Goal: Information Seeking & Learning: Understand process/instructions

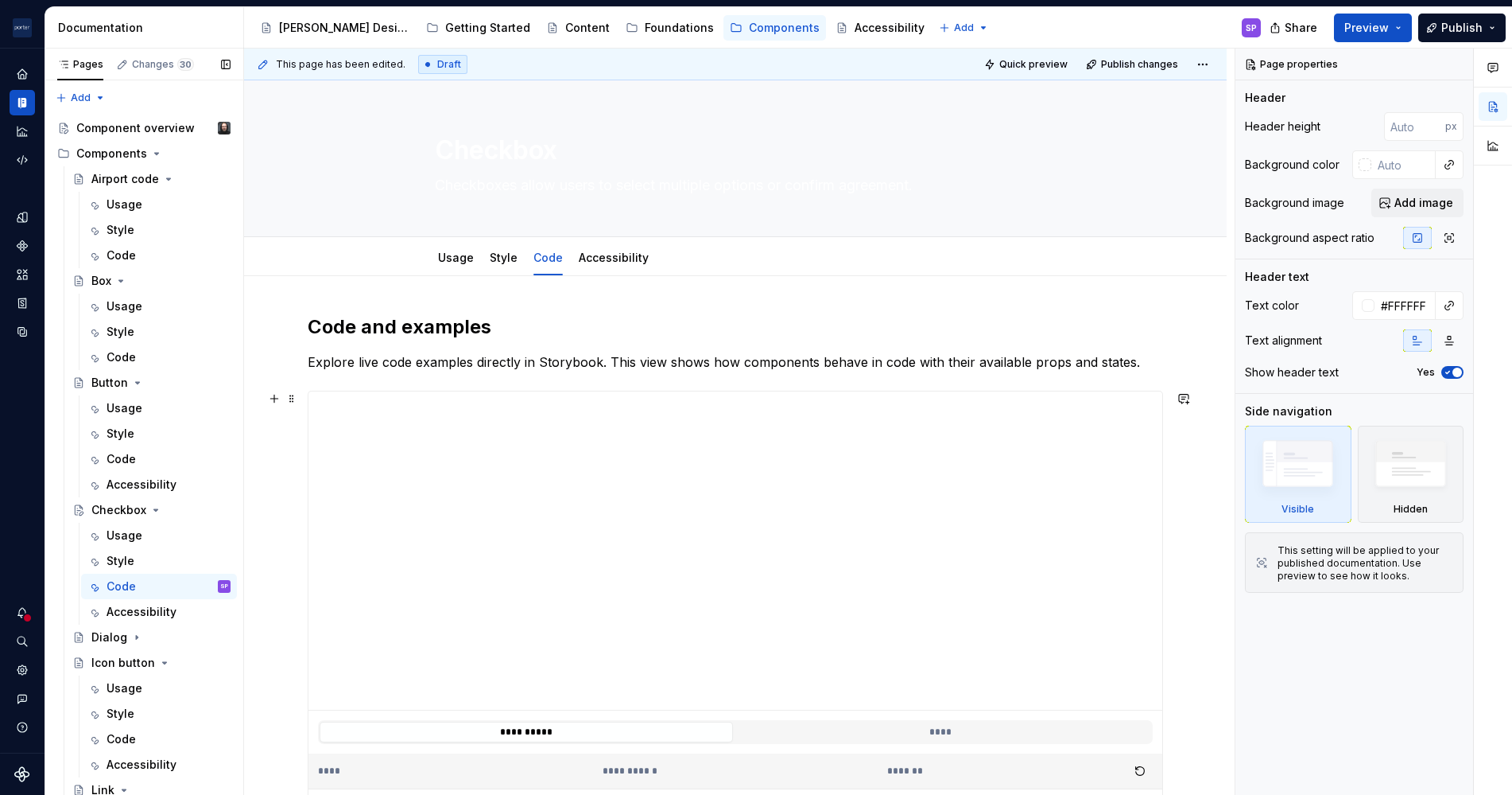
scroll to position [530, 0]
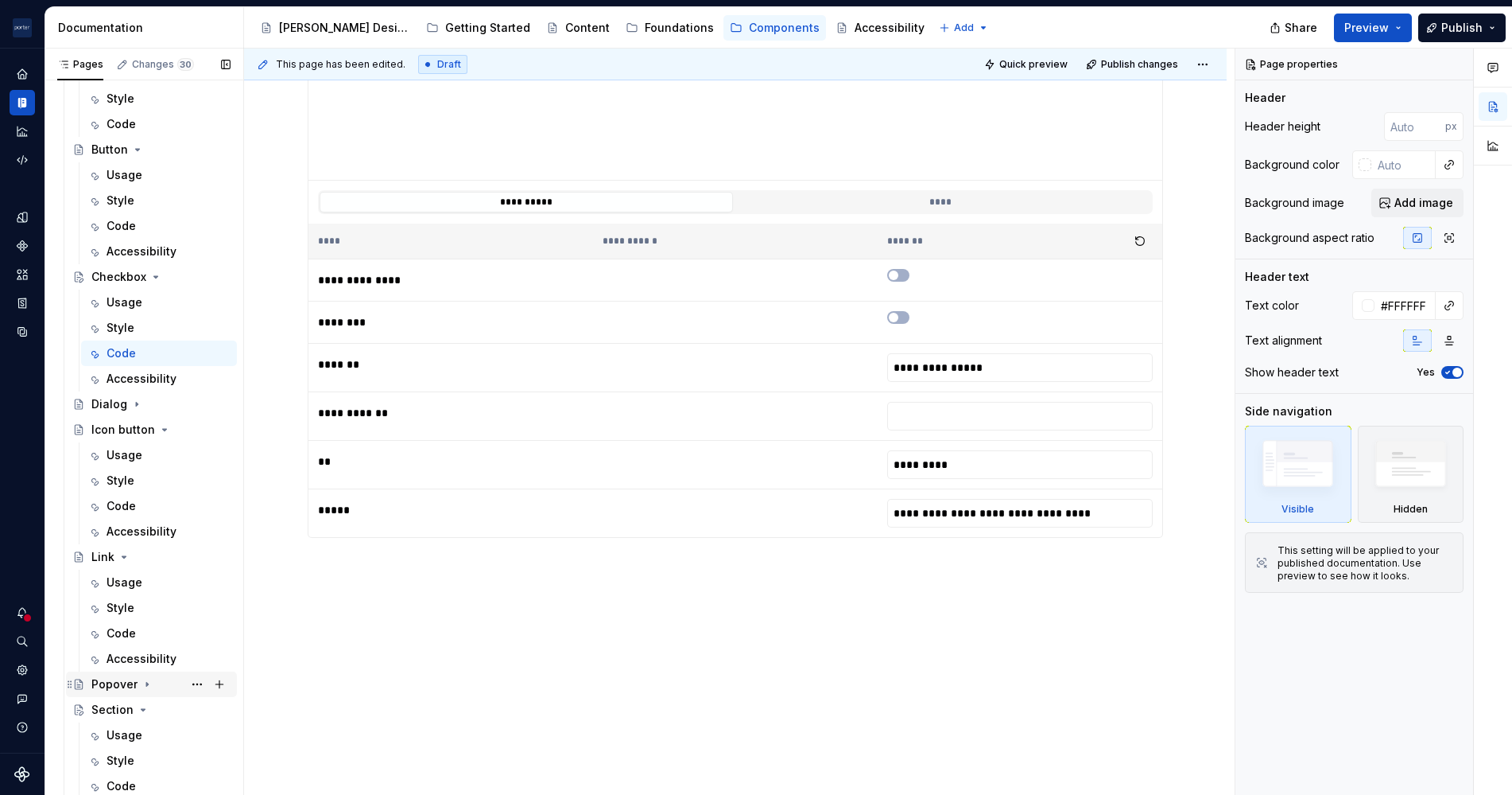
click at [118, 686] on div "Popover" at bounding box center [115, 684] width 46 height 16
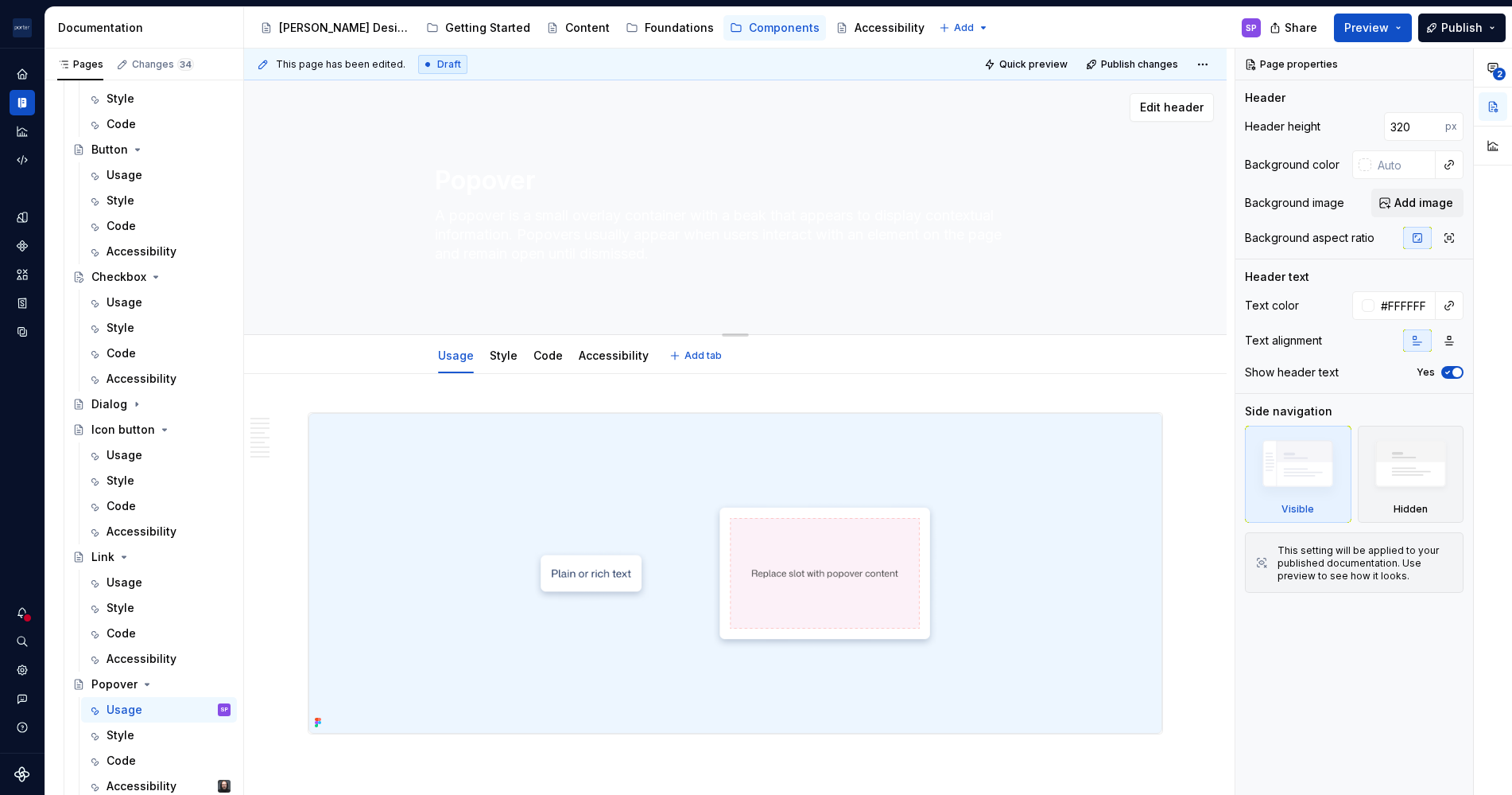
click at [576, 272] on div "Popover A popover is a small overlay container with a beak that appears to disp…" at bounding box center [736, 207] width 601 height 194
click at [529, 235] on textarea "A popover is a small overlay container with a beak that appears to display cont…" at bounding box center [732, 235] width 601 height 64
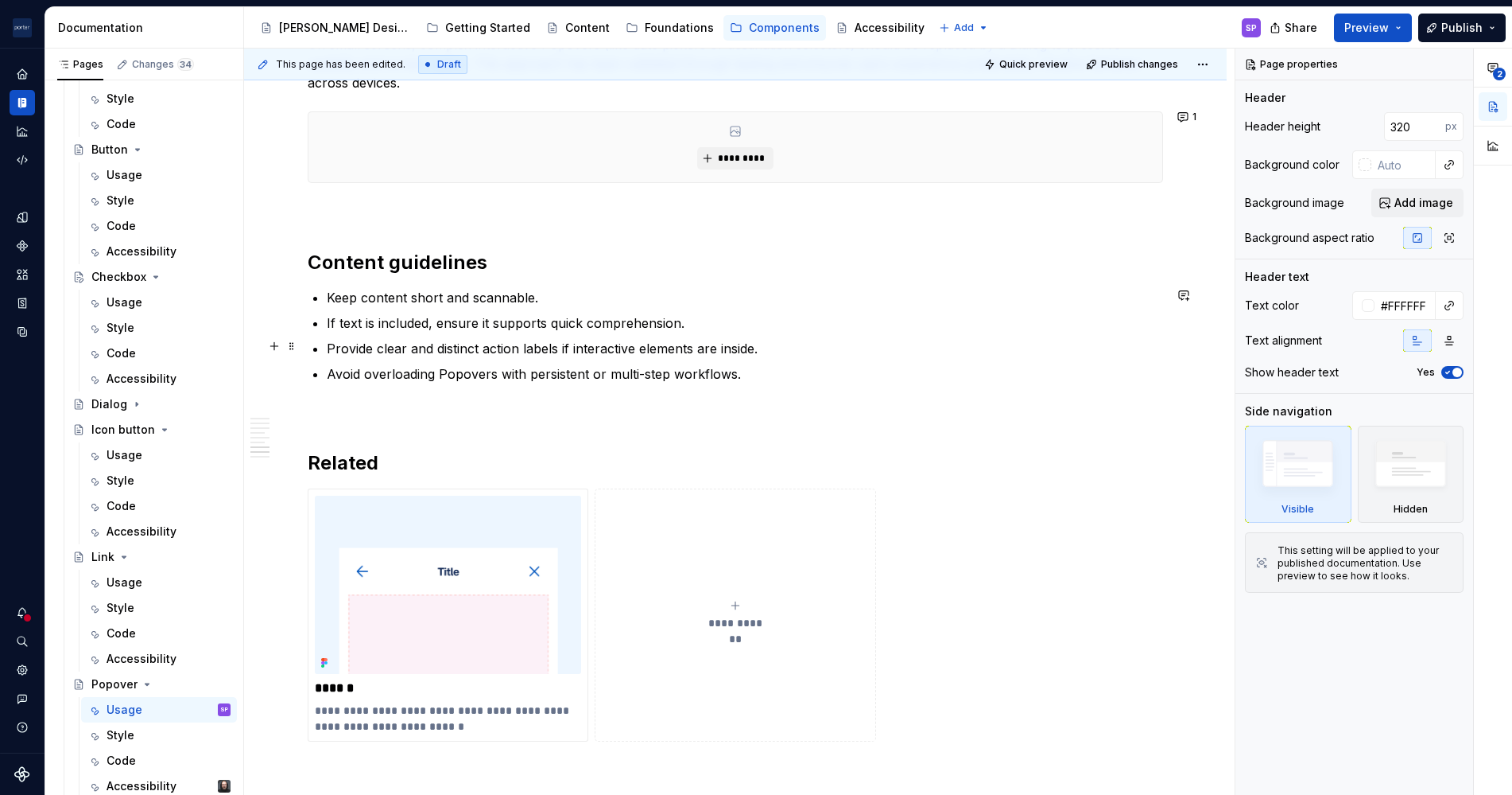
scroll to position [2320, 0]
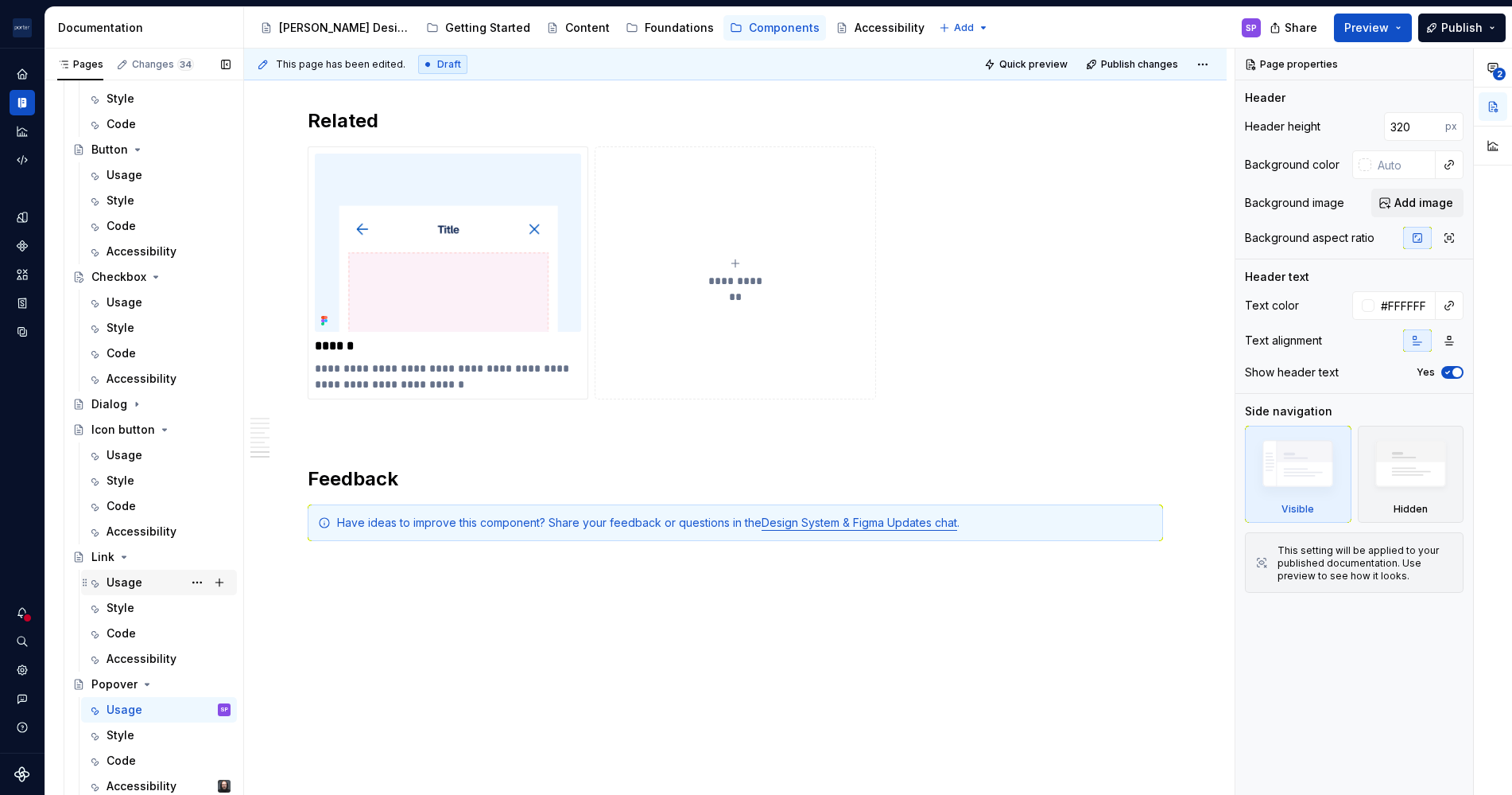
click at [131, 582] on div "Usage" at bounding box center [124, 582] width 36 height 16
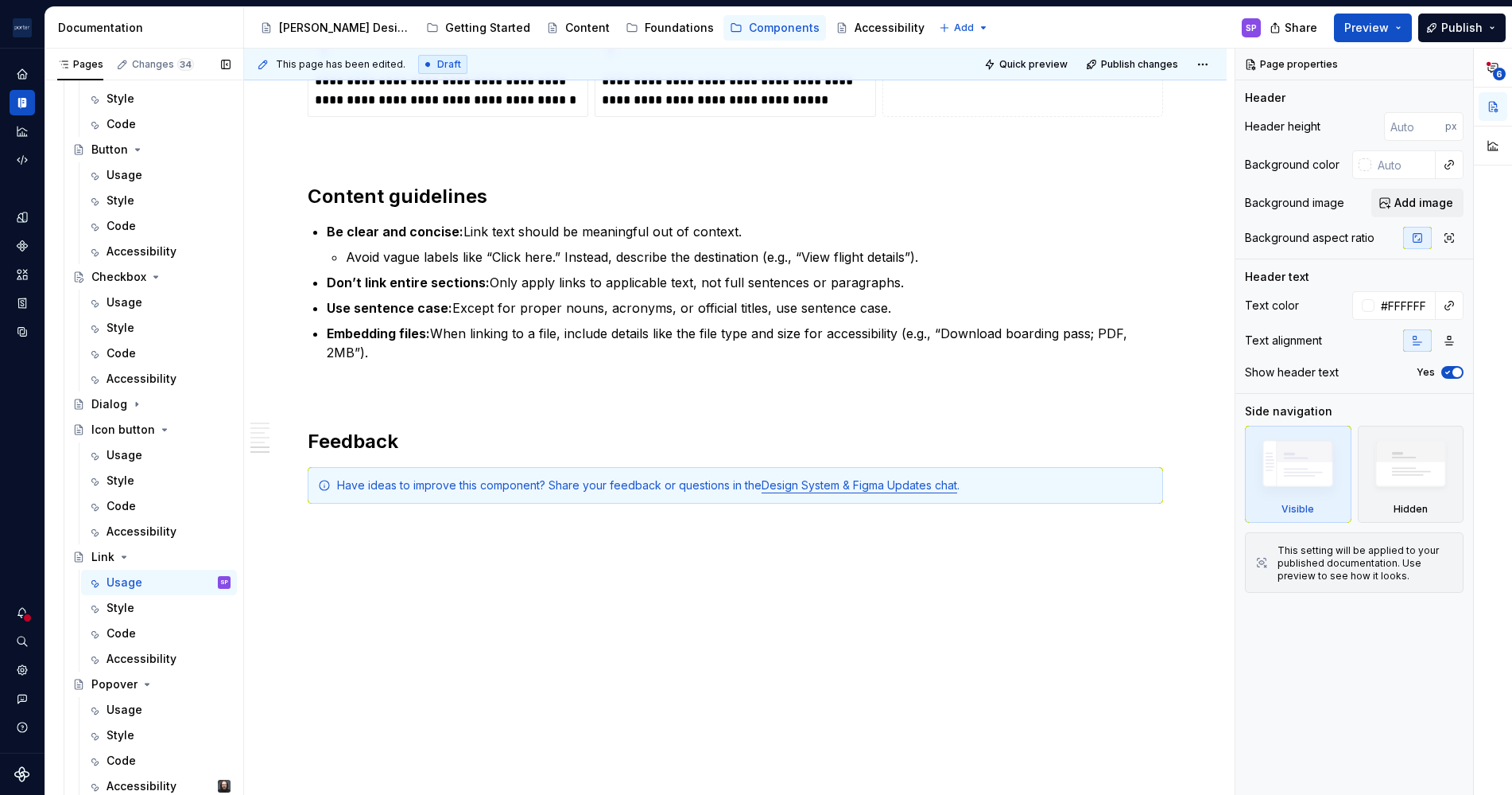
scroll to position [335, 0]
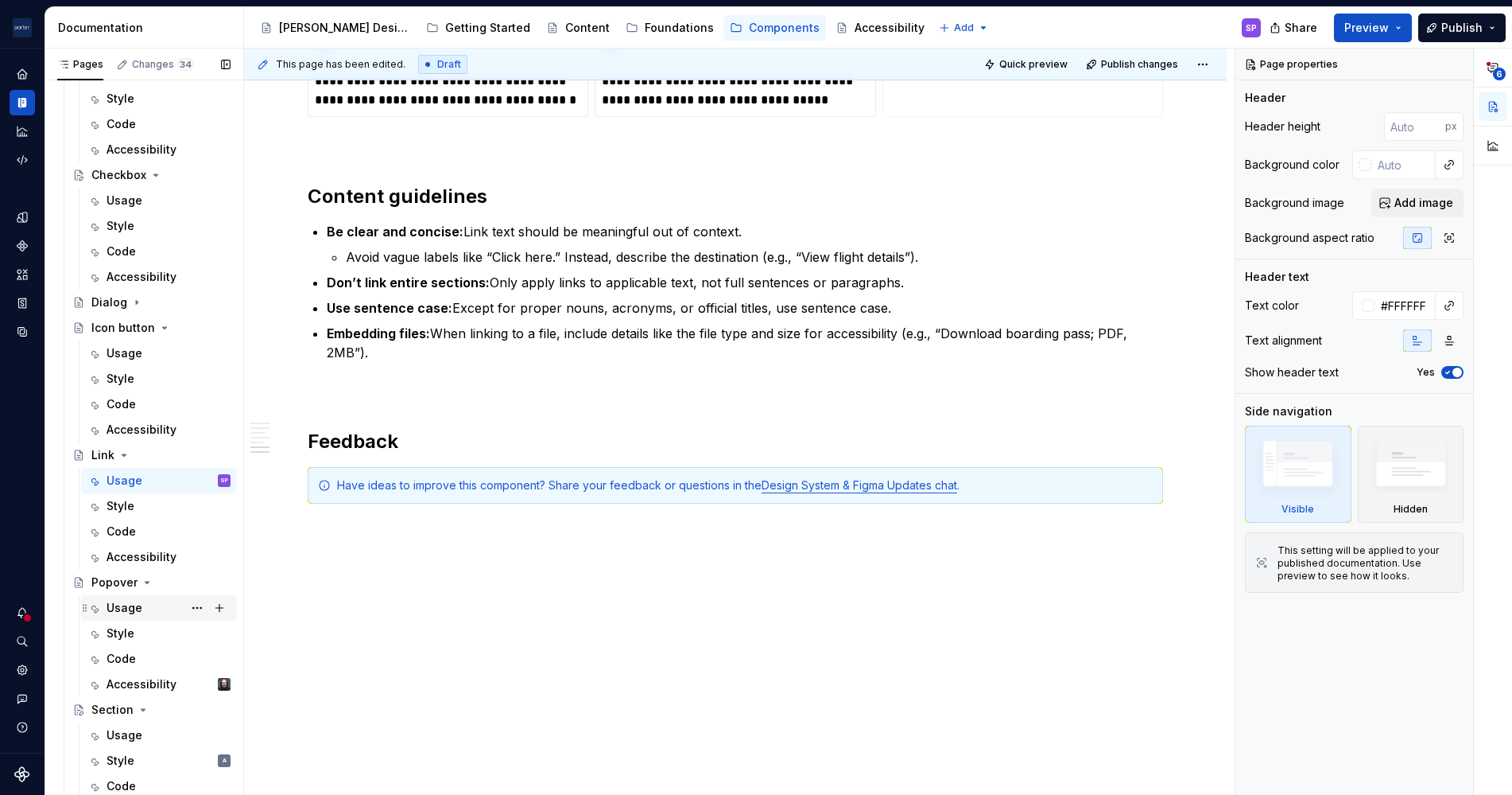
click at [117, 618] on div "Usage" at bounding box center [169, 607] width 124 height 22
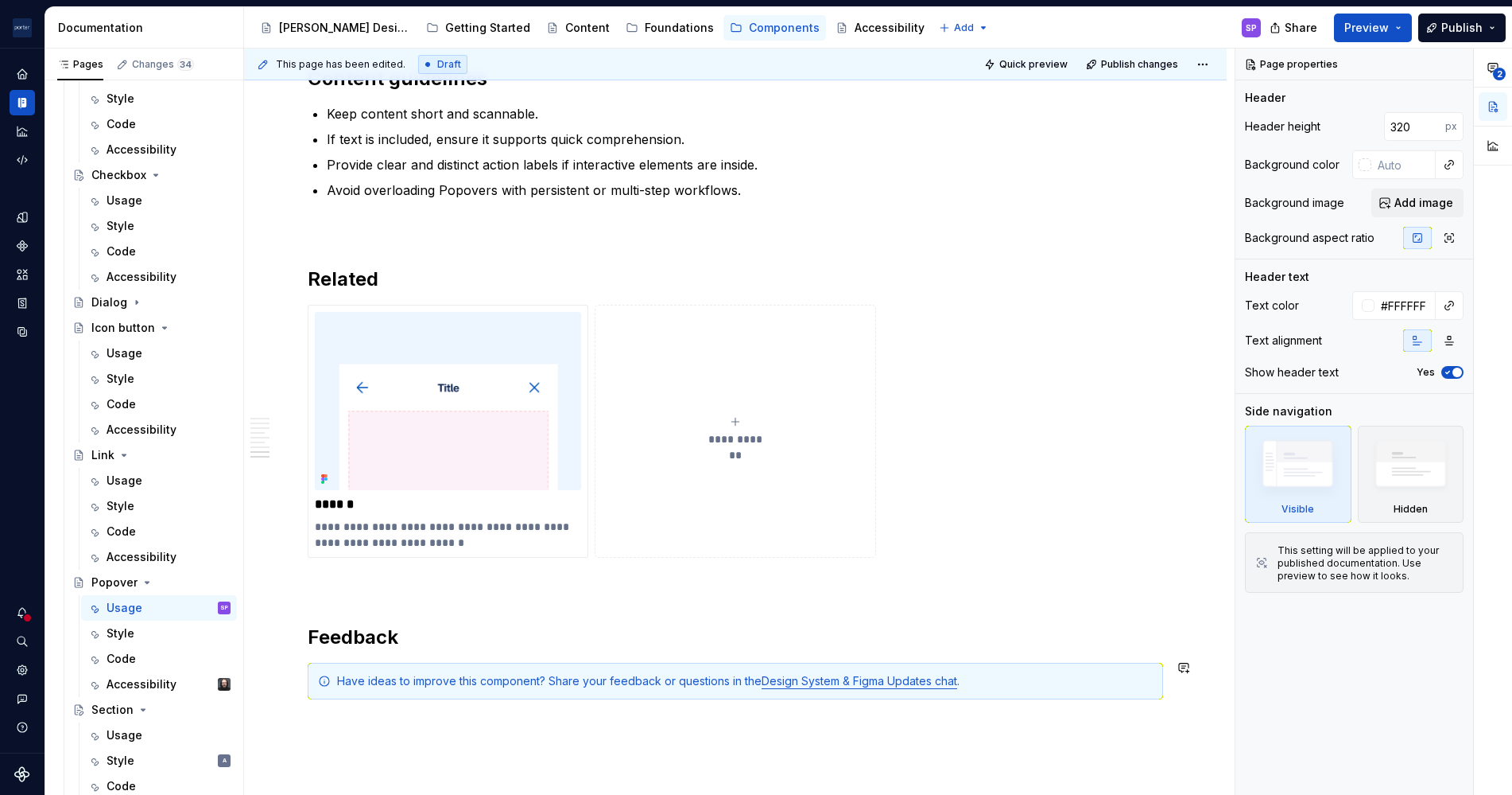
scroll to position [2320, 0]
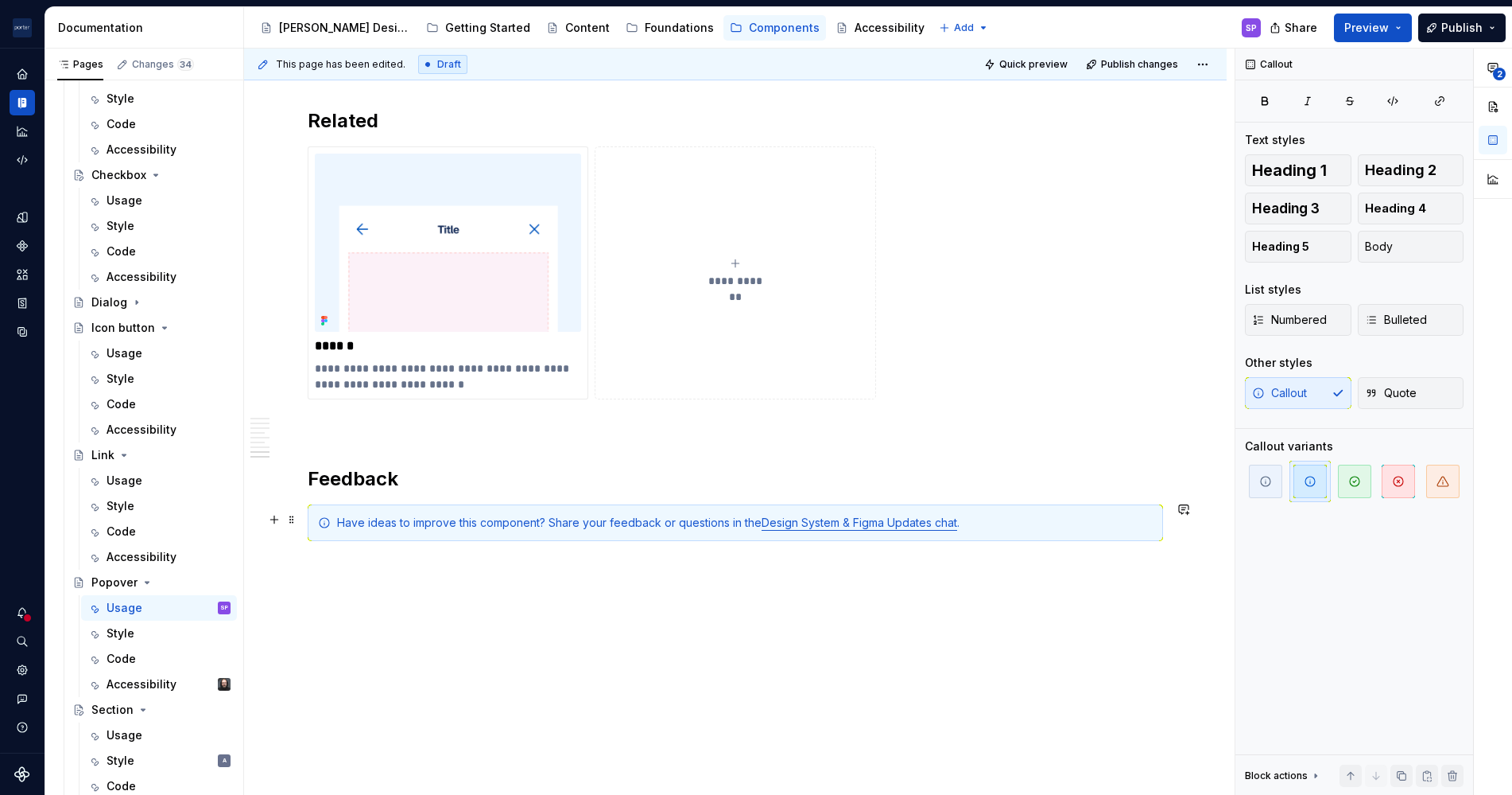
type textarea "*"
click at [1049, 518] on div "Have ideas to improve this component? Share your feedback or questions in the D…" at bounding box center [744, 522] width 816 height 16
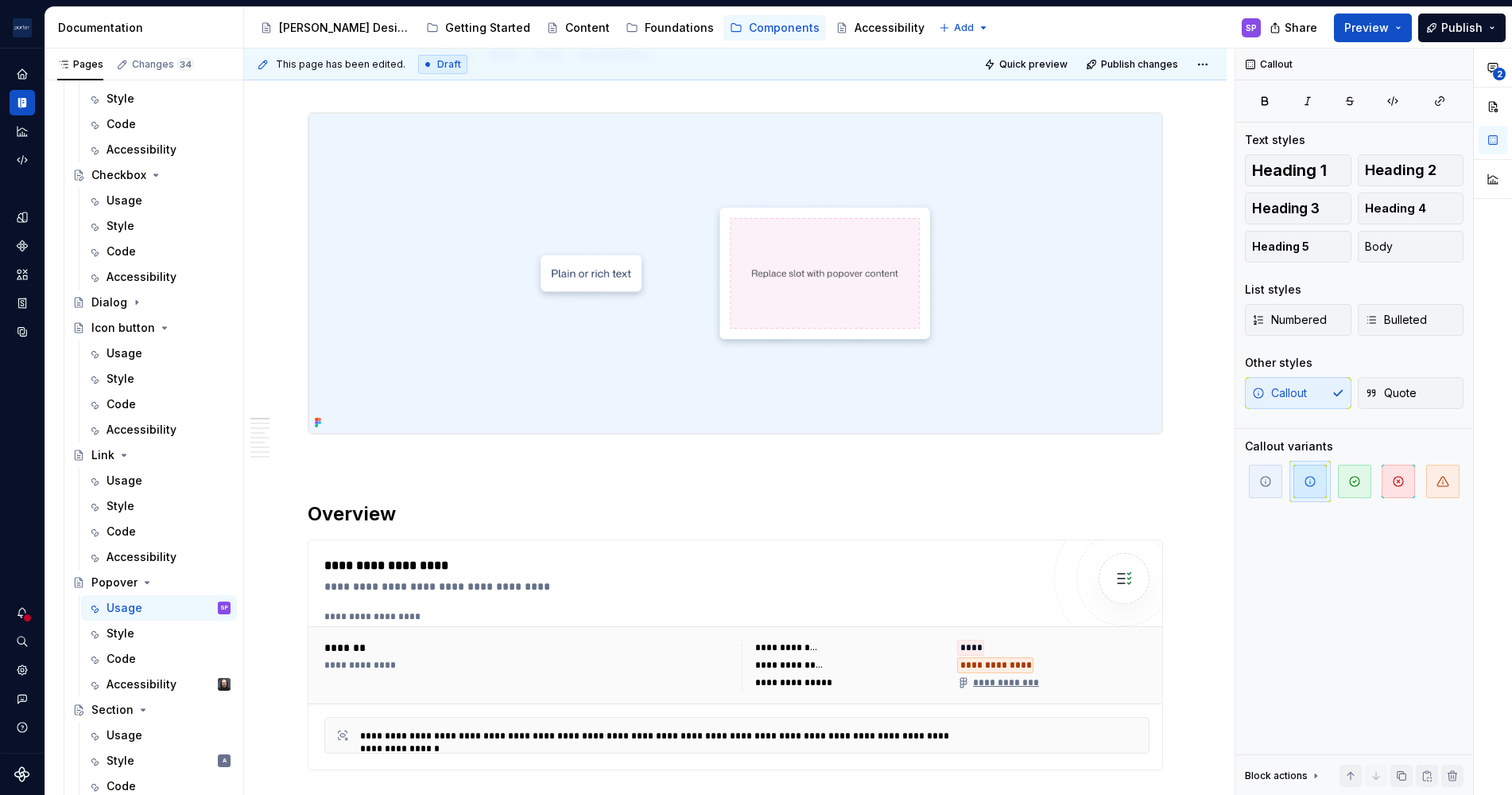
scroll to position [7, 0]
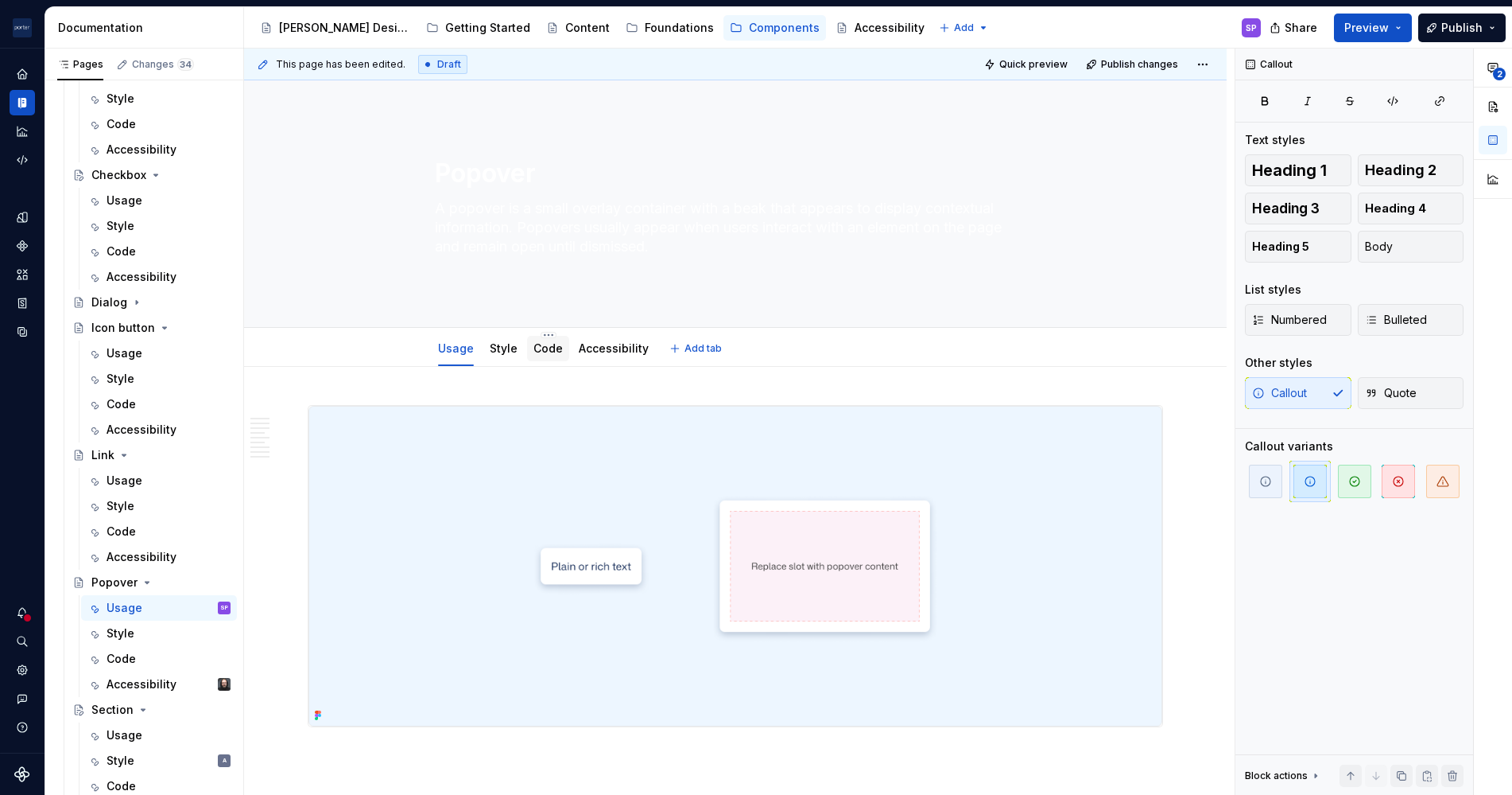
click at [527, 356] on div "Code" at bounding box center [548, 348] width 42 height 25
click at [505, 350] on link "Style" at bounding box center [504, 348] width 28 height 13
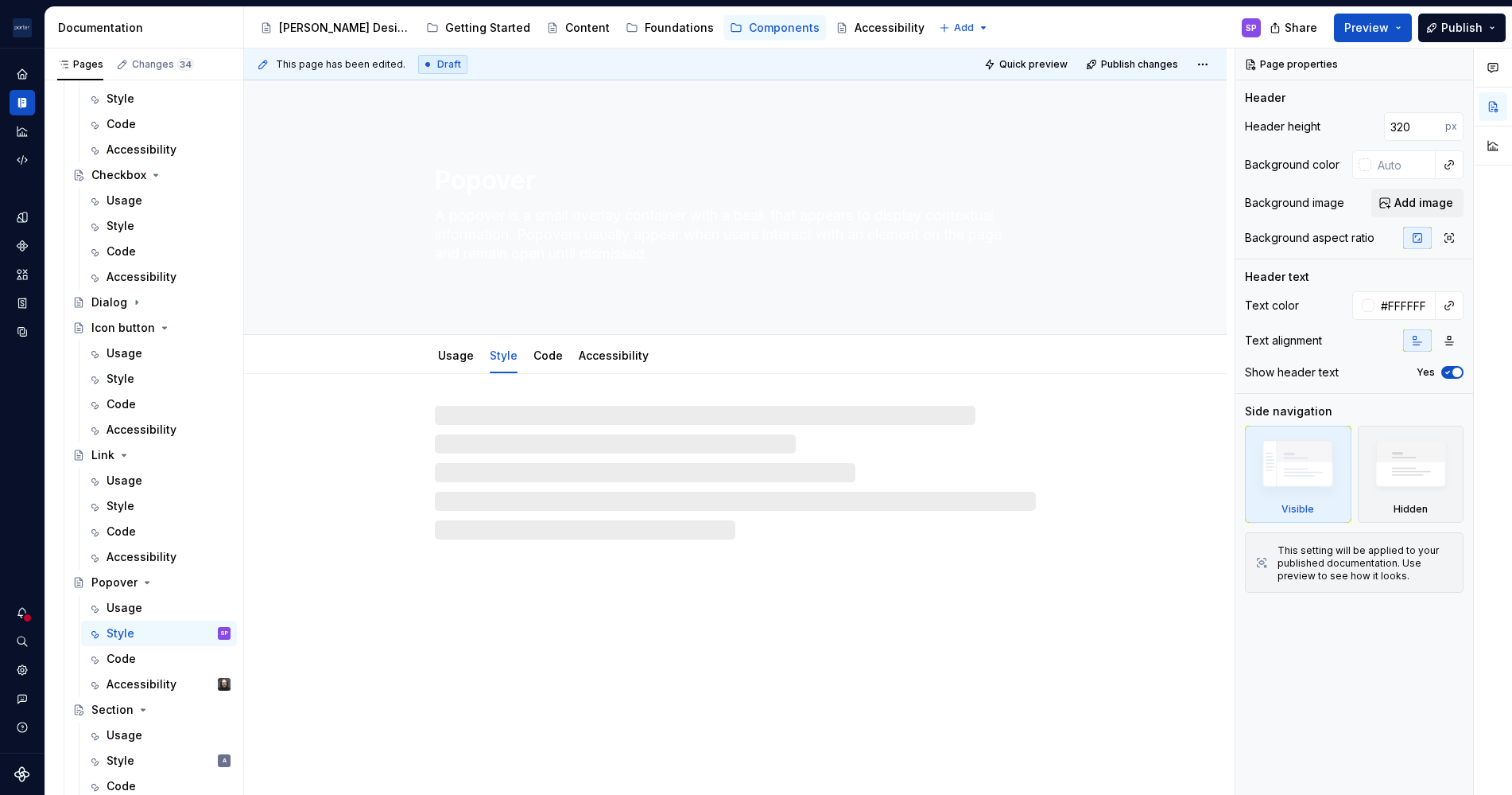
type textarea "*"
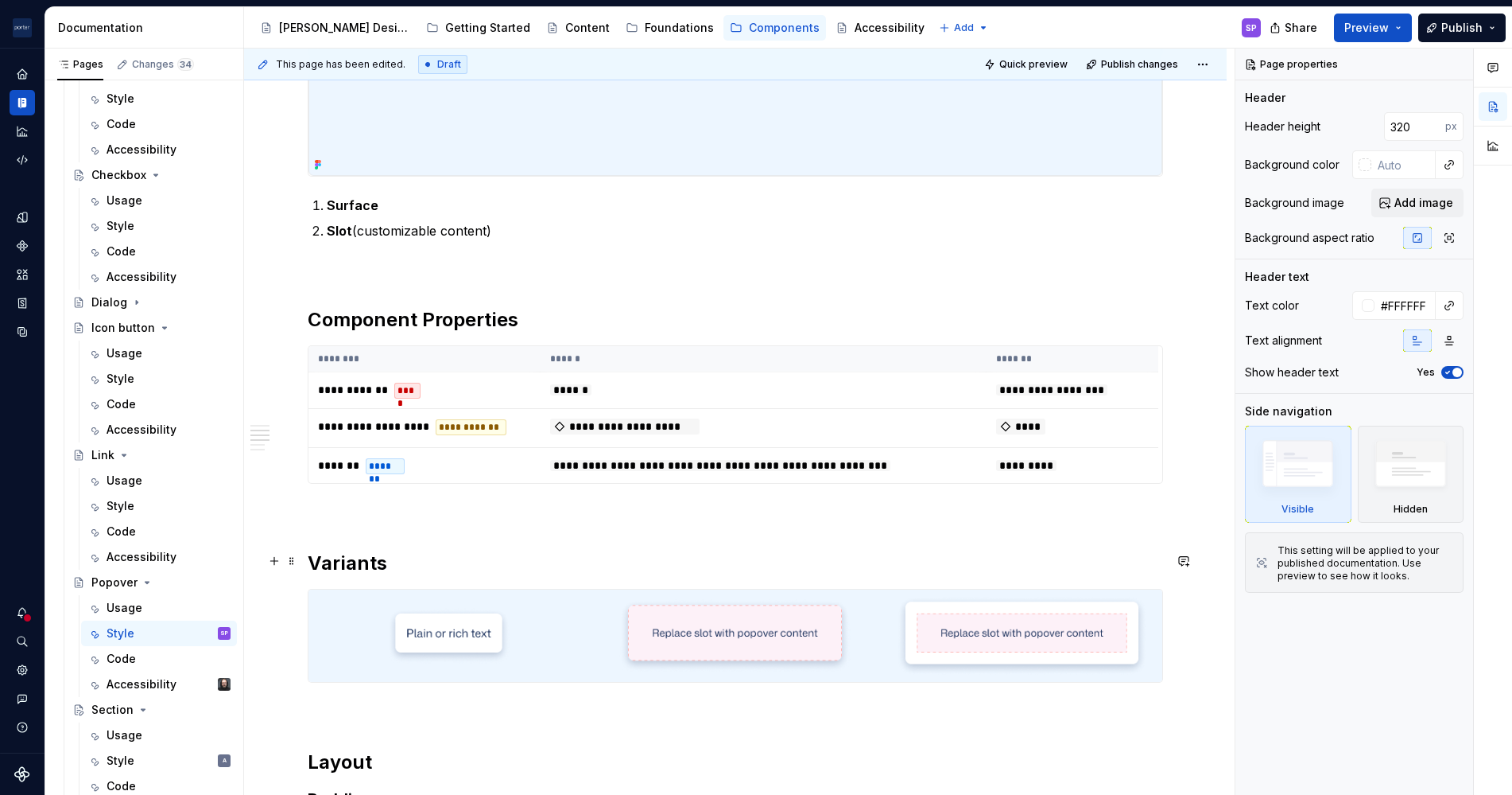
scroll to position [756, 0]
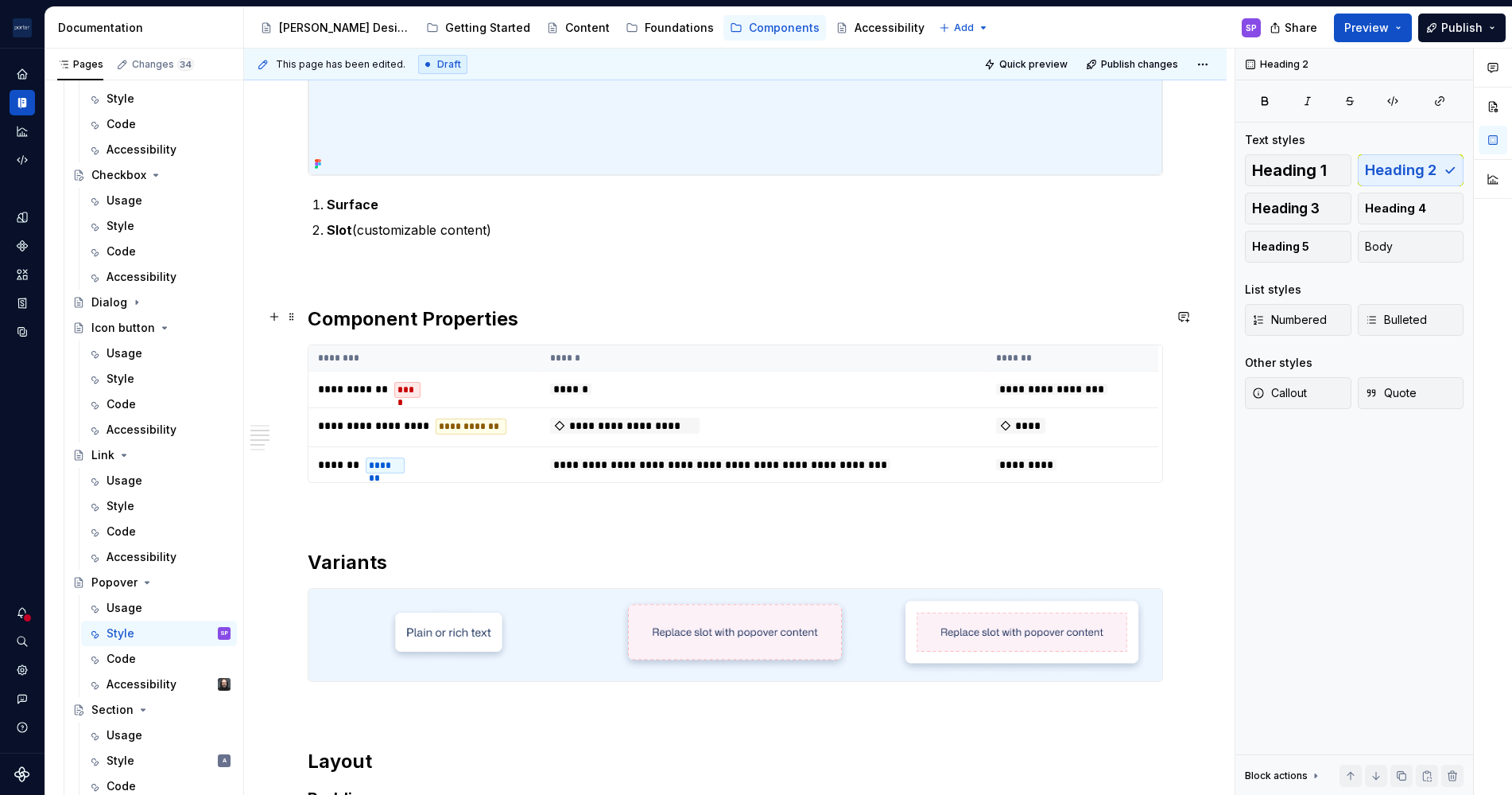
click at [431, 315] on h2 "Component Properties" at bounding box center [736, 319] width 855 height 25
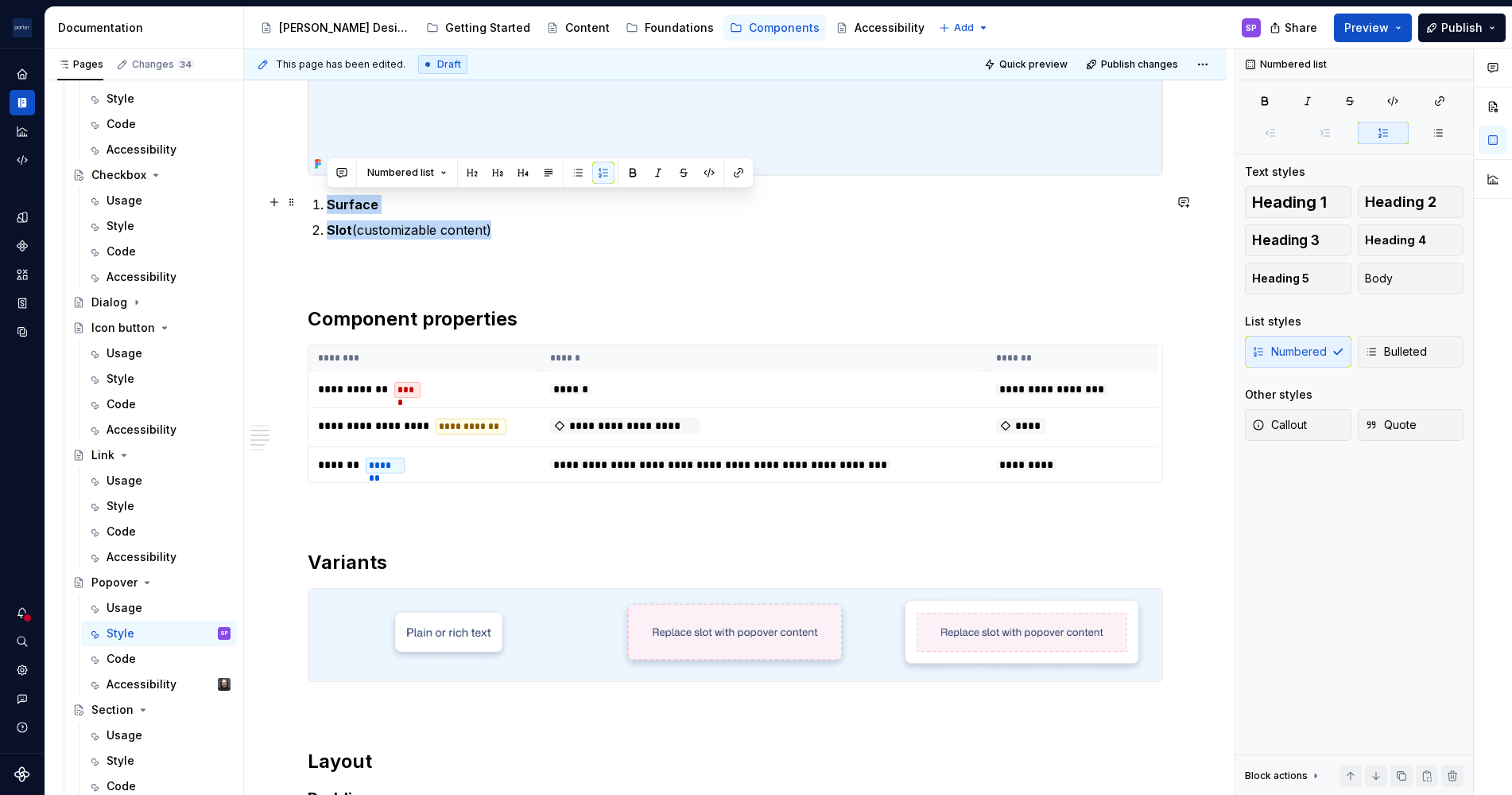
drag, startPoint x: 535, startPoint y: 230, endPoint x: 301, endPoint y: 203, distance: 235.6
click at [301, 203] on div "**********" at bounding box center [735, 735] width 983 height 2237
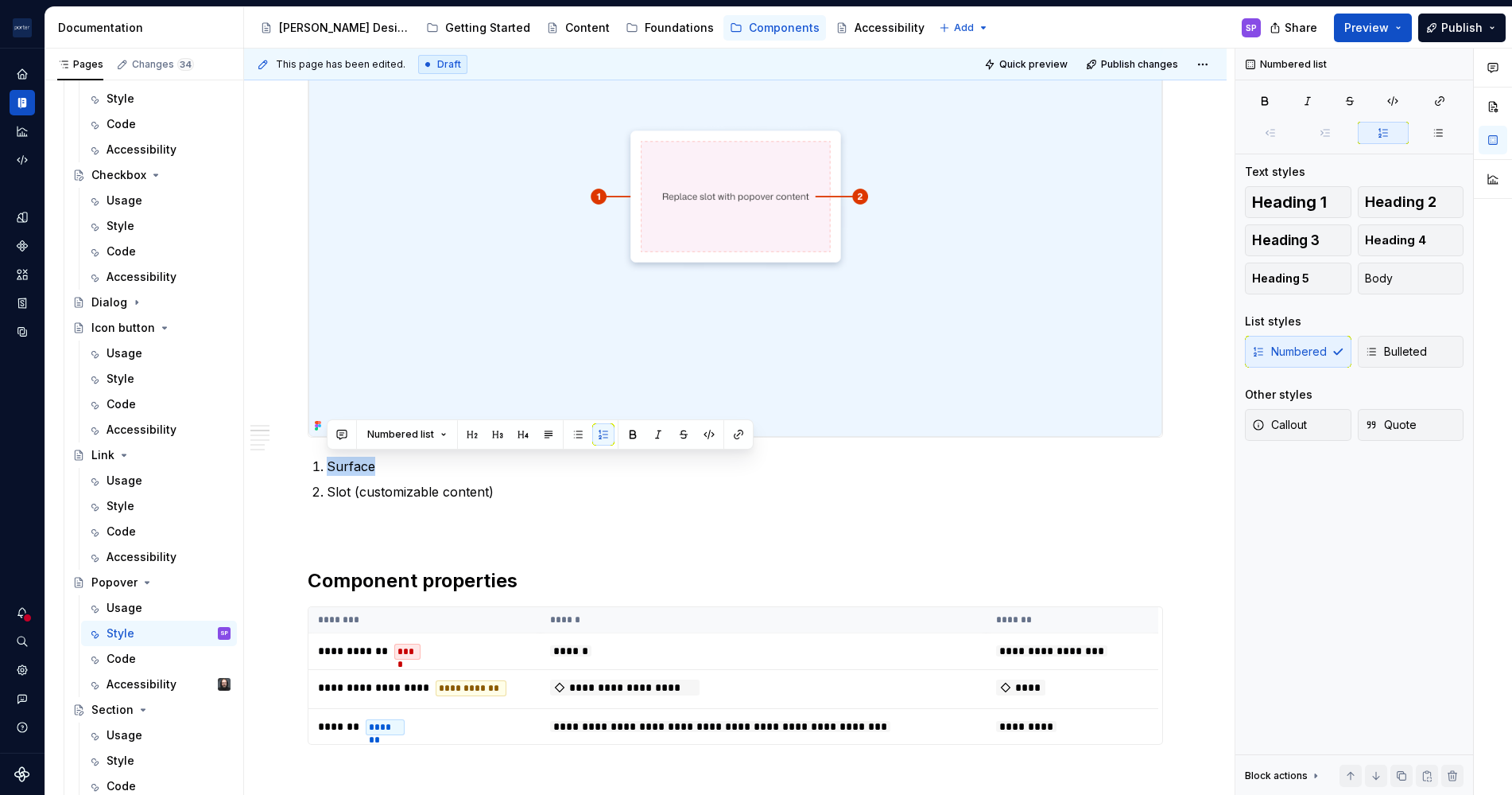
scroll to position [0, 0]
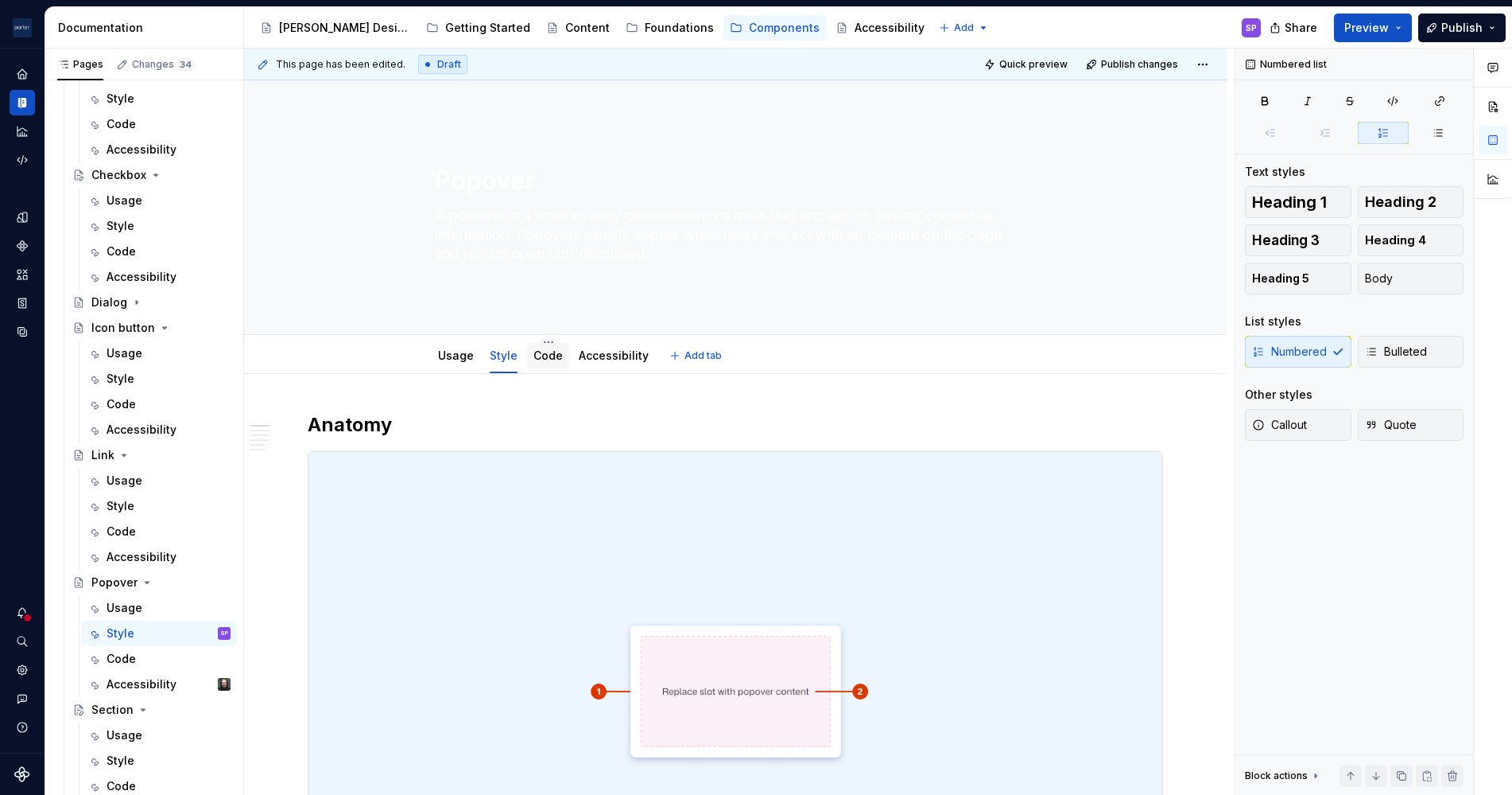
click at [553, 349] on link "Code" at bounding box center [548, 356] width 30 height 13
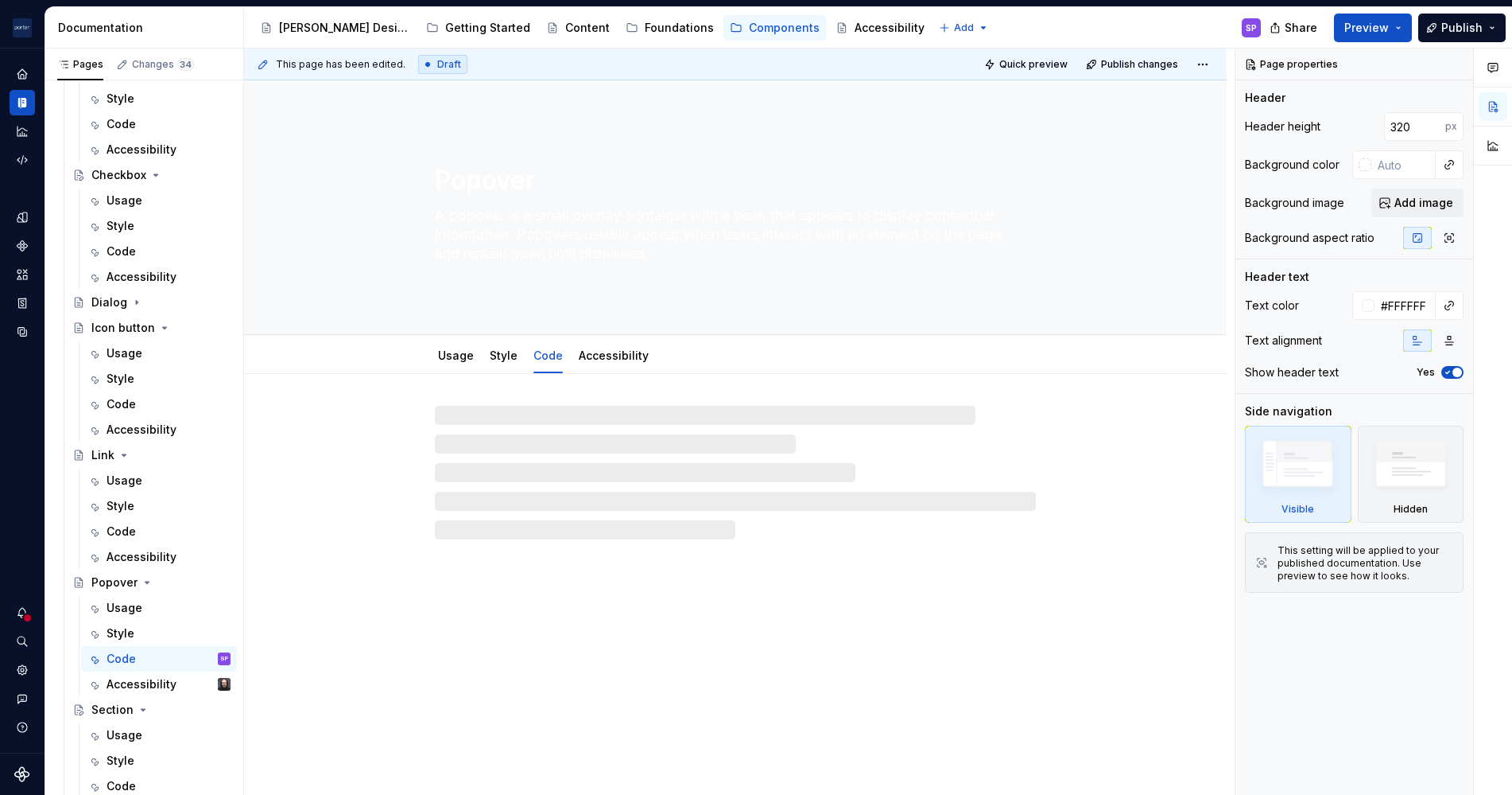
type textarea "*"
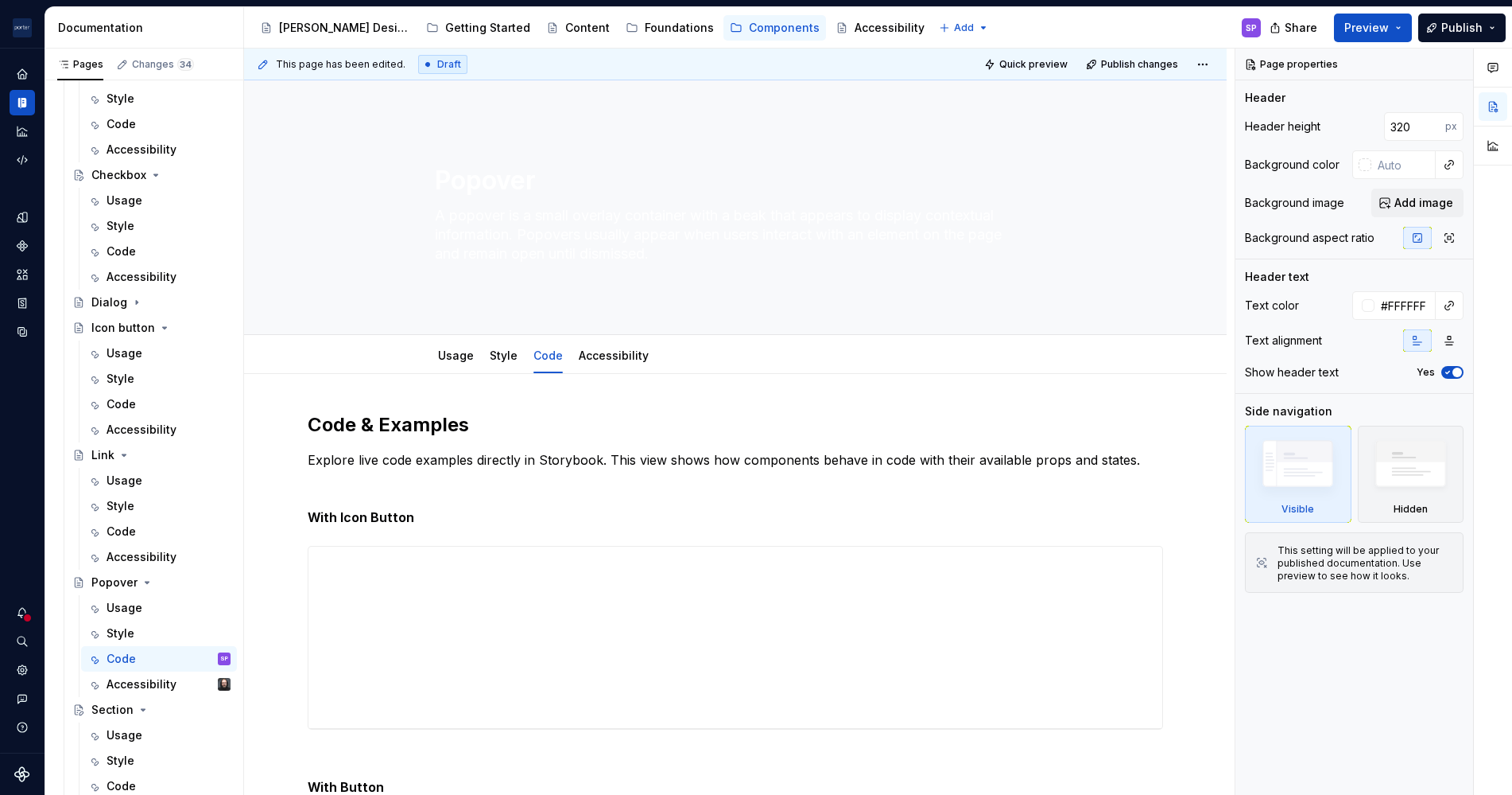
scroll to position [40, 0]
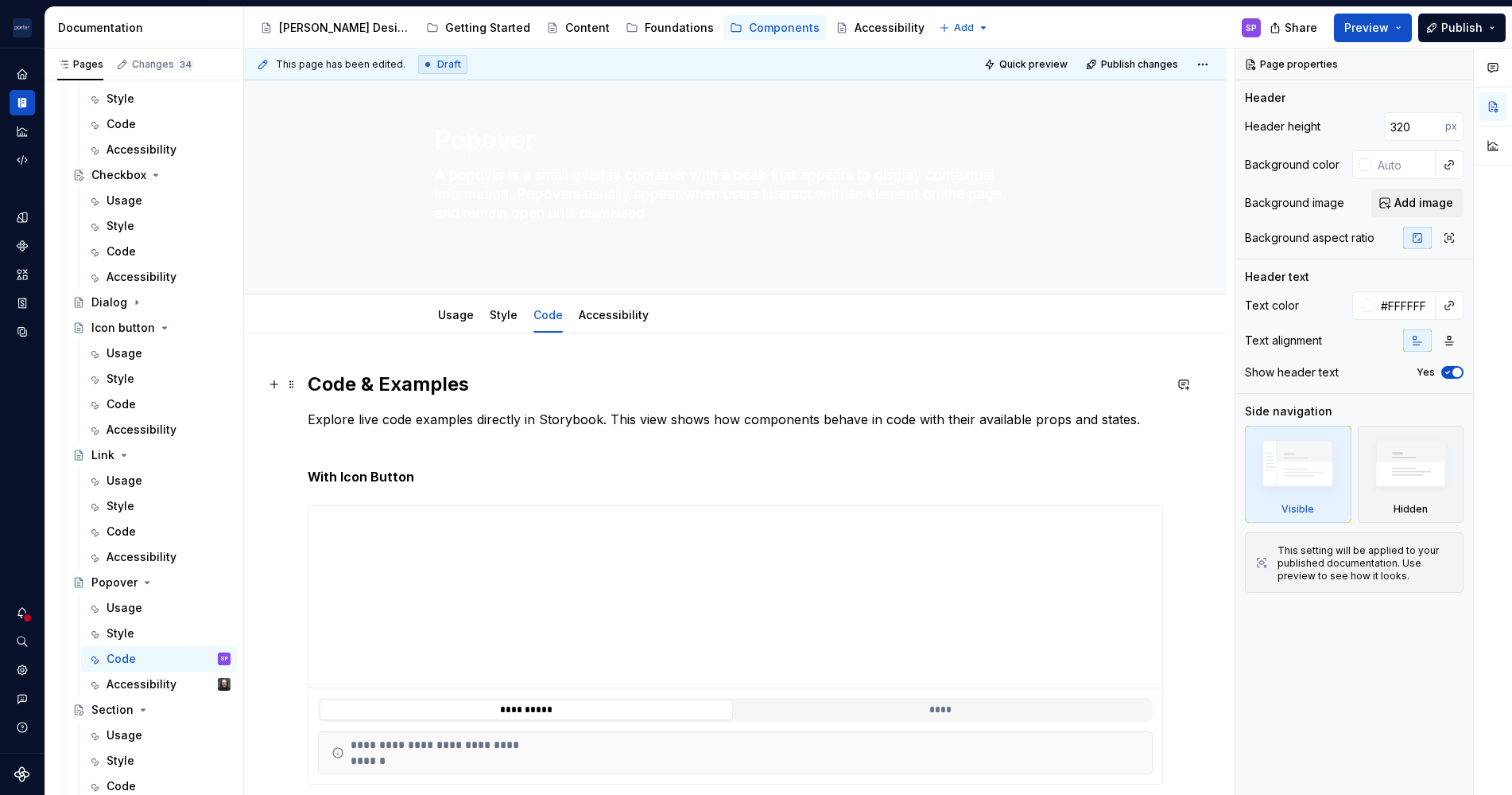
click at [390, 390] on h2 "Code & Examples" at bounding box center [736, 384] width 855 height 25
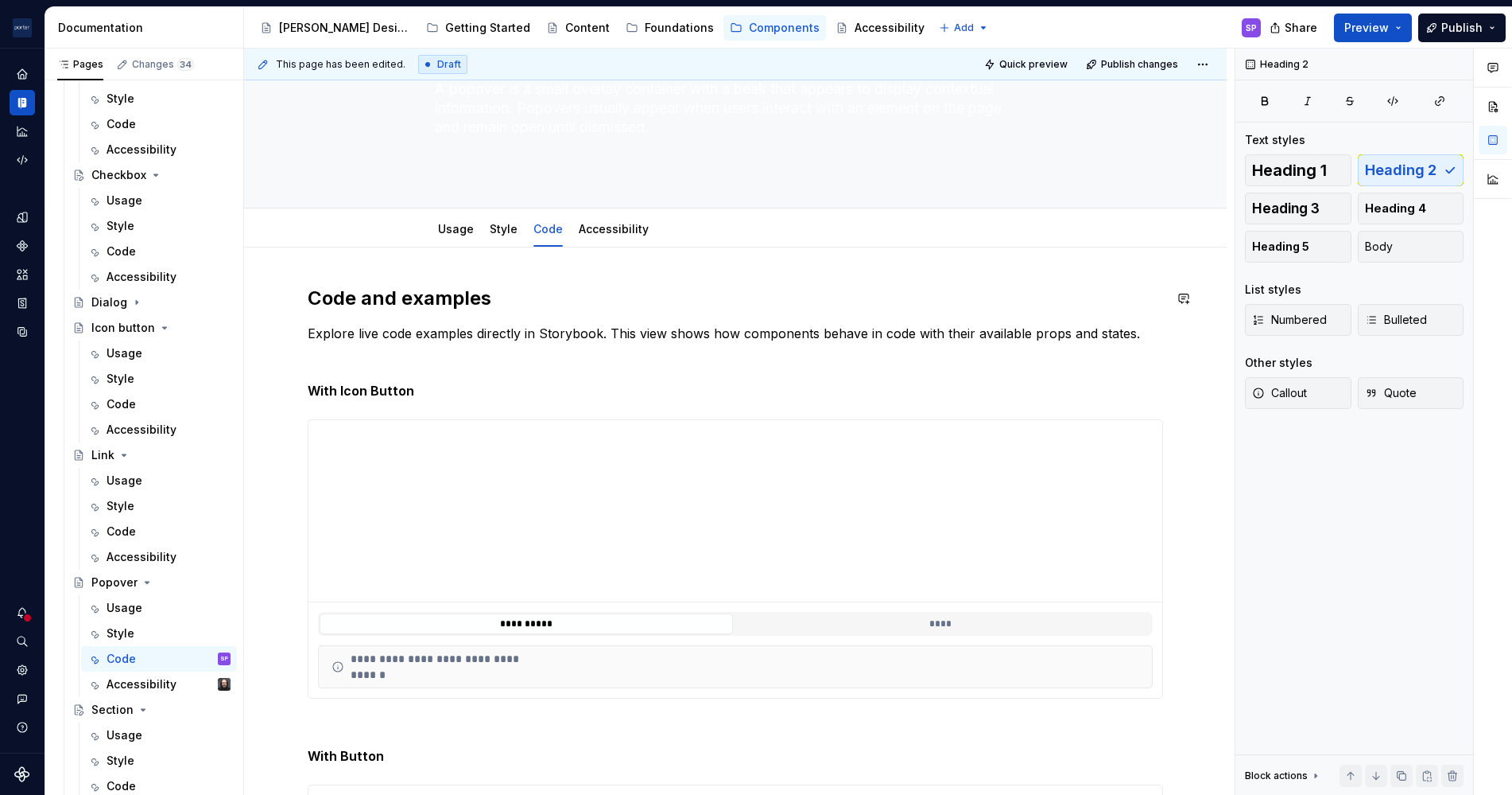
scroll to position [143, 0]
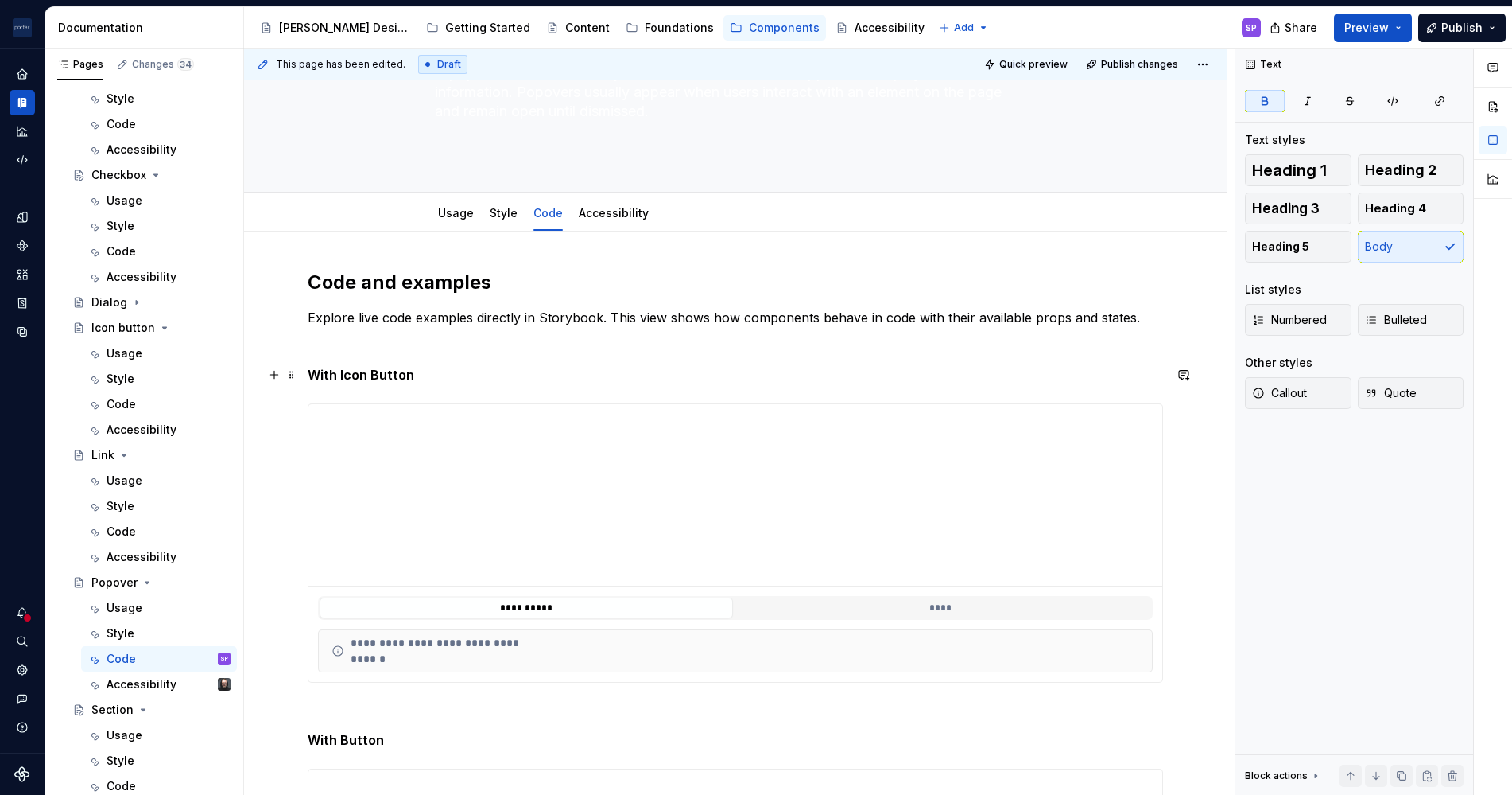
click at [335, 383] on p "With Icon Button" at bounding box center [736, 375] width 855 height 19
click at [347, 379] on strong "With Icon Button" at bounding box center [361, 375] width 107 height 16
click at [347, 379] on strong "With icon Button" at bounding box center [361, 375] width 107 height 16
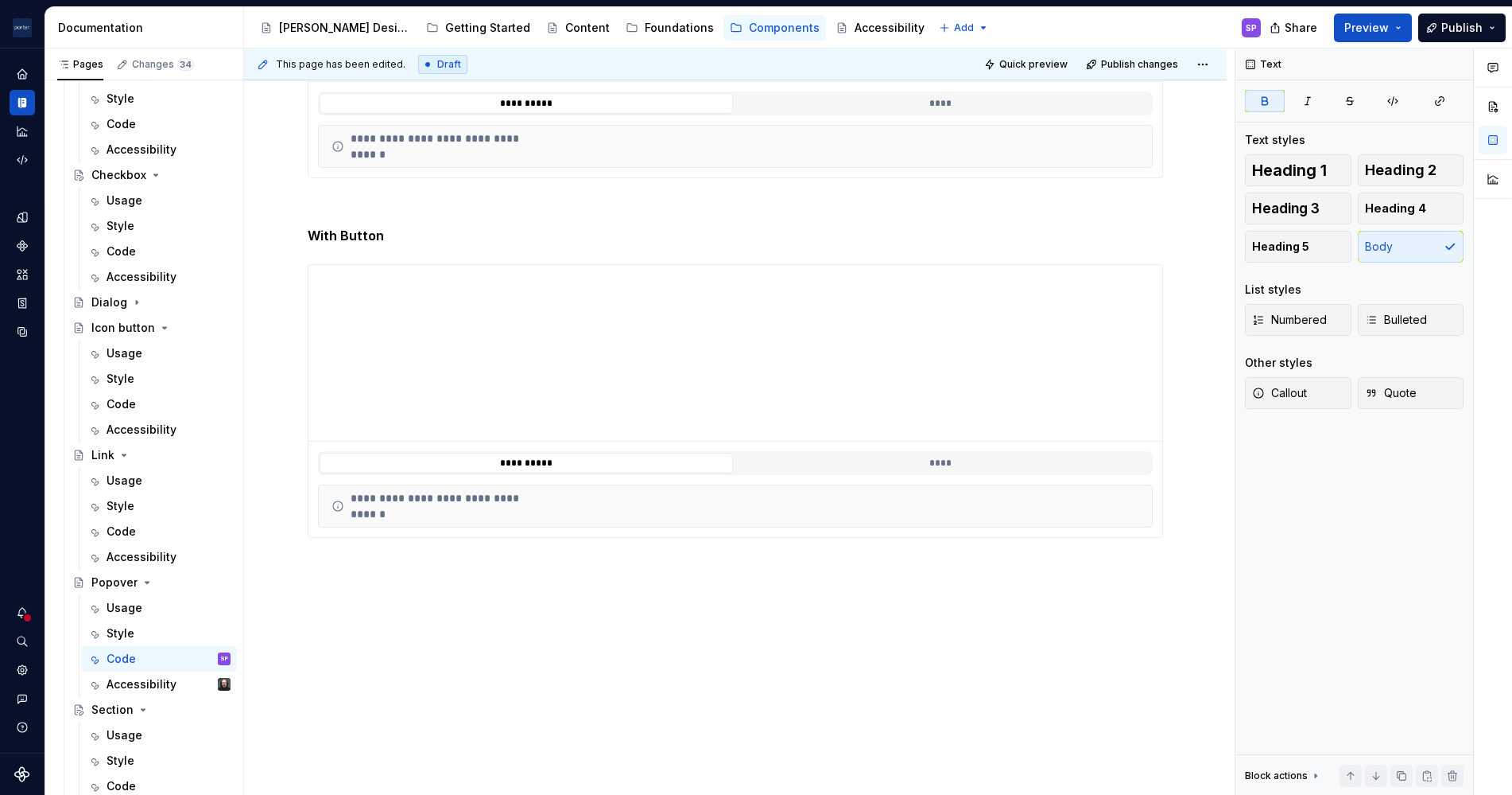
scroll to position [0, 0]
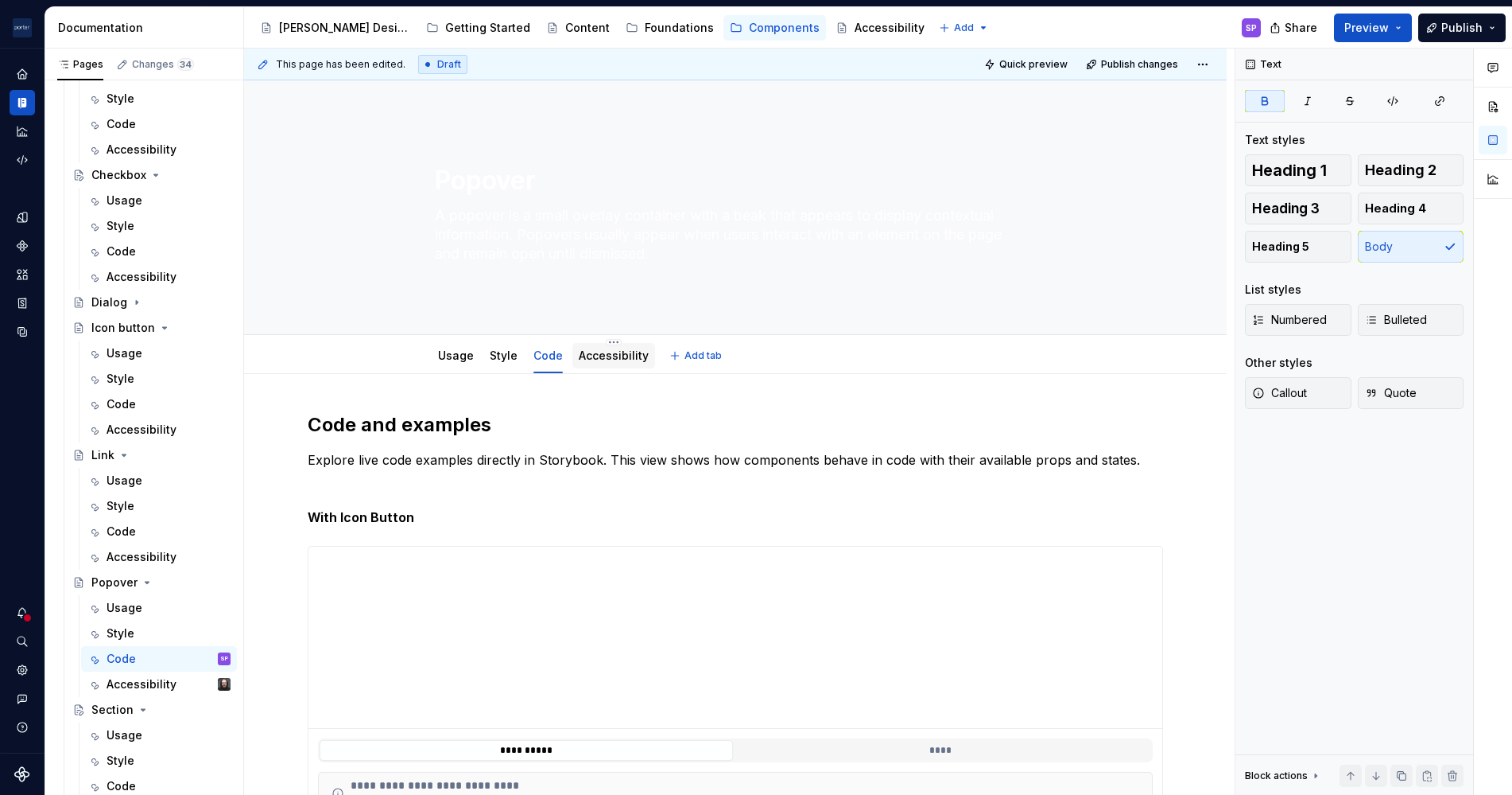
click at [613, 363] on div "Accessibility" at bounding box center [613, 356] width 70 height 16
click at [605, 355] on link "Accessibility" at bounding box center [613, 356] width 70 height 13
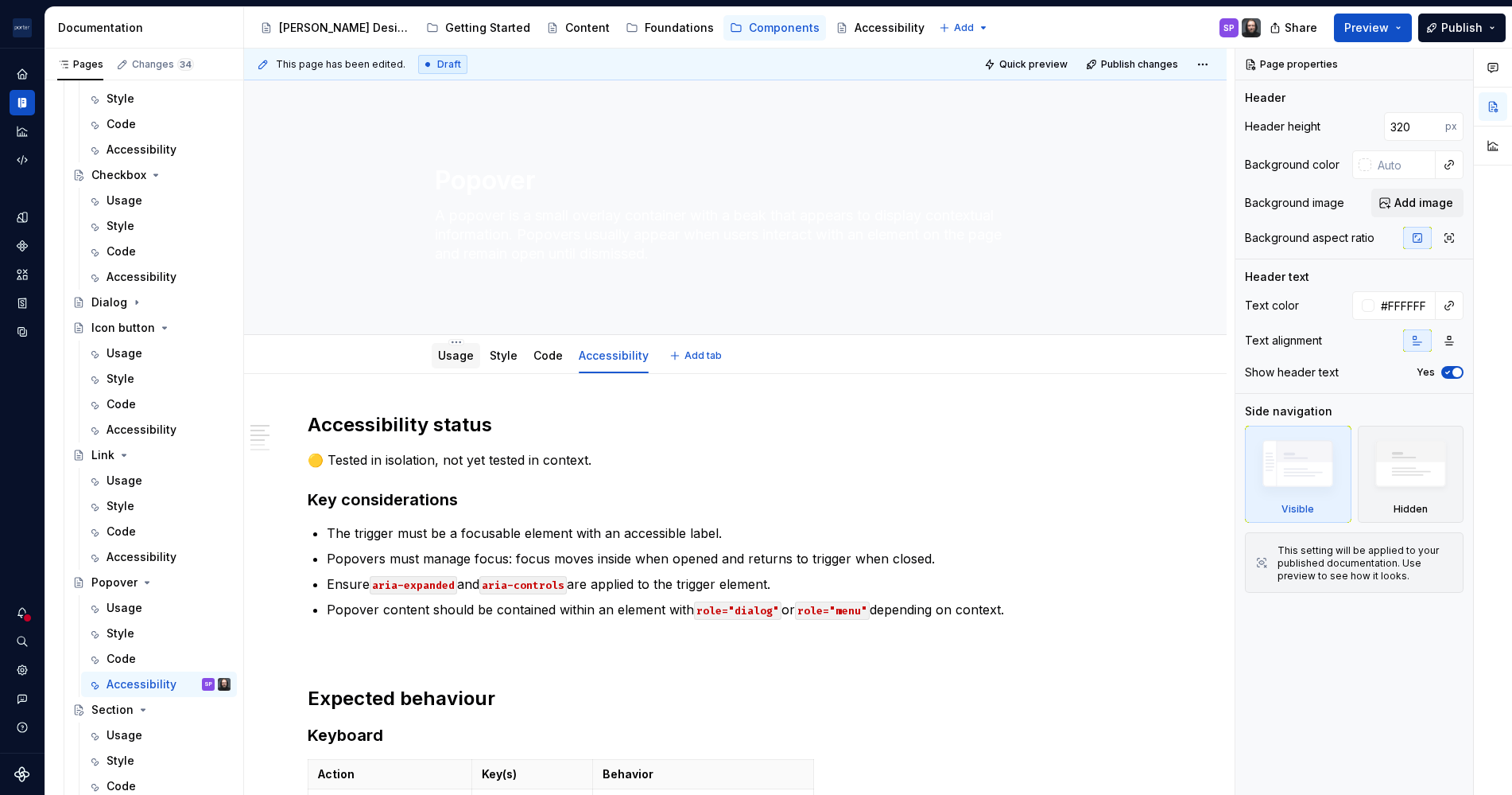
click at [450, 358] on link "Usage" at bounding box center [456, 356] width 36 height 13
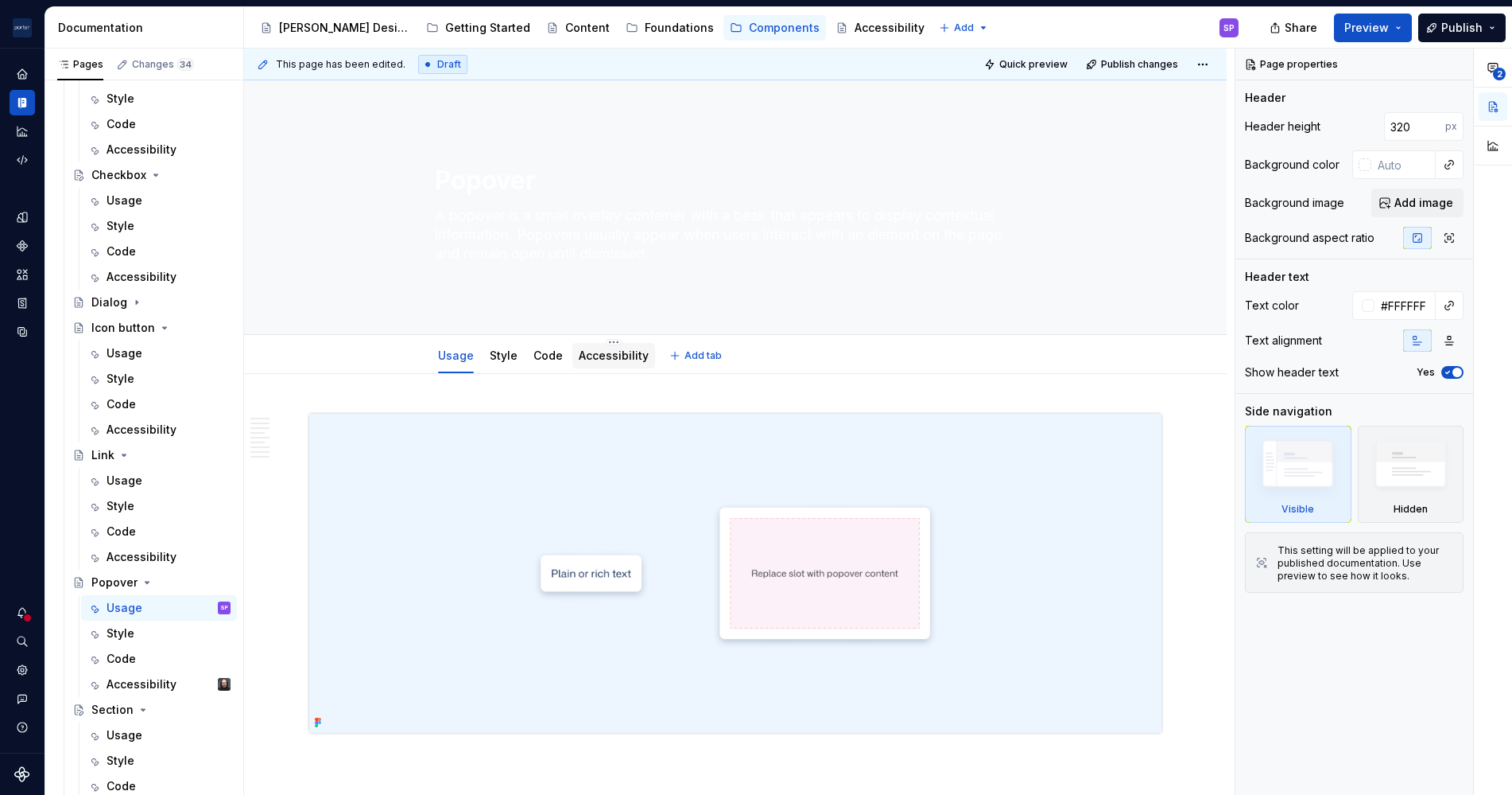
click at [629, 362] on div "Accessibility" at bounding box center [613, 356] width 70 height 16
click at [617, 360] on link "Accessibility" at bounding box center [613, 356] width 70 height 13
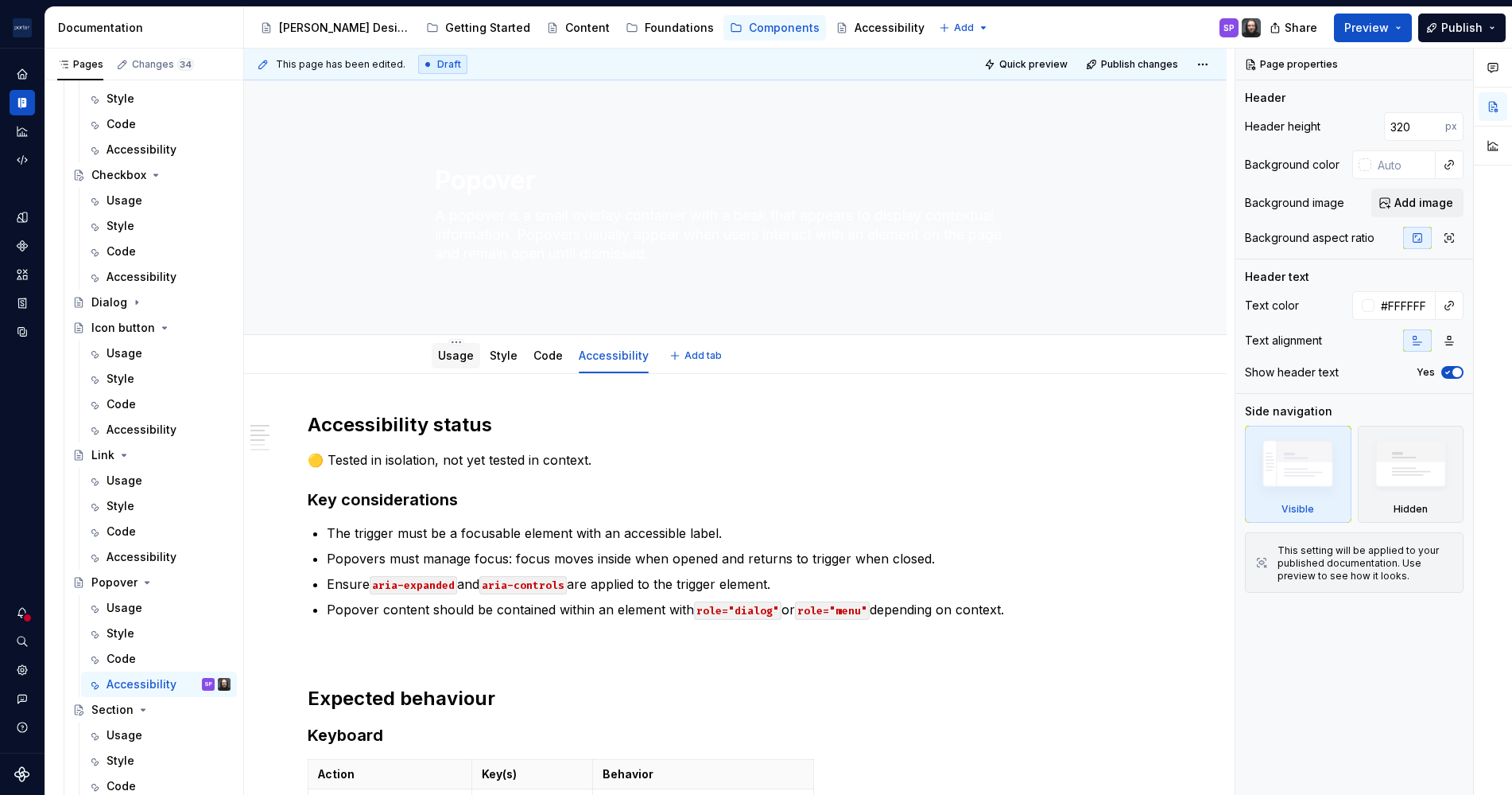
click at [450, 351] on link "Usage" at bounding box center [456, 356] width 36 height 13
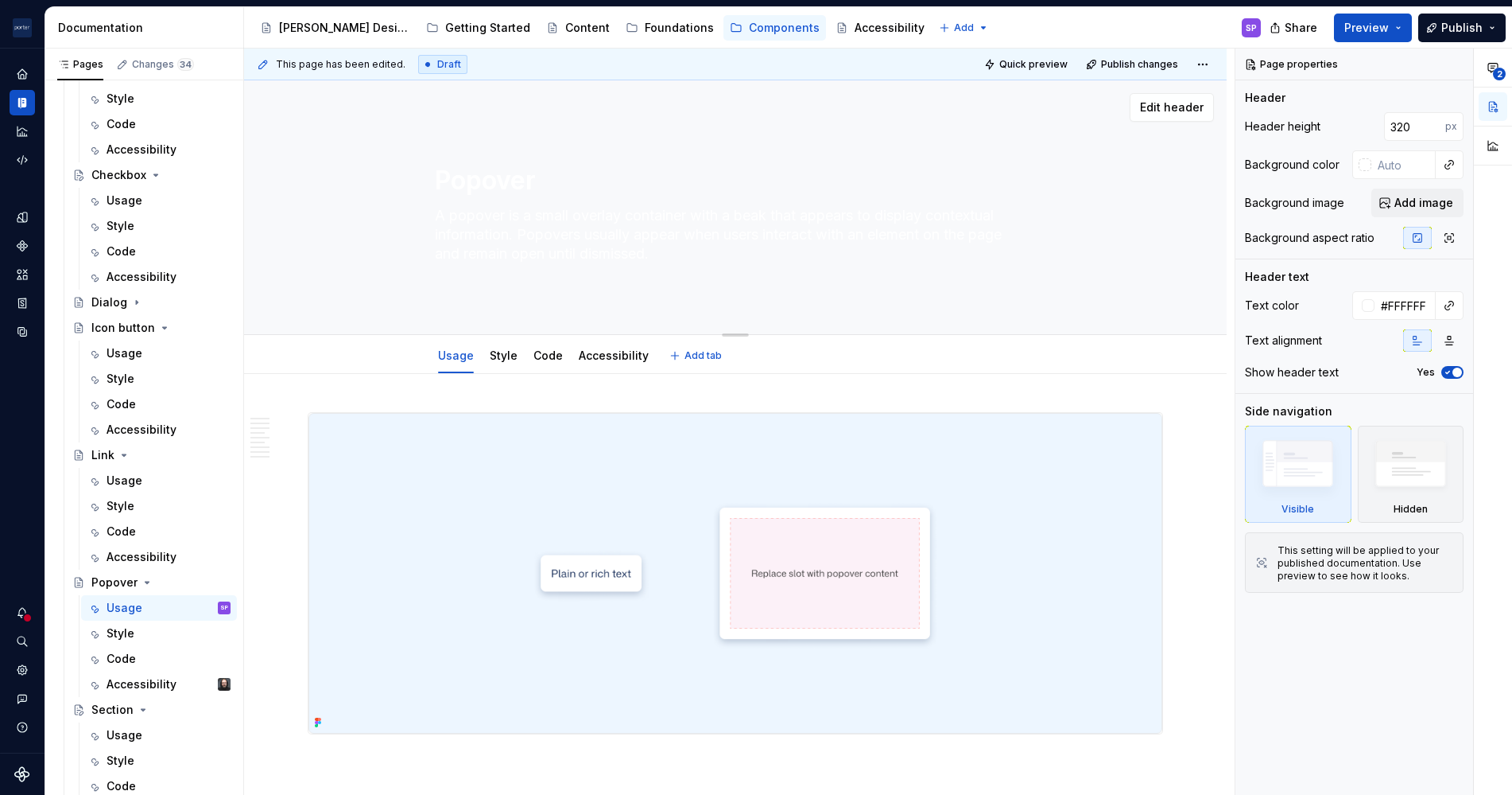
click at [507, 254] on textarea "A popover is a small overlay container with a beak that appears to display cont…" at bounding box center [732, 235] width 601 height 64
paste textarea "that appears next to a trigger element to provide brief, contextual information…"
type textarea "*"
type textarea "A popover is a small overlay container that appears next to a trigger element t…"
type textarea "*"
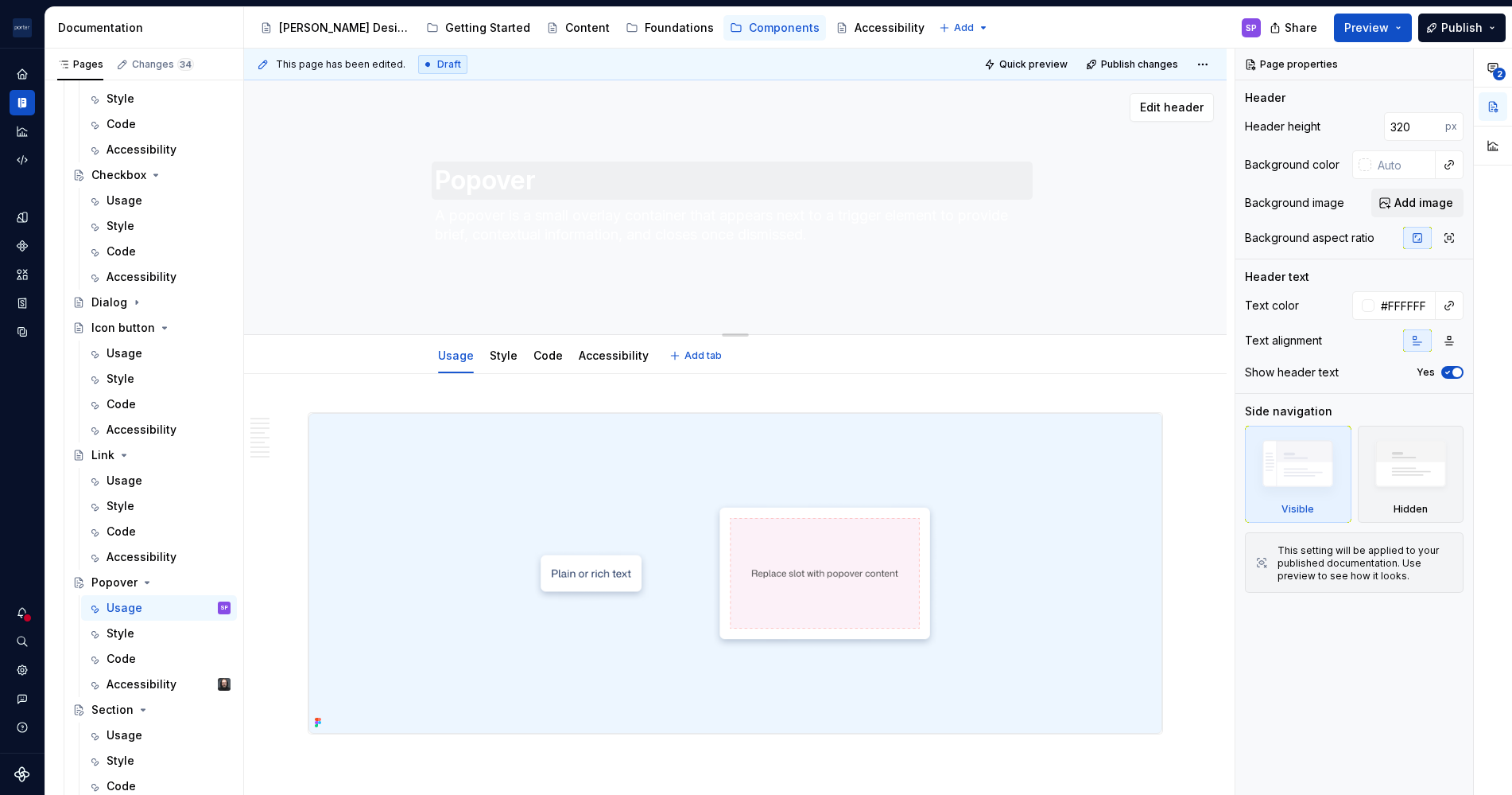
type textarea "A popover is a small overlay container that appears next to a trigger element t…"
click at [530, 183] on textarea "Popover" at bounding box center [732, 181] width 601 height 39
click at [535, 257] on textarea "A popover is a small overlay container that appears next to a trigger element t…" at bounding box center [732, 235] width 601 height 64
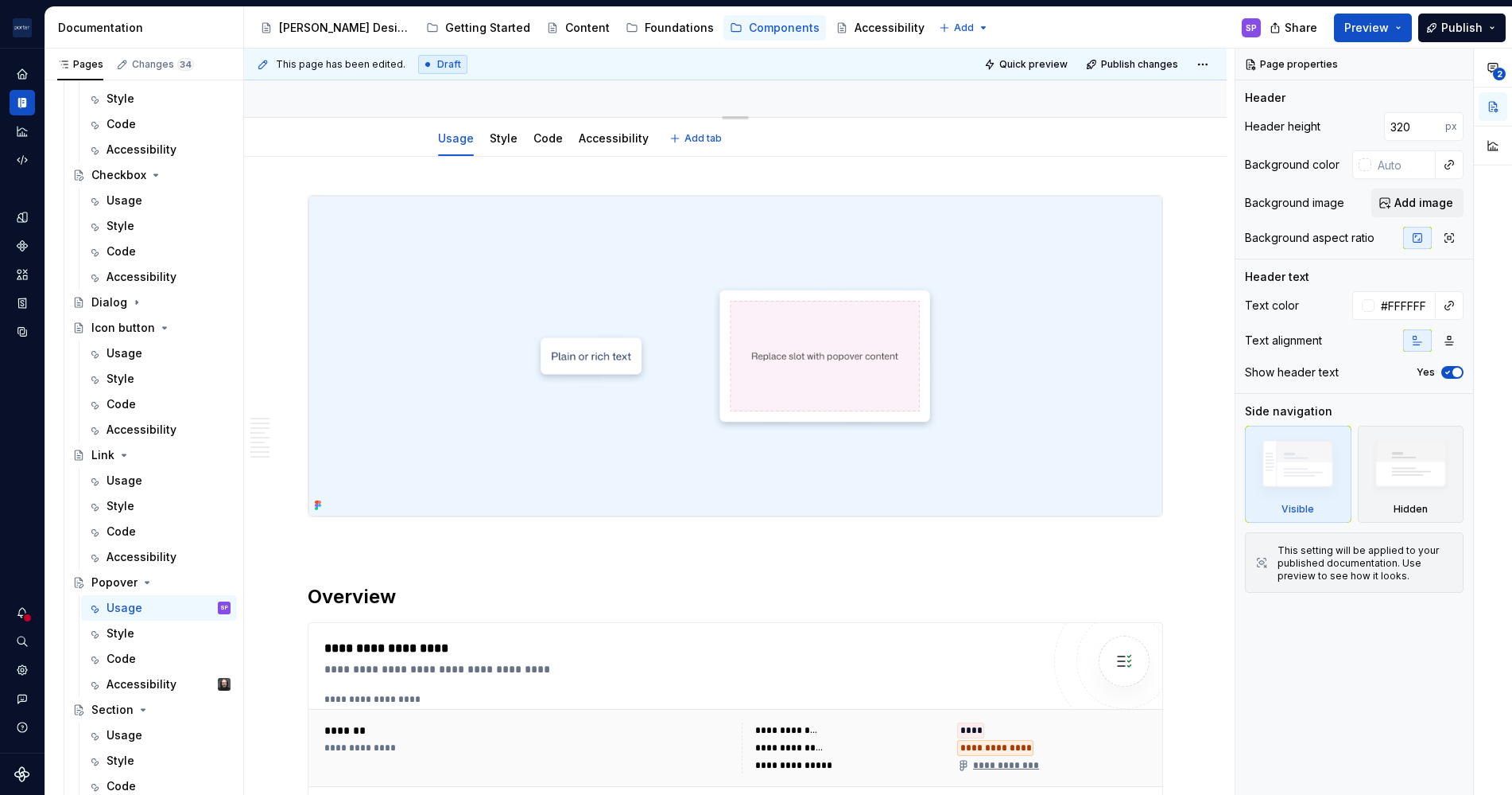
type textarea "*"
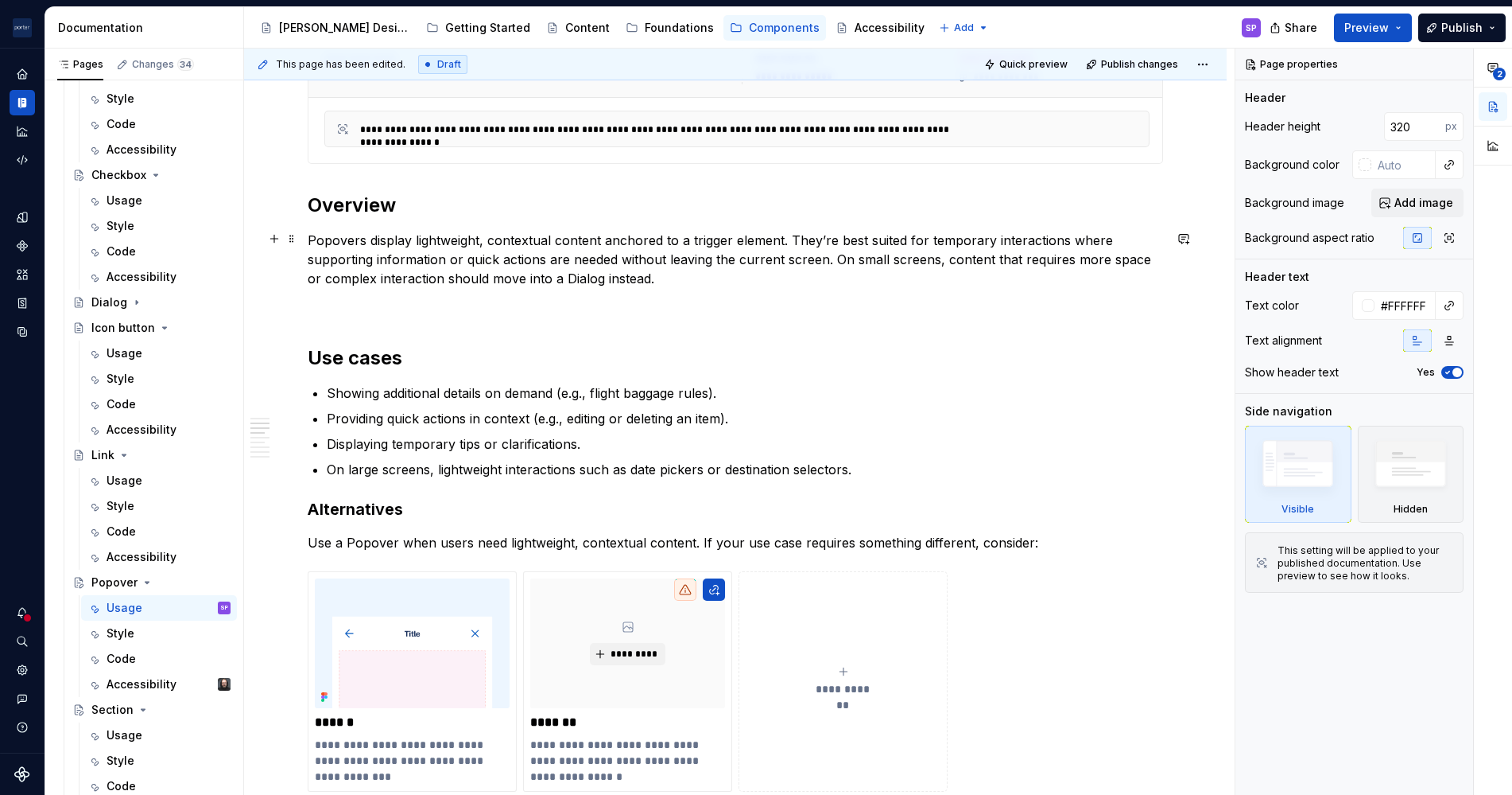
scroll to position [907, 0]
click at [309, 241] on p "Popovers display lightweight, contextual content anchored to a trigger element.…" at bounding box center [736, 258] width 855 height 57
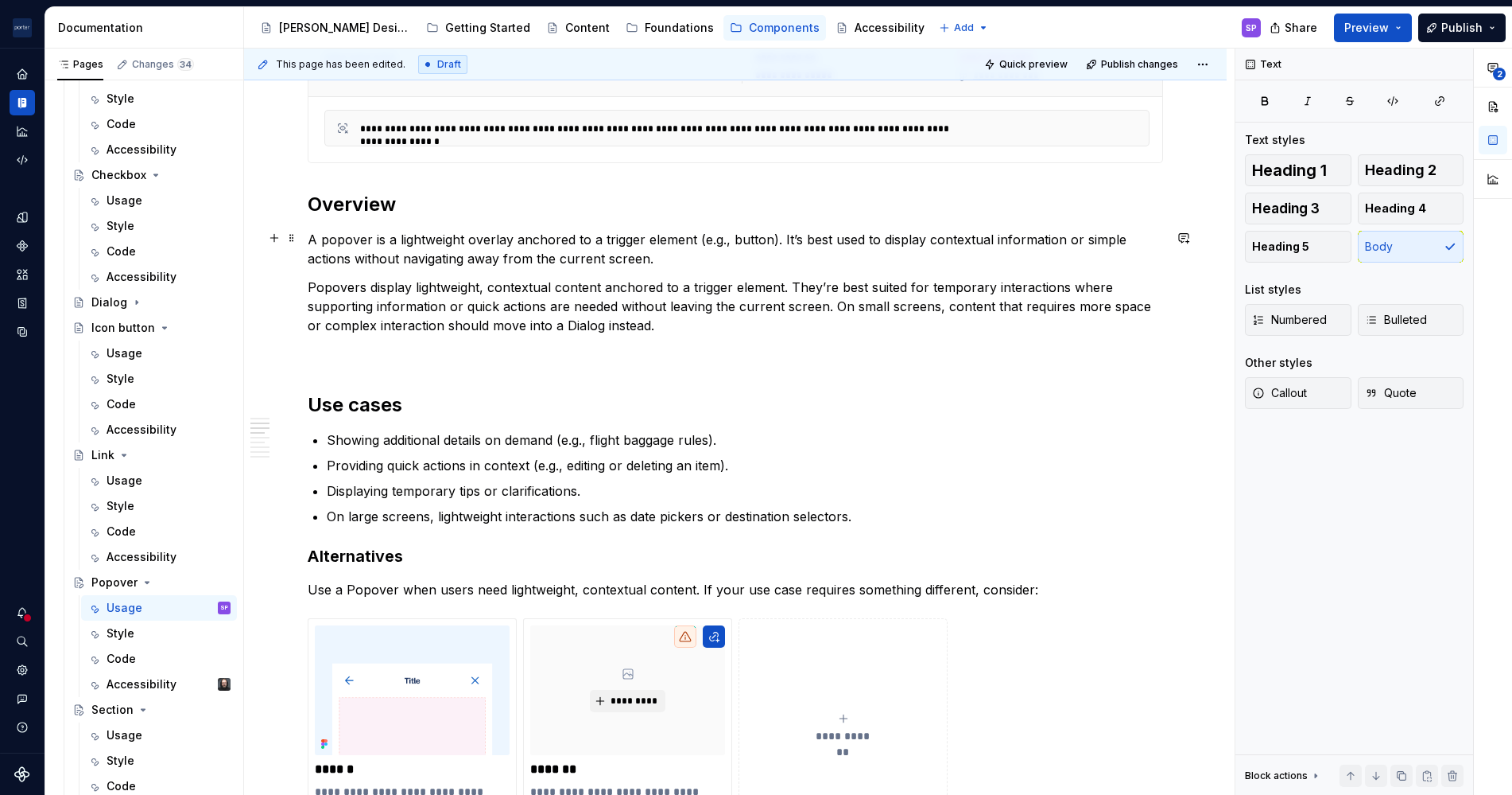
click at [972, 241] on p "A popover is a lightweight overlay anchored to a trigger element (e.g., button)…" at bounding box center [736, 250] width 855 height 39
click at [947, 251] on p "A popover is a lightweight overlay anchored to a trigger element (e.g., button)…" at bounding box center [736, 250] width 855 height 39
click at [934, 241] on p "A popover is a lightweight overlay anchored to a trigger element (e.g., button)…" at bounding box center [736, 250] width 855 height 39
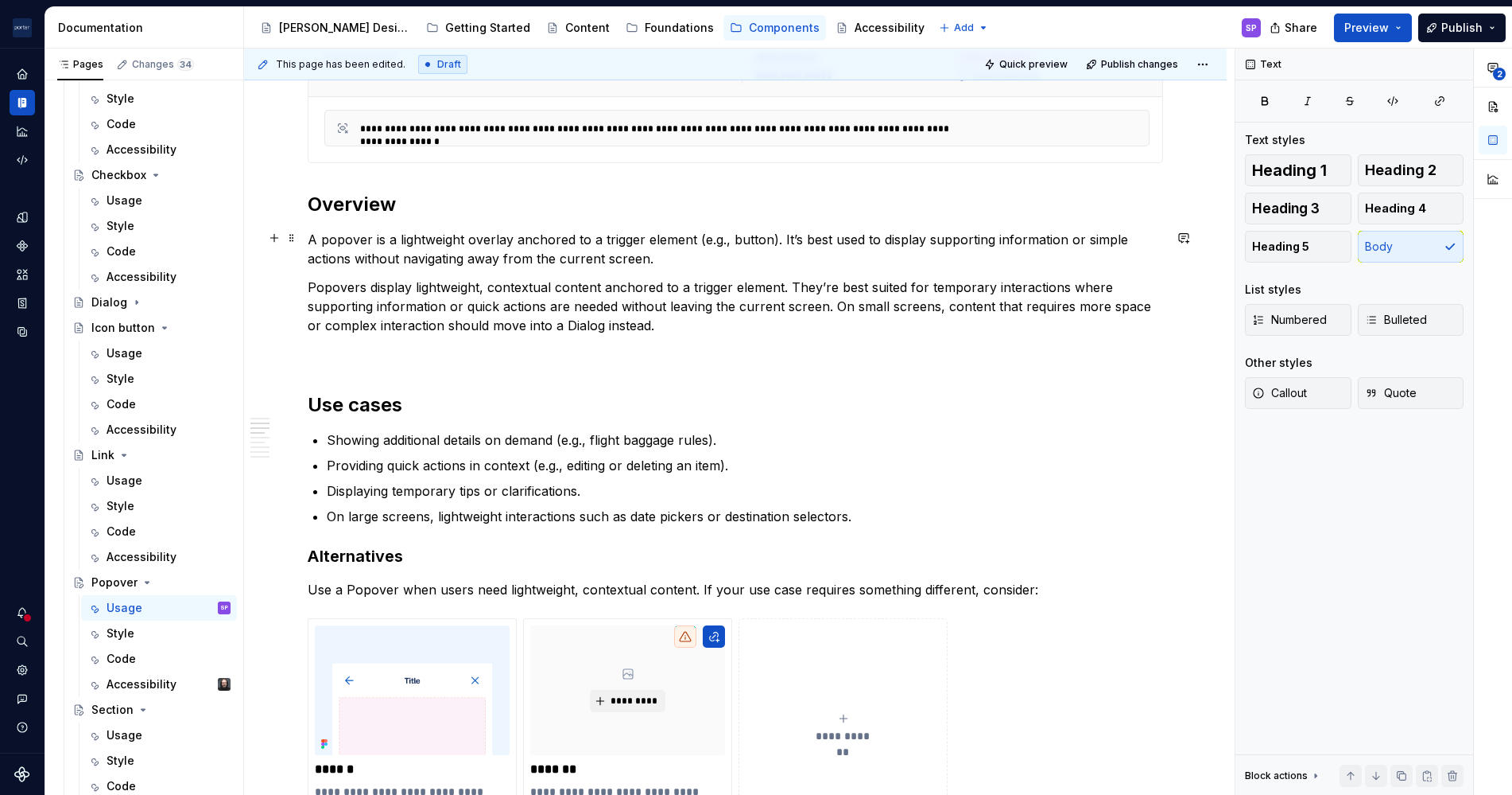
click at [1092, 239] on p "A popover is a lightweight overlay anchored to a trigger element (e.g., button)…" at bounding box center [736, 250] width 855 height 39
click at [859, 236] on p "A popover is a lightweight overlay anchored to a trigger element (e.g., button)…" at bounding box center [736, 250] width 855 height 39
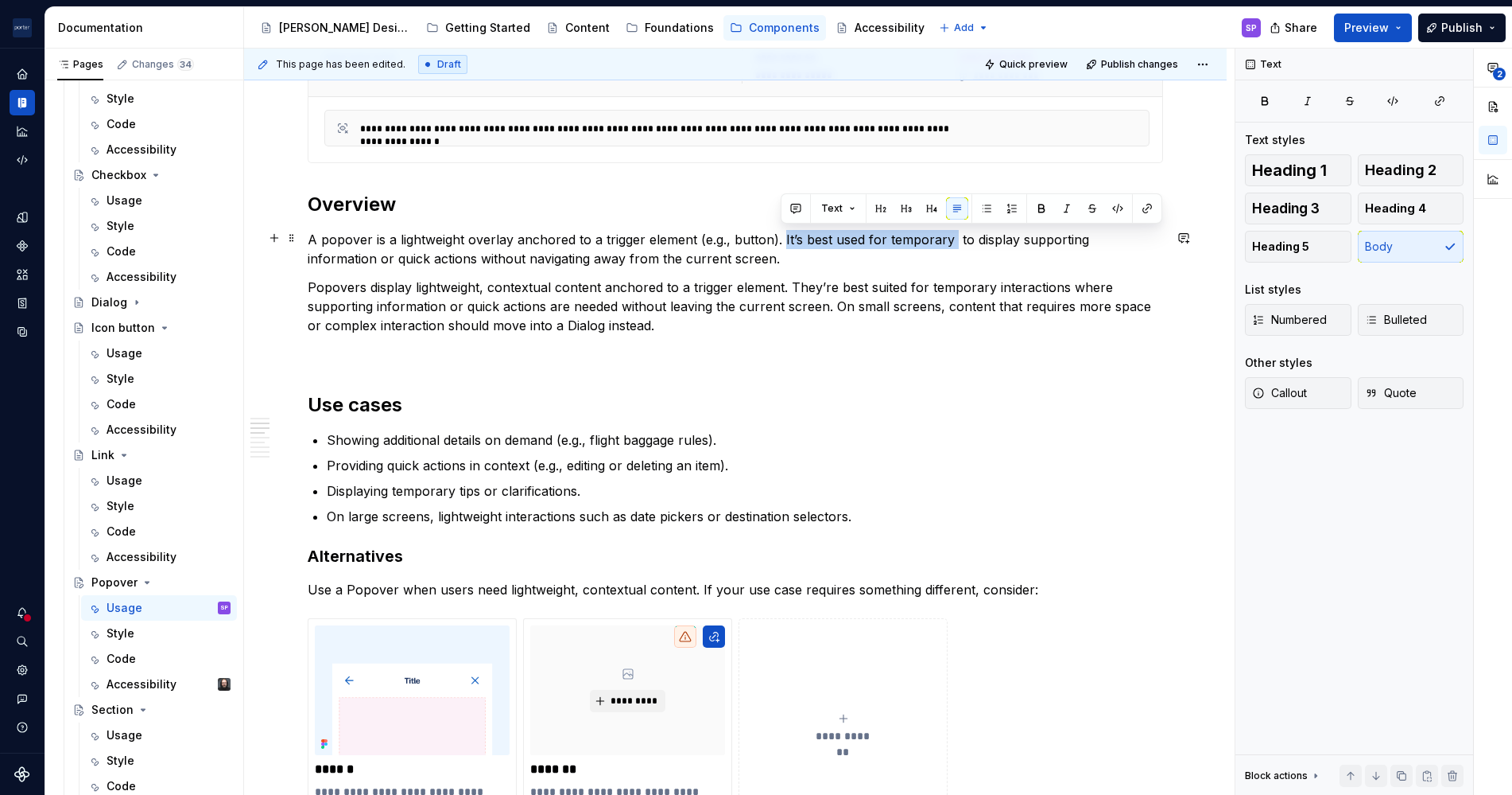
drag, startPoint x: 780, startPoint y: 238, endPoint x: 952, endPoint y: 243, distance: 172.1
click at [952, 243] on p "A popover is a lightweight overlay anchored to a trigger element (e.g., button)…" at bounding box center [736, 250] width 855 height 39
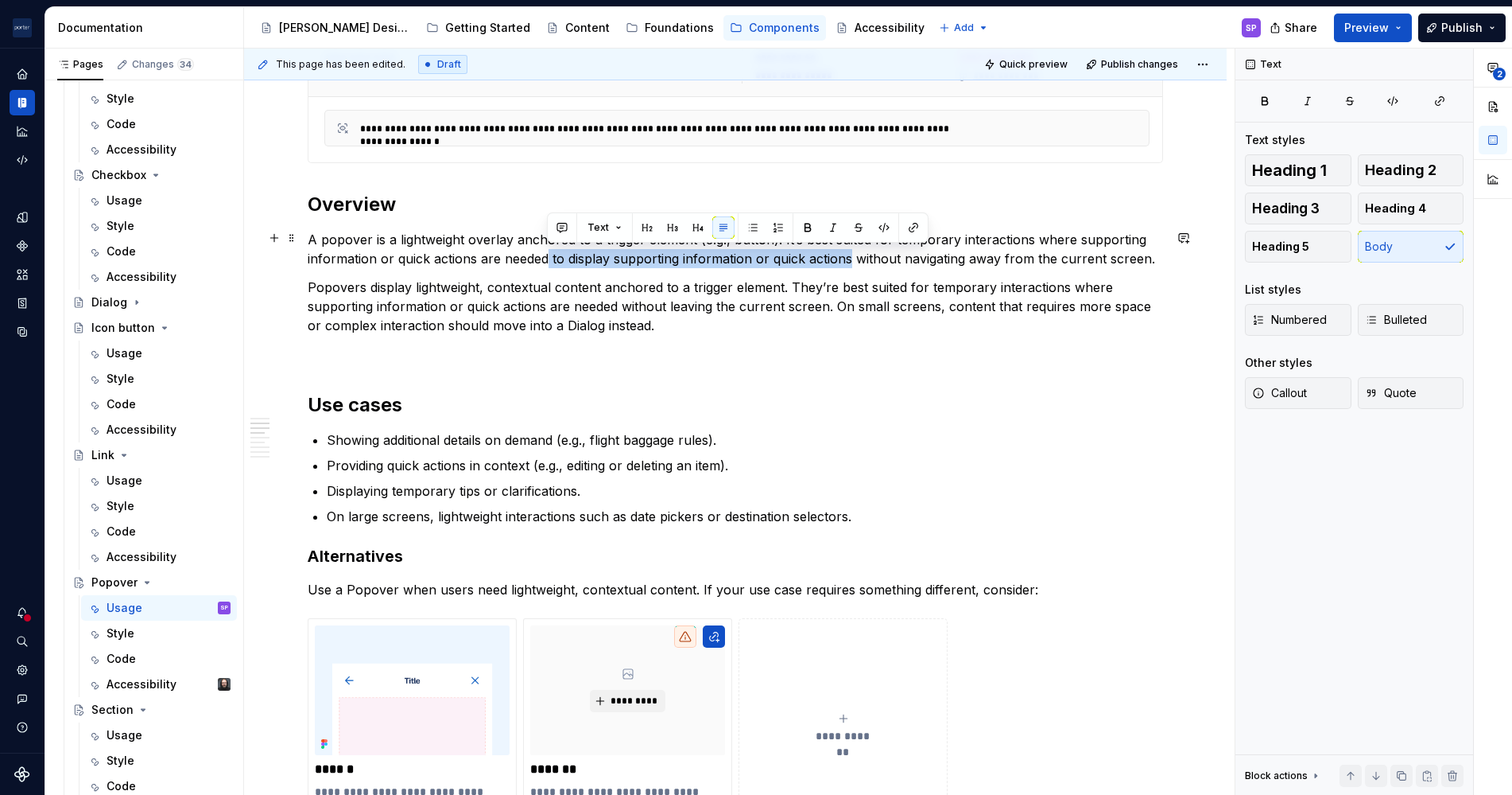
drag, startPoint x: 549, startPoint y: 264, endPoint x: 847, endPoint y: 253, distance: 298.2
click at [847, 253] on p "A popover is a lightweight overlay anchored to a trigger element (e.g., button)…" at bounding box center [736, 250] width 855 height 39
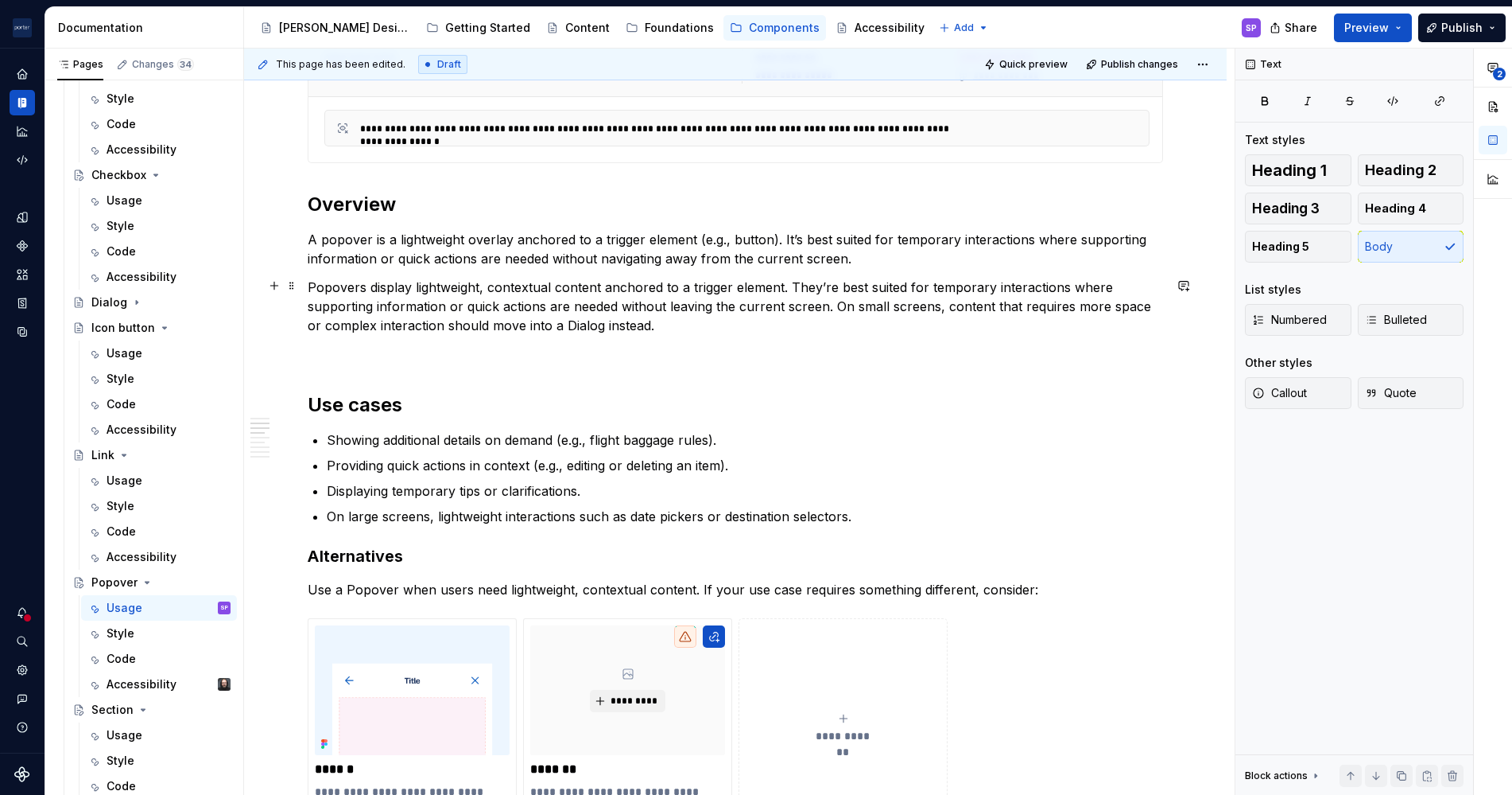
click at [888, 286] on p "Popovers display lightweight, contextual content anchored to a trigger element.…" at bounding box center [736, 305] width 855 height 57
click at [865, 254] on p "A popover is a lightweight overlay anchored to a trigger element (e.g., button)…" at bounding box center [736, 250] width 855 height 39
drag, startPoint x: 850, startPoint y: 255, endPoint x: 1016, endPoint y: 263, distance: 166.2
click at [1016, 263] on p "A popover is a lightweight overlay anchored to a trigger element (e.g., button)…" at bounding box center [736, 250] width 855 height 39
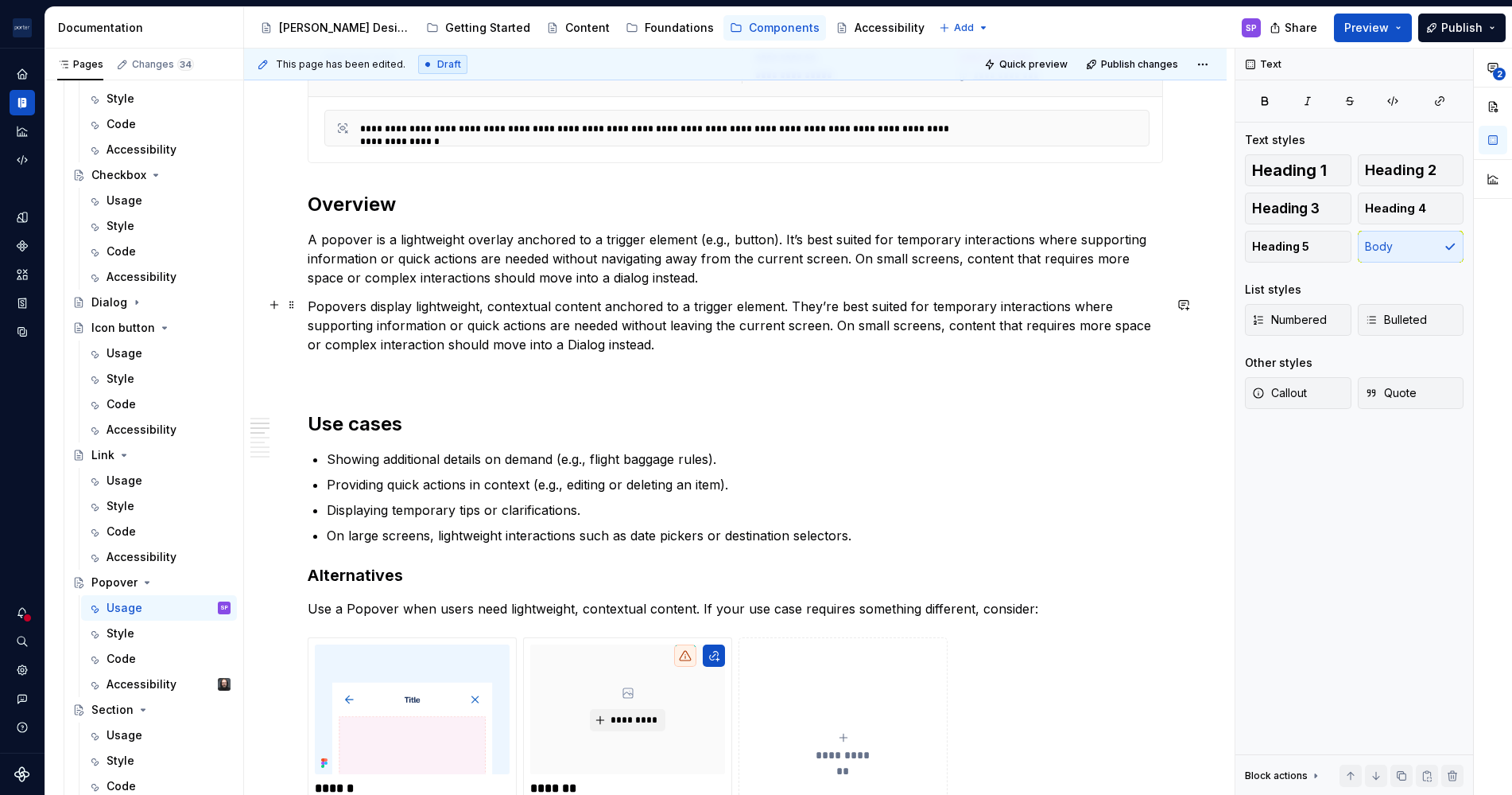
click at [961, 310] on p "Popovers display lightweight, contextual content anchored to a trigger element.…" at bounding box center [736, 325] width 855 height 57
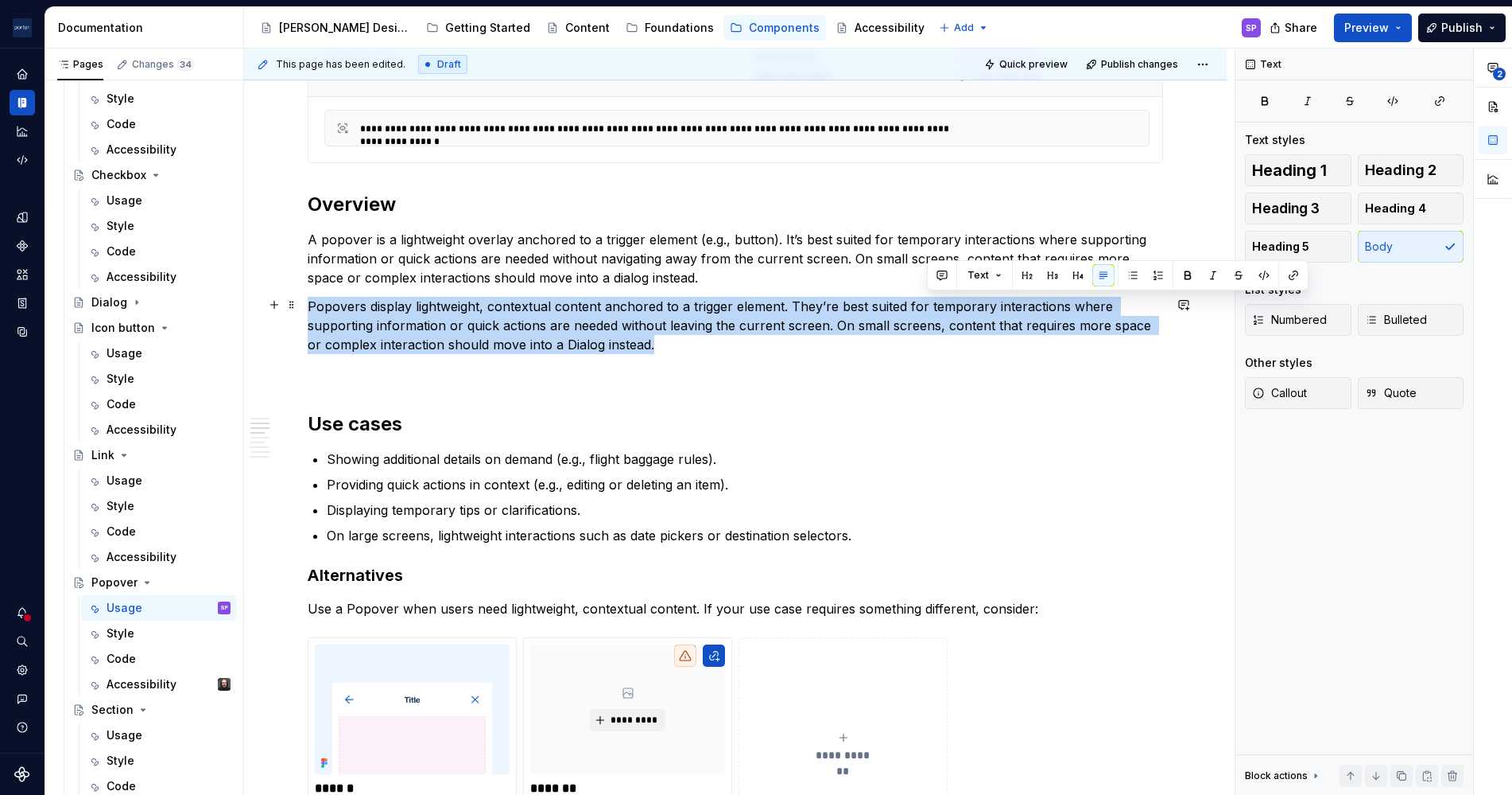
click at [961, 310] on p "Popovers display lightweight, contextual content anchored to a trigger element.…" at bounding box center [736, 325] width 855 height 57
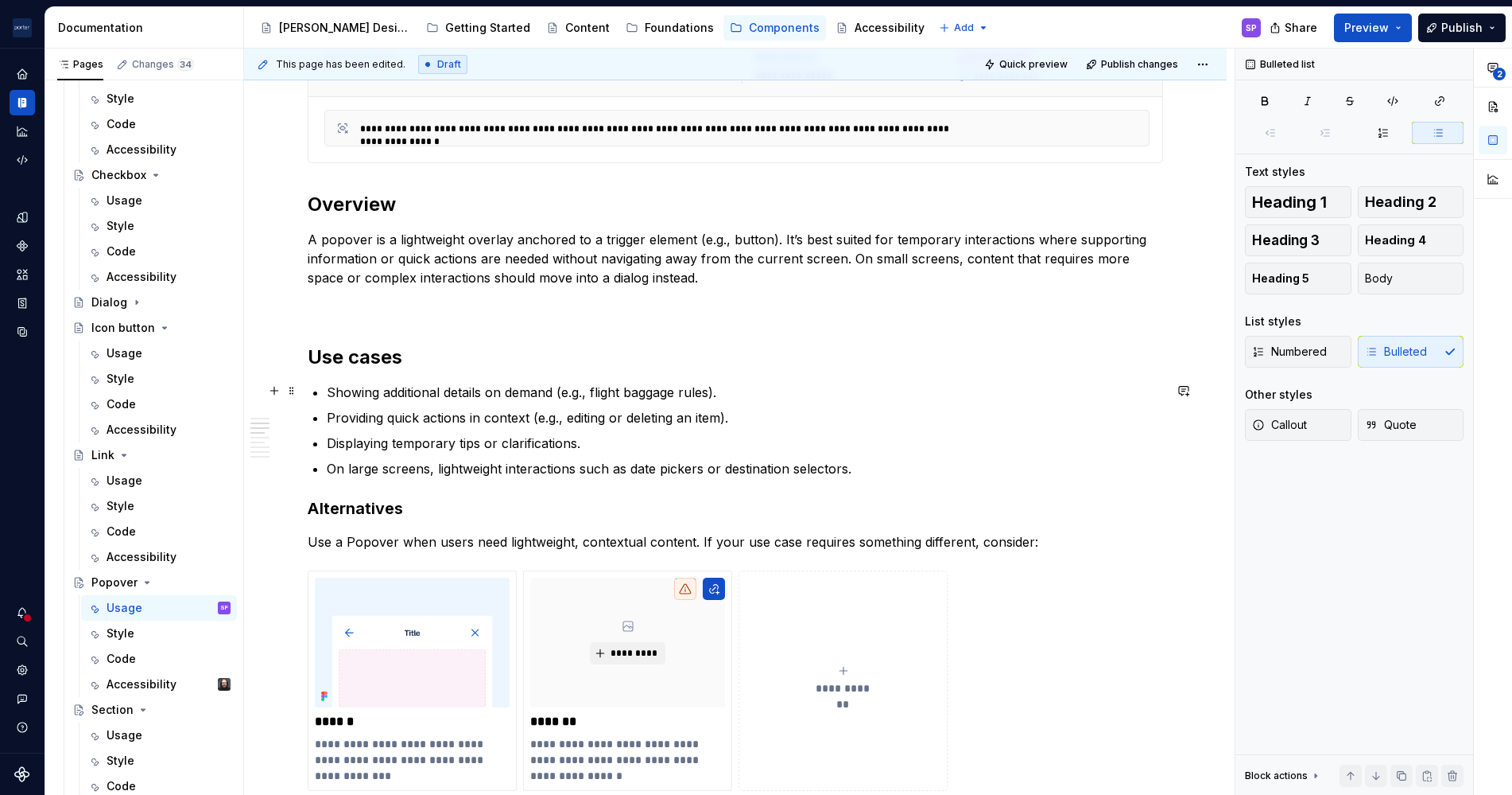
click at [431, 393] on p "Showing additional details on demand (e.g., flight baggage rules)." at bounding box center [744, 392] width 837 height 19
click at [477, 404] on ul "Showing additional details on demand (e.g., flight baggage rules). Providing qu…" at bounding box center [744, 430] width 837 height 95
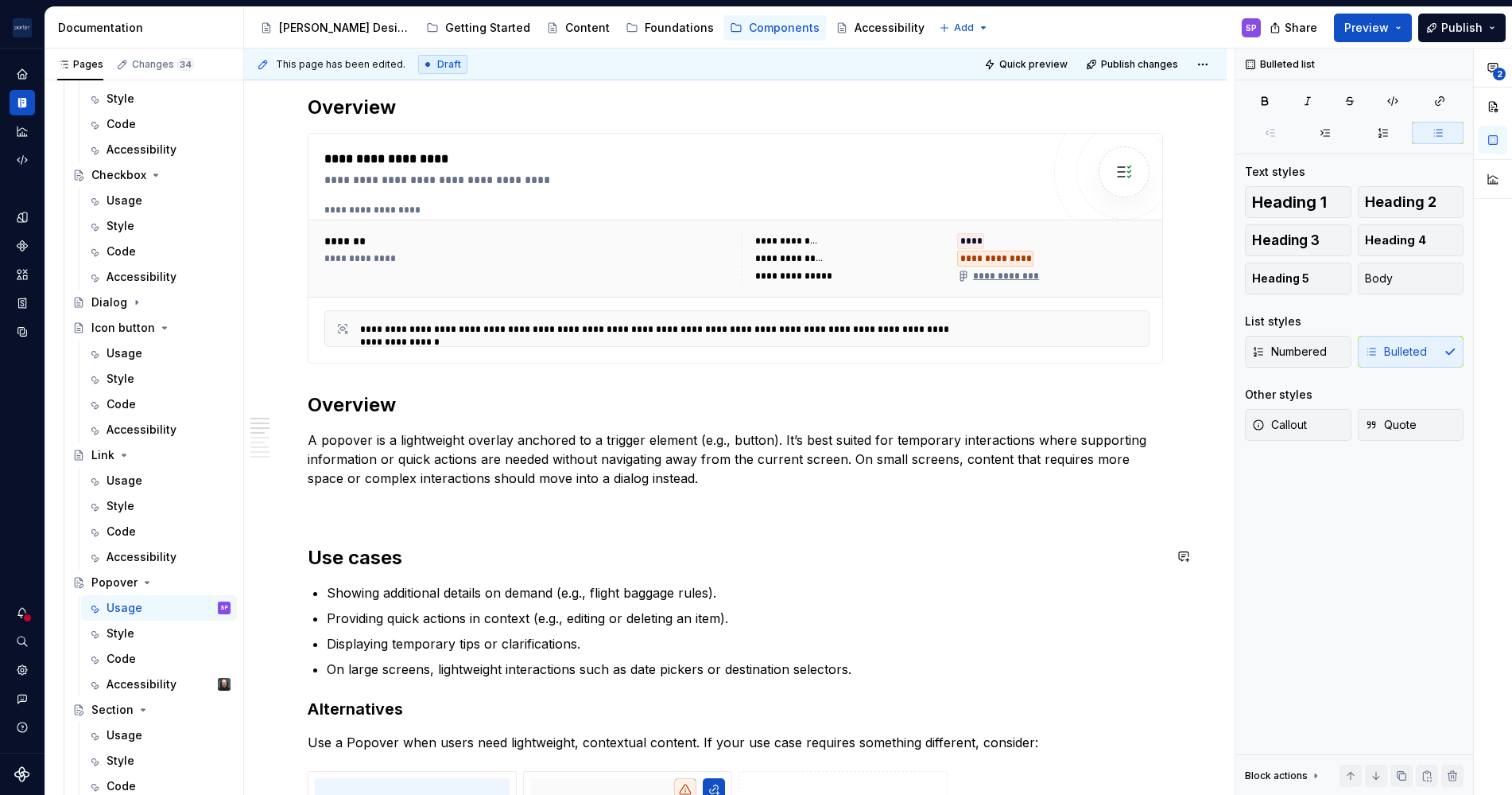
scroll to position [708, 0]
click at [412, 590] on p "Showing additional details on demand (e.g., flight baggage rules)." at bounding box center [744, 592] width 837 height 19
click at [330, 593] on p "Showing additional details on demand (e.g., flight baggage rules)." at bounding box center [744, 592] width 837 height 19
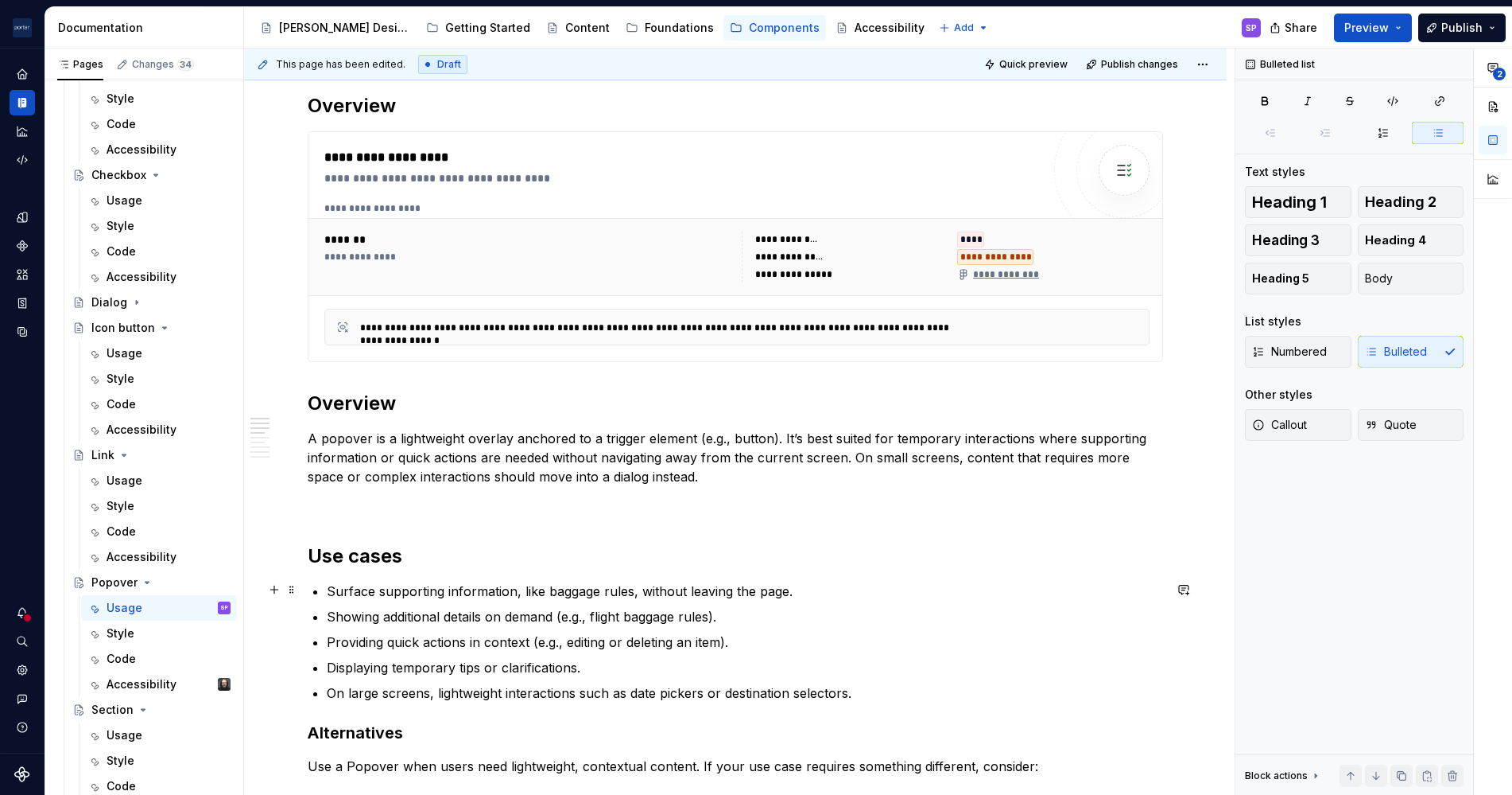
click at [409, 582] on p "Surface supporting information, like baggage rules, without leaving the page." at bounding box center [744, 592] width 837 height 19
click at [490, 596] on p "Surface on-demand information, like baggage rules, without leaving the page." at bounding box center [744, 592] width 837 height 19
click at [485, 614] on p "Showing additional details on demand (e.g., flight baggage rules)." at bounding box center [744, 617] width 837 height 19
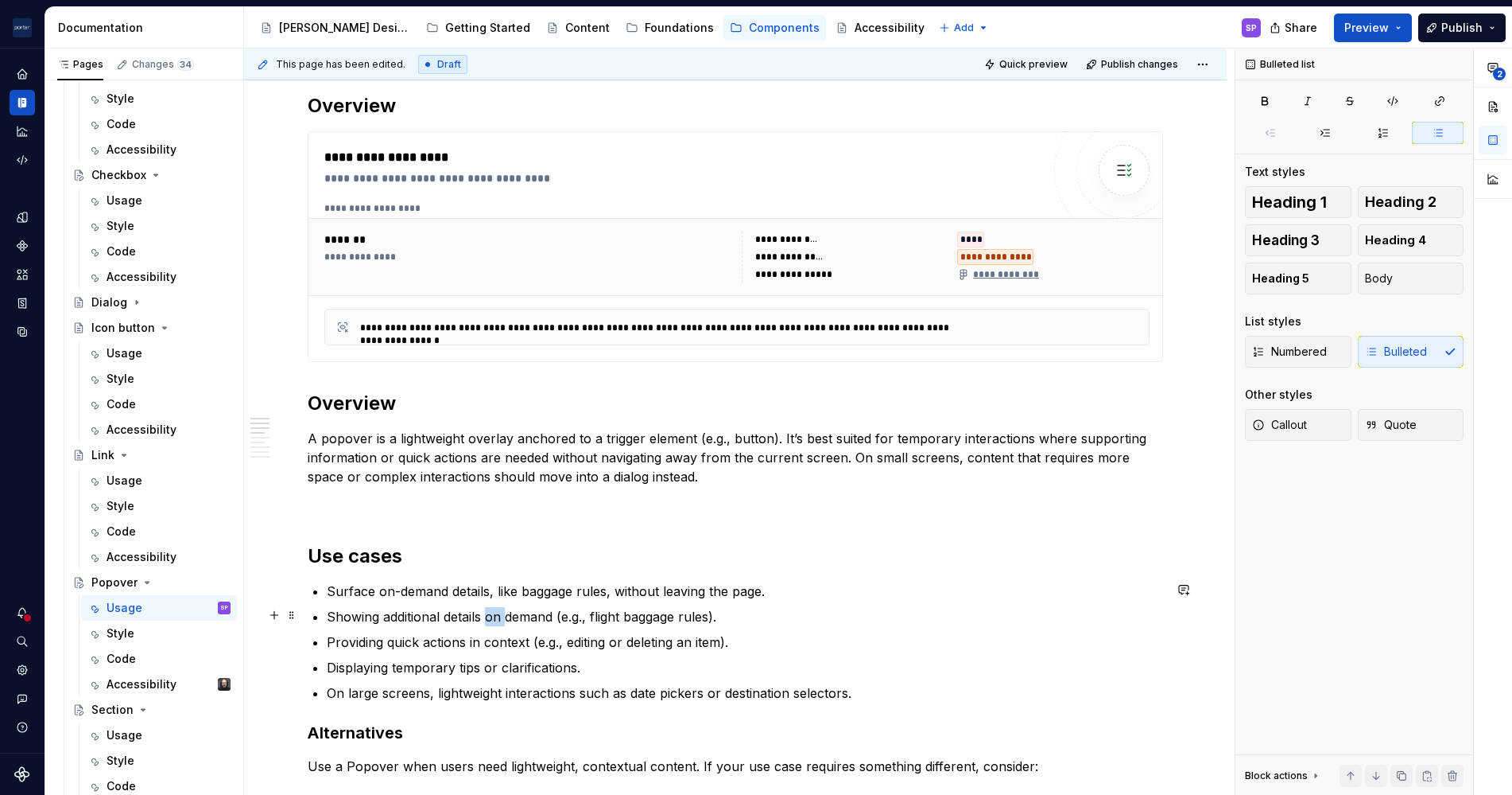
click at [485, 614] on p "Showing additional details on demand (e.g., flight baggage rules)." at bounding box center [744, 617] width 837 height 19
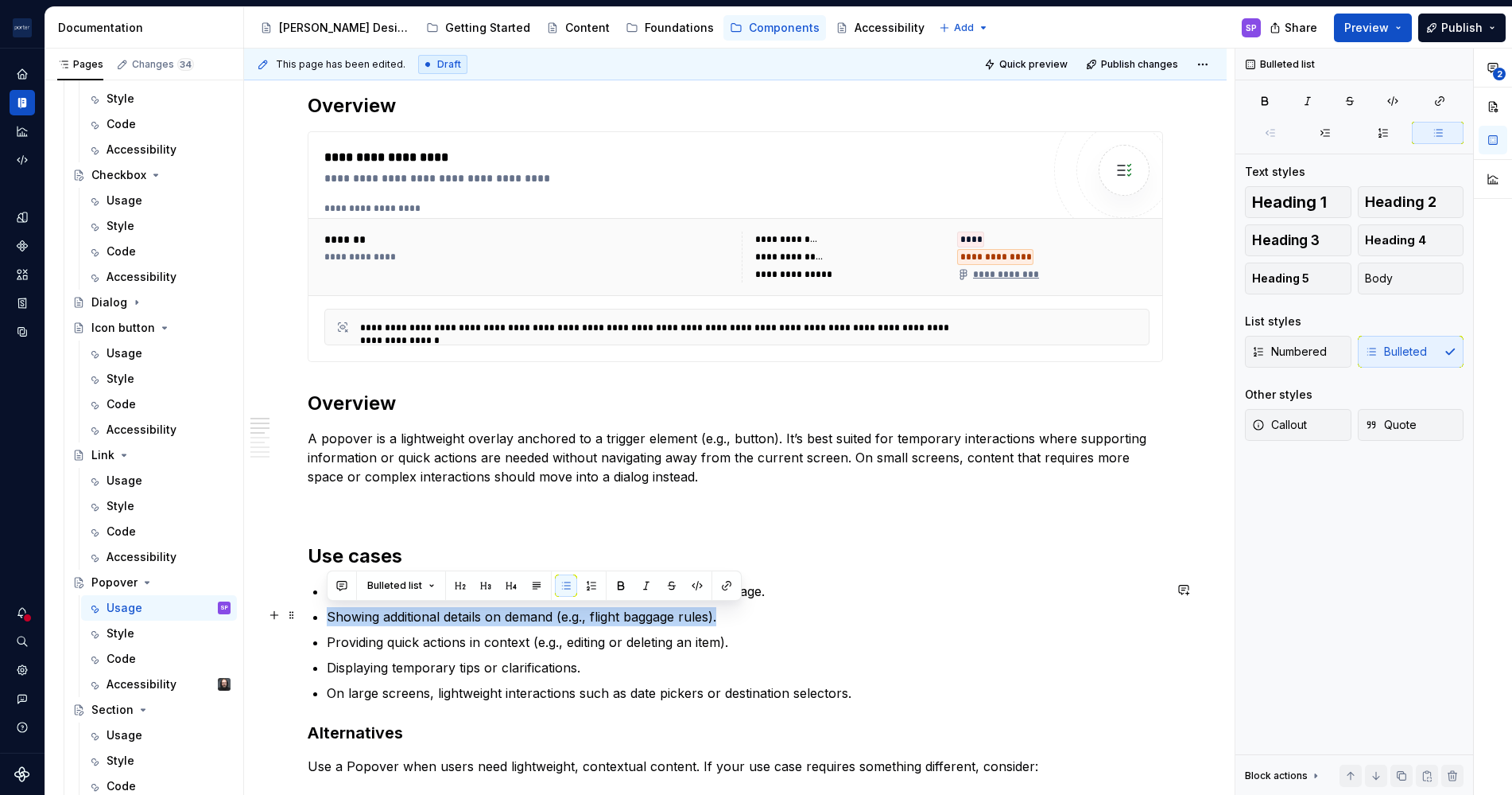
click at [485, 614] on p "Showing additional details on demand (e.g., flight baggage rules)." at bounding box center [744, 617] width 837 height 19
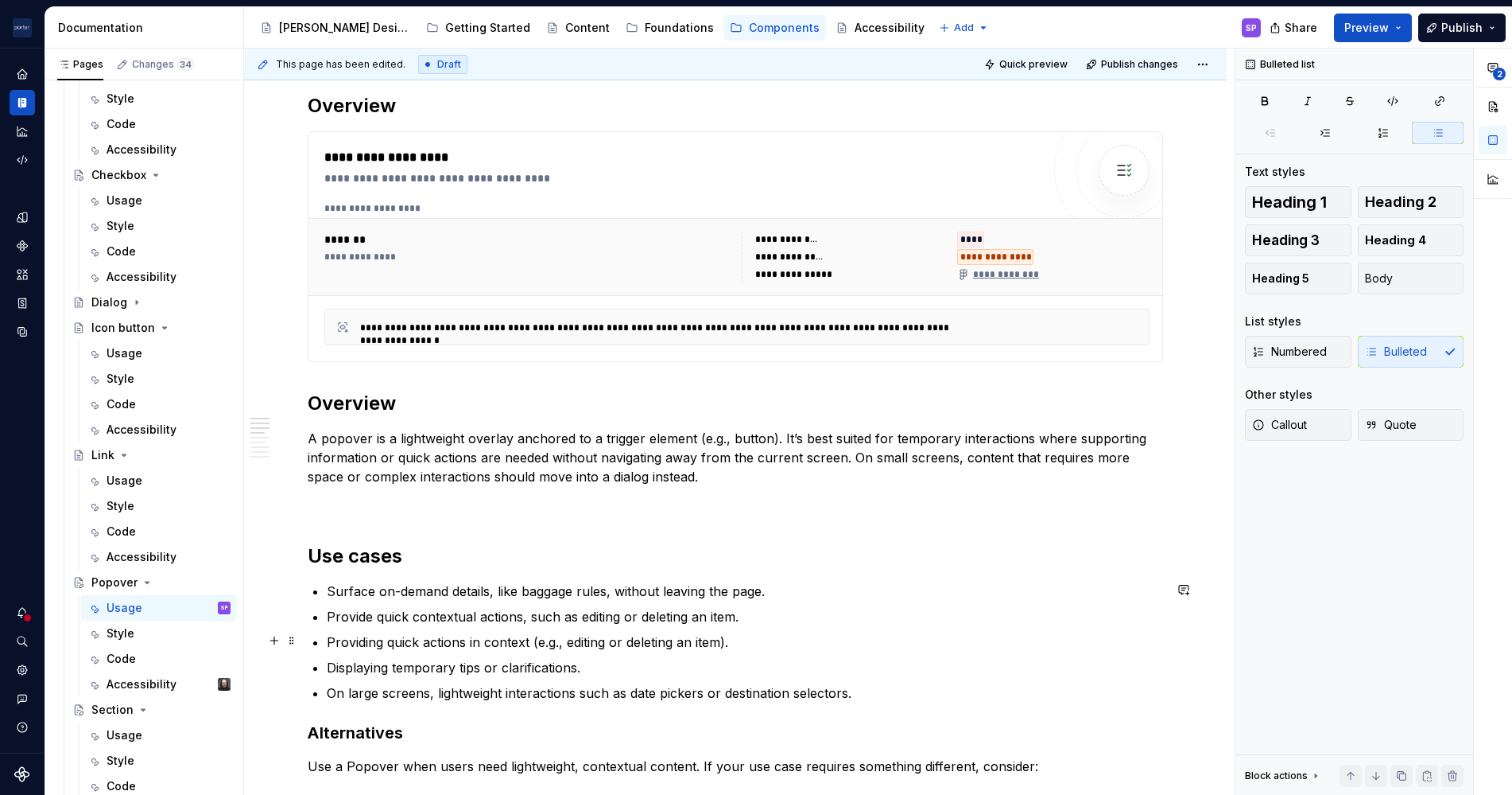
click at [587, 642] on p "Providing quick actions in context (e.g., editing or deleting an item)." at bounding box center [744, 642] width 837 height 19
click at [536, 673] on p "Displaying temporary tips or clarifications." at bounding box center [744, 668] width 837 height 19
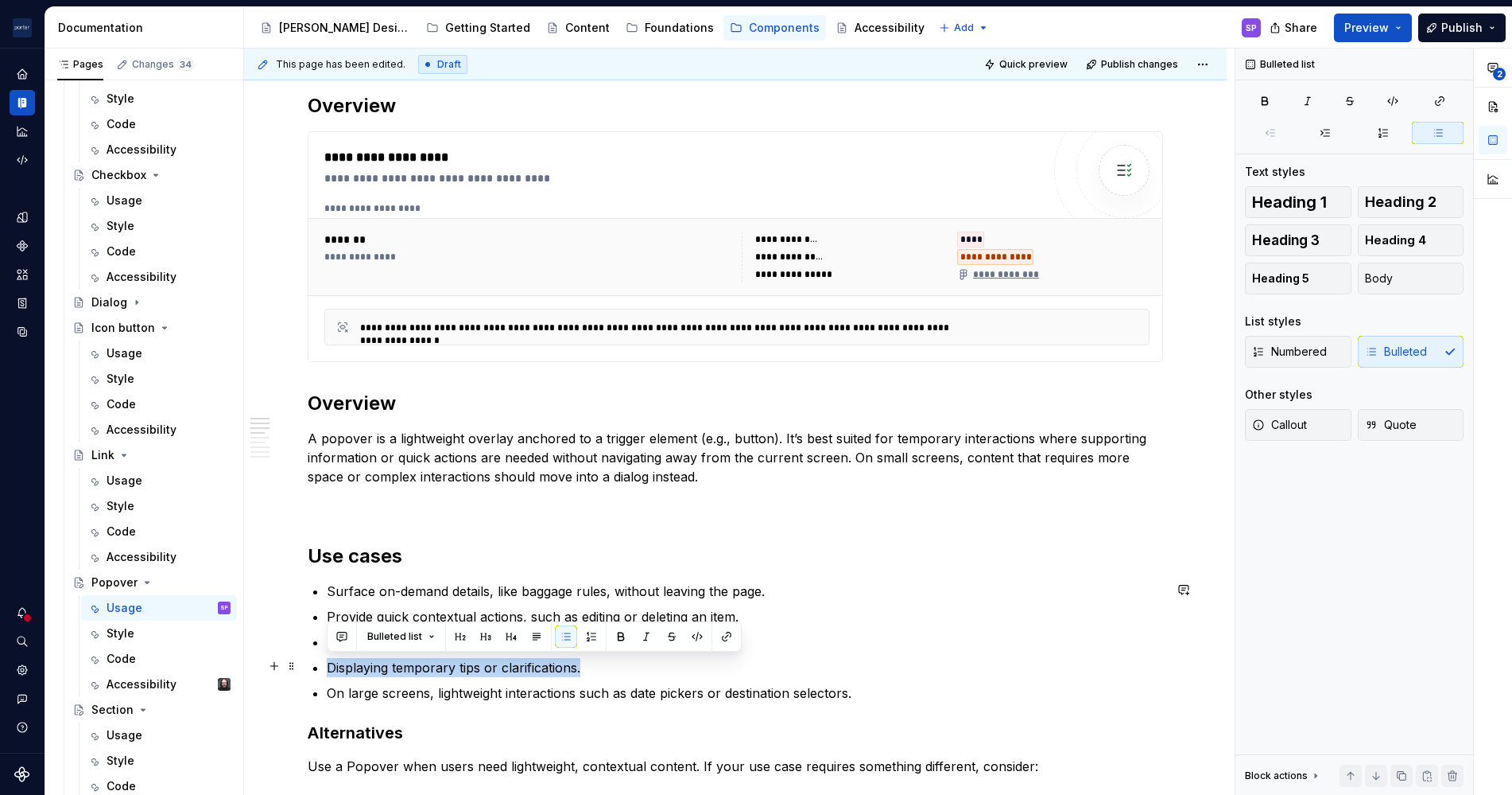
click at [536, 673] on p "Displaying temporary tips or clarifications." at bounding box center [744, 668] width 837 height 19
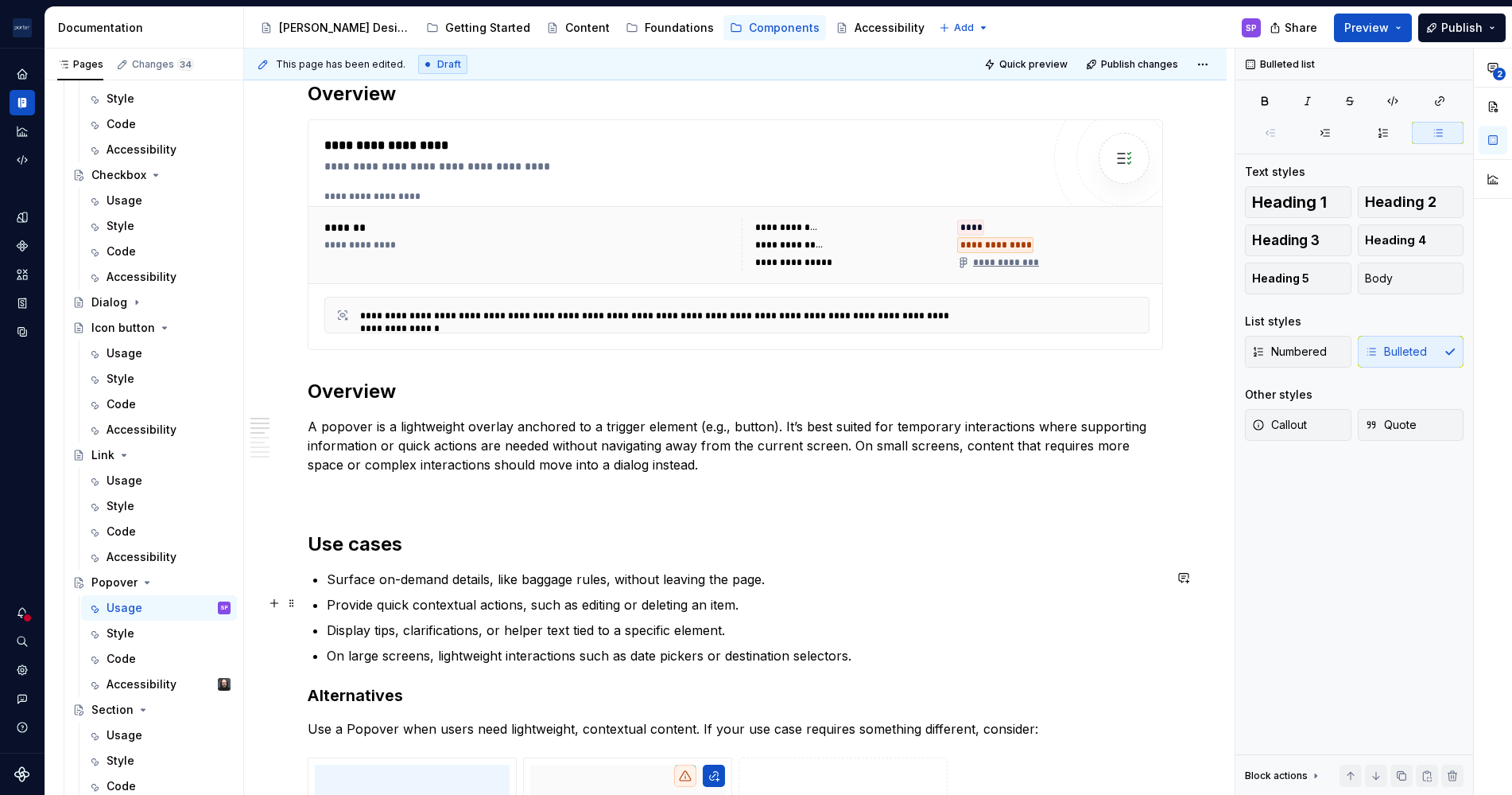
scroll to position [764, 0]
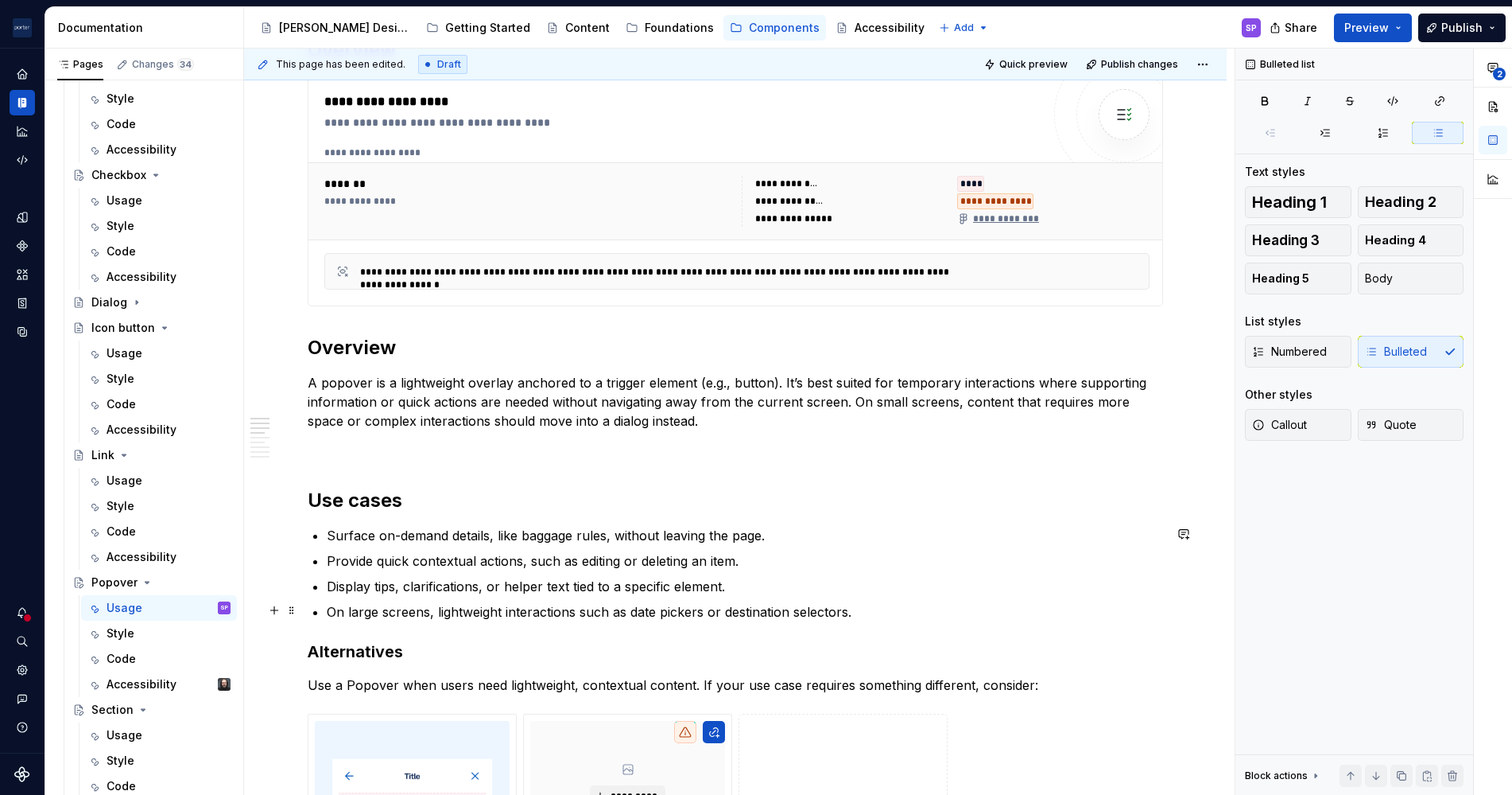
click at [736, 602] on p "On large screens, lightweight interactions such as date pickers or destination …" at bounding box center [744, 612] width 837 height 19
click at [742, 589] on p "Display tips, clarifications, or helper text tied to a specific element." at bounding box center [744, 587] width 837 height 19
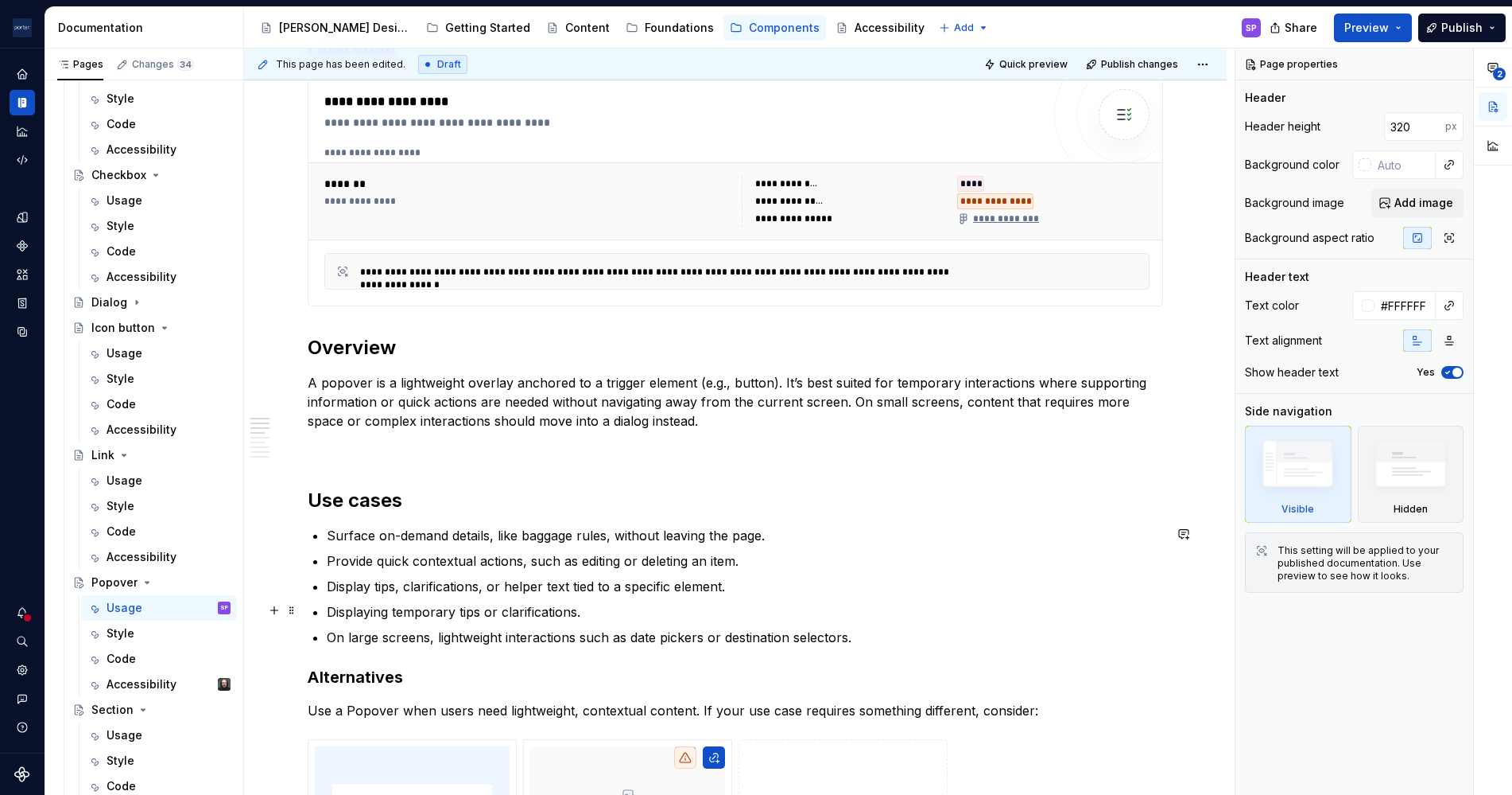
click at [481, 611] on p "Displaying temporary tips or clarifications." at bounding box center [744, 612] width 837 height 19
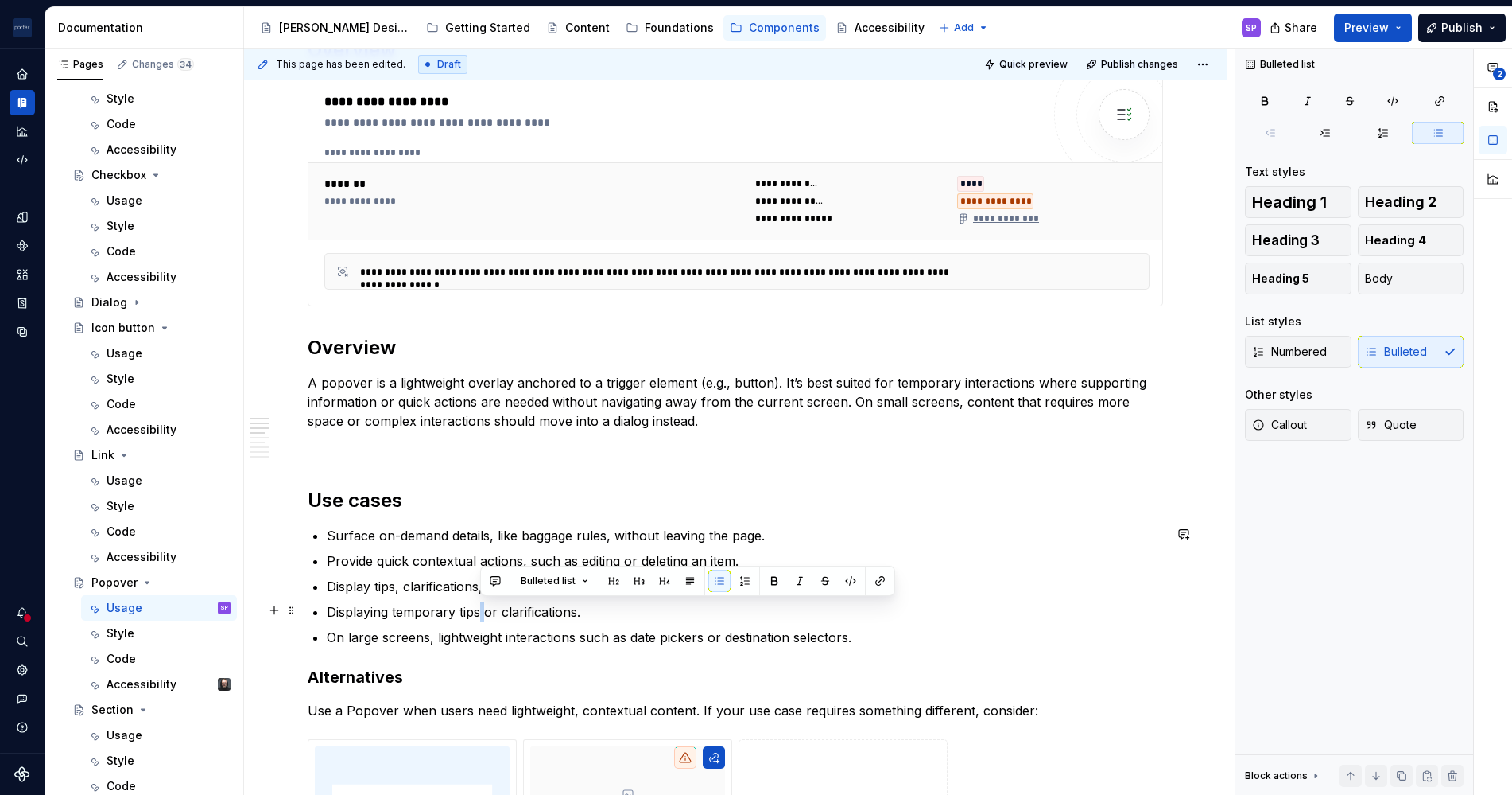
click at [481, 611] on p "Displaying temporary tips or clarifications." at bounding box center [744, 612] width 837 height 19
click at [390, 639] on p "On large screens, lightweight interactions such as date pickers or destination …" at bounding box center [744, 637] width 837 height 19
click at [415, 612] on p "Displaying temporary tips or clarifications." at bounding box center [744, 612] width 837 height 19
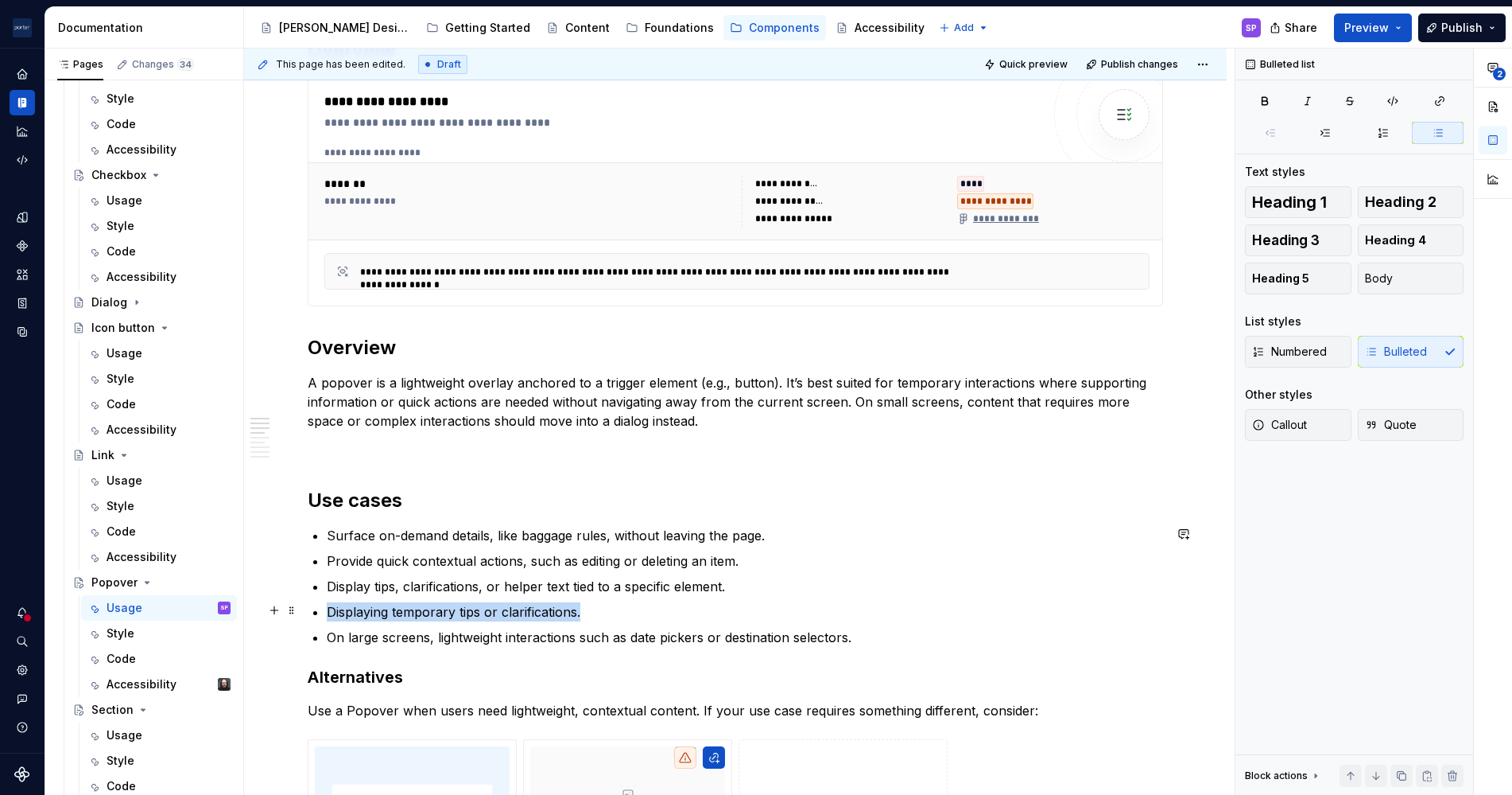
click at [415, 612] on p "Displaying temporary tips or clarifications." at bounding box center [744, 612] width 837 height 19
click at [412, 632] on p "On large screens, lightweight interactions such as date pickers or destination …" at bounding box center [744, 637] width 837 height 19
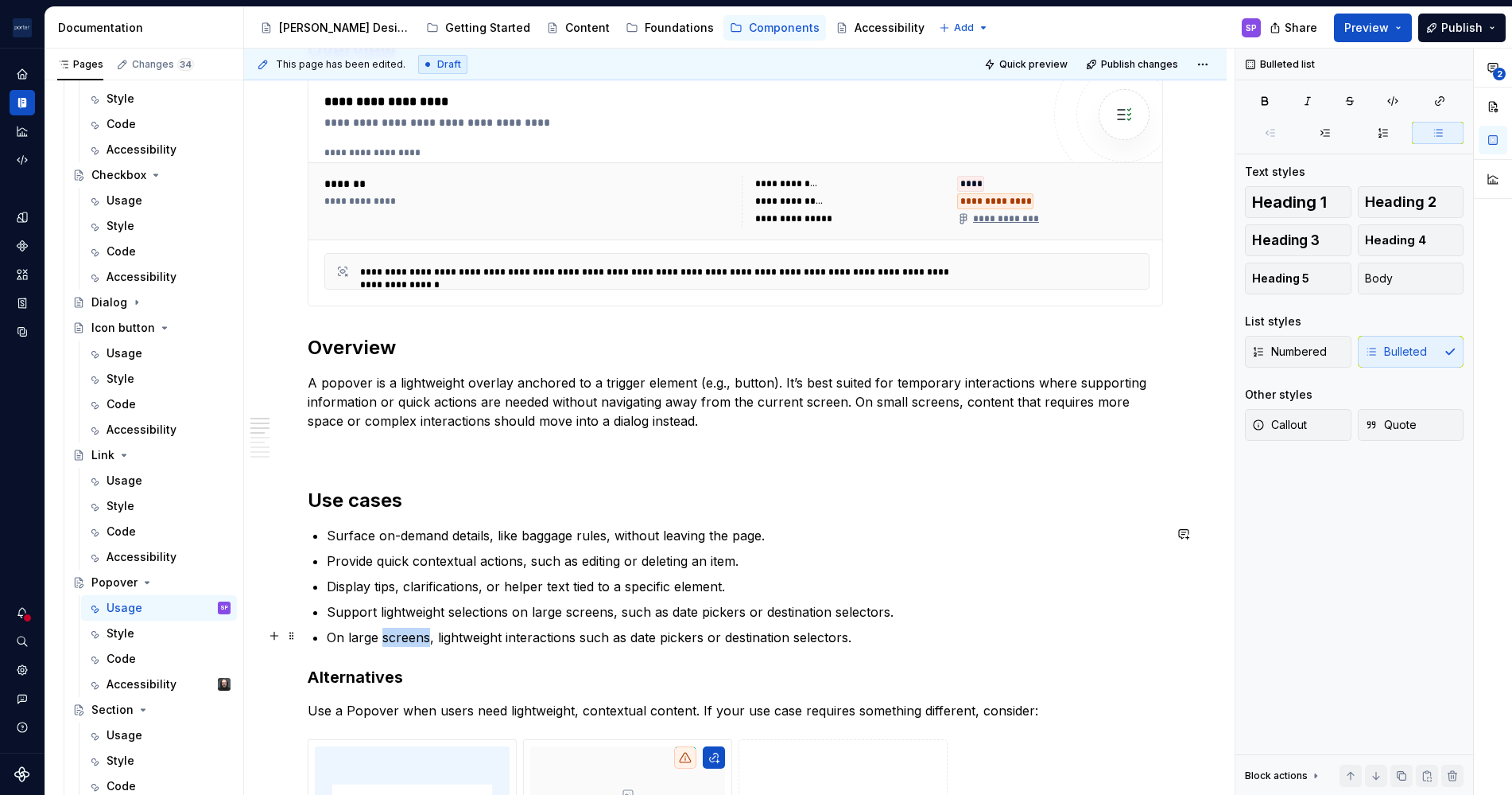
click at [412, 632] on p "On large screens, lightweight interactions such as date pickers or destination …" at bounding box center [744, 637] width 837 height 19
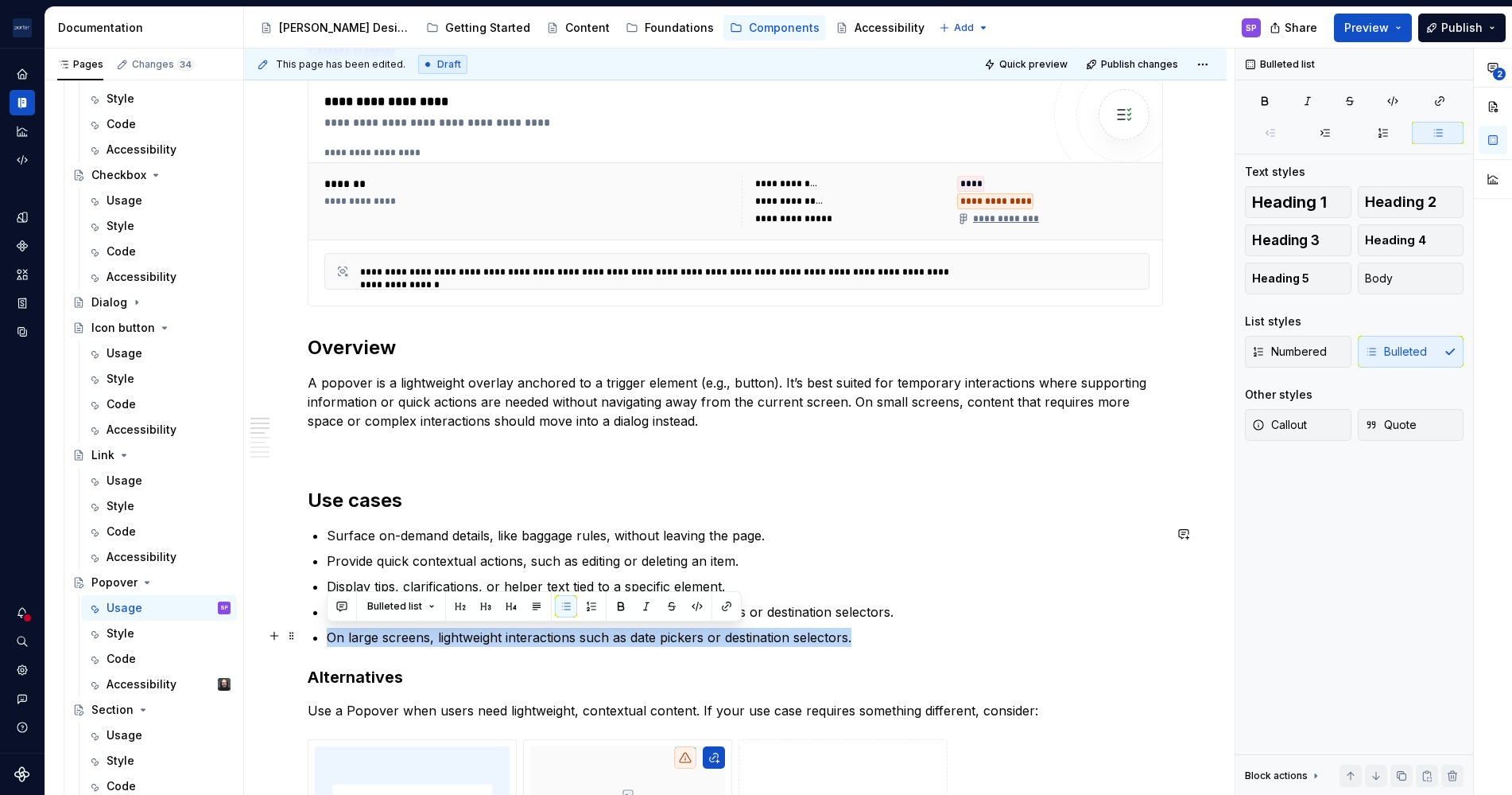
click at [412, 632] on p "On large screens, lightweight interactions such as date pickers or destination …" at bounding box center [744, 637] width 837 height 19
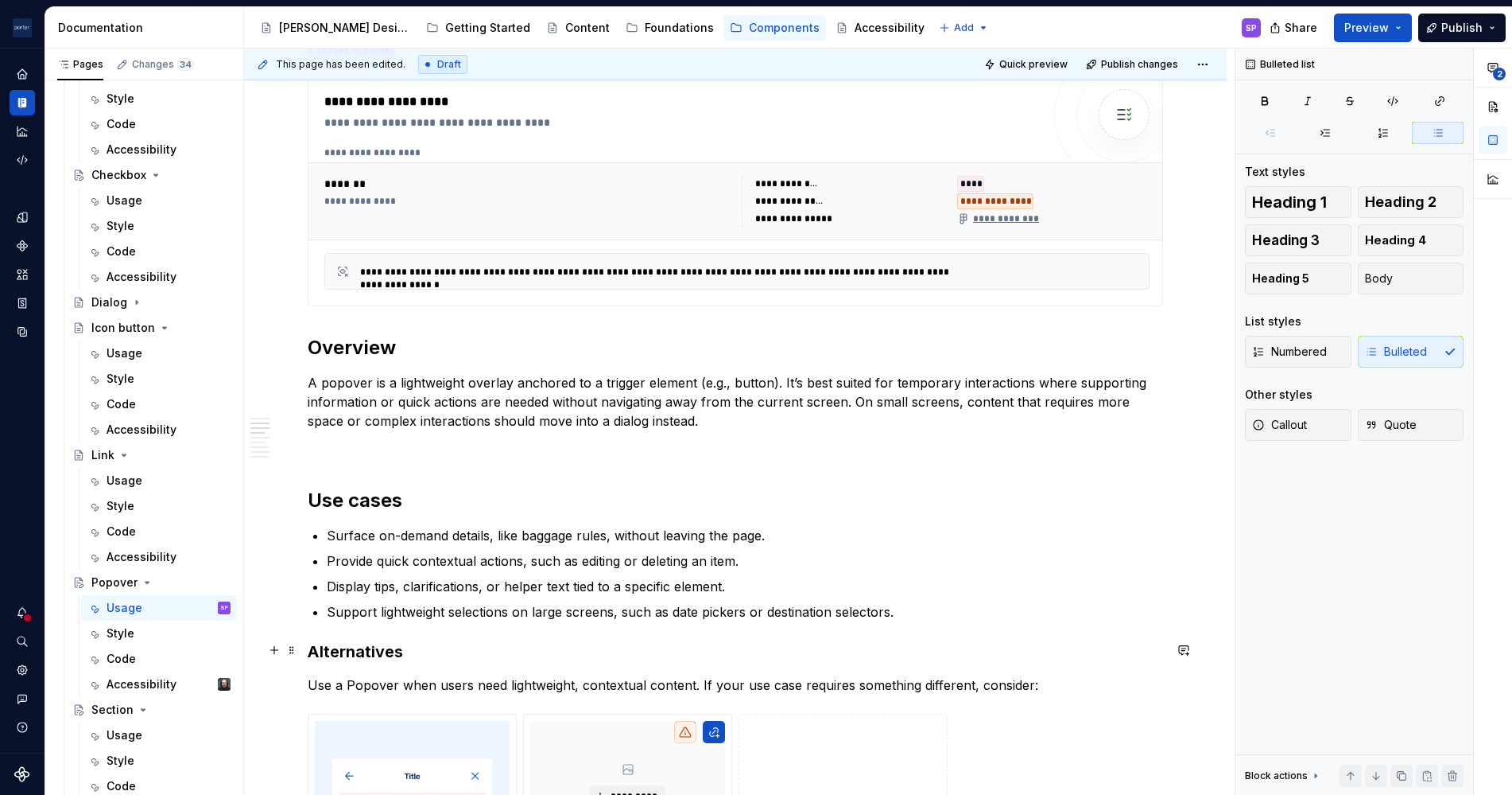
scroll to position [787, 0]
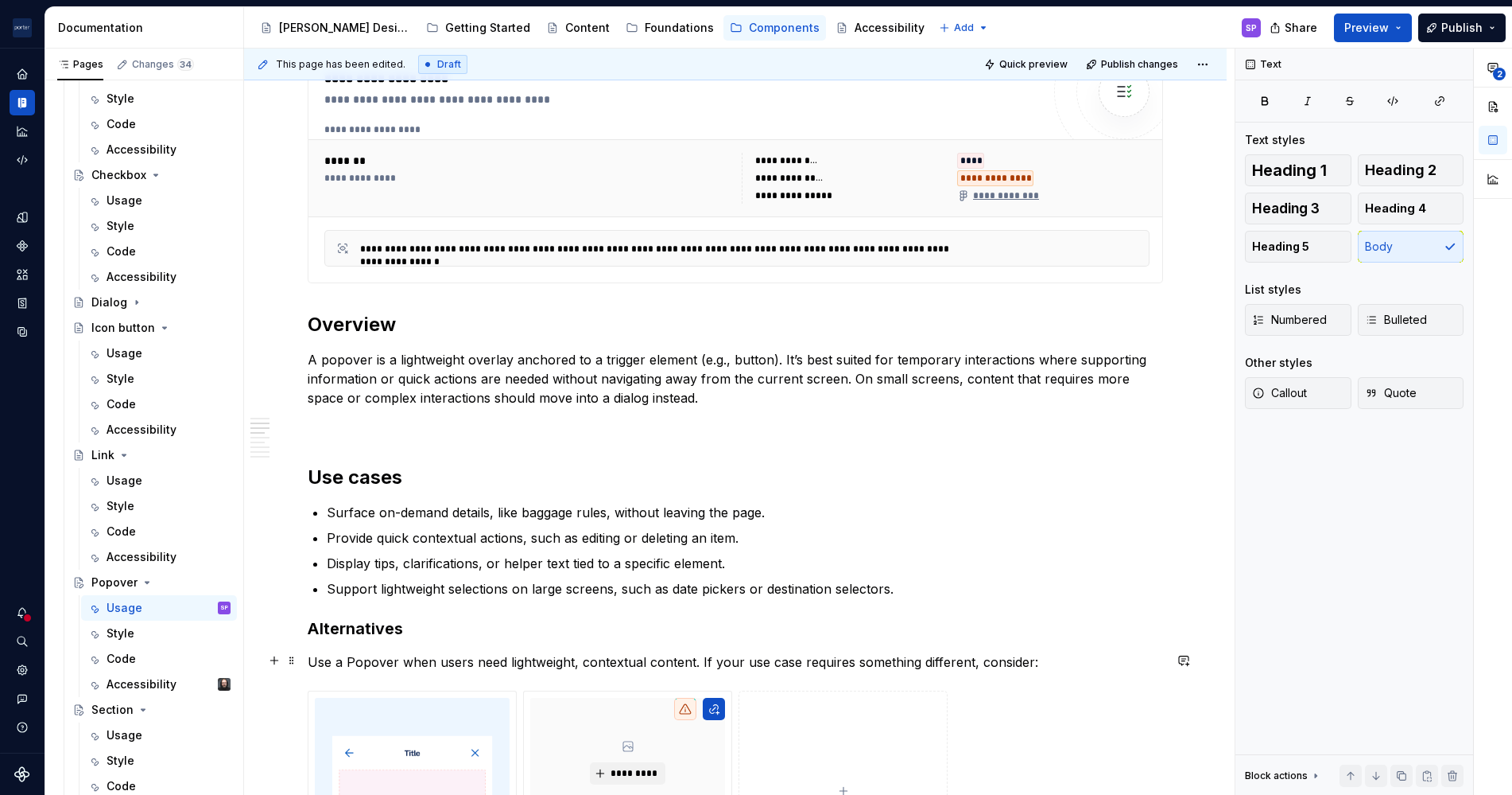
click at [375, 652] on p "Use a Popover when users need lightweight, contextual content. If your use case…" at bounding box center [736, 662] width 855 height 19
drag, startPoint x: 397, startPoint y: 658, endPoint x: 501, endPoint y: 665, distance: 104.2
click at [501, 665] on p "Use a popover when users need lightweight, contextual content. If your use case…" at bounding box center [736, 662] width 855 height 19
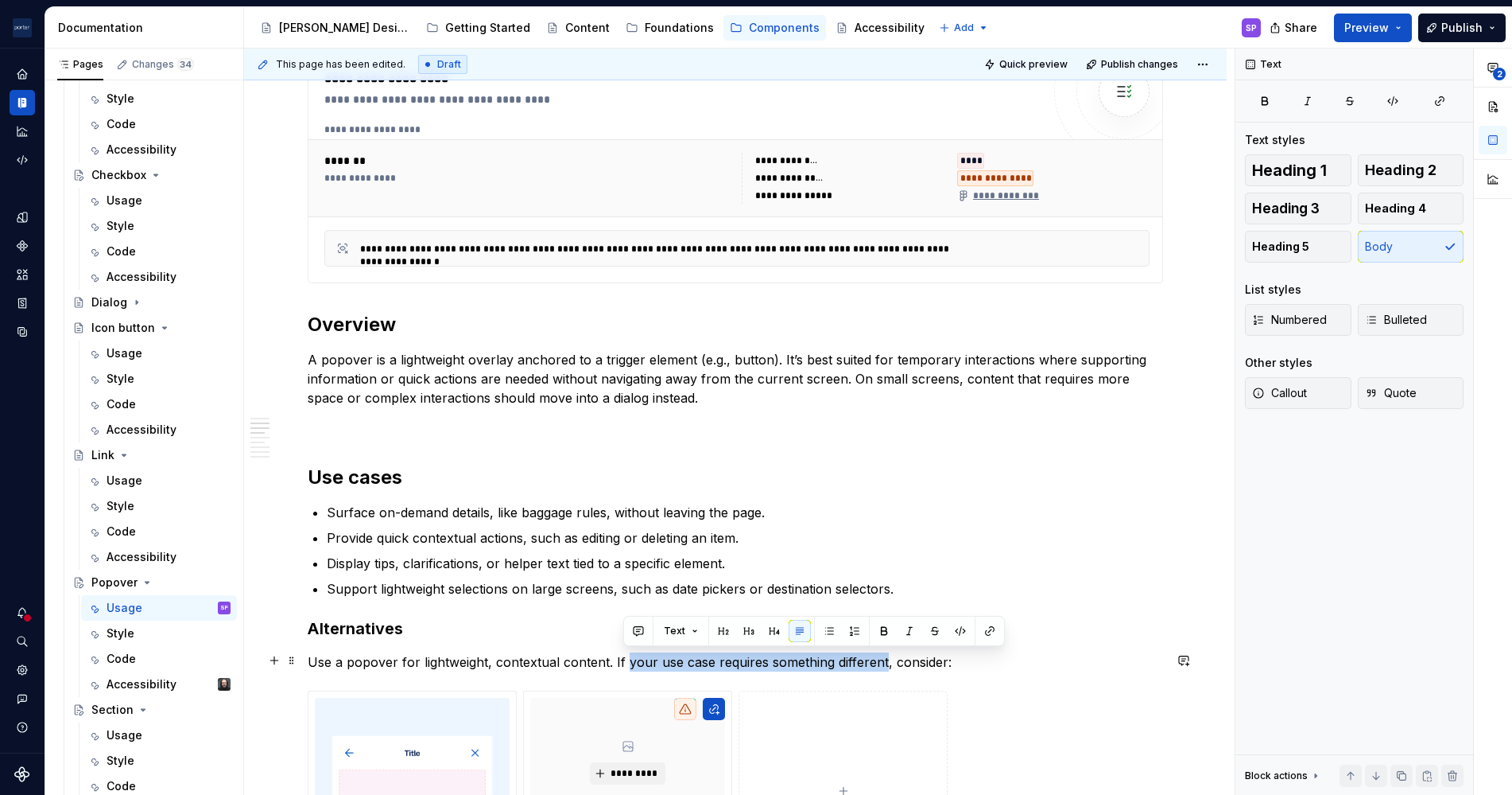
drag, startPoint x: 622, startPoint y: 661, endPoint x: 882, endPoint y: 655, distance: 260.1
click at [882, 655] on p "Use a popover for lightweight, contextual content. If your use case requires so…" at bounding box center [736, 662] width 855 height 19
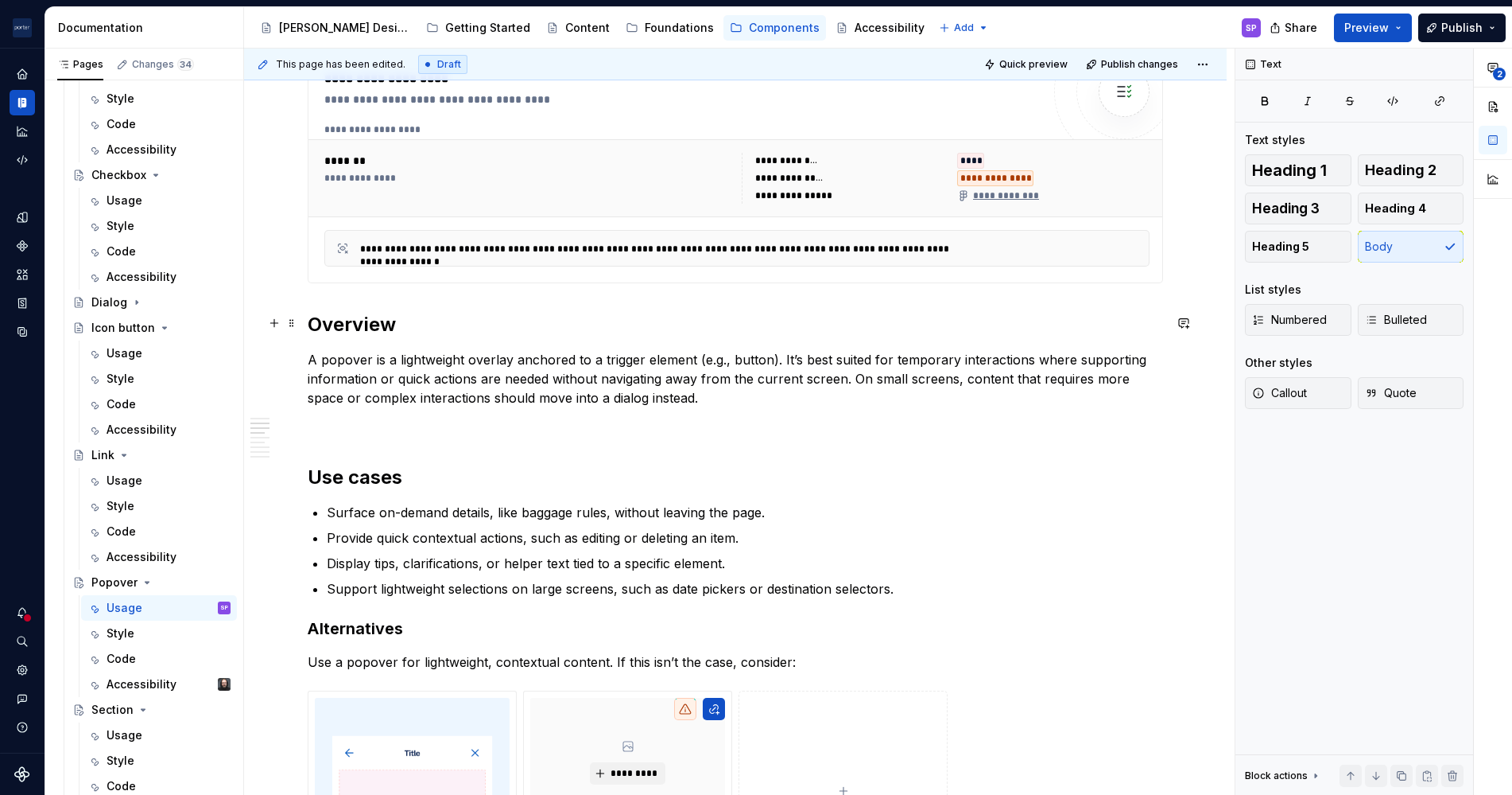
scroll to position [1019, 0]
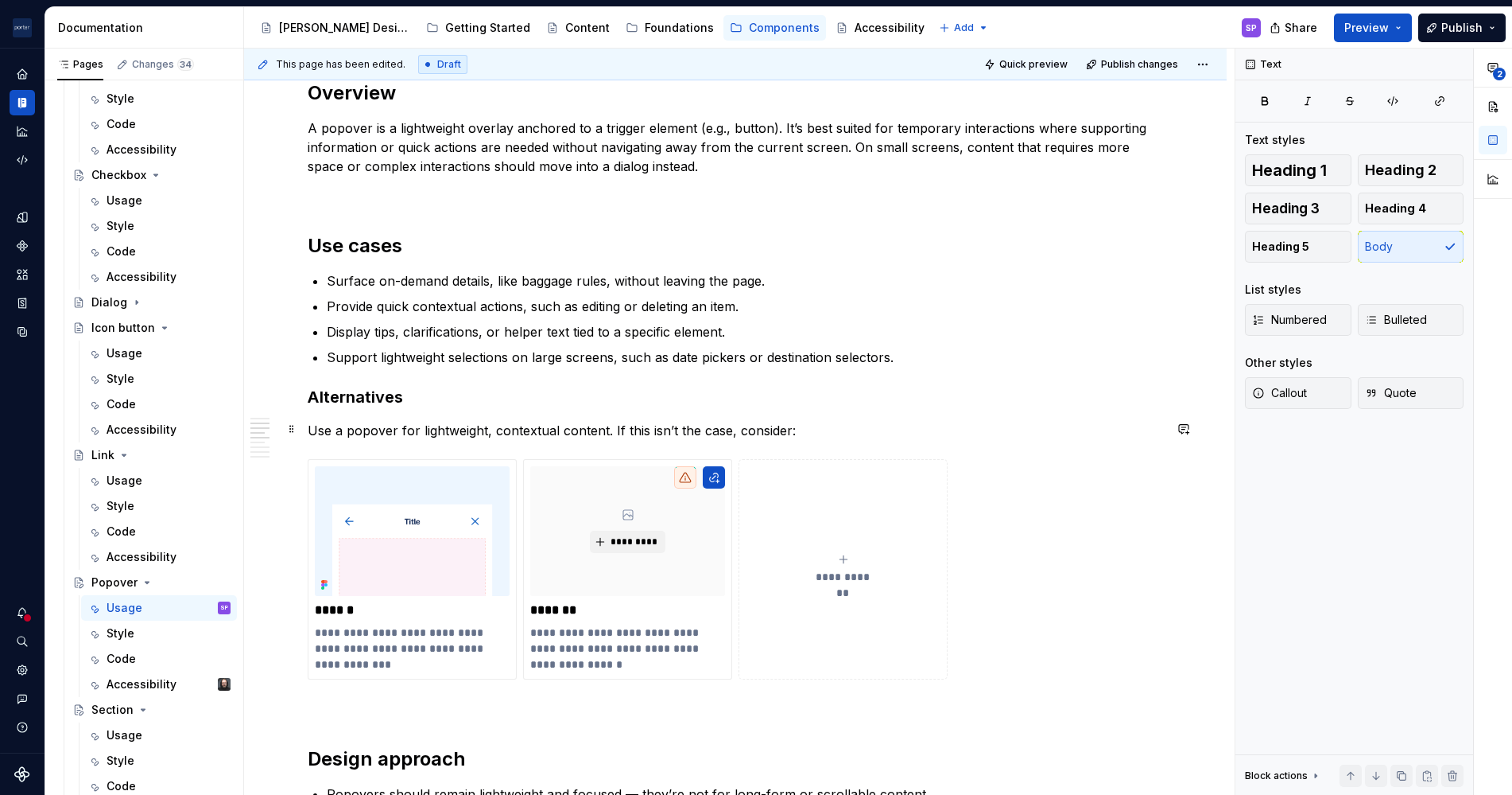
click at [789, 426] on p "Use a popover for lightweight, contextual content. If this isn’t the case, cons…" at bounding box center [736, 431] width 855 height 19
click at [378, 650] on p "**********" at bounding box center [411, 649] width 194 height 48
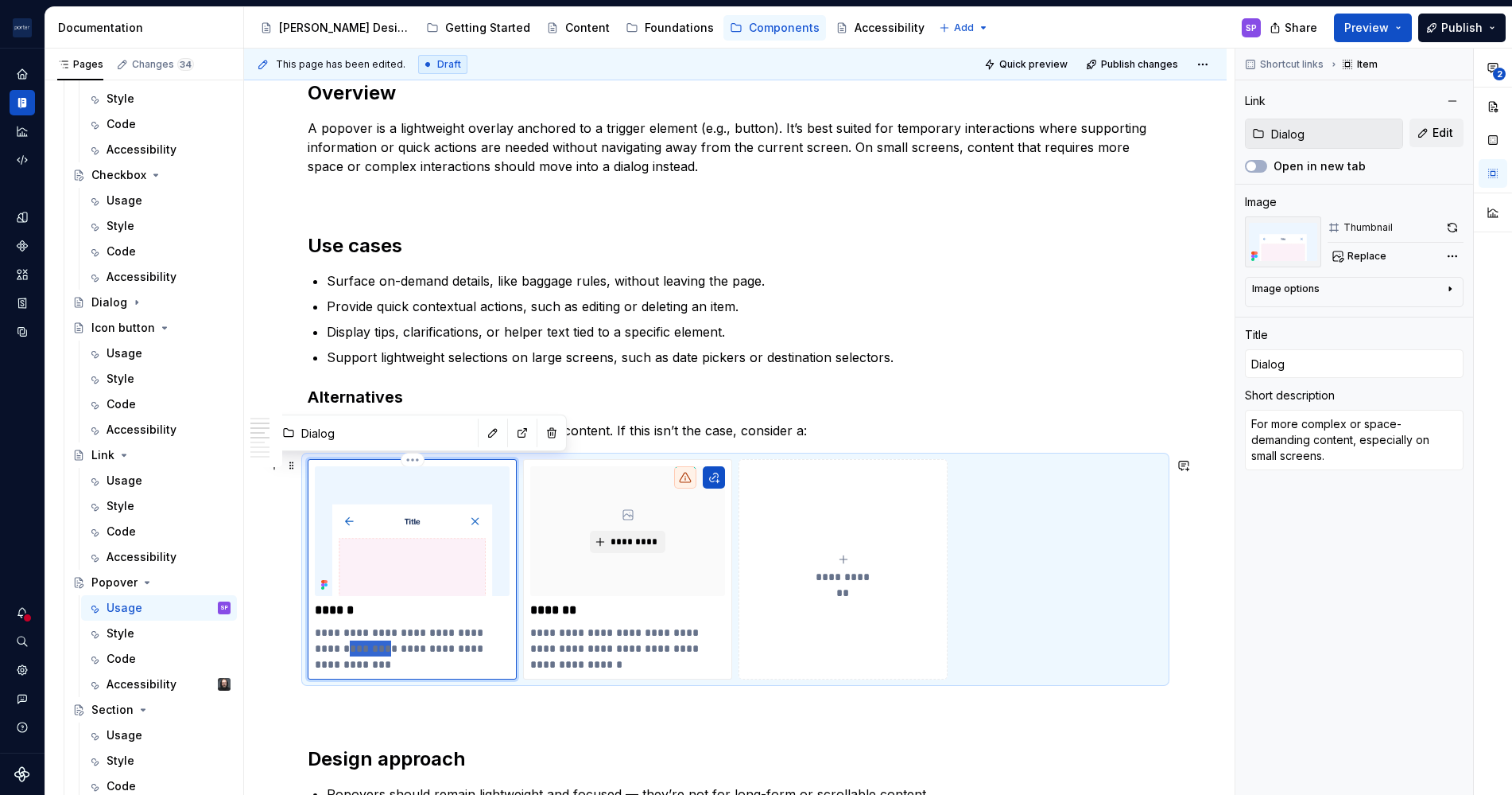
click at [378, 650] on p "**********" at bounding box center [411, 649] width 194 height 48
click at [320, 628] on p "**********" at bounding box center [411, 649] width 194 height 48
type textarea "*"
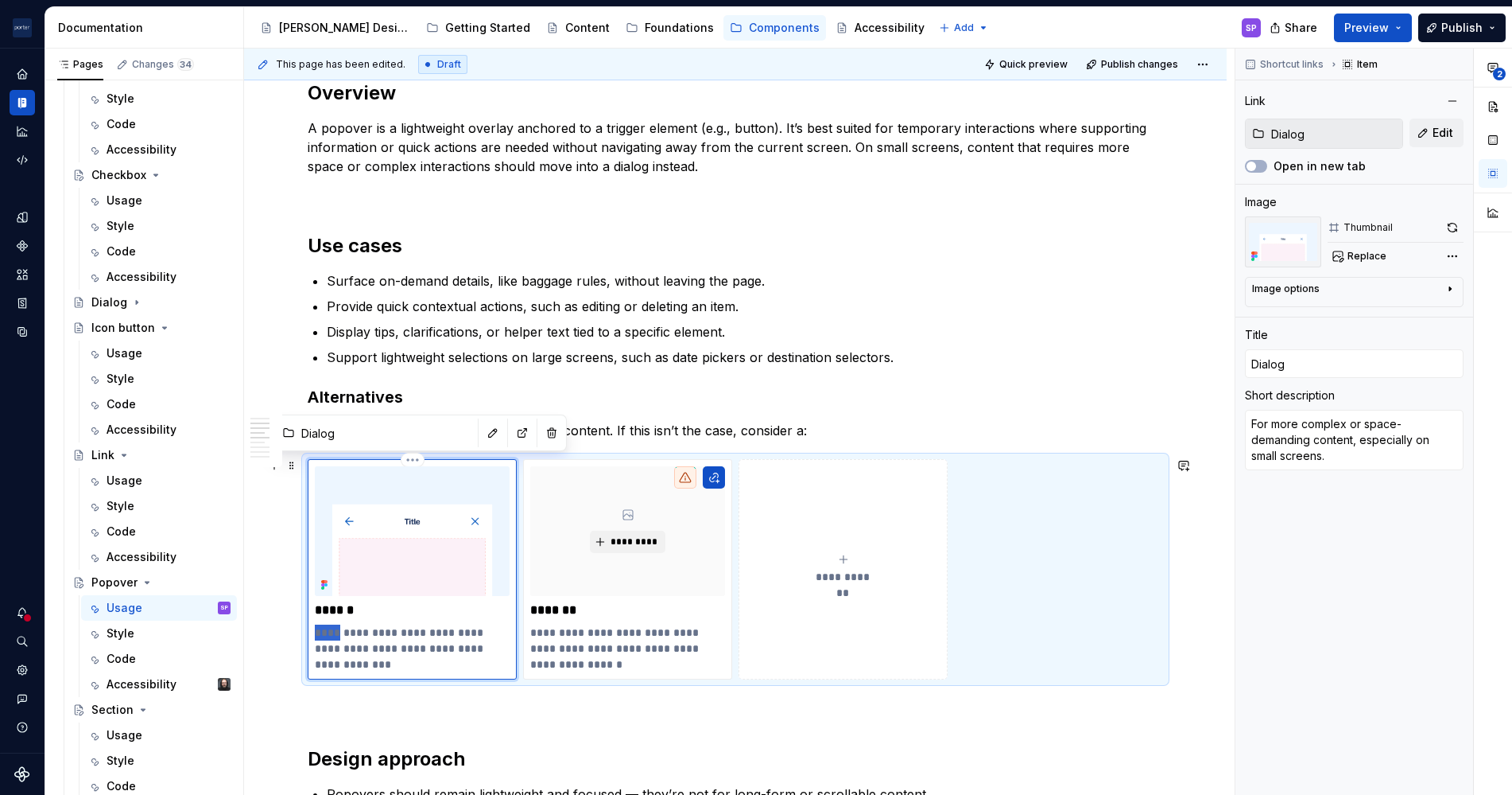
type textarea "Bmore complex or space-demanding content, especially on small screens."
type textarea "*"
type textarea "Bemore complex or space-demanding content, especially on small screens."
type textarea "*"
type textarea "Besmore complex or space-demanding content, especially on small screens."
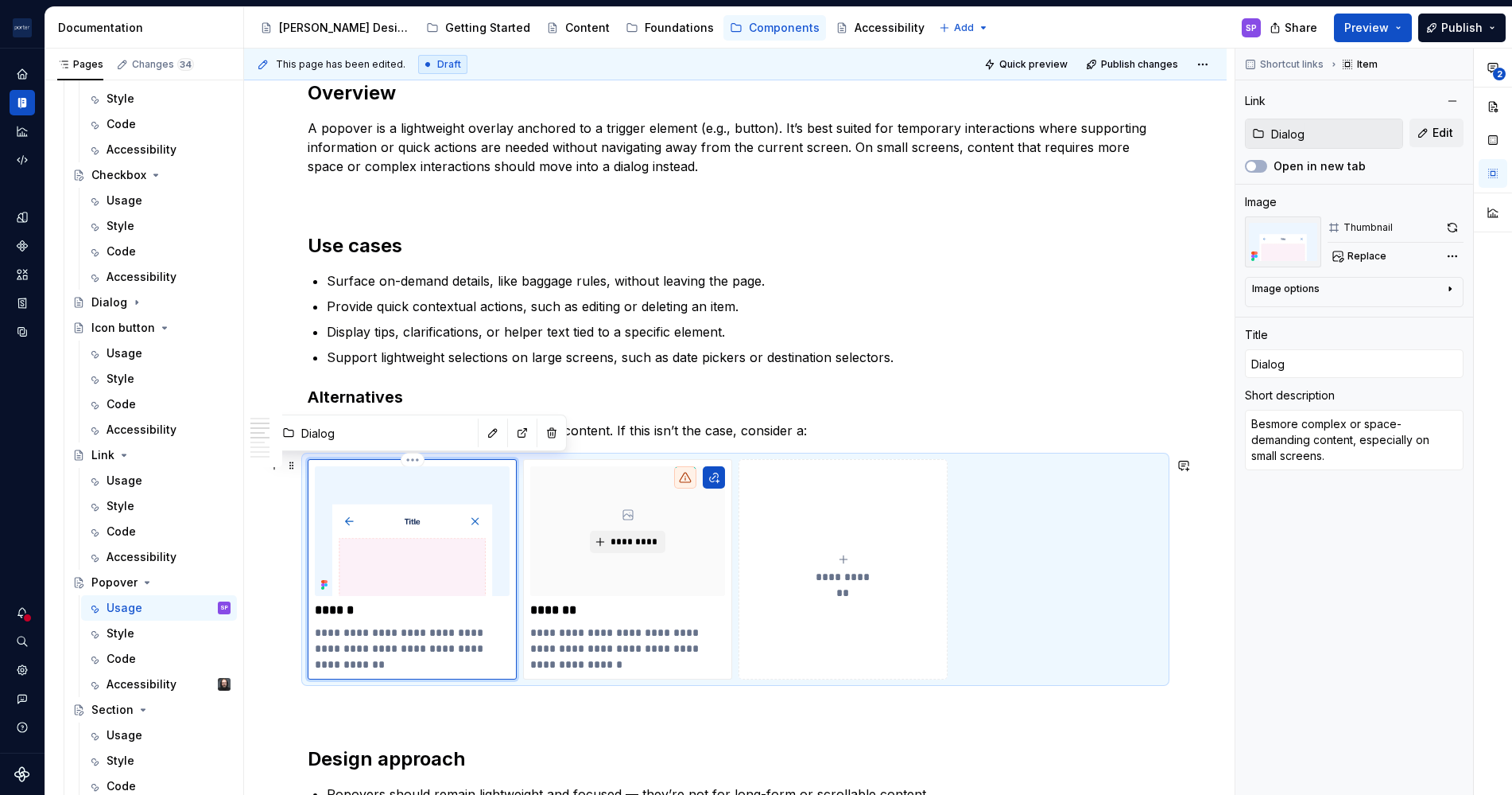
type textarea "*"
type textarea "Bestmore complex or space-demanding content, especially on small screens."
type textarea "*"
type textarea "Best more complex or space-demanding content, especially on small screens."
type textarea "*"
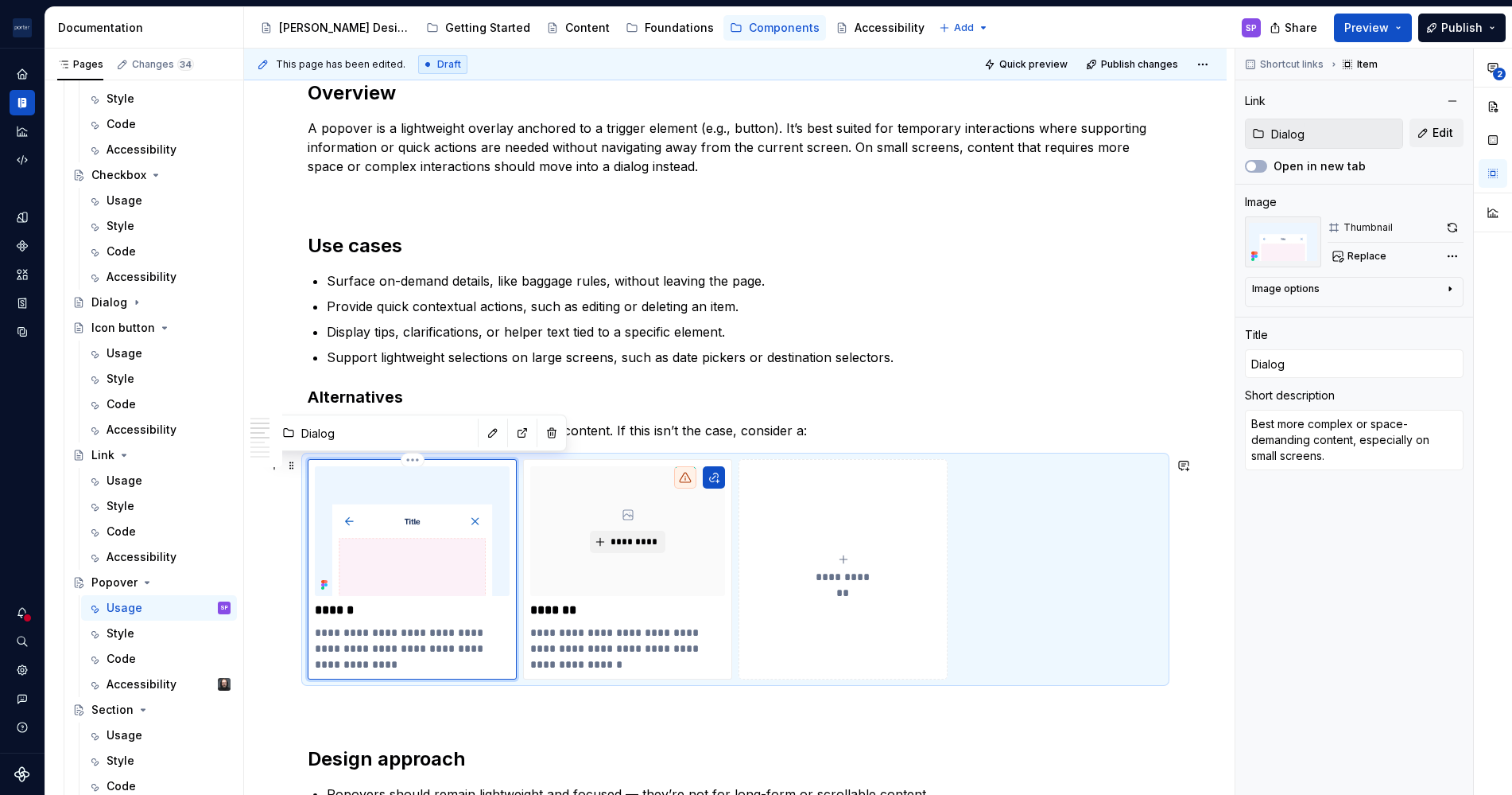
type textarea "Best fmore complex or space-demanding content, especially on small screens."
type textarea "*"
type textarea "Best fomore complex or space-demanding content, especially on small screens."
type textarea "*"
type textarea "Best formore complex or space-demanding content, especially on small screens."
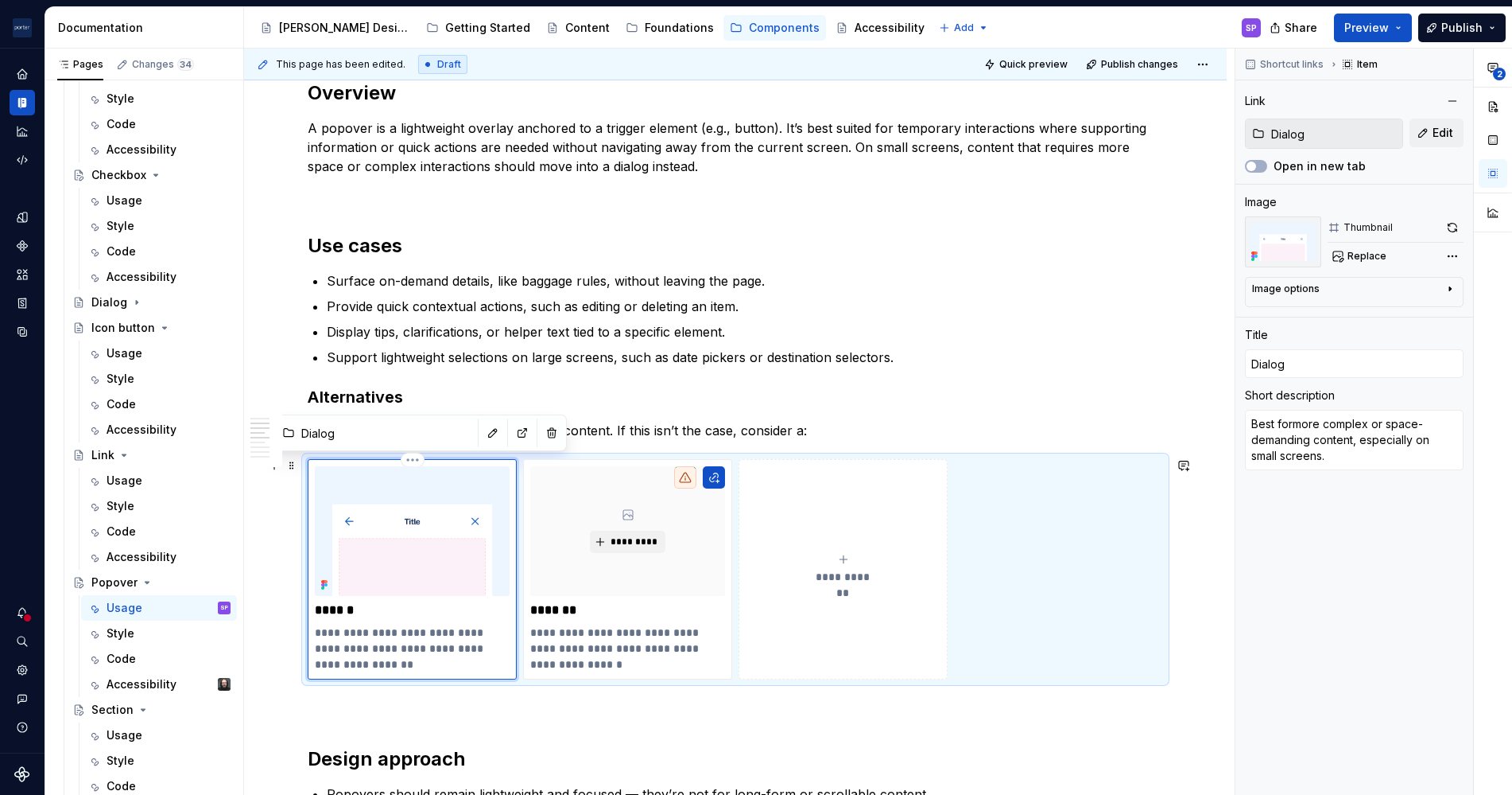
type textarea "*"
type textarea "Best for more complex or space-demanding content, especially on small screens."
type textarea "*"
type textarea "Best for cmore complex or space-demanding content, especially on small screens."
type textarea "*"
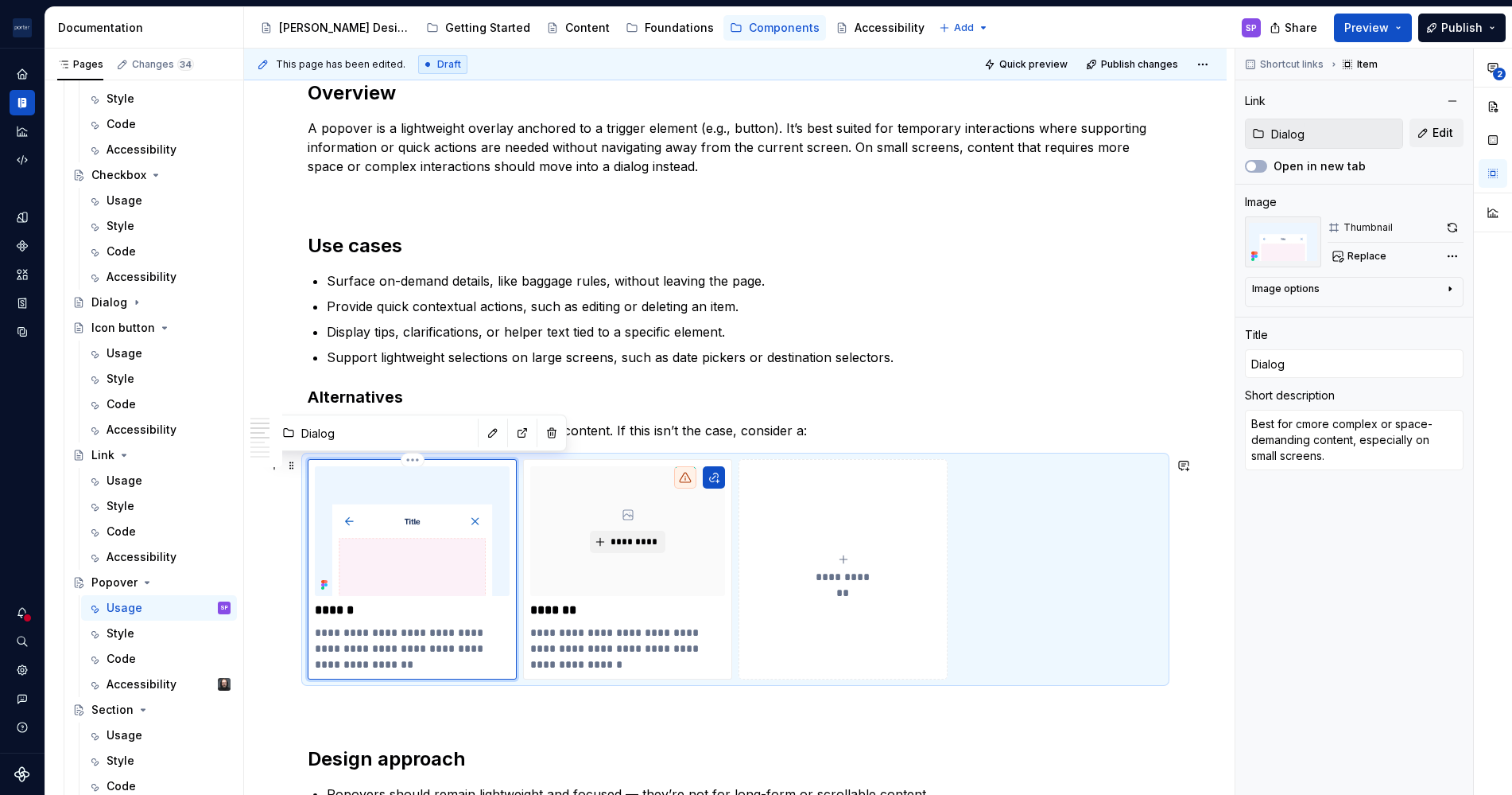
type textarea "Best for comore complex or space-demanding content, especially on small screens."
type textarea "*"
type textarea "Best for commore complex or space-demanding content, especially on small screen…"
type textarea "*"
type textarea "Best for compmore complex or space-demanding content, especially on small scree…"
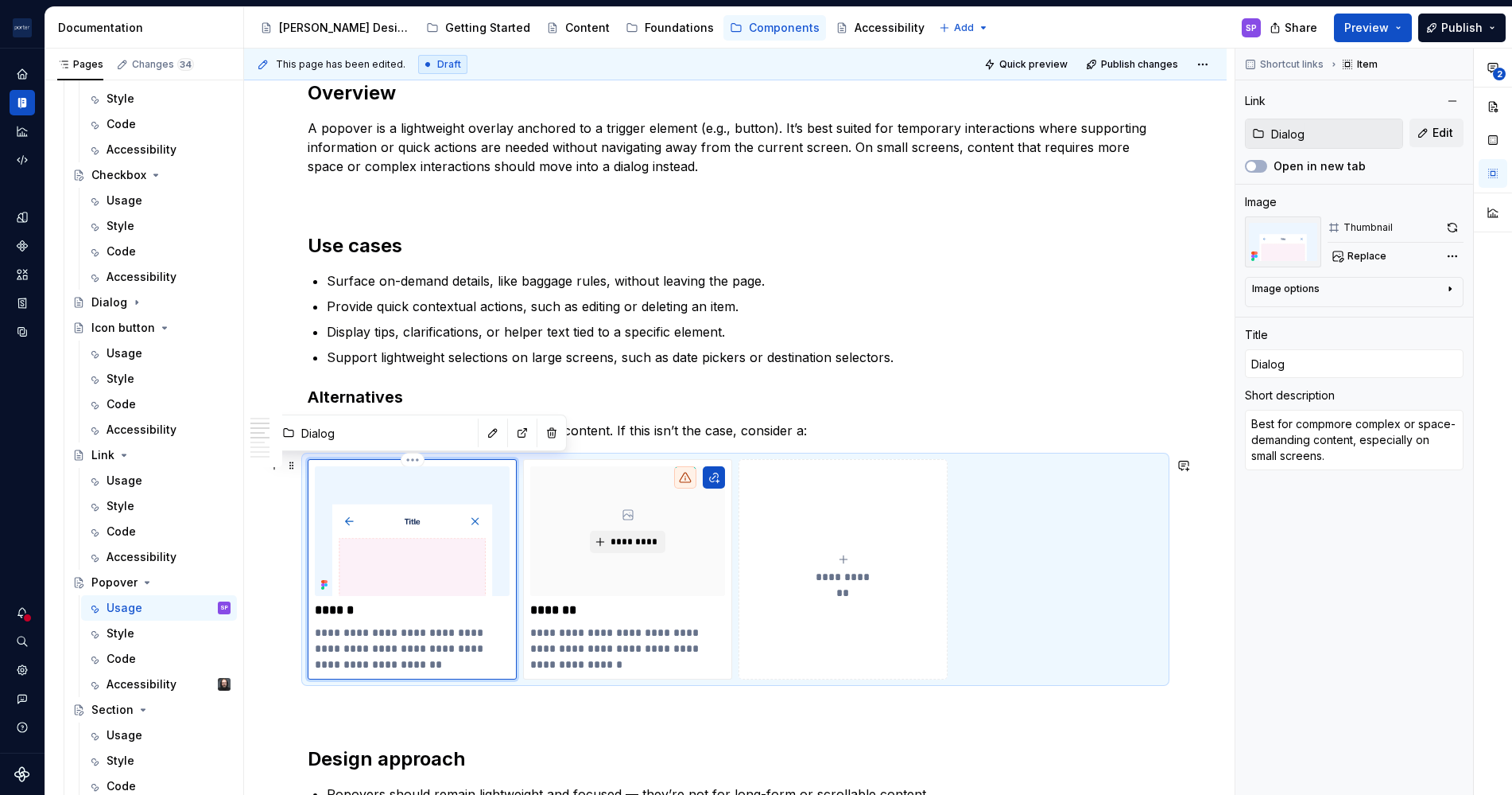
type textarea "*"
type textarea "Best for complmore complex or space-demanding content, especially on small scre…"
type textarea "*"
type textarea "Best for complemore complex or space-demanding content, especially on small scr…"
type textarea "*"
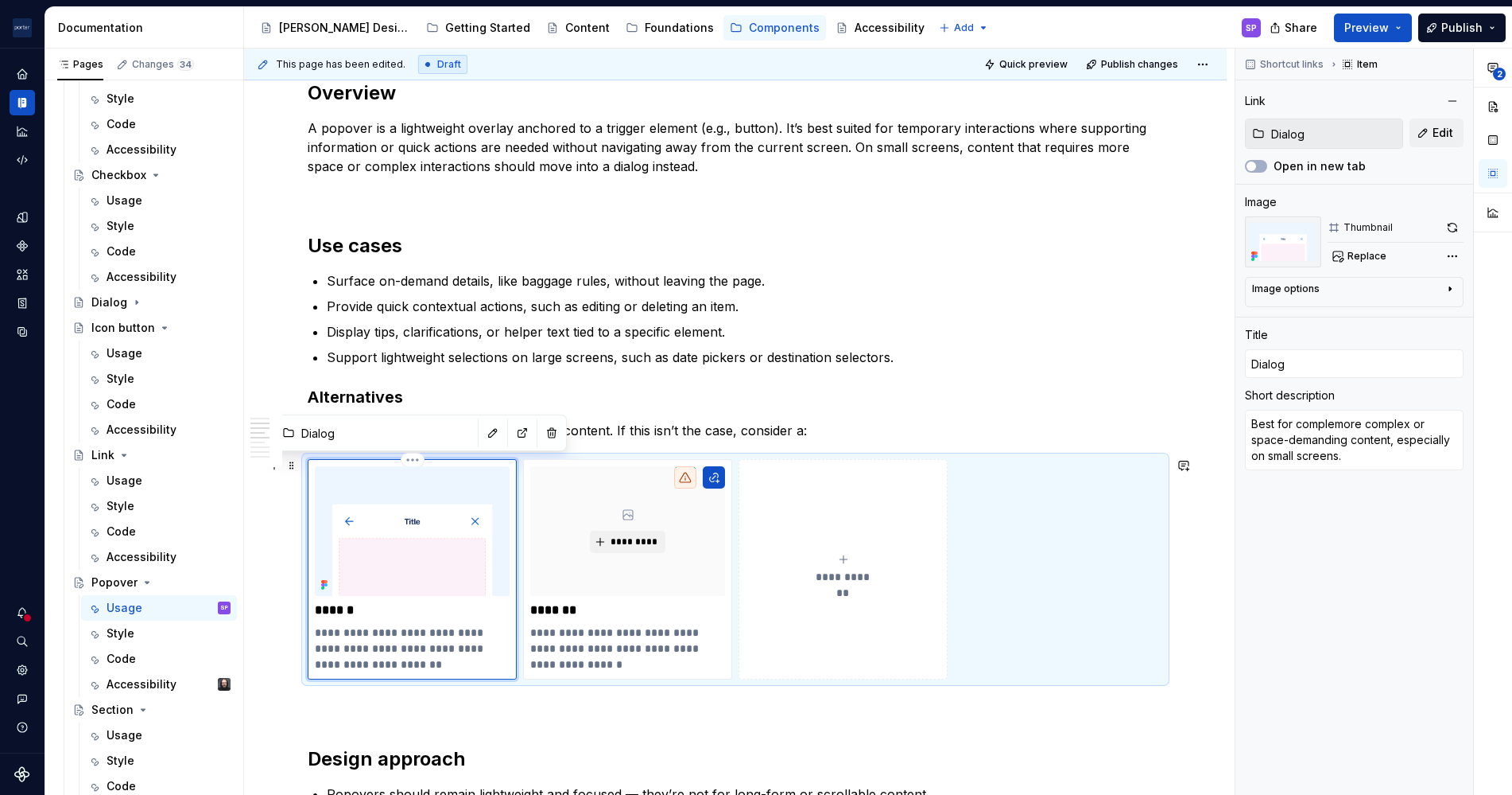
type textarea "Best for complexmore complex or space-demanding content, especially on small sc…"
type textarea "*"
type textarea "Best for complex more complex or space-demanding content, especially on small s…"
type textarea "*"
type textarea "Best for complex omore complex or space-demanding content, especially on small …"
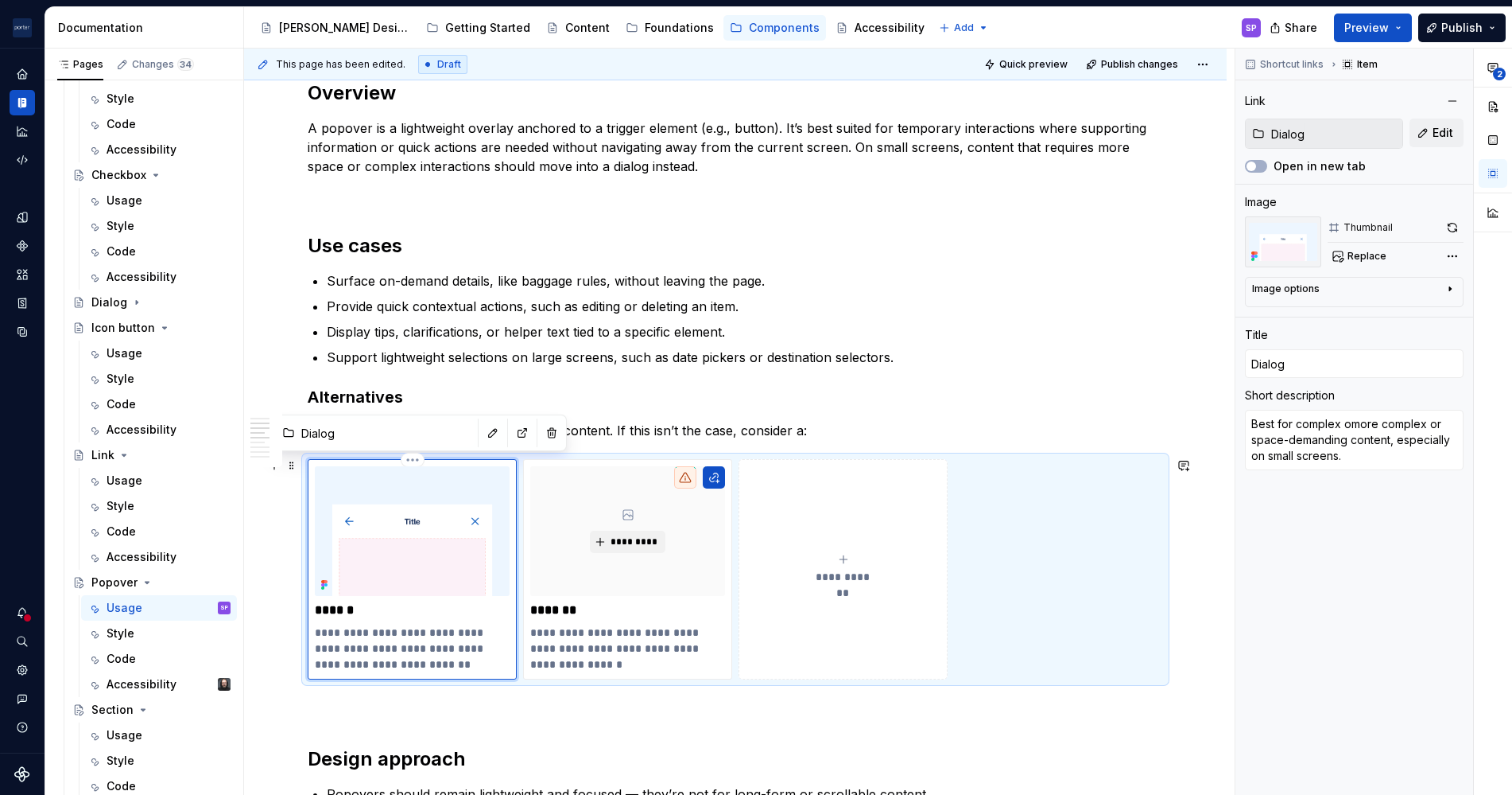
type textarea "*"
type textarea "Best for complex ormore complex or space-demanding content, especially on small…"
type textarea "*"
type textarea "Best for complex or more complex or space-demanding content, especially on smal…"
type textarea "*"
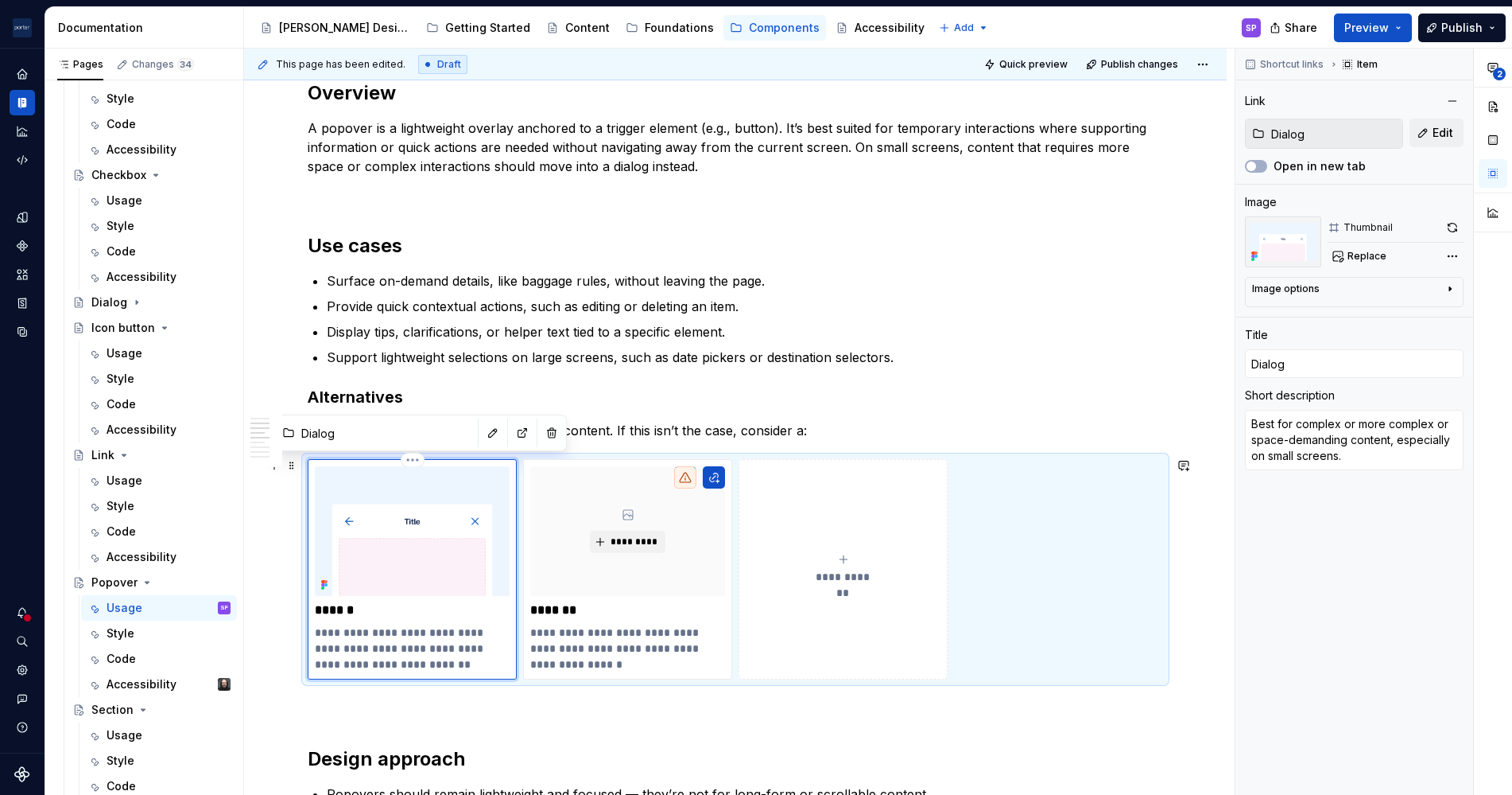
type textarea "Best for complex or smore complex or space-demanding content, especially on sma…"
type textarea "*"
type textarea "Best for complex or spmore complex or space-demanding content, especially on sm…"
type textarea "*"
type textarea "Best for complex or spamore complex or space-demanding content, especially on s…"
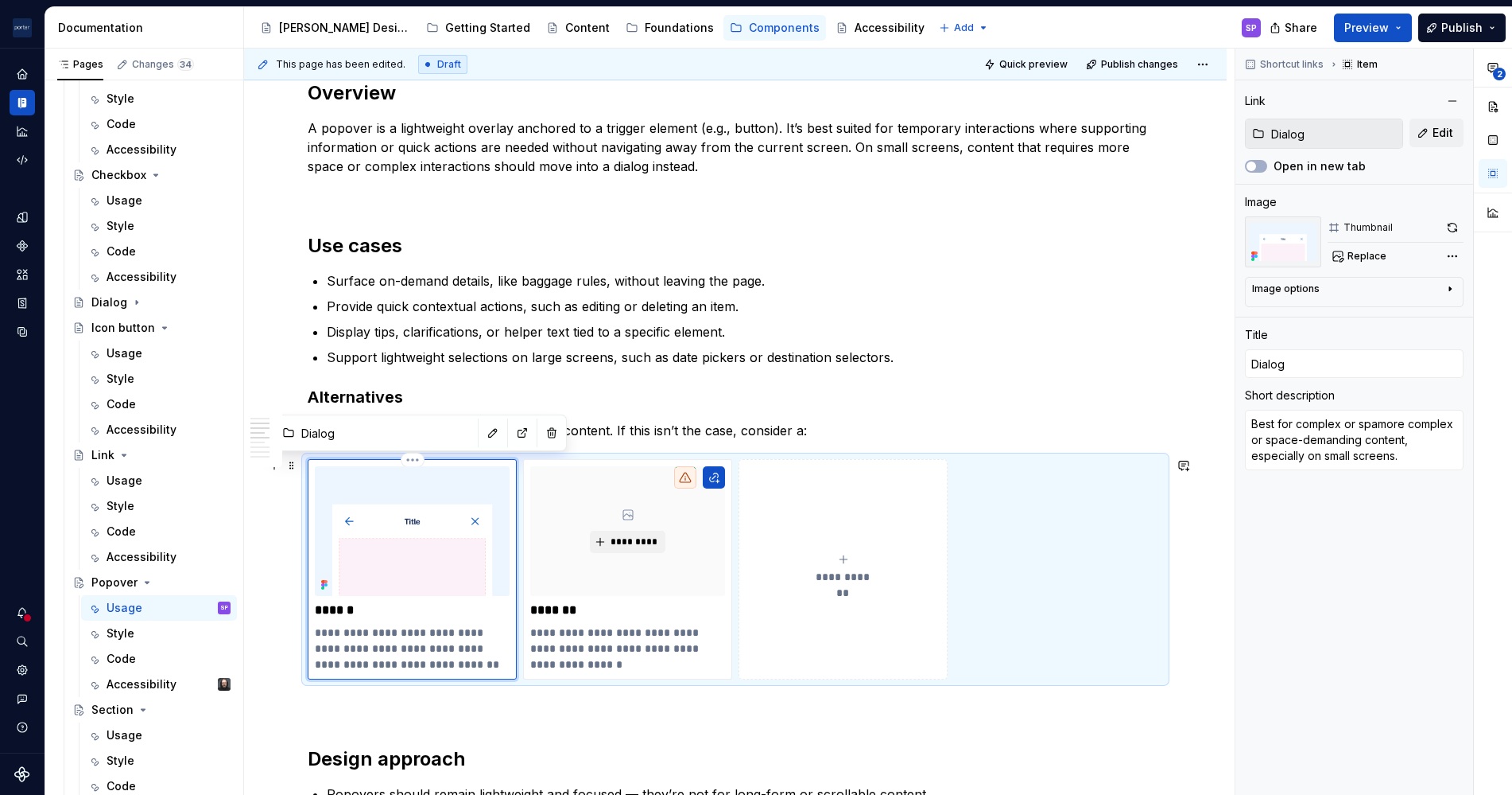
type textarea "*"
type textarea "Best for complex or spaemore complex or space-demanding content, especially on …"
type textarea "*"
type textarea "Best for complex or spae-more complex or space-demanding content, especially on…"
type textarea "*"
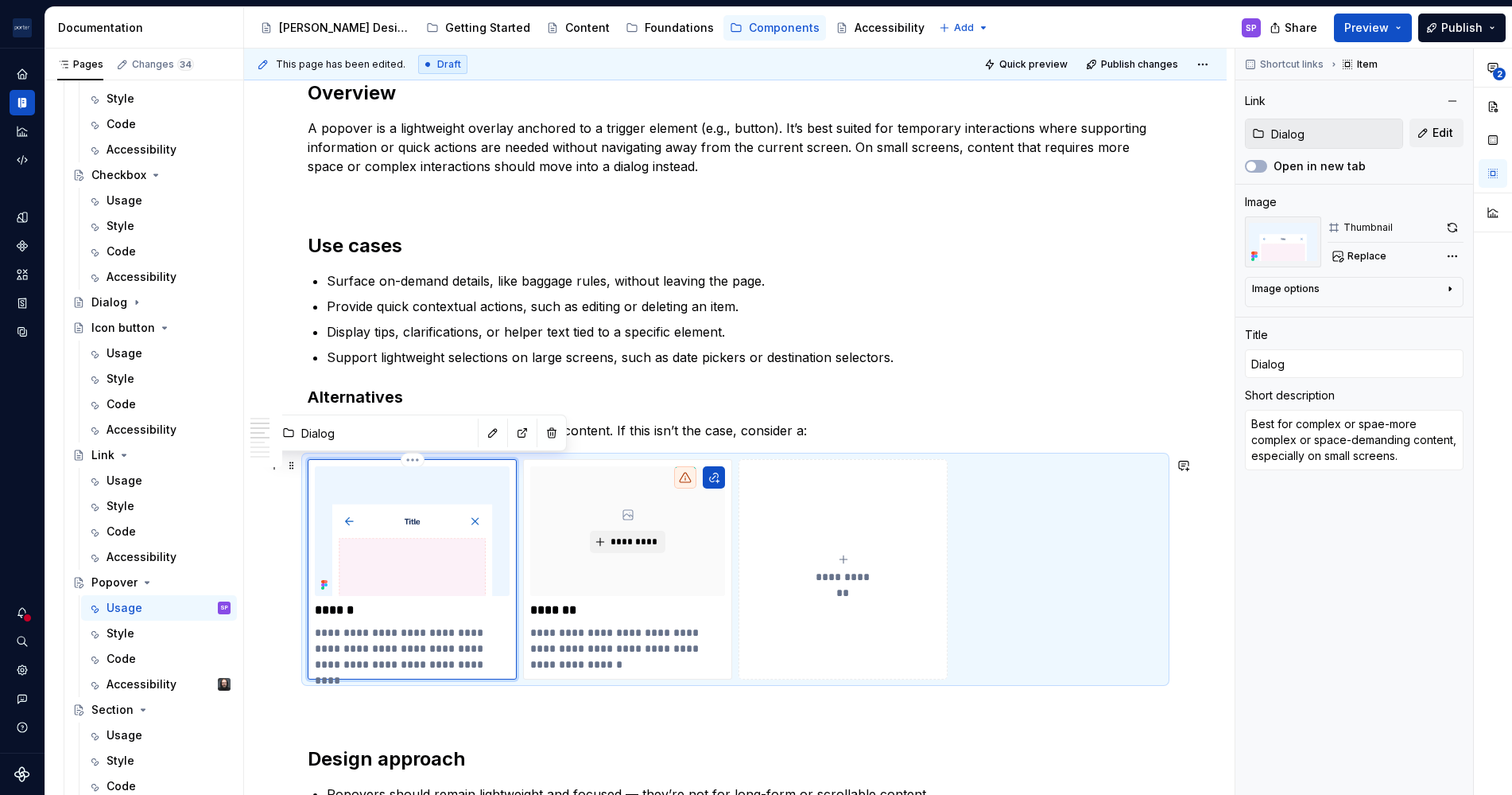
type textarea "Best for complex or spae-dmore complex or space-demanding content, especially o…"
type textarea "*"
type textarea "Best for complex or [PERSON_NAME] complex or space-demanding content, especiall…"
type textarea "*"
type textarea "Best for complex or spae-demmore complex or space-demanding content, especially…"
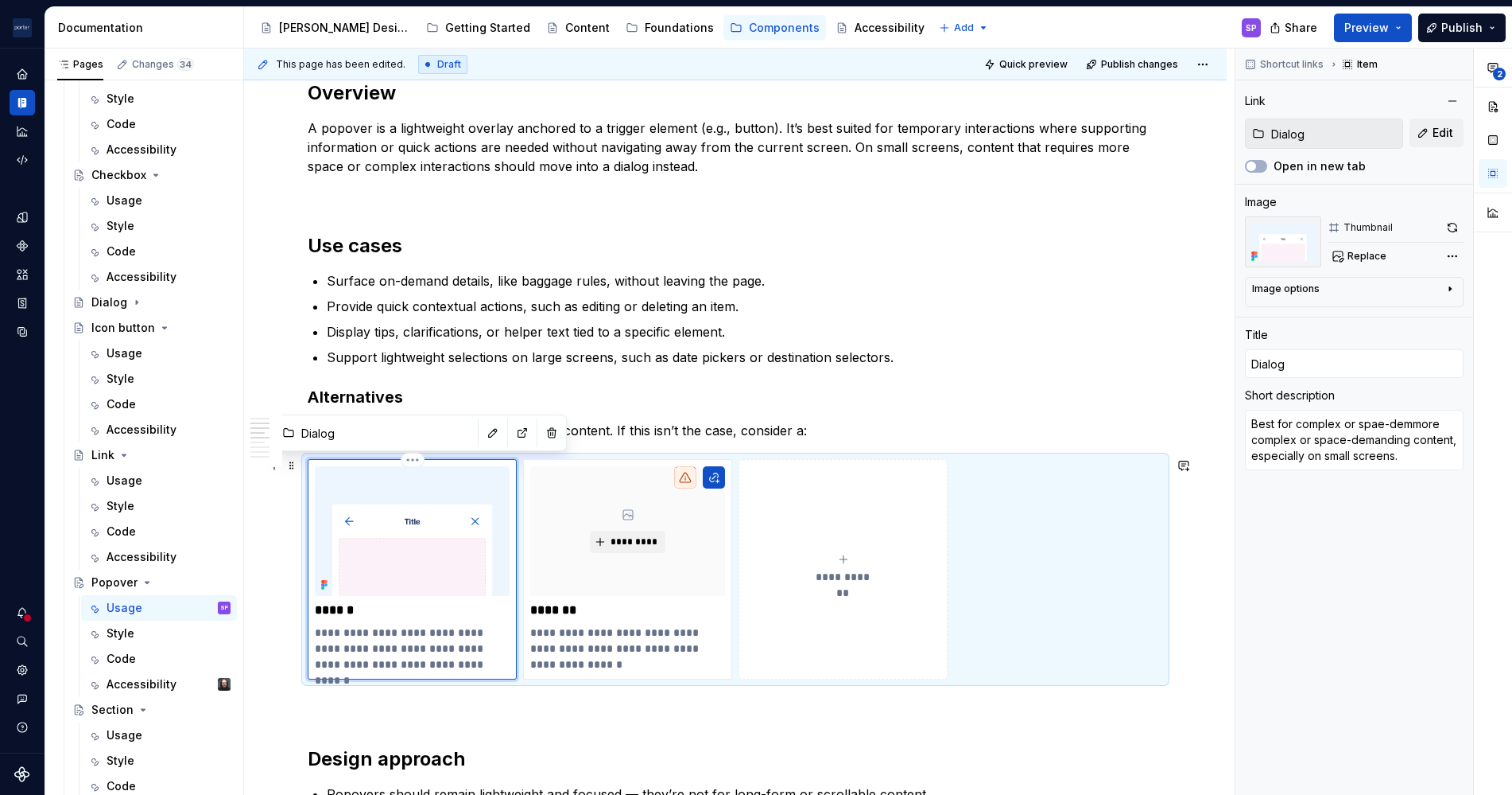
type textarea "*"
type textarea "Best for complex or spae-demamore complex or space-demanding content, especiall…"
type textarea "*"
type textarea "Best for complex or spae-demanmore complex or space-demanding content, especial…"
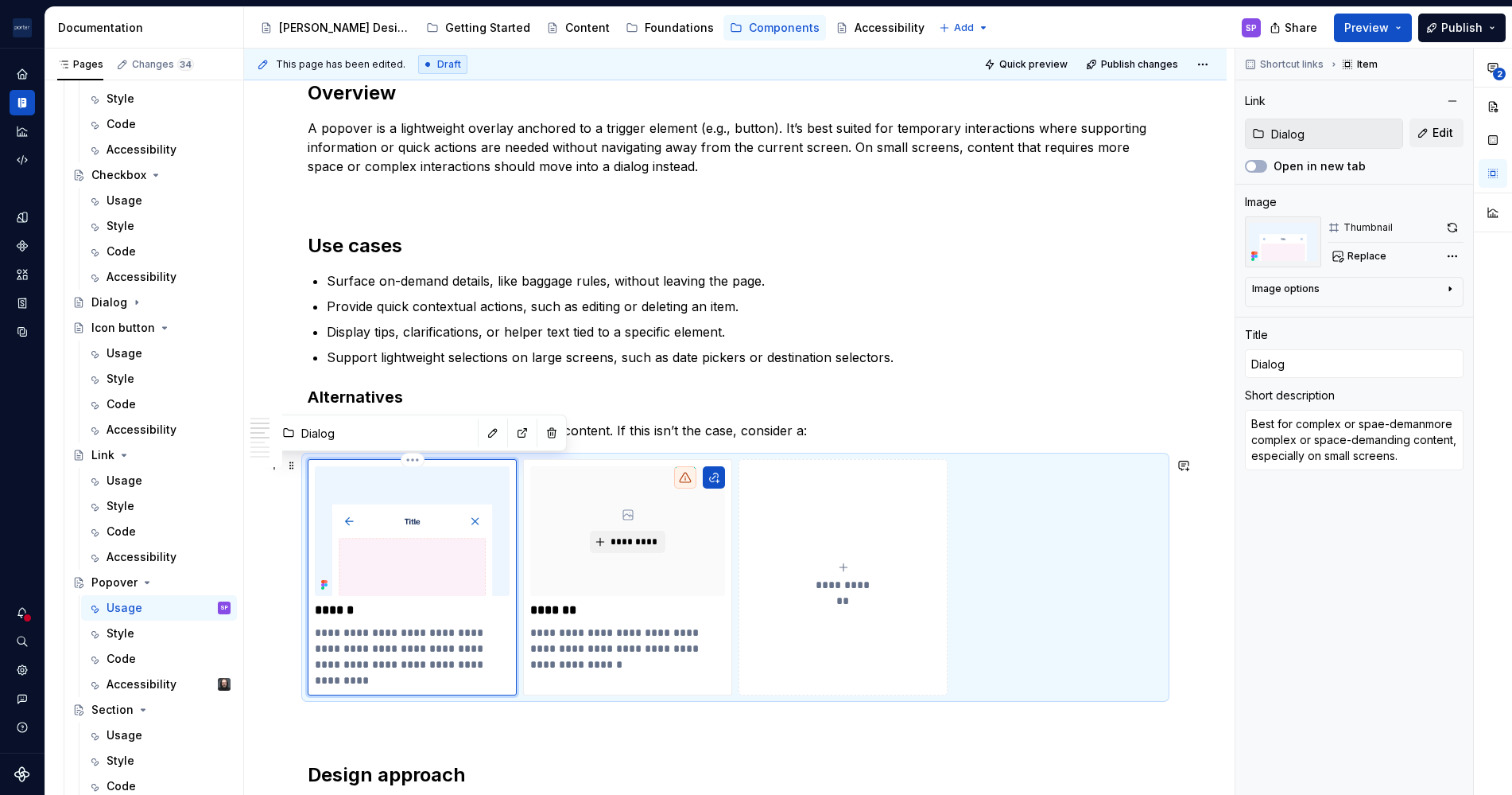
type textarea "*"
type textarea "Best for complex or spae-demandmore complex or space-demanding content, especia…"
type textarea "*"
type textarea "Best for complex or spae-demandimore complex or space-demanding content, especi…"
type textarea "*"
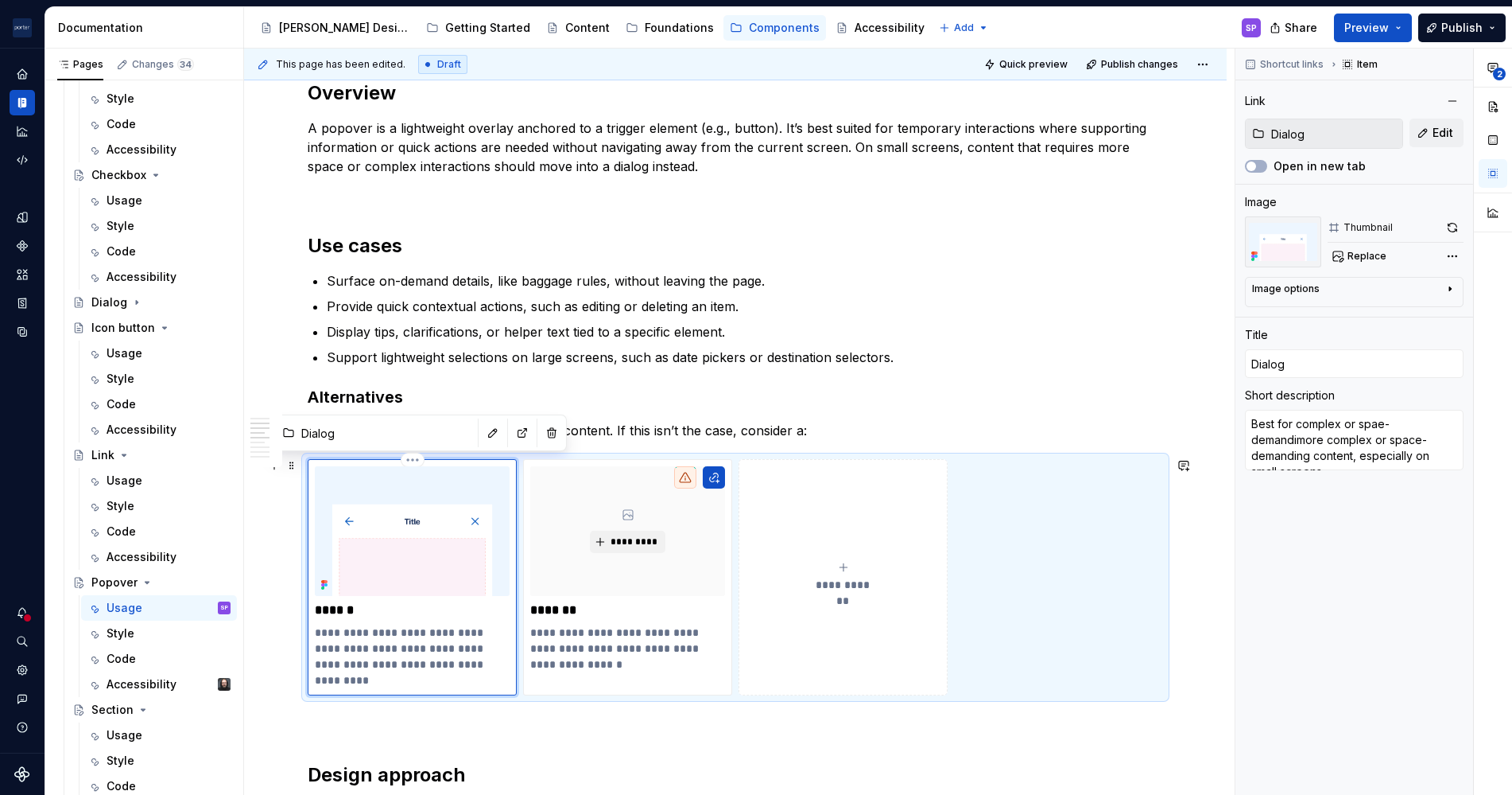
type textarea "Best for complex or spae-demandinmore complex or space-demanding content, espec…"
type textarea "*"
type textarea "Best for complex or spae-demandimore complex or space-demanding content, especi…"
type textarea "*"
type textarea "Best for complex or spae-demandmore complex or space-demanding content, especia…"
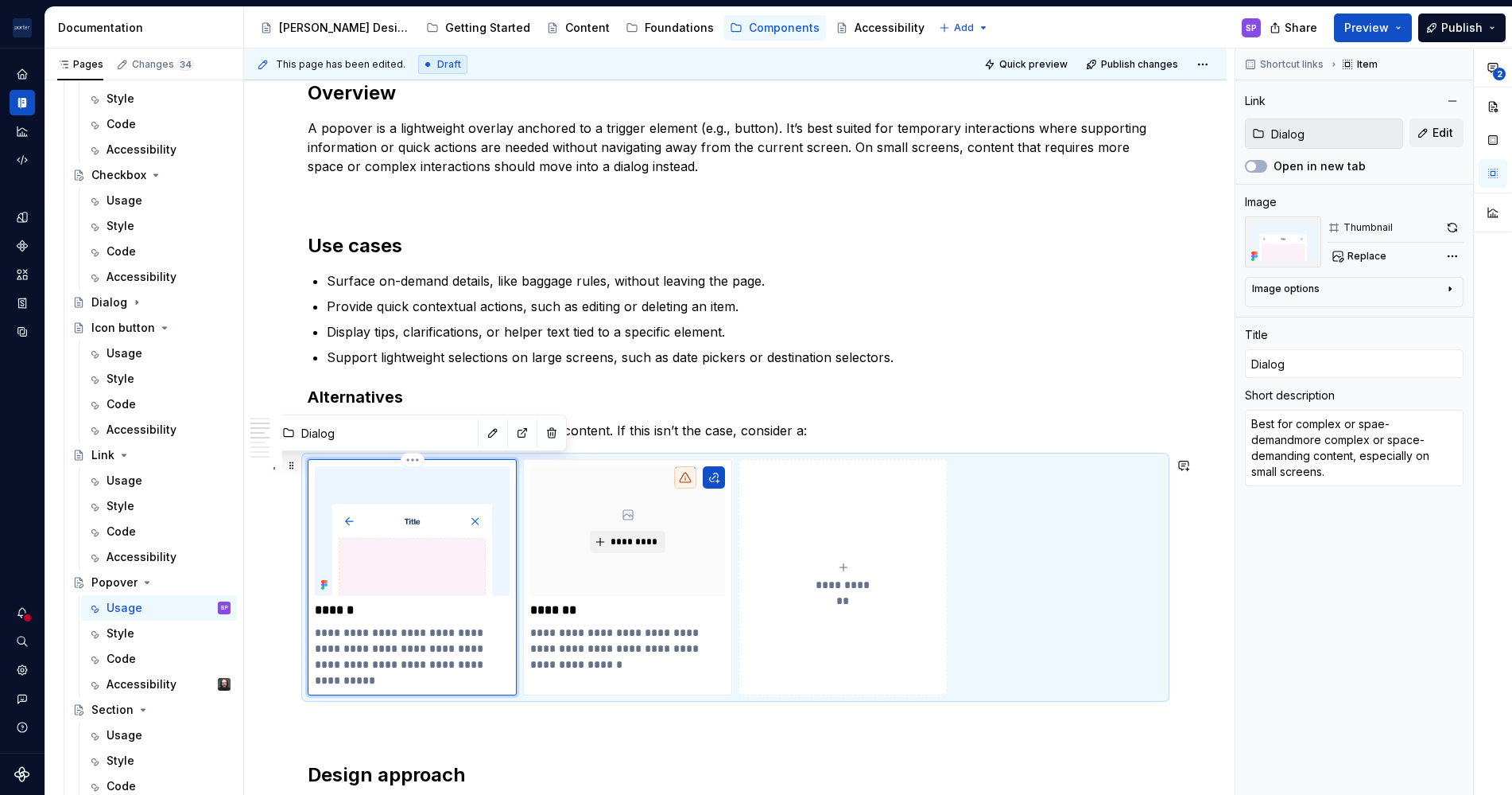
type textarea "*"
type textarea "Best for complex or spae-demanmore complex or space-demanding content, especial…"
type textarea "*"
type textarea "Best for complex or spae-demamore complex or space-demanding content, especiall…"
type textarea "*"
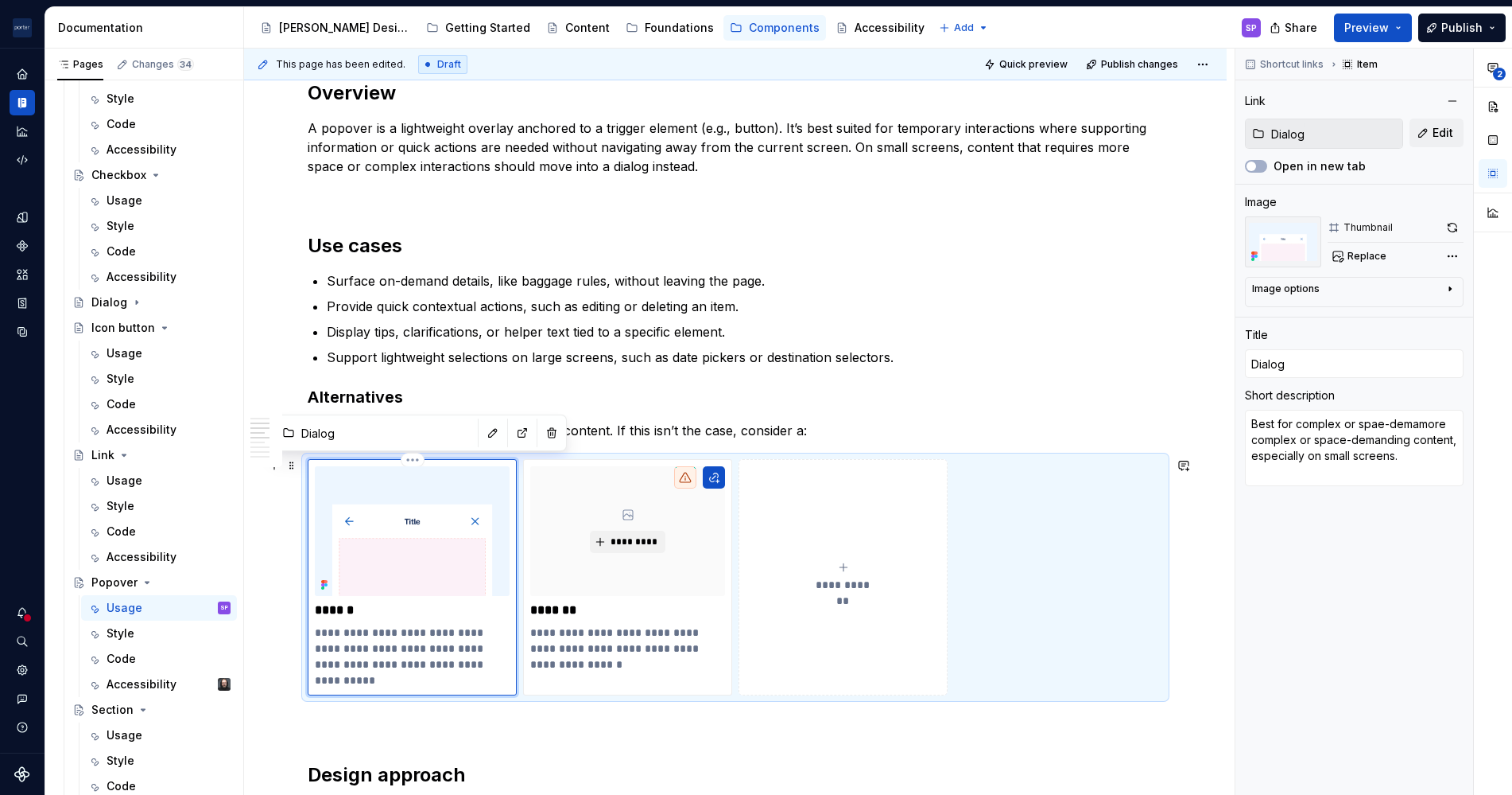
type textarea "Best for complex or spae-demmore complex or space-demanding content, especially…"
type textarea "*"
type textarea "Best for complex or [PERSON_NAME] complex or space-demanding content, especiall…"
type textarea "*"
type textarea "Best for complex or spae-dmore complex or space-demanding content, especially o…"
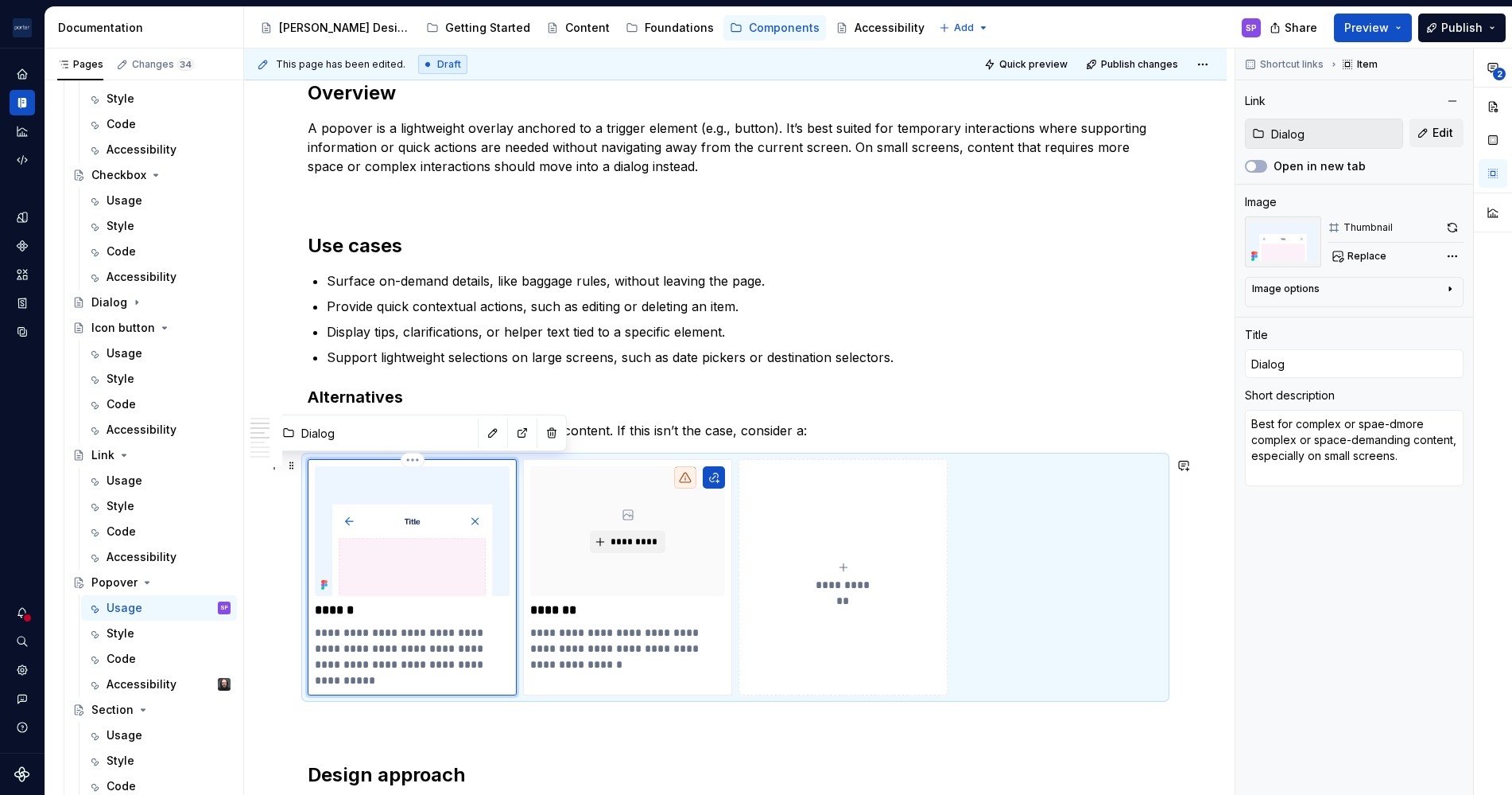
type textarea "*"
type textarea "Best for complex or spae-more complex or space-demanding content, especially on…"
type textarea "*"
type textarea "Best for complex or spaemore complex or space-demanding content, especially on …"
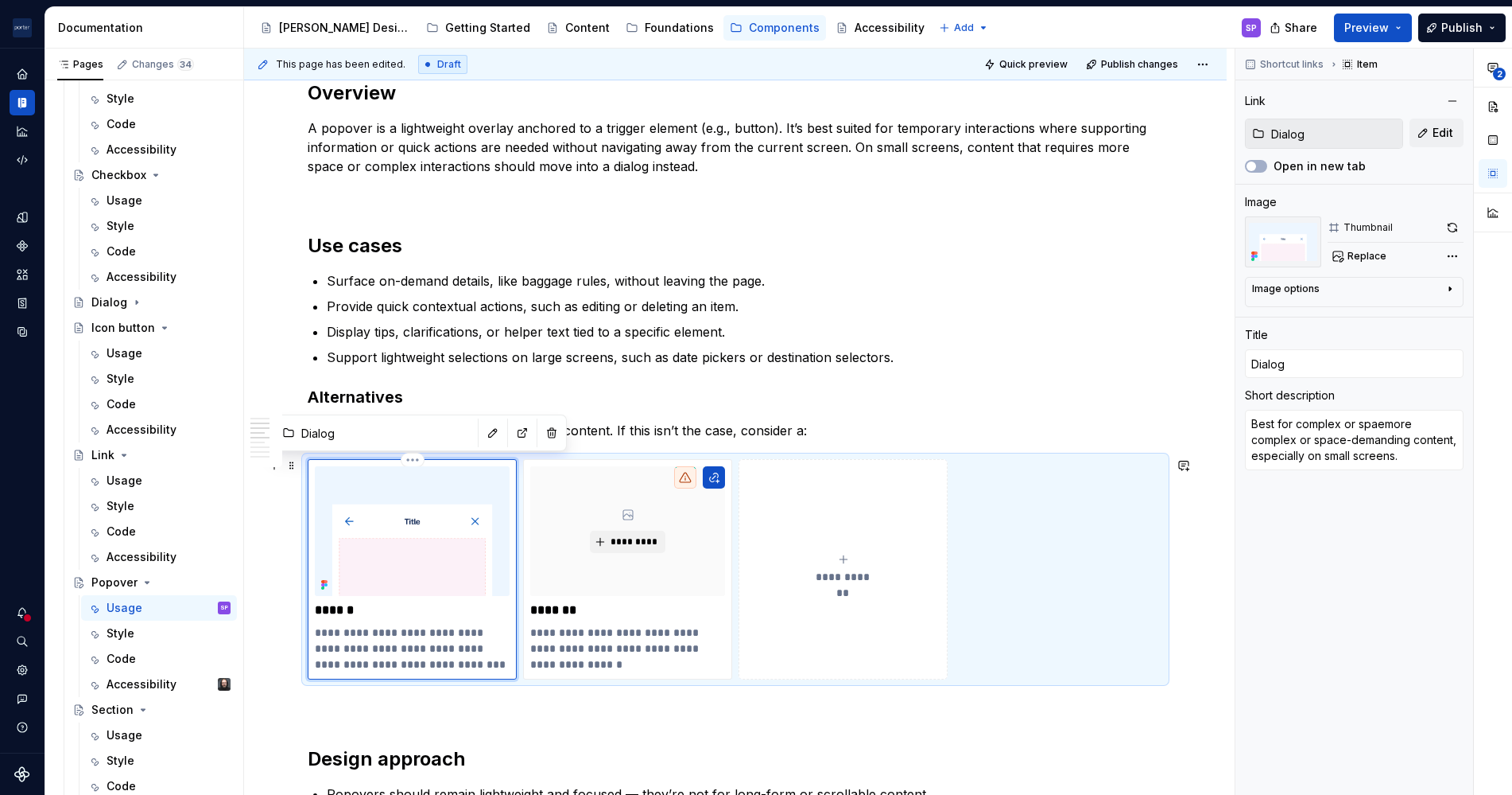
type textarea "*"
type textarea "Best for complex or spamore complex or space-demanding content, especially on s…"
type textarea "*"
type textarea "Best for complex or spmore complex or space-demanding content, especially on sm…"
type textarea "*"
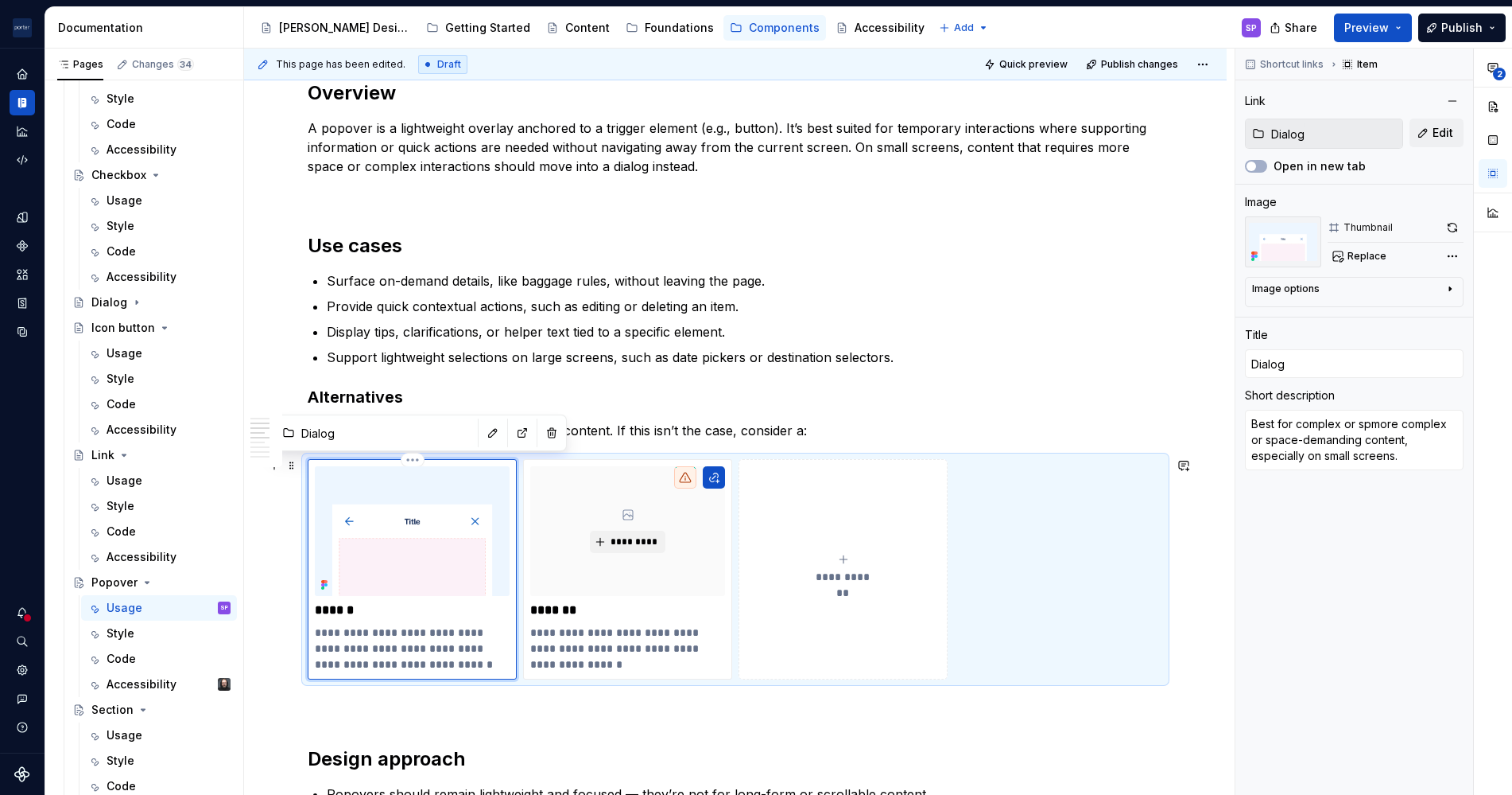
type textarea "Best for complex or smore complex or space-demanding content, especially on sma…"
type textarea "*"
type textarea "Best for complex or spmore complex or space-demanding content, especially on sm…"
type textarea "*"
type textarea "Best for complex or spamore complex or space-demanding content, especially on s…"
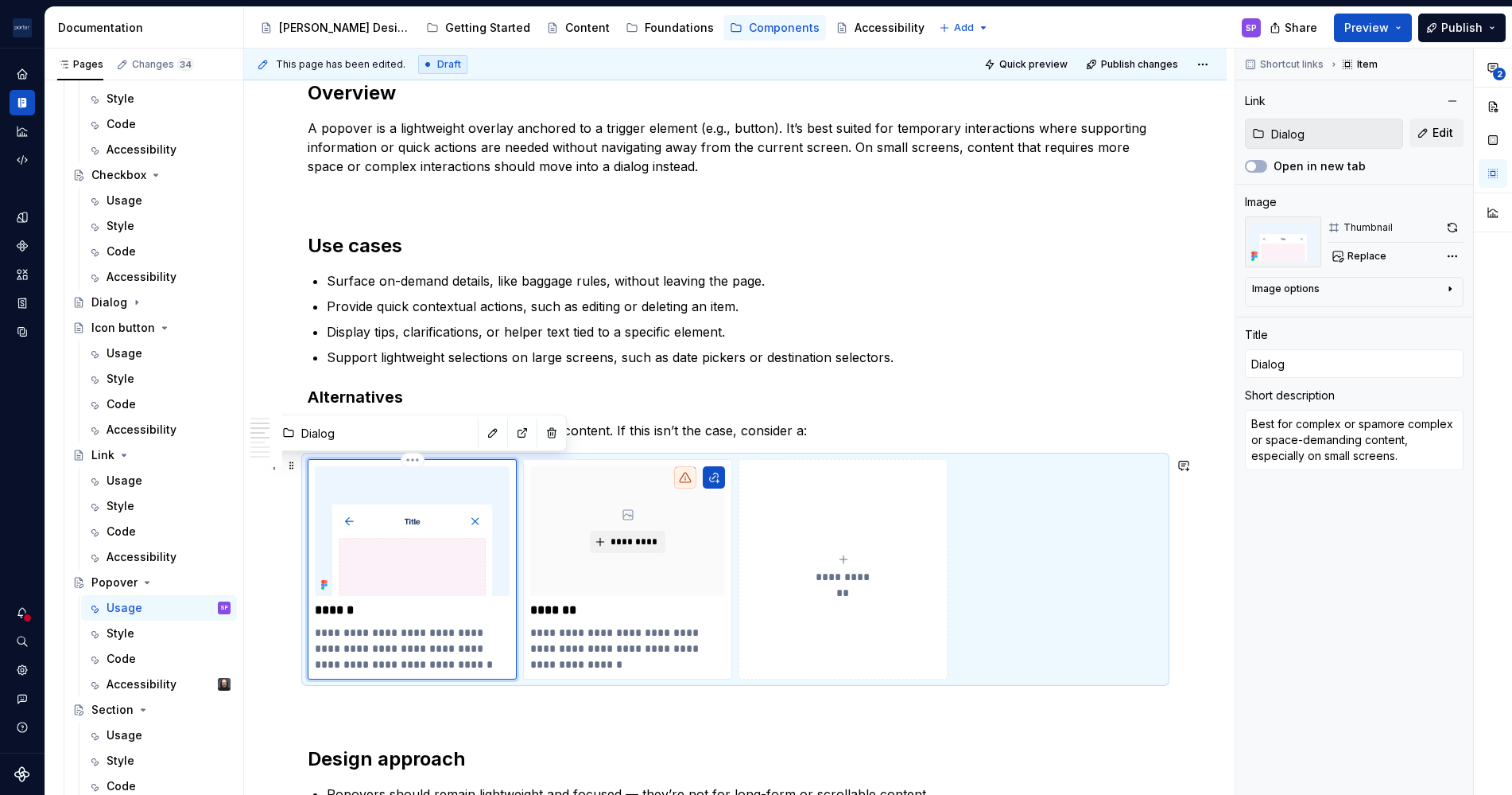
type textarea "*"
type textarea "Best for complex or spacmore complex or space-demanding content, especially on …"
type textarea "*"
type textarea "Best for complex or spacemore complex or space-demanding content, especially on…"
type textarea "*"
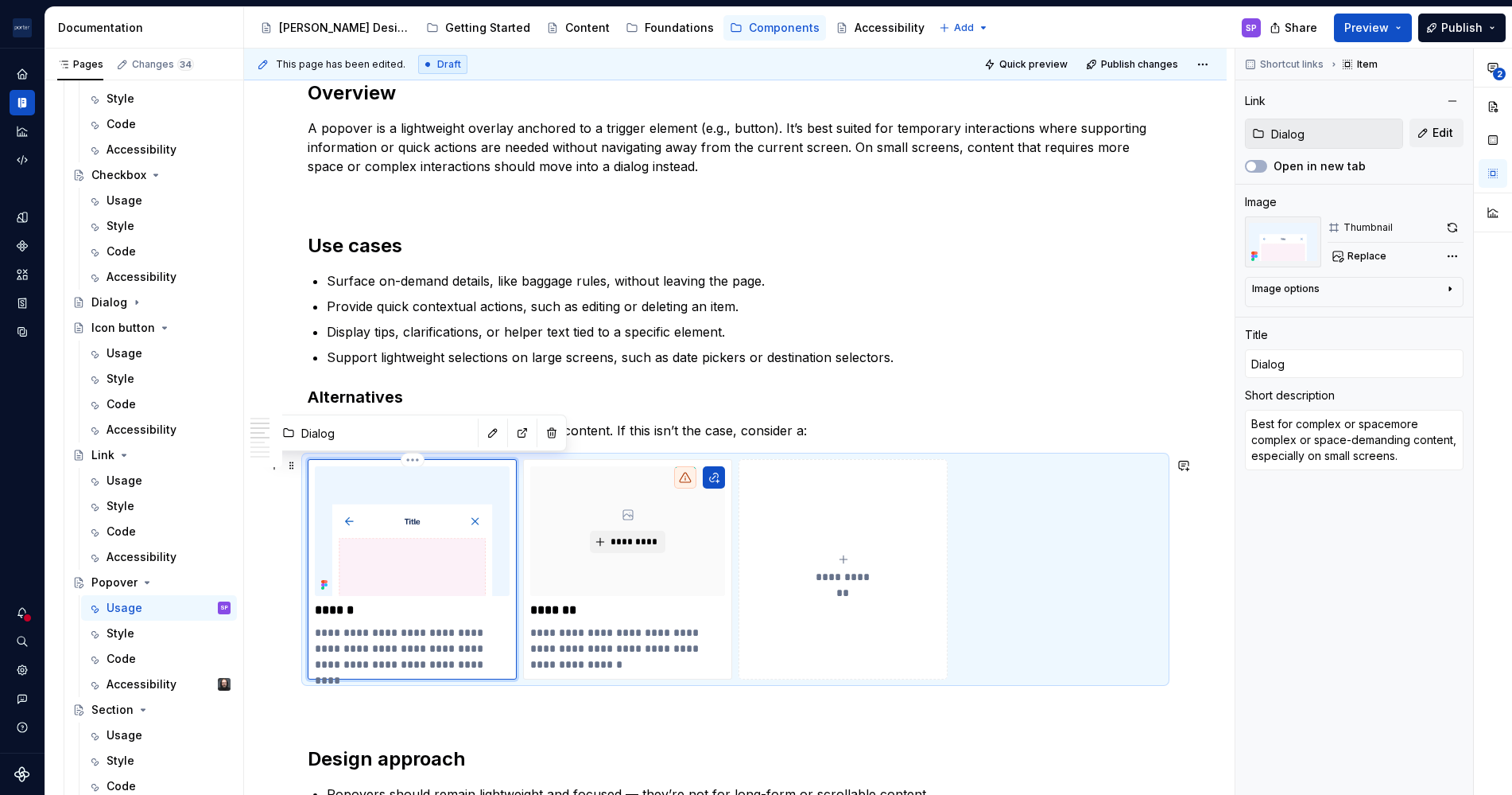
type textarea "Best for complex or space-more complex or space-demanding content, especially o…"
type textarea "*"
type textarea "Best for complex or space-dmore complex or space-demanding content, especially …"
type textarea "*"
type textarea "Best for complex or space-[PERSON_NAME] complex or space-demanding content, esp…"
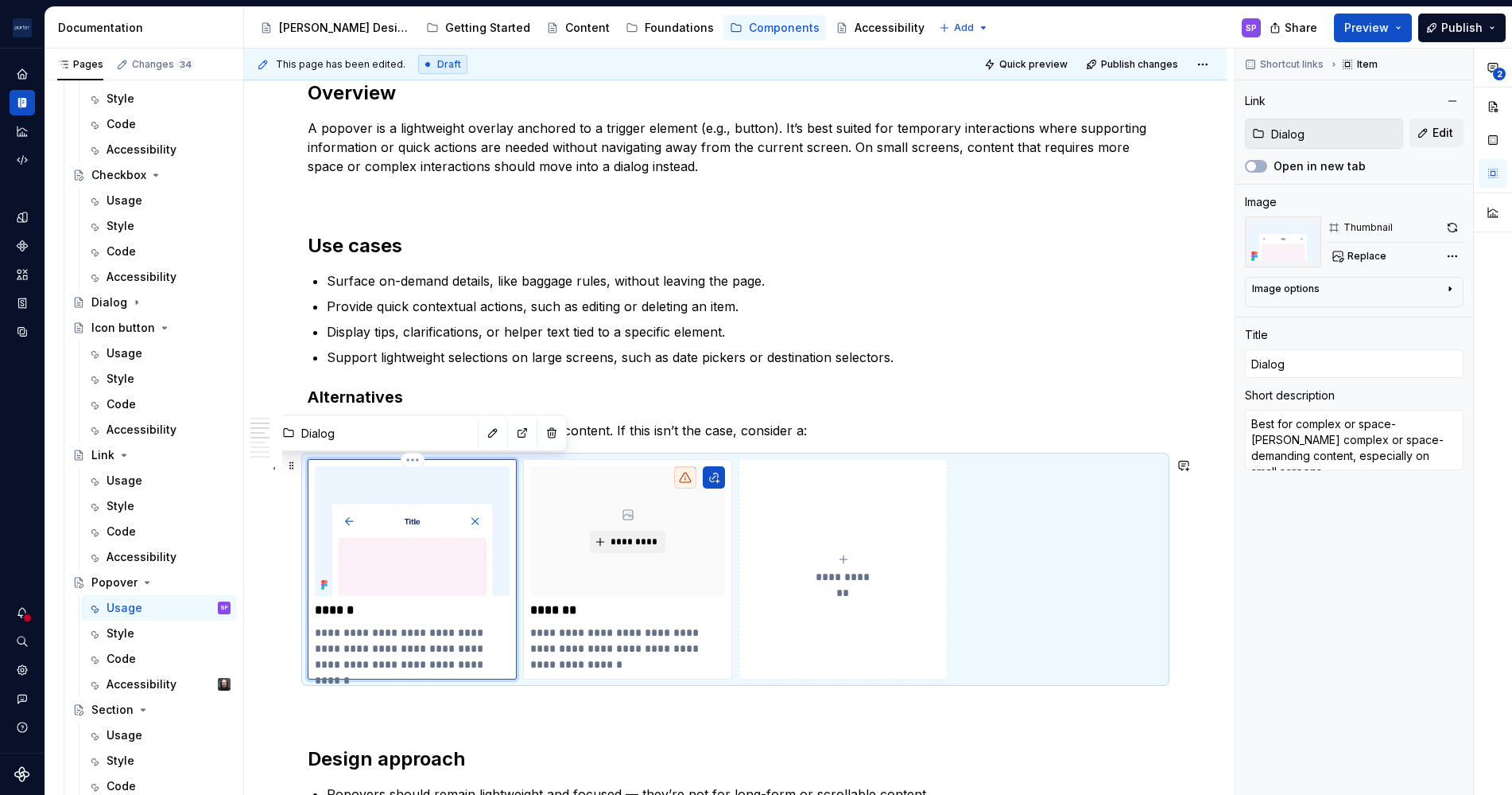
type textarea "*"
type textarea "Best for complex or space-demmore complex or space-demanding content, especiall…"
type textarea "*"
type textarea "Best for complex or space-demamore complex or space-demanding content, especial…"
type textarea "*"
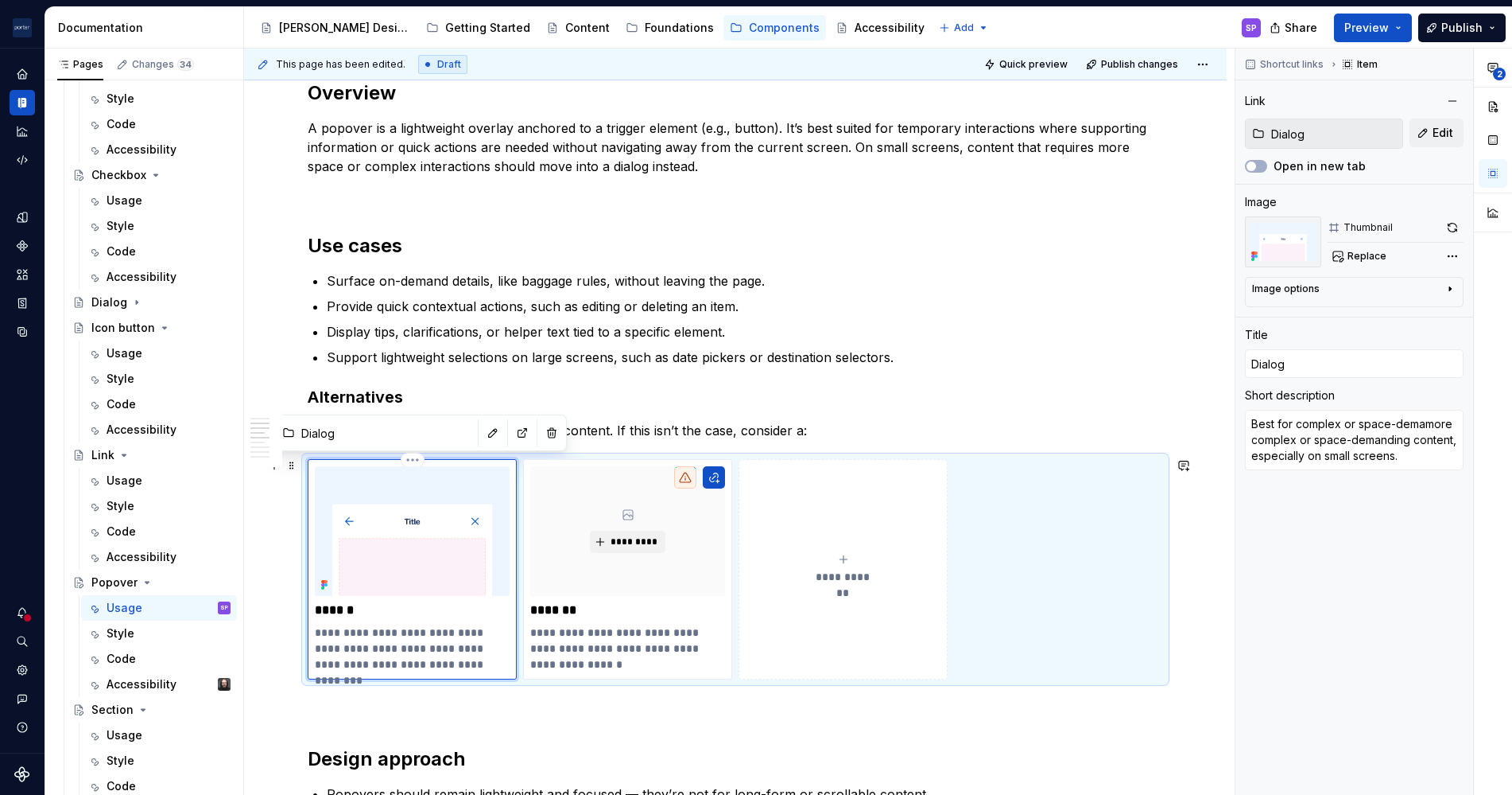
type textarea "Best for complex or space-demanmore complex or space-demanding content, especia…"
type textarea "*"
type textarea "Best for complex or space-demandmore complex or space-demanding content, especi…"
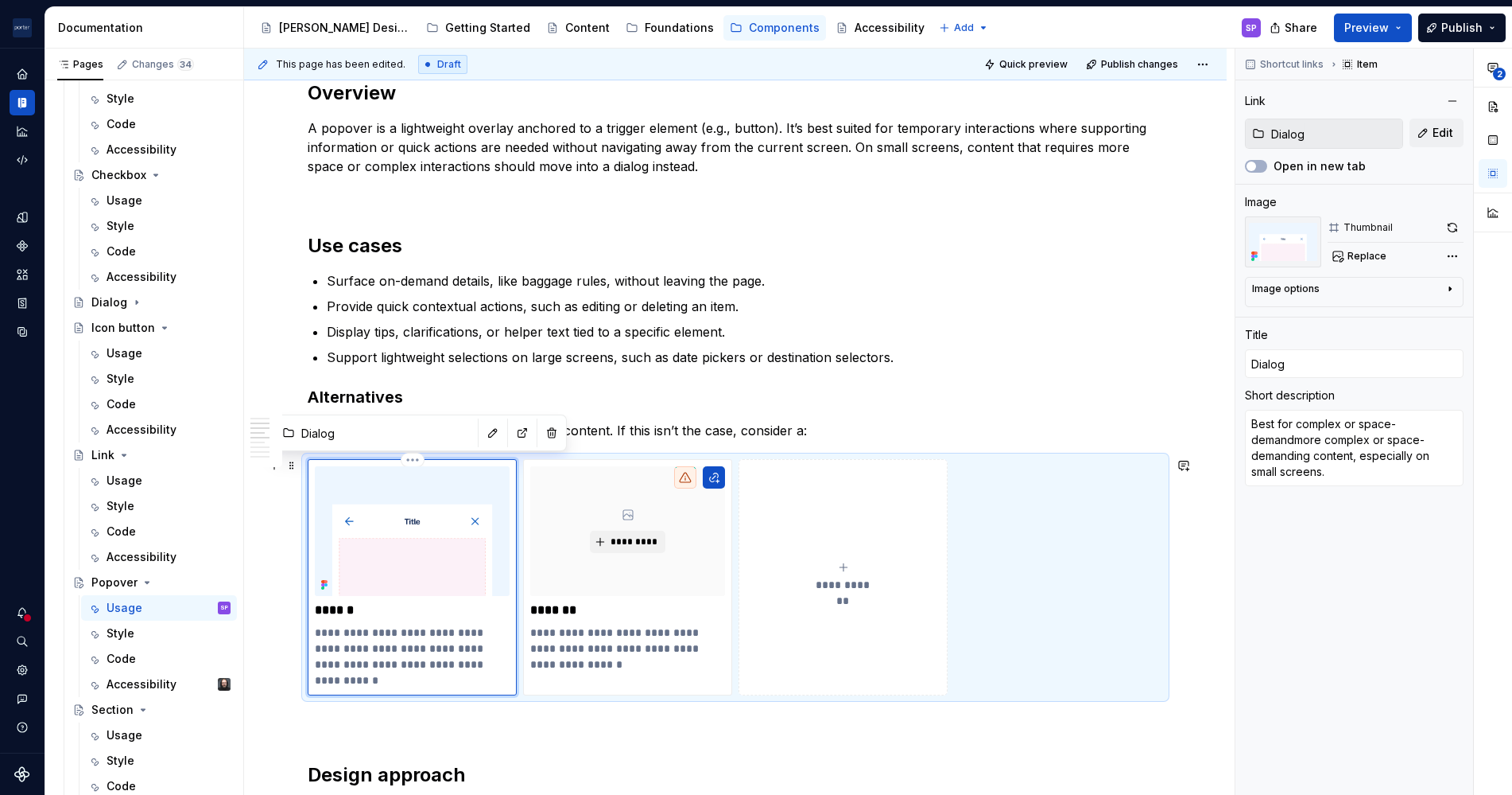
type textarea "*"
type textarea "Best for complex or space-demandimore complex or space-demanding content, espec…"
type textarea "*"
type textarea "Best for complex or space-demandinmore complex or space-demanding content, espe…"
type textarea "*"
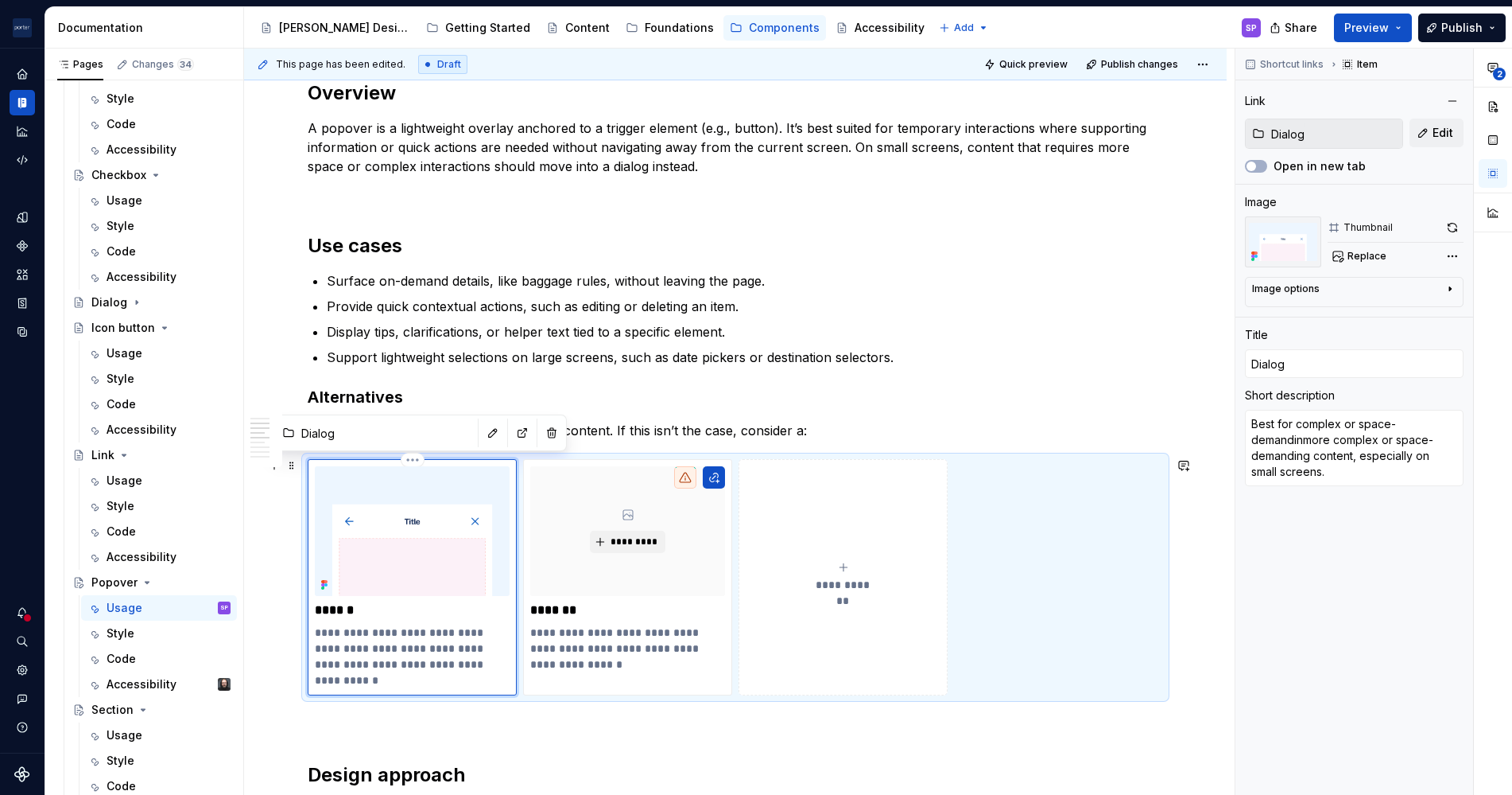
type textarea "Best for complex or space-demandingmore complex or space-demanding content, esp…"
type textarea "*"
type textarea "Best for complex or space-demanding more complex or space-demanding content, es…"
type textarea "*"
type textarea "Best for complex or space-demanding cmore complex or space-demanding content, e…"
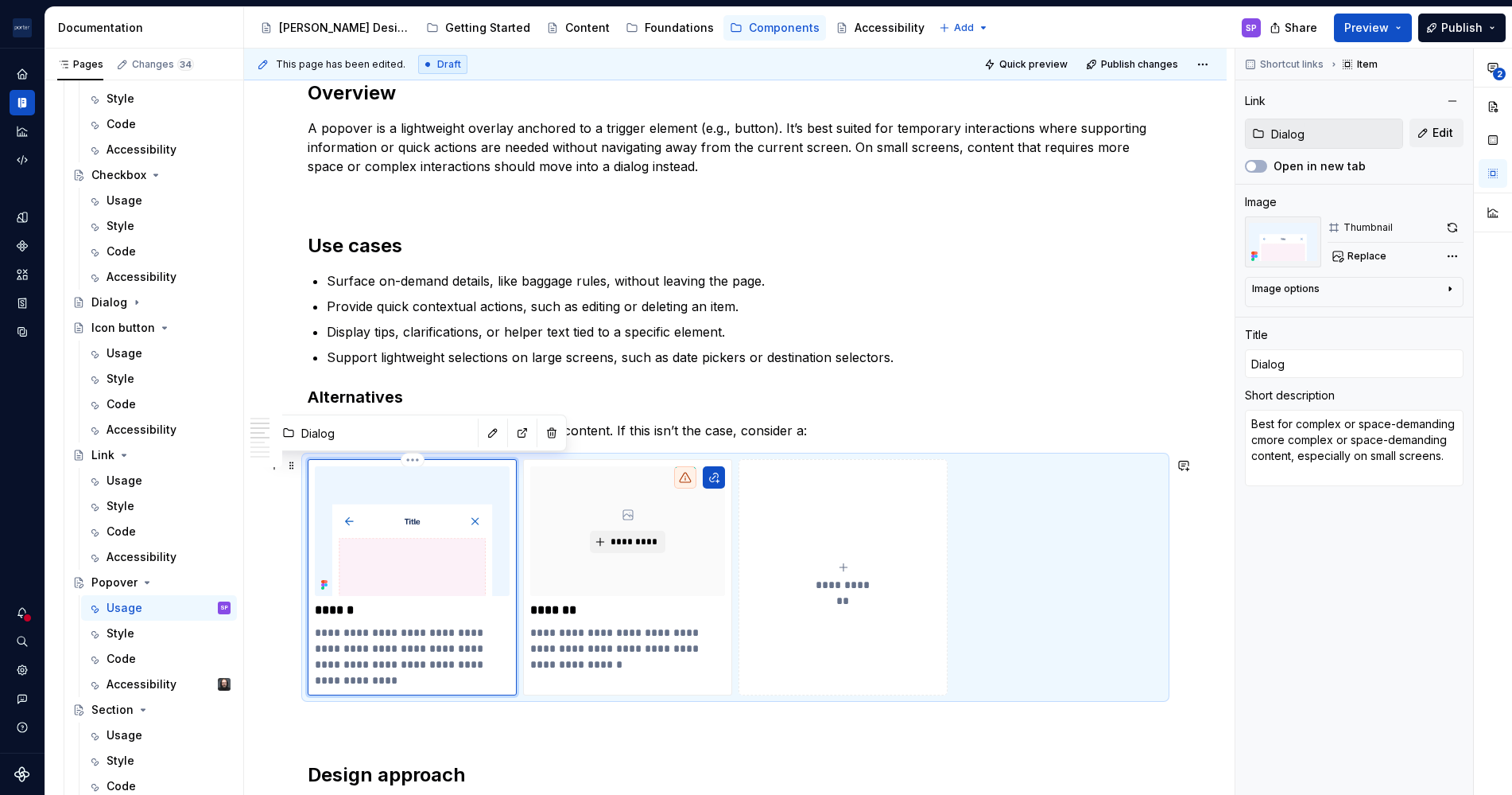
type textarea "*"
type textarea "Best for complex or space-demanding comore complex or space-demanding content, …"
type textarea "*"
type textarea "Best for complex or space-demanding conmore complex or space-demanding content,…"
type textarea "*"
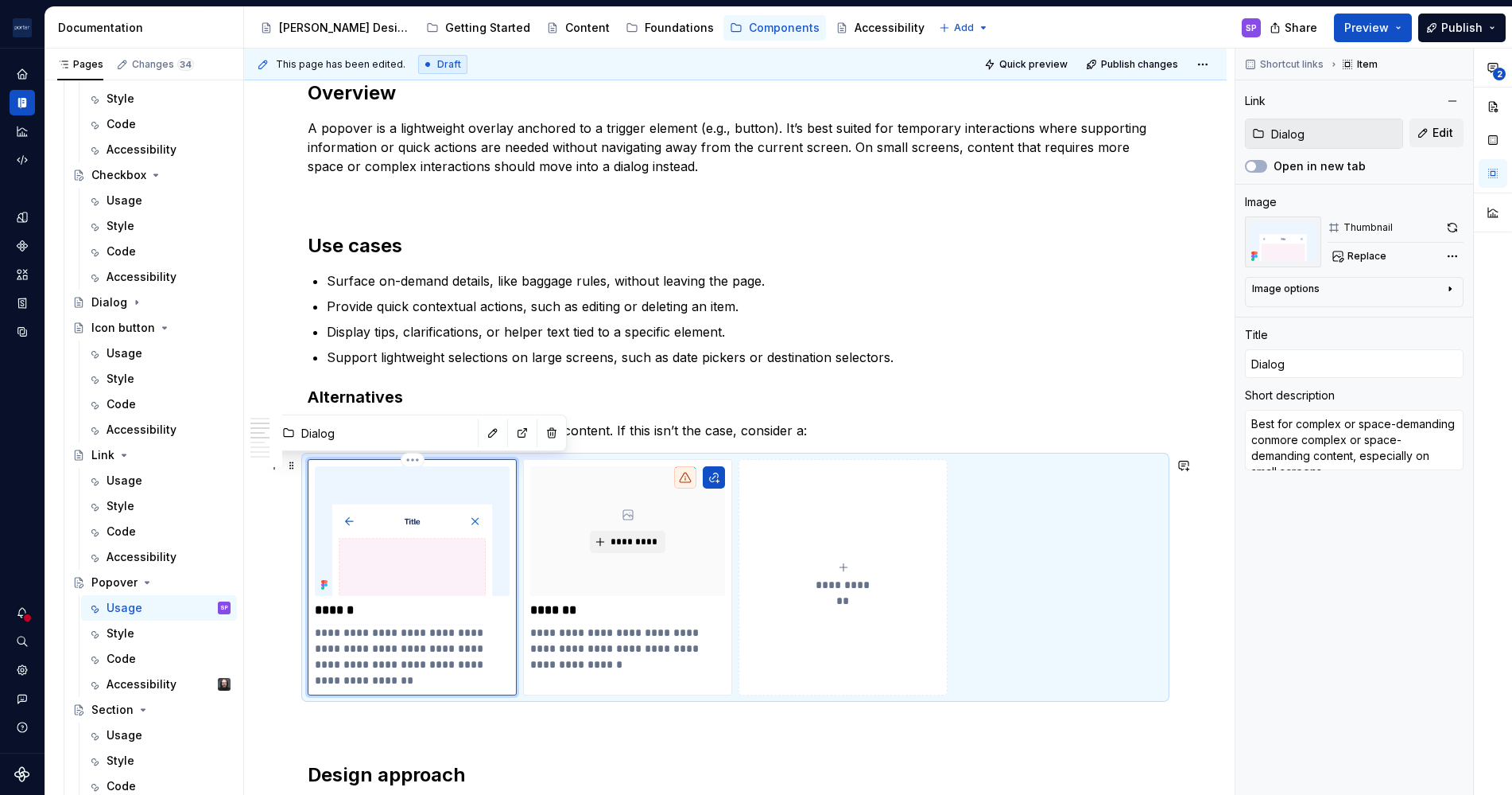
type textarea "Best for complex or space-demanding contmore complex or space-demanding content…"
type textarea "*"
type textarea "Best for complex or space-demanding contemore complex or space-demanding conten…"
type textarea "*"
type textarea "Best for complex or space-demanding contenmore complex or space-demanding conte…"
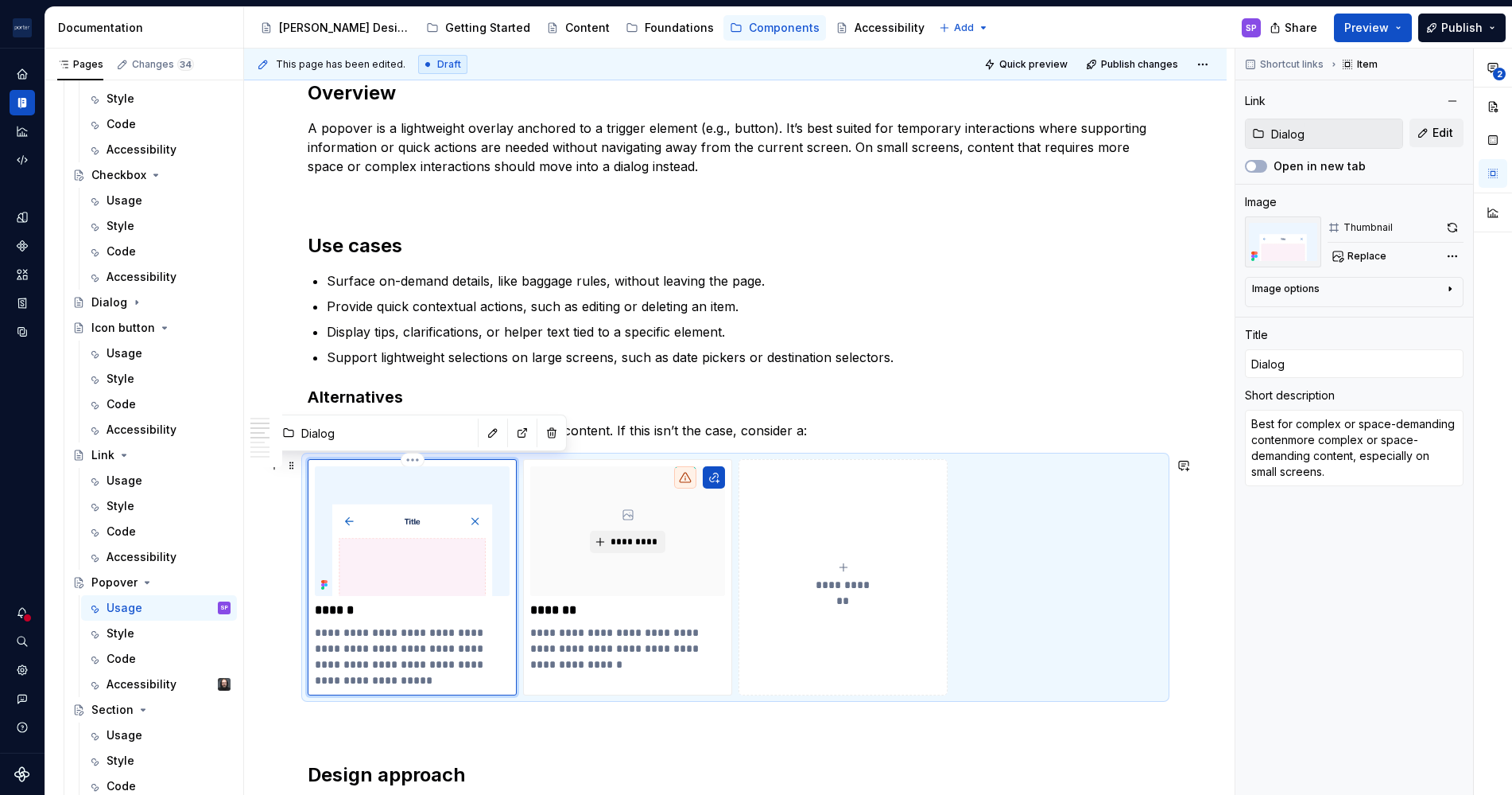
type textarea "*"
type textarea "Best for complex or space-demanding contentmore complex or space-demanding cont…"
type textarea "*"
type textarea "Best for complex or space-demanding content,more complex or space-demanding con…"
type textarea "*"
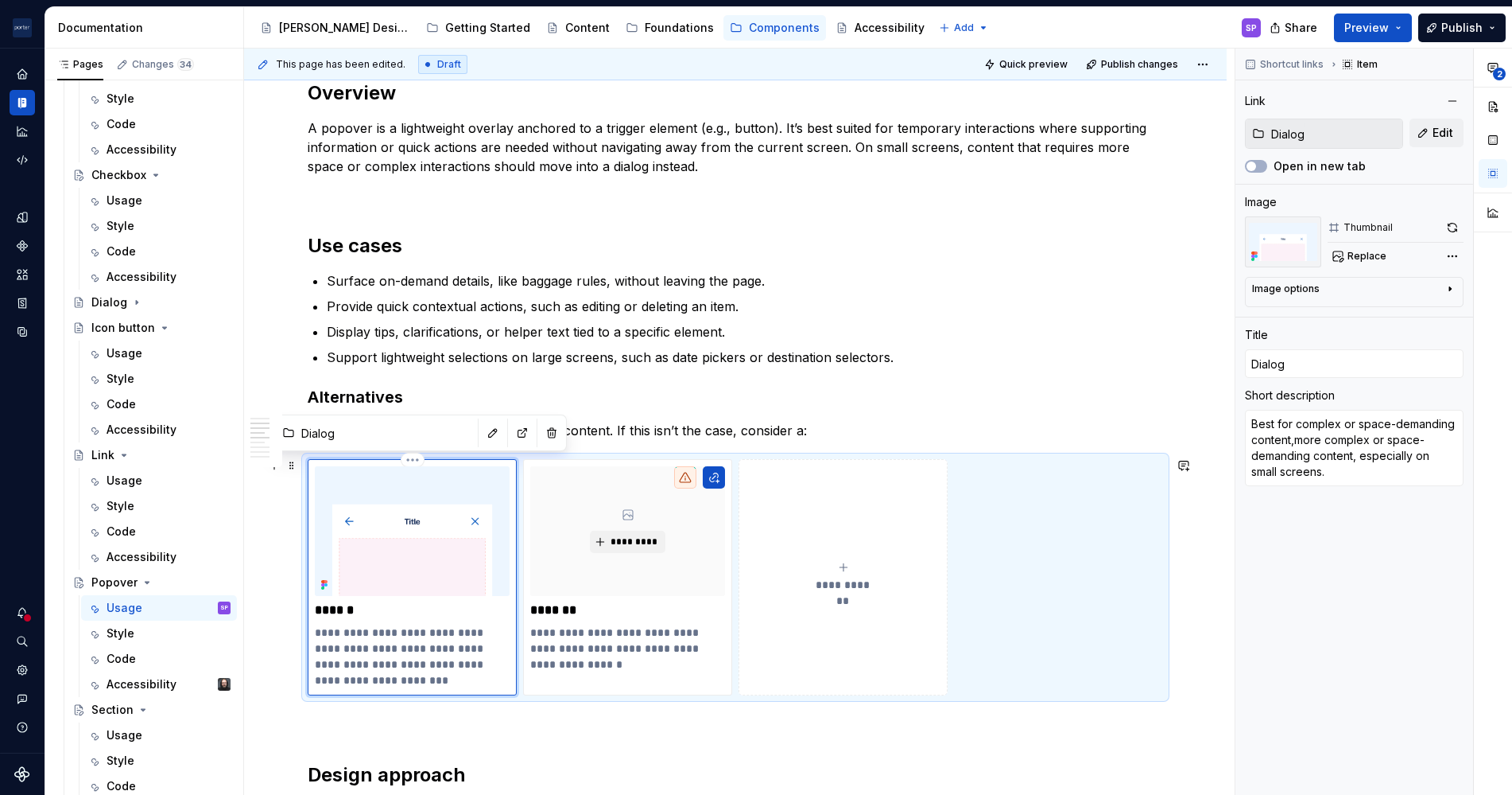
type textarea "Best for complex or space-demanding content, more complex or space-demanding co…"
type textarea "*"
type textarea "Best for complex or space-demanding content, [PERSON_NAME] complex or space-dem…"
type textarea "*"
type textarea "Best for complex or space-demanding content, esmore complex or space-demanding …"
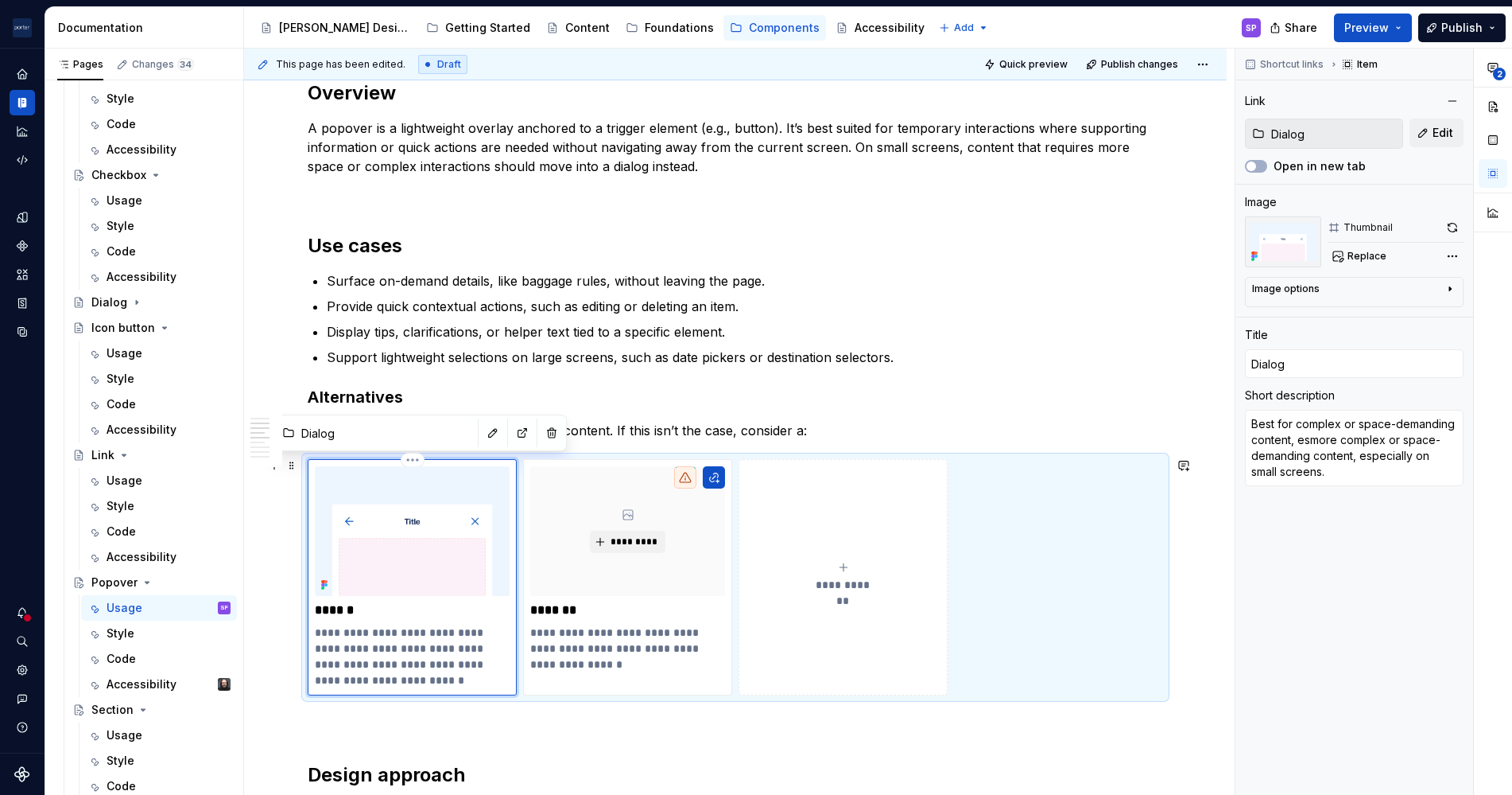
type textarea "*"
type textarea "Best for complex or space-demanding content, espmore complex or space-demanding…"
type textarea "*"
type textarea "Best for complex or space-demanding content, espemore complex or space-demandin…"
type textarea "*"
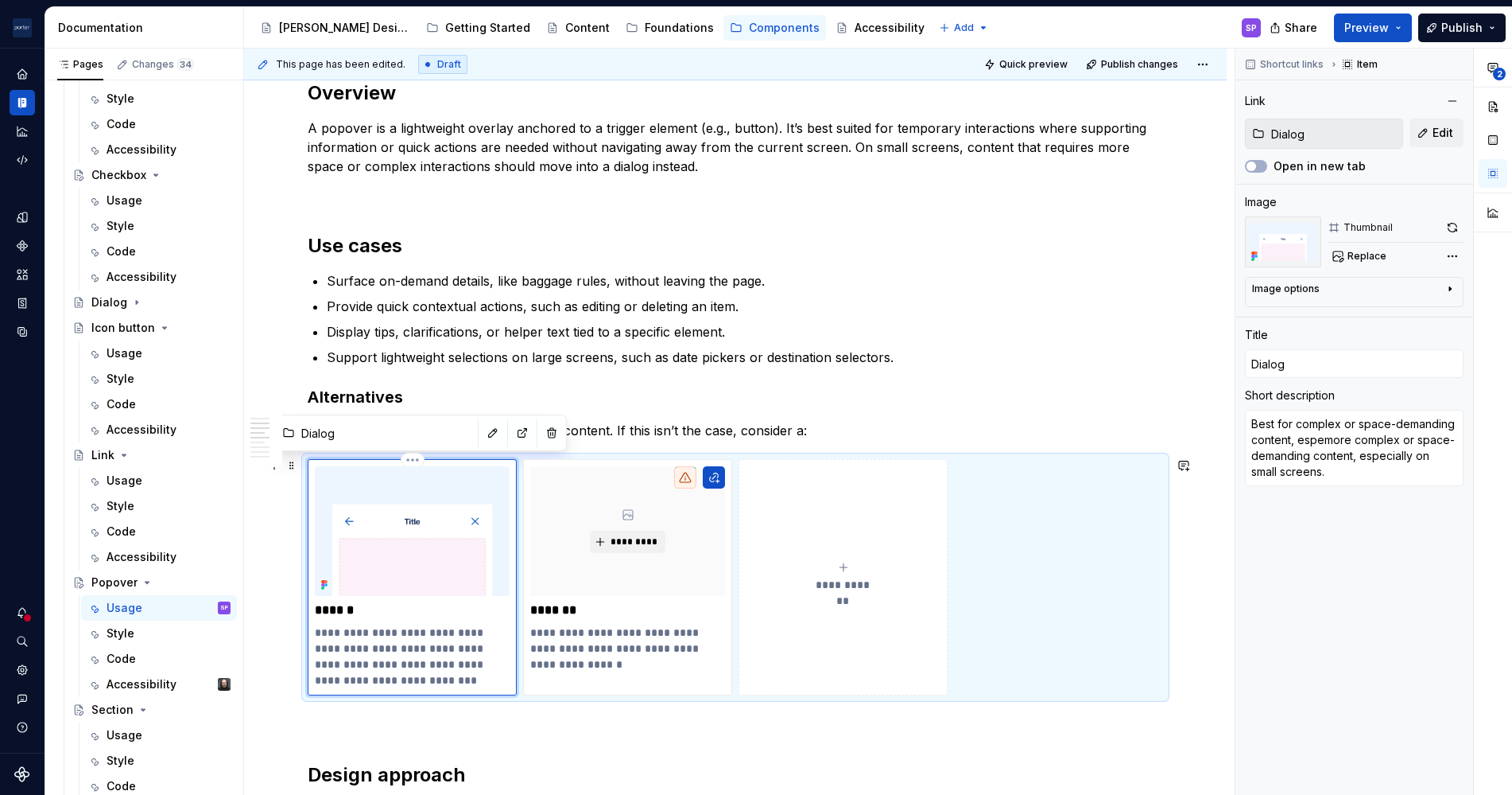
type textarea "Best for complex or space-demanding content, especmore complex or space-demandi…"
type textarea "*"
type textarea "Best for complex or space-demanding content, especimore complex or space-demand…"
type textarea "*"
type textarea "Best for complex or space-demanding content, especiamore complex or space-deman…"
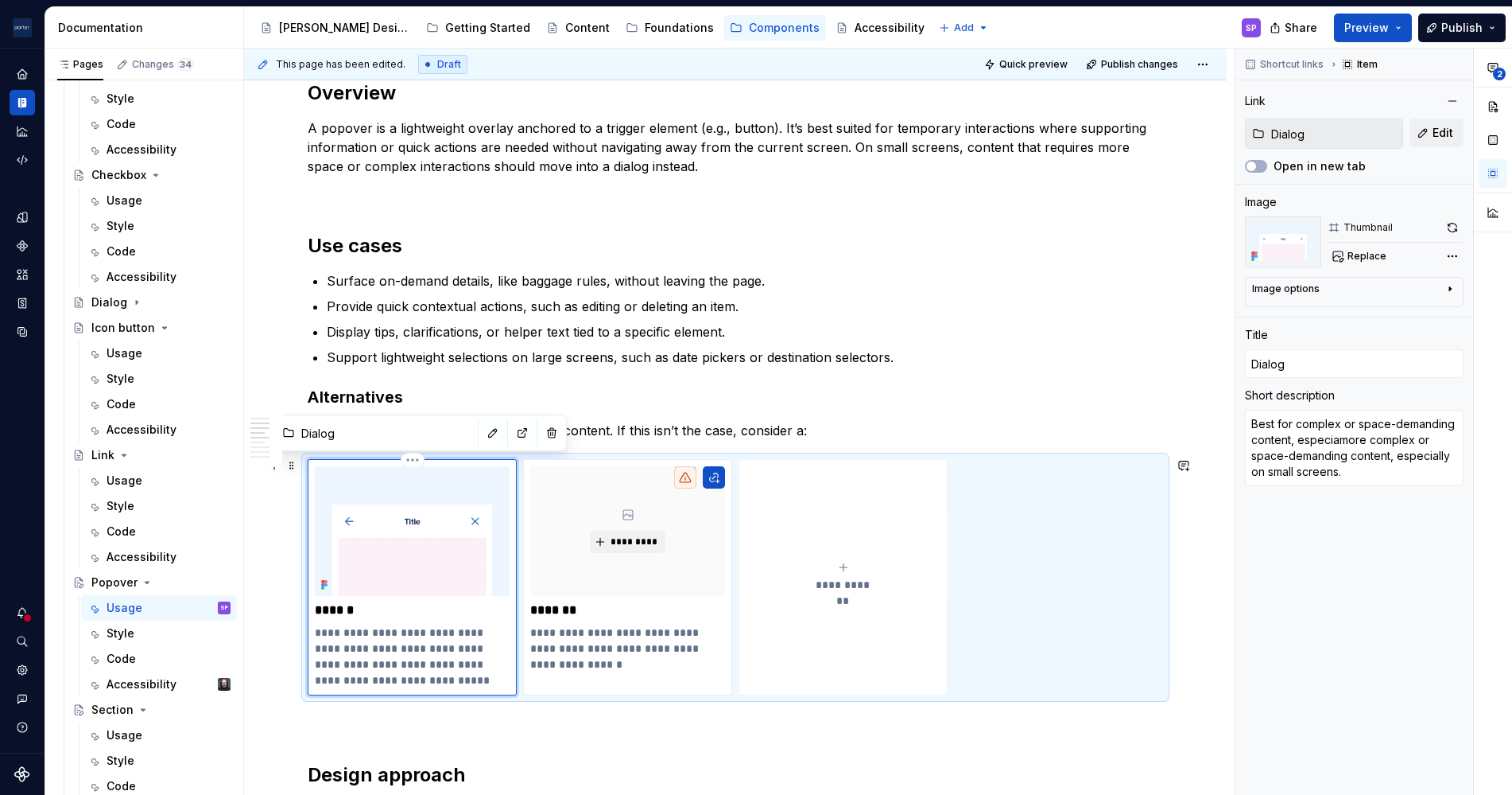
type textarea "*"
type textarea "Best for complex or space-demanding content, especialmore complex or space-dema…"
type textarea "*"
type textarea "Best for complex or space-demanding content, especiallmore complex or space-dem…"
type textarea "*"
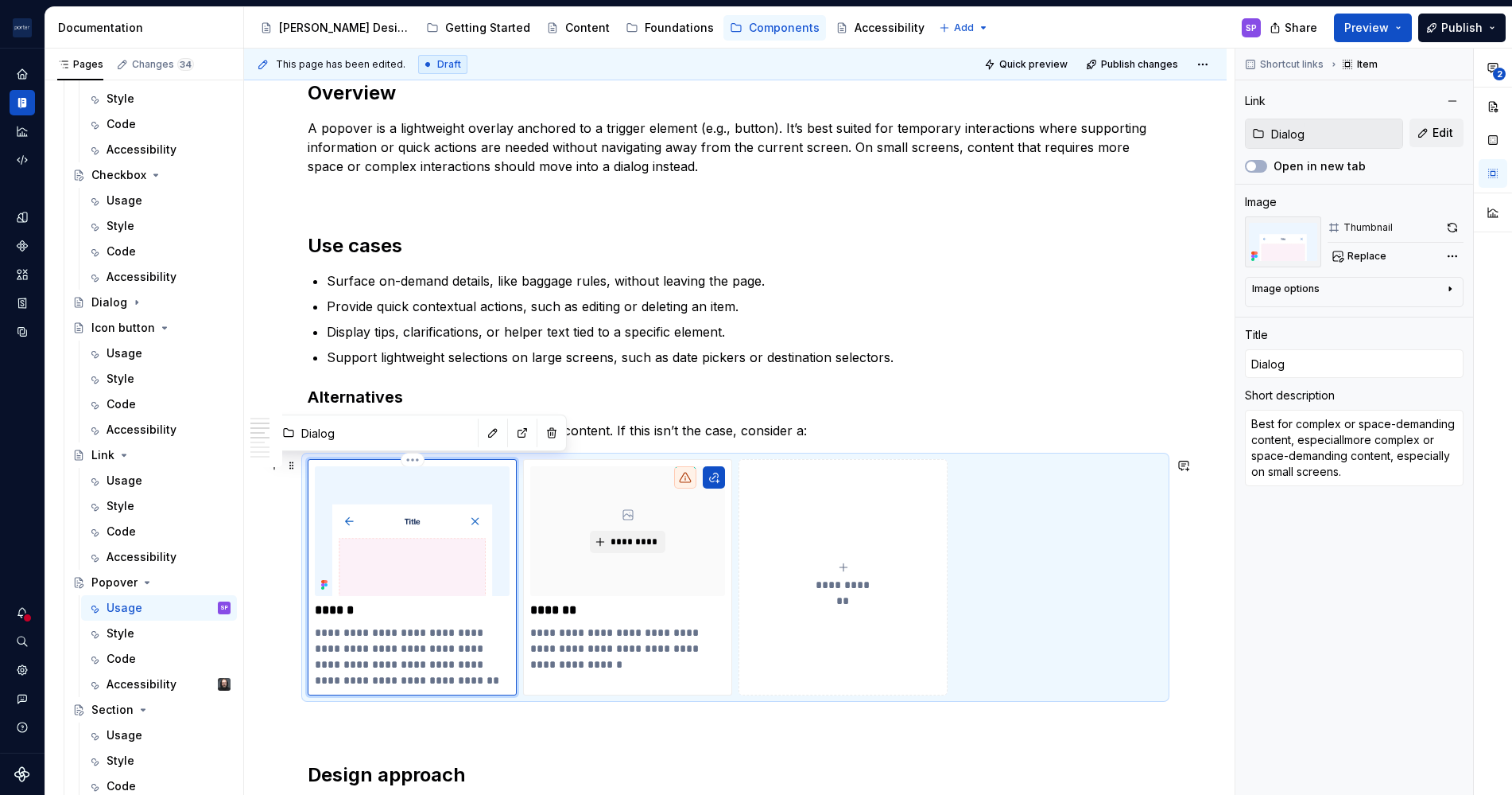
type textarea "Best for complex or space-demanding content, especiallymore complex or space-de…"
type textarea "*"
type textarea "Best for complex or space-demanding content, especially more complex or space-d…"
type textarea "*"
type textarea "Best for complex or space-demanding content, especially omore complex or space-…"
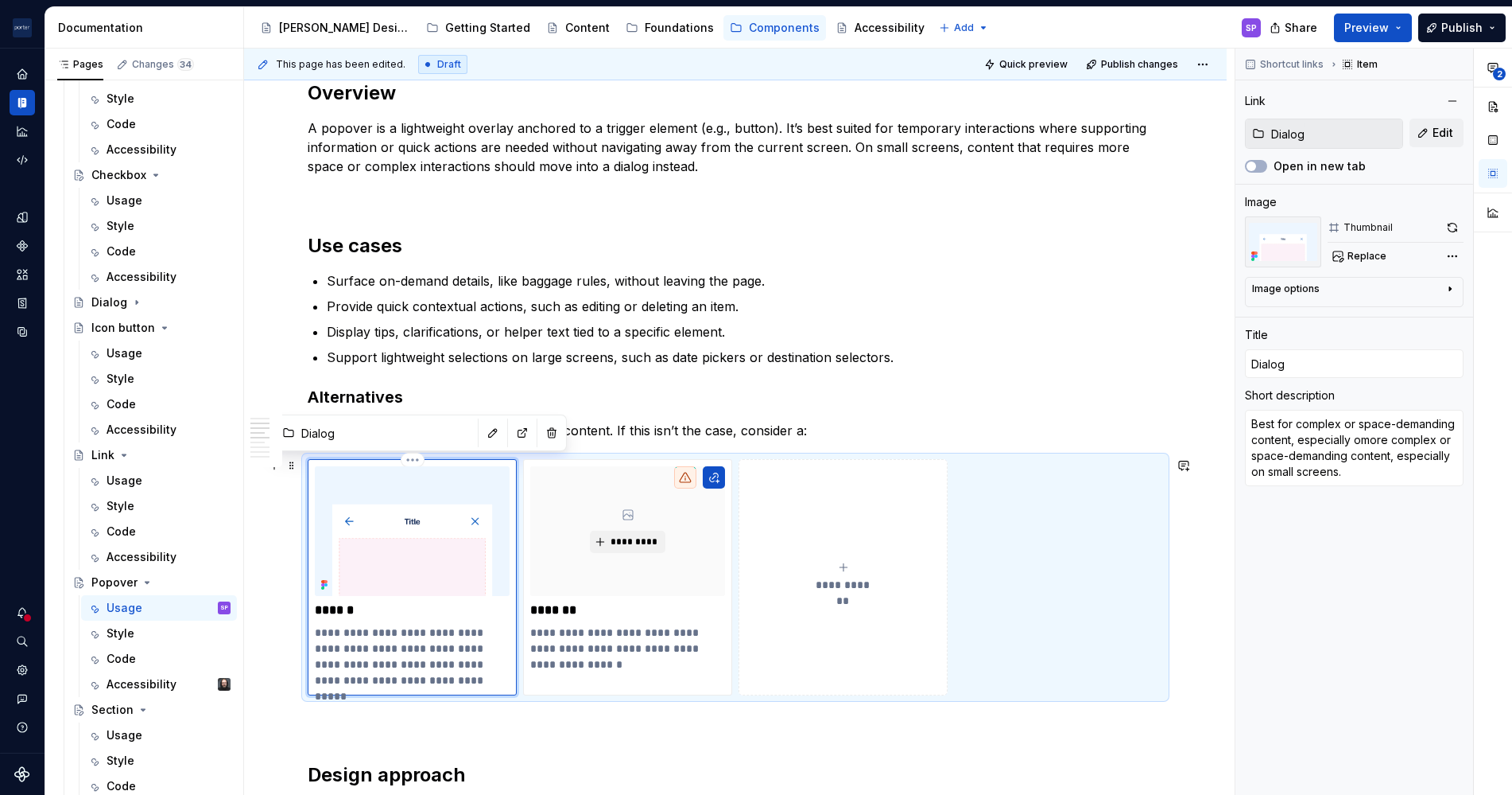
type textarea "*"
type textarea "Best for complex or space-demanding content, especially onmore complex or space…"
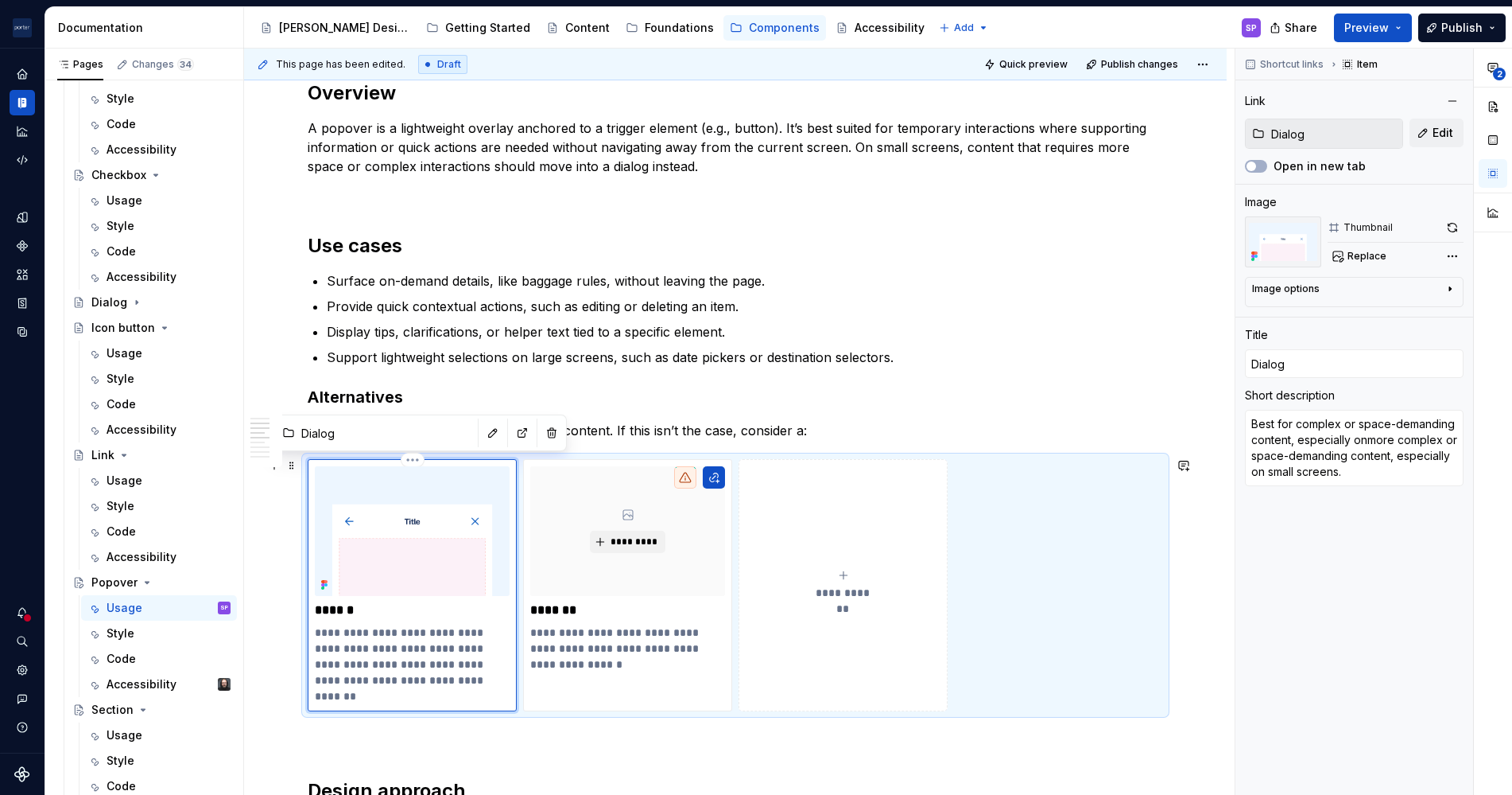
type textarea "*"
type textarea "Best for complex or space-demanding content, especially on more complex or spac…"
type textarea "*"
type textarea "Best for complex or space-demanding content, especially on smore complex or spa…"
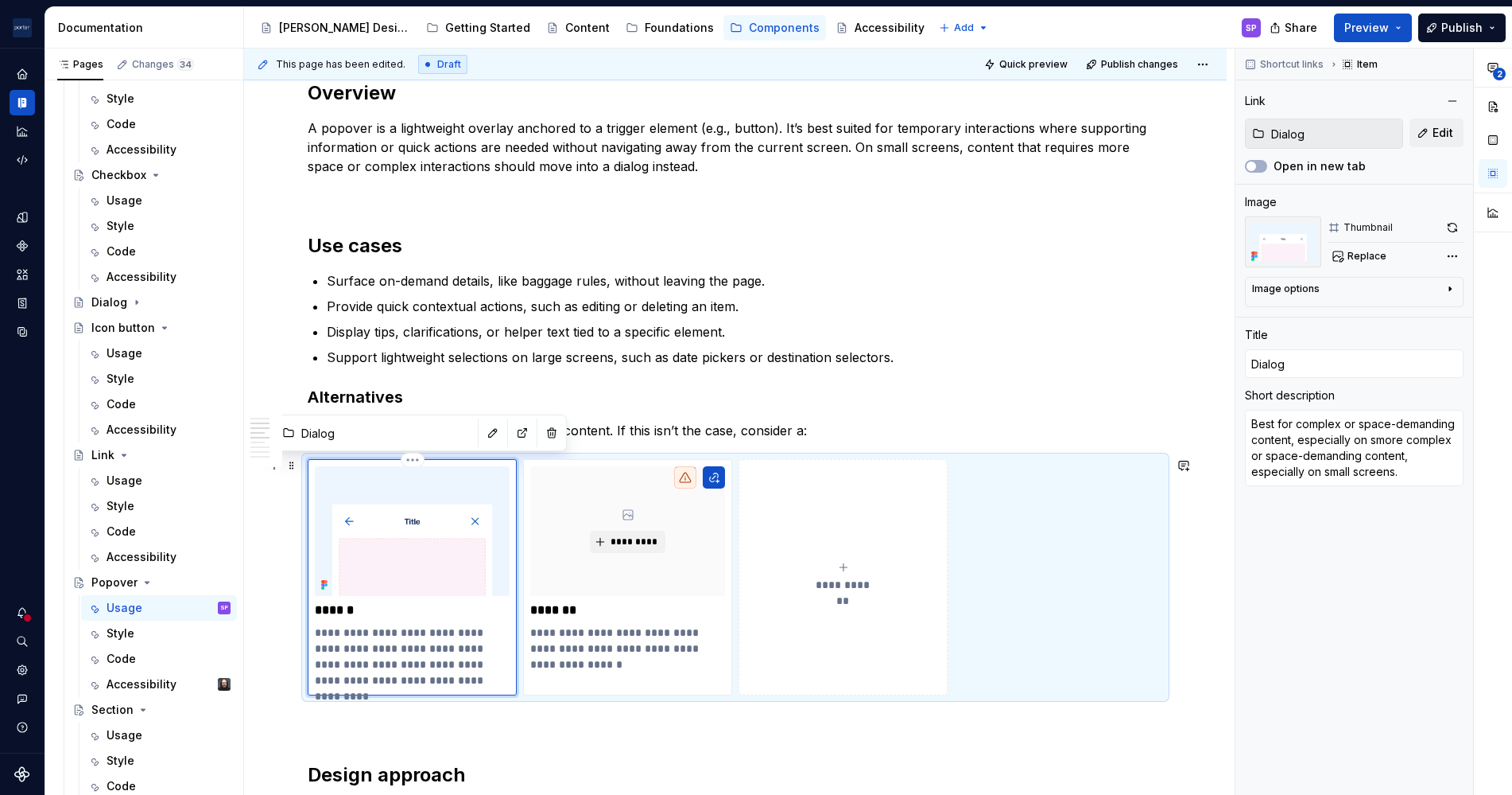
type textarea "*"
type textarea "Best for complex or space-demanding content, especially on smmore complex or sp…"
type textarea "*"
type textarea "Best for complex or space-demanding content, especially on smamore complex or s…"
type textarea "*"
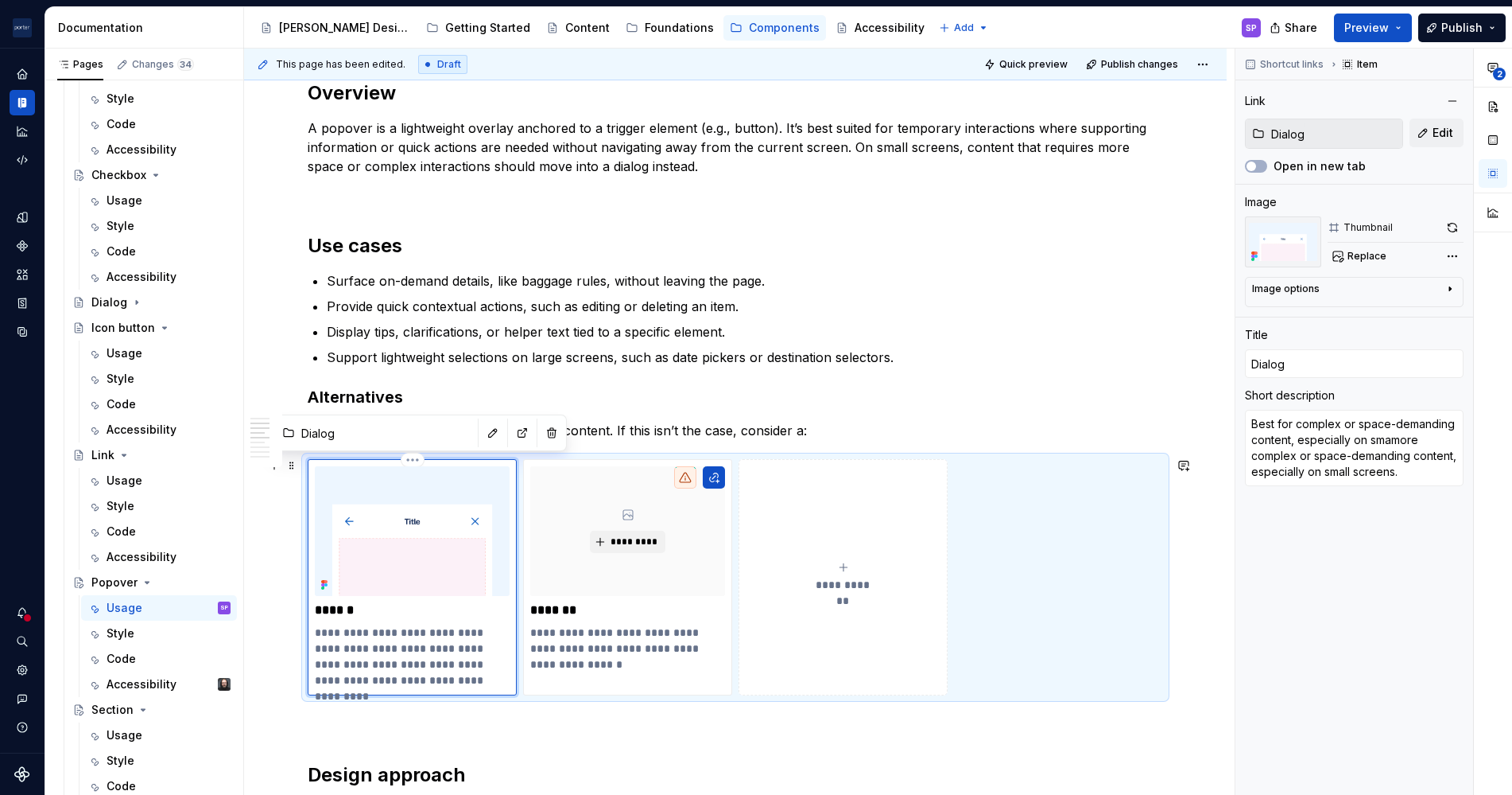
type textarea "Best for complex or space-demanding content, especially on smalmore complex or …"
type textarea "*"
type textarea "Best for complex or space-demanding content, especially on smallmore complex or…"
type textarea "*"
type textarea "Best for complex or space-demanding content, especially on small more complex o…"
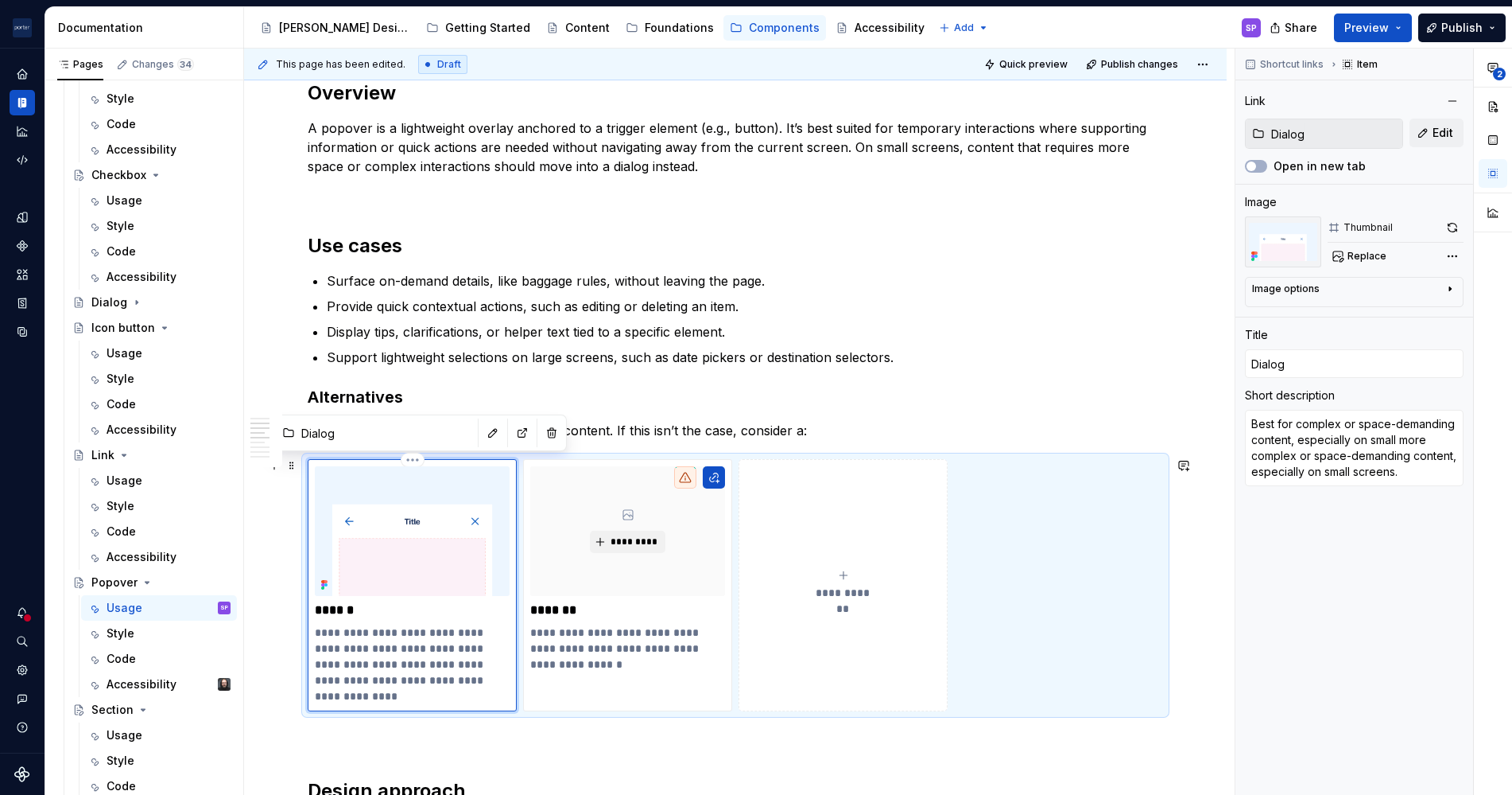
type textarea "*"
type textarea "Best for complex or space-demanding content, especially on small smore complex …"
type textarea "*"
type textarea "Best for complex or space-demanding content, especially on small scmore complex…"
type textarea "*"
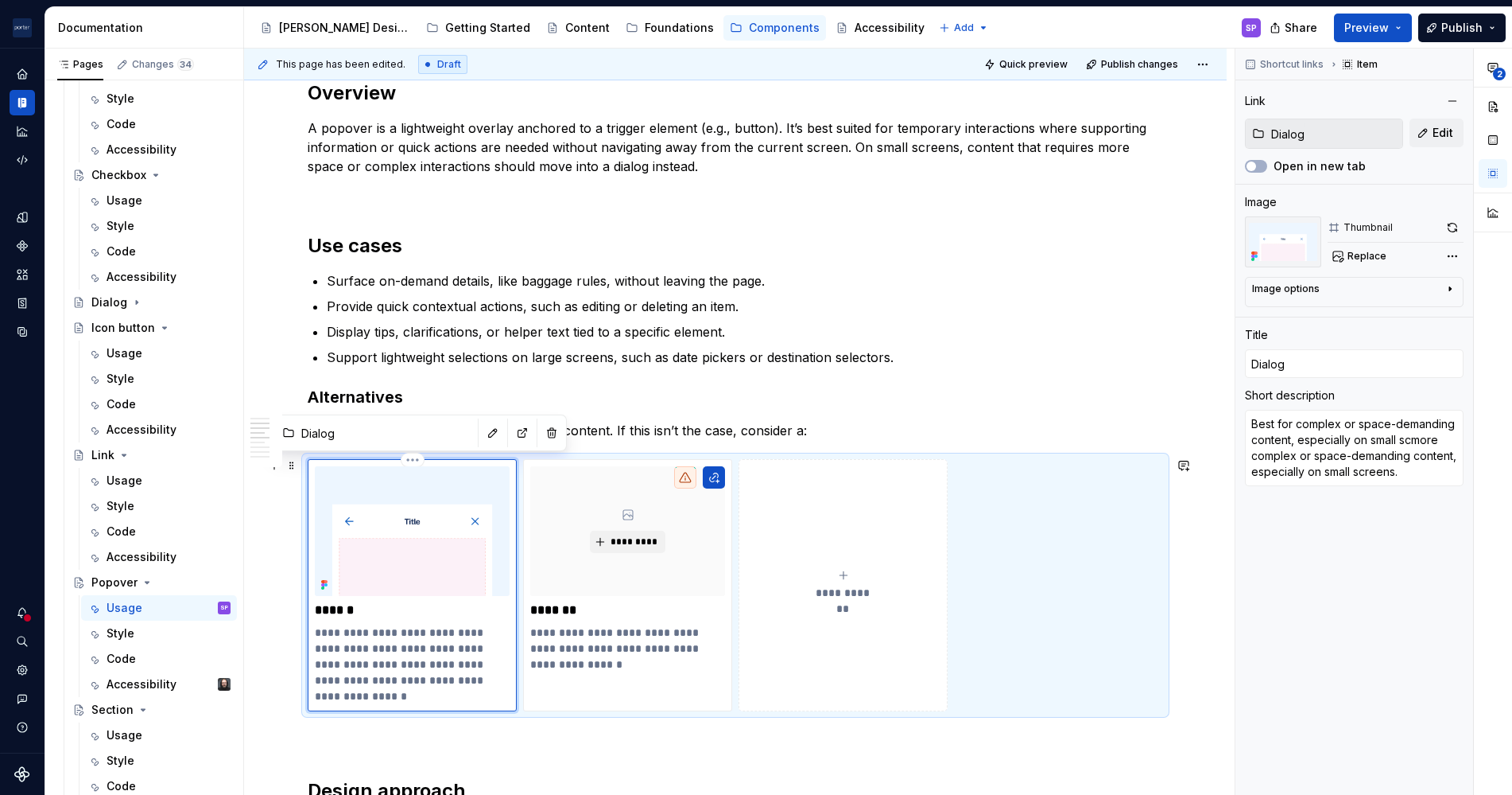
type textarea "Best for complex or space-demanding content, especially on small scrmore comple…"
type textarea "*"
type textarea "Best for complex or space-demanding content, especially on small scremore compl…"
type textarea "*"
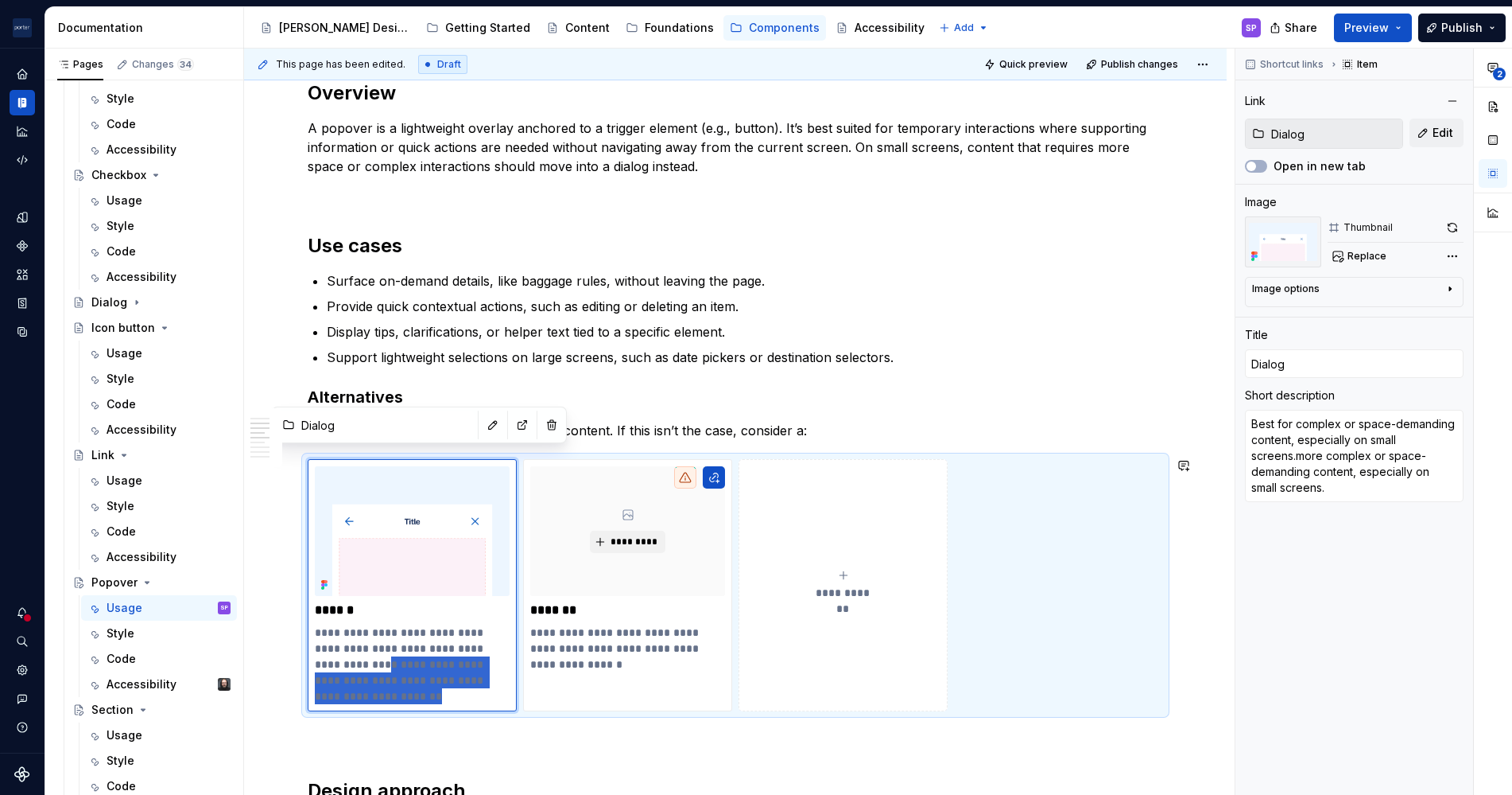
drag, startPoint x: 394, startPoint y: 666, endPoint x: 613, endPoint y: 726, distance: 227.1
click at [613, 726] on div "**********" at bounding box center [736, 634] width 855 height 2480
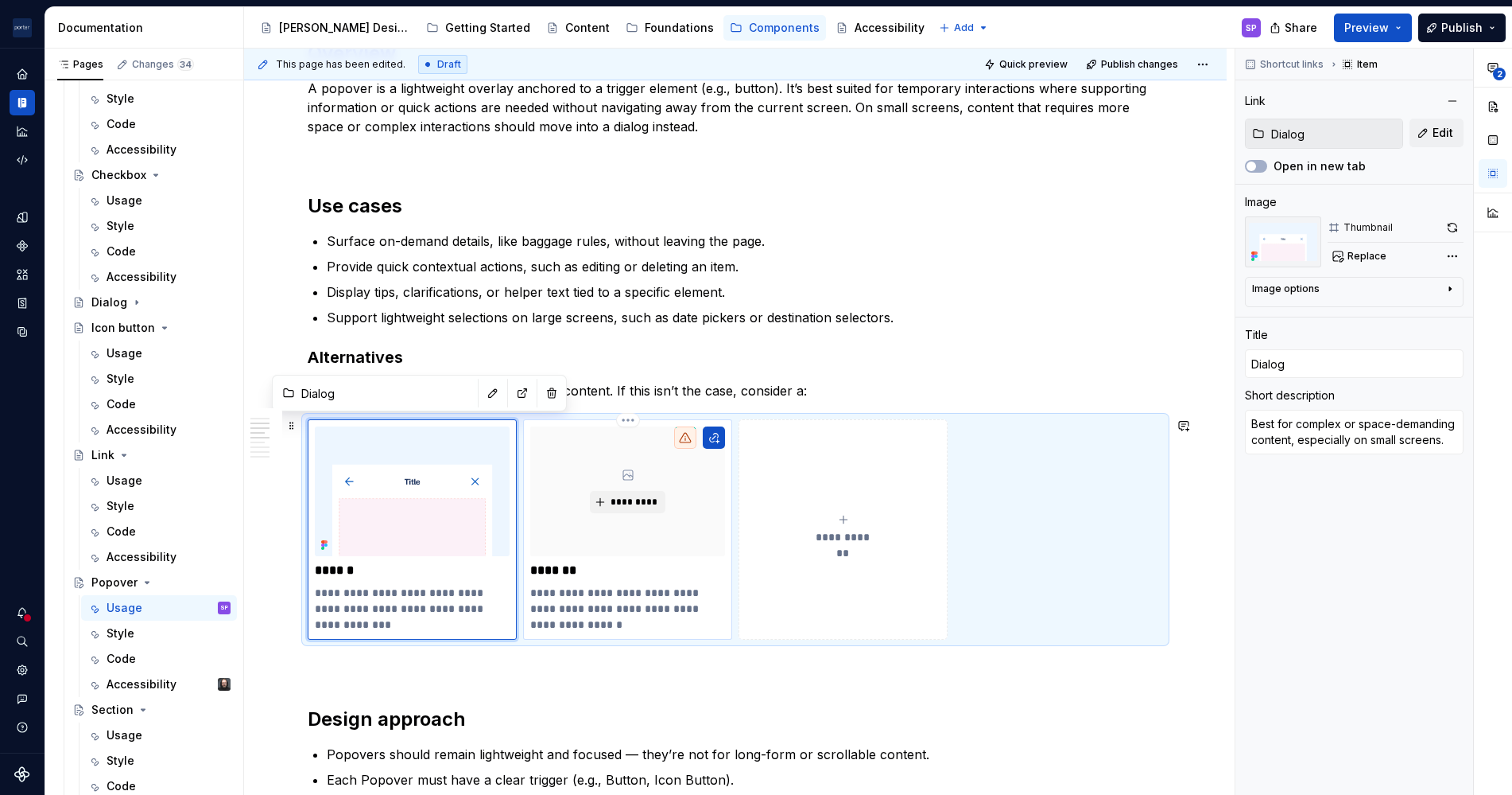
click at [594, 589] on p "**********" at bounding box center [627, 600] width 194 height 32
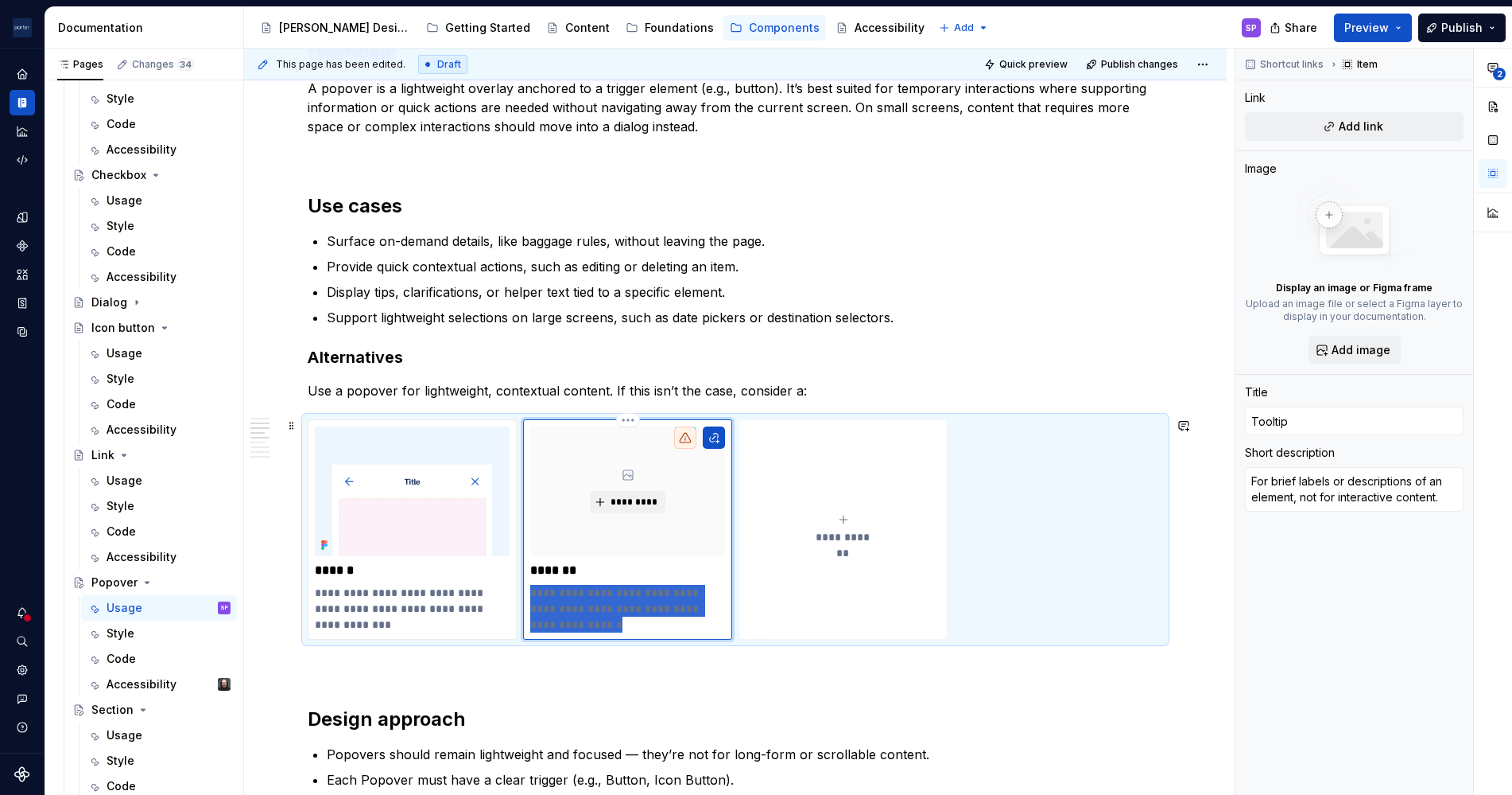
click at [594, 589] on p "**********" at bounding box center [627, 600] width 194 height 32
click at [647, 607] on p "**********" at bounding box center [627, 609] width 194 height 48
click at [653, 607] on p "**********" at bounding box center [627, 609] width 194 height 48
click at [655, 604] on p "**********" at bounding box center [627, 609] width 194 height 48
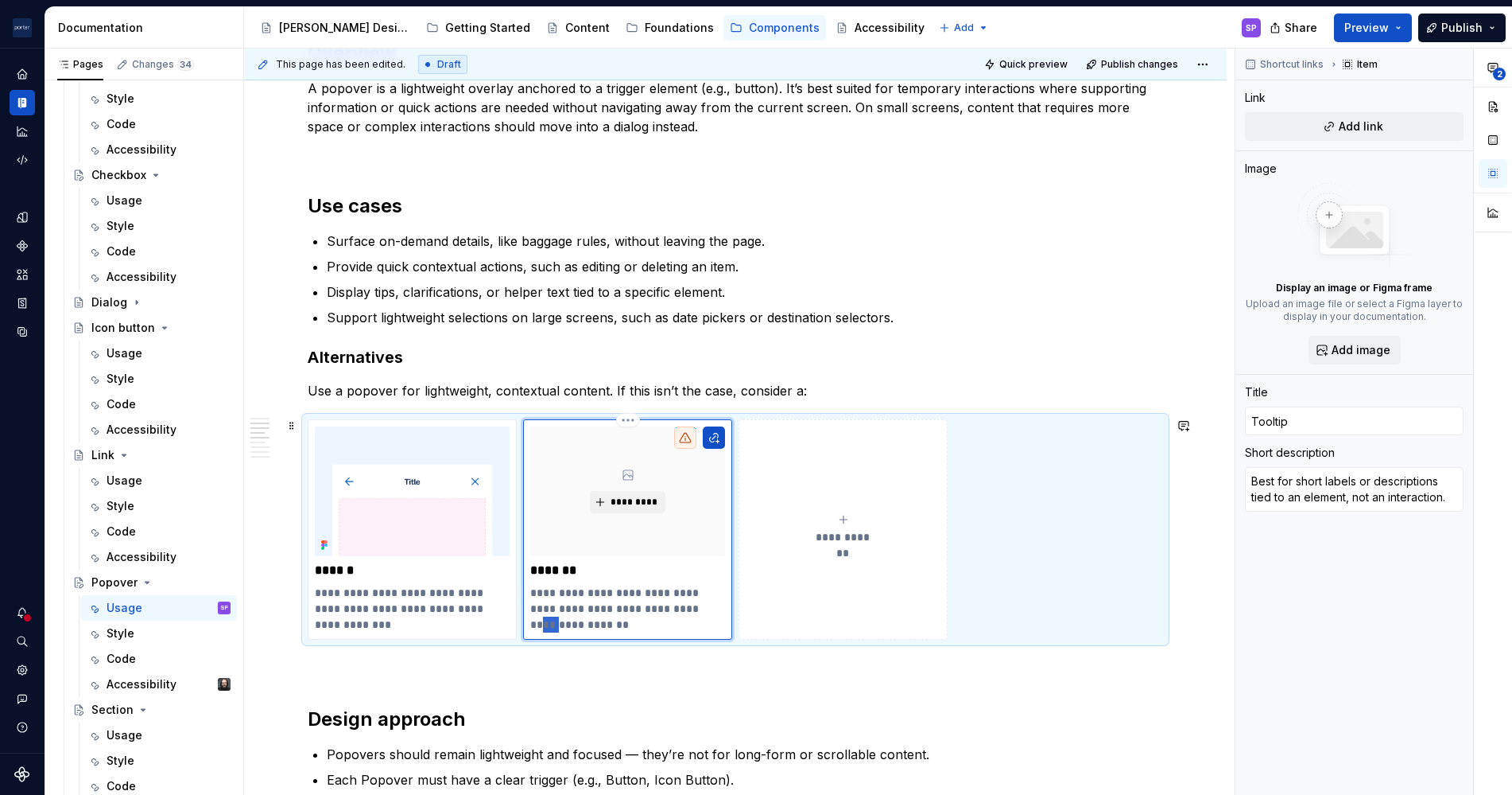
click at [655, 604] on p "**********" at bounding box center [627, 609] width 194 height 48
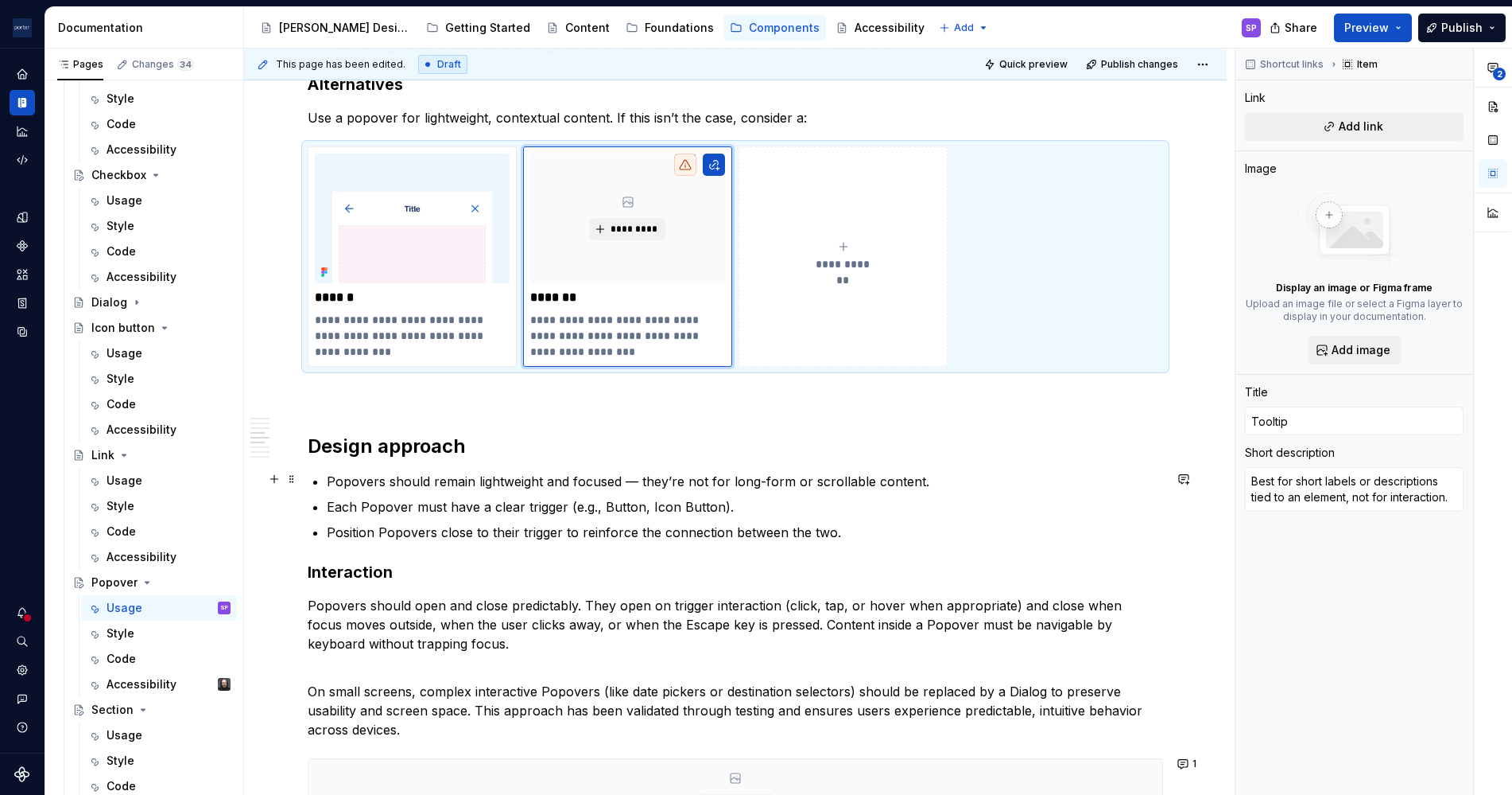
click at [319, 477] on div "**********" at bounding box center [736, 305] width 855 height 2449
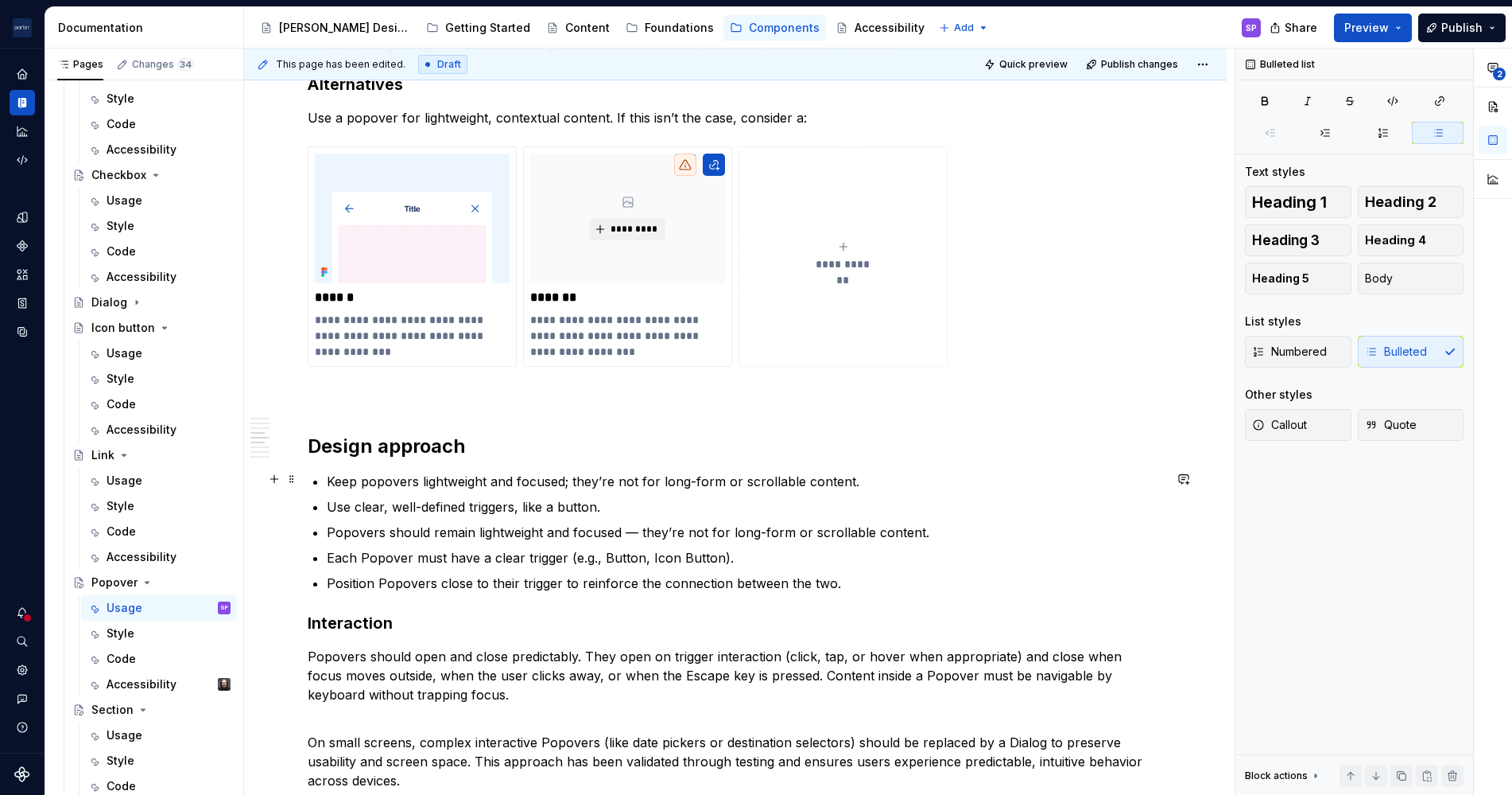
click at [755, 492] on ul "Keep popovers lightweight and focused; they’re not for long-form or scrollable …" at bounding box center [744, 533] width 837 height 121
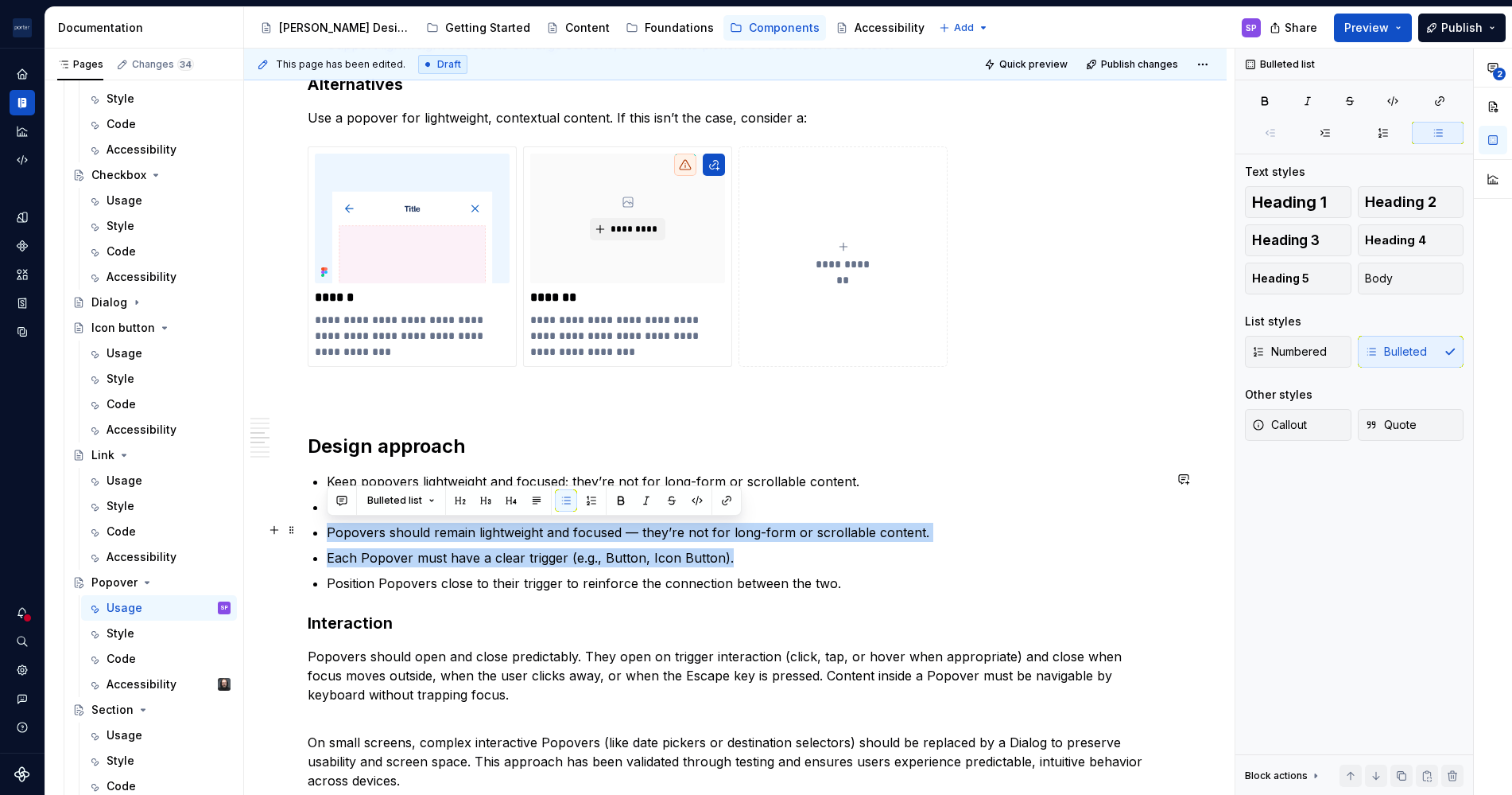
drag, startPoint x: 751, startPoint y: 560, endPoint x: 317, endPoint y: 525, distance: 435.4
click at [326, 525] on ul "Keep popovers lightweight and focused; they’re not for long-form or scrollable …" at bounding box center [744, 533] width 837 height 121
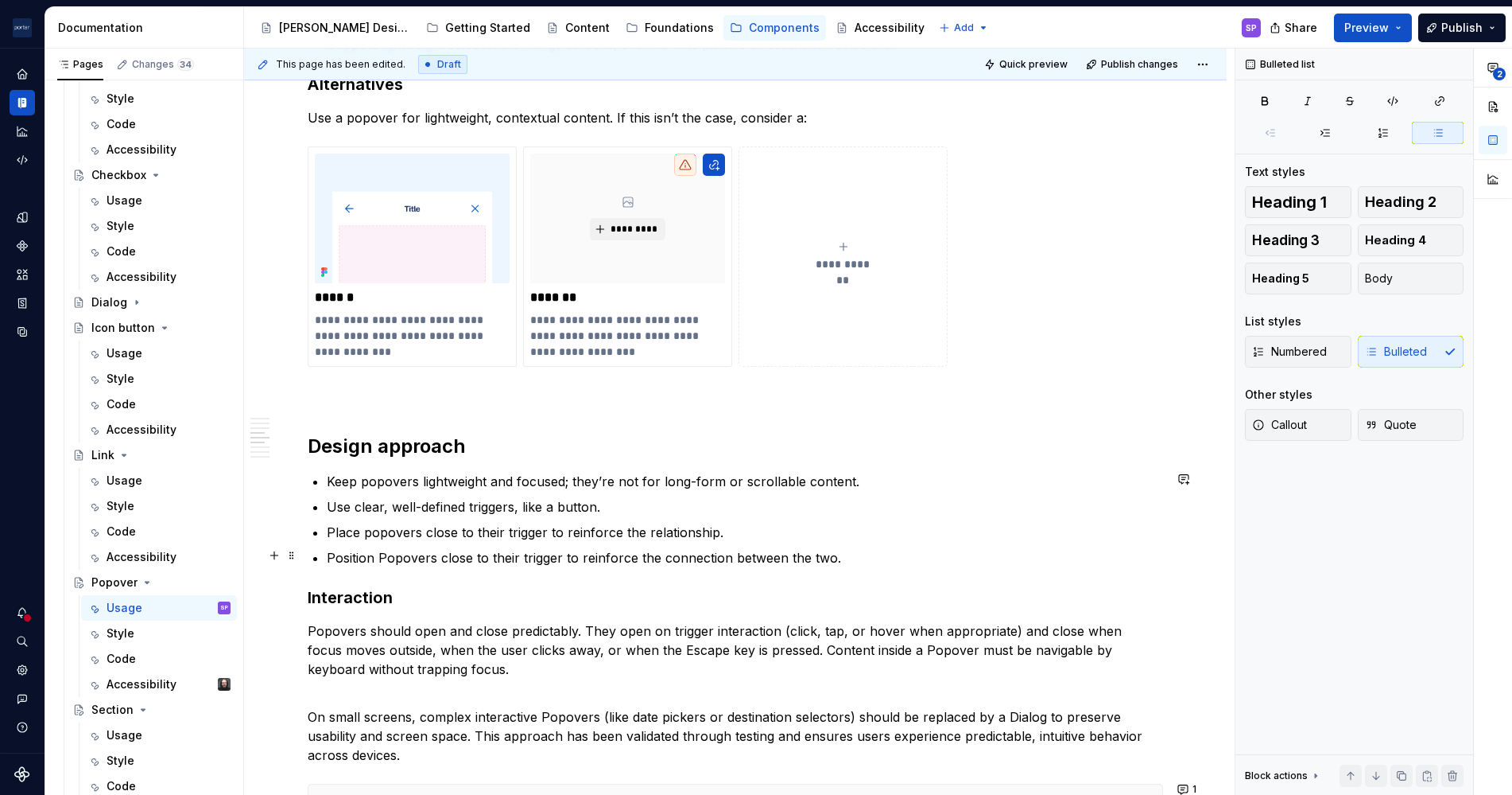
click at [334, 554] on p "Position Popovers close to their trigger to reinforce the connection between th…" at bounding box center [744, 558] width 837 height 19
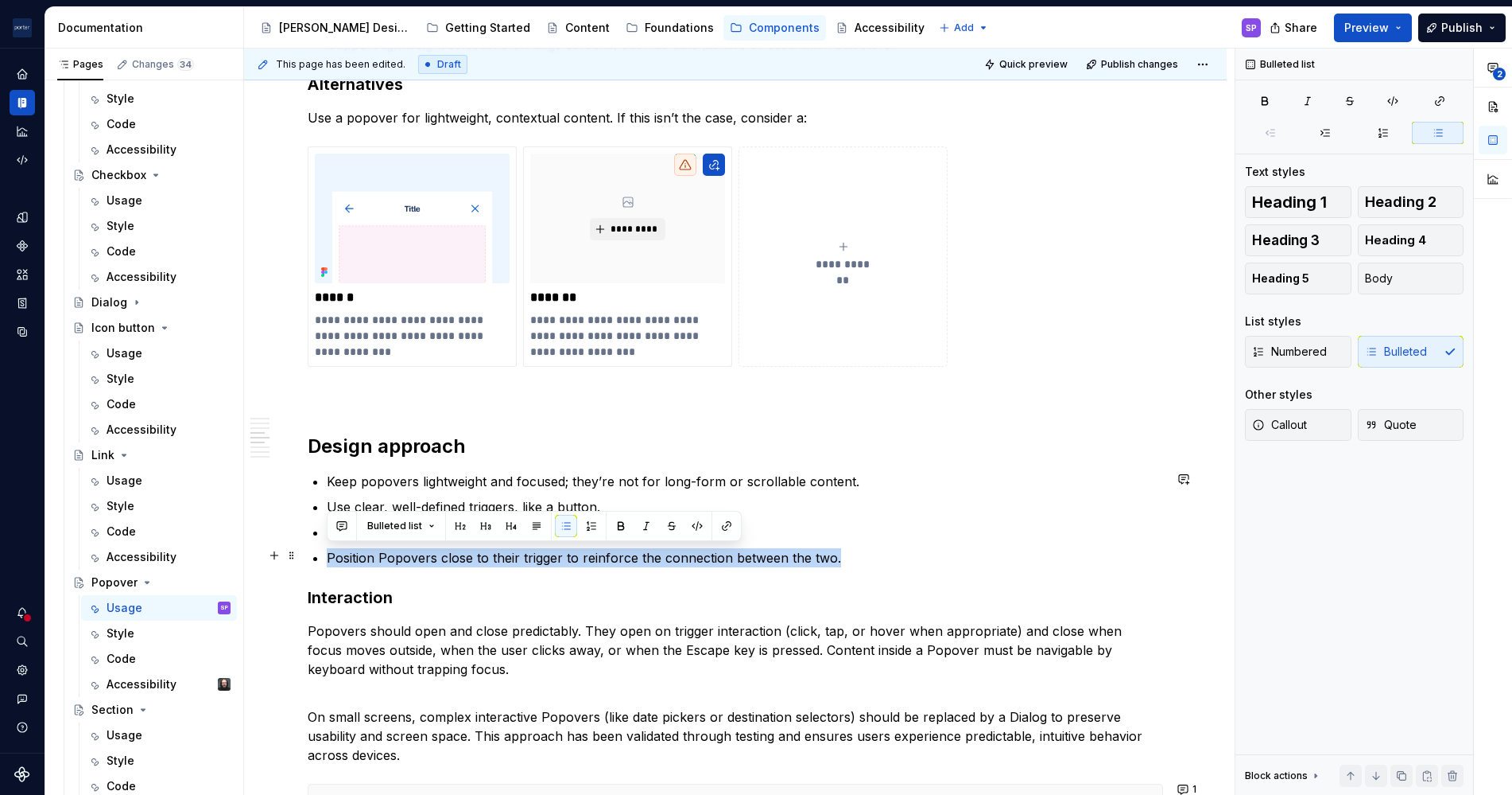
click at [334, 554] on p "Position Popovers close to their trigger to reinforce the connection between th…" at bounding box center [744, 558] width 837 height 19
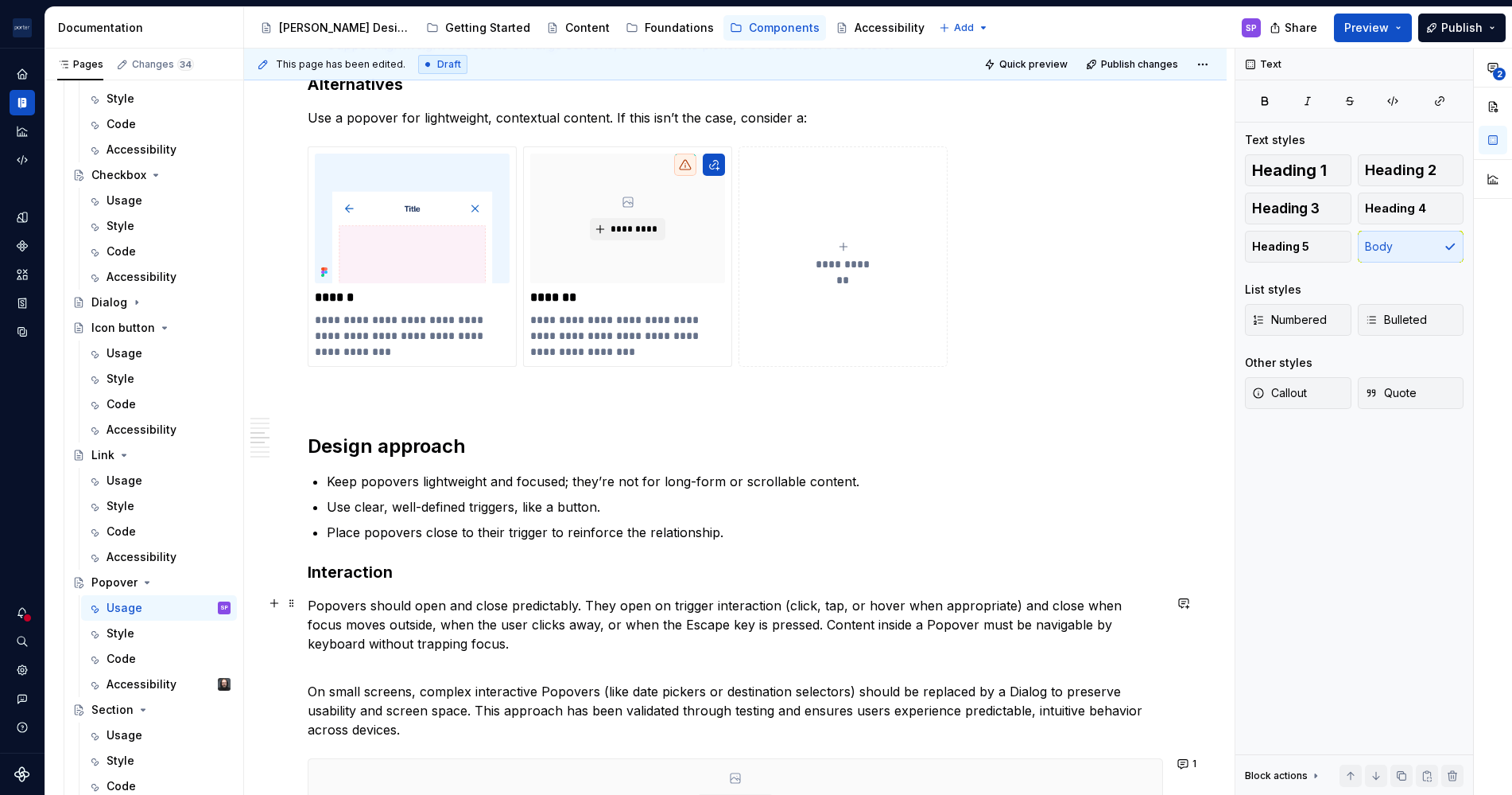
click at [311, 600] on p "Popovers should open and close predictably. They open on trigger interaction (c…" at bounding box center [736, 623] width 855 height 57
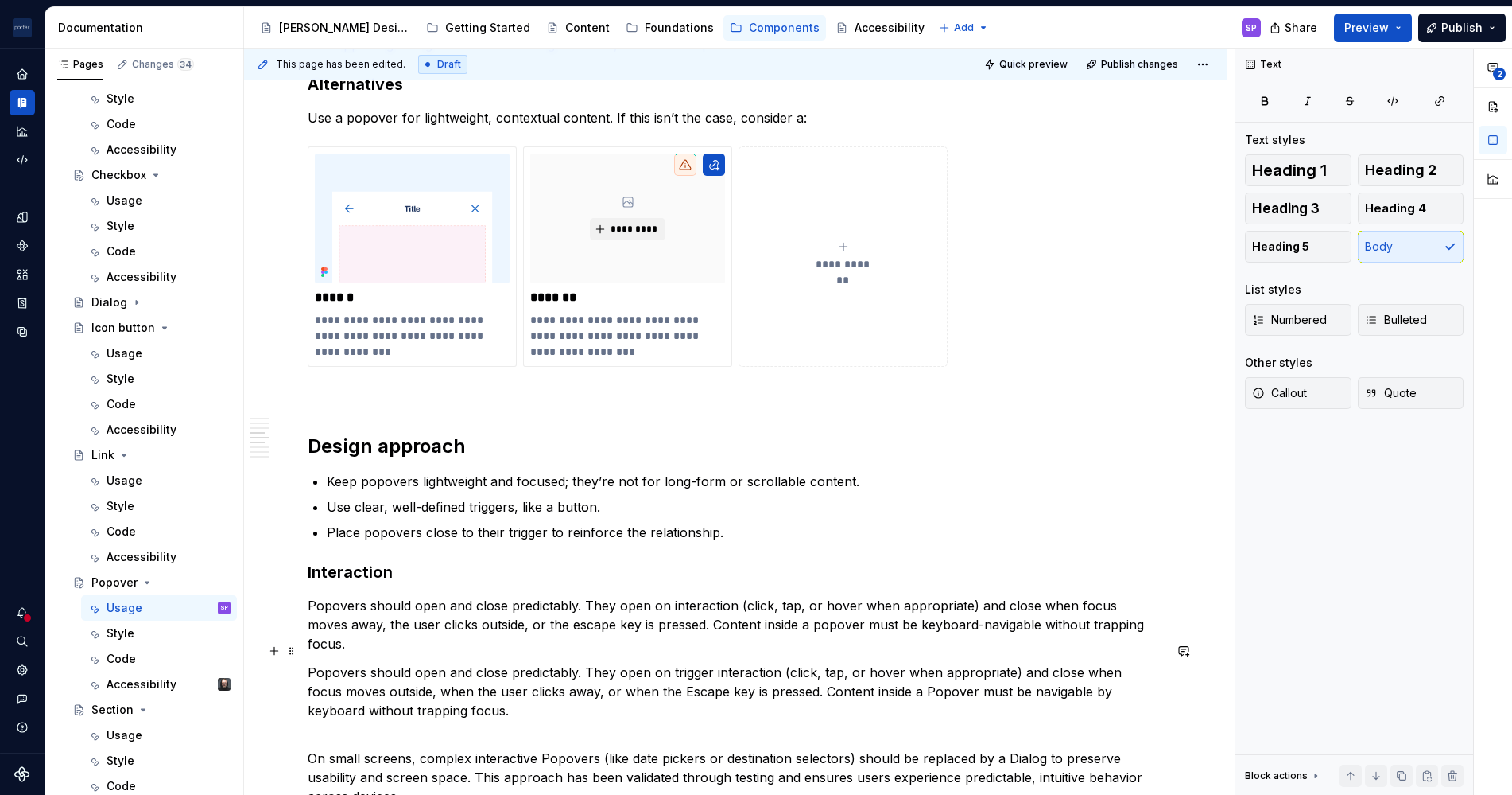
click at [367, 703] on div "**********" at bounding box center [736, 338] width 855 height 2516
click at [358, 663] on p "Popovers should open and close predictably. They open on trigger interaction (c…" at bounding box center [736, 691] width 855 height 57
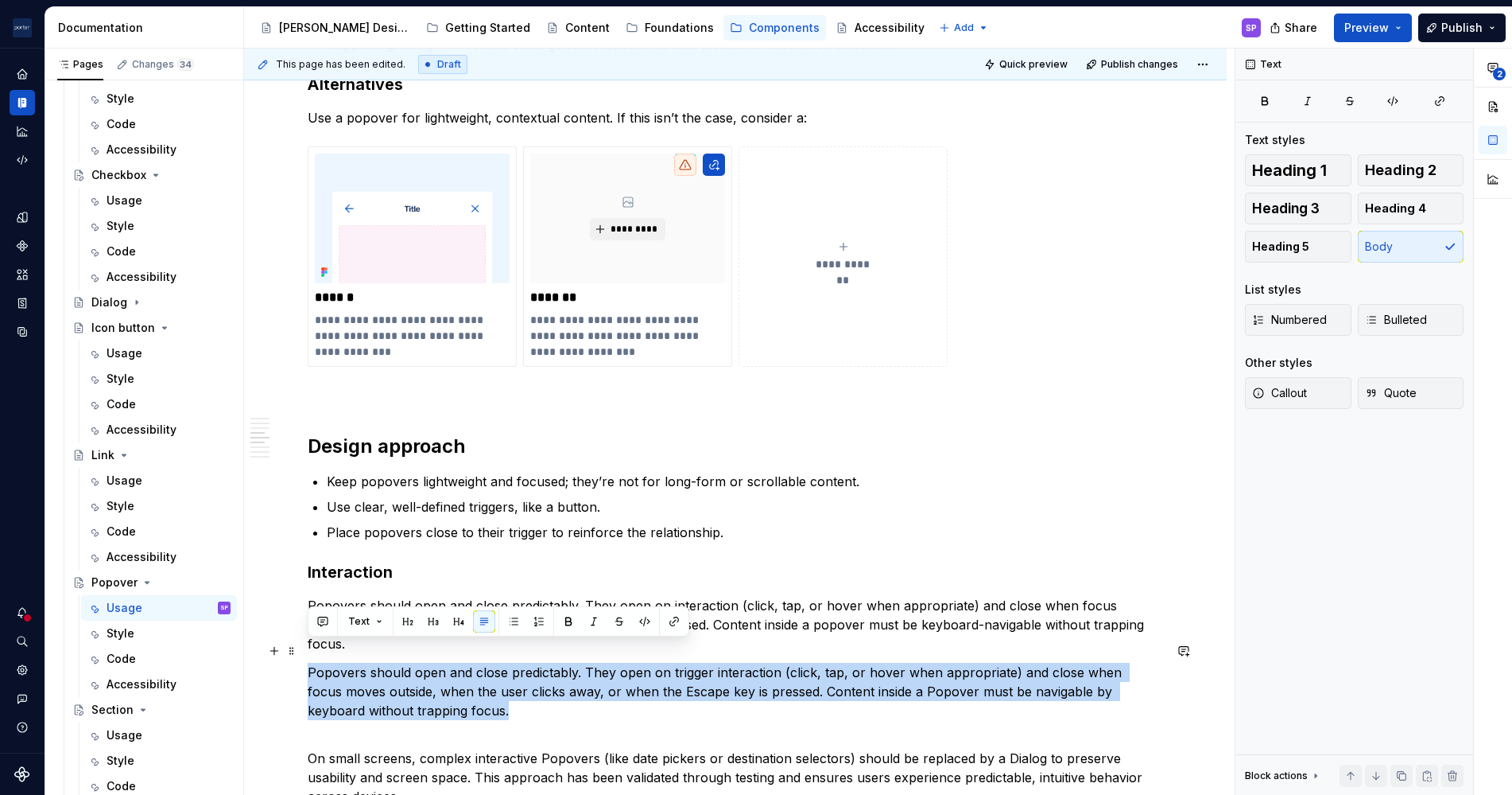
click at [358, 663] on p "Popovers should open and close predictably. They open on trigger interaction (c…" at bounding box center [736, 691] width 855 height 57
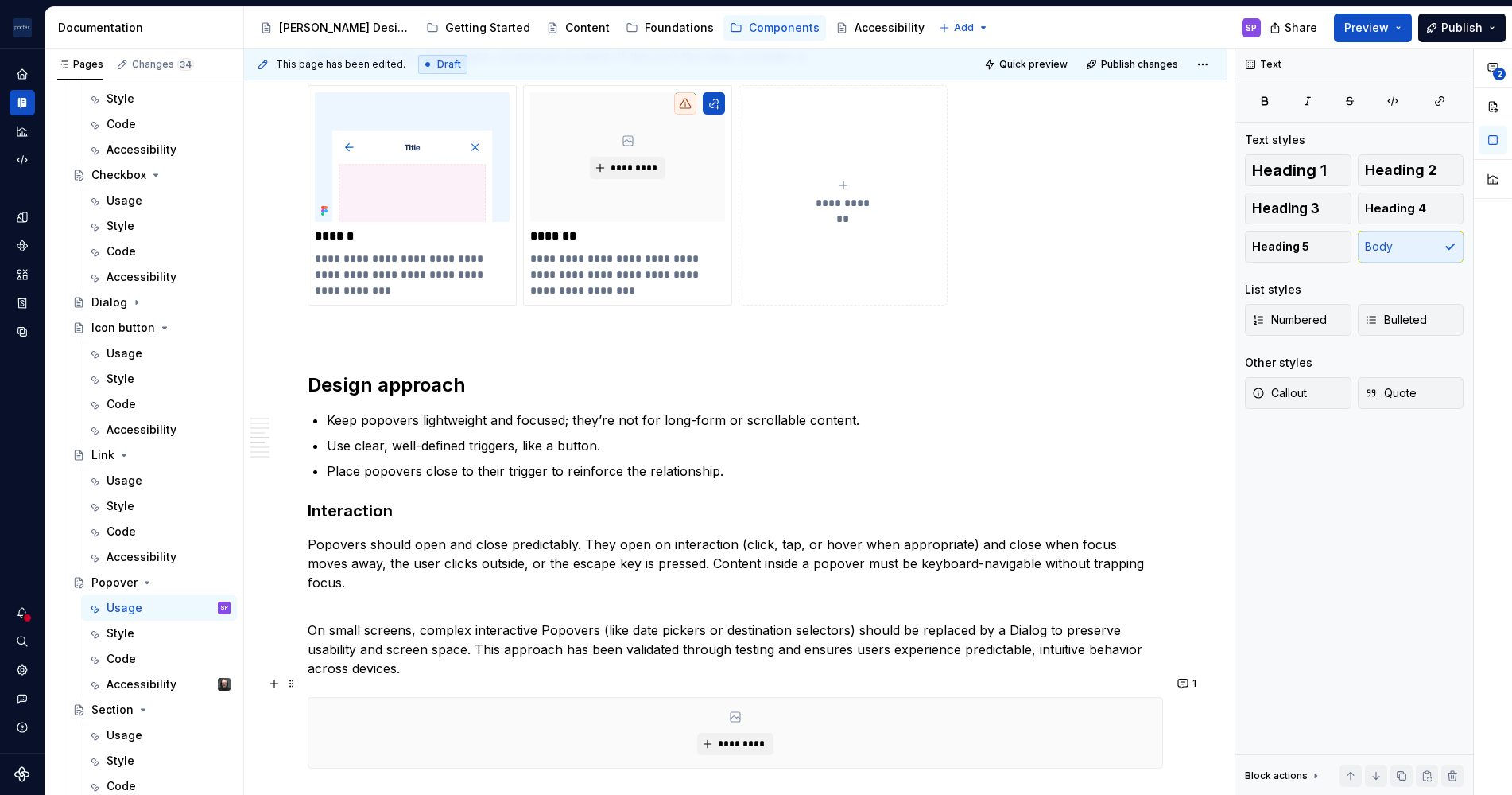
scroll to position [1393, 0]
click at [382, 600] on p "On small screens, complex interactive Popovers (like date pickers or destinatio…" at bounding box center [736, 638] width 855 height 76
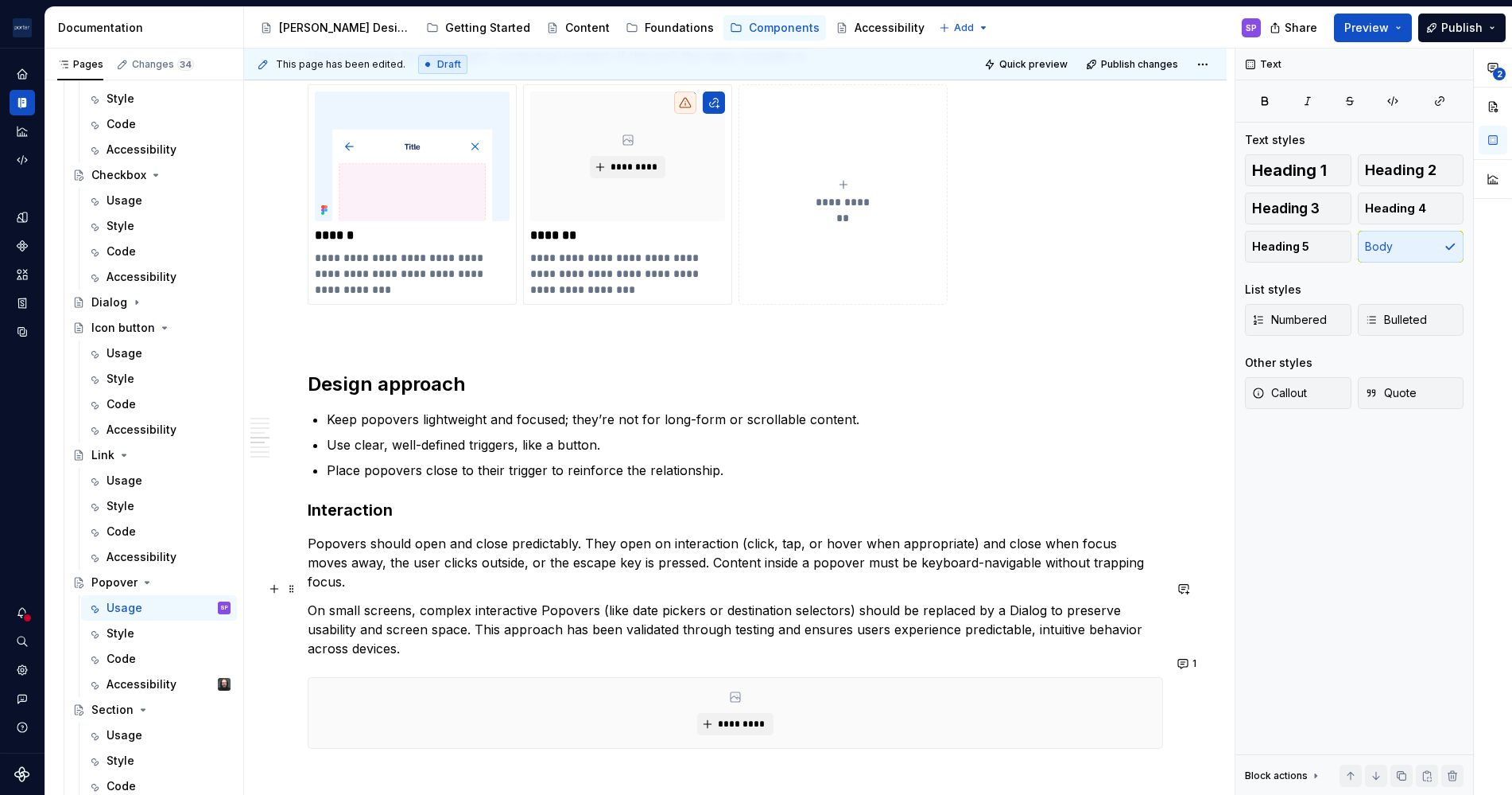
click at [440, 600] on p "On small screens, complex interactive Popovers (like date pickers or destinatio…" at bounding box center [736, 628] width 855 height 57
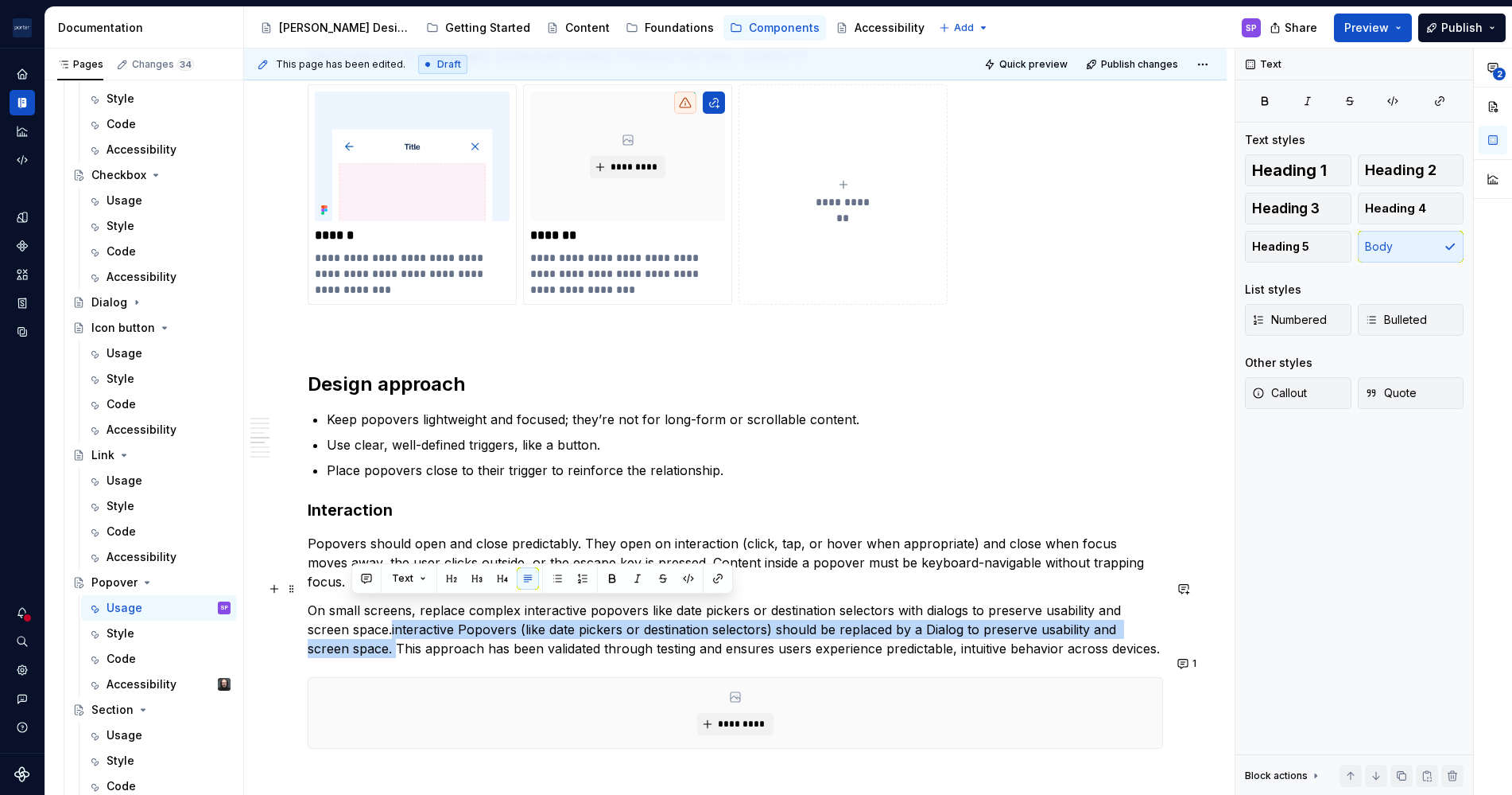
drag, startPoint x: 392, startPoint y: 606, endPoint x: 352, endPoint y: 618, distance: 41.8
click at [352, 618] on p "On small screens, replace complex interactive popovers like date pickers or des…" at bounding box center [736, 628] width 855 height 57
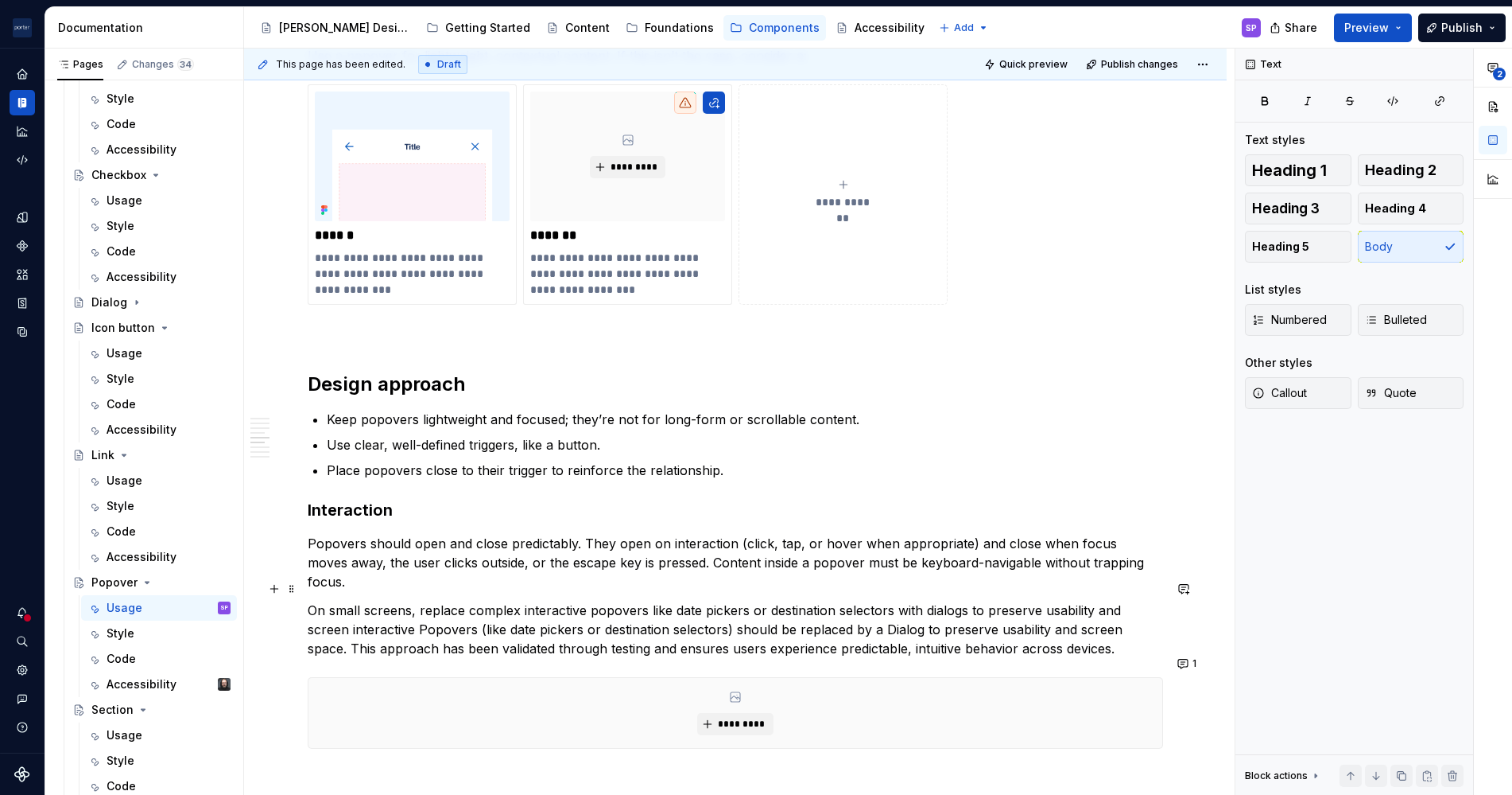
drag, startPoint x: 352, startPoint y: 618, endPoint x: 427, endPoint y: 609, distance: 75.5
click at [427, 609] on p "On small screens, replace complex interactive popovers like date pickers or des…" at bounding box center [736, 628] width 855 height 57
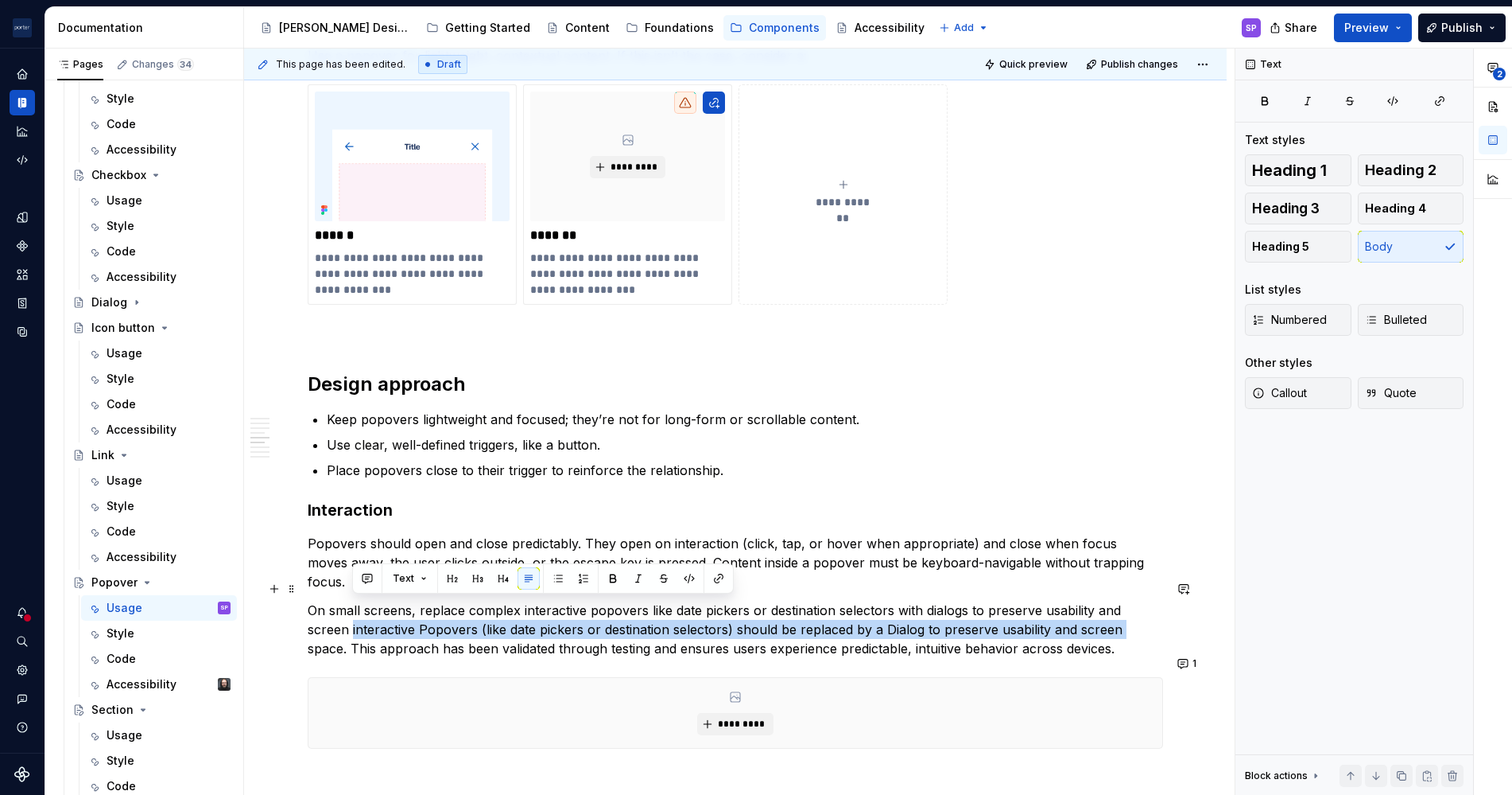
drag, startPoint x: 352, startPoint y: 605, endPoint x: 1129, endPoint y: 605, distance: 777.0
click at [1129, 605] on p "On small screens, replace complex interactive popovers like date pickers or des…" at bounding box center [736, 628] width 855 height 57
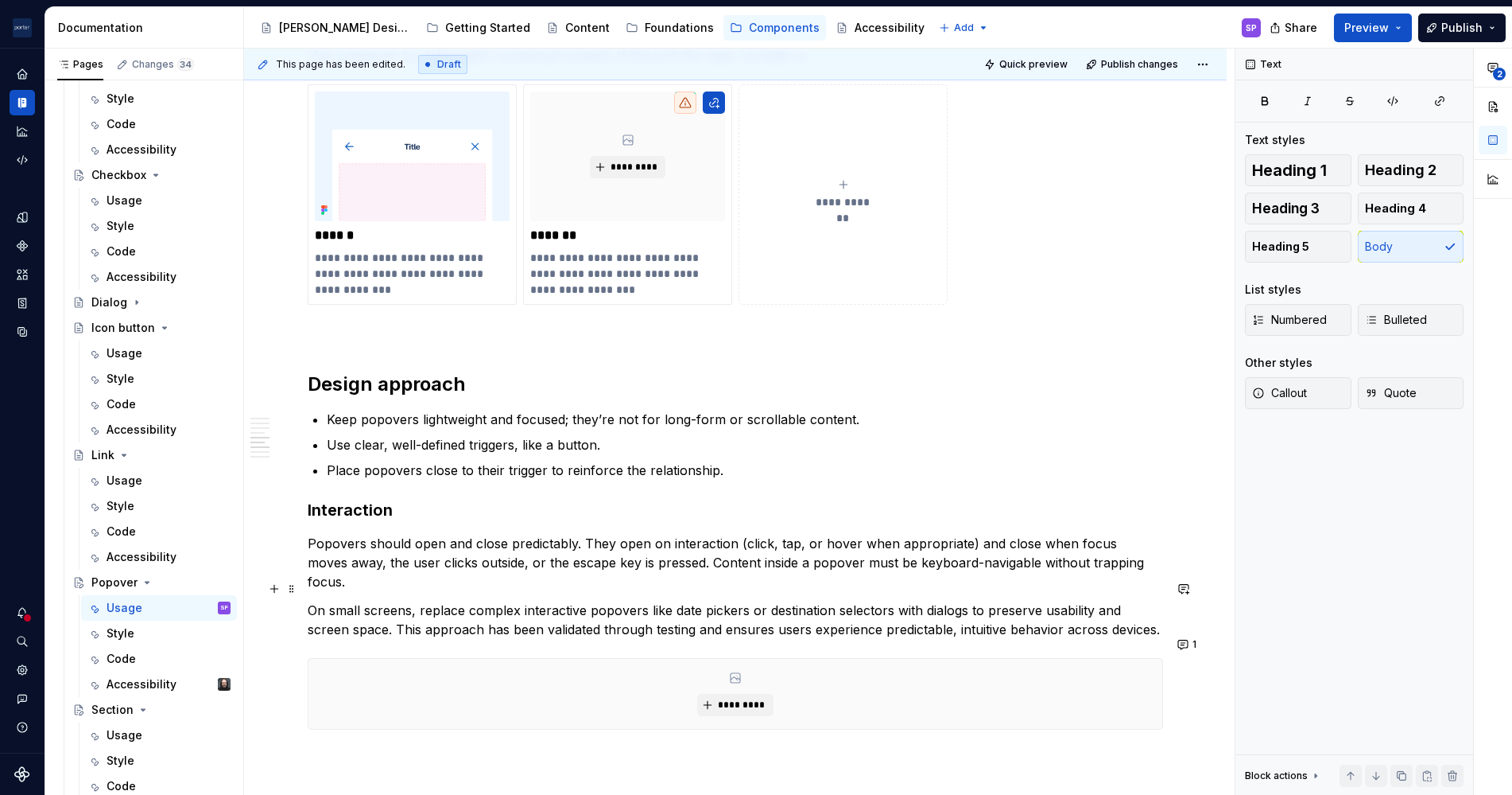
click at [445, 601] on p "On small screens, replace complex interactive popovers like date pickers or des…" at bounding box center [736, 620] width 855 height 39
click at [449, 615] on p "On small screens, replace complex interactive popovers like date pickers or des…" at bounding box center [736, 620] width 855 height 39
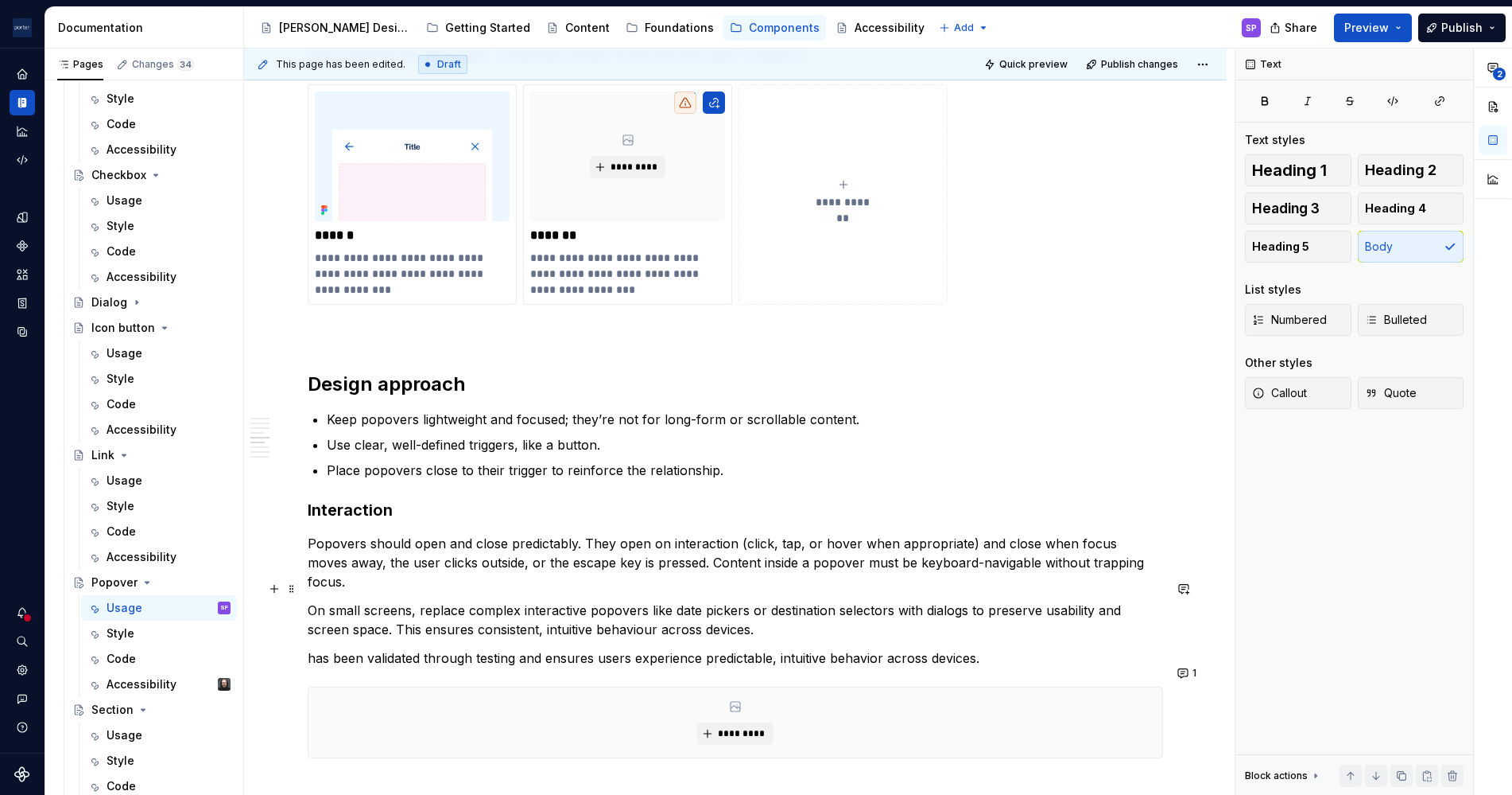
click at [448, 604] on p "On small screens, replace complex interactive popovers like date pickers or des…" at bounding box center [736, 620] width 855 height 39
click at [807, 600] on p "On small screens, replace complex interactive popovers like date pickers or des…" at bounding box center [736, 620] width 855 height 39
click at [869, 607] on p "On small screens, replace complex interactive popovers like date pickers or des…" at bounding box center [736, 620] width 855 height 39
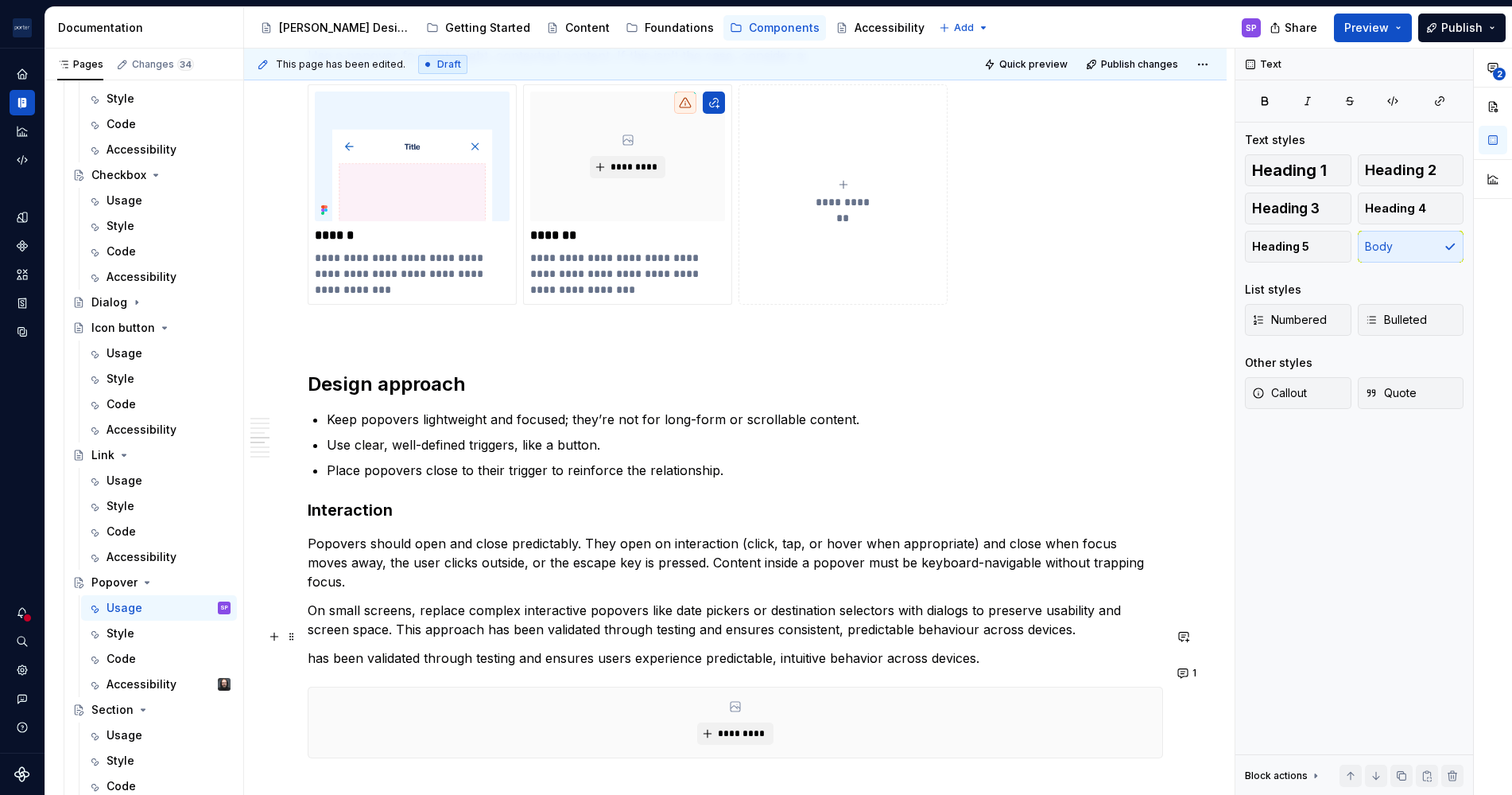
click at [889, 649] on p "has been validated through testing and ensures users experience predictable, in…" at bounding box center [736, 658] width 855 height 19
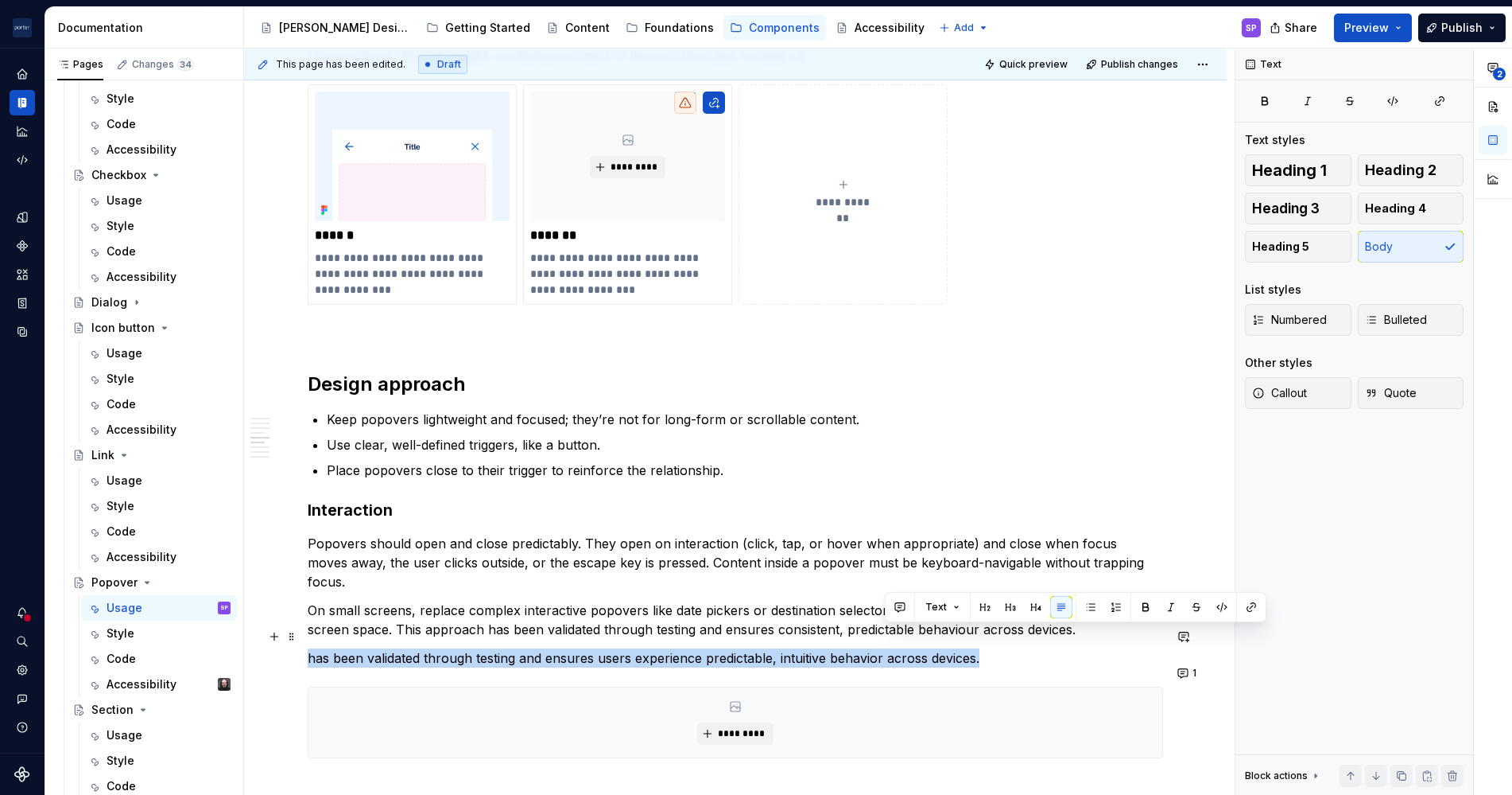
click at [889, 649] on p "has been validated through testing and ensures users experience predictable, in…" at bounding box center [736, 658] width 855 height 19
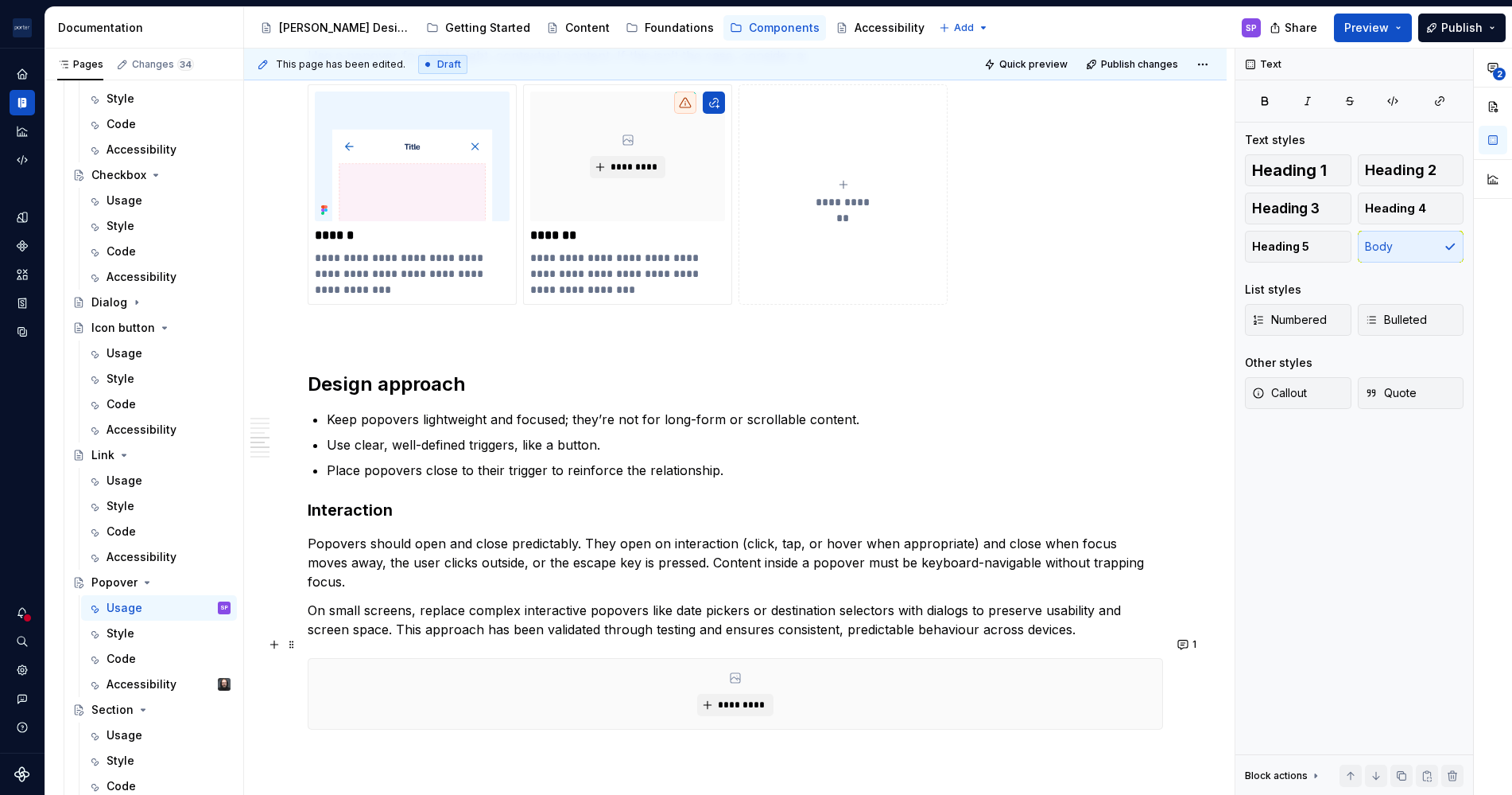
scroll to position [1729, 0]
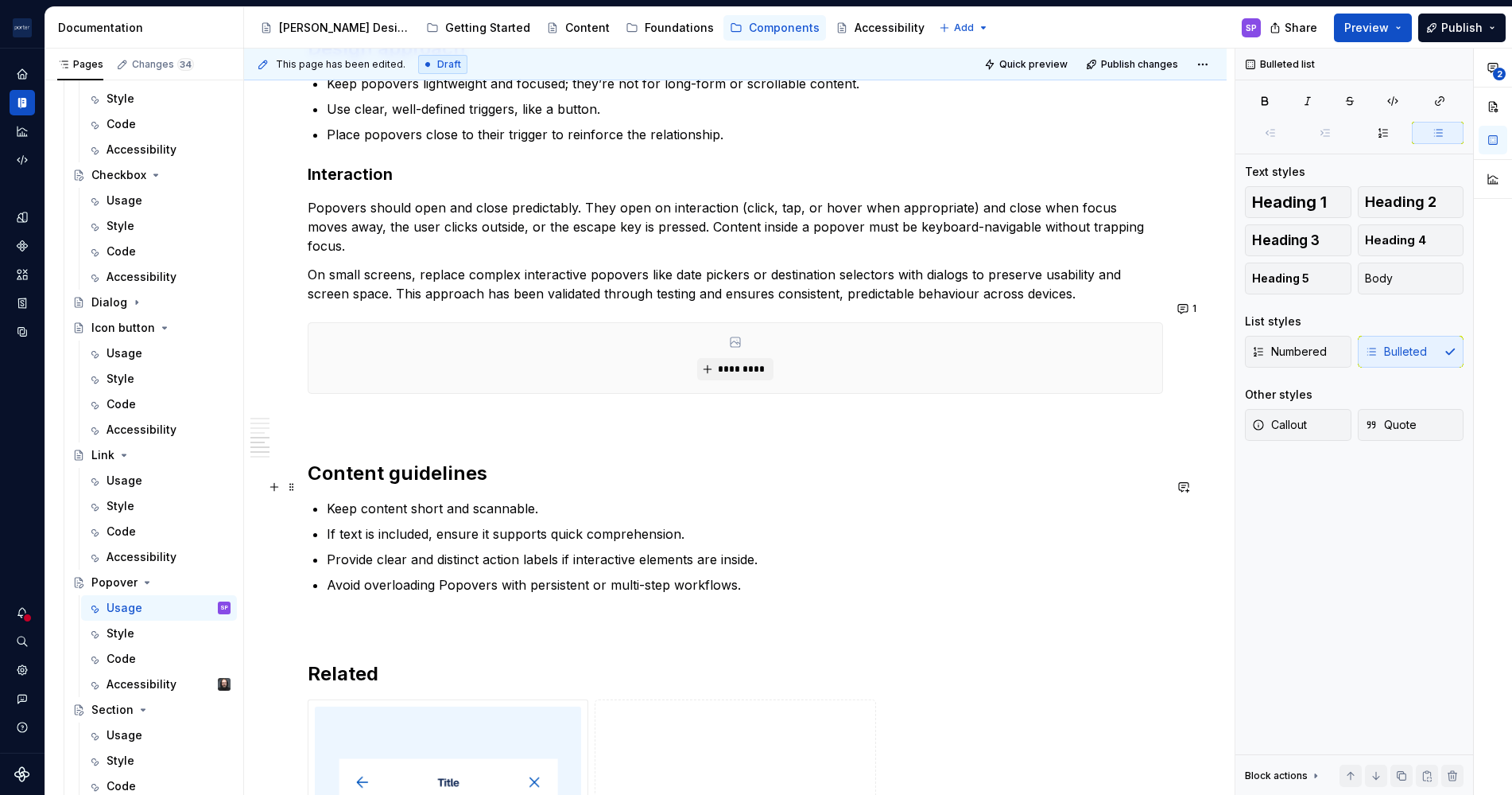
click at [326, 499] on p "Keep content short and scannable." at bounding box center [744, 509] width 837 height 19
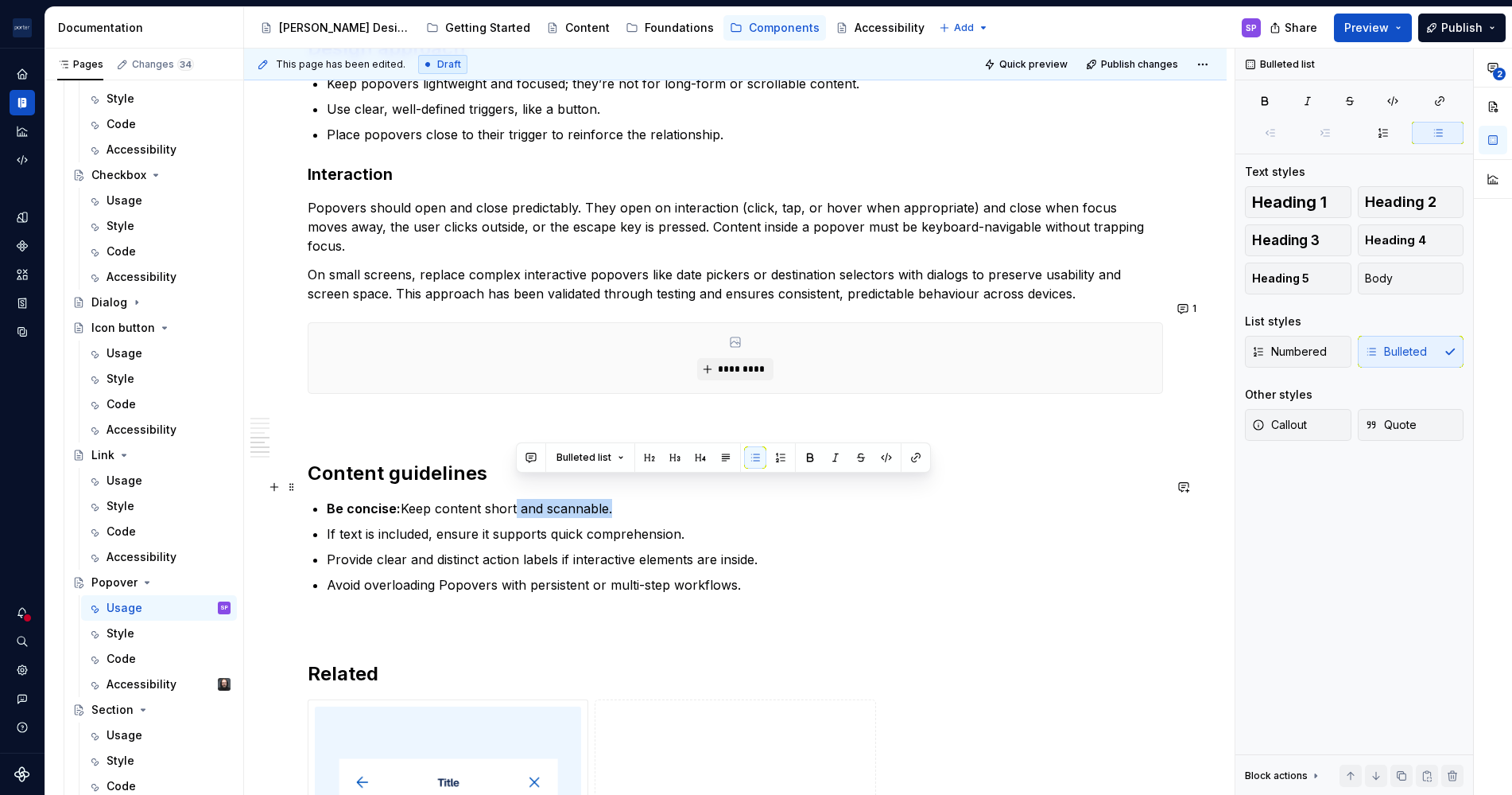
drag, startPoint x: 646, startPoint y: 489, endPoint x: 515, endPoint y: 491, distance: 131.0
click at [515, 499] on p "Be concise: Keep content short and scannable." at bounding box center [744, 509] width 837 height 19
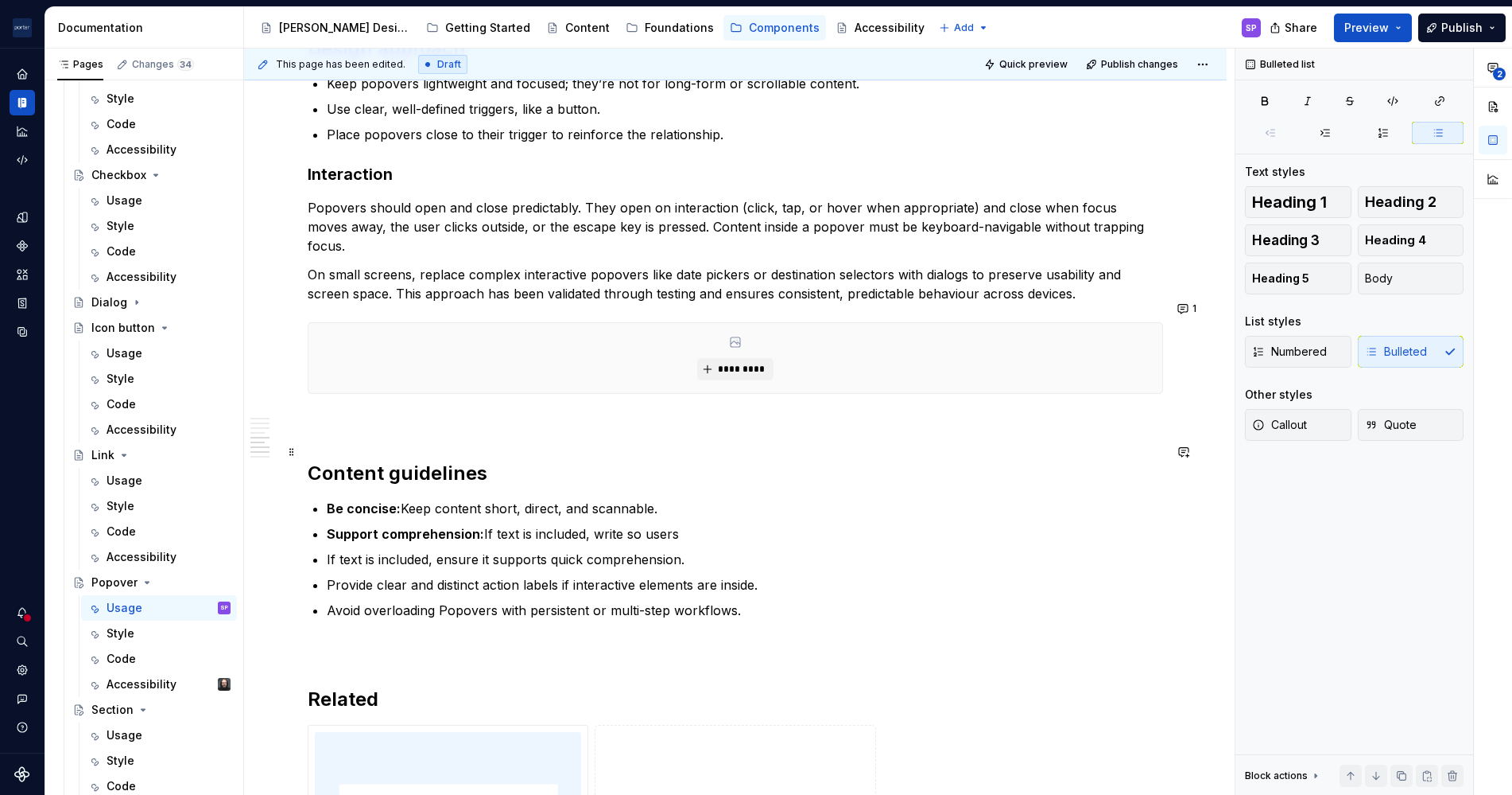
drag, startPoint x: 599, startPoint y: 511, endPoint x: 727, endPoint y: 510, distance: 128.0
click at [727, 524] on p "Support comprehension: If text is included, write so users" at bounding box center [744, 534] width 837 height 19
click at [513, 550] on p "If text is included, ensure it supports quick comprehension." at bounding box center [744, 560] width 837 height 19
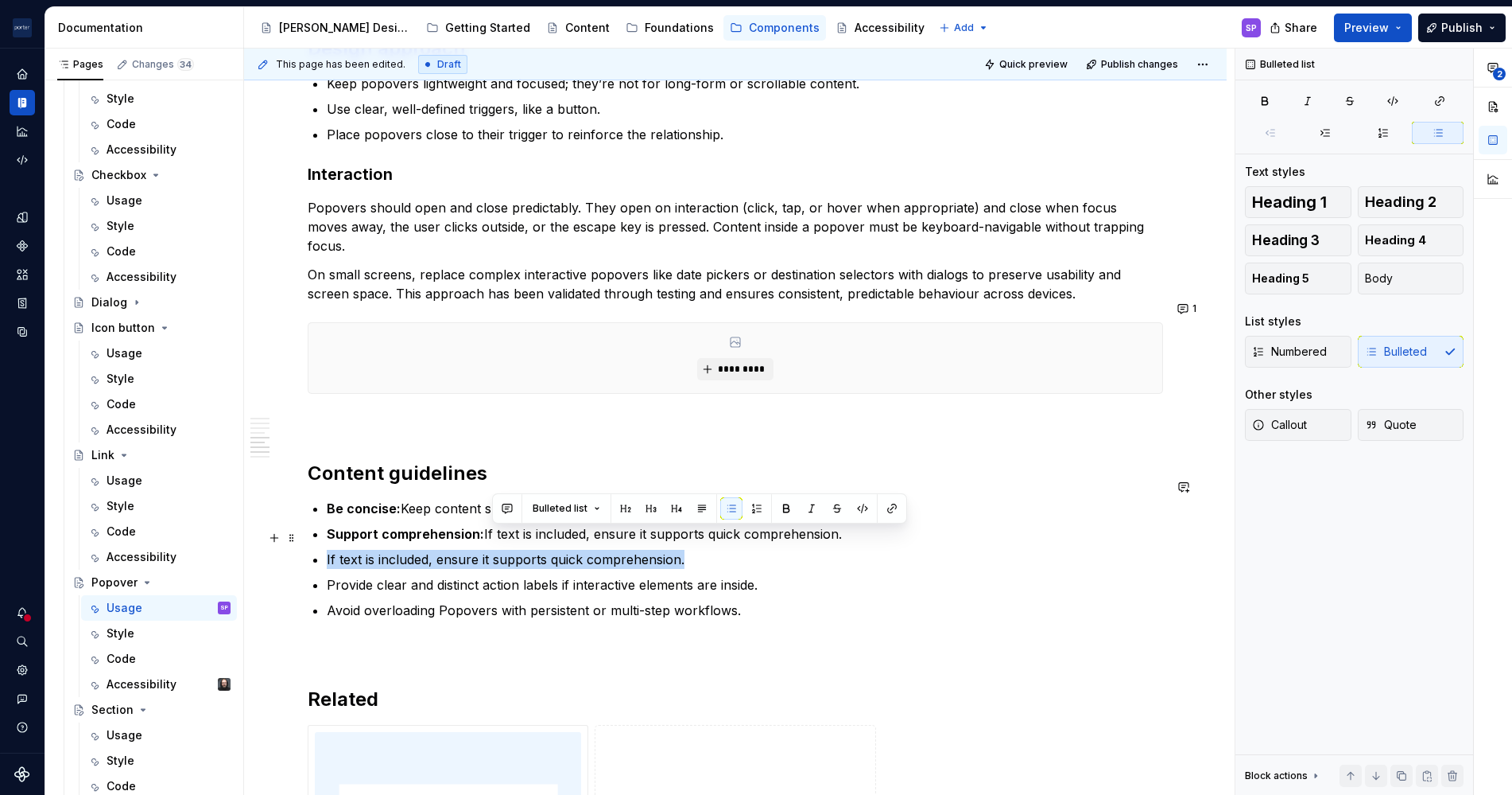
click at [513, 550] on p "If text is included, ensure it supports quick comprehension." at bounding box center [744, 560] width 837 height 19
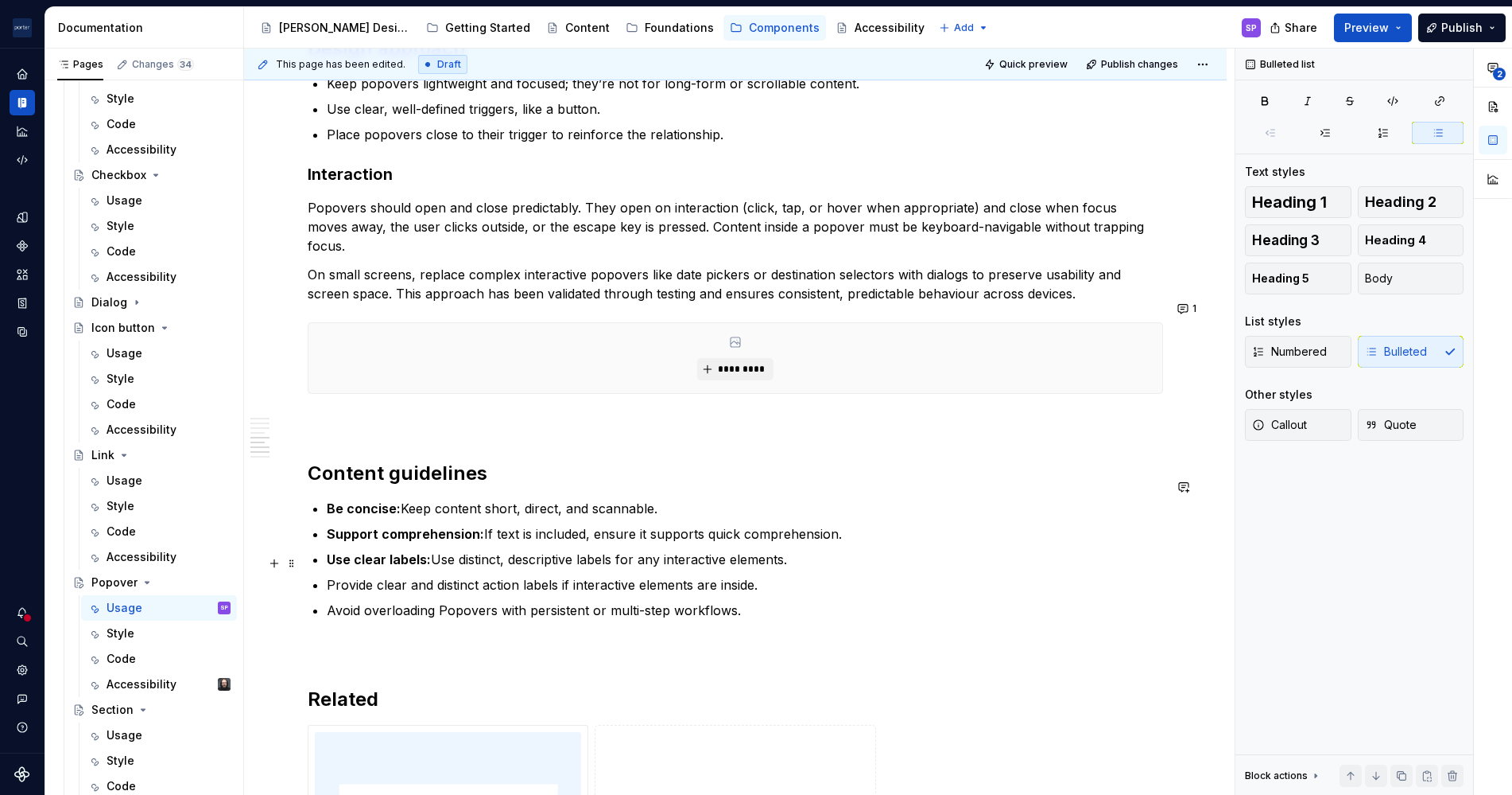
click at [500, 575] on p "Provide clear and distinct action labels if interactive elements are inside." at bounding box center [744, 585] width 837 height 19
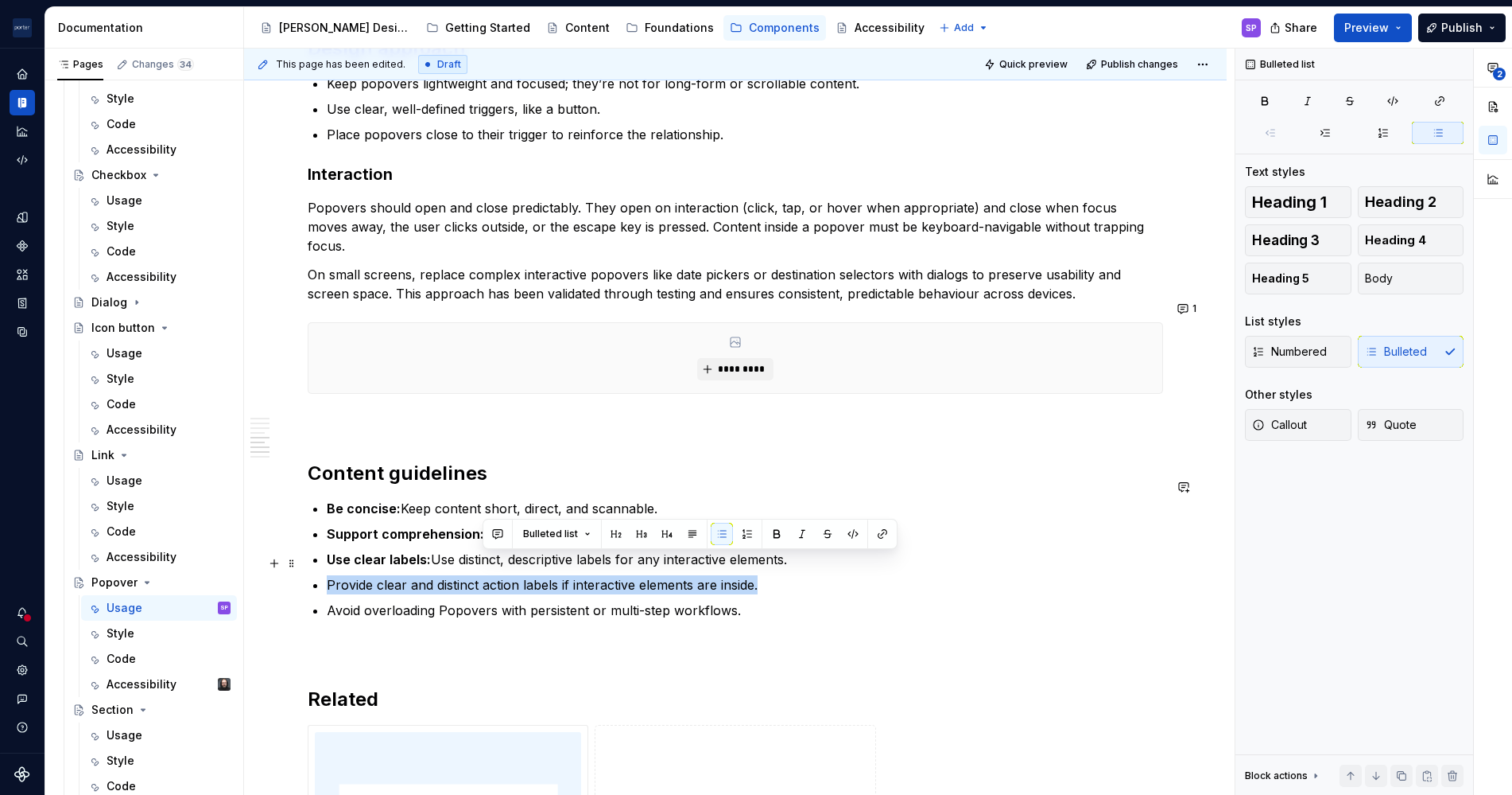
click at [500, 575] on p "Provide clear and distinct action labels if interactive elements are inside." at bounding box center [744, 585] width 837 height 19
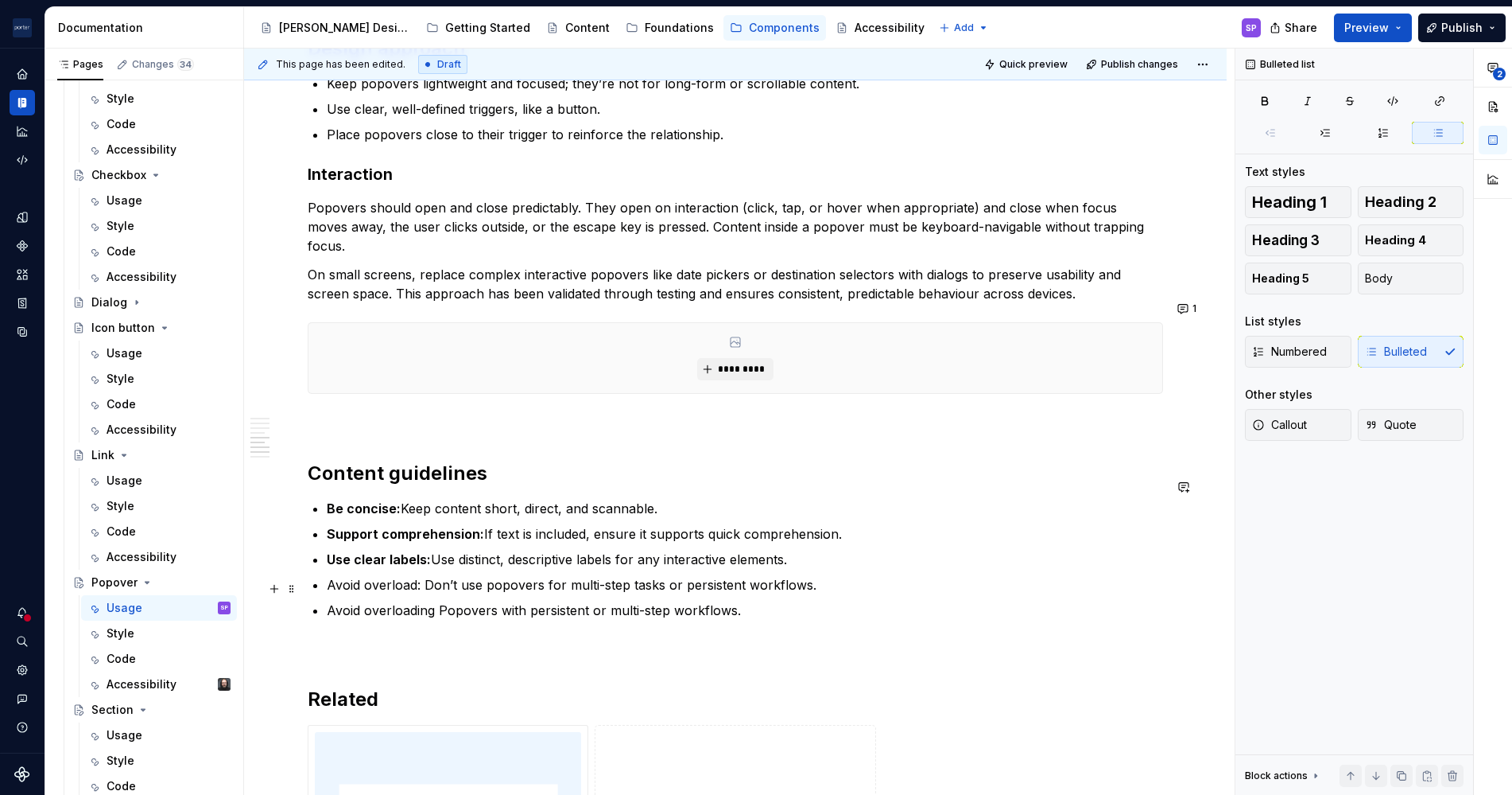
click at [493, 600] on p "Avoid overloading Popovers with persistent or multi-step workflows." at bounding box center [744, 610] width 837 height 19
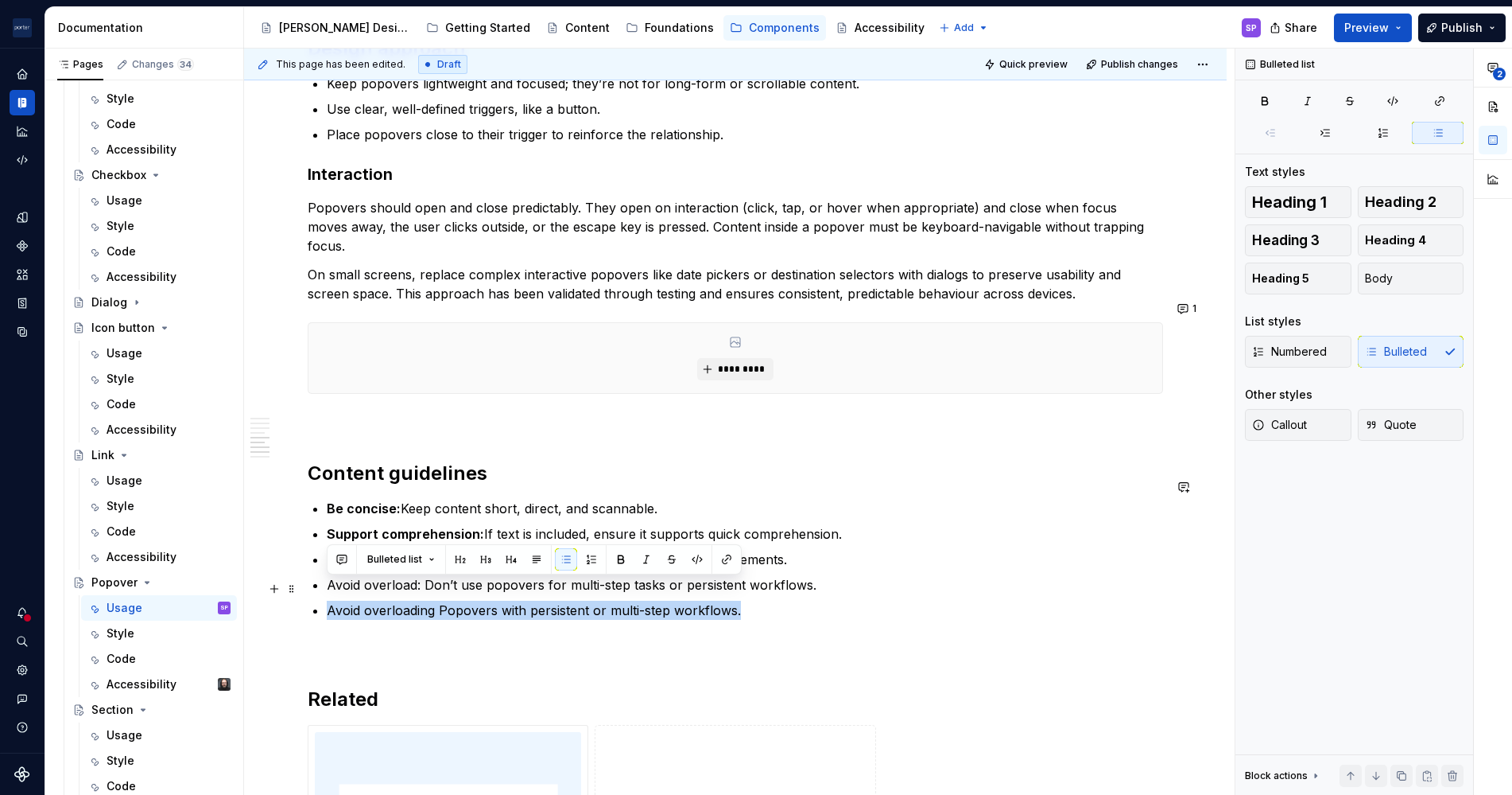
click at [493, 600] on p "Avoid overloading Popovers with persistent or multi-step workflows." at bounding box center [744, 610] width 837 height 19
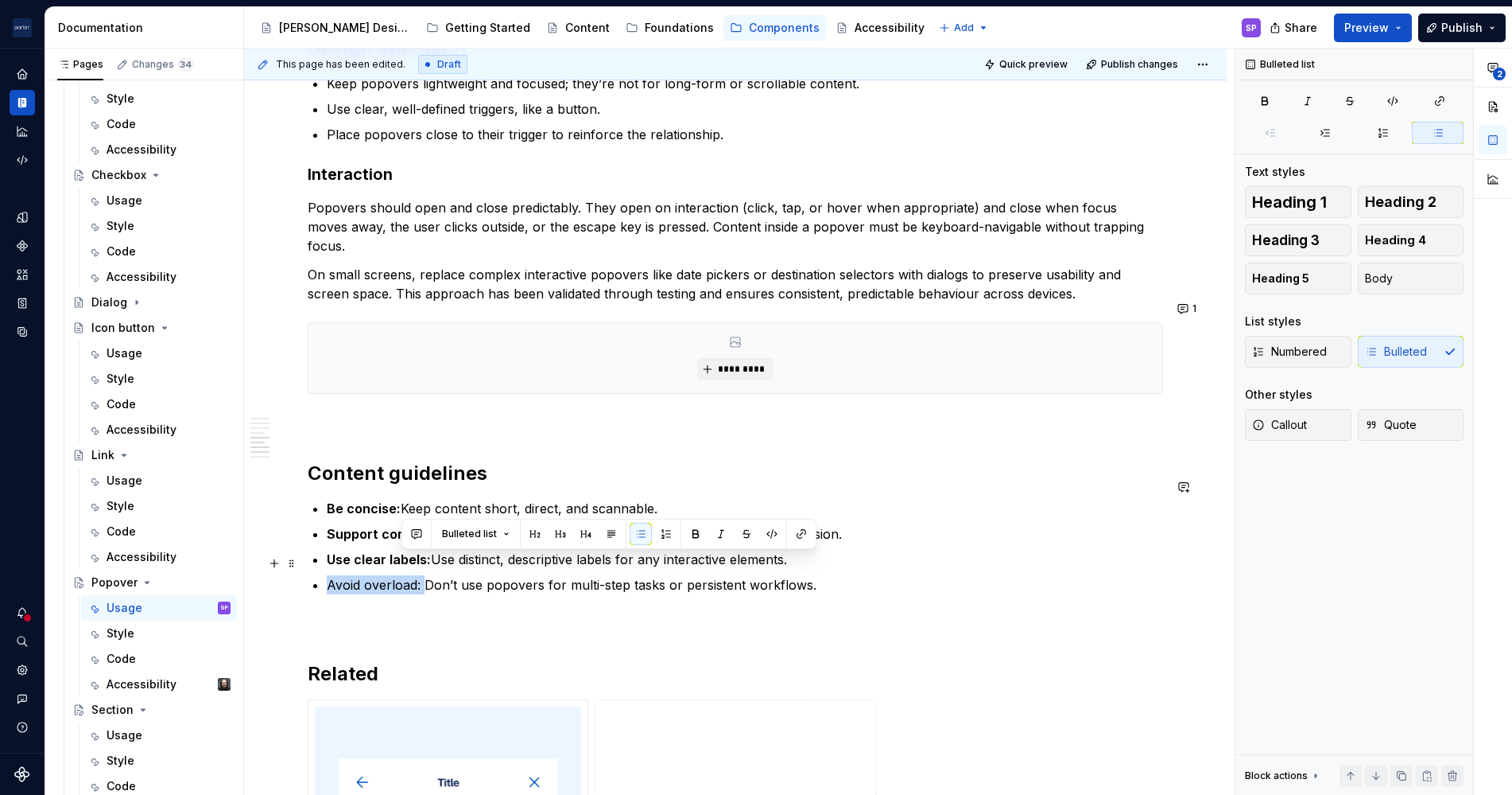
drag, startPoint x: 424, startPoint y: 559, endPoint x: 303, endPoint y: 561, distance: 121.0
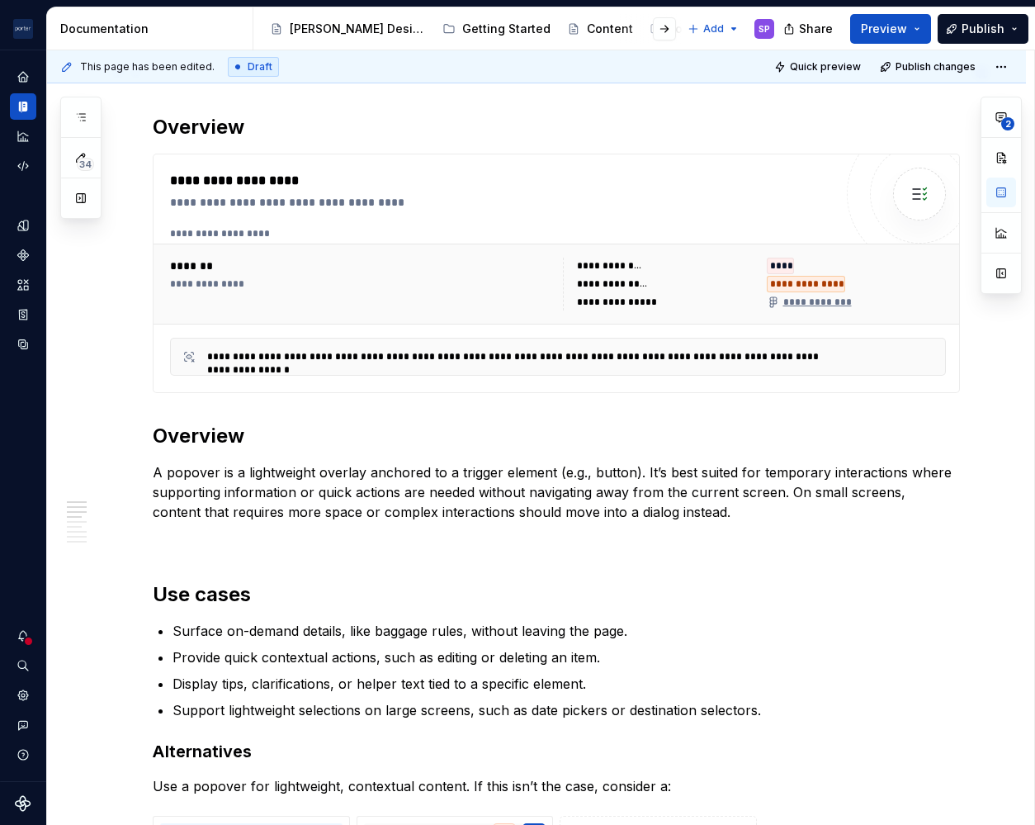
scroll to position [0, 0]
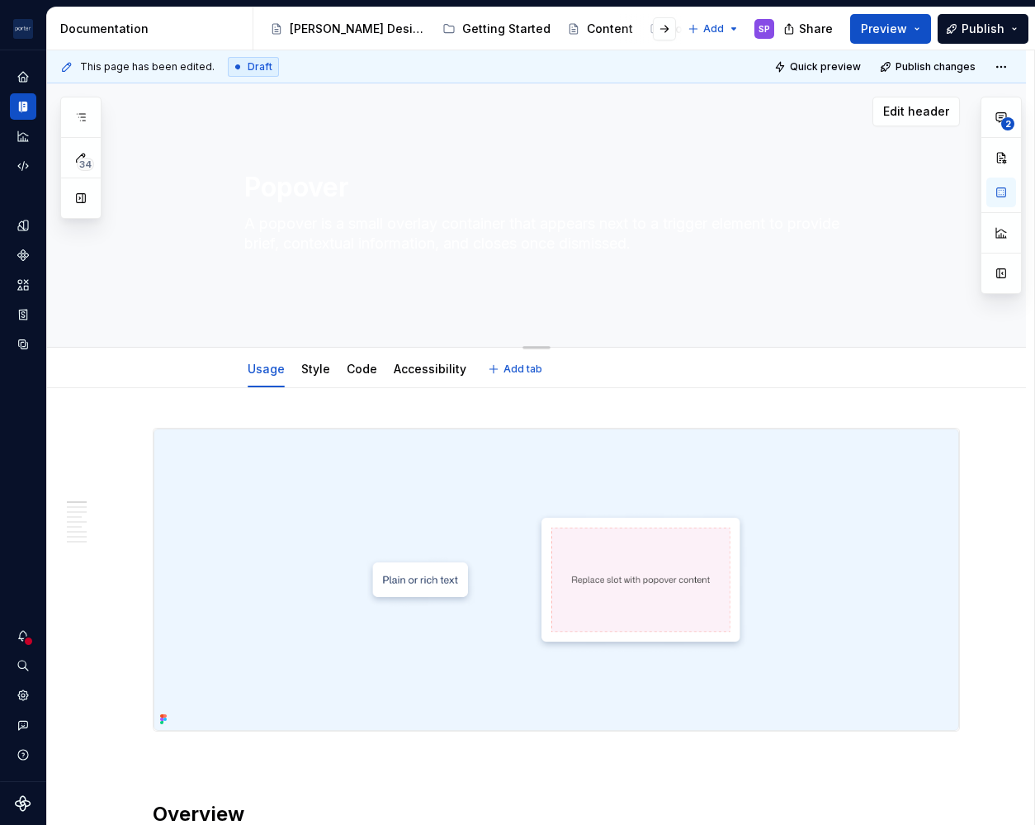
click at [319, 220] on textarea "A popover is a small overlay container that appears next to a trigger element t…" at bounding box center [553, 244] width 624 height 66
click at [690, 224] on textarea "A popover is a small overlay container that appears next to a trigger element t…" at bounding box center [553, 244] width 624 height 66
click at [664, 230] on textarea "A popover is a small overlay container that appears next to a trigger element t…" at bounding box center [553, 244] width 624 height 66
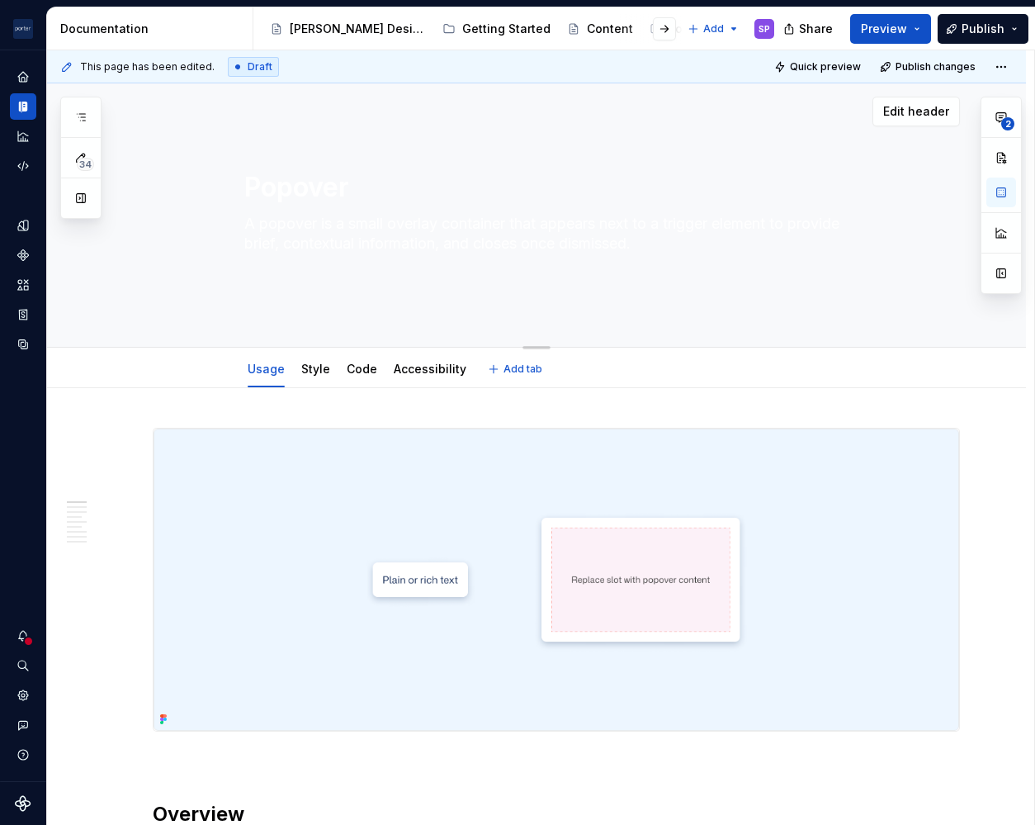
click at [664, 230] on textarea "A popover is a small overlay container that appears next to a trigger element t…" at bounding box center [553, 244] width 624 height 66
click at [443, 245] on textarea "A popover is a small overlay container that appears next to a trigger element t…" at bounding box center [553, 244] width 624 height 66
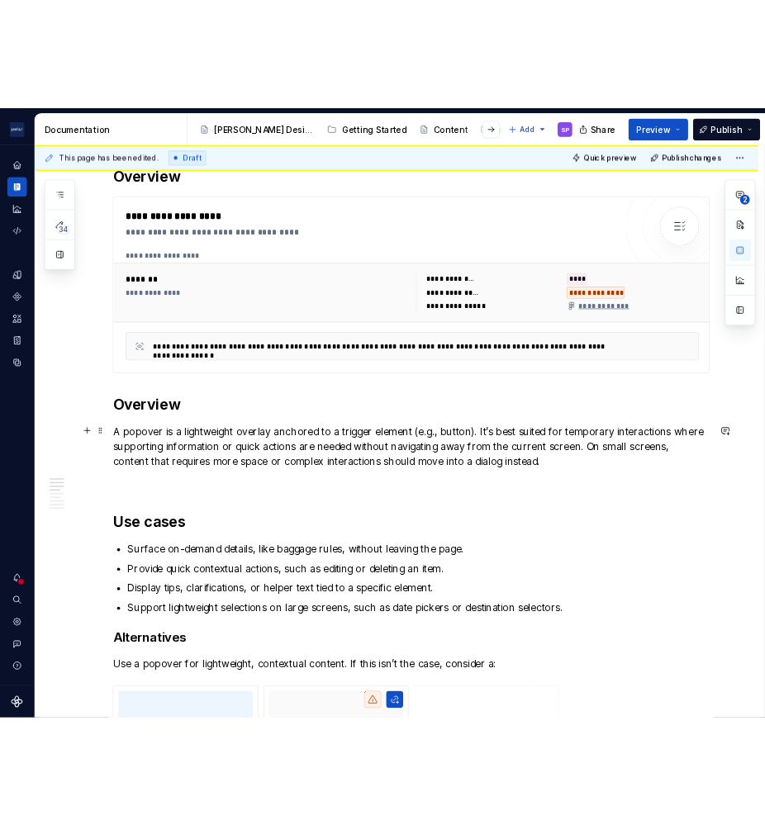
scroll to position [733, 0]
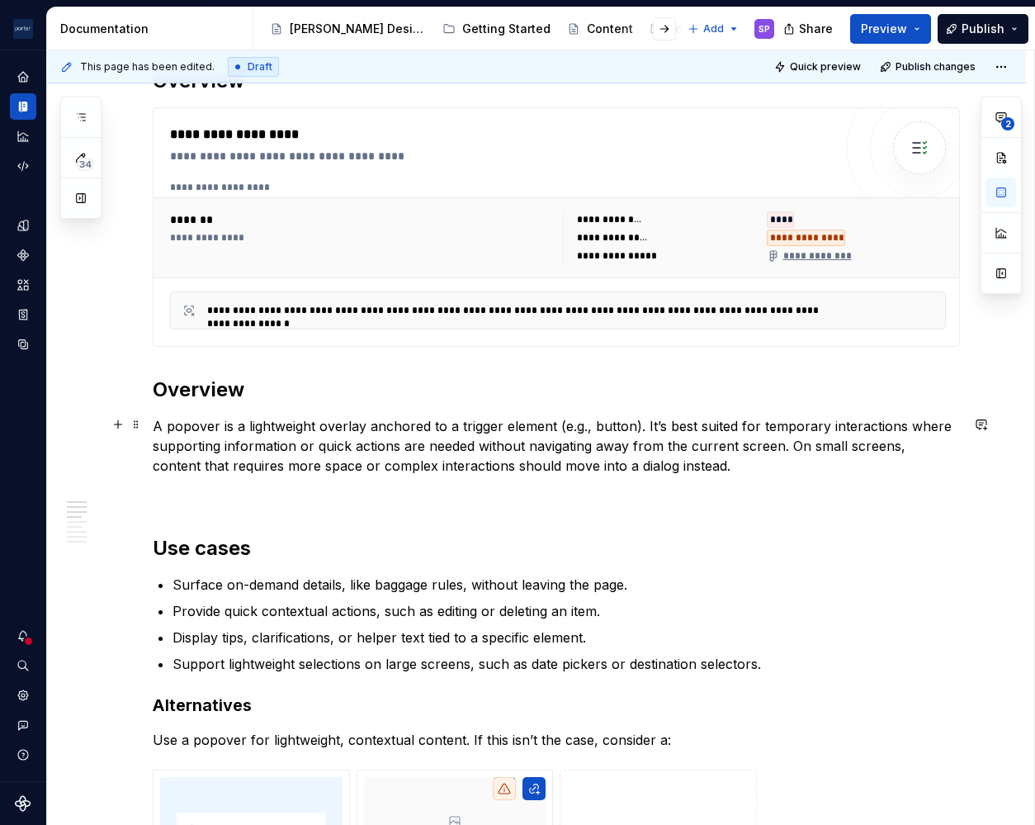
click at [418, 431] on p "A popover is a lightweight overlay anchored to a trigger element (e.g., button)…" at bounding box center [557, 445] width 808 height 59
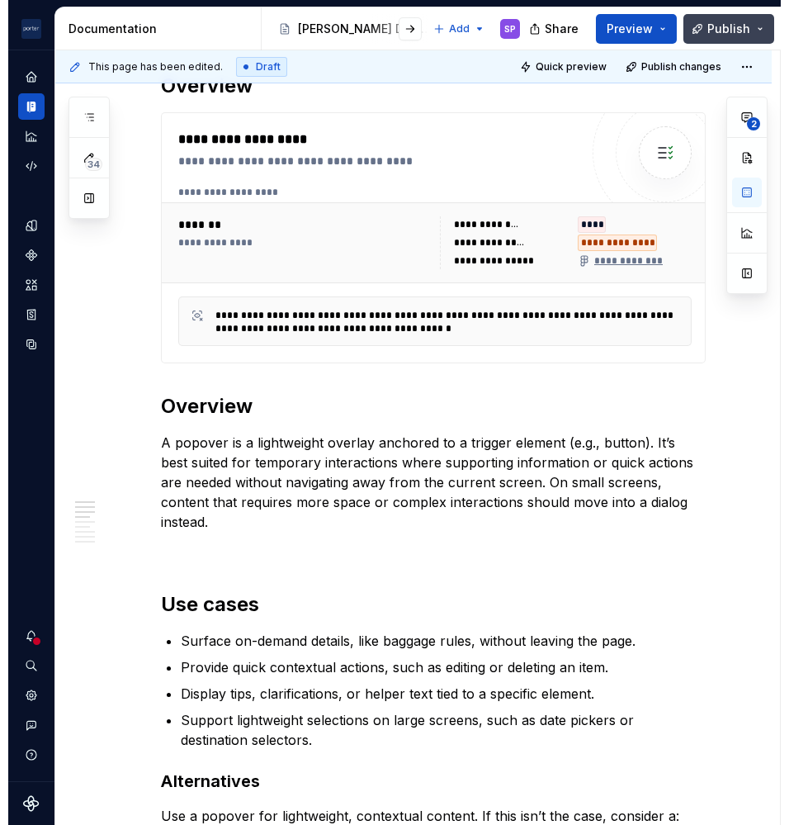
scroll to position [638, 0]
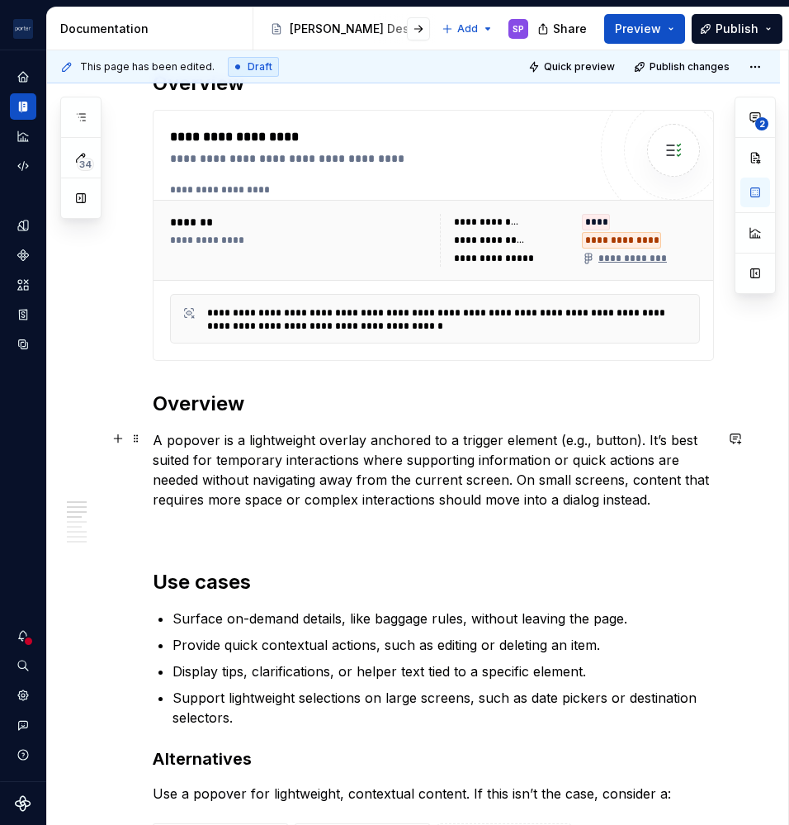
click at [279, 443] on p "A popover is a lightweight overlay anchored to a trigger element (e.g., button)…" at bounding box center [433, 469] width 561 height 79
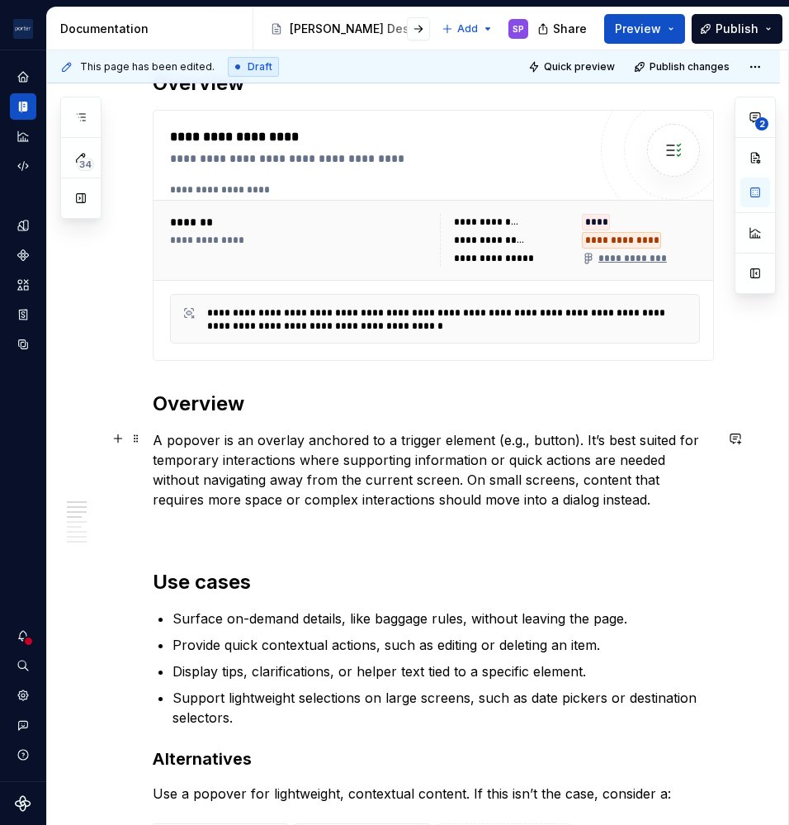
click at [339, 443] on p "A popover is an overlay anchored to a trigger element (e.g., button). It’s best…" at bounding box center [433, 469] width 561 height 79
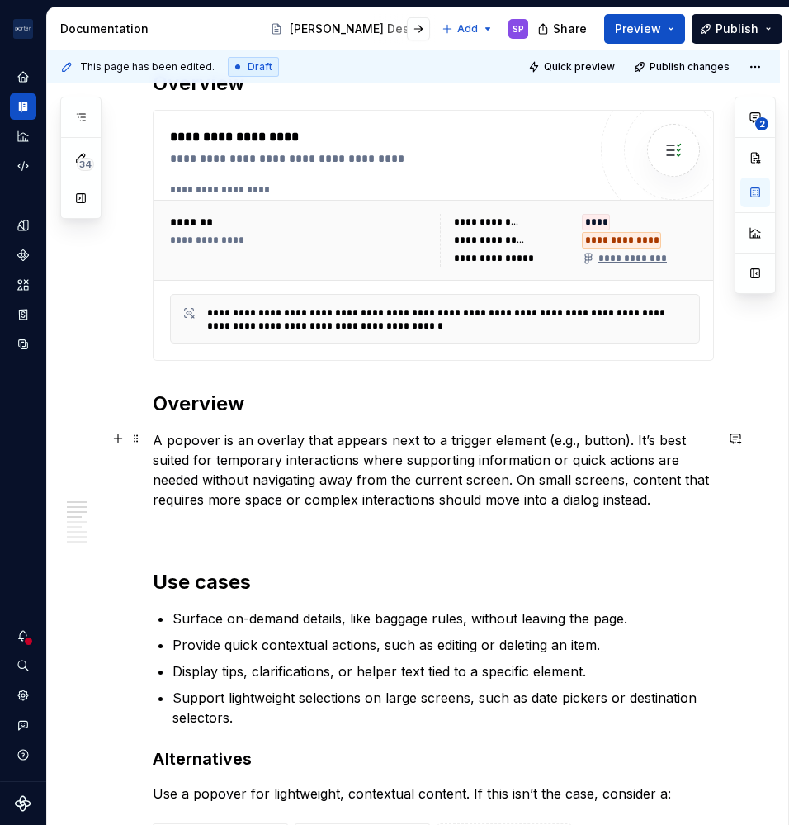
click at [673, 500] on p "A popover is an overlay that appears next to a trigger element (e.g., button). …" at bounding box center [433, 469] width 561 height 79
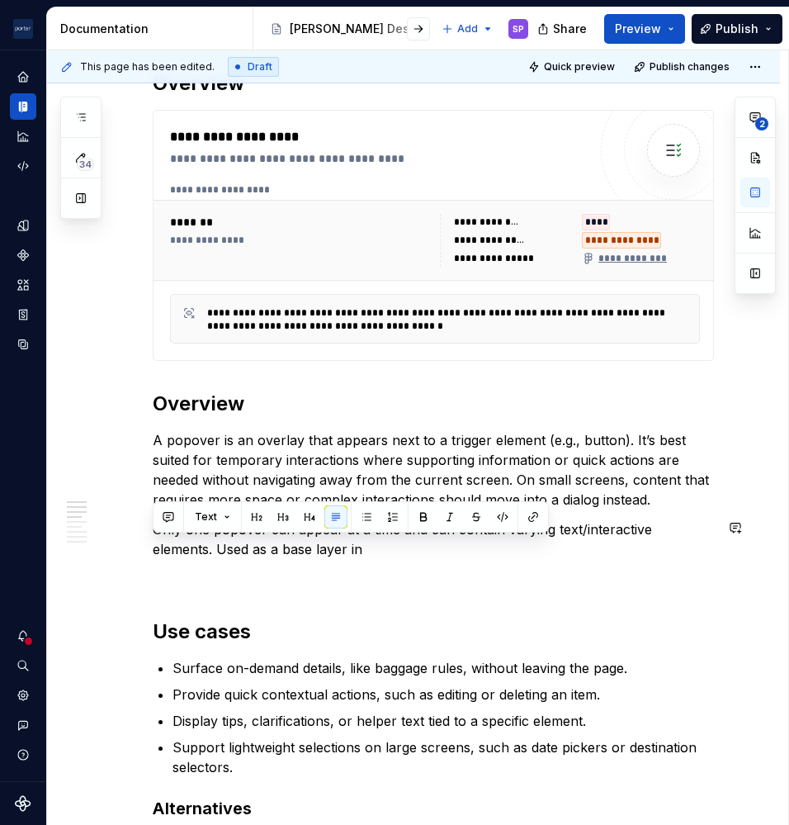
drag, startPoint x: 453, startPoint y: 538, endPoint x: 213, endPoint y: 559, distance: 241.2
drag, startPoint x: 213, startPoint y: 549, endPoint x: 386, endPoint y: 544, distance: 173.5
click at [386, 544] on p "Only one popover can appear at a time and can contain varying text/interactive …" at bounding box center [433, 539] width 561 height 40
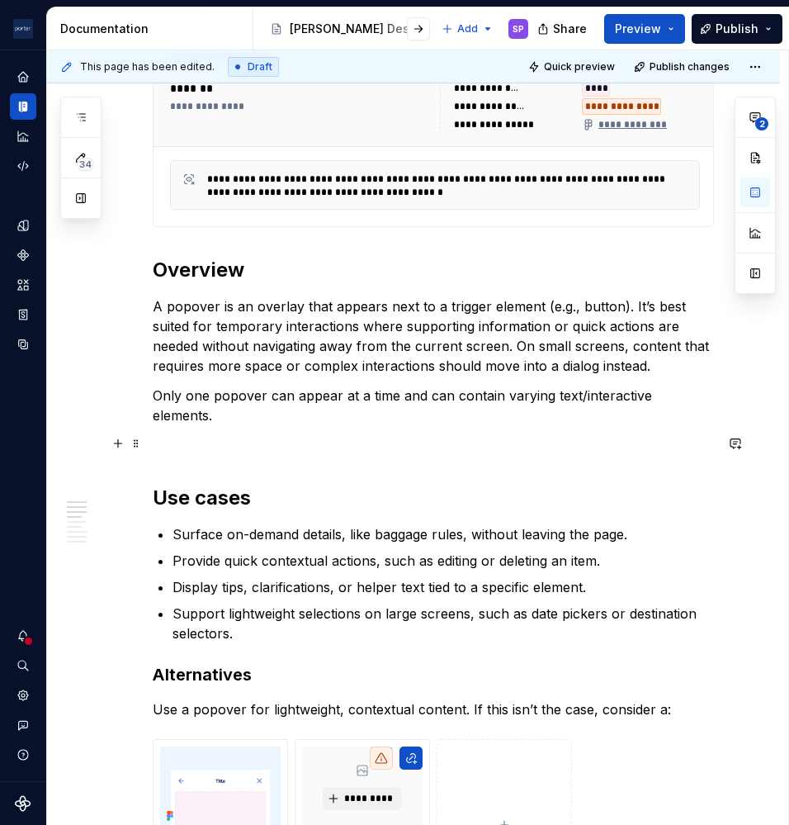
scroll to position [774, 0]
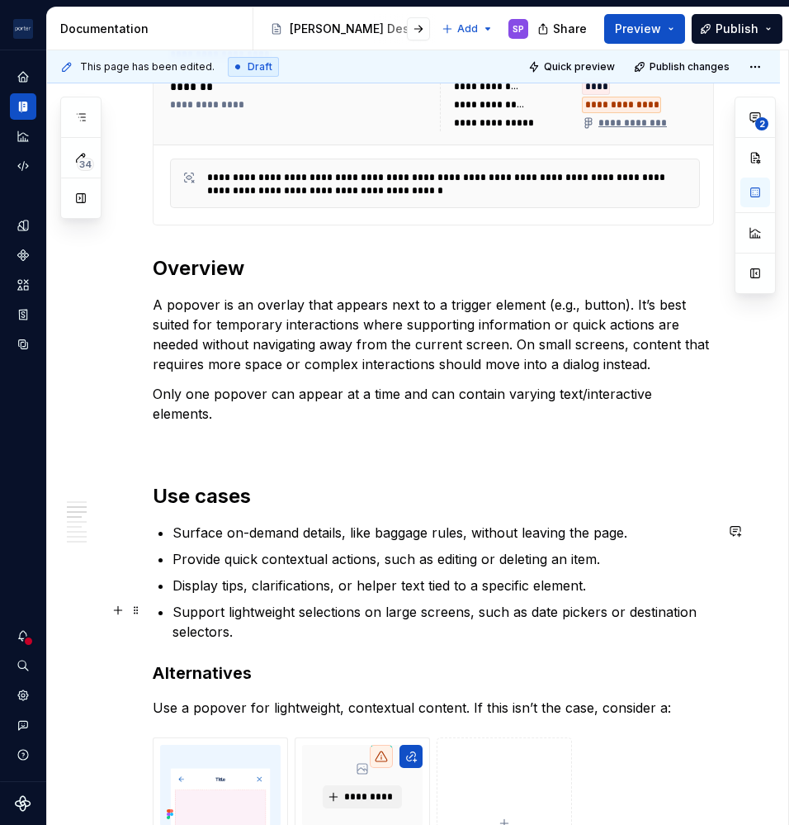
click at [346, 623] on p "Support lightweight selections on large screens, such as date pickers or destin…" at bounding box center [444, 622] width 542 height 40
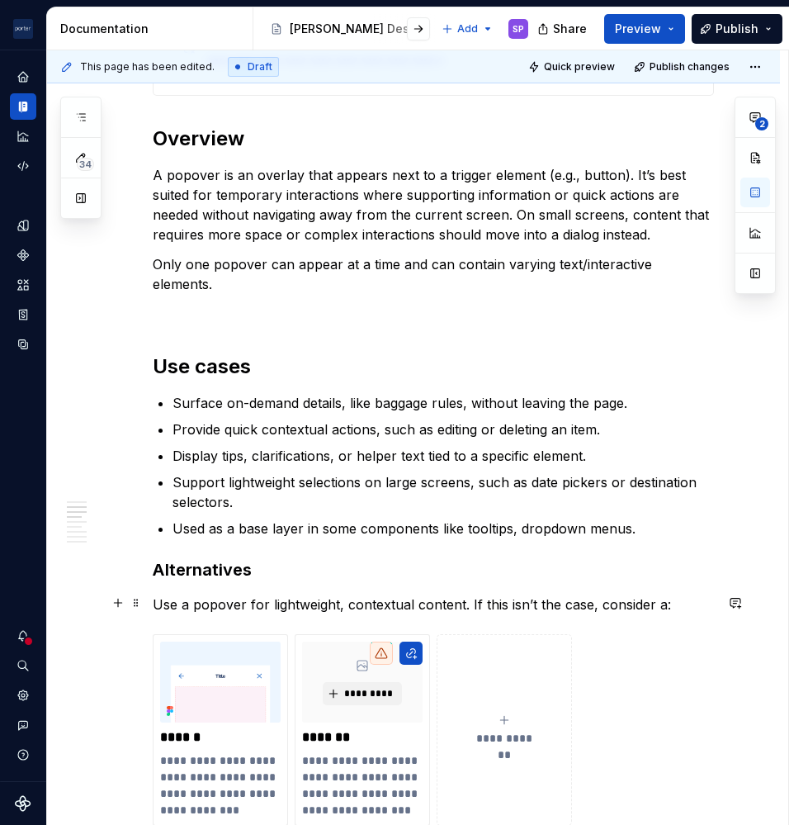
scroll to position [905, 0]
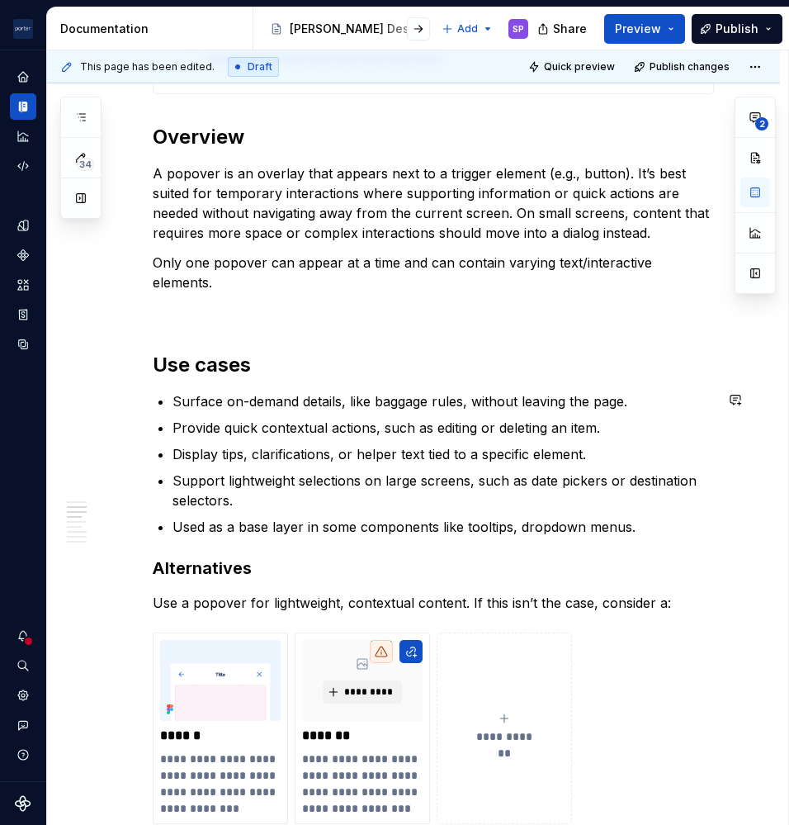
click at [642, 537] on div "**********" at bounding box center [433, 767] width 561 height 2488
click at [642, 533] on p "Used as a base layer in some components like tooltips, dropdown menus." at bounding box center [444, 527] width 542 height 20
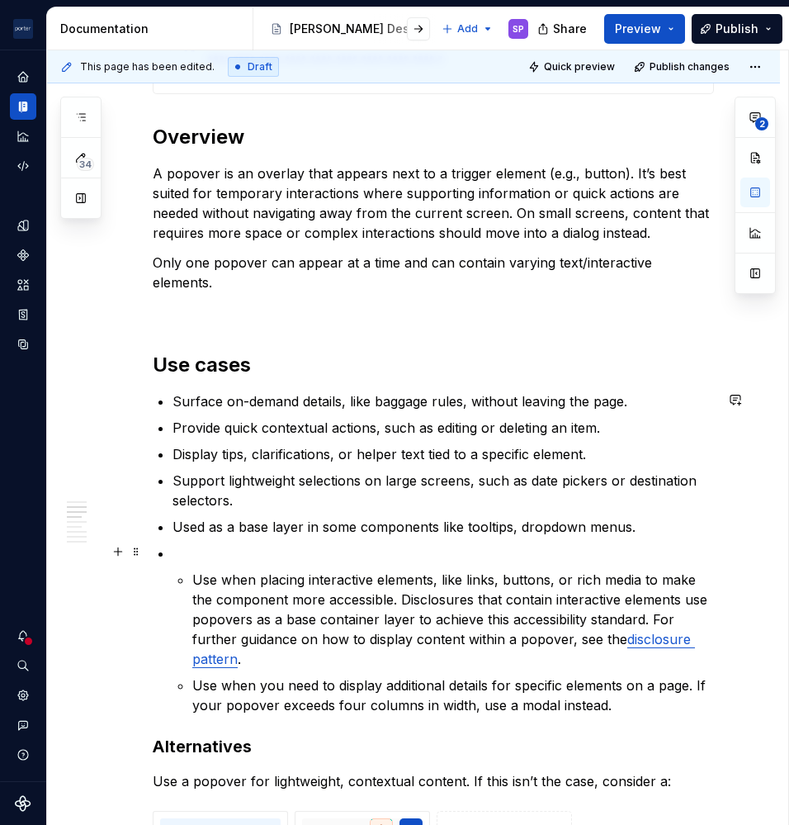
click at [490, 552] on p at bounding box center [444, 553] width 542 height 20
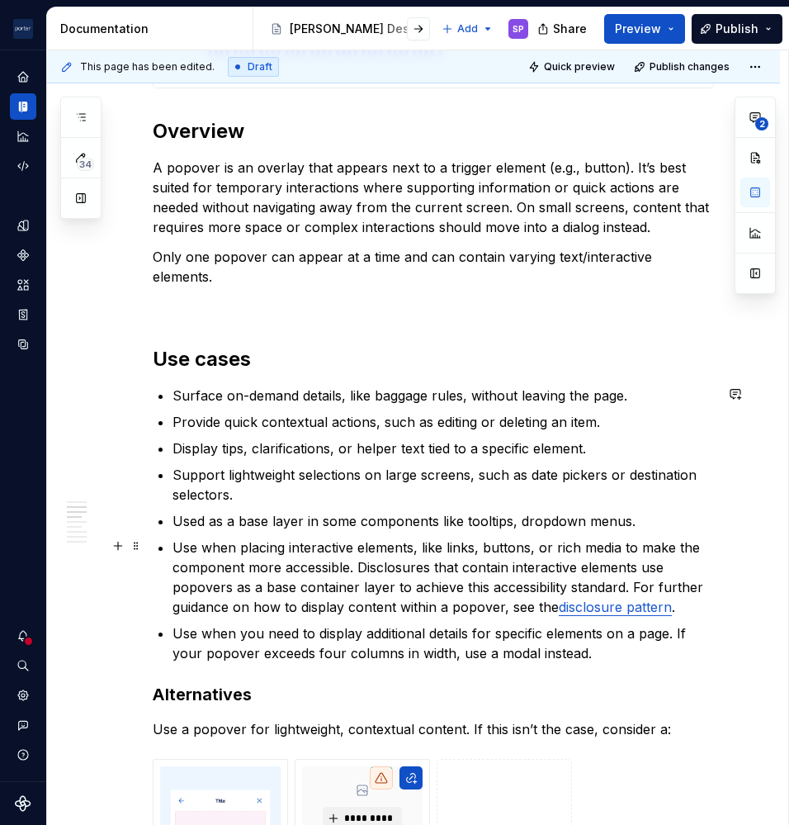
scroll to position [912, 0]
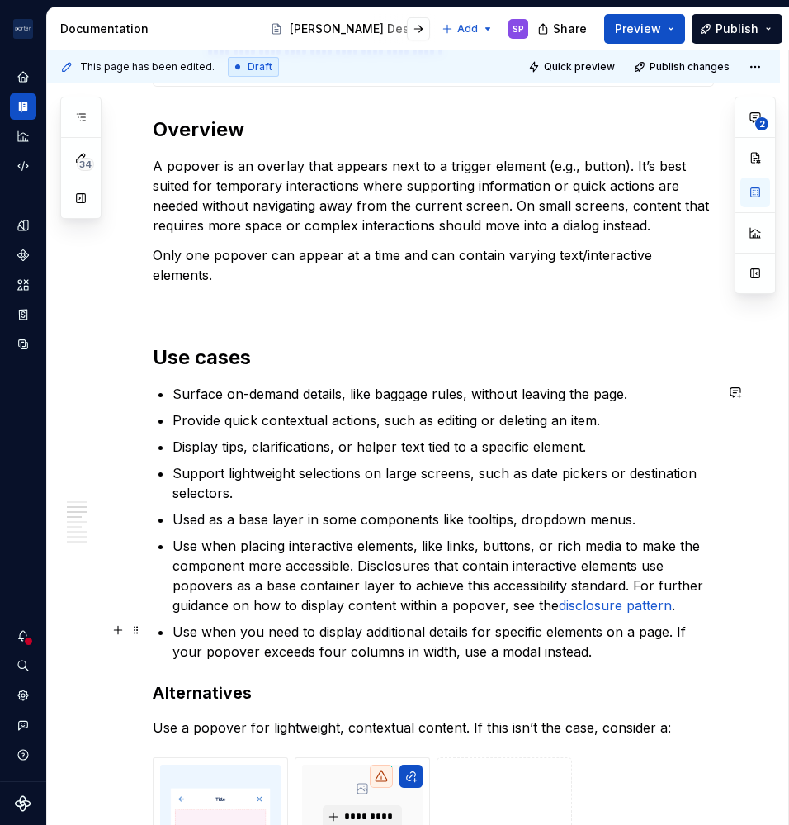
click at [626, 635] on p "Use when you need to display additional details for specific elements on a page…" at bounding box center [444, 642] width 542 height 40
click at [623, 647] on p "Use when you need to display additional details for specific elements on a page…" at bounding box center [444, 642] width 542 height 40
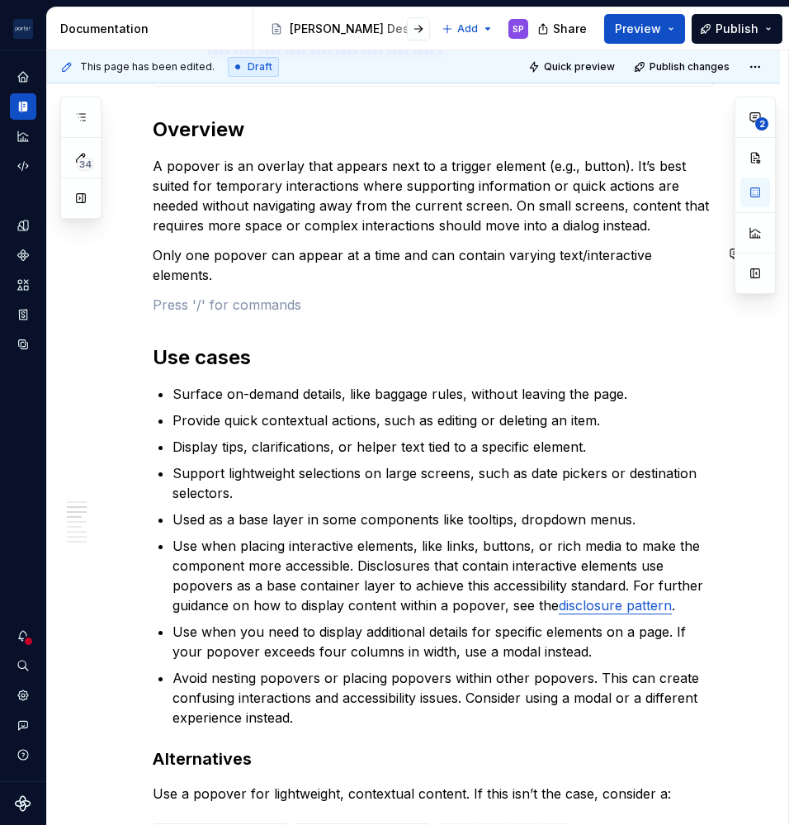
click at [424, 272] on p "Only one popover can appear at a time and can contain varying text/interactive …" at bounding box center [433, 265] width 561 height 40
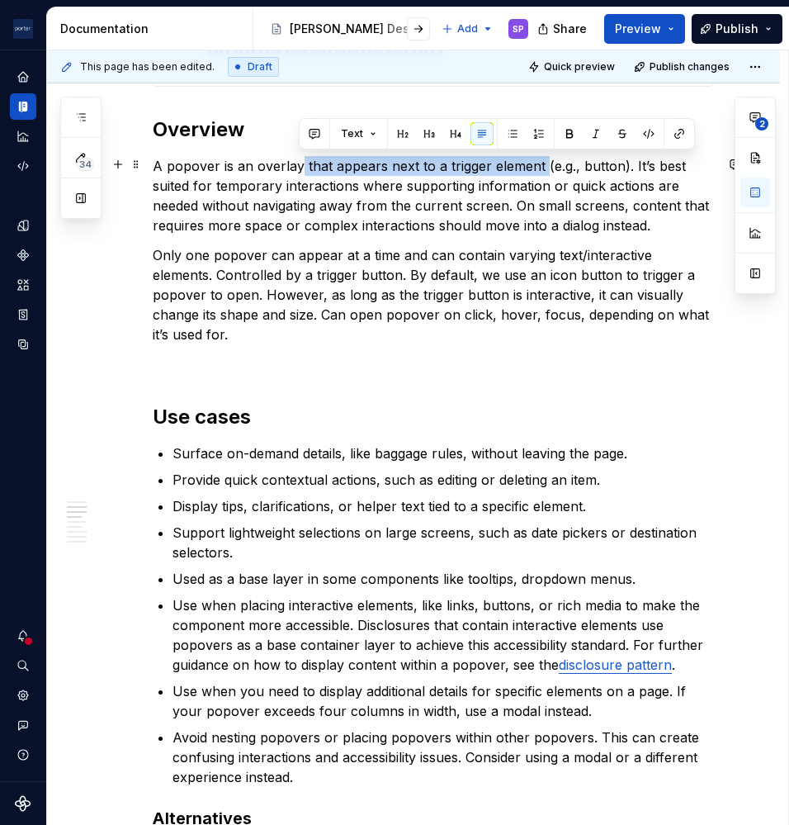
drag, startPoint x: 301, startPoint y: 165, endPoint x: 542, endPoint y: 168, distance: 241.9
click at [542, 168] on p "A popover is an overlay that appears next to a trigger element (e.g., button). …" at bounding box center [433, 195] width 561 height 79
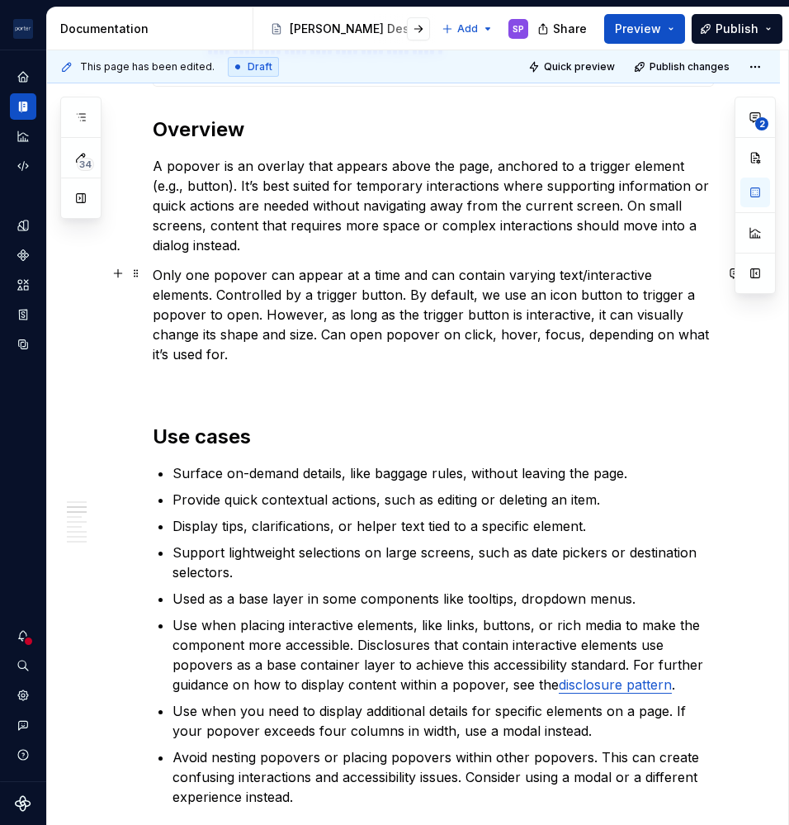
click at [271, 277] on p "Only one popover can appear at a time and can contain varying text/interactive …" at bounding box center [433, 314] width 561 height 99
click at [416, 233] on p "A popover is an overlay that appears above the page, anchored to a trigger elem…" at bounding box center [433, 205] width 561 height 99
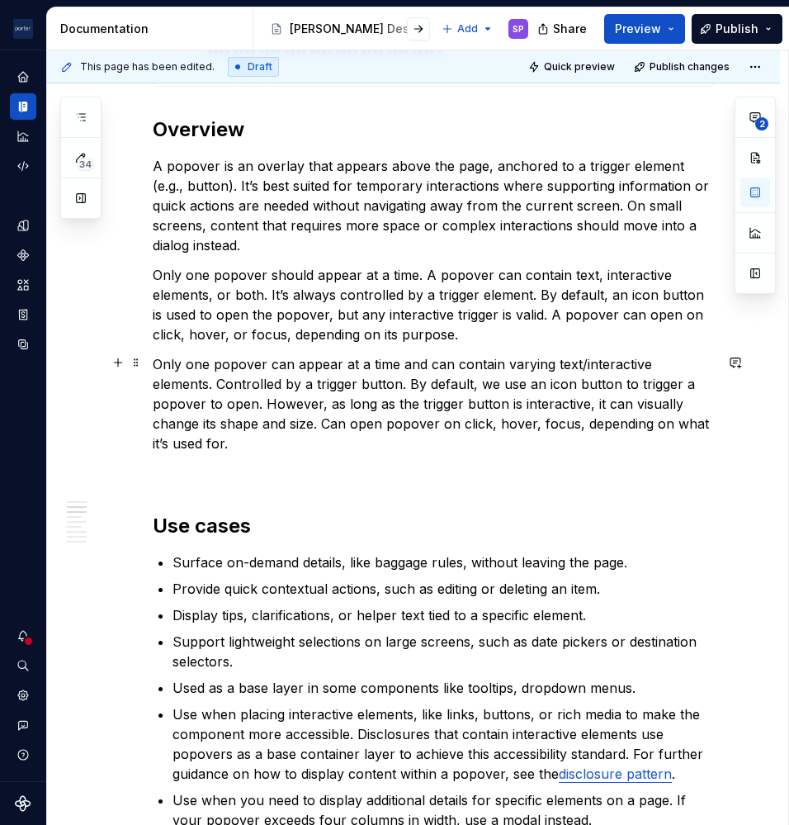
click at [389, 411] on p "Only one popover can appear at a time and can contain varying text/interactive …" at bounding box center [433, 403] width 561 height 99
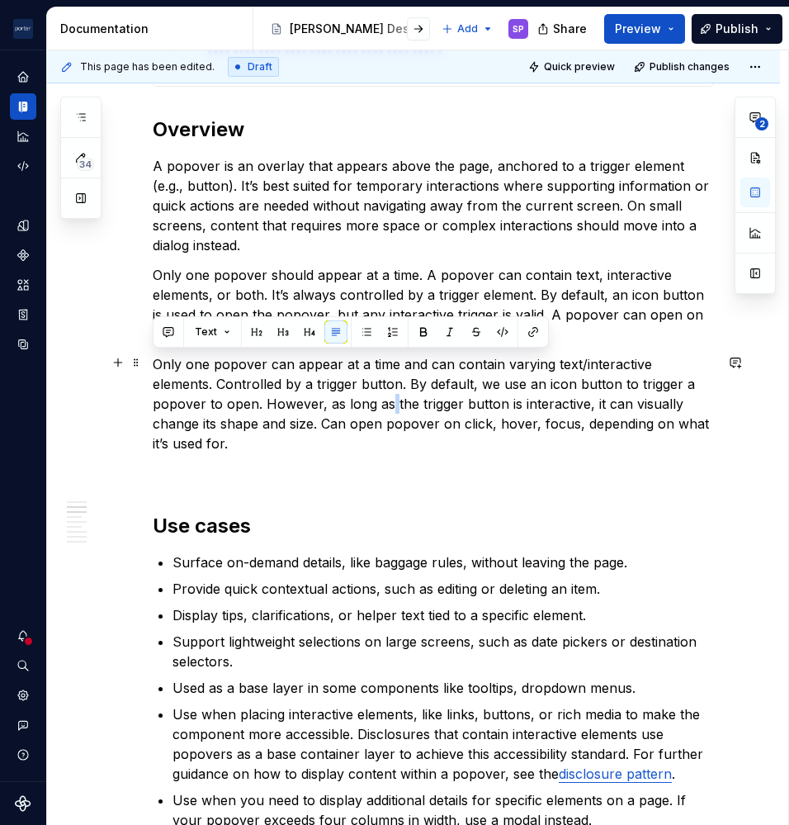
click at [389, 411] on p "Only one popover can appear at a time and can contain varying text/interactive …" at bounding box center [433, 403] width 561 height 99
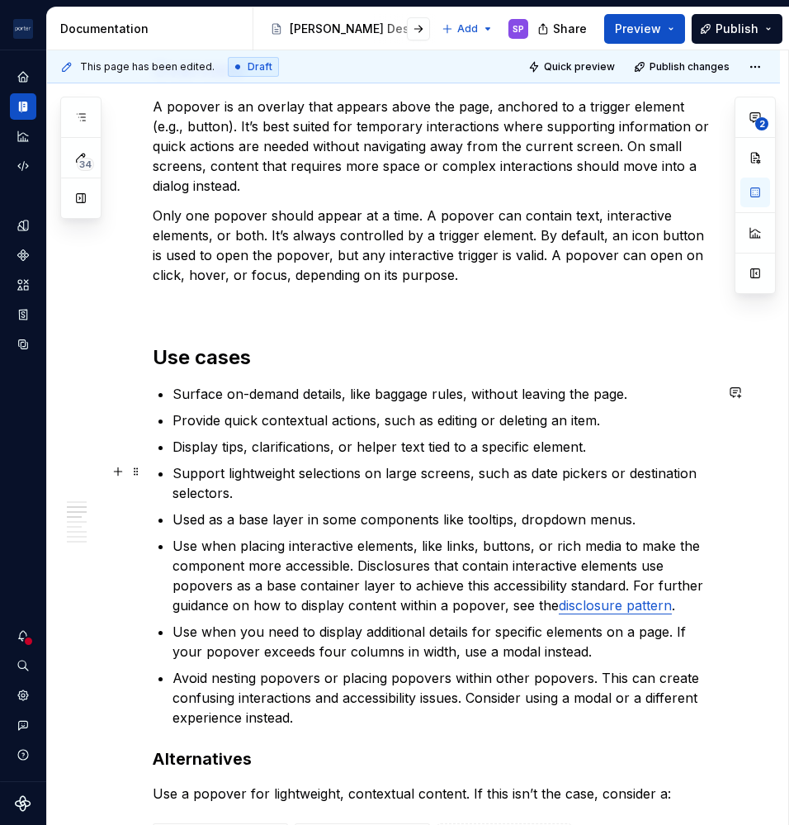
scroll to position [992, 0]
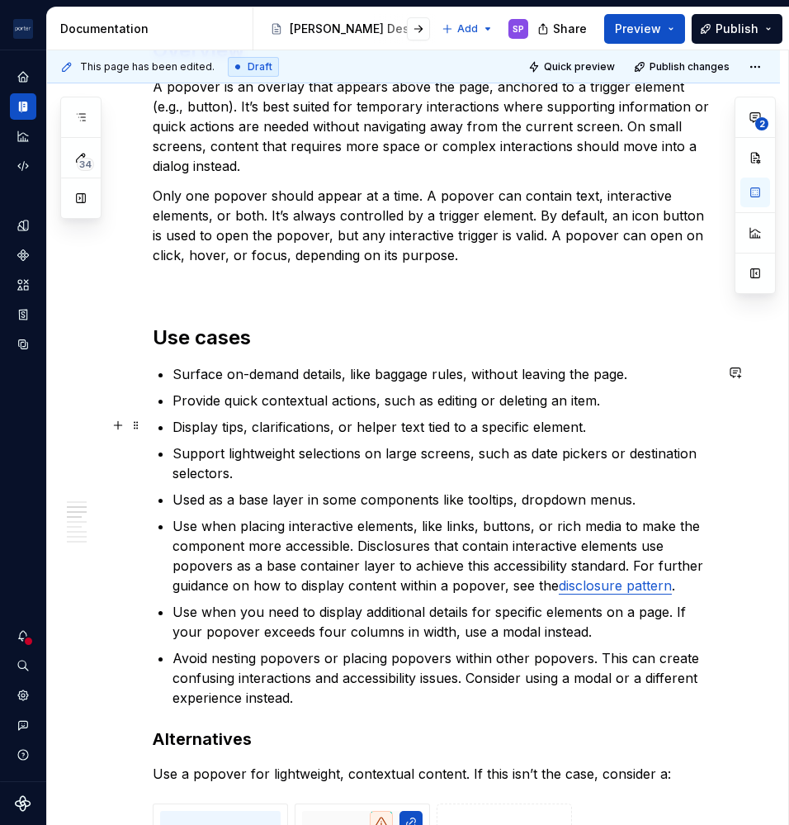
click at [454, 433] on p "Display tips, clarifications, or helper text tied to a specific element." at bounding box center [444, 427] width 542 height 20
click at [547, 425] on p "Display tips, clarifications, or helper text tied directly to a specific elemen…" at bounding box center [444, 427] width 542 height 20
click at [469, 455] on p "Support lightweight selections on large screens, such as date pickers or destin…" at bounding box center [444, 463] width 542 height 40
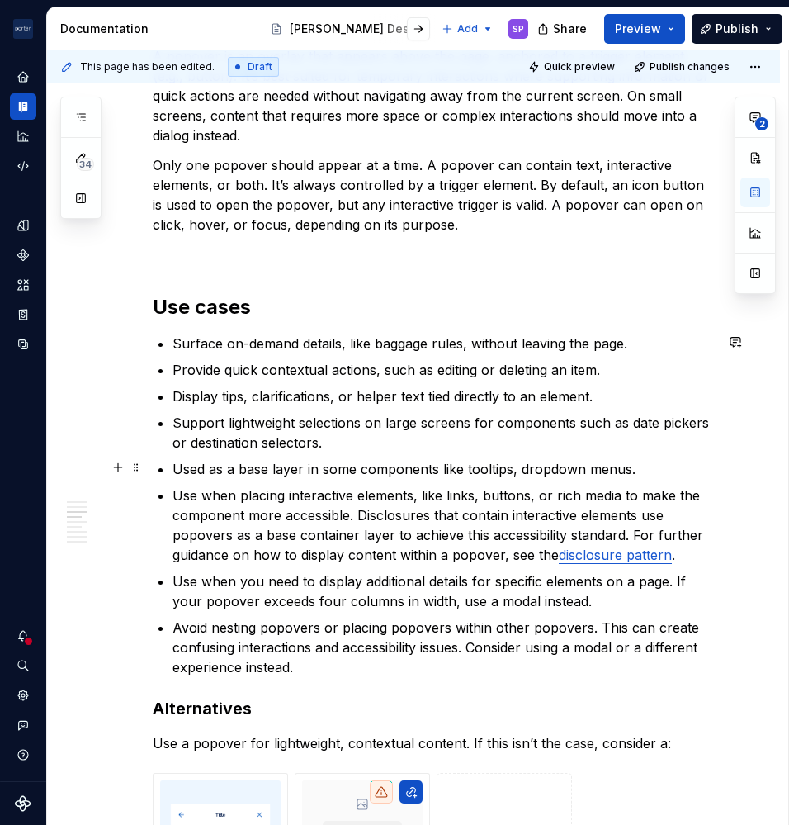
scroll to position [1026, 0]
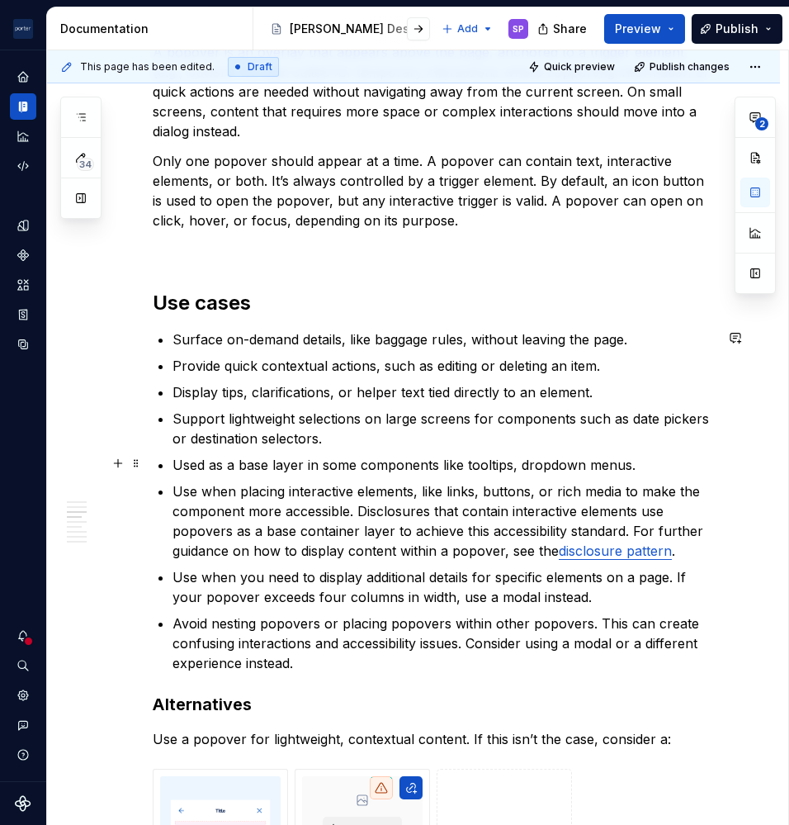
click at [355, 447] on ul "Surface on-demand details, like baggage rules, without leaving the page. Provid…" at bounding box center [444, 500] width 542 height 343
click at [348, 430] on p "Support lightweight selections on large screens for components such as date pic…" at bounding box center [444, 429] width 542 height 40
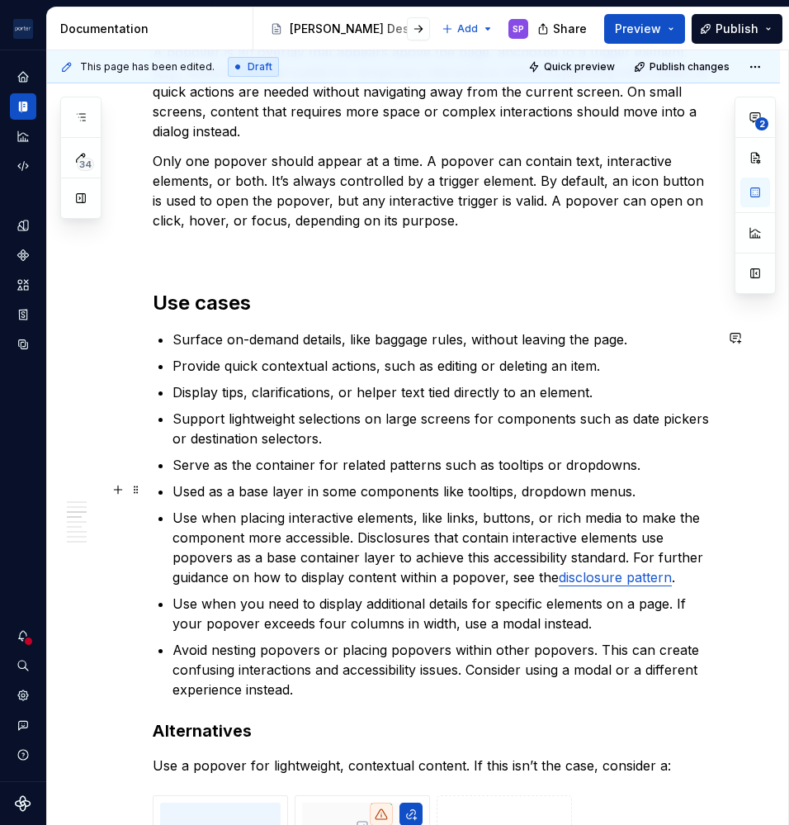
click at [339, 489] on p "Used as a base layer in some components like tooltips, dropdown menus." at bounding box center [444, 491] width 542 height 20
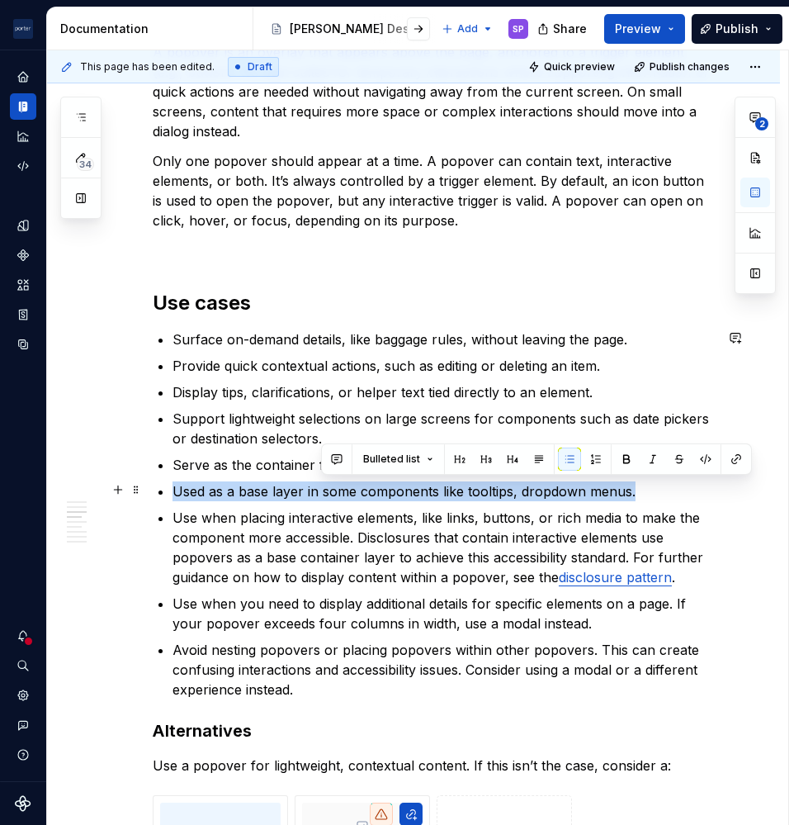
click at [339, 489] on p "Used as a base layer in some components like tooltips, dropdown menus." at bounding box center [444, 491] width 542 height 20
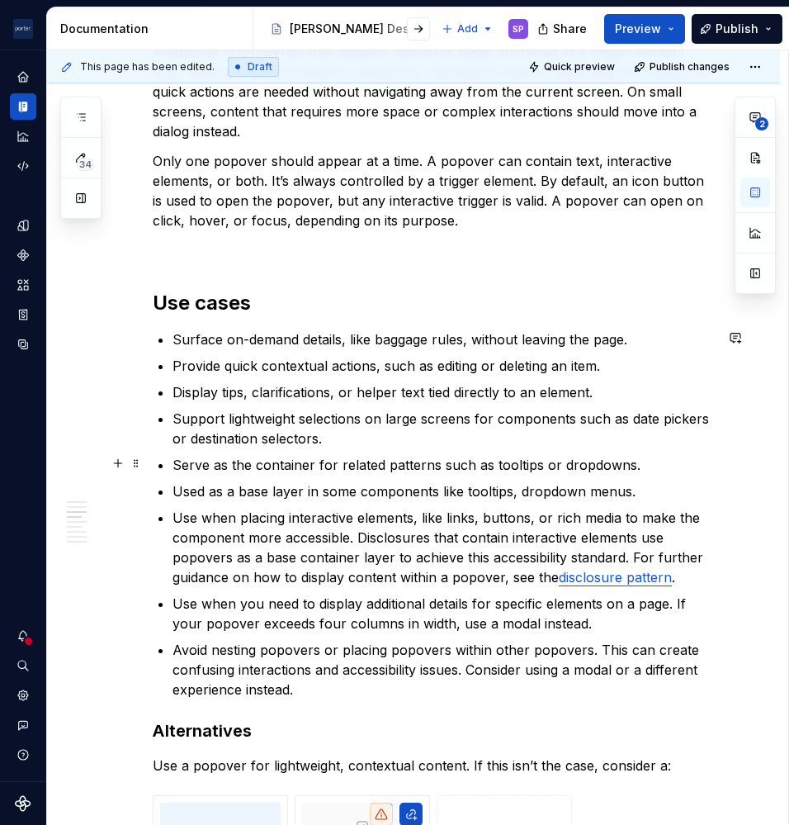
click at [274, 462] on p "Serve as the container for related patterns such as tooltips or dropdowns." at bounding box center [444, 465] width 542 height 20
click at [282, 493] on p "Used as a base layer in some components like tooltips, dropdown menus." at bounding box center [444, 491] width 542 height 20
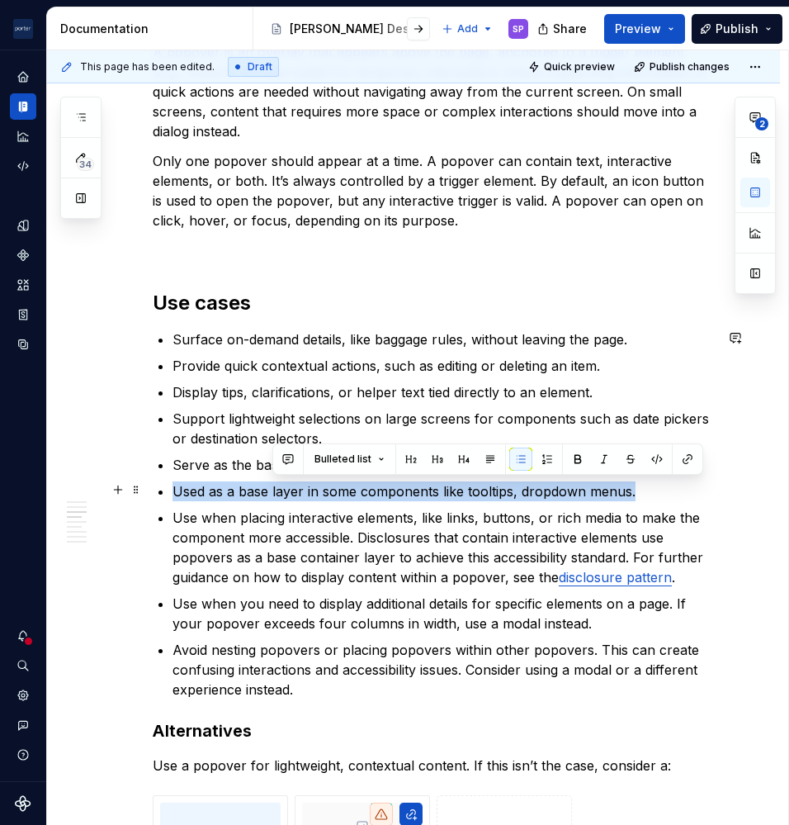
click at [282, 493] on p "Used as a base layer in some components like tooltips, dropdown menus." at bounding box center [444, 491] width 542 height 20
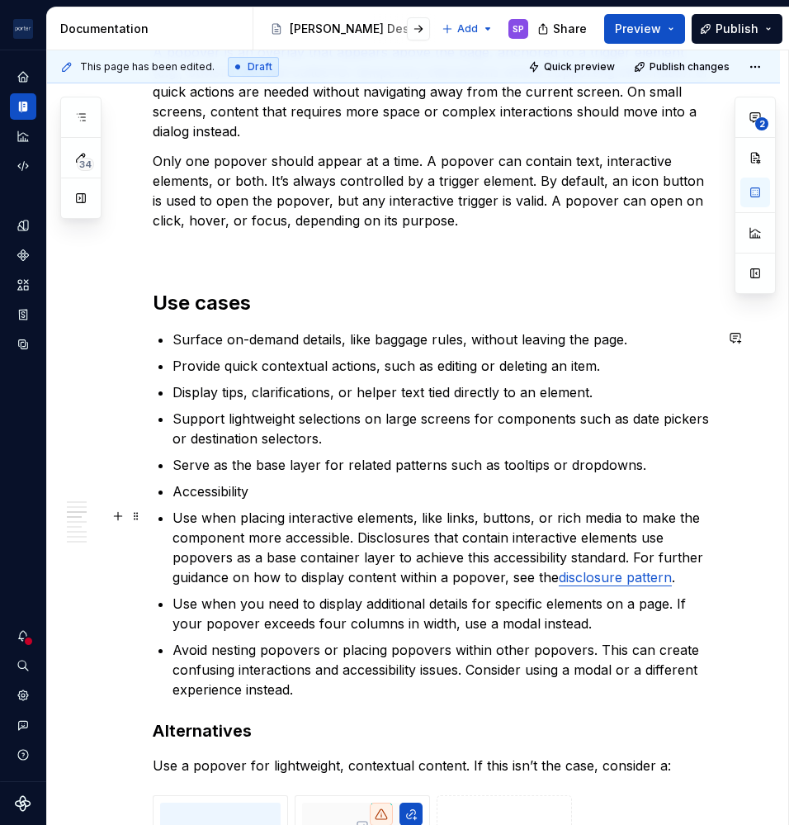
click at [201, 504] on ul "Surface on-demand details, like baggage rules, without leaving the page. Provid…" at bounding box center [444, 514] width 542 height 370
click at [192, 495] on p "Accessibility" at bounding box center [444, 491] width 542 height 20
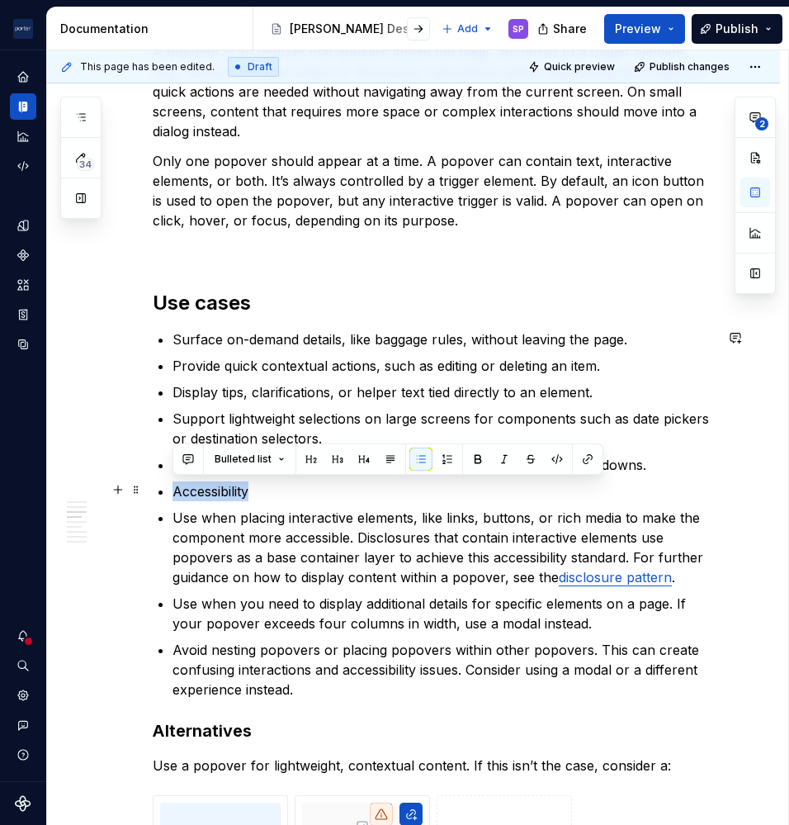
click at [192, 495] on p "Accessibility" at bounding box center [444, 491] width 542 height 20
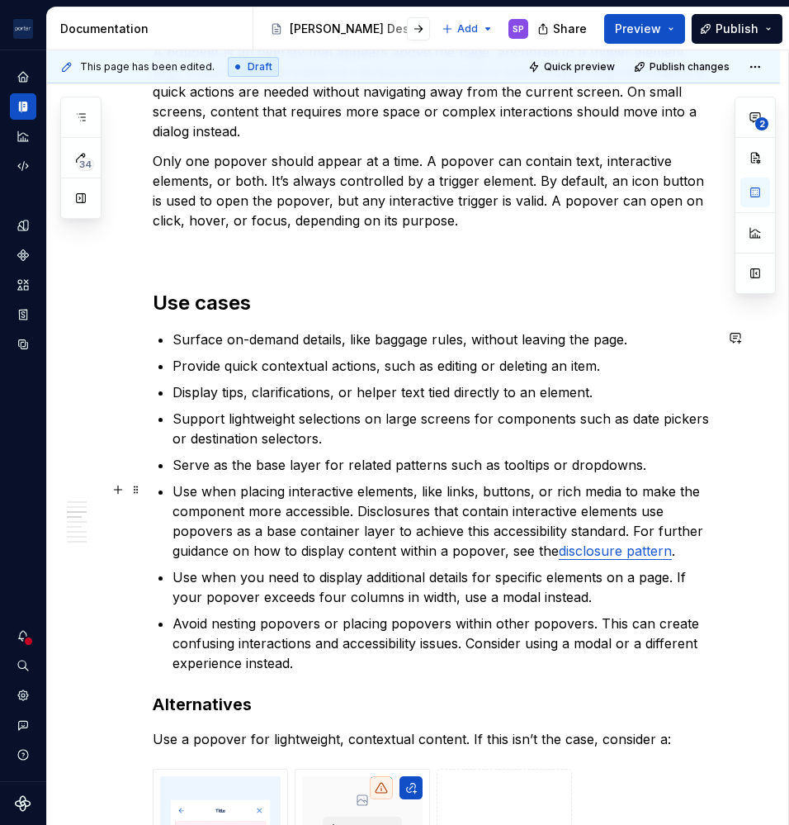
click at [241, 505] on p "Use when placing interactive elements, like links, buttons, or rich media to ma…" at bounding box center [444, 520] width 542 height 79
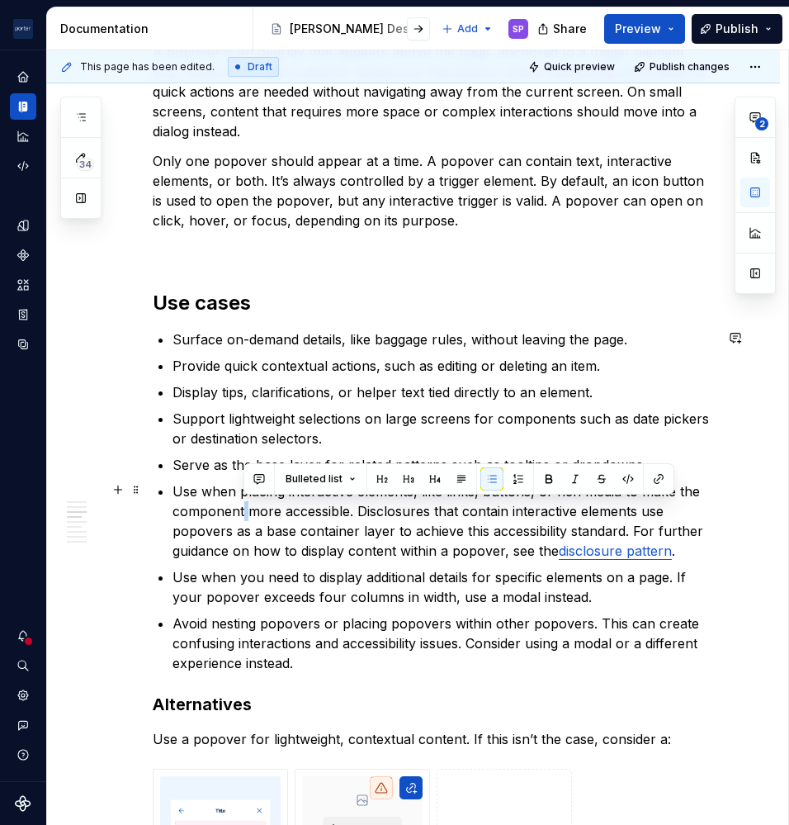
click at [241, 505] on p "Use when placing interactive elements, like links, buttons, or rich media to ma…" at bounding box center [444, 520] width 542 height 79
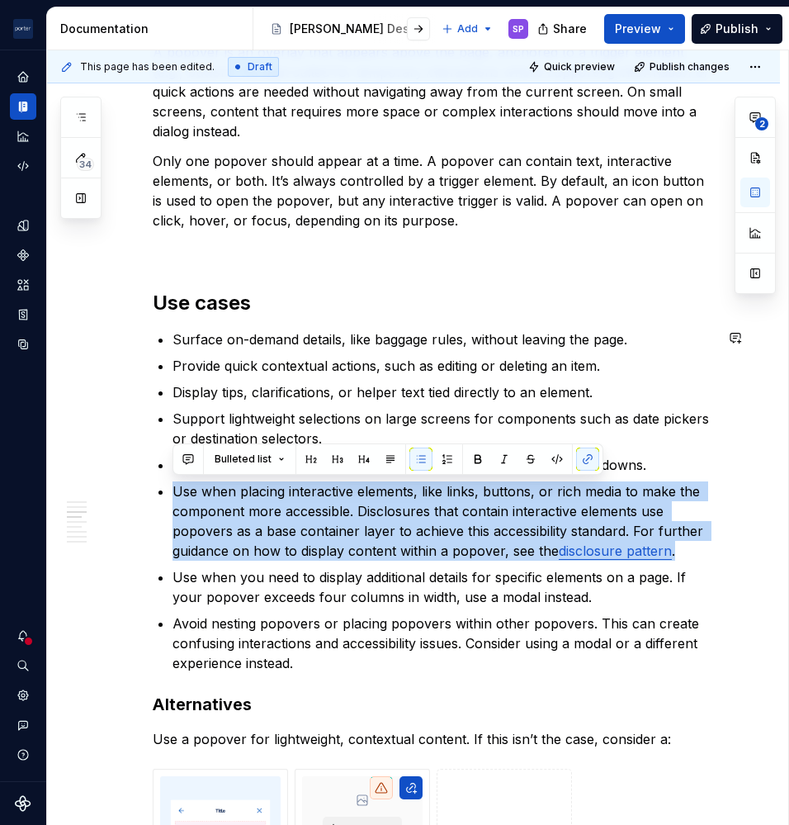
copy p "Use when placing interactive elements, like links, buttons, or rich media to ma…"
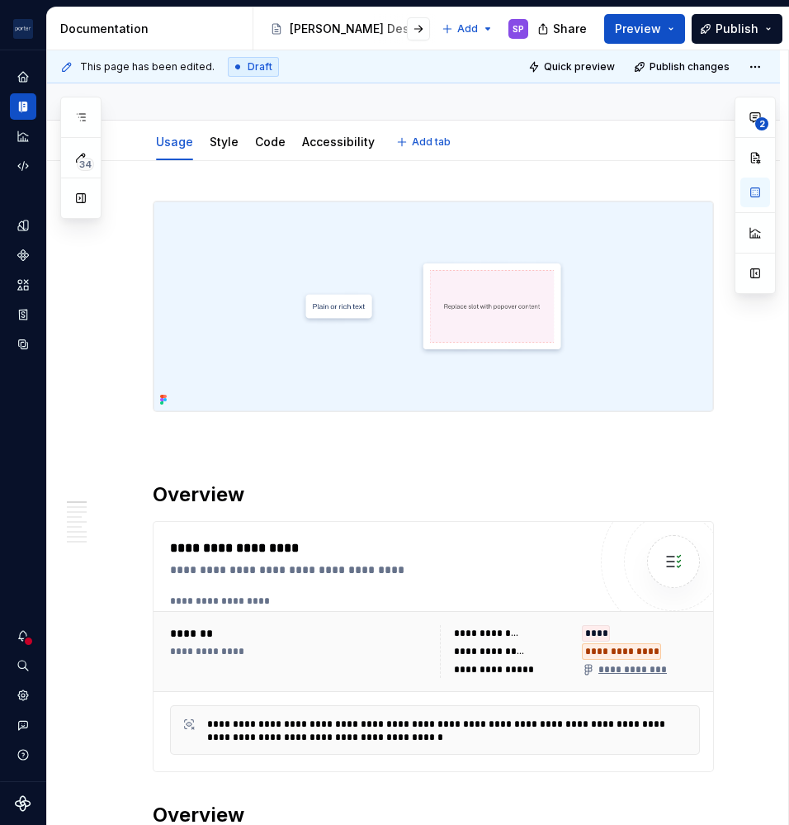
scroll to position [0, 0]
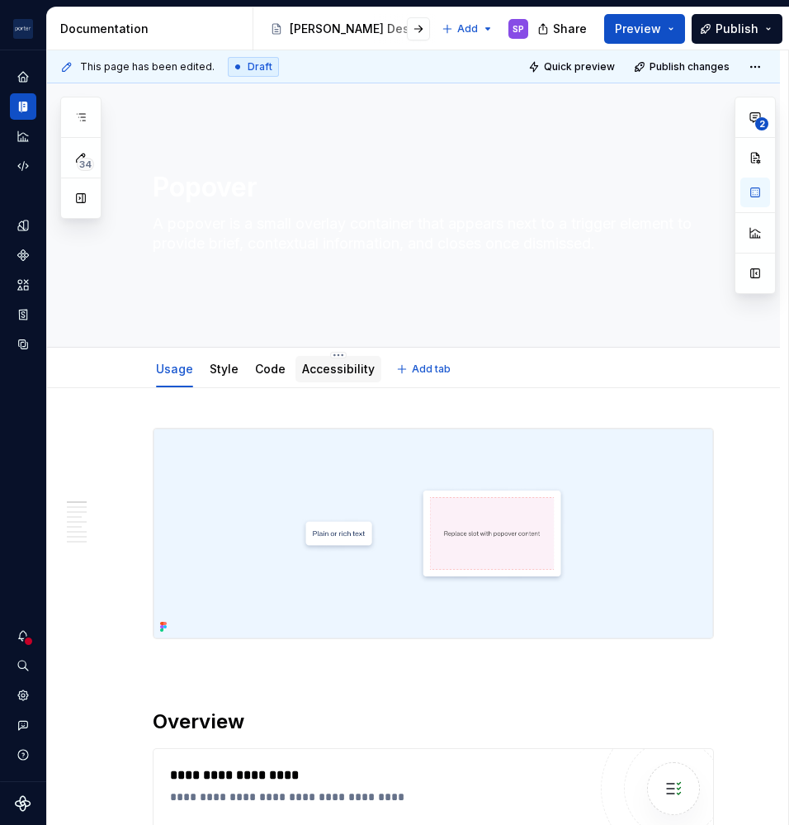
click at [331, 362] on link "Accessibility" at bounding box center [338, 369] width 73 height 14
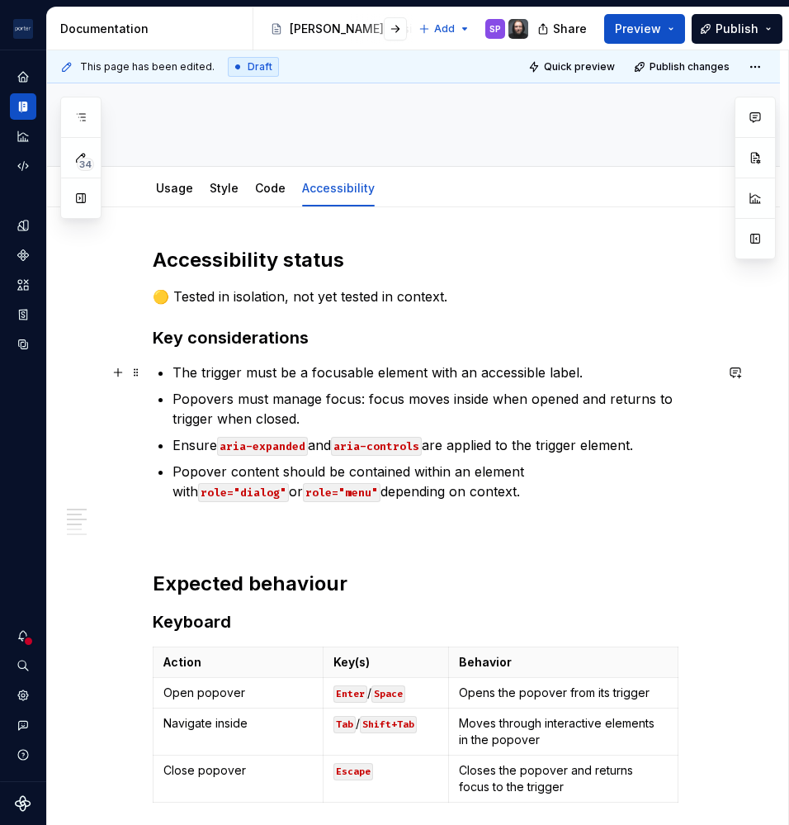
scroll to position [182, 0]
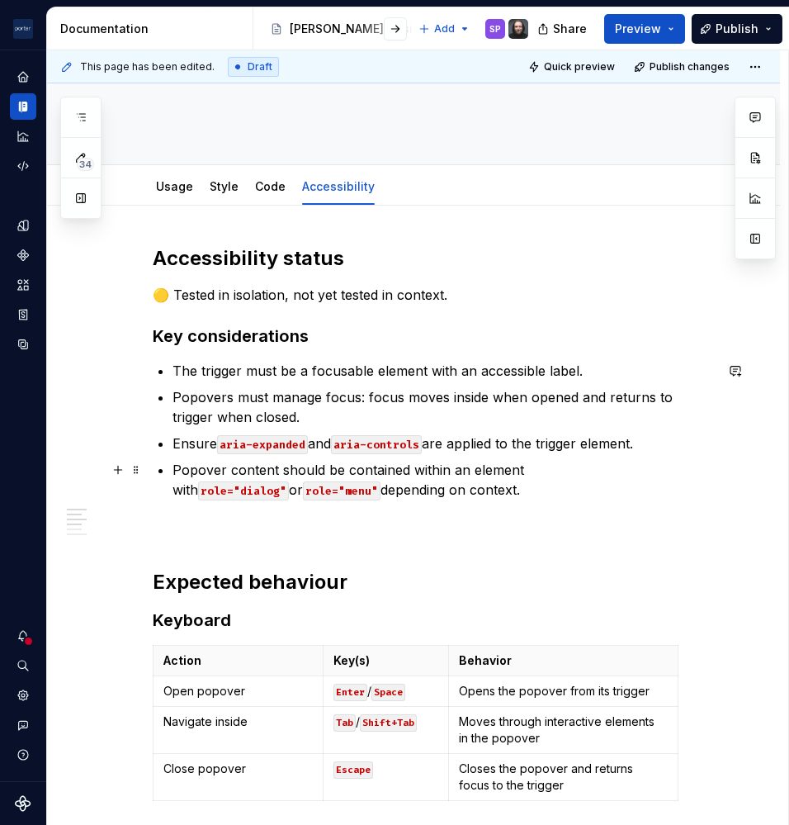
click at [439, 503] on div "Accessibility status 🟡 Tested in isolation, not yet tested in context. Key cons…" at bounding box center [433, 741] width 561 height 993
click at [435, 498] on p "Popover content should be contained within an element with role="dialog" or rol…" at bounding box center [444, 480] width 542 height 40
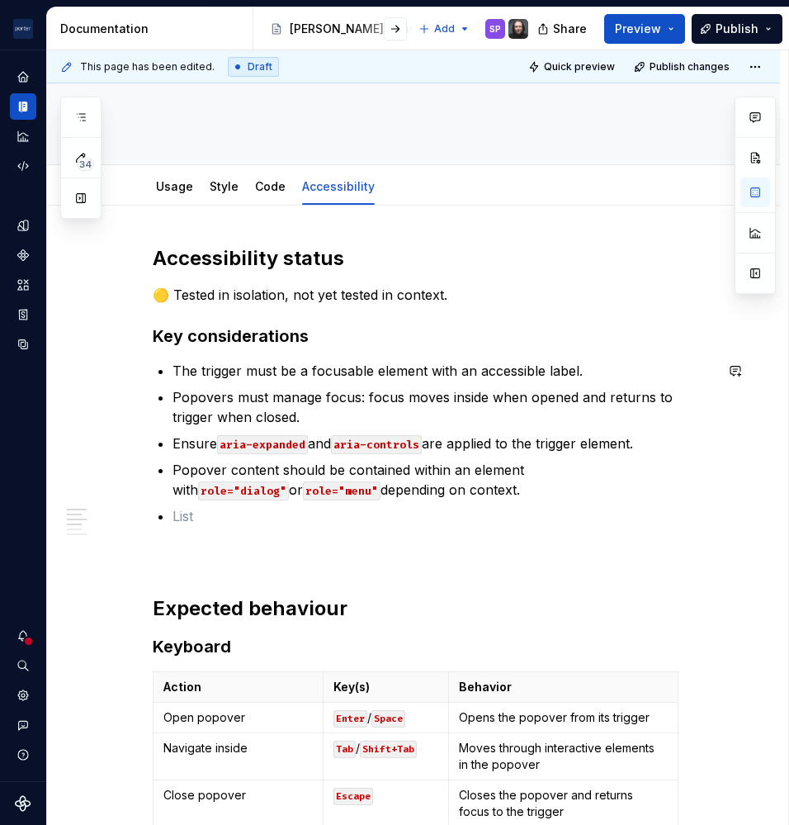
paste div
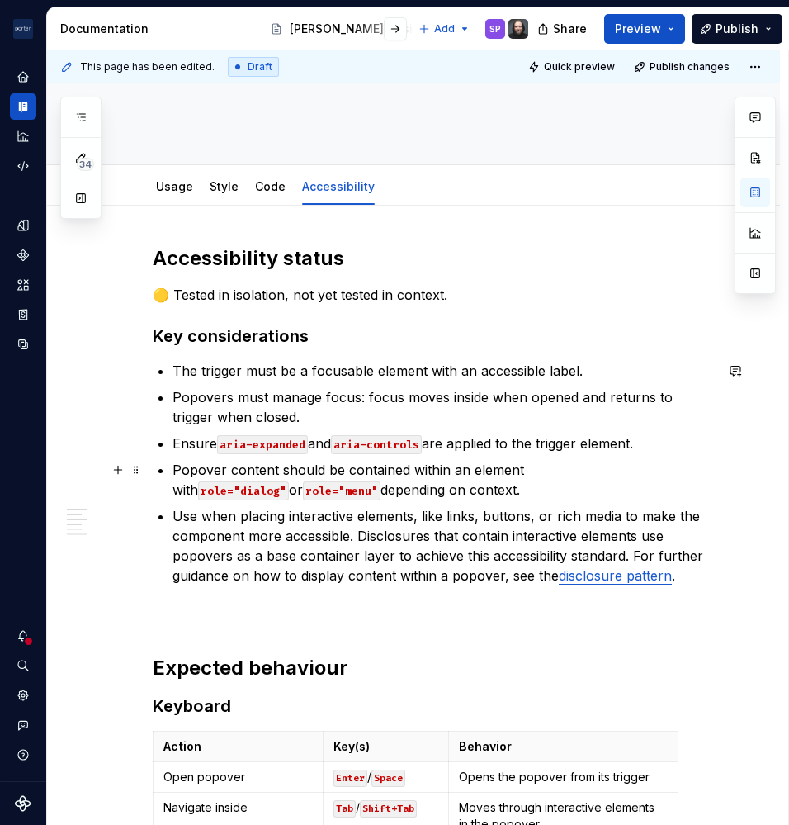
click at [441, 494] on p "Popover content should be contained within an element with role="dialog" or rol…" at bounding box center [444, 480] width 542 height 40
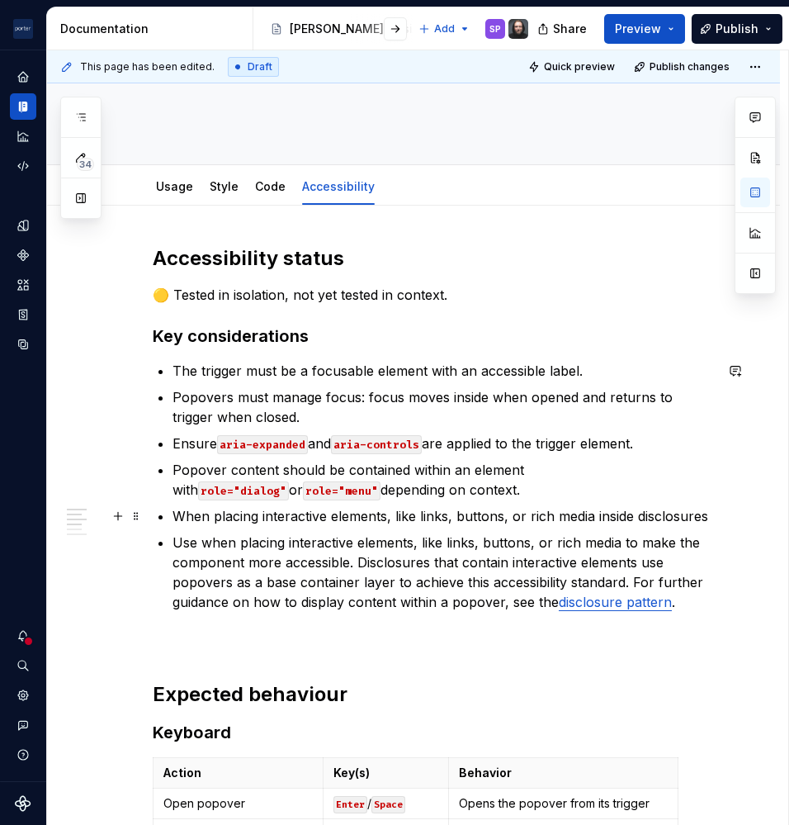
click at [376, 514] on p "When placing interactive elements, like links, buttons, or rich media inside di…" at bounding box center [444, 516] width 542 height 20
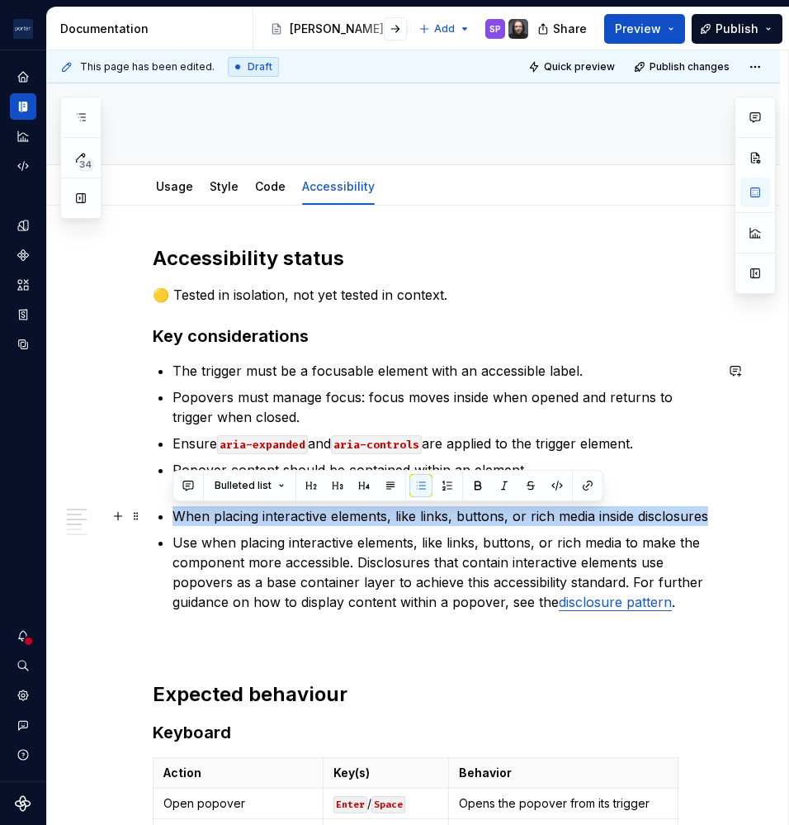
drag, startPoint x: 376, startPoint y: 514, endPoint x: 290, endPoint y: 513, distance: 85.9
click at [290, 513] on p "When placing interactive elements, like links, buttons, or rich media inside di…" at bounding box center [444, 516] width 542 height 20
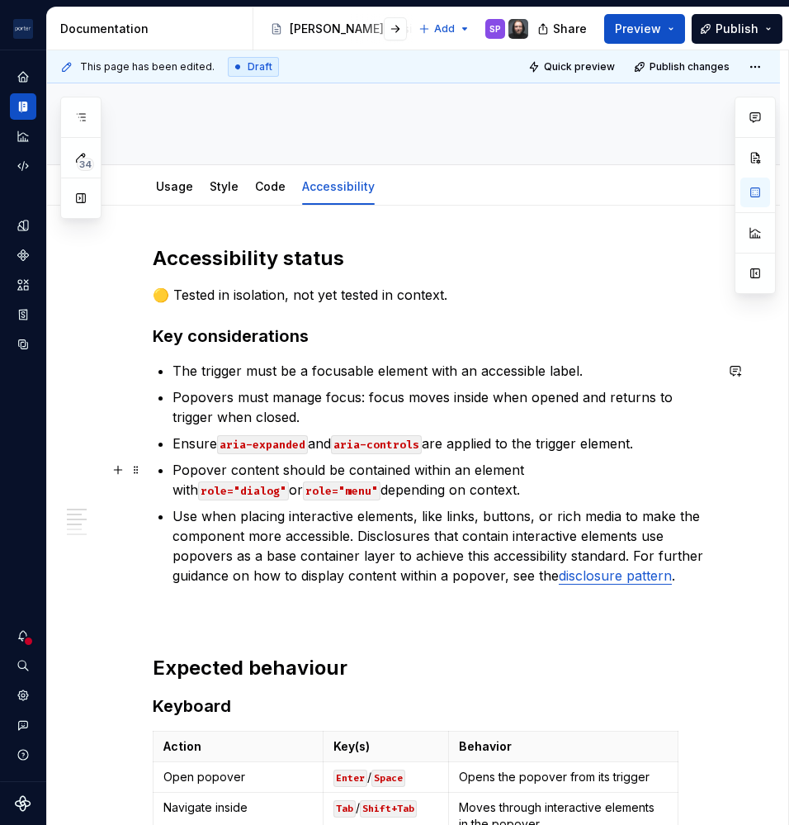
click at [289, 481] on code "role="dialog"" at bounding box center [243, 490] width 91 height 19
click at [469, 561] on p "Use when placing interactive elements, like links, buttons, or rich media to ma…" at bounding box center [444, 545] width 542 height 79
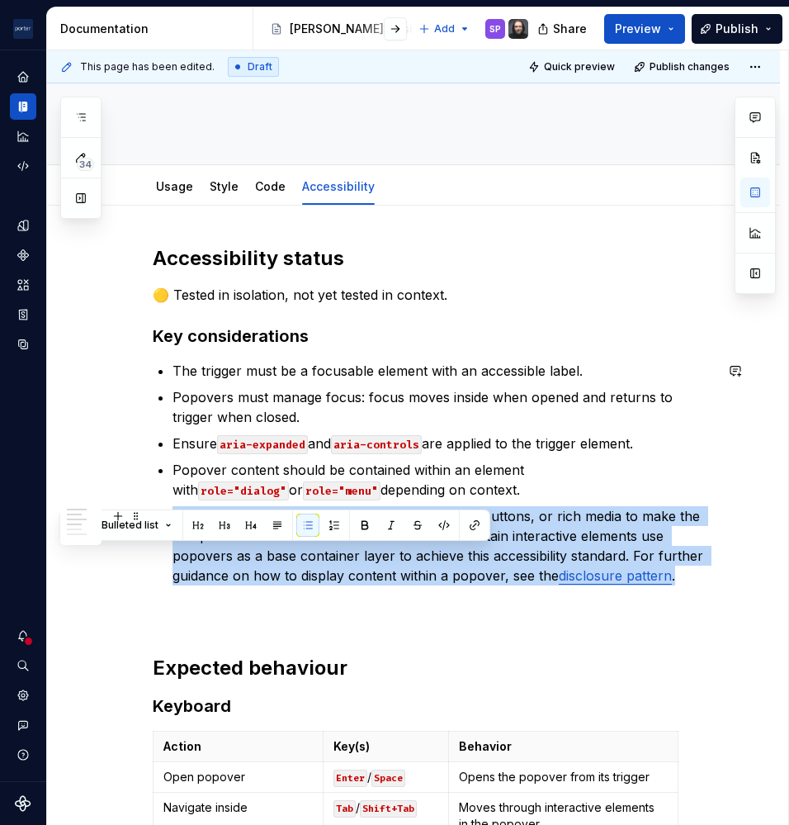
click at [469, 561] on p "Use when placing interactive elements, like links, buttons, or rich media to ma…" at bounding box center [444, 545] width 542 height 79
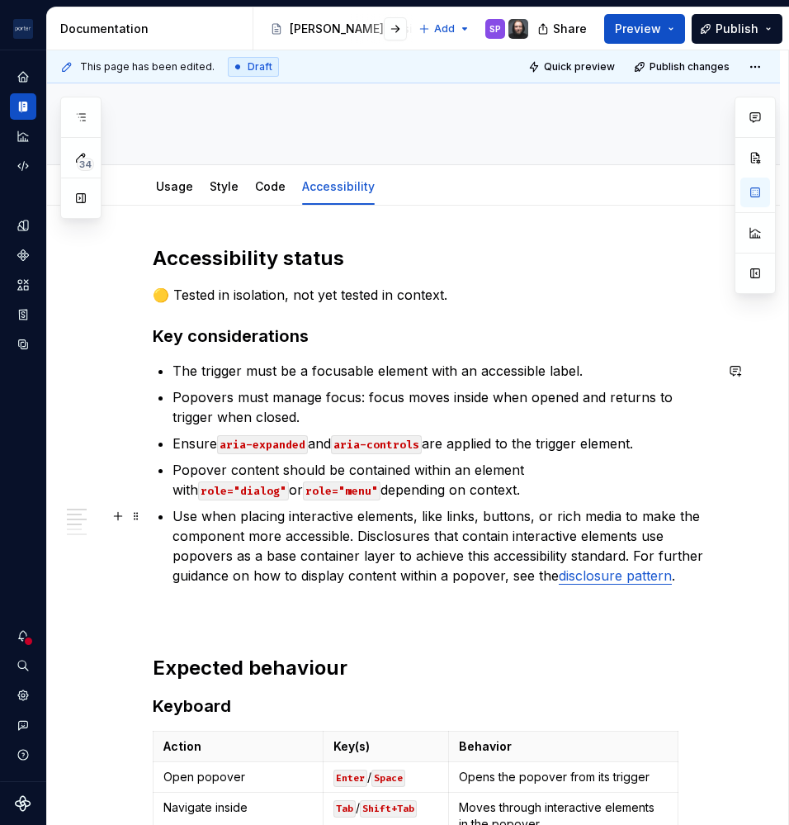
click at [193, 511] on p "Use when placing interactive elements, like links, buttons, or rich media to ma…" at bounding box center [444, 545] width 542 height 79
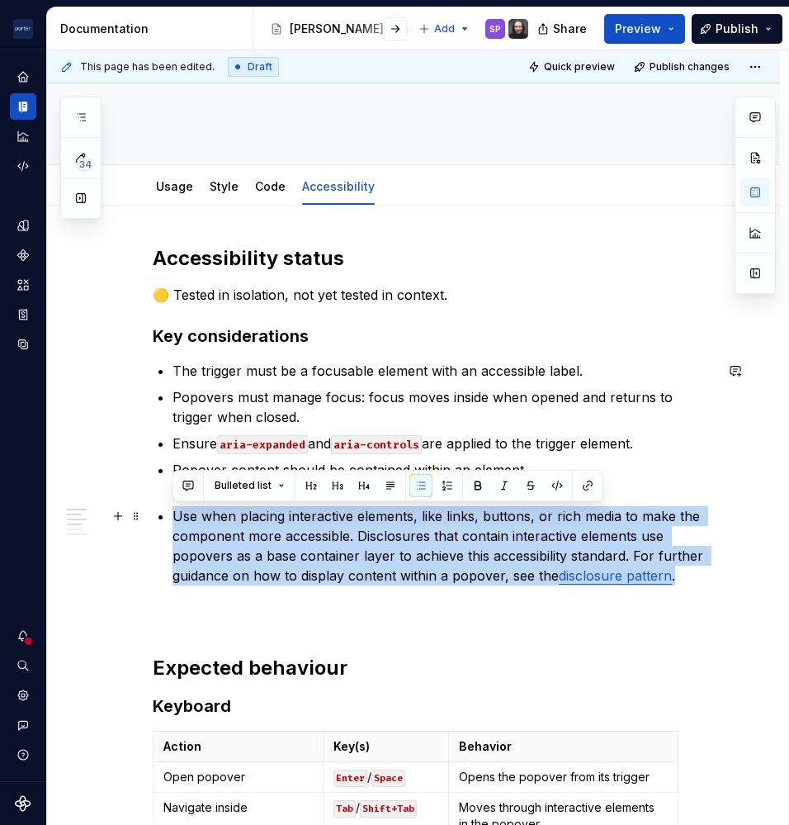
click at [193, 511] on p "Use when placing interactive elements, like links, buttons, or rich media to ma…" at bounding box center [444, 545] width 542 height 79
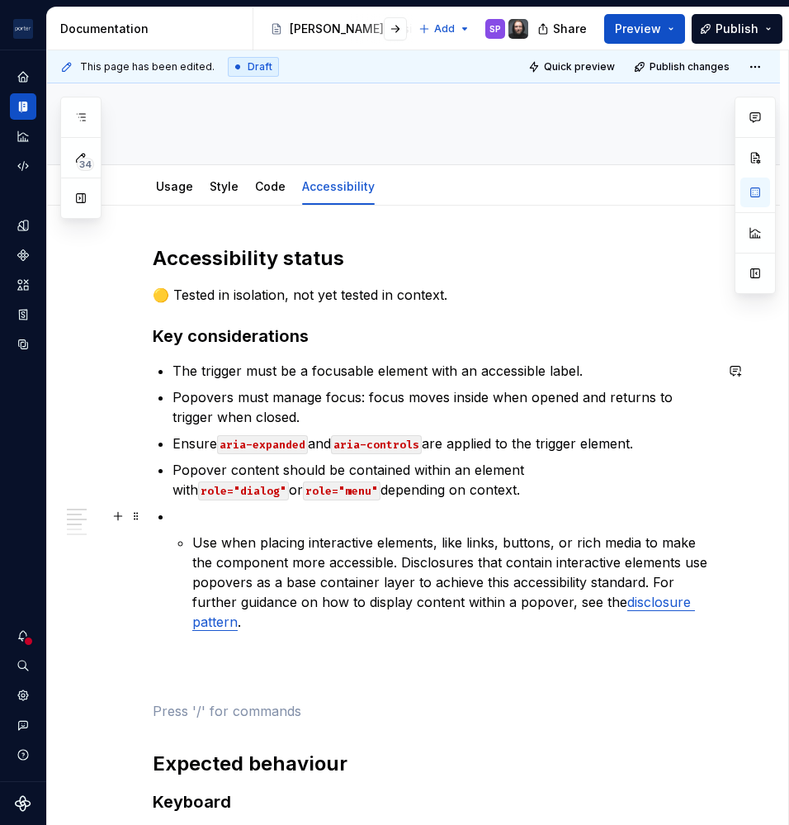
click at [180, 529] on li "Use when placing interactive elements, like links, buttons, or rich media to ma…" at bounding box center [444, 569] width 542 height 126
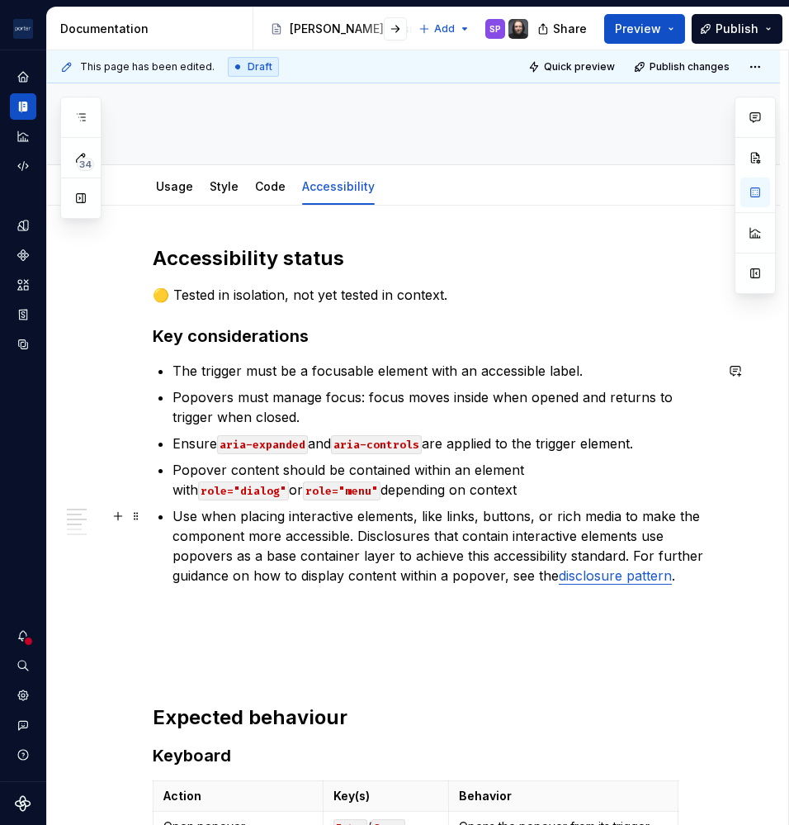
click at [231, 533] on p "Use when placing interactive elements, like links, buttons, or rich media to ma…" at bounding box center [444, 545] width 542 height 79
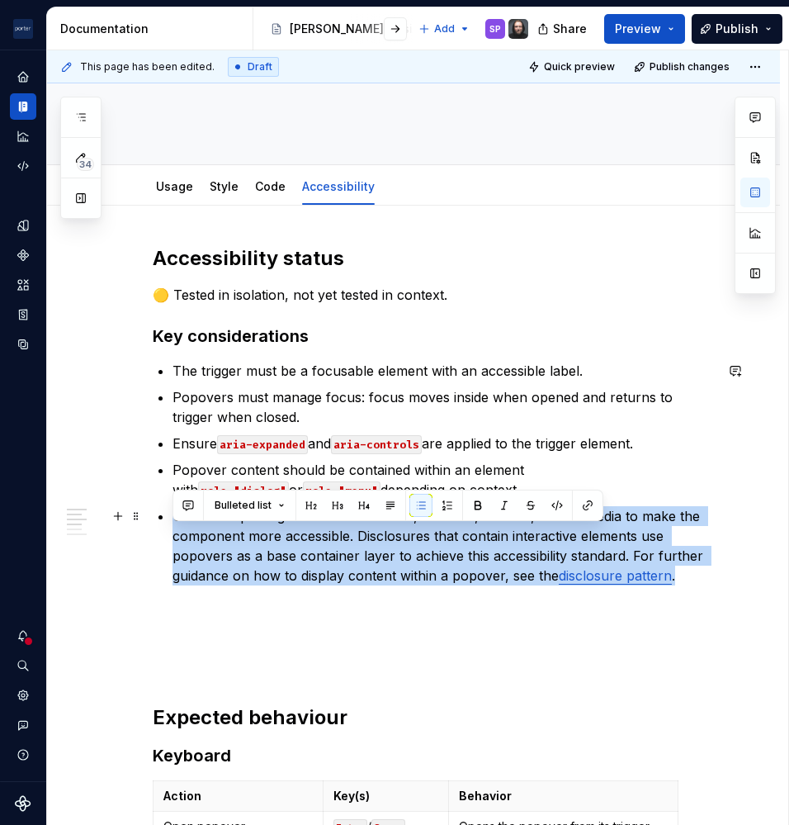
click at [231, 533] on p "Use when placing interactive elements, like links, buttons, or rich media to ma…" at bounding box center [444, 545] width 542 height 79
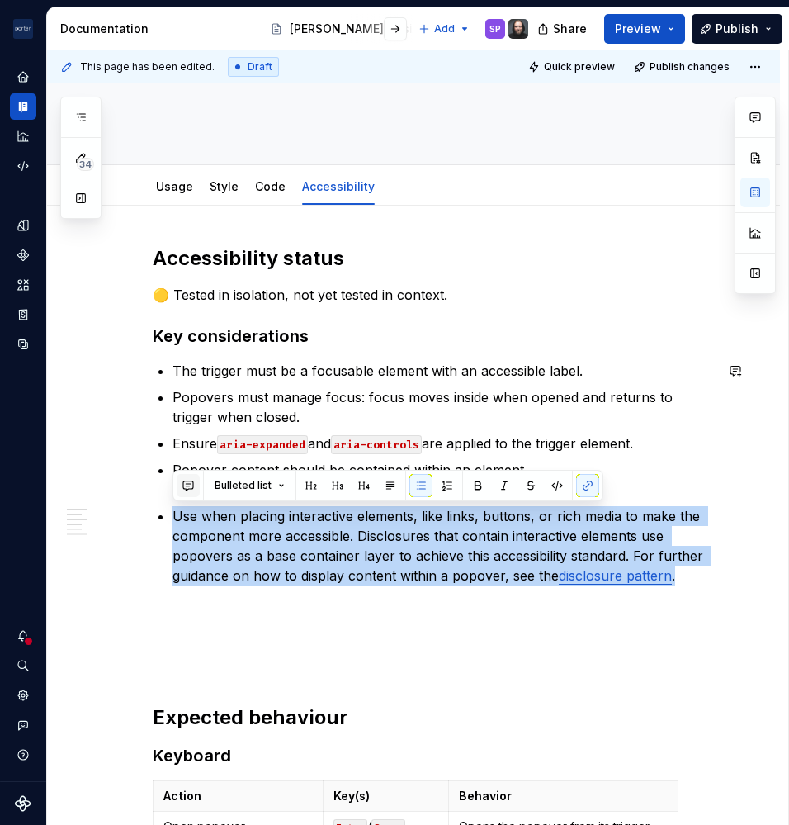
click at [189, 476] on button "button" at bounding box center [188, 485] width 23 height 23
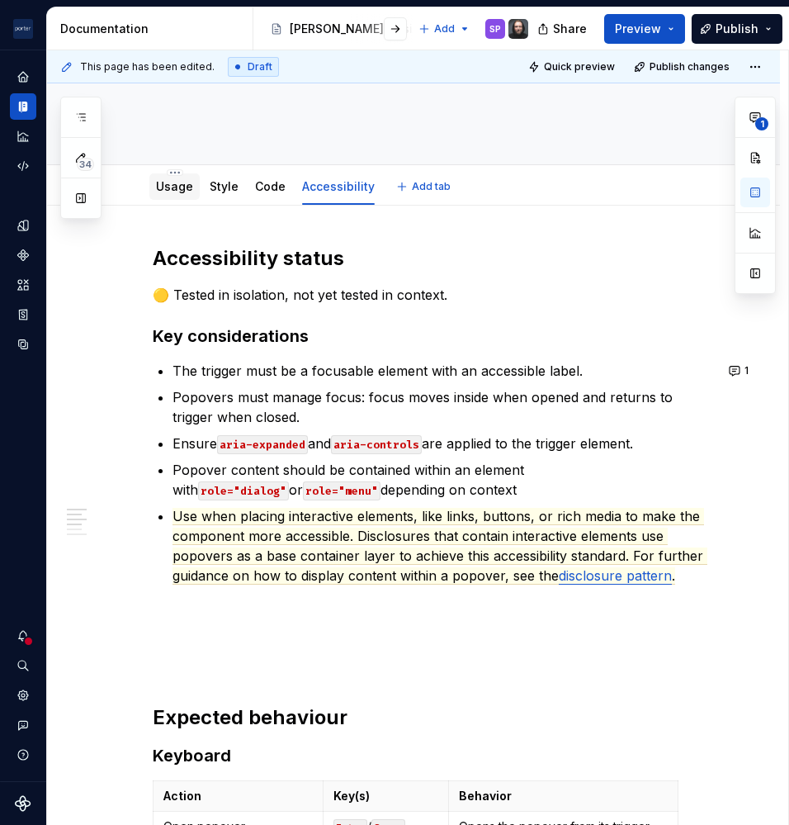
click at [174, 179] on link "Usage" at bounding box center [174, 186] width 37 height 14
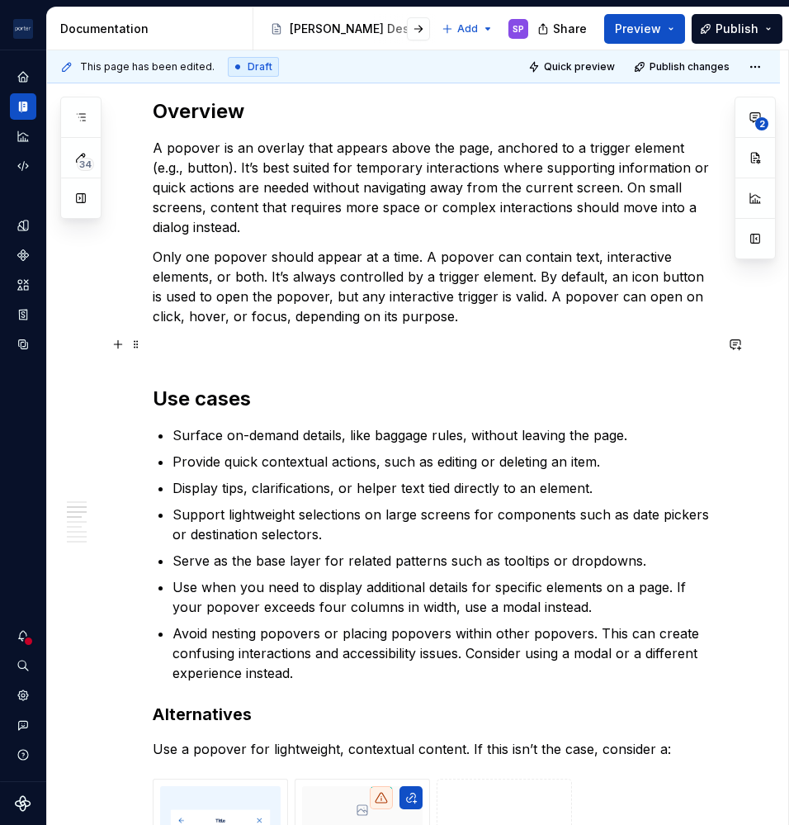
scroll to position [931, 0]
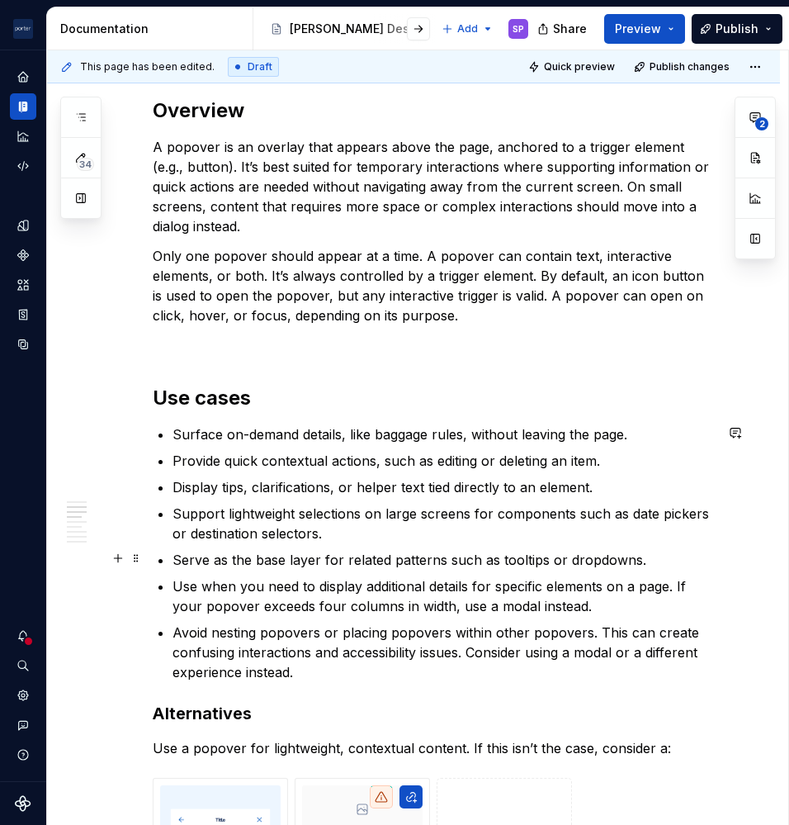
click at [369, 559] on p "Serve as the base layer for related patterns such as tooltips or dropdowns." at bounding box center [444, 560] width 542 height 20
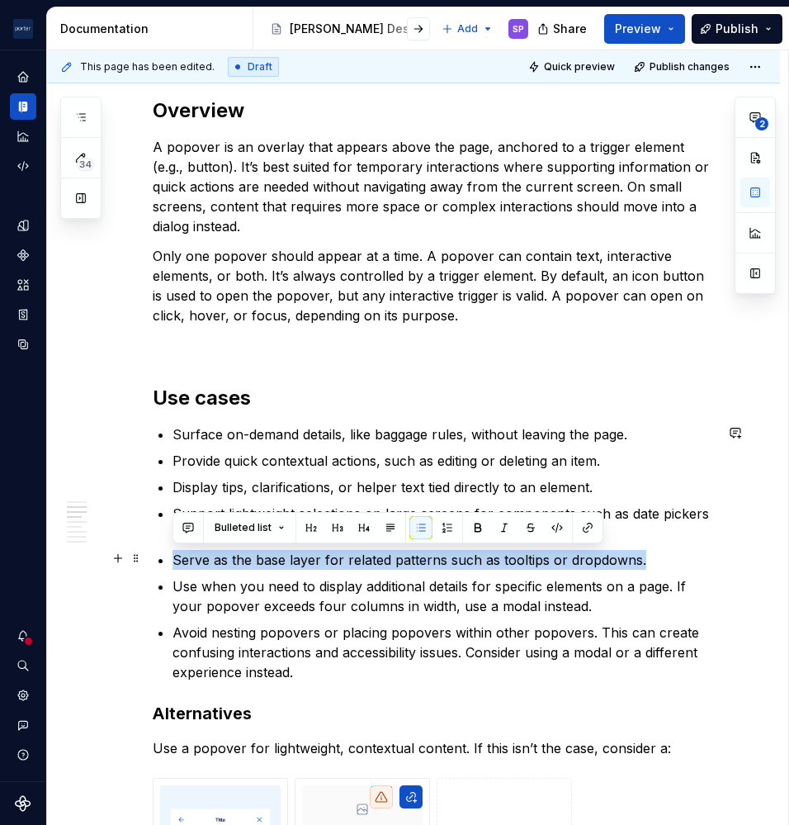
click at [369, 559] on p "Serve as the base layer for related patterns such as tooltips or dropdowns." at bounding box center [444, 560] width 542 height 20
click at [501, 525] on button "button" at bounding box center [504, 527] width 23 height 23
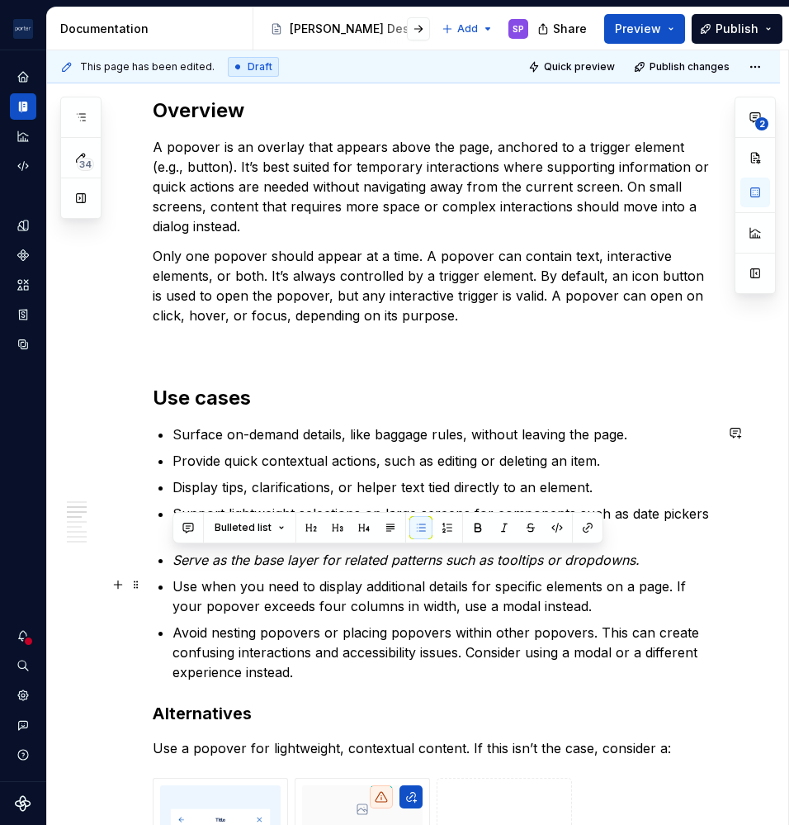
click at [446, 603] on p "Use when you need to display additional details for specific elements on a page…" at bounding box center [444, 596] width 542 height 40
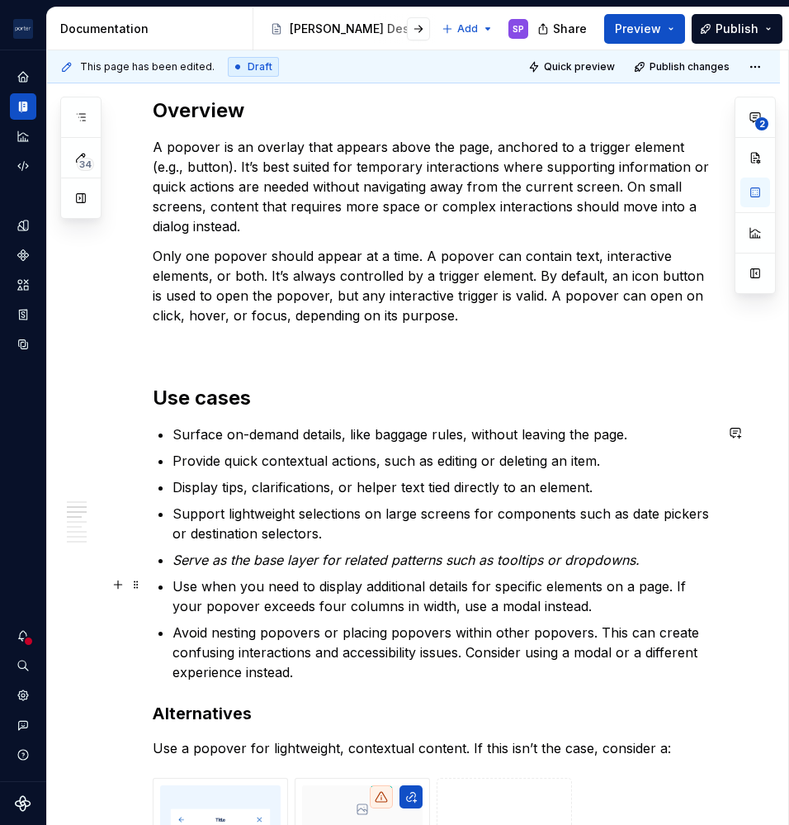
click at [555, 599] on p "Use when you need to display additional details for specific elements on a page…" at bounding box center [444, 596] width 542 height 40
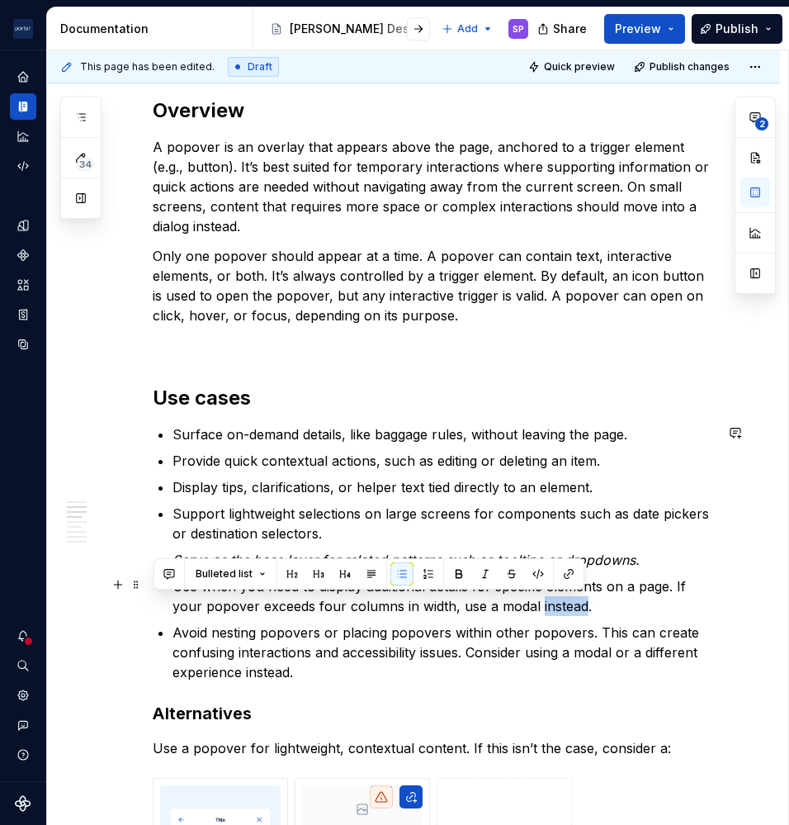
click at [555, 599] on p "Use when you need to display additional details for specific elements on a page…" at bounding box center [444, 596] width 542 height 40
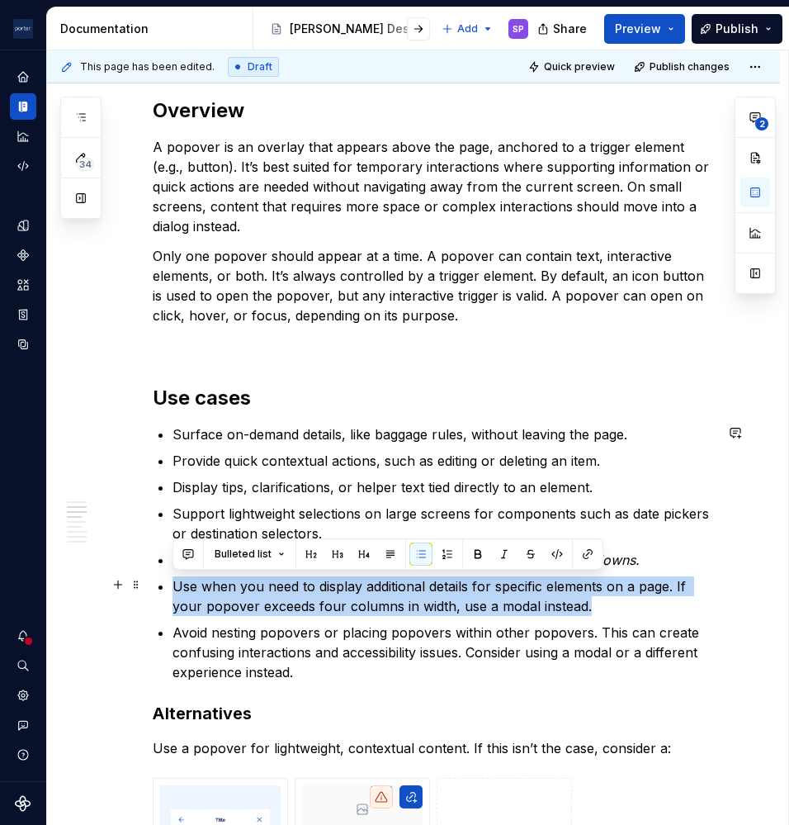
click at [555, 599] on p "Use when you need to display additional details for specific elements on a page…" at bounding box center [444, 596] width 542 height 40
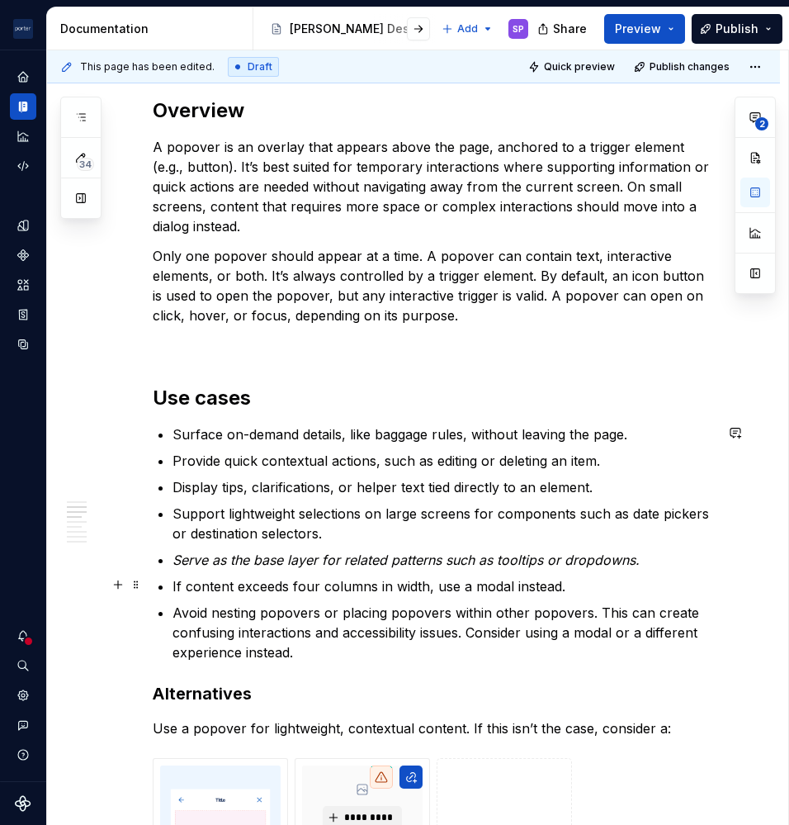
click at [535, 590] on p "If content exceeds four columns in width, use a modal instead." at bounding box center [444, 586] width 542 height 20
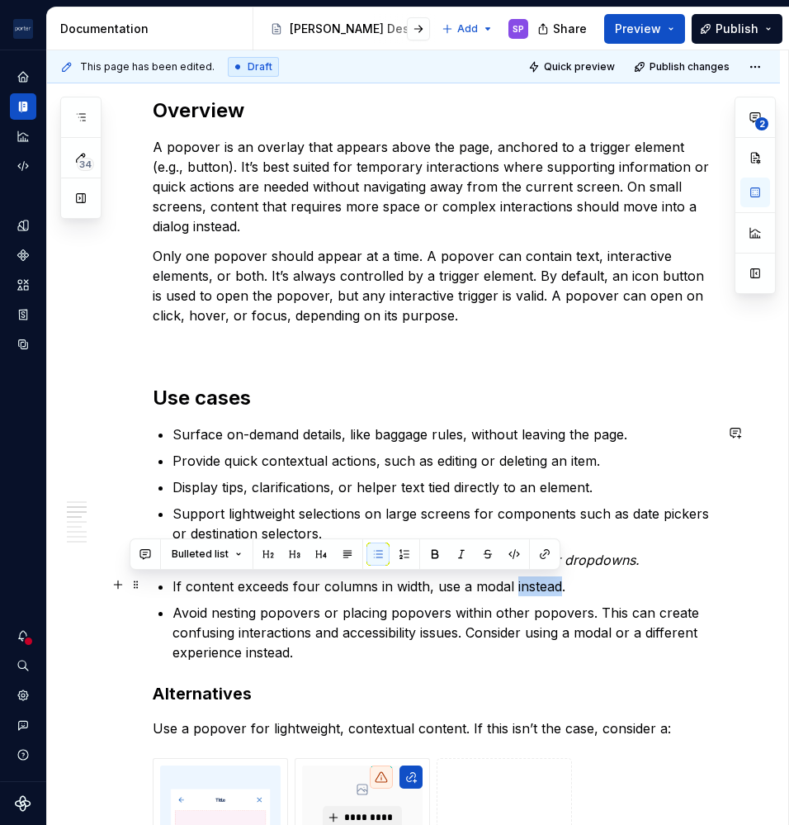
click at [535, 590] on p "If content exceeds four columns in width, use a modal instead." at bounding box center [444, 586] width 542 height 20
click at [192, 549] on button "button" at bounding box center [188, 553] width 23 height 23
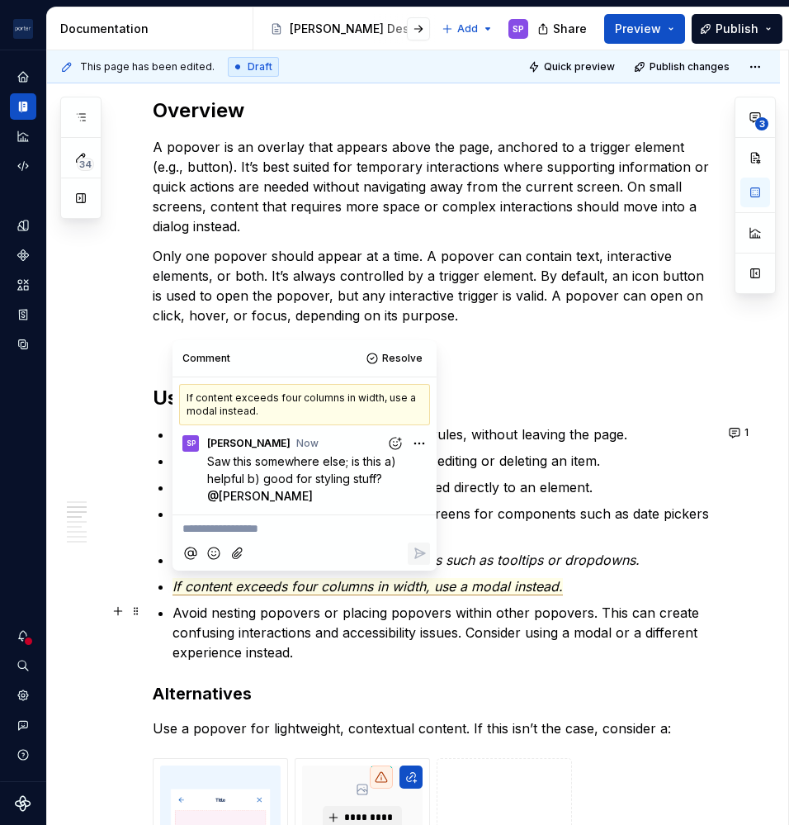
click at [258, 646] on p "Avoid nesting popovers or placing popovers within other popovers. This can crea…" at bounding box center [444, 632] width 542 height 59
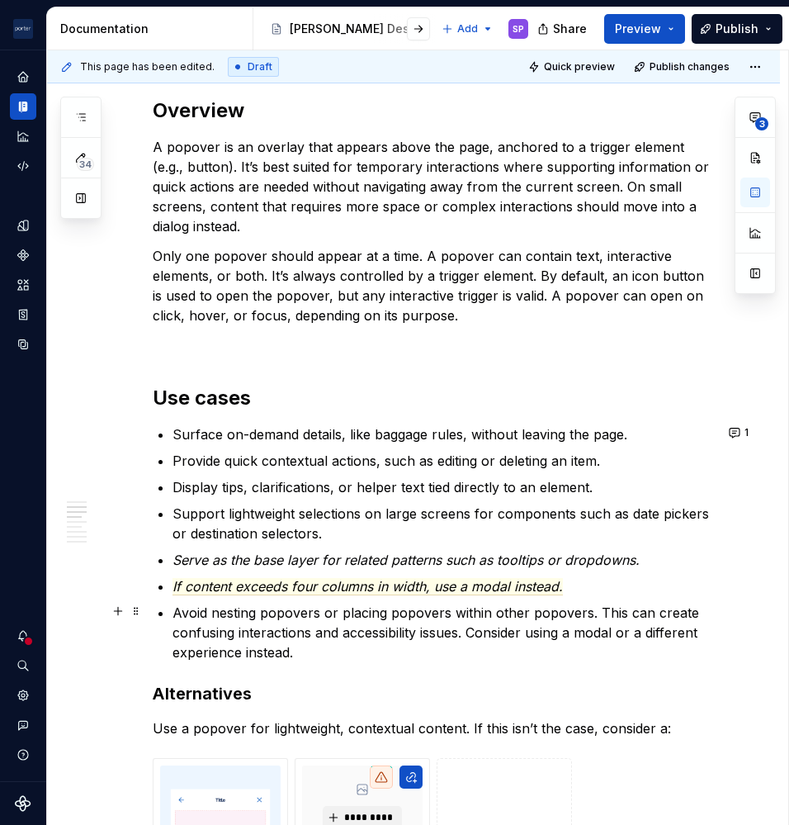
click at [196, 615] on p "Avoid nesting popovers or placing popovers within other popovers. This can crea…" at bounding box center [444, 632] width 542 height 59
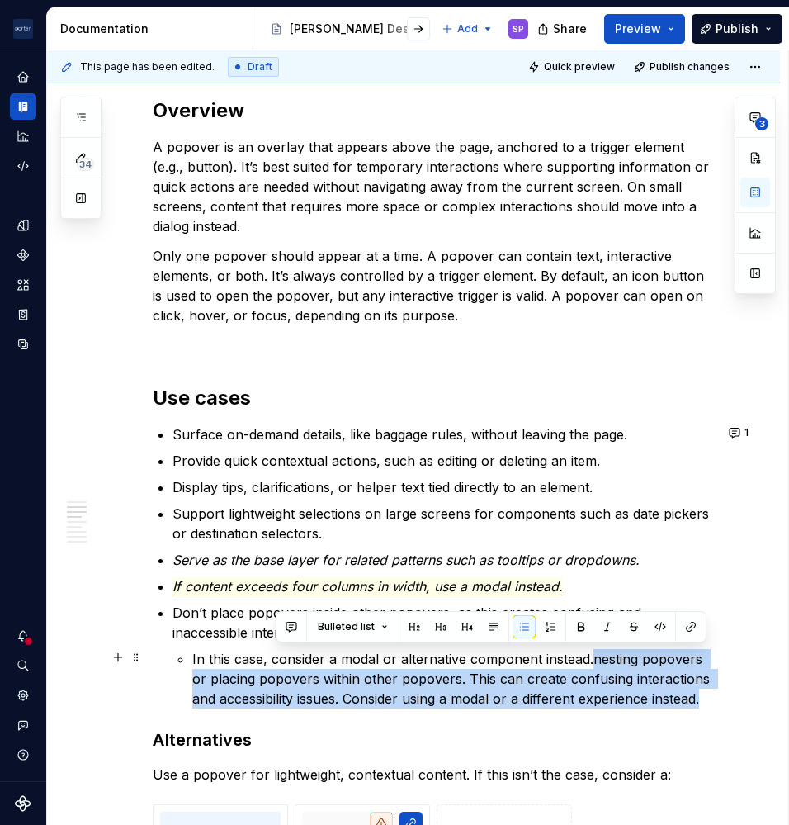
drag, startPoint x: 593, startPoint y: 652, endPoint x: 704, endPoint y: 703, distance: 122.7
click at [704, 703] on p "In this case, consider a modal or alternative component instead.nesting popover…" at bounding box center [453, 678] width 522 height 59
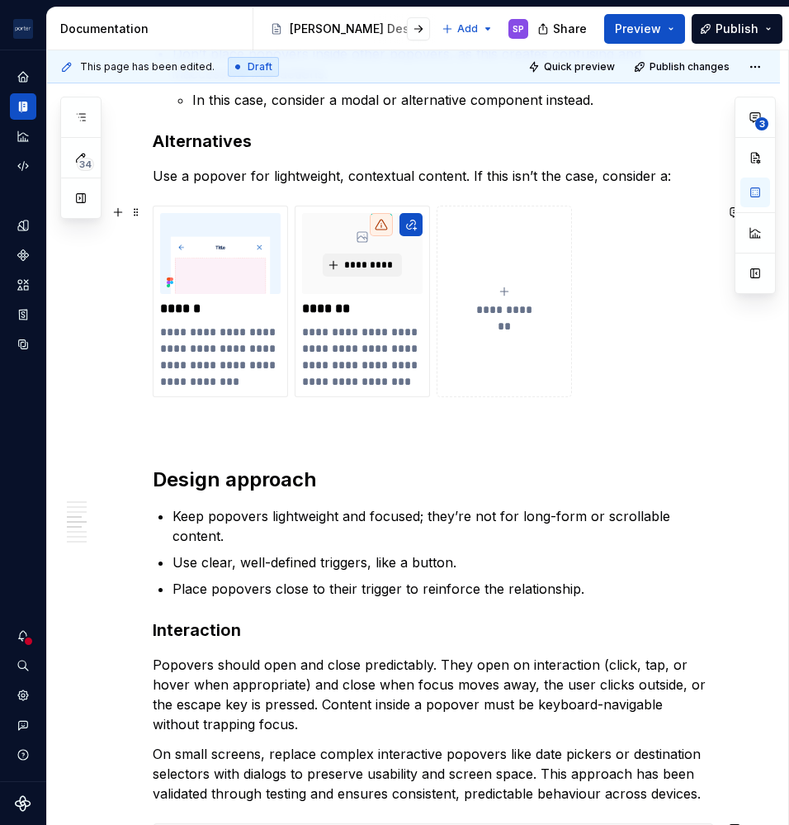
scroll to position [1542, 0]
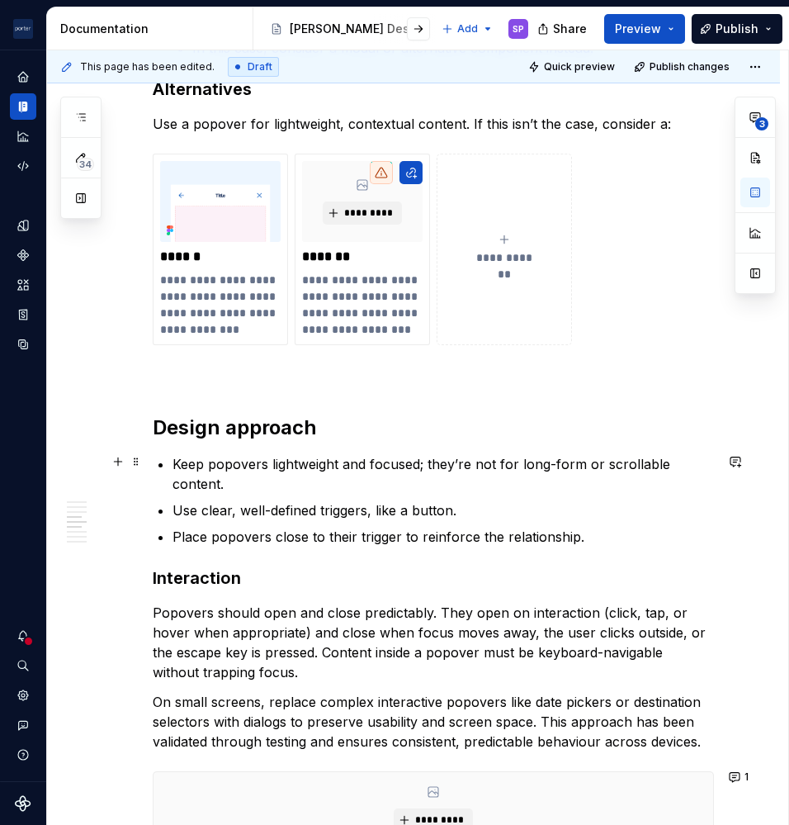
click at [497, 459] on p "Keep popovers lightweight and focused; they’re not for long-form or scrollable …" at bounding box center [444, 474] width 542 height 40
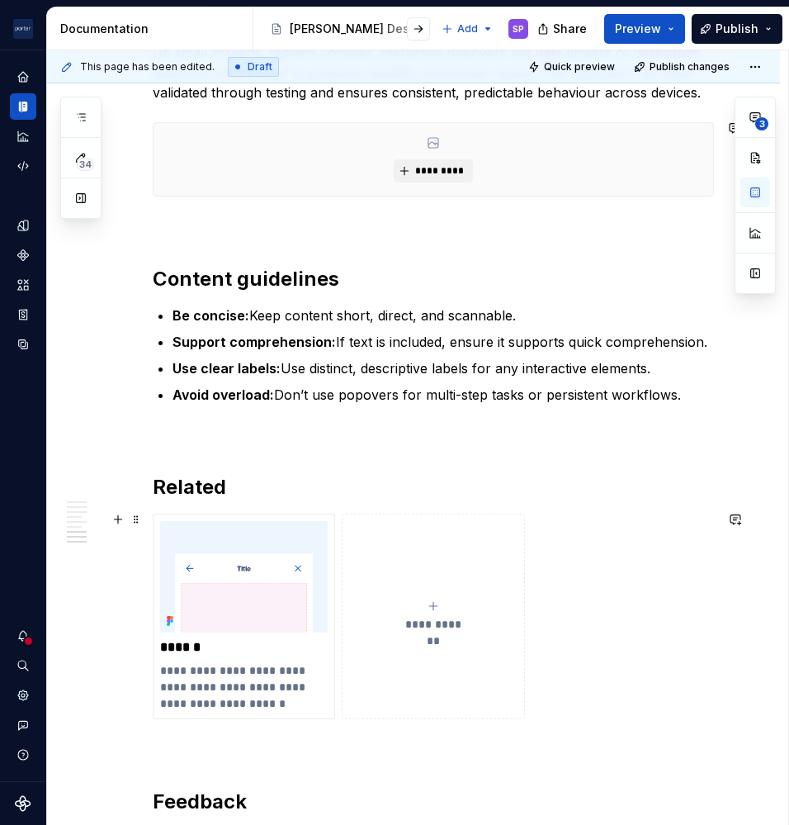
scroll to position [2194, 0]
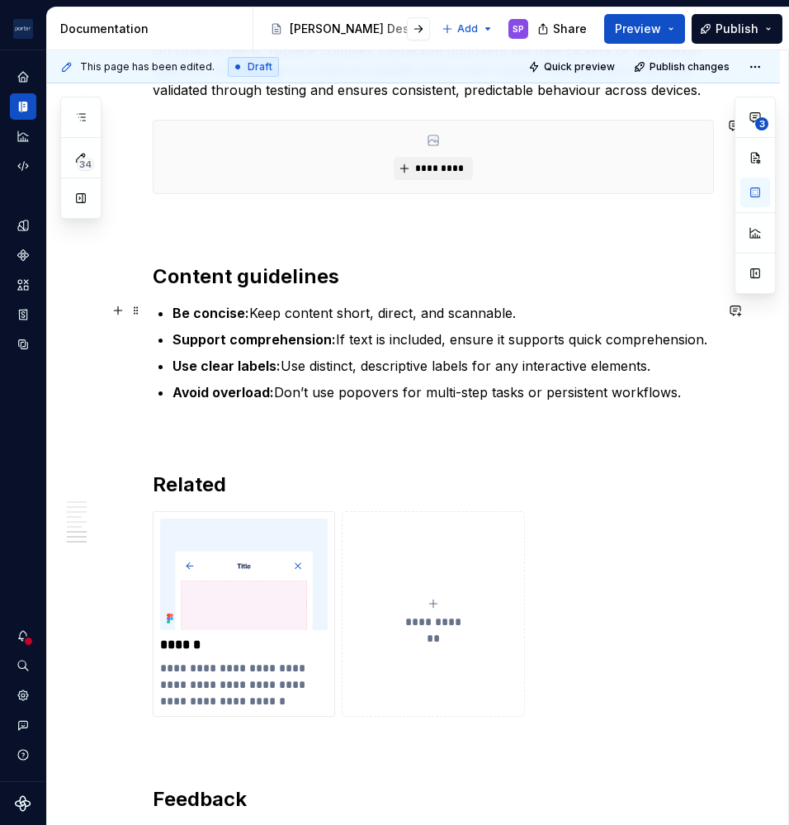
click at [311, 311] on p "Be concise: Keep content short, direct, and scannable." at bounding box center [444, 313] width 542 height 20
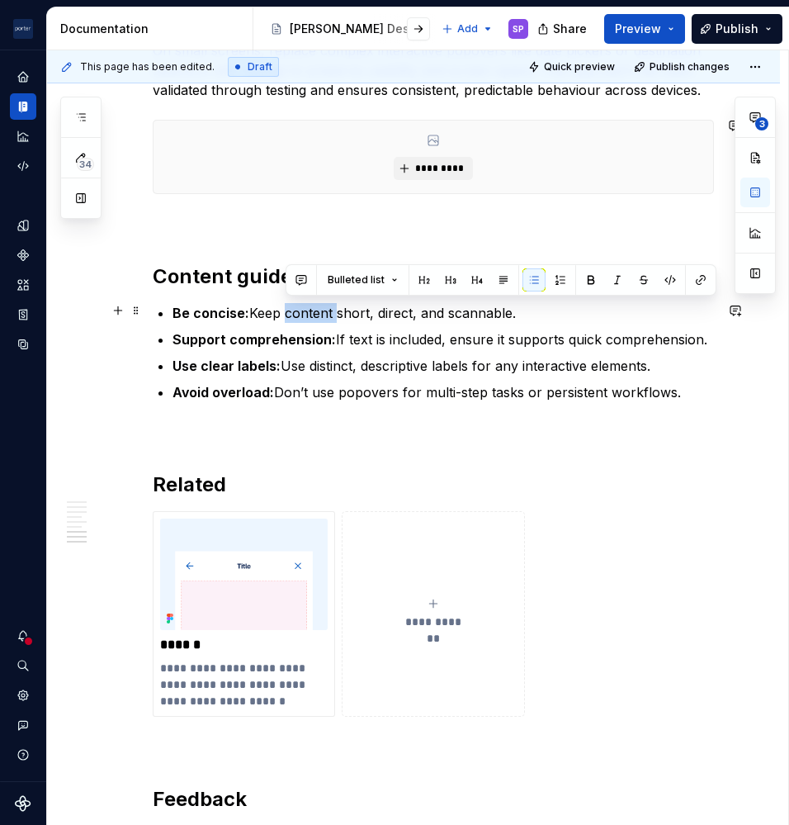
click at [311, 311] on p "Be concise: Keep content short, direct, and scannable." at bounding box center [444, 313] width 542 height 20
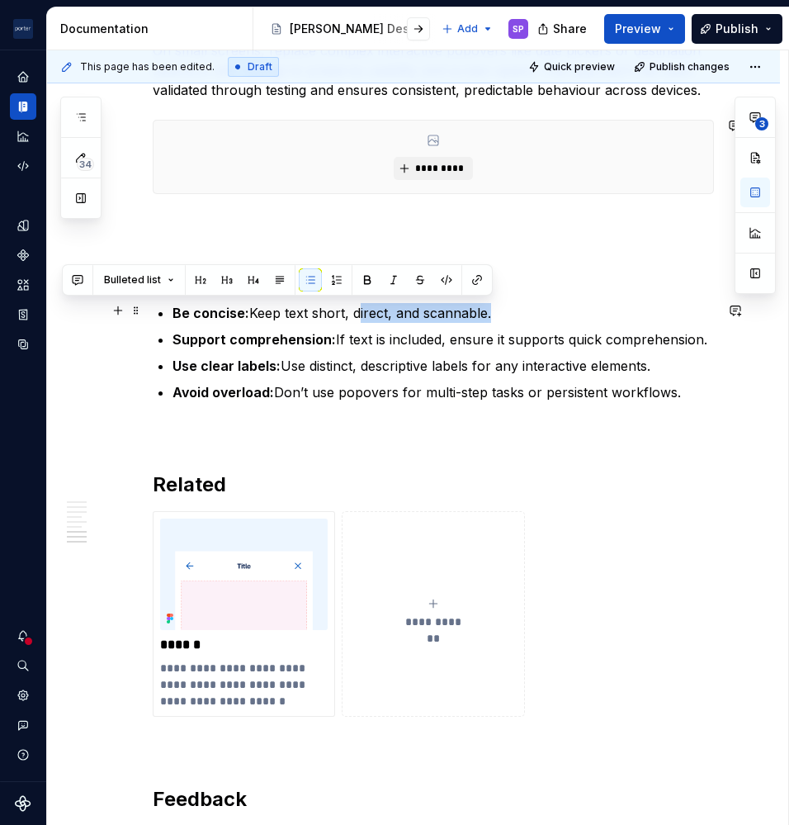
drag, startPoint x: 358, startPoint y: 310, endPoint x: 494, endPoint y: 306, distance: 136.3
click at [494, 306] on p "Be concise: Keep text short, direct, and scannable." at bounding box center [444, 313] width 542 height 20
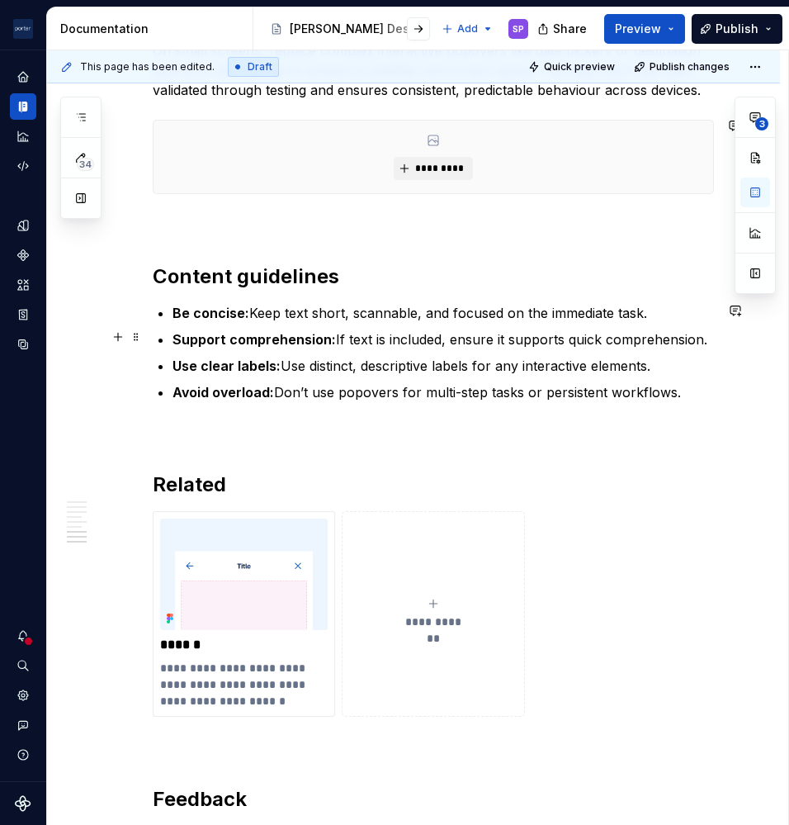
click at [622, 348] on ul "Be concise: Keep text short, scannable, and focused on the immediate task. Supp…" at bounding box center [444, 352] width 542 height 99
click at [696, 388] on p "Avoid overload: Don’t use popovers for multi-step tasks or persistent workflows." at bounding box center [444, 392] width 542 height 20
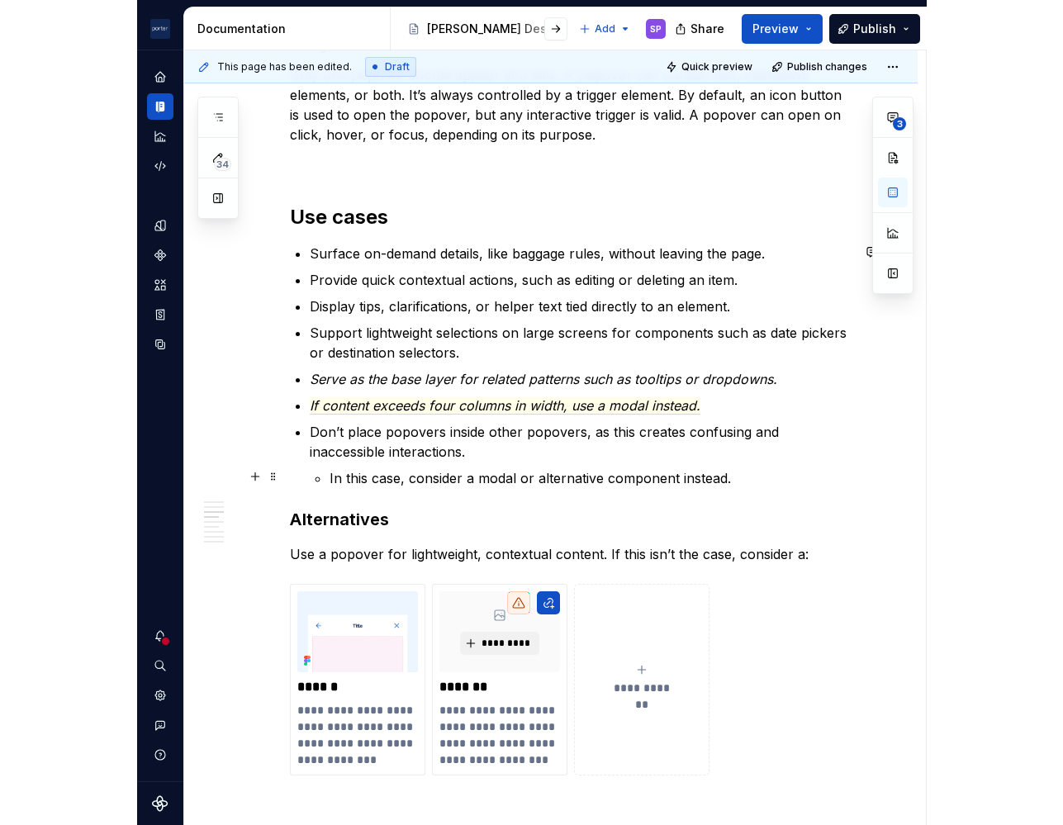
scroll to position [1111, 0]
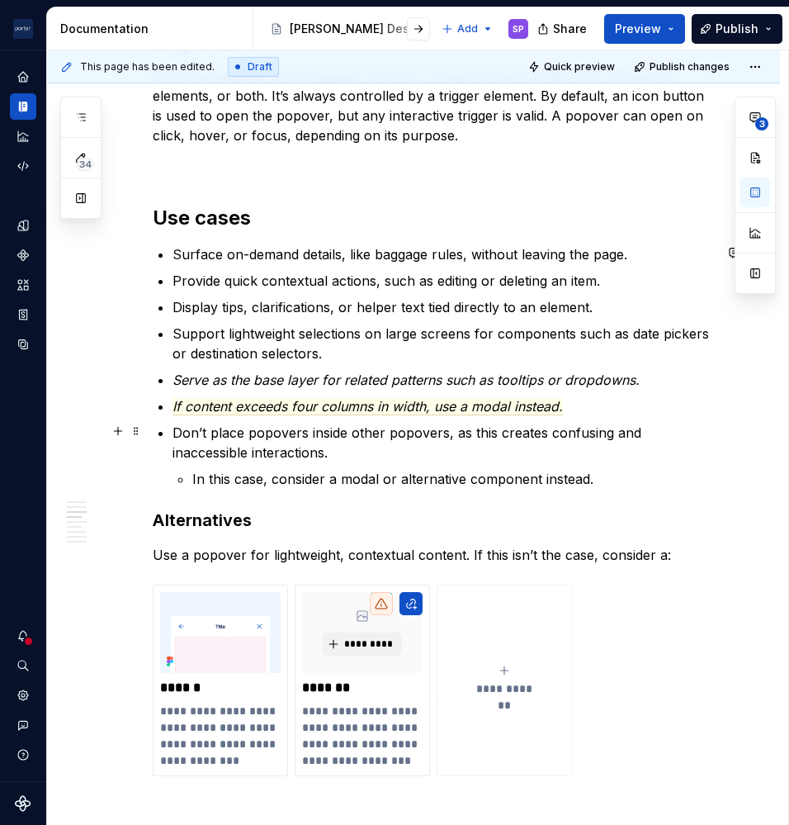
click at [550, 462] on li "Don’t place popovers inside other popovers, as this creates confusing and inacc…" at bounding box center [444, 456] width 542 height 66
click at [654, 465] on li "Don’t place popovers inside other popovers, as this creates confusing and inacc…" at bounding box center [444, 456] width 542 height 66
click at [618, 484] on p "In this case, consider a modal or alternative component instead." at bounding box center [453, 479] width 522 height 20
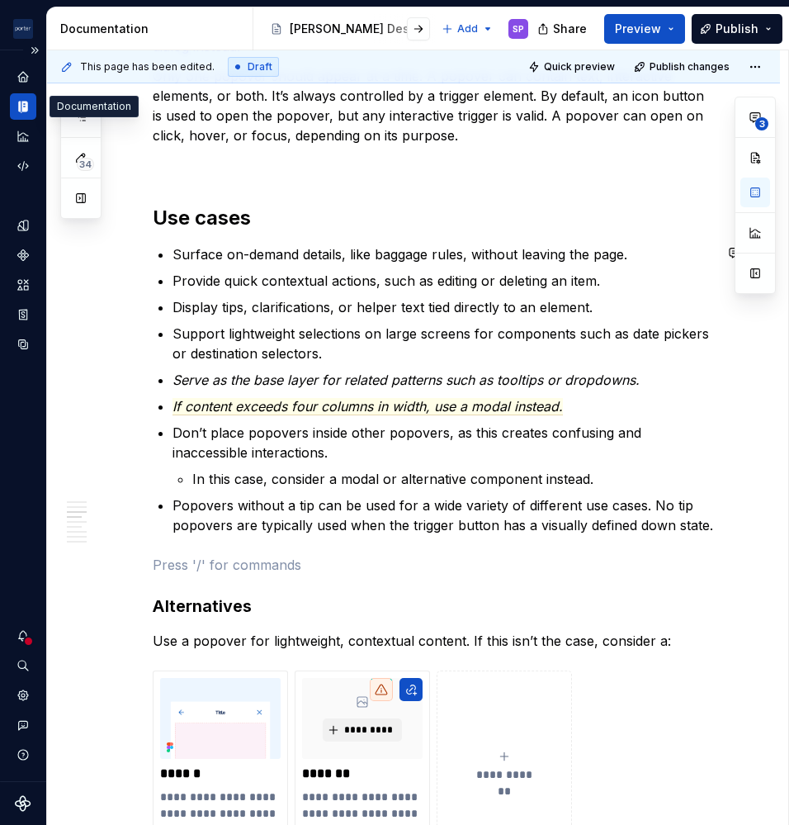
click at [29, 104] on icon "Documentation" at bounding box center [23, 106] width 15 height 15
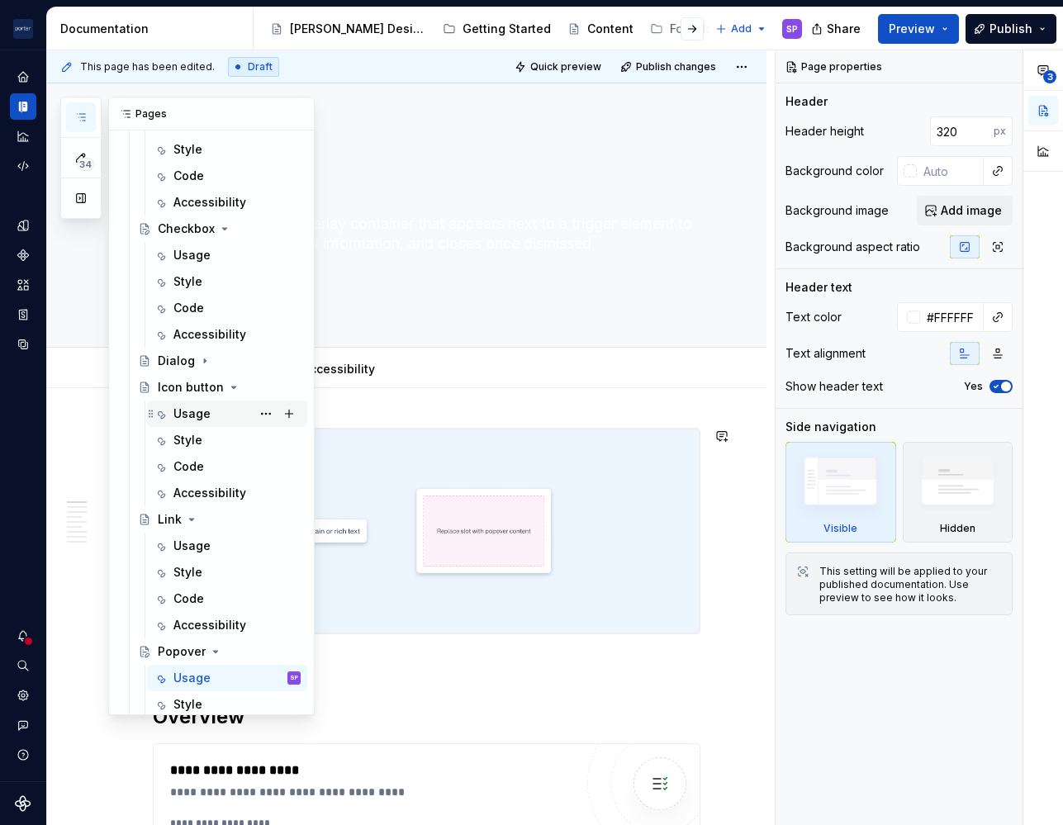
click at [187, 414] on div "Usage" at bounding box center [191, 413] width 37 height 17
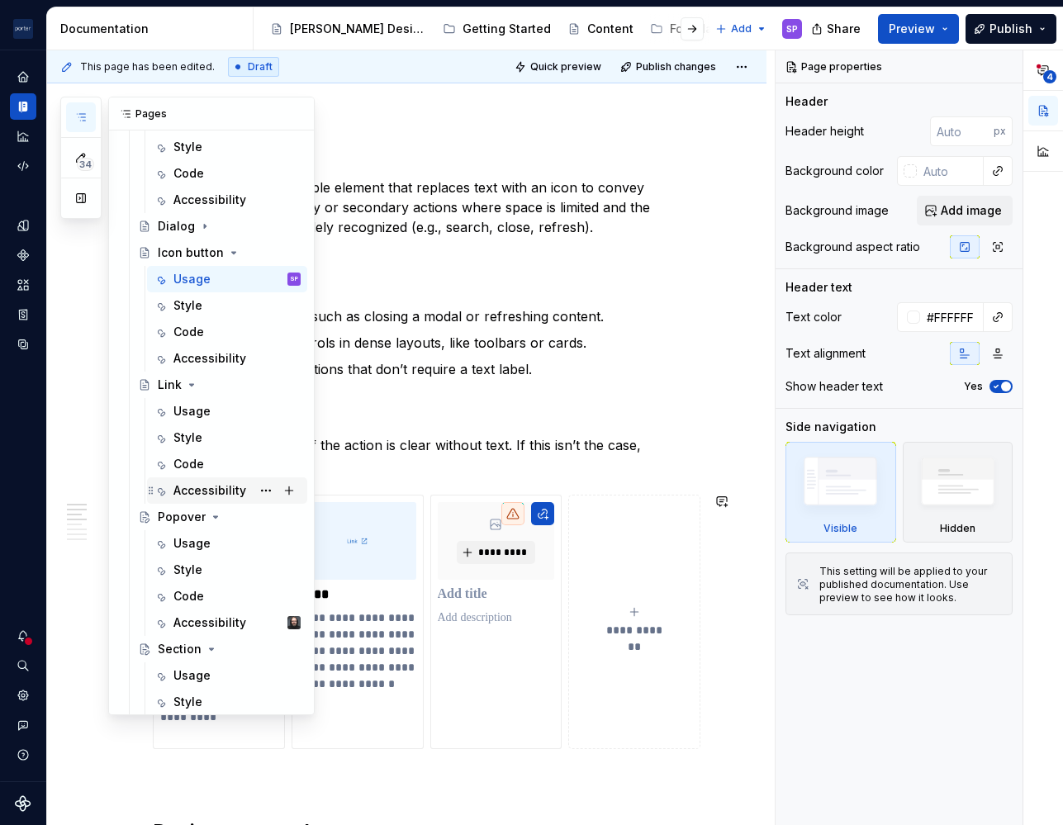
scroll to position [485, 0]
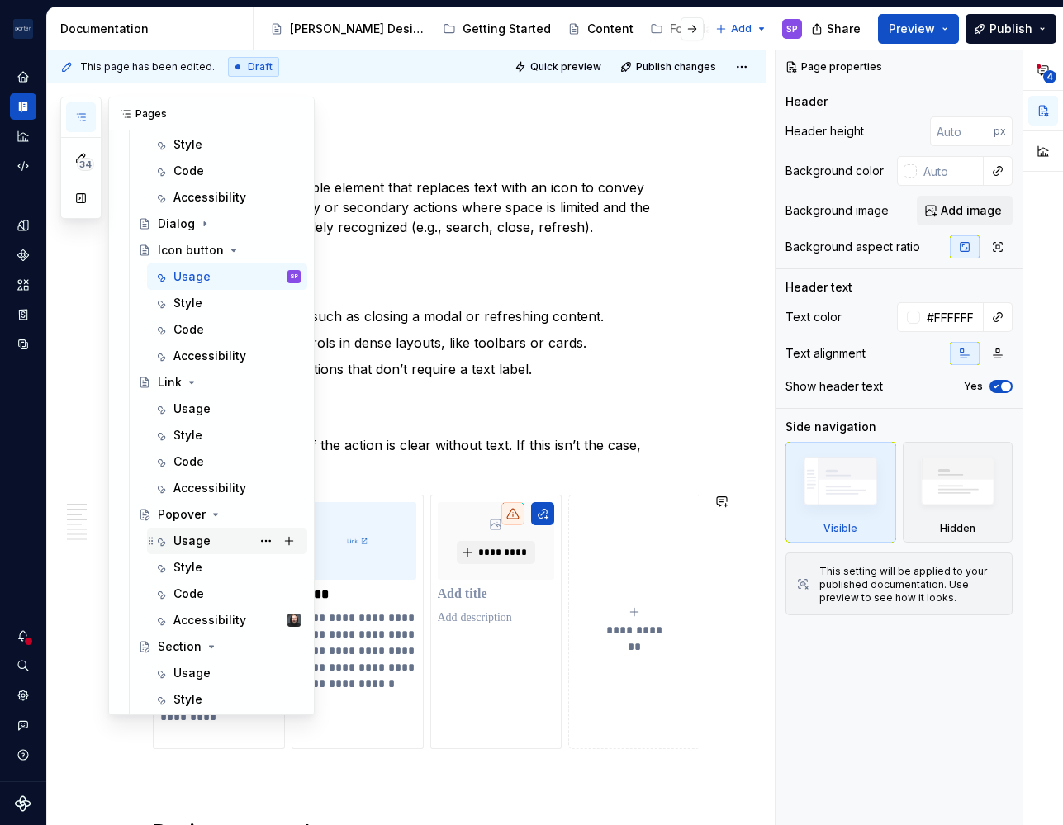
click at [202, 538] on div "Usage" at bounding box center [191, 541] width 37 height 17
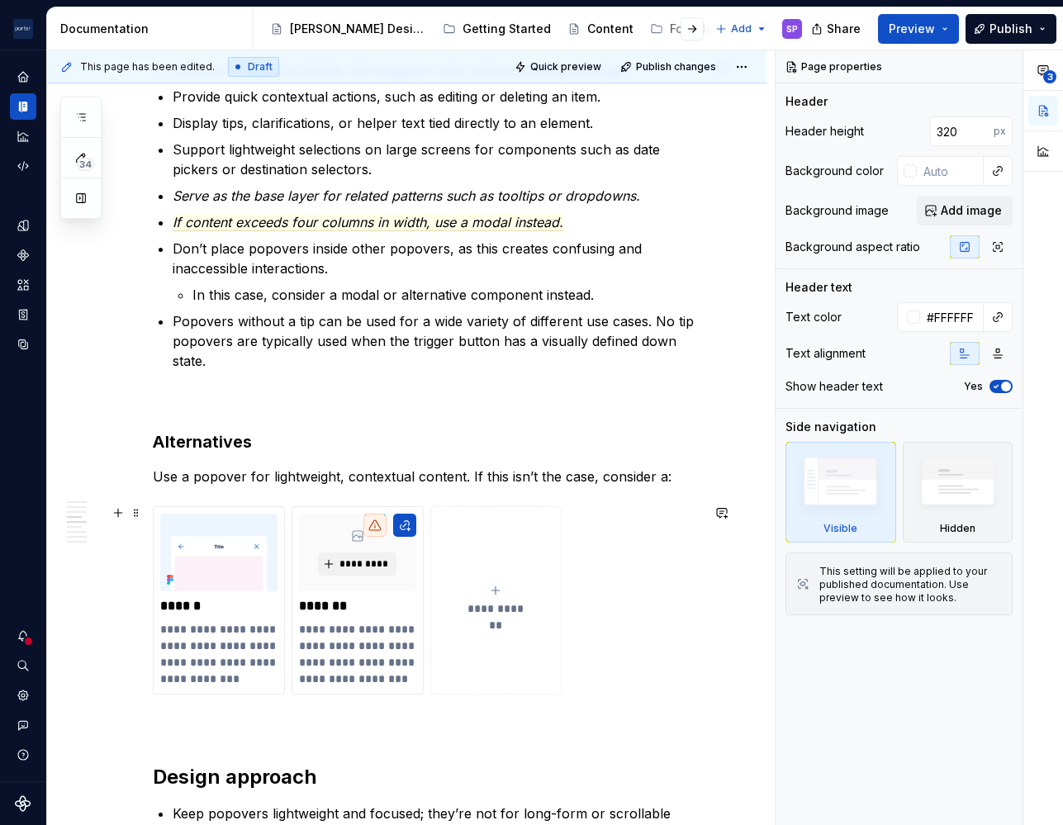
scroll to position [1280, 0]
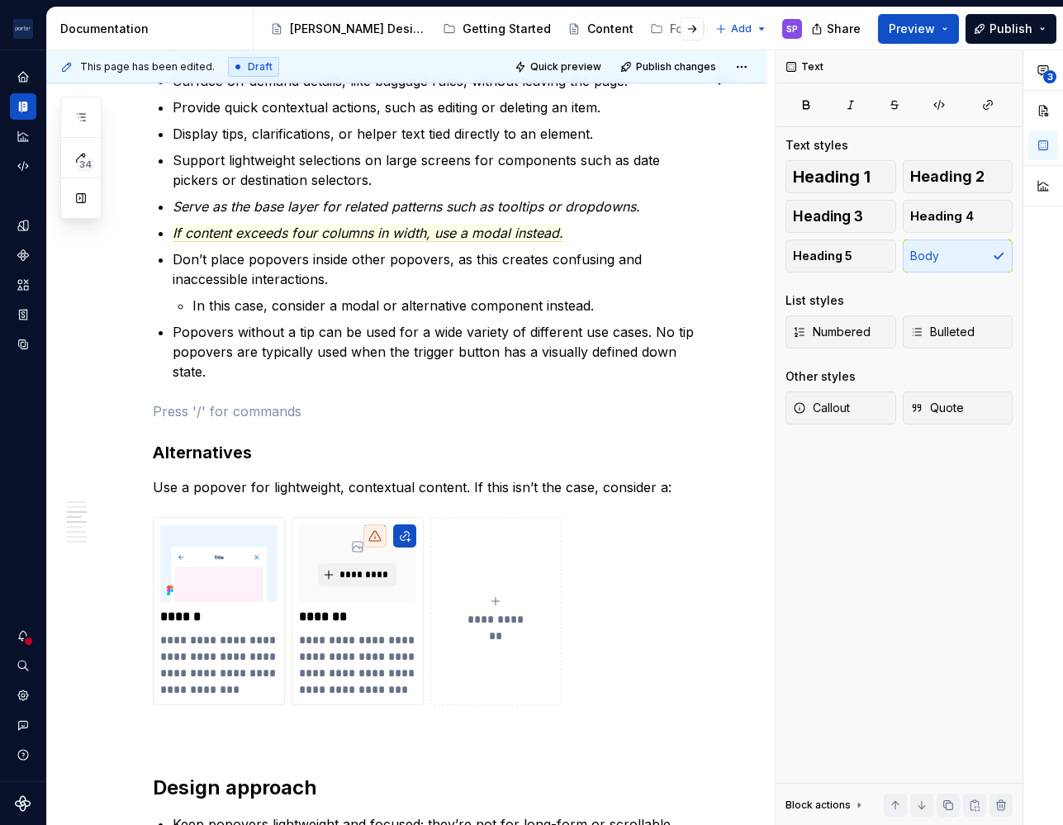
click at [320, 396] on div "**********" at bounding box center [426, 591] width 547 height 2887
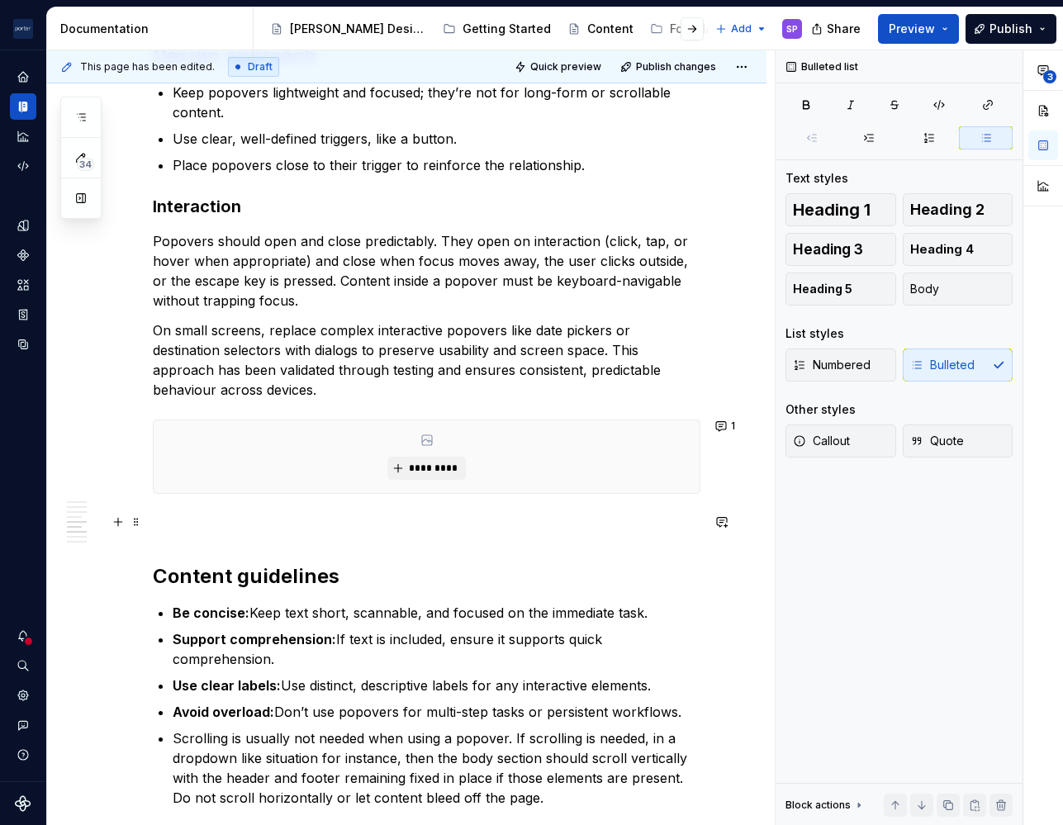
scroll to position [1944, 0]
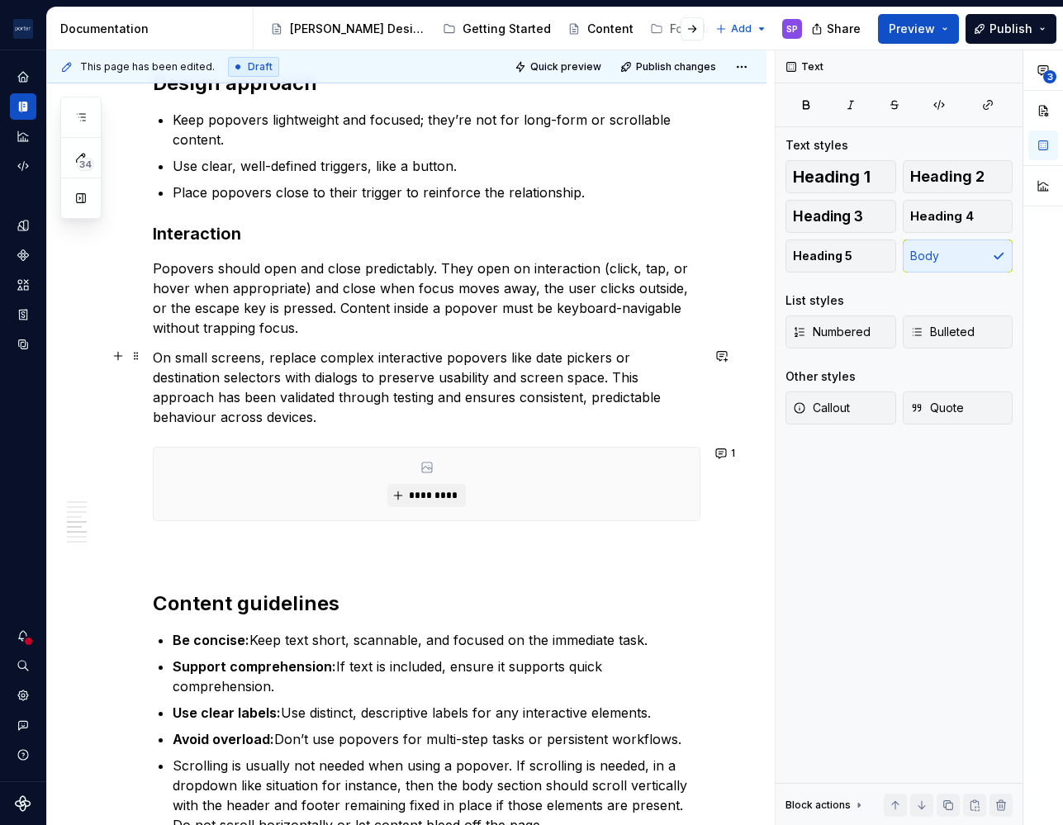
click at [294, 358] on p "On small screens, replace complex interactive popovers like date pickers or des…" at bounding box center [426, 387] width 547 height 79
click at [313, 414] on p "On small screens, replace complex interactive popovers like date pickers or des…" at bounding box center [426, 387] width 547 height 79
click at [366, 403] on p "On small screens, replace complex interactive popovers like date pickers or des…" at bounding box center [426, 387] width 547 height 79
click at [362, 418] on p "On small screens, replace complex interactive popovers like date pickers or des…" at bounding box center [426, 387] width 547 height 79
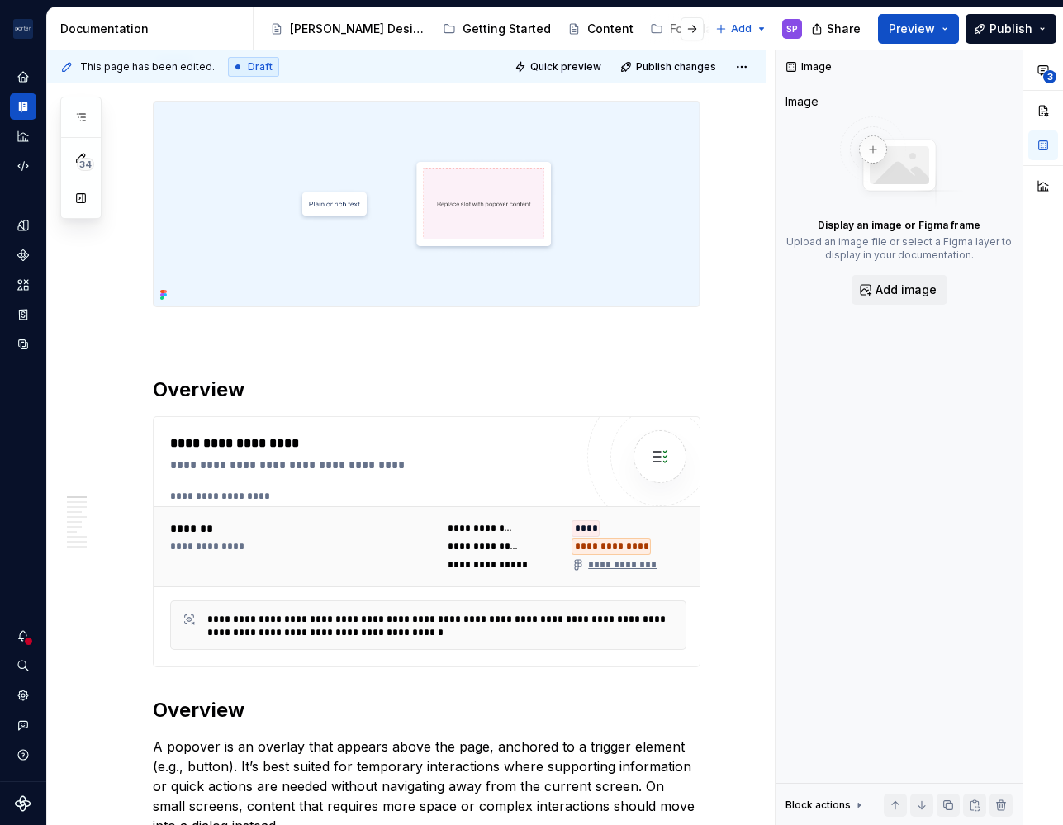
scroll to position [0, 0]
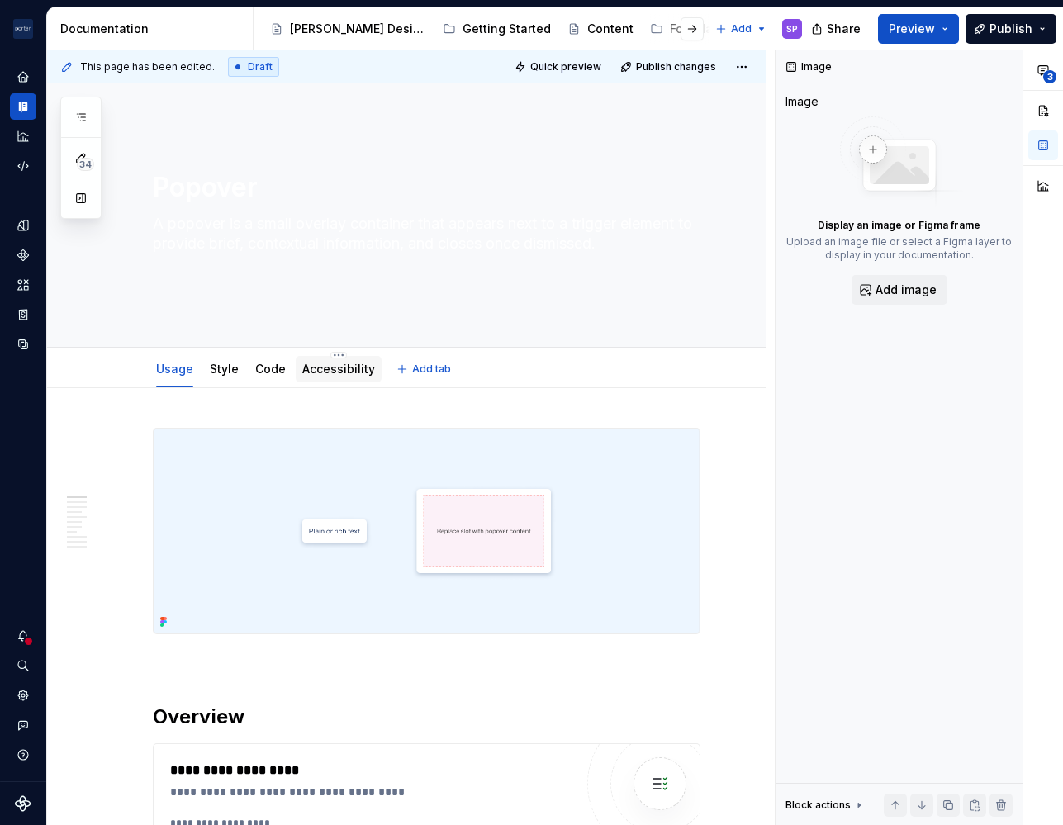
click at [347, 364] on link "Accessibility" at bounding box center [338, 369] width 73 height 14
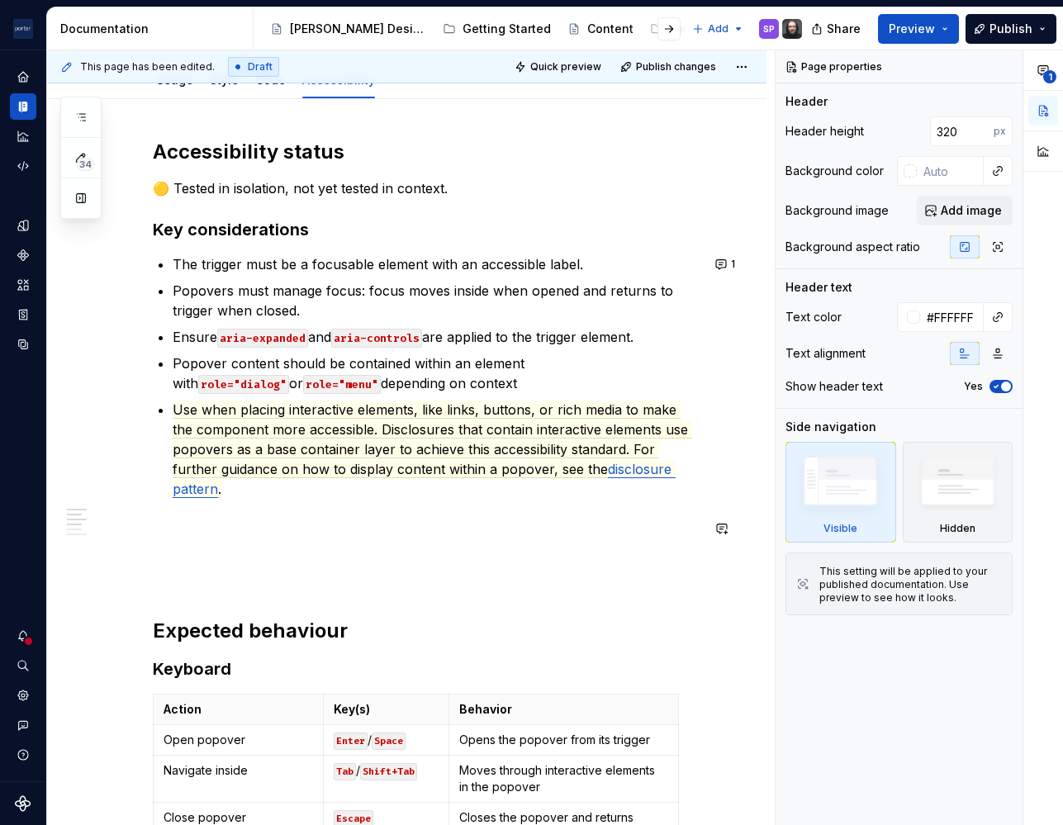
scroll to position [290, 0]
click at [355, 547] on p at bounding box center [426, 538] width 547 height 40
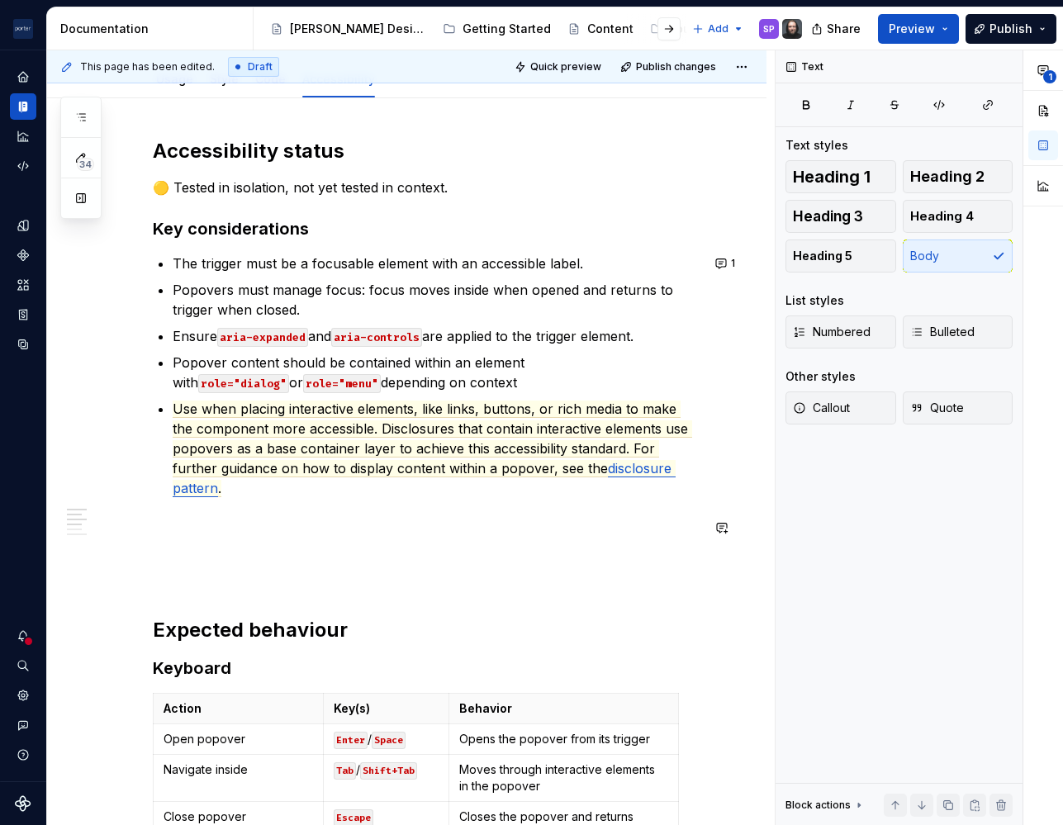
click at [320, 501] on div "Accessibility status 🟡 Tested in isolation, not yet tested in context. Key cons…" at bounding box center [426, 712] width 547 height 1149
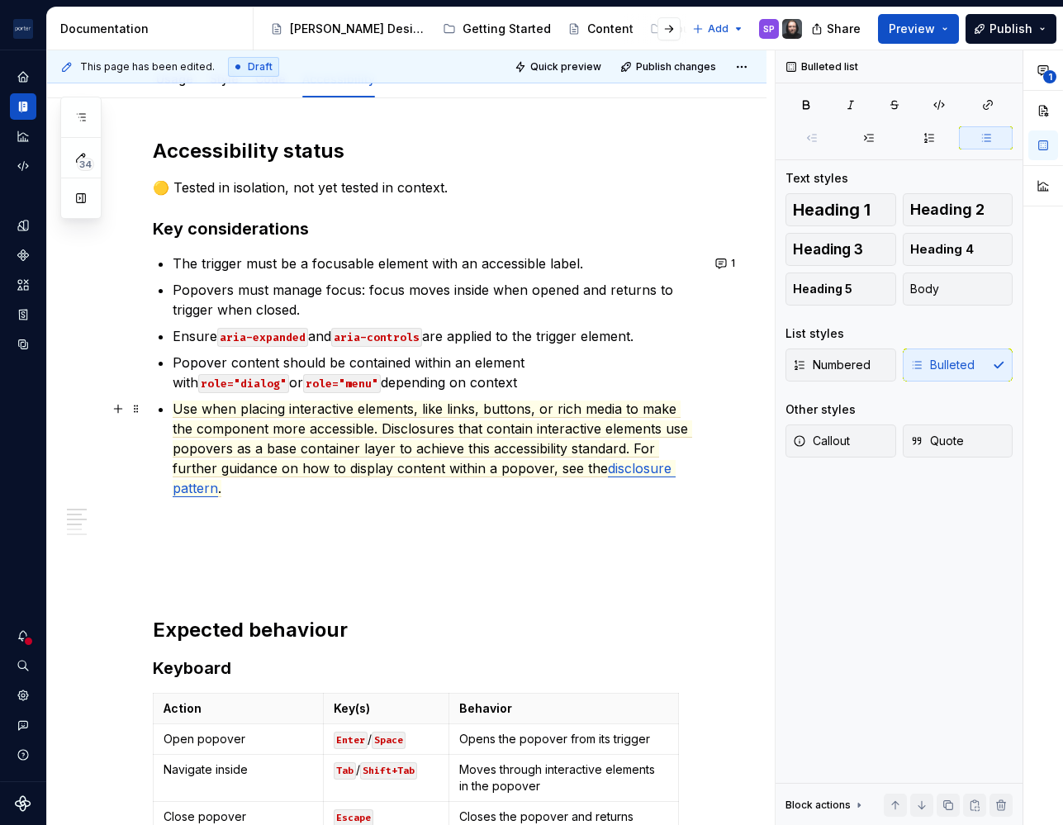
click at [296, 486] on p "Use when placing interactive elements, like links, buttons, or rich media to ma…" at bounding box center [437, 448] width 528 height 99
click at [490, 460] on span "Use when placing interactive elements, like links, buttons, or rich media to ma…" at bounding box center [432, 438] width 519 height 77
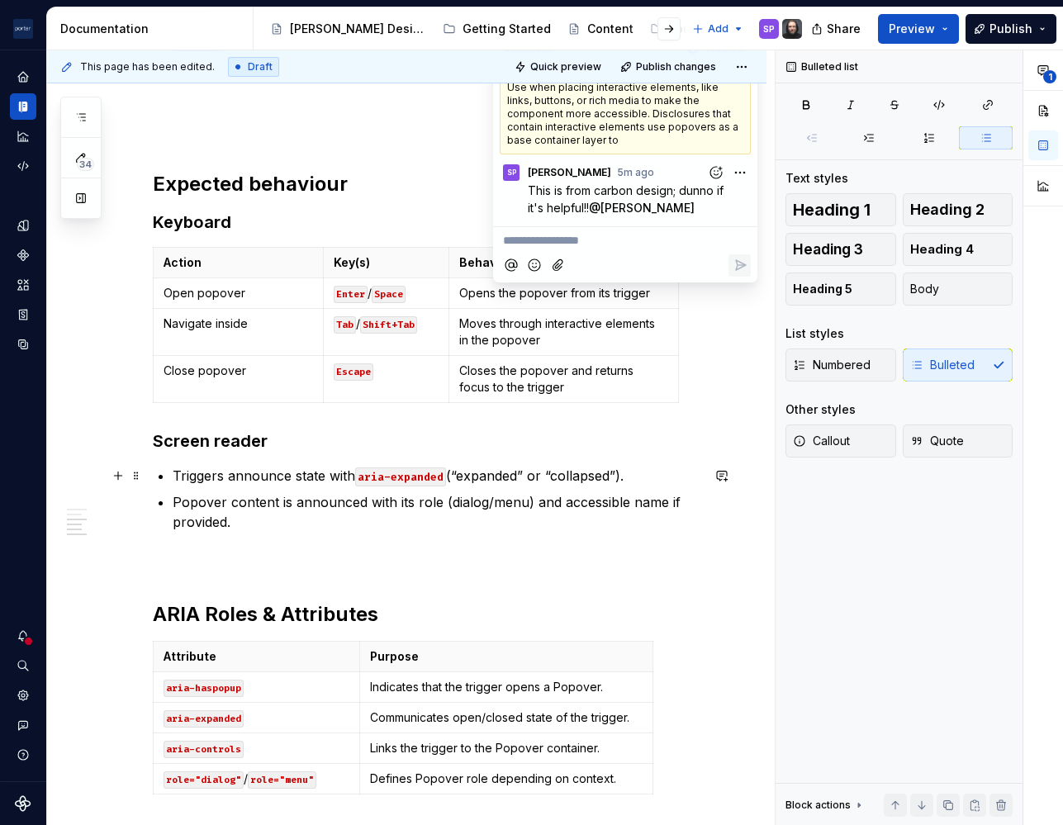
scroll to position [745, 0]
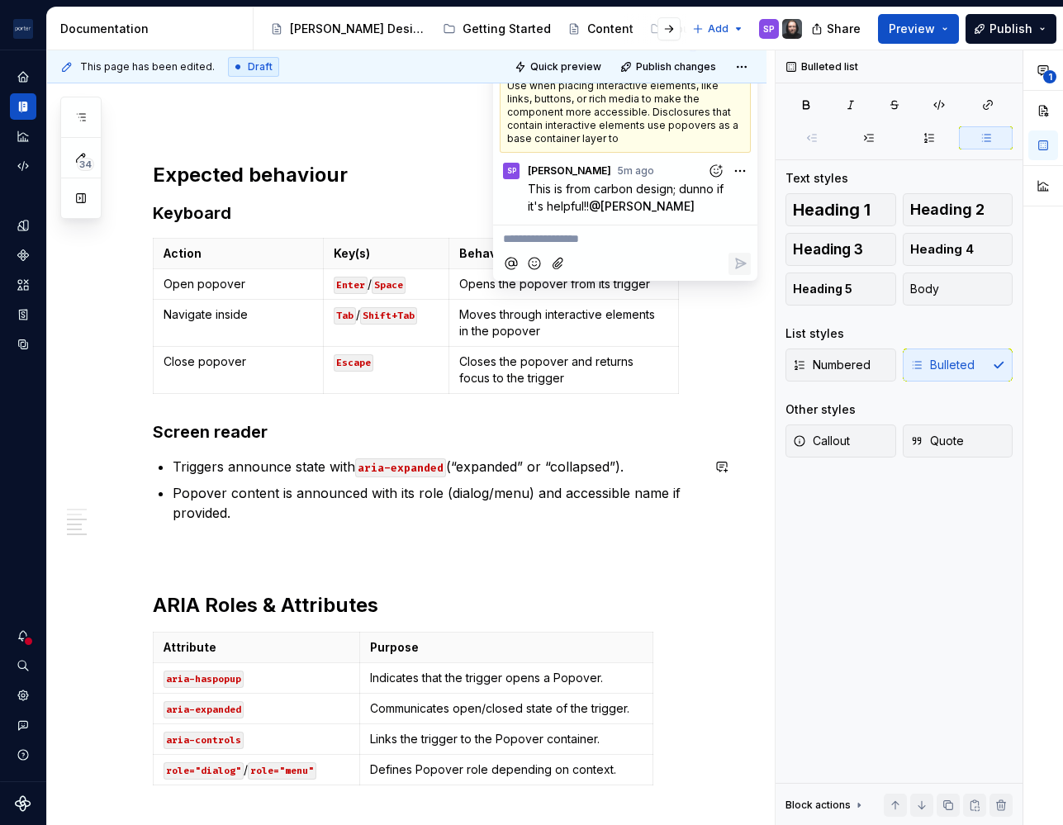
click at [303, 534] on div "Accessibility status 🟡 Tested in isolation, not yet tested in context. Key cons…" at bounding box center [426, 257] width 547 height 1149
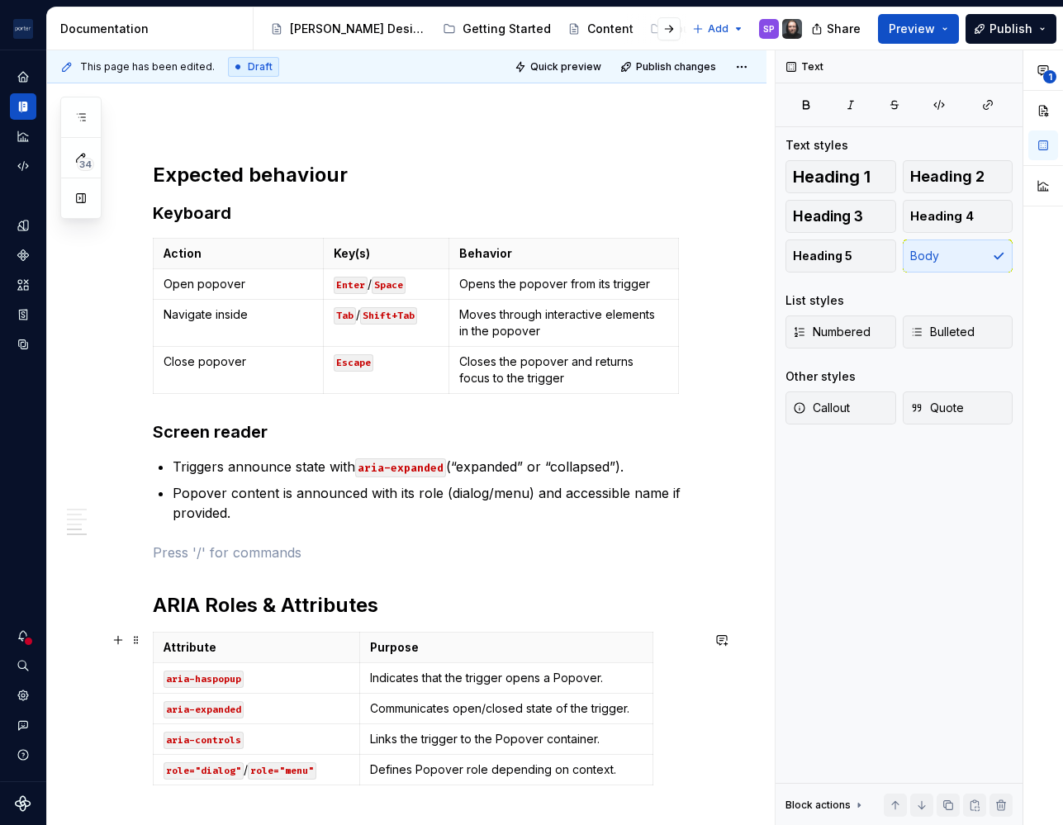
scroll to position [1018, 0]
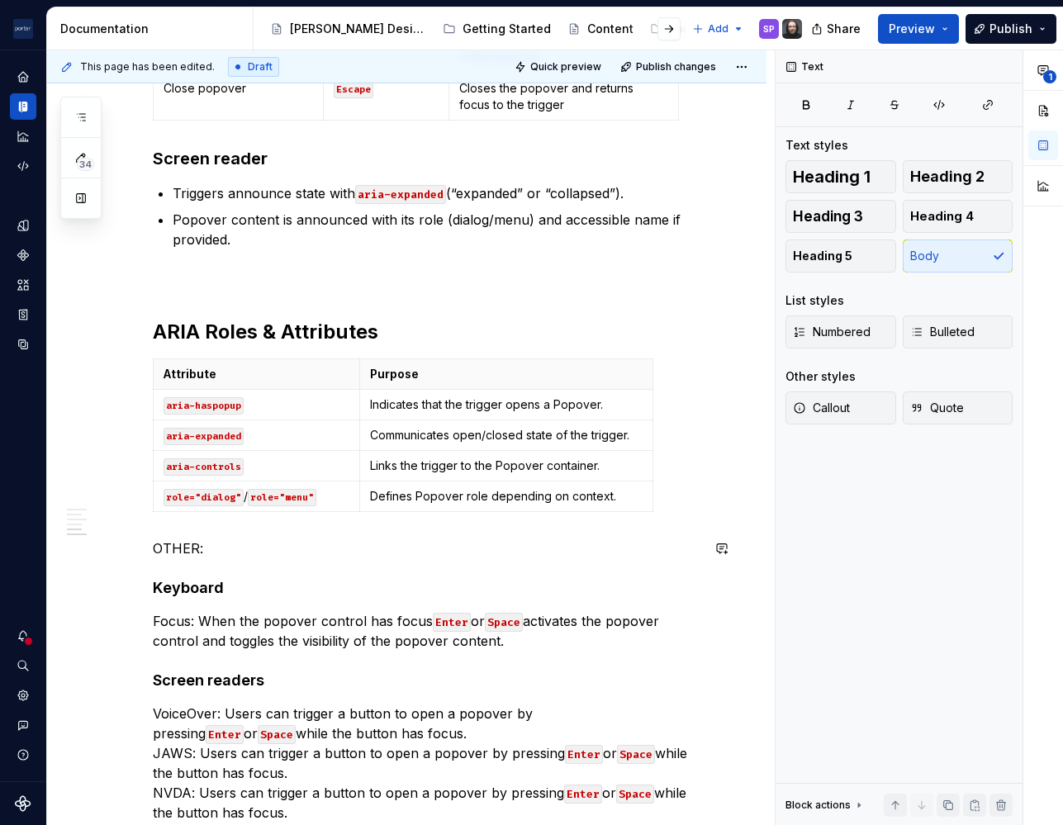
scroll to position [1094, 0]
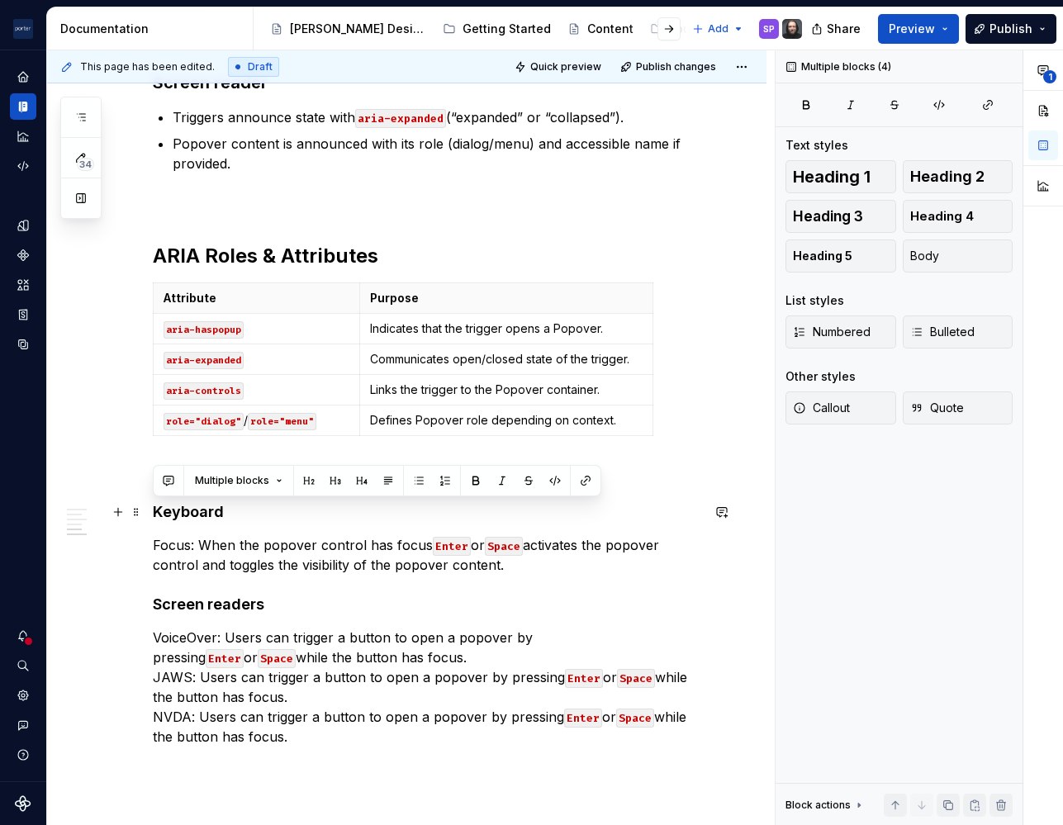
drag, startPoint x: 313, startPoint y: 729, endPoint x: 149, endPoint y: 513, distance: 271.7
click at [149, 513] on div "Accessibility status 🟡 Tested in isolation, not yet tested in context. Key cons…" at bounding box center [406, 154] width 719 height 1720
click at [173, 473] on button "button" at bounding box center [168, 480] width 23 height 23
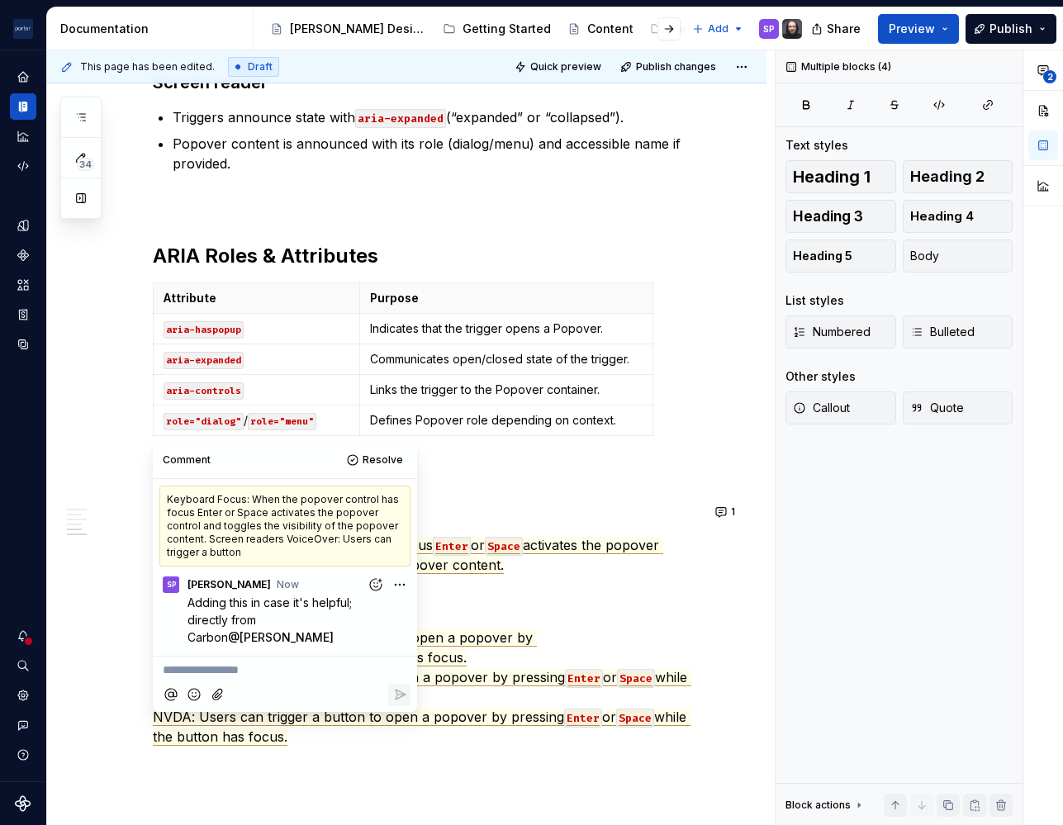
scroll to position [0, 0]
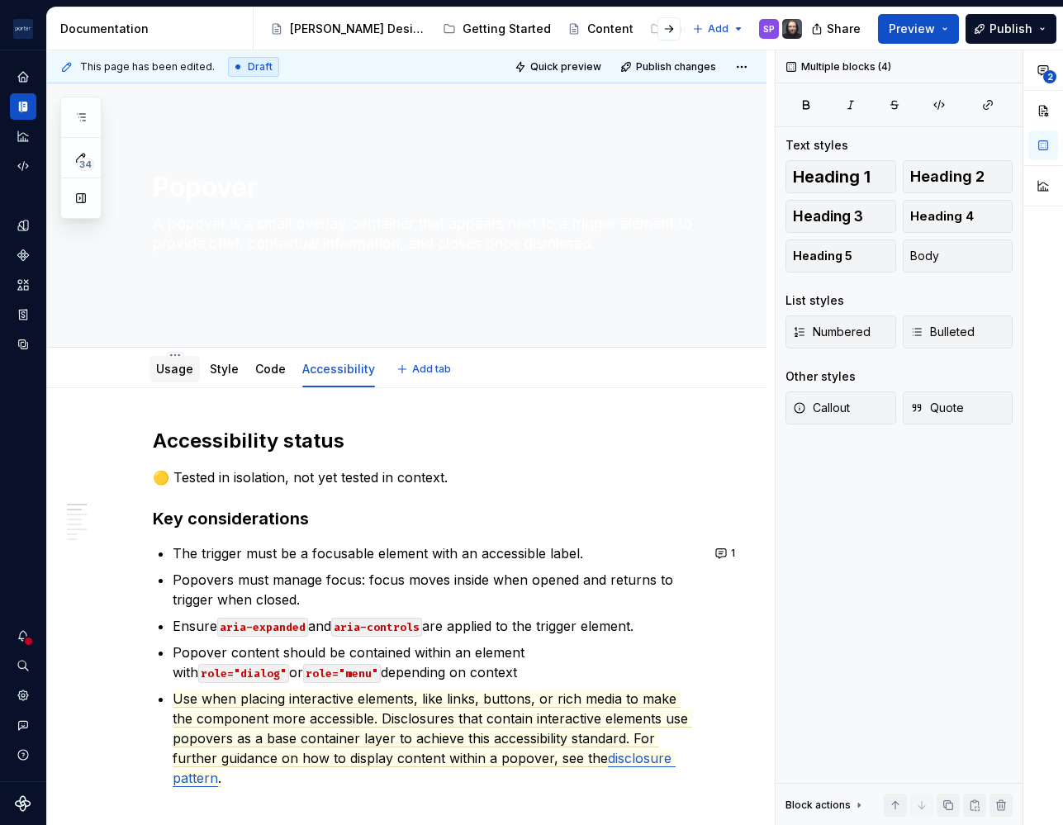
click at [159, 367] on link "Usage" at bounding box center [174, 369] width 37 height 14
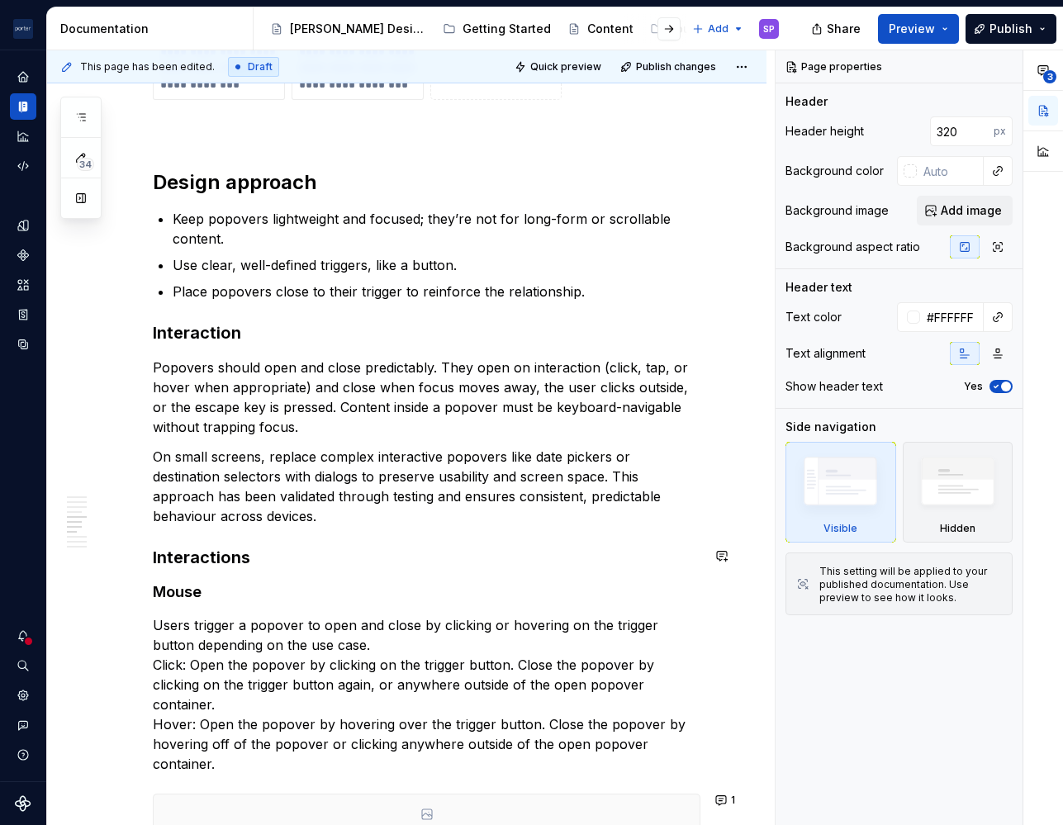
scroll to position [1847, 0]
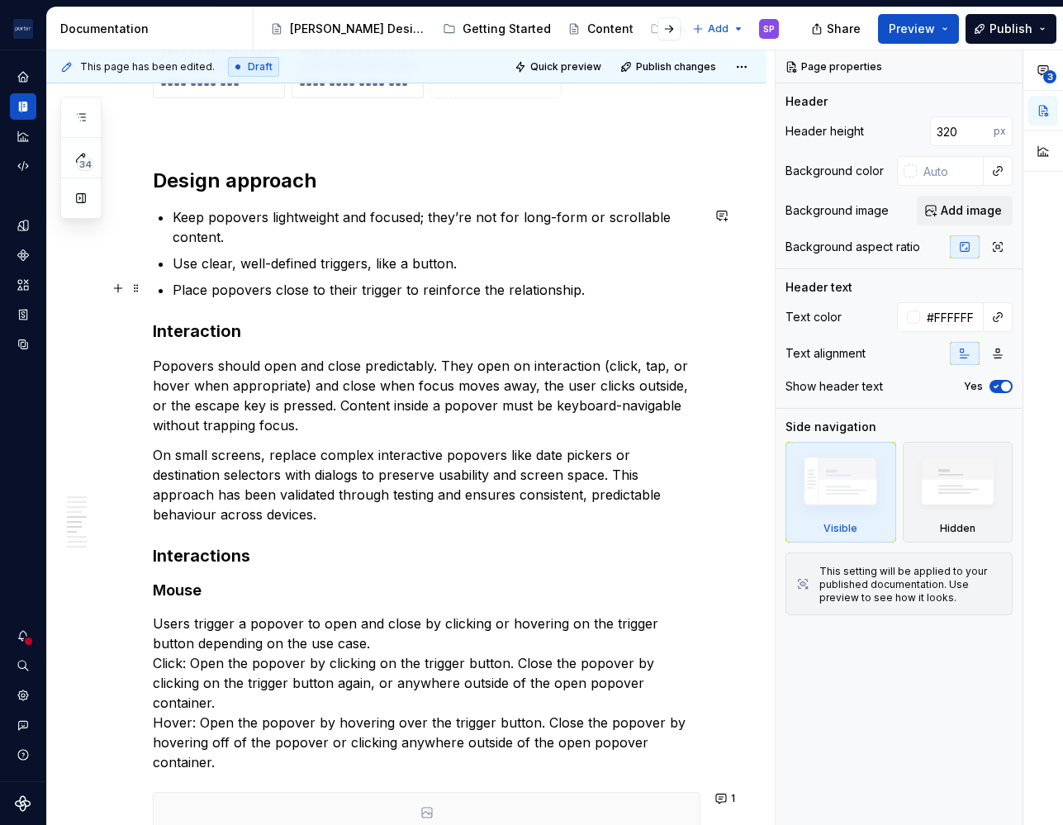
click at [604, 296] on p "Place popovers close to their trigger to reinforce the relationship." at bounding box center [437, 290] width 528 height 20
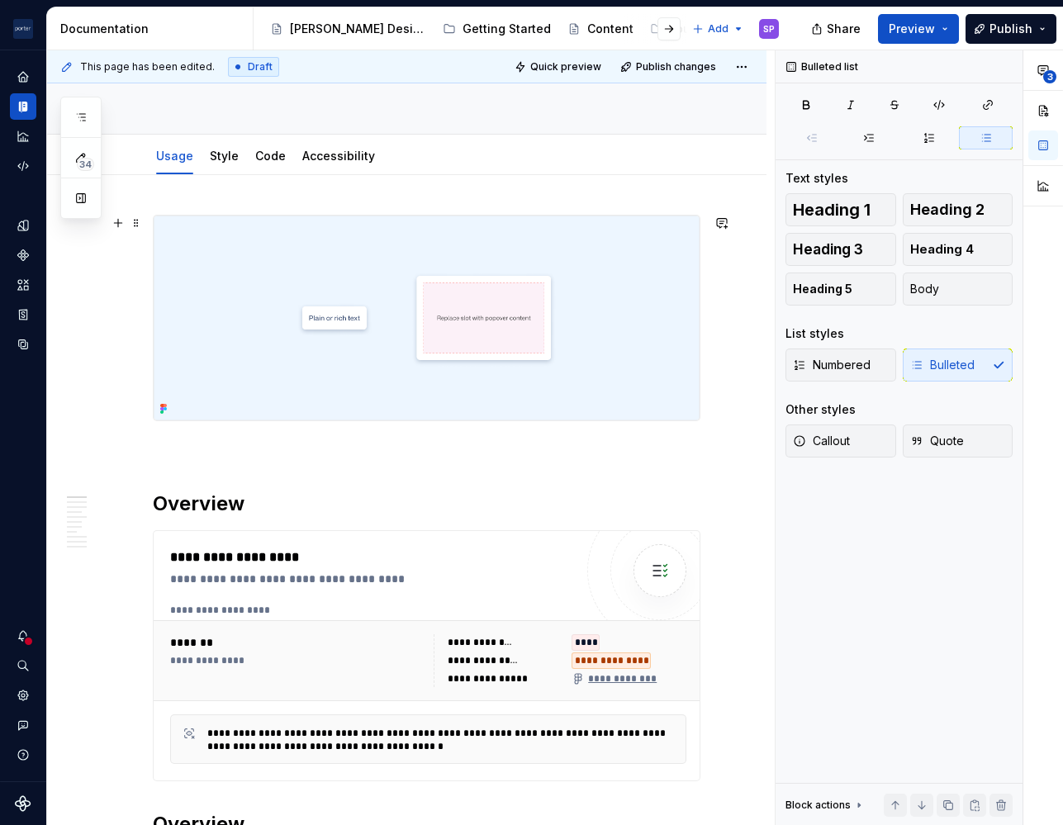
scroll to position [0, 0]
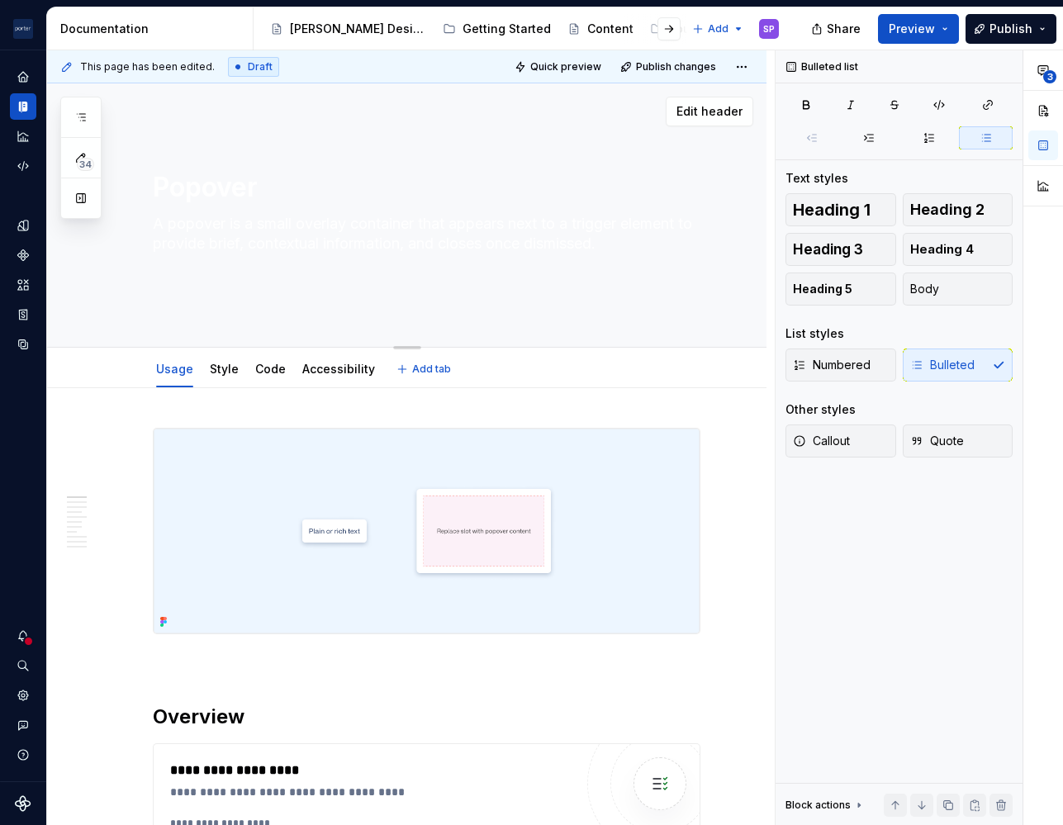
click at [343, 244] on textarea "A popover is a small overlay container that appears next to a trigger element t…" at bounding box center [422, 244] width 547 height 66
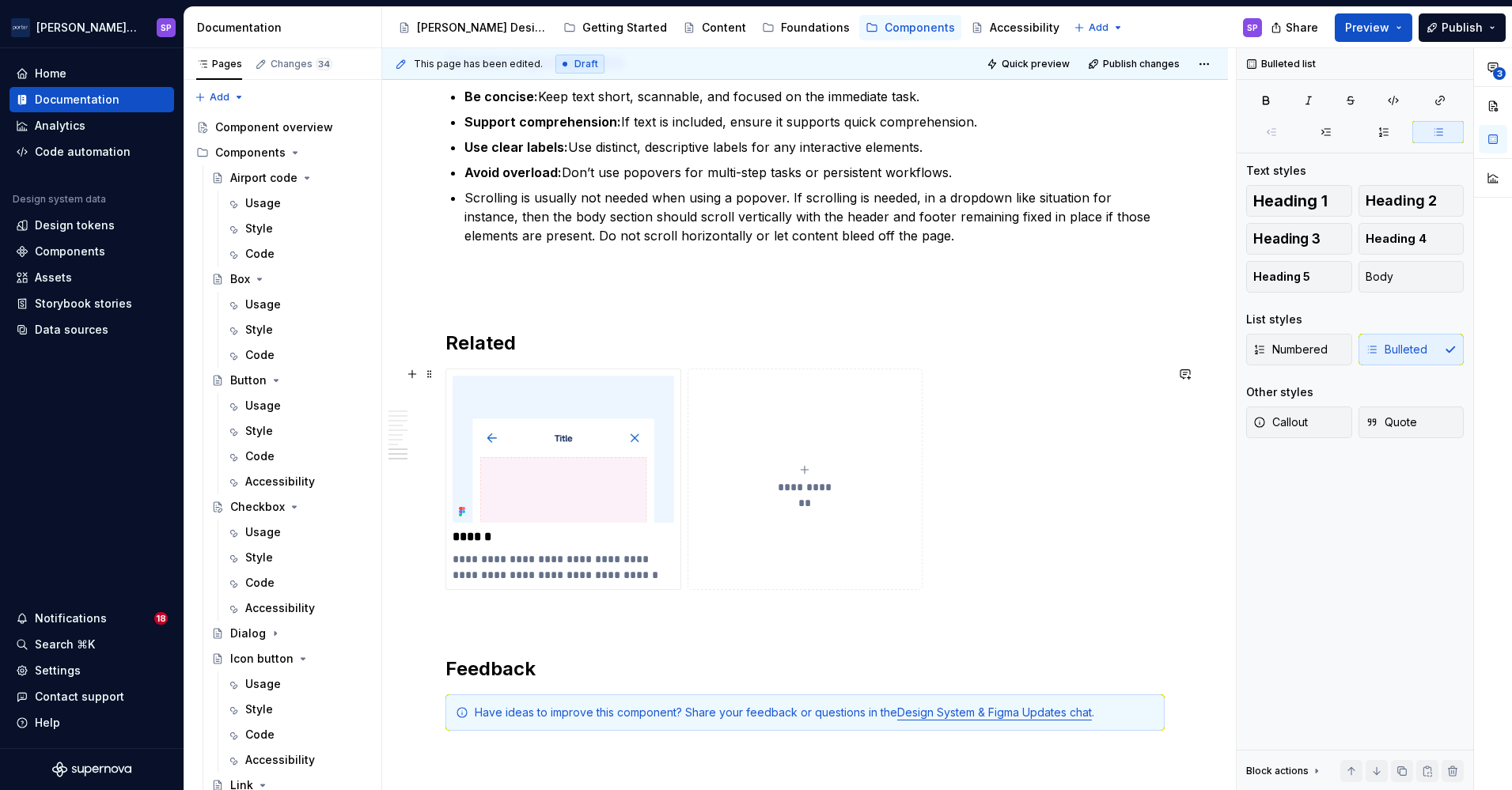
scroll to position [2574, 0]
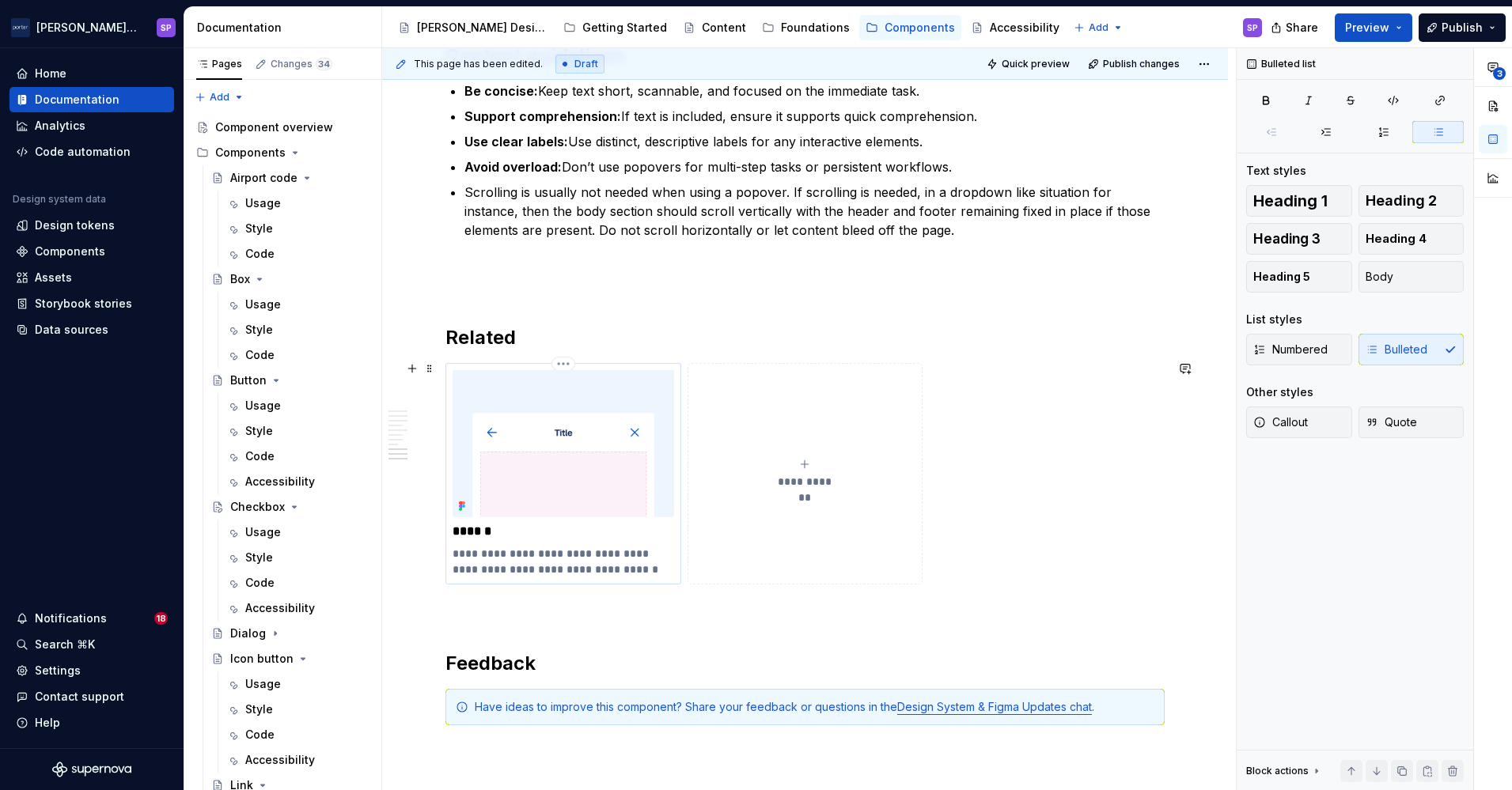
click at [627, 553] on p "**********" at bounding box center [562, 561] width 220 height 32
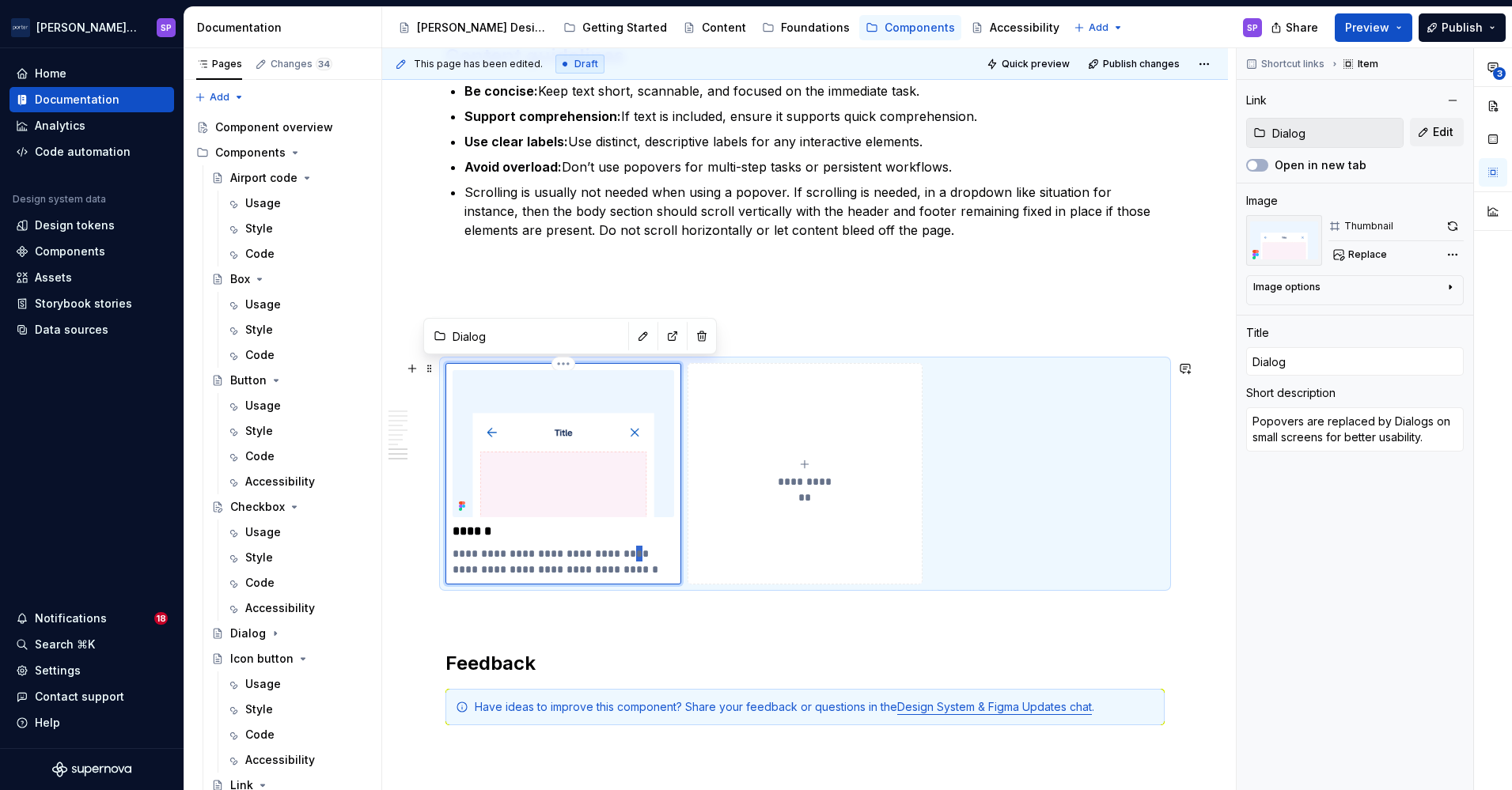
click at [627, 553] on p "**********" at bounding box center [562, 561] width 220 height 32
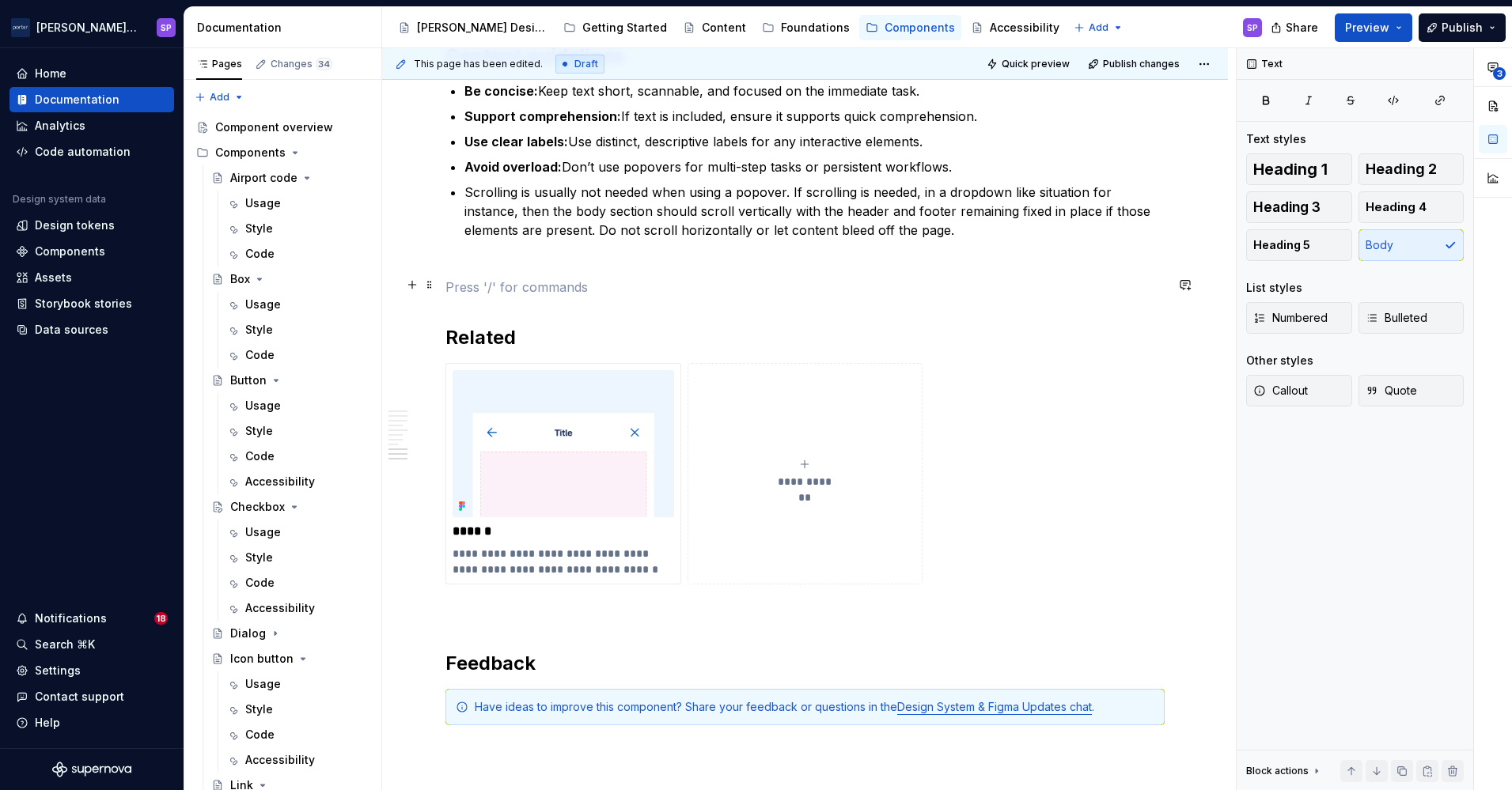
click at [807, 279] on p at bounding box center [805, 287] width 720 height 19
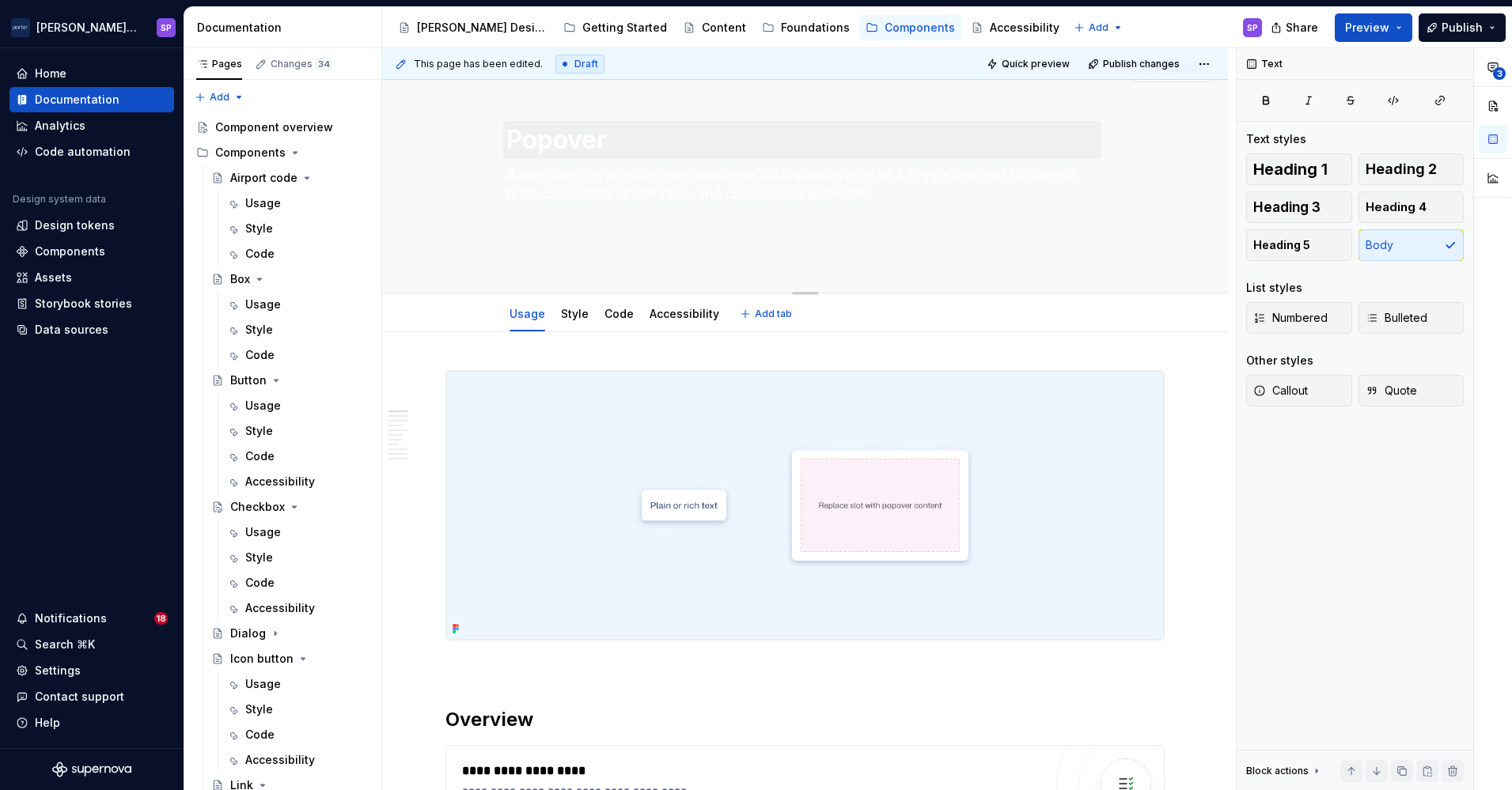
scroll to position [0, 0]
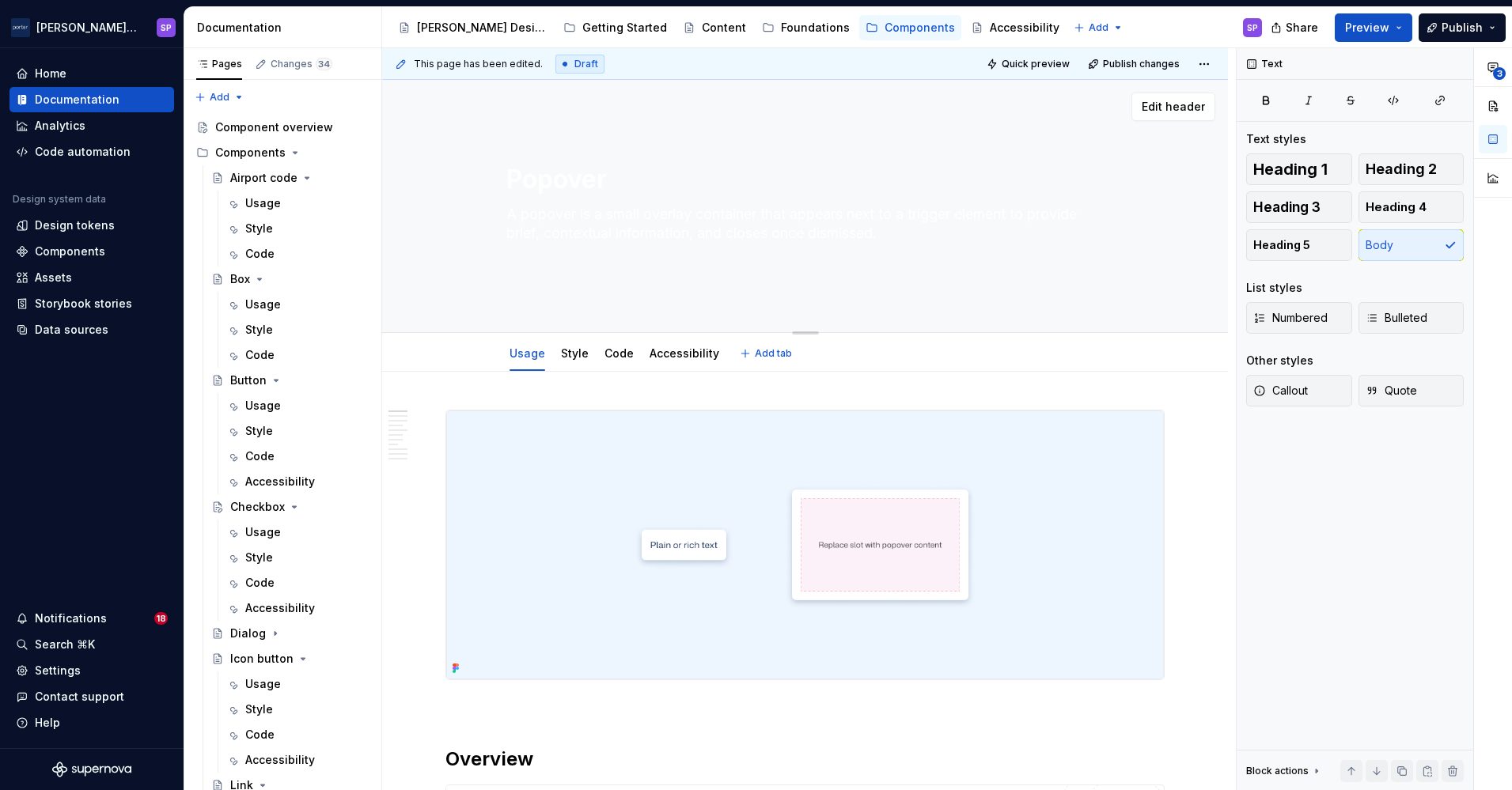
click at [661, 262] on textarea "A popover is a small overlay container that appears next to a trigger element t…" at bounding box center [802, 234] width 598 height 63
drag, startPoint x: 663, startPoint y: 267, endPoint x: 615, endPoint y: 251, distance: 50.6
click at [615, 251] on textarea "A popover is a small overlay container that appears next to a trigger element t…" at bounding box center [802, 234] width 598 height 63
click at [540, 260] on textarea "A popover is a small overlay container that appears next to a trigger element t…" at bounding box center [802, 234] width 598 height 63
click at [908, 217] on textarea "A popover is a small overlay container that appears next to a trigger element t…" at bounding box center [802, 234] width 598 height 63
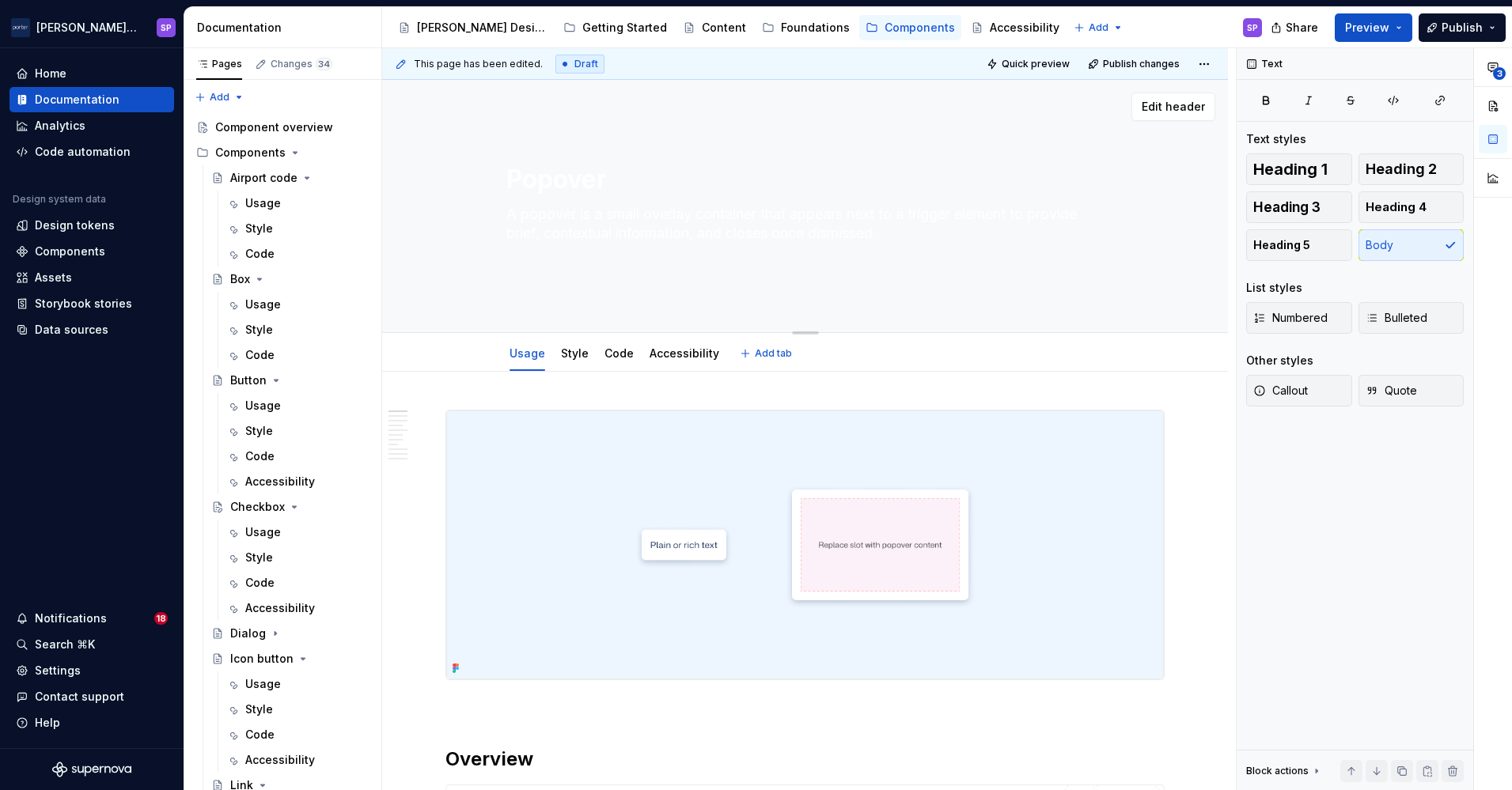
click at [909, 232] on textarea "A popover is a small overlay container that appears next to a trigger element t…" at bounding box center [802, 234] width 598 height 63
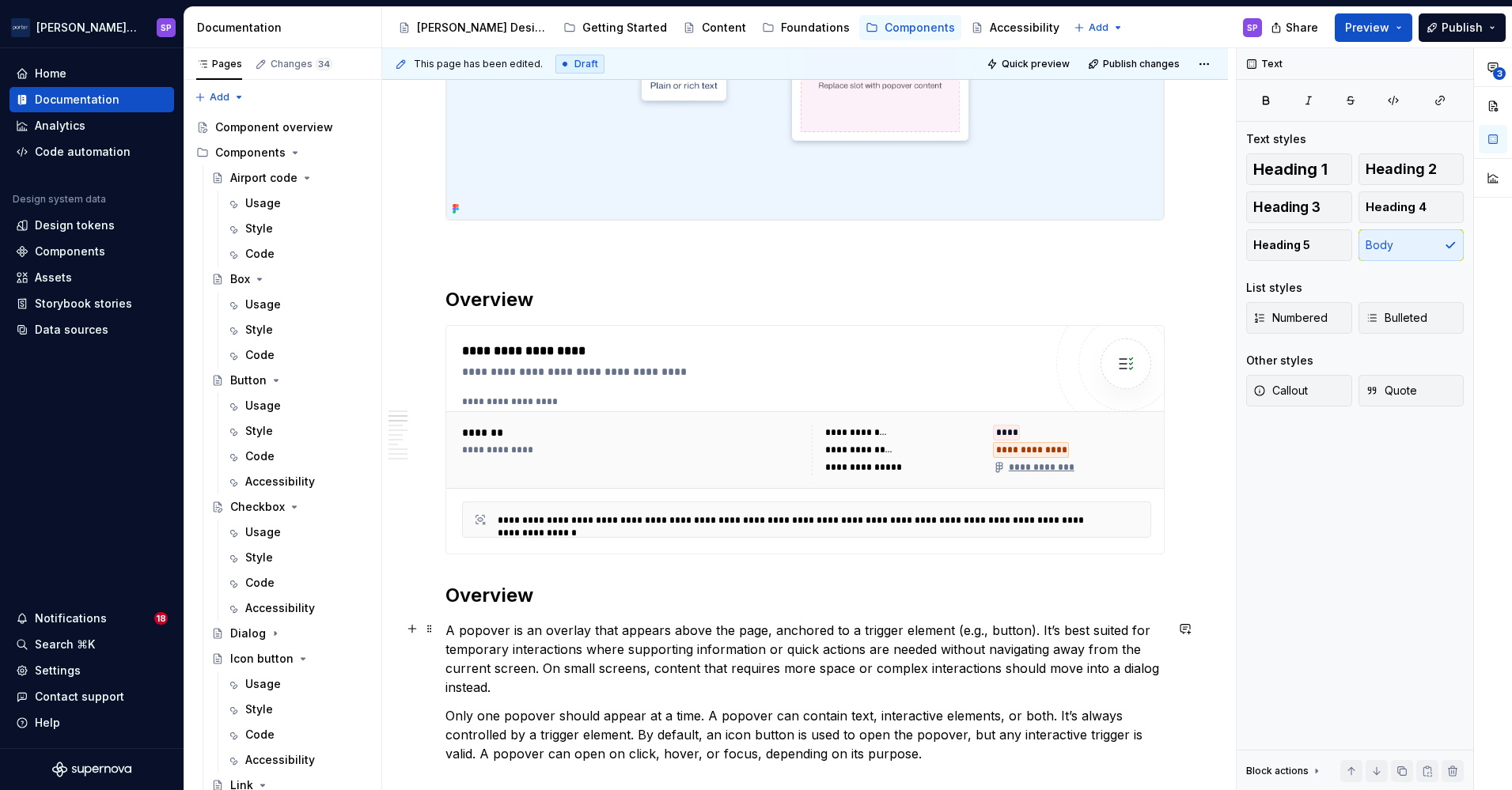
scroll to position [751, 0]
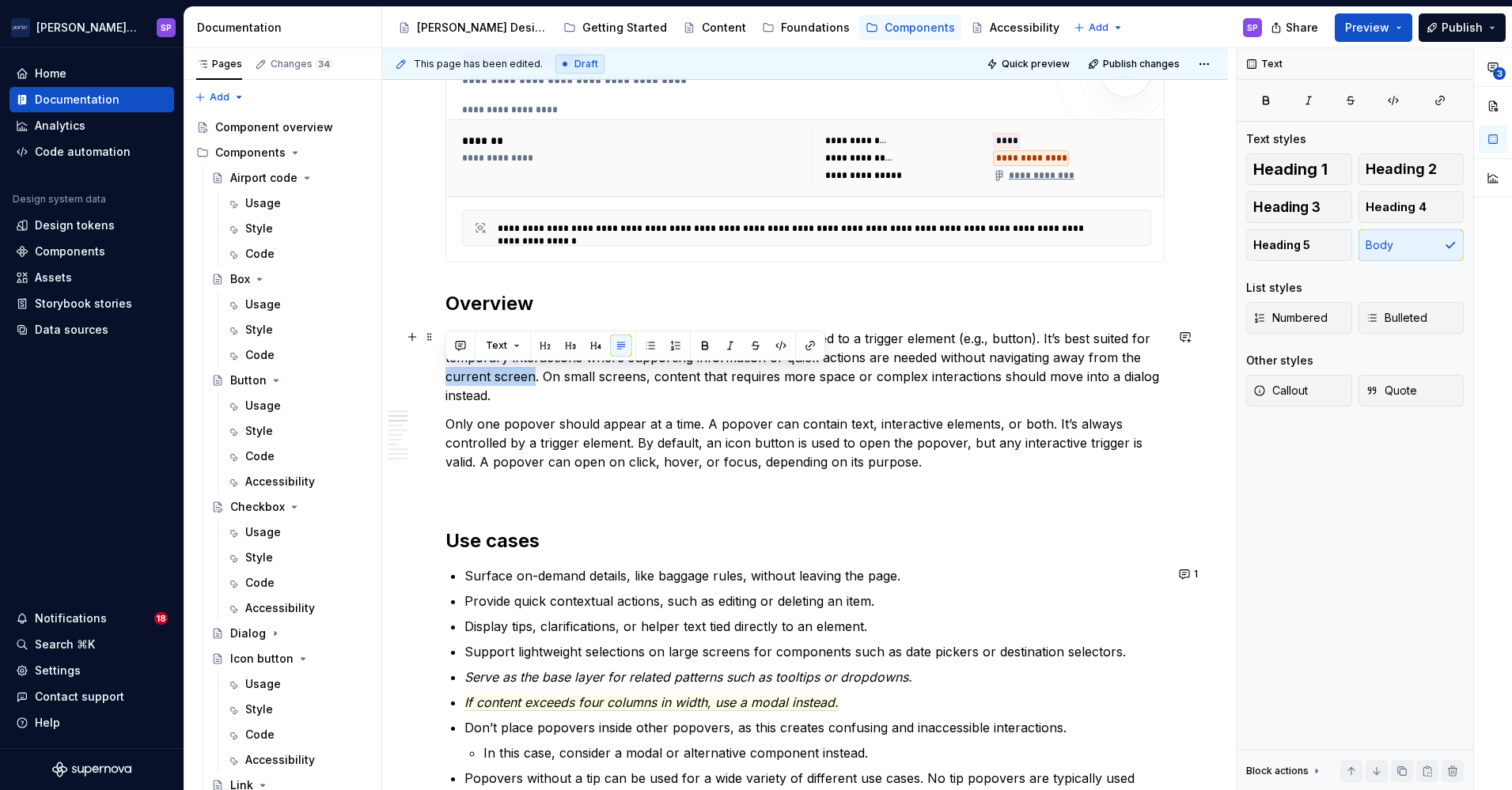
drag, startPoint x: 530, startPoint y: 379, endPoint x: 433, endPoint y: 379, distance: 97.0
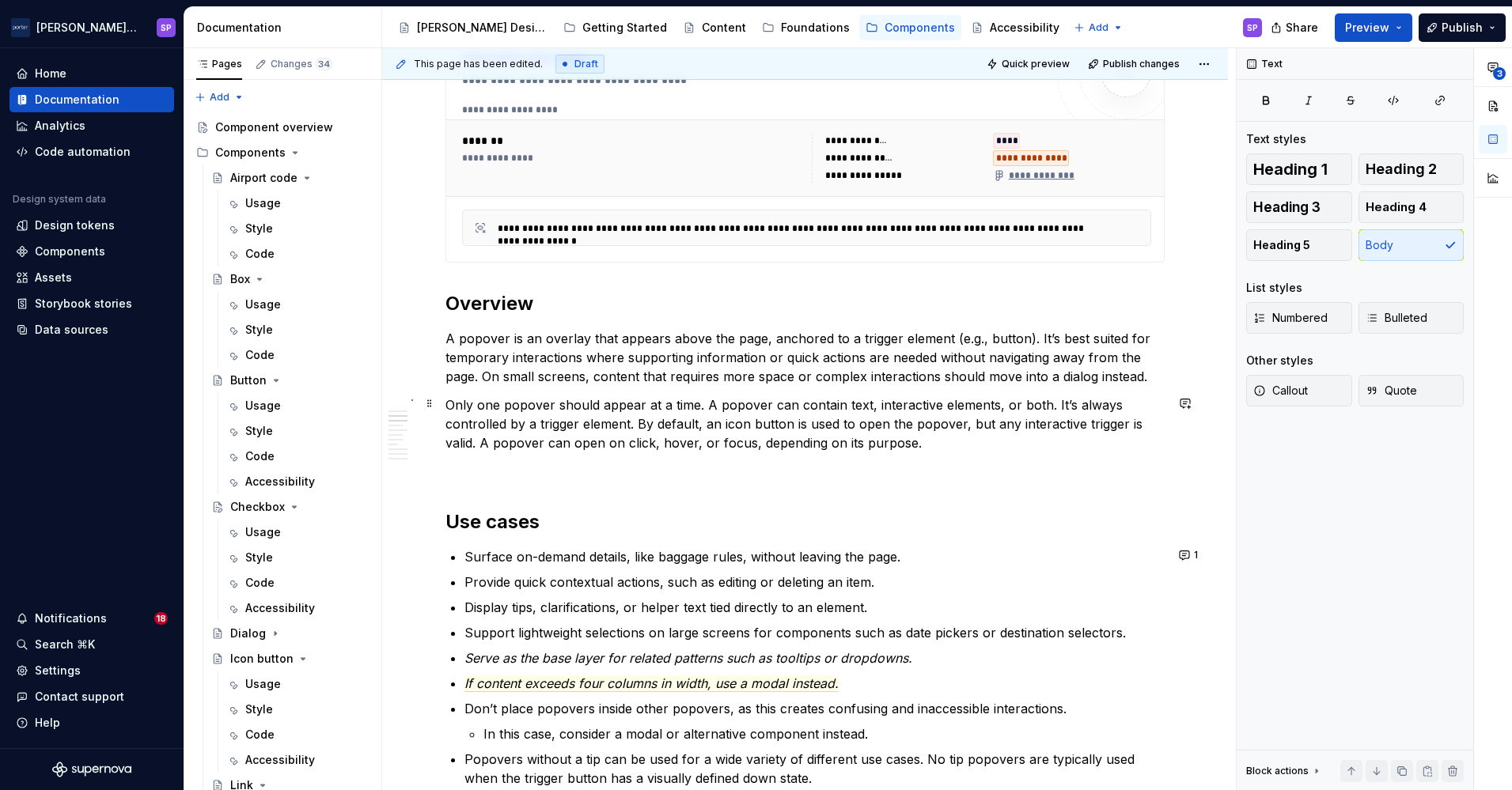
click at [683, 405] on p "Only one popover should appear at a time. A popover can contain text, interacti…" at bounding box center [805, 423] width 720 height 56
click at [756, 424] on p "Only one popover should appear at a time. A popover can contain text, interacti…" at bounding box center [805, 423] width 720 height 56
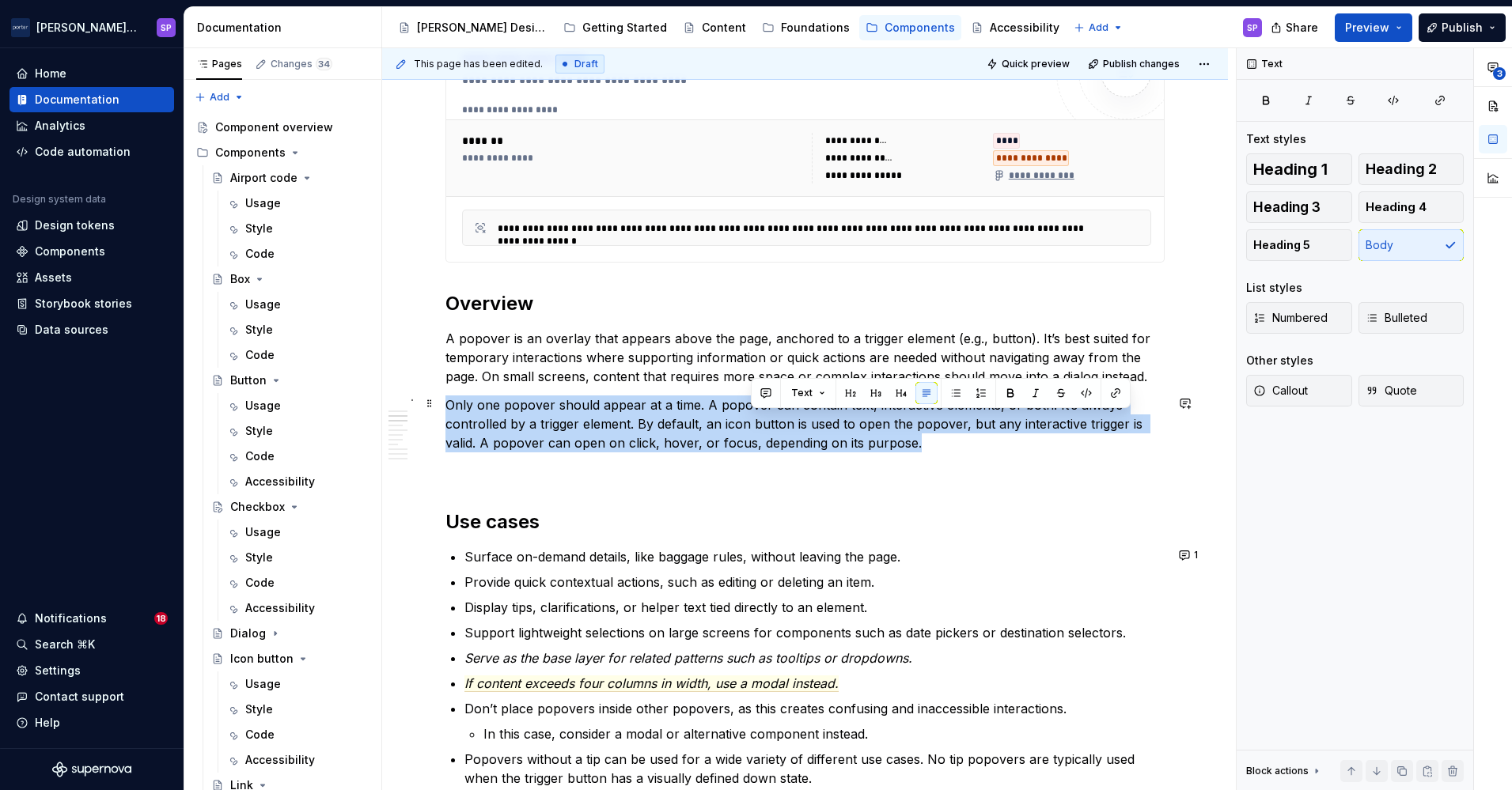
click at [756, 424] on p "Only one popover should appear at a time. A popover can contain text, interacti…" at bounding box center [805, 423] width 720 height 56
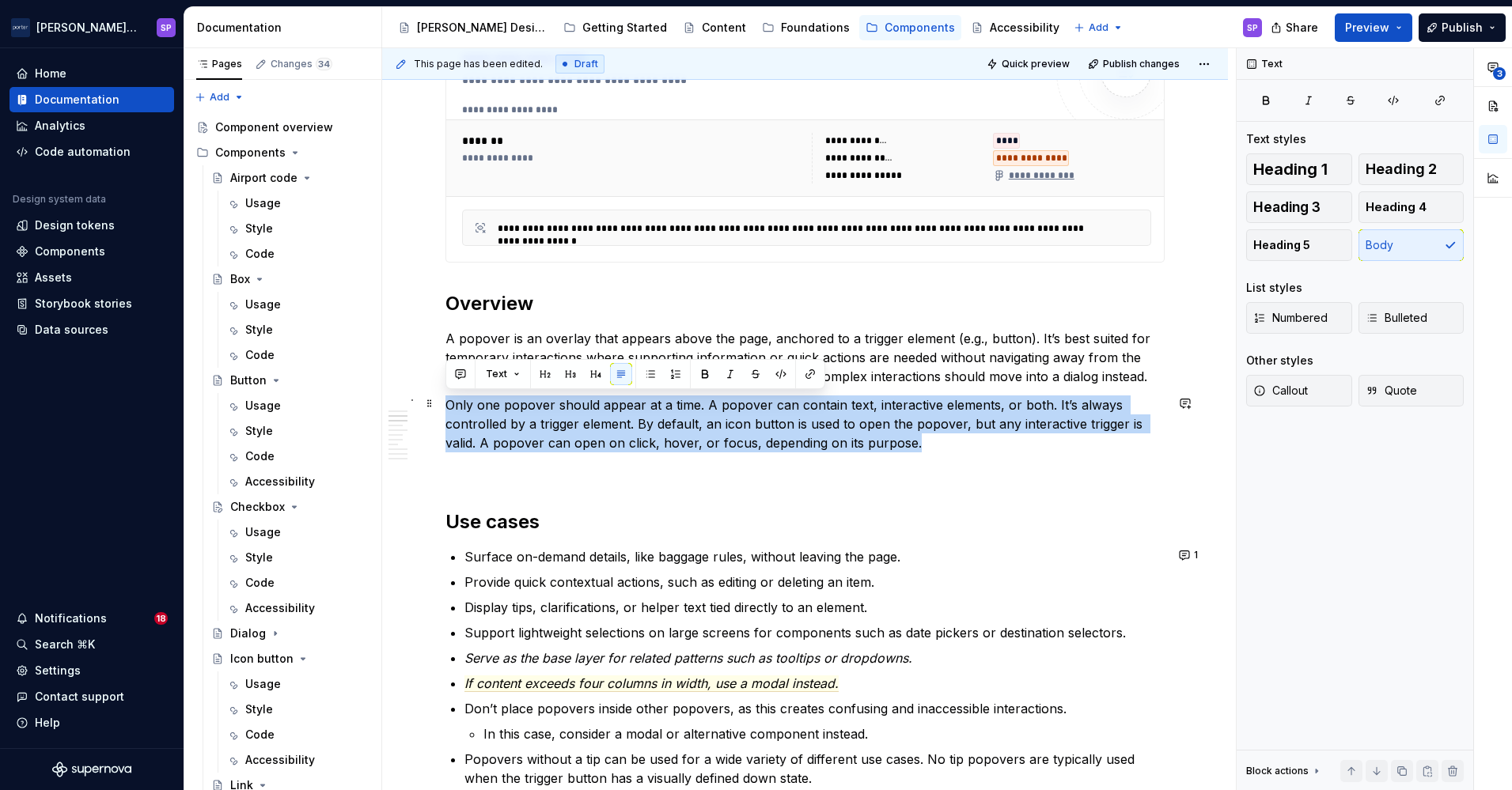
click at [816, 430] on p "Only one popover should appear at a time. A popover can contain text, interacti…" at bounding box center [805, 423] width 720 height 56
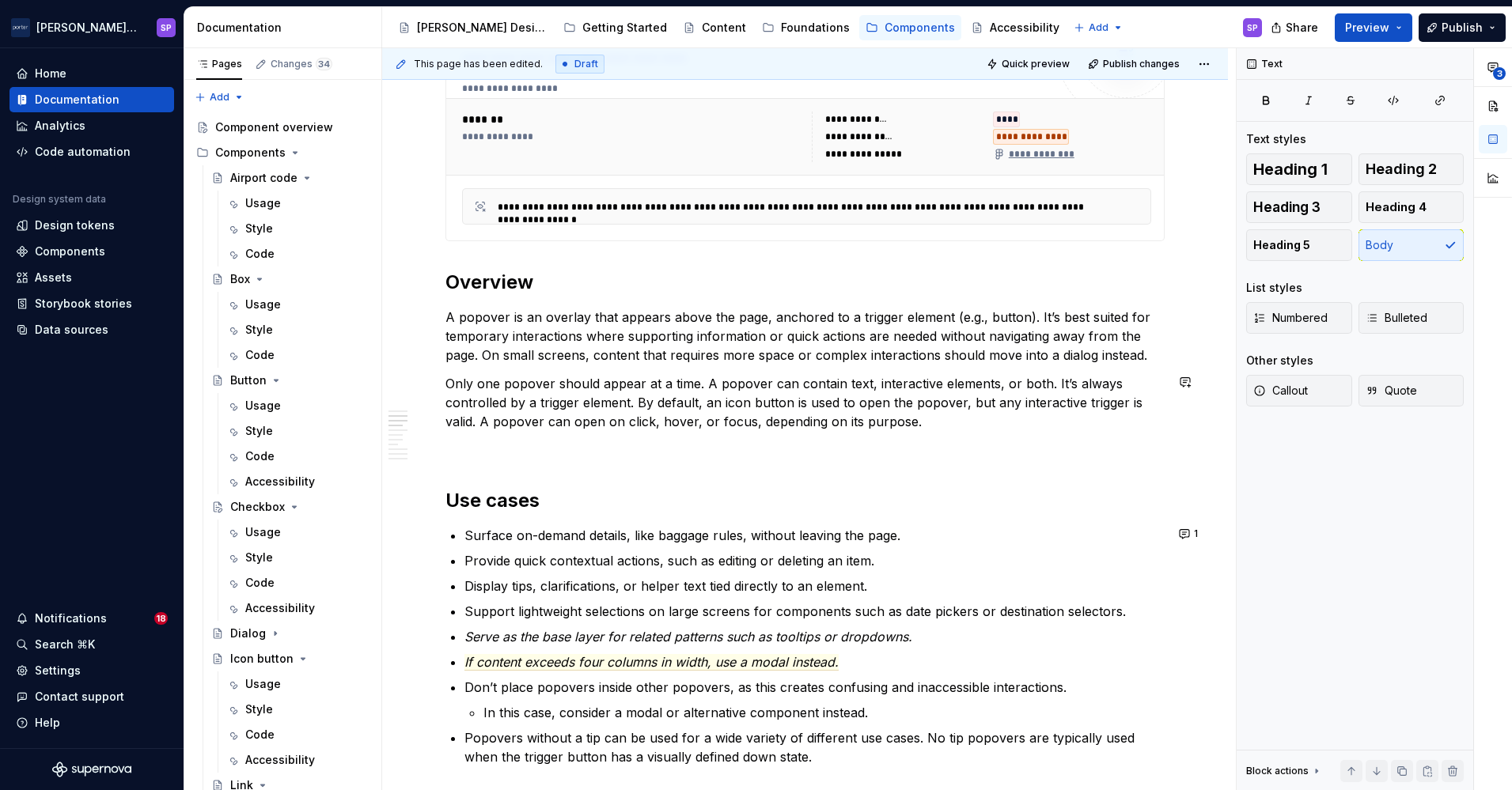
scroll to position [774, 0]
click at [752, 415] on p "Only one popover should appear at a time. A popover can contain text, interacti…" at bounding box center [805, 401] width 720 height 56
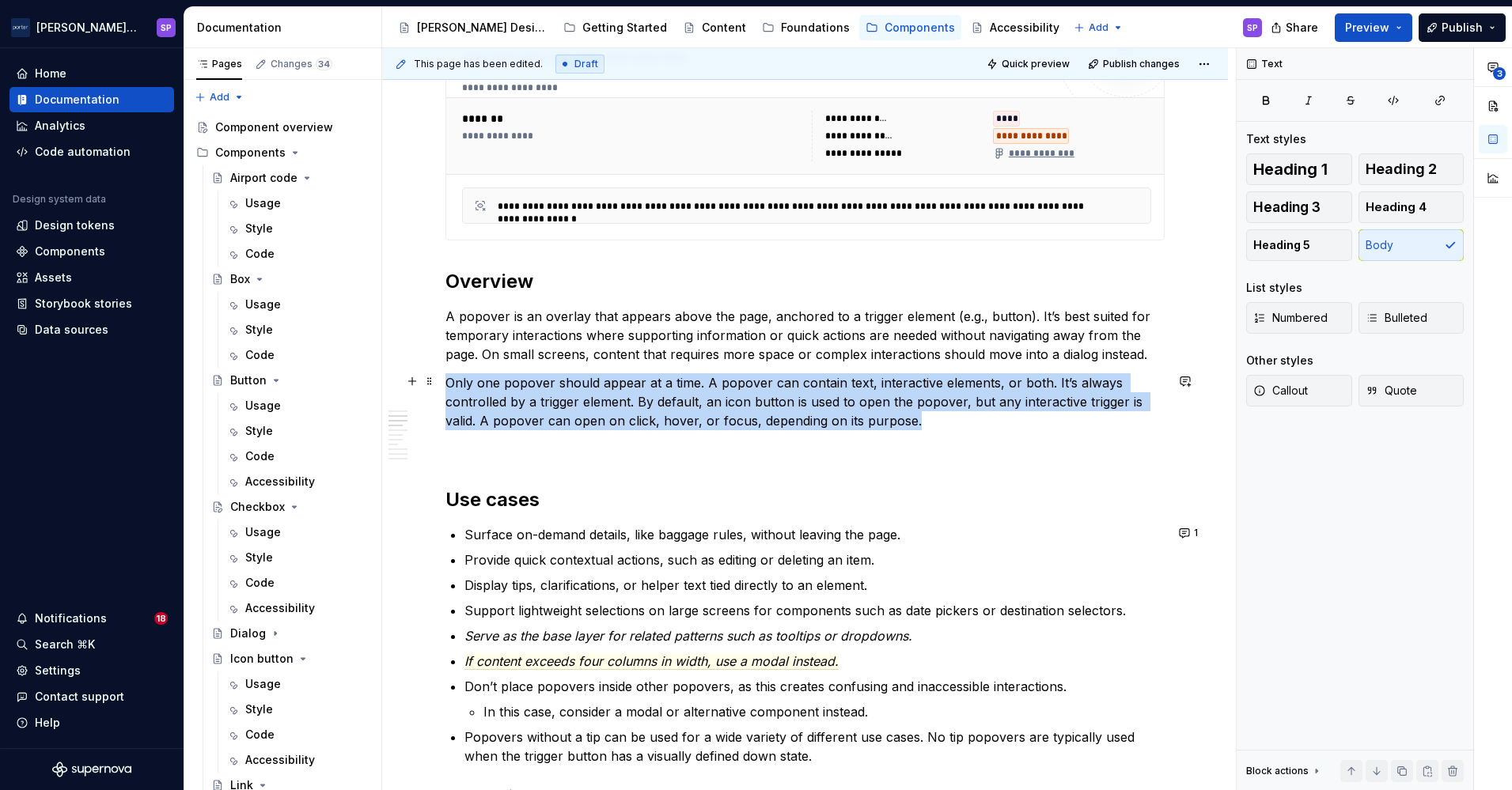
click at [752, 415] on p "Only one popover should appear at a time. A popover can contain text, interacti…" at bounding box center [805, 401] width 720 height 56
copy p "Only one popover should appear at a time. A popover can contain text, interacti…"
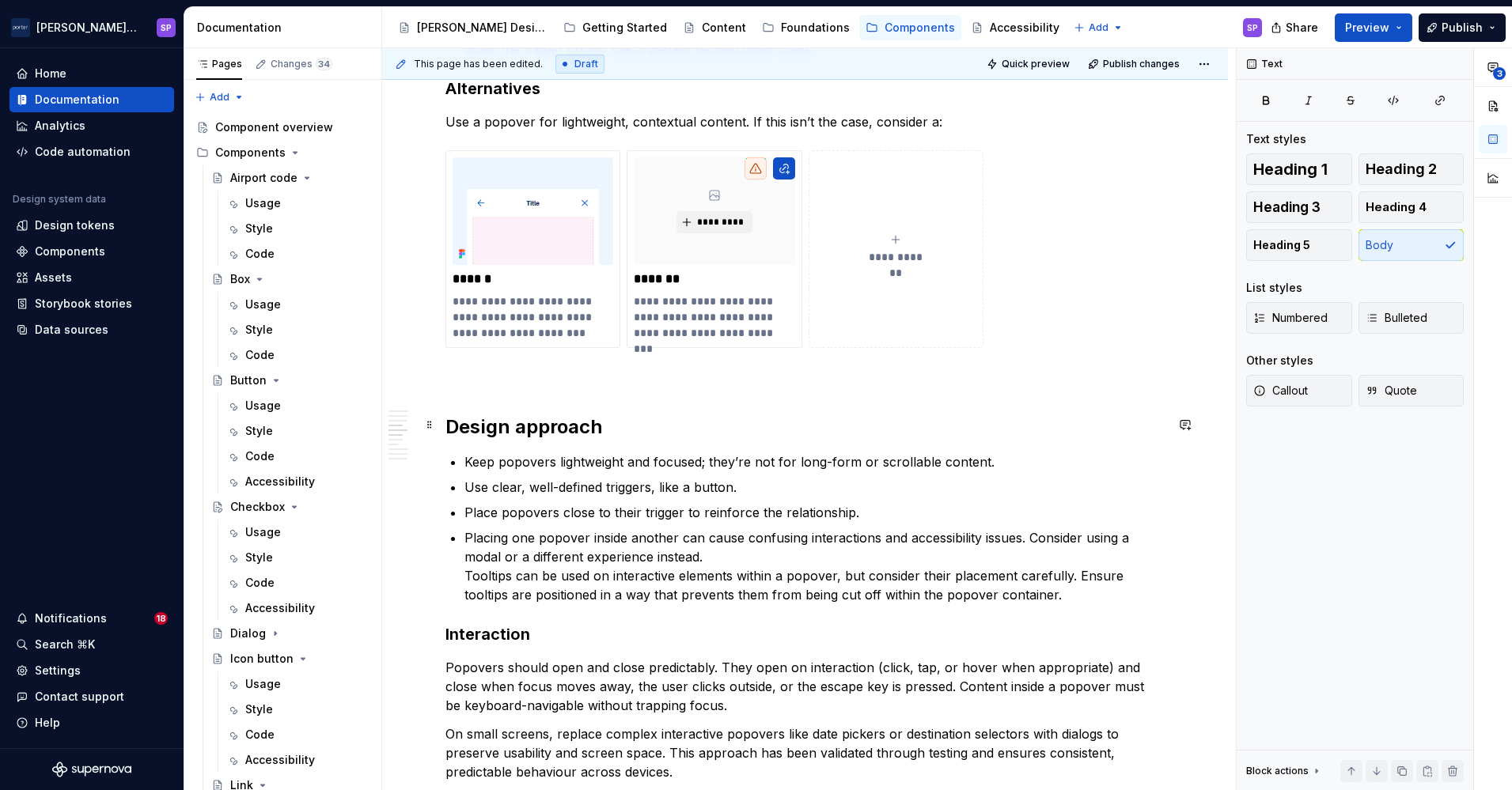
scroll to position [1416, 0]
click at [1119, 587] on p "Placing one popover inside another can cause confusing interactions and accessi…" at bounding box center [814, 563] width 700 height 76
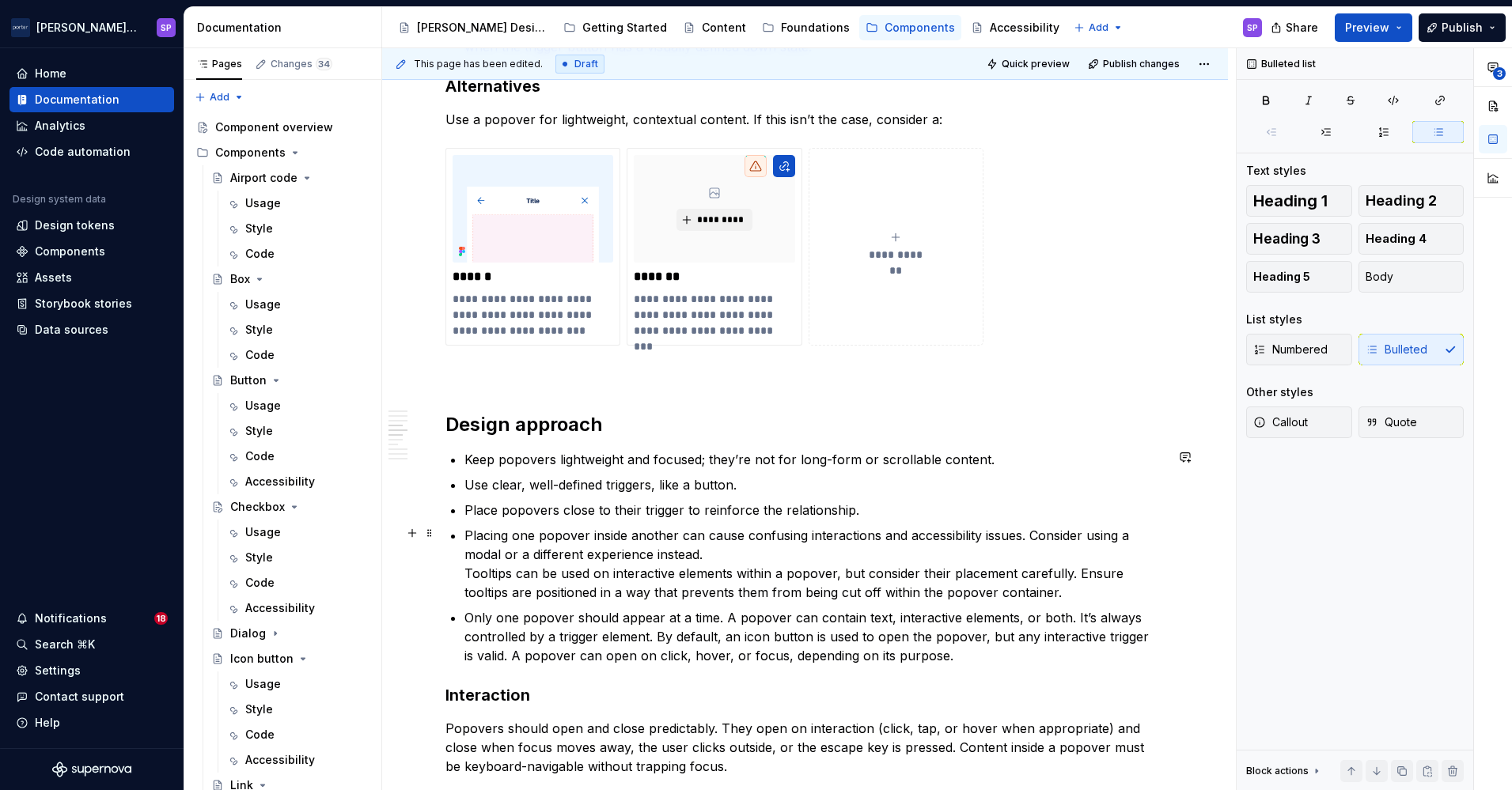
click at [451, 574] on div "**********" at bounding box center [805, 427] width 720 height 2867
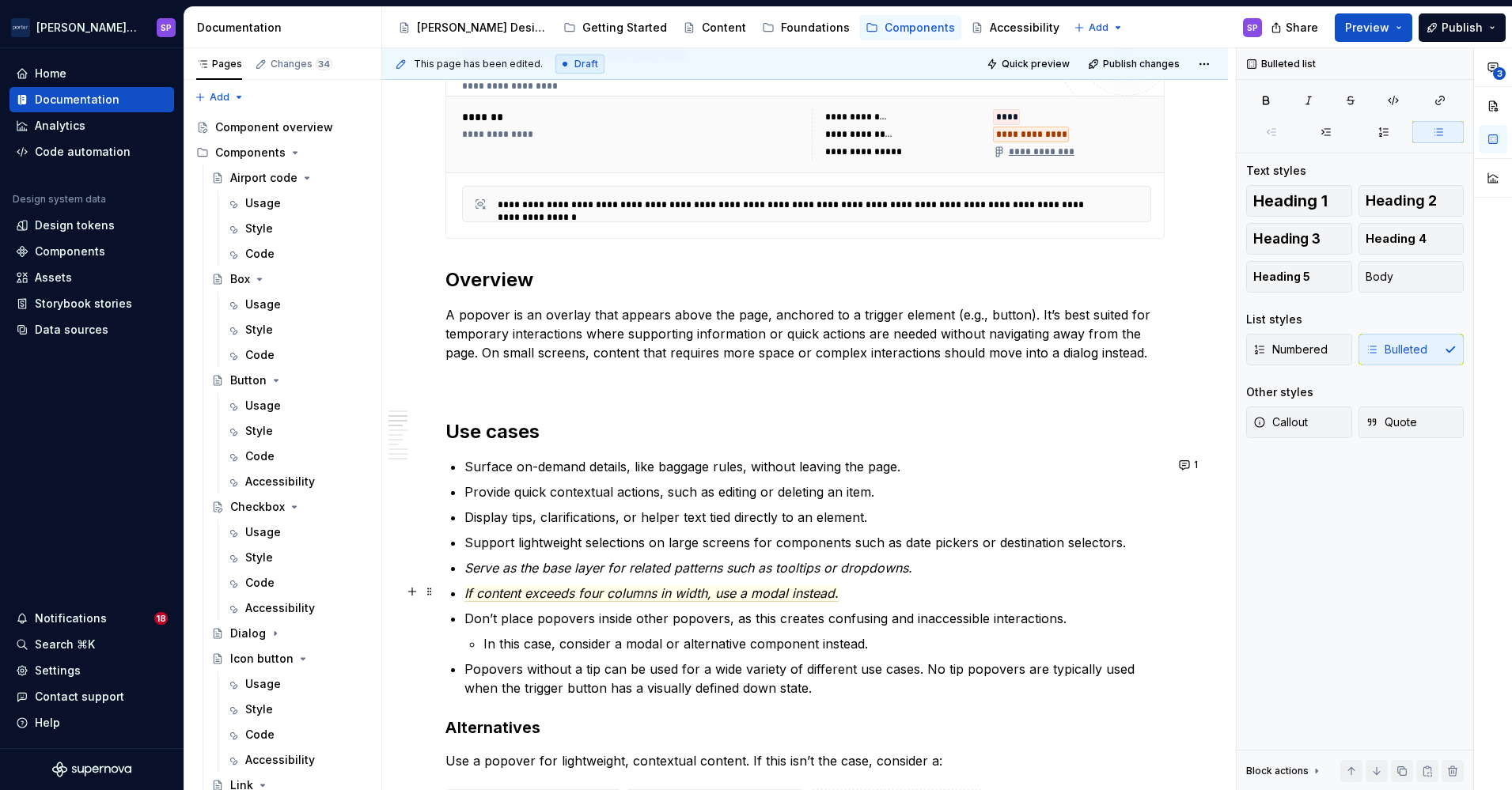
scroll to position [778, 0]
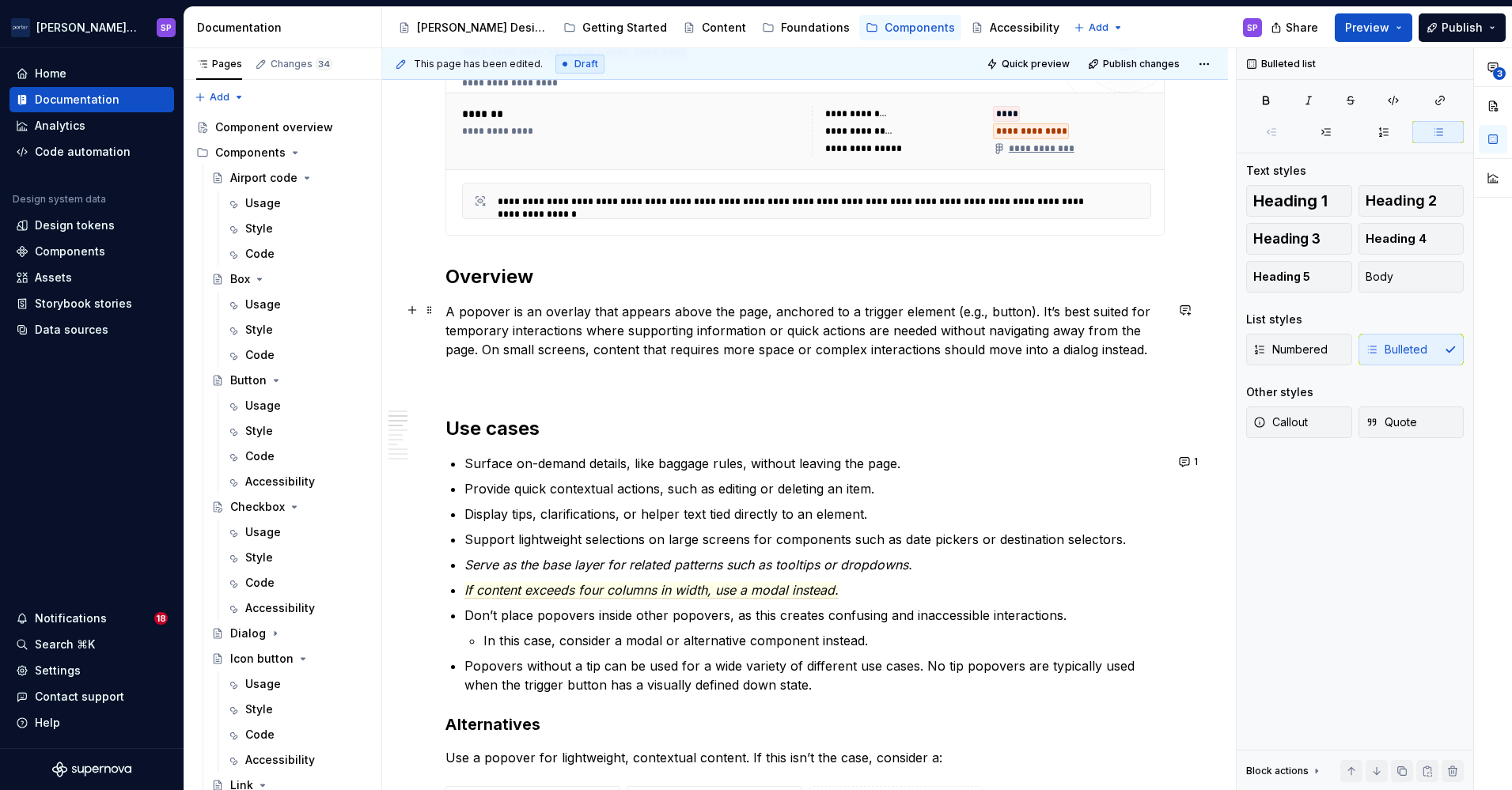
click at [539, 315] on p "A popover is an overlay that appears above the page, anchored to a trigger elem…" at bounding box center [805, 329] width 720 height 56
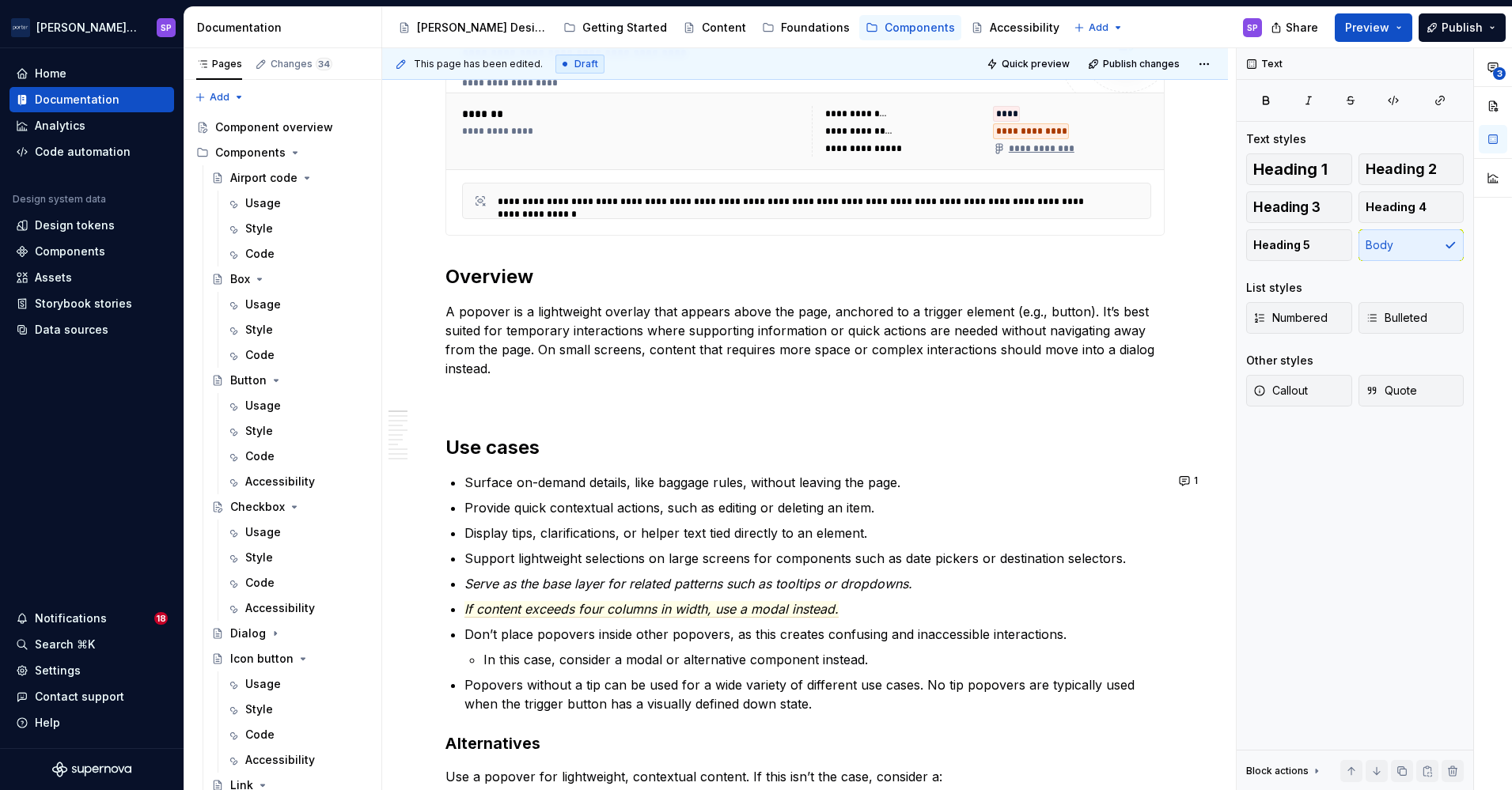
scroll to position [0, 0]
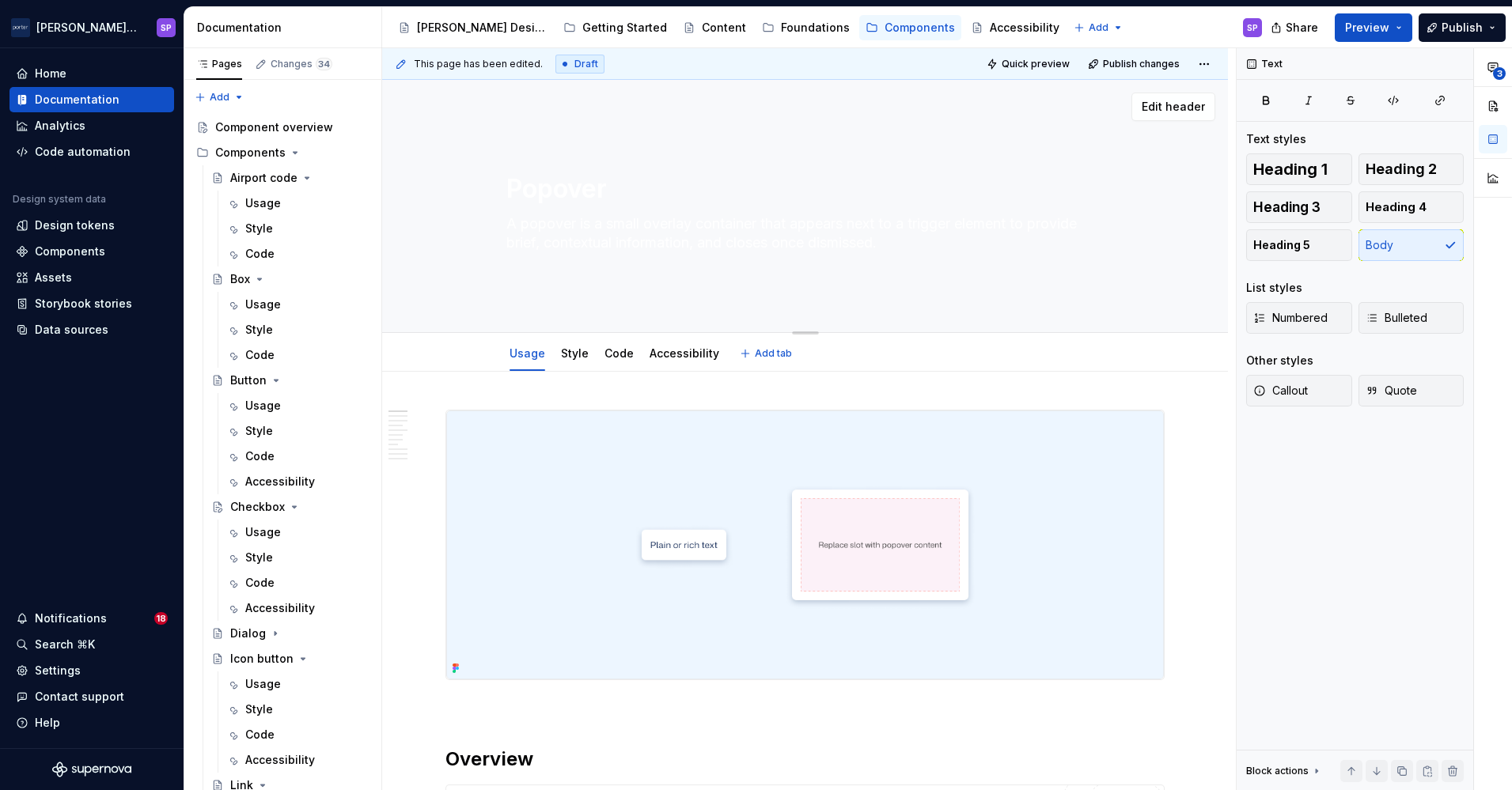
click at [590, 231] on textarea "A popover is a small overlay container that appears next to a trigger element t…" at bounding box center [802, 233] width 598 height 44
click at [622, 221] on textarea "A popover is a small overlay container that appears next to a trigger element t…" at bounding box center [802, 233] width 598 height 44
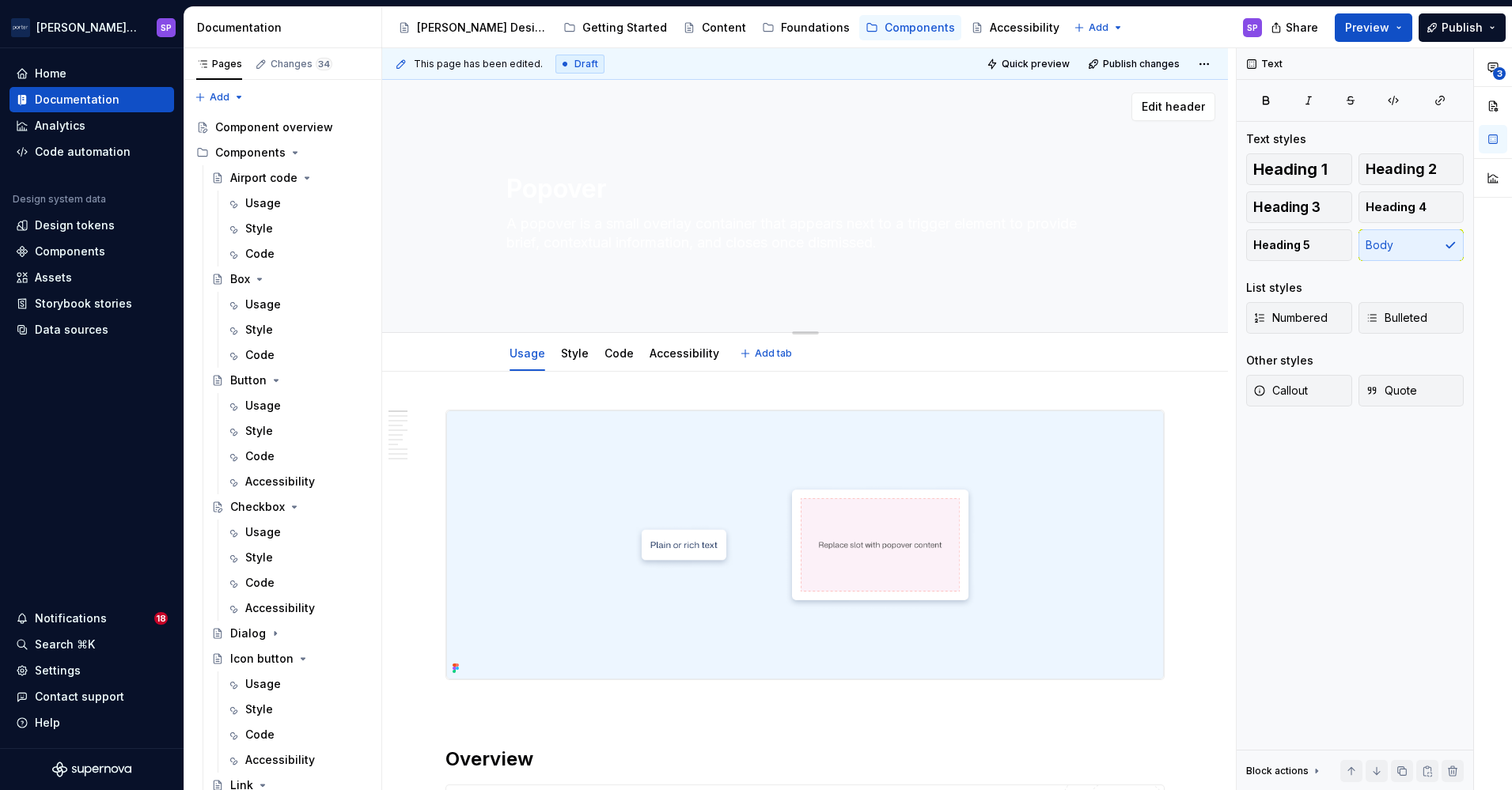
click at [622, 221] on textarea "A popover is a small overlay container that appears next to a trigger element t…" at bounding box center [802, 233] width 598 height 44
paste textarea "n overlay container anchored to a trigger that shows brief, contextual informat…"
click at [589, 174] on textarea "Popover" at bounding box center [802, 180] width 598 height 38
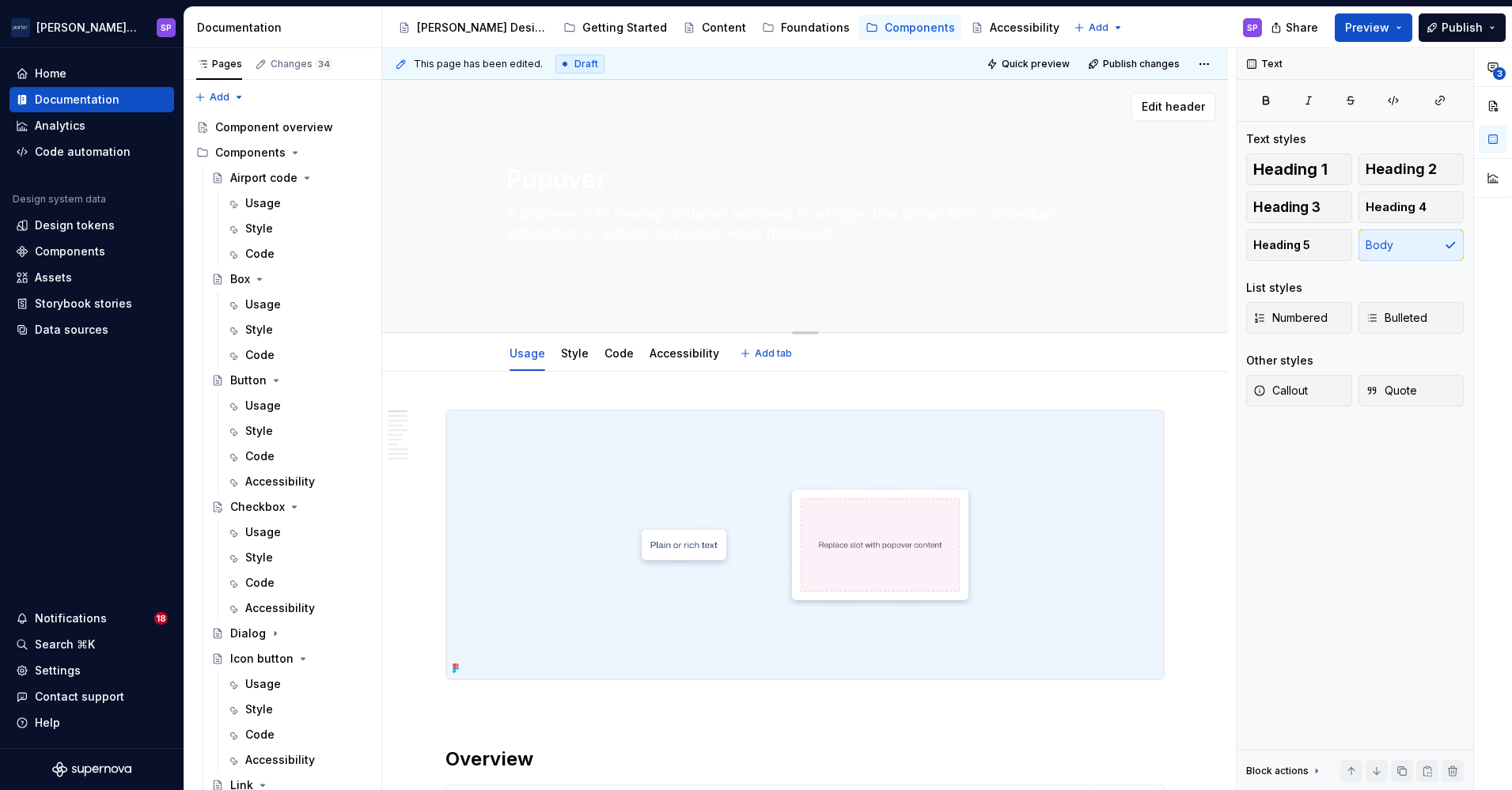
click at [580, 229] on textarea "A popover is an overlay container anchored to a trigger that shows brief, conte…" at bounding box center [802, 234] width 598 height 63
click at [580, 266] on div "Popover A popover is an overlay container anchored to a trigger that shows brie…" at bounding box center [805, 206] width 598 height 192
click at [928, 207] on textarea "A popover is an overlay container anchored to a trigger that shows brief, conte…" at bounding box center [802, 234] width 598 height 63
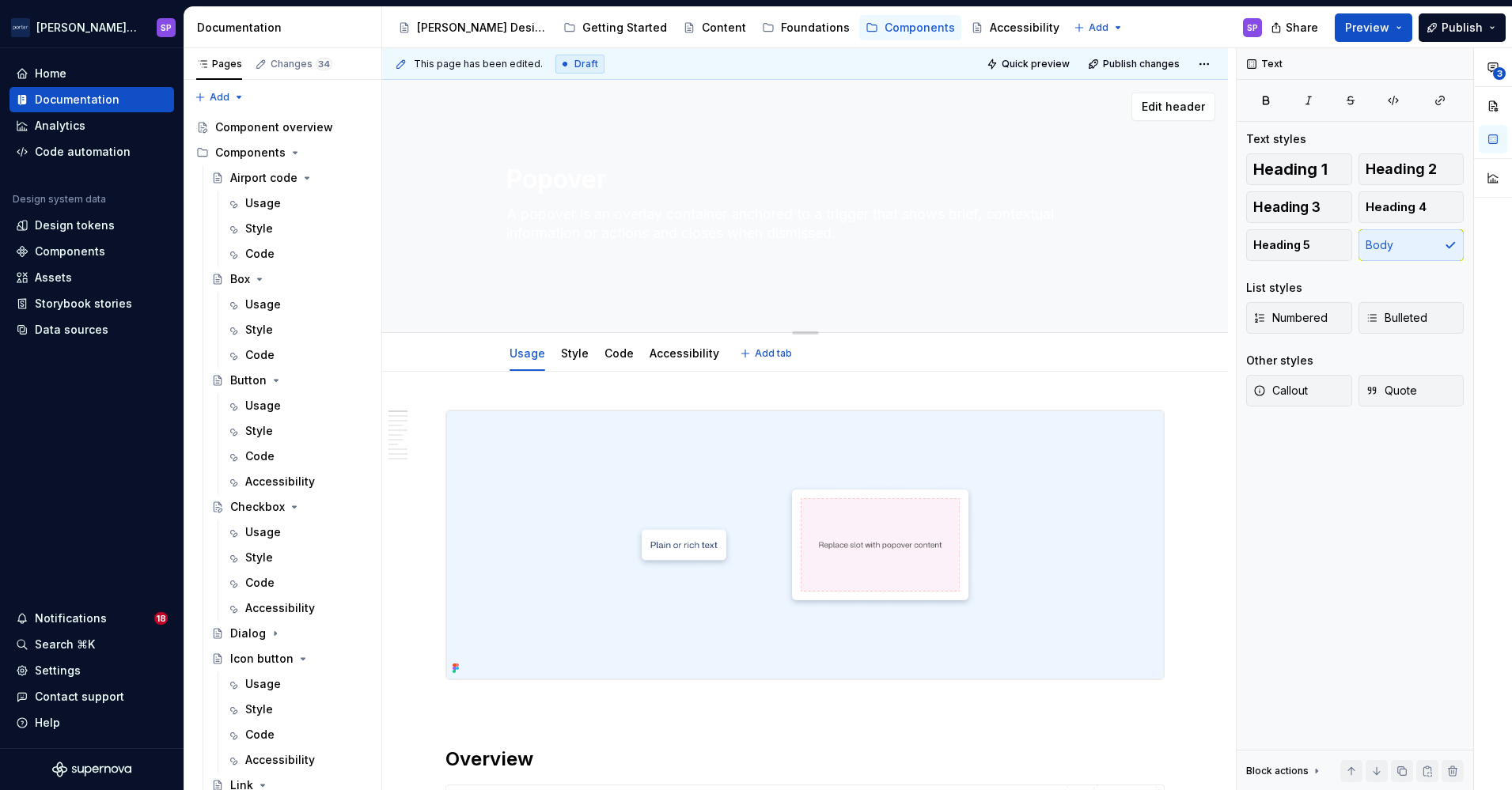
click at [890, 257] on textarea "A popover is an overlay container anchored to a trigger that shows brief, conte…" at bounding box center [802, 234] width 598 height 63
click at [873, 234] on textarea "A popover is an overlay container anchored to a trigger that shows brief, conte…" at bounding box center [802, 234] width 598 height 63
click at [873, 234] on textarea "A popover is an overlay container anchored to a trigger that shows brief, conte…" at bounding box center [802, 233] width 598 height 44
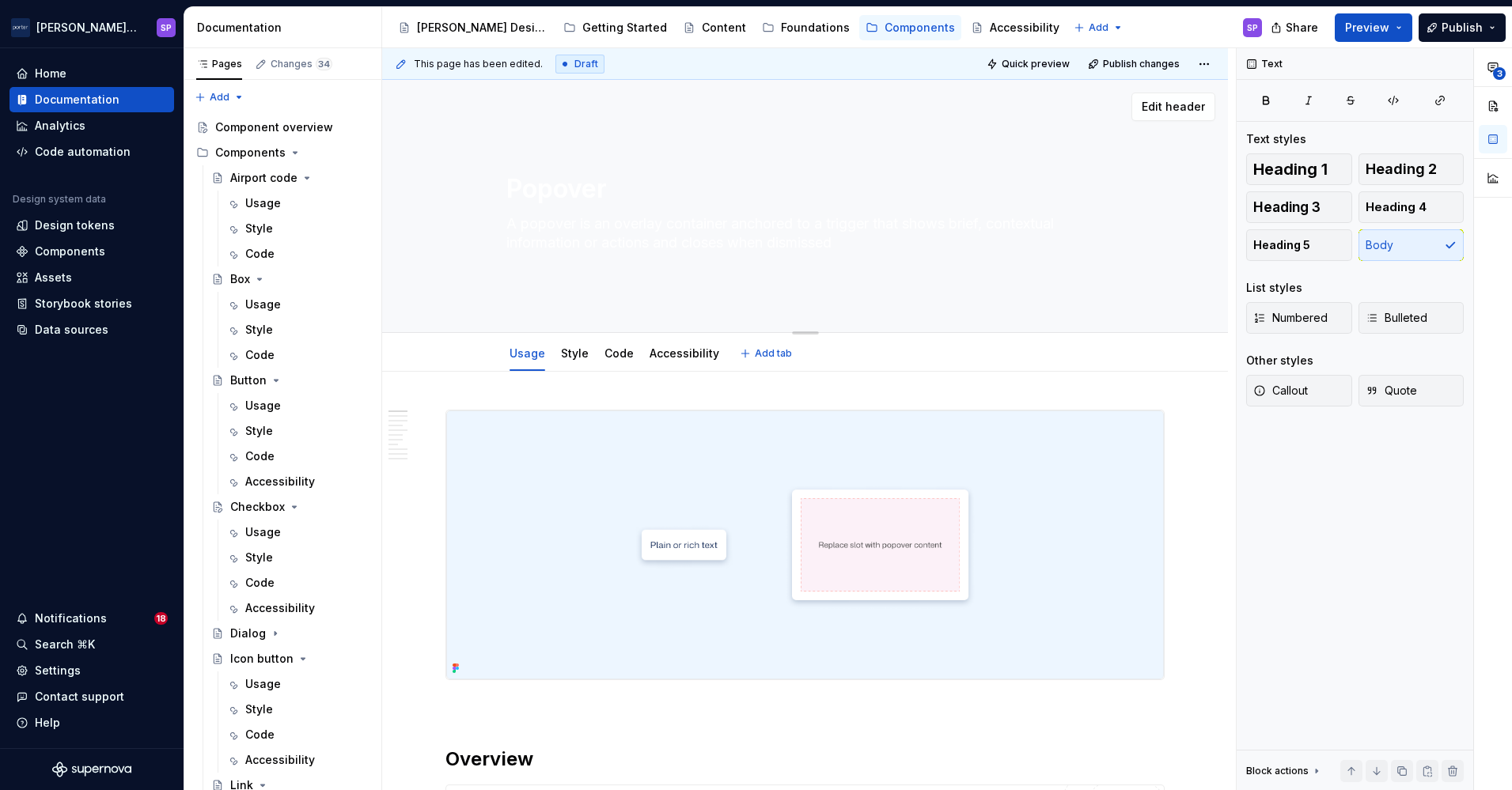
click at [875, 242] on textarea "A popover is an overlay container anchored to a trigger that shows brief, conte…" at bounding box center [802, 233] width 598 height 44
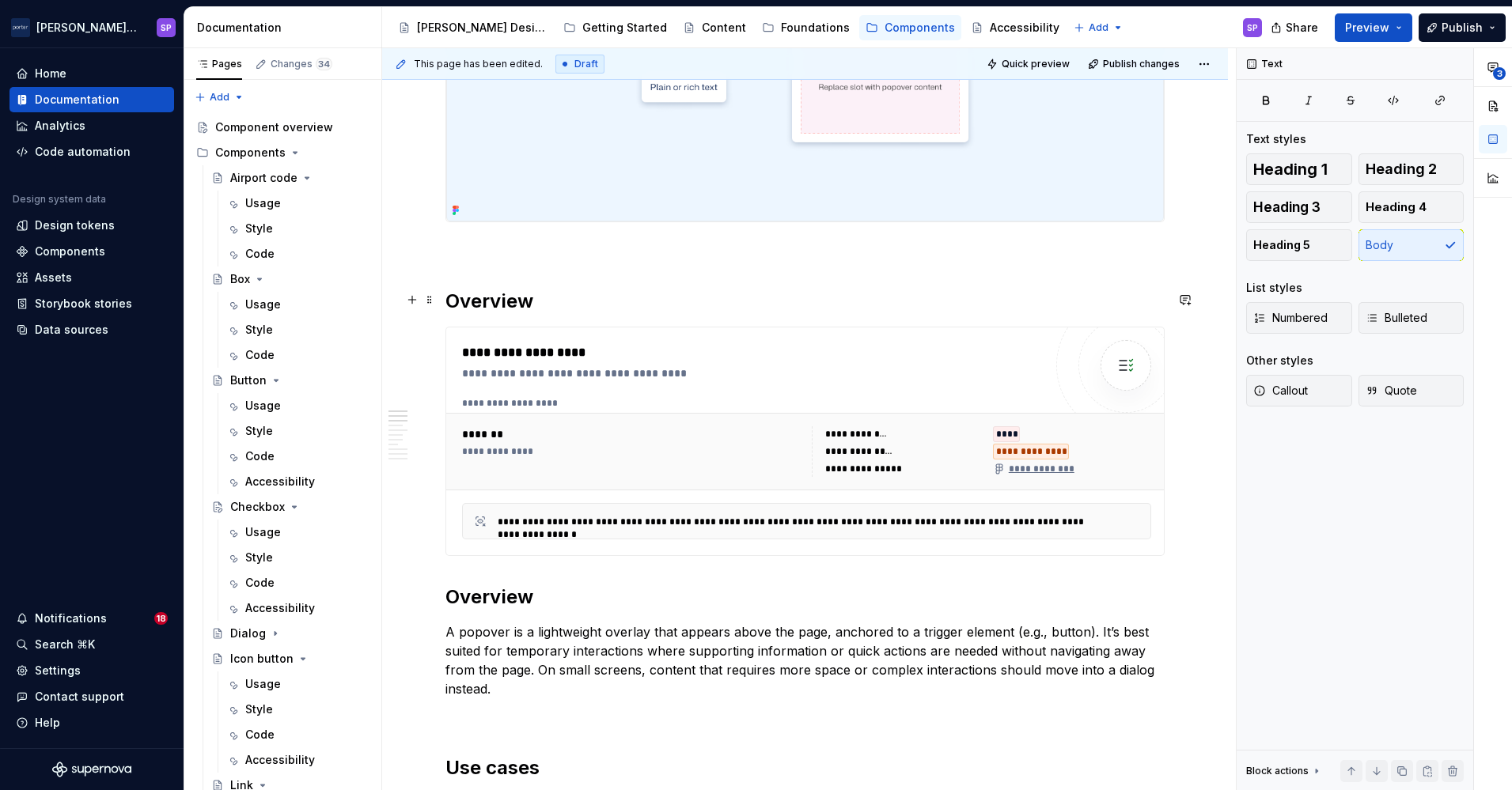
scroll to position [486, 0]
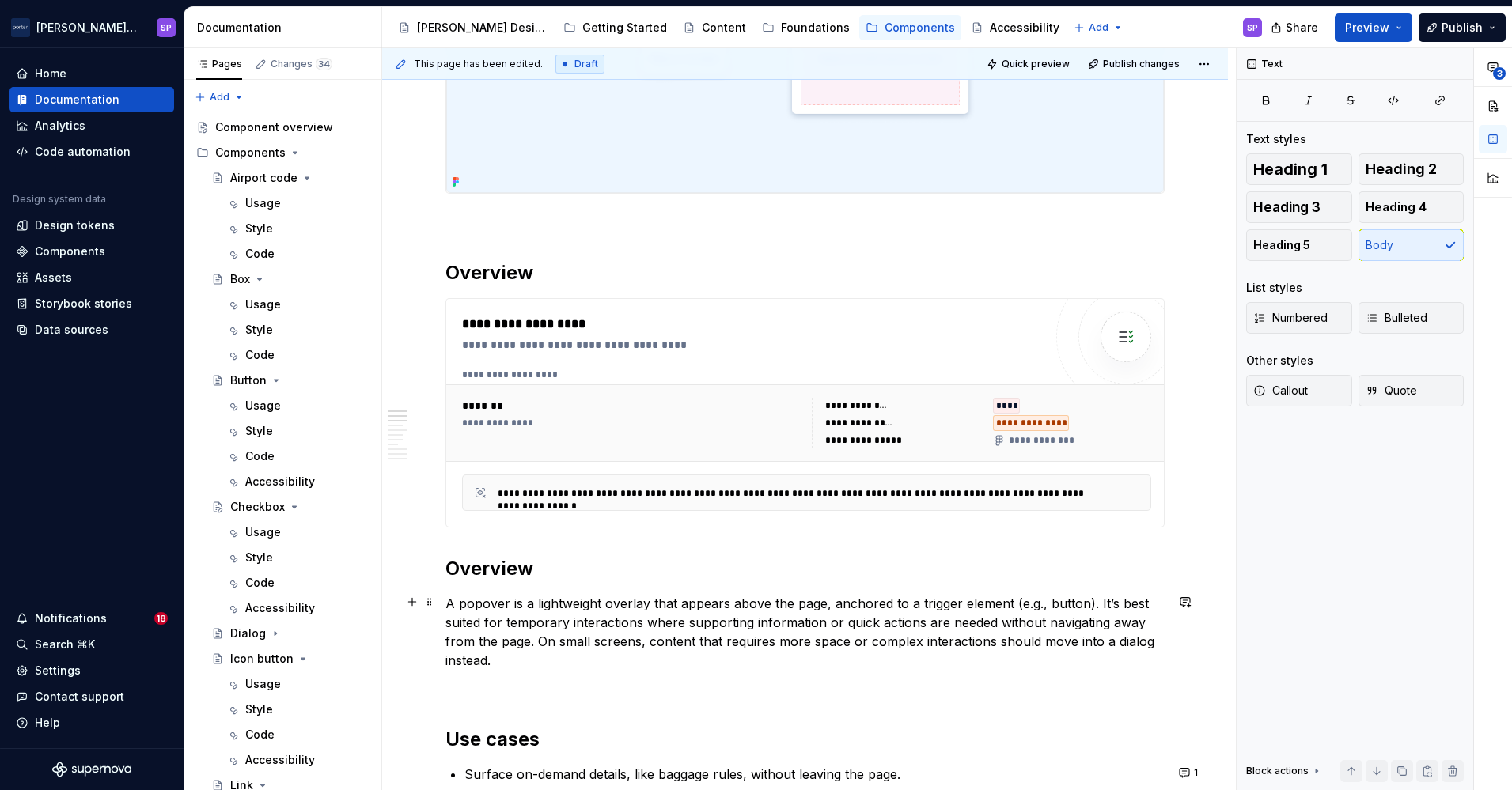
click at [555, 608] on p "A popover is a lightweight overlay that appears above the page, anchored to a t…" at bounding box center [805, 631] width 720 height 76
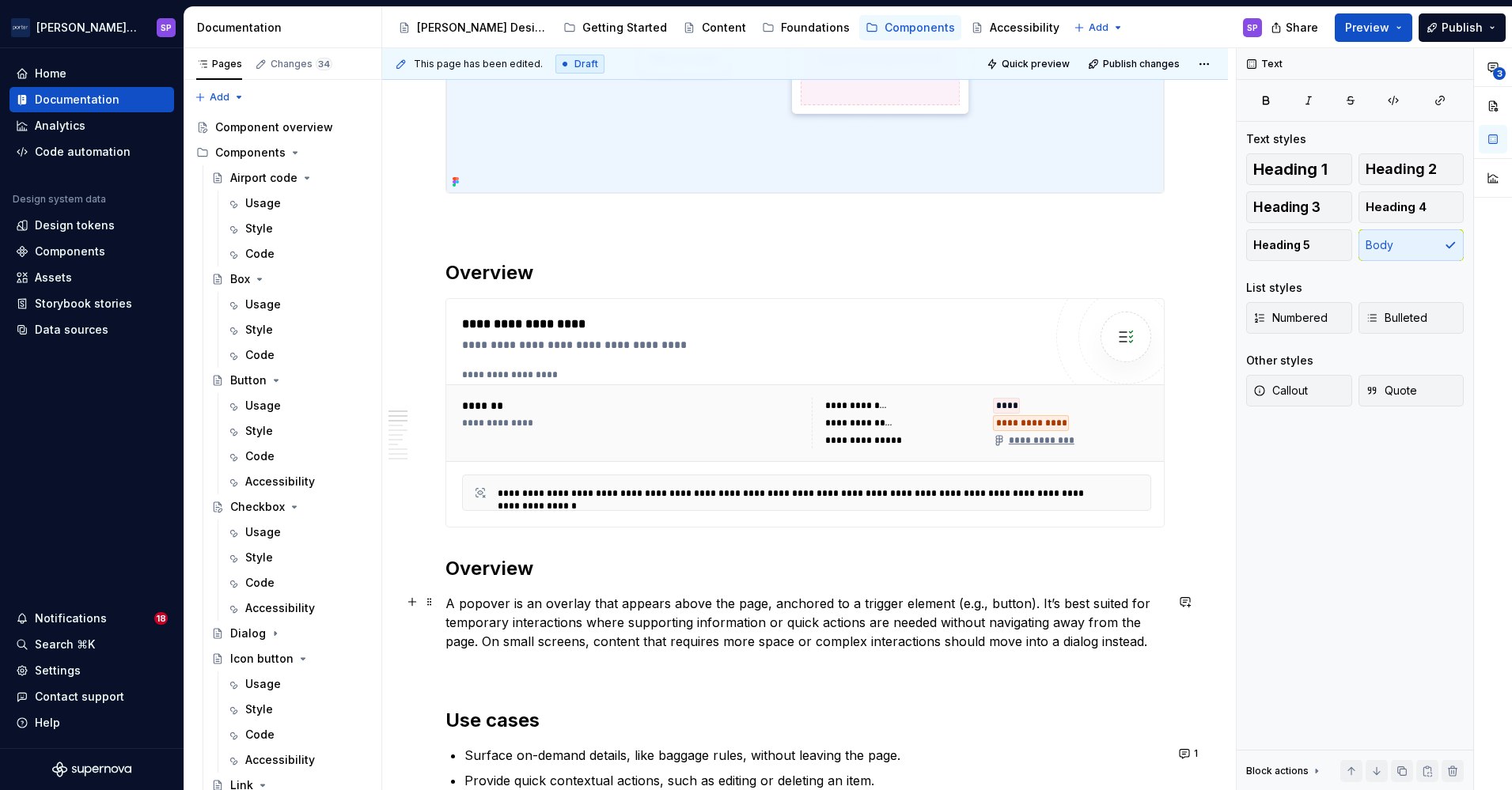
click at [768, 594] on p "A popover is an overlay that appears above the page, anchored to a trigger elem…" at bounding box center [805, 621] width 720 height 56
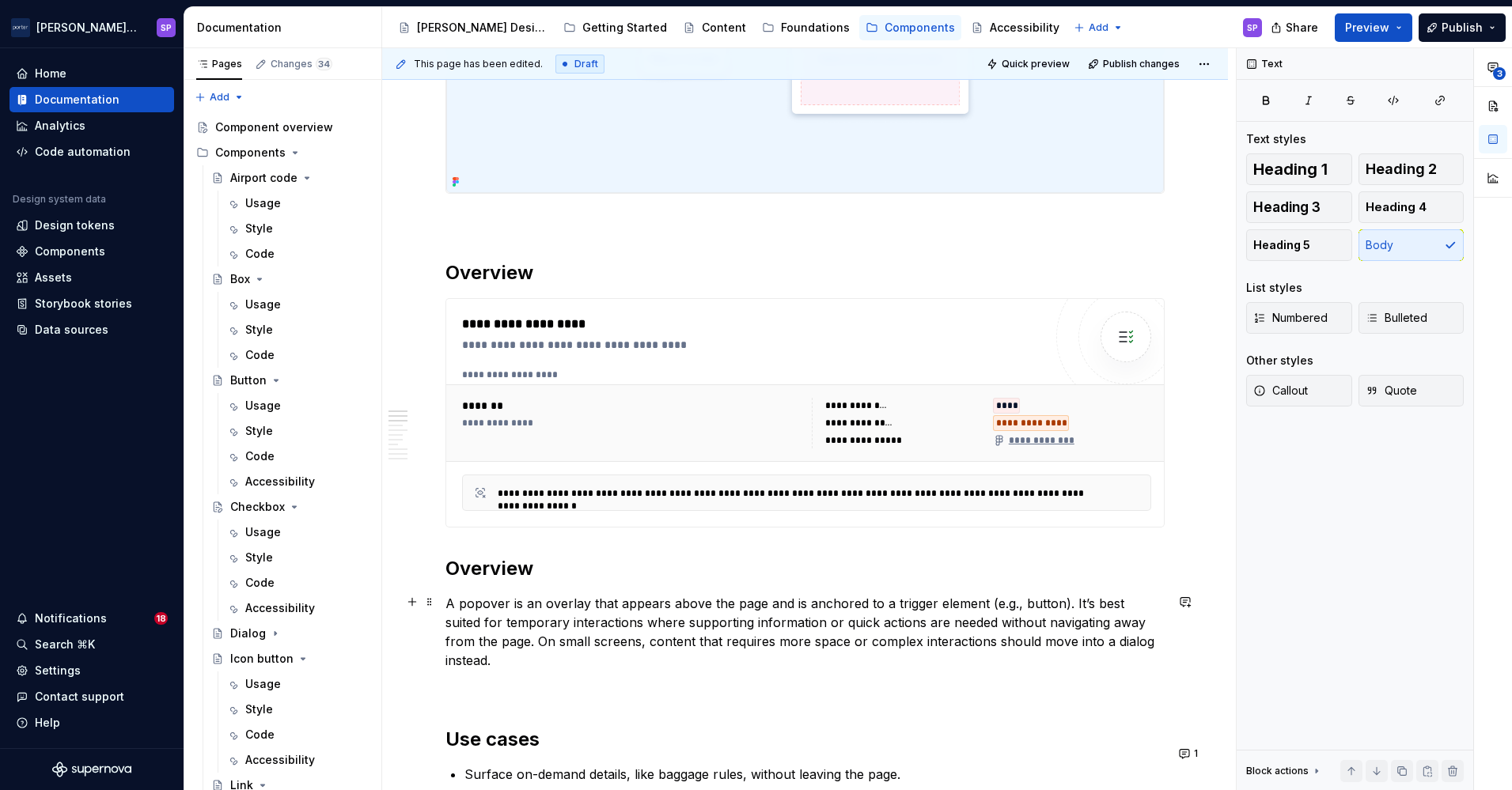
click at [833, 628] on p "A popover is an overlay that appears above the page and is anchored to a trigge…" at bounding box center [805, 631] width 720 height 76
click at [670, 620] on p "A popover is an overlay that appears above the page and is anchored to a trigge…" at bounding box center [805, 631] width 720 height 76
click at [739, 621] on p "A popover is an overlay that appears above the page and is anchored to a trigge…" at bounding box center [805, 631] width 720 height 76
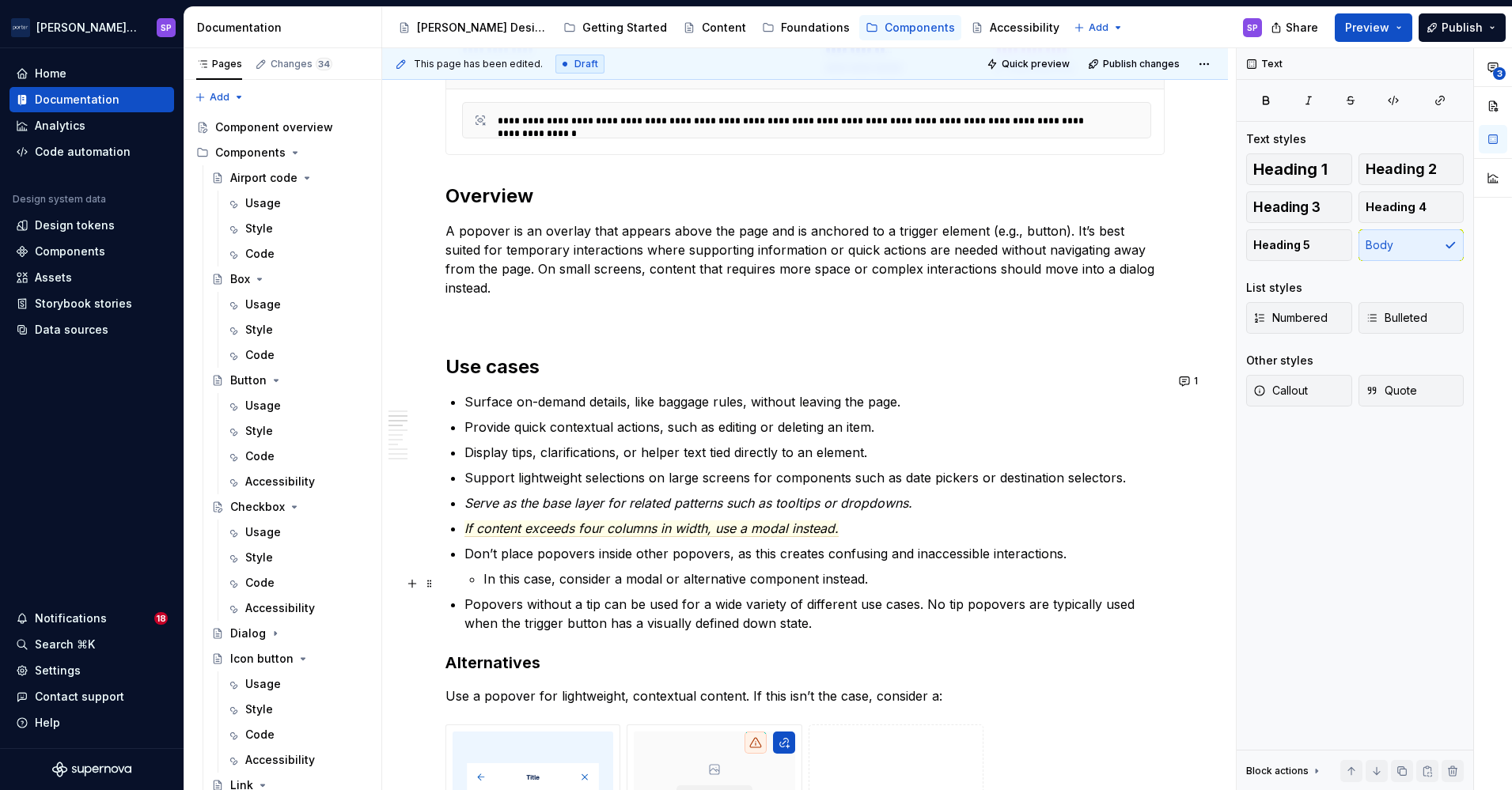
scroll to position [901, 0]
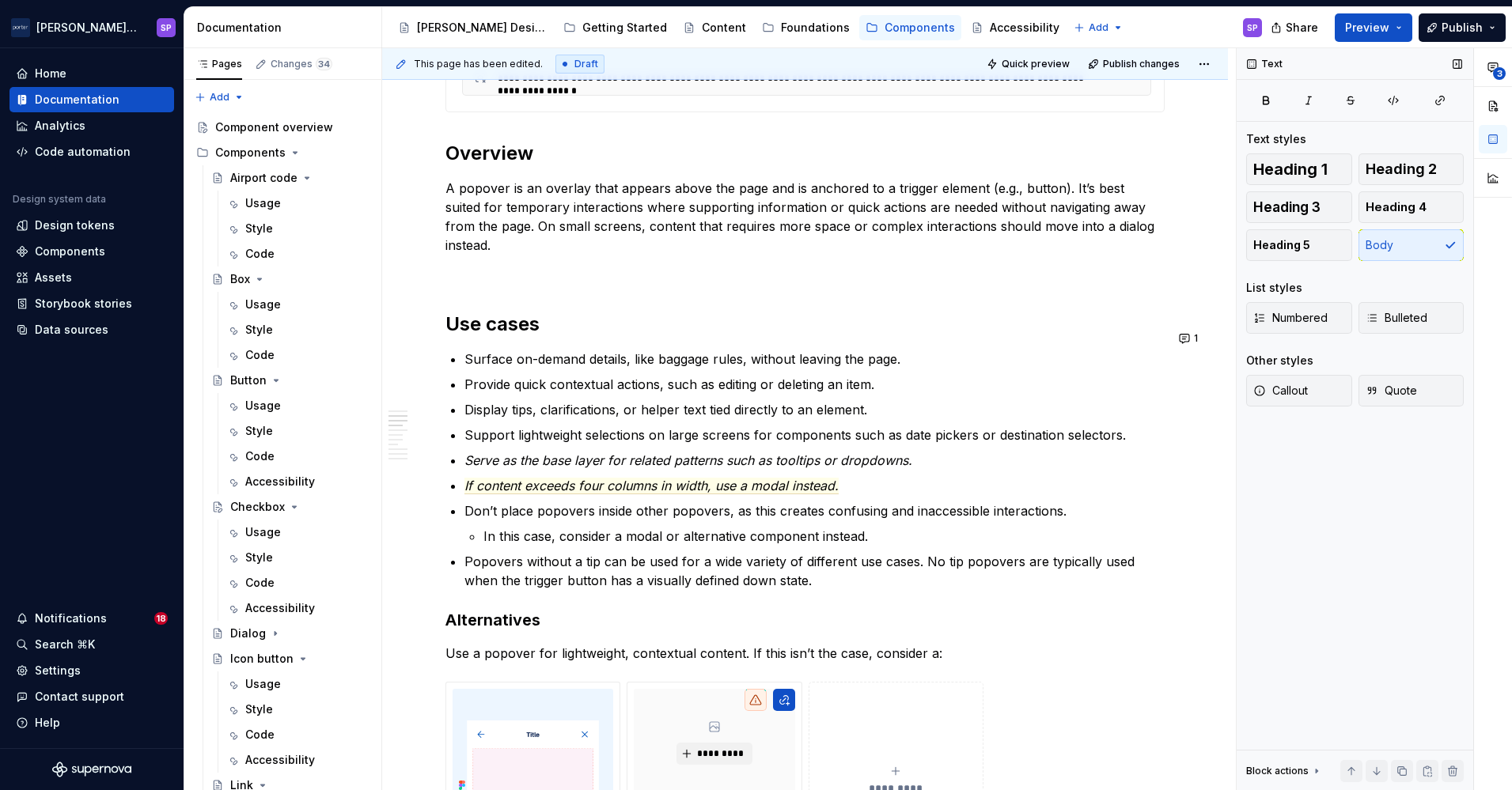
click at [1356, 584] on div "Text Text styles Heading 1 Heading 2 Heading 3 Heading 4 Heading 5 Body List st…" at bounding box center [1355, 418] width 237 height 742
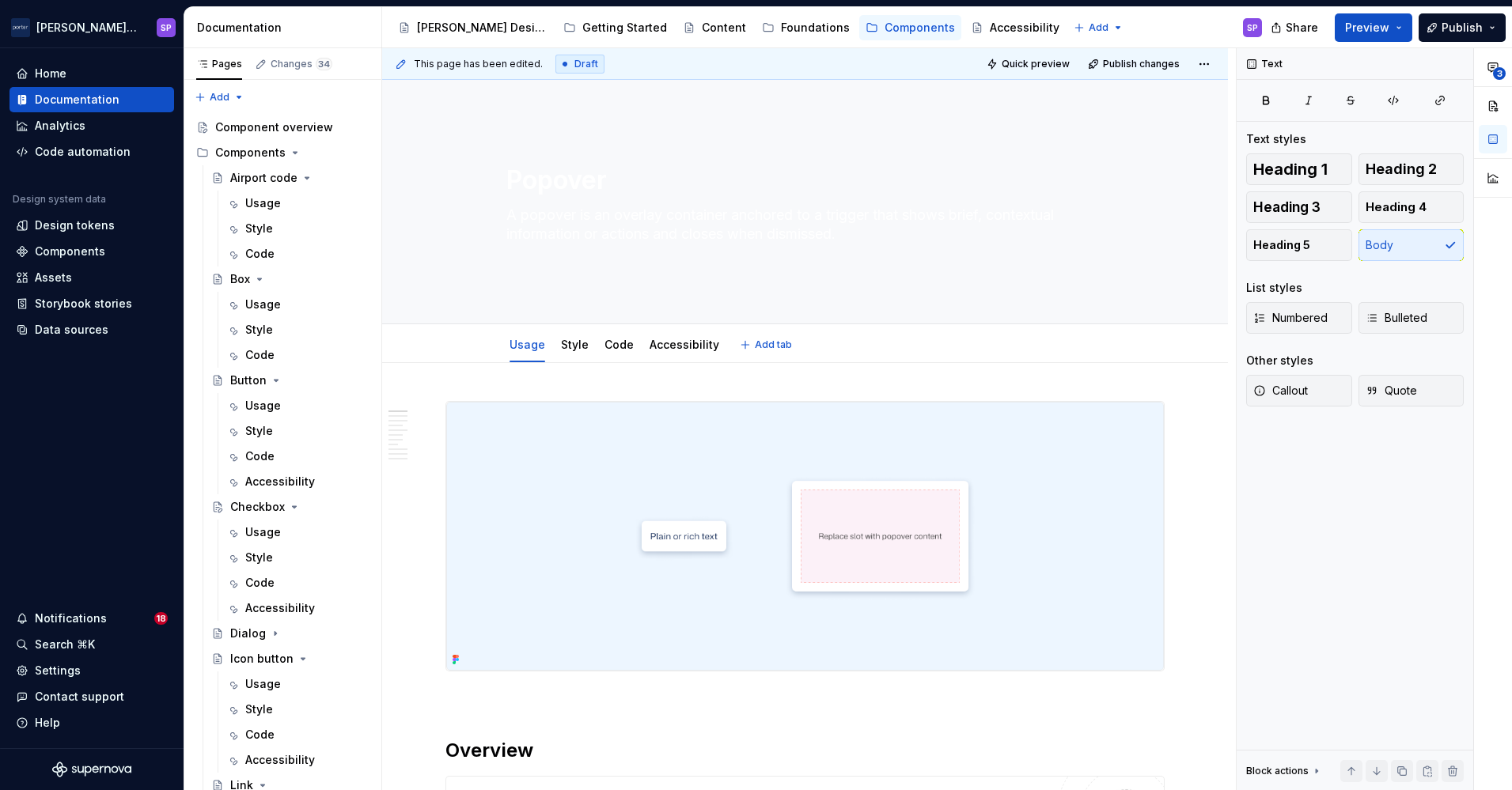
scroll to position [0, 0]
click at [749, 250] on textarea "A popover is an overlay container anchored to a trigger that shows brief, conte…" at bounding box center [802, 233] width 598 height 44
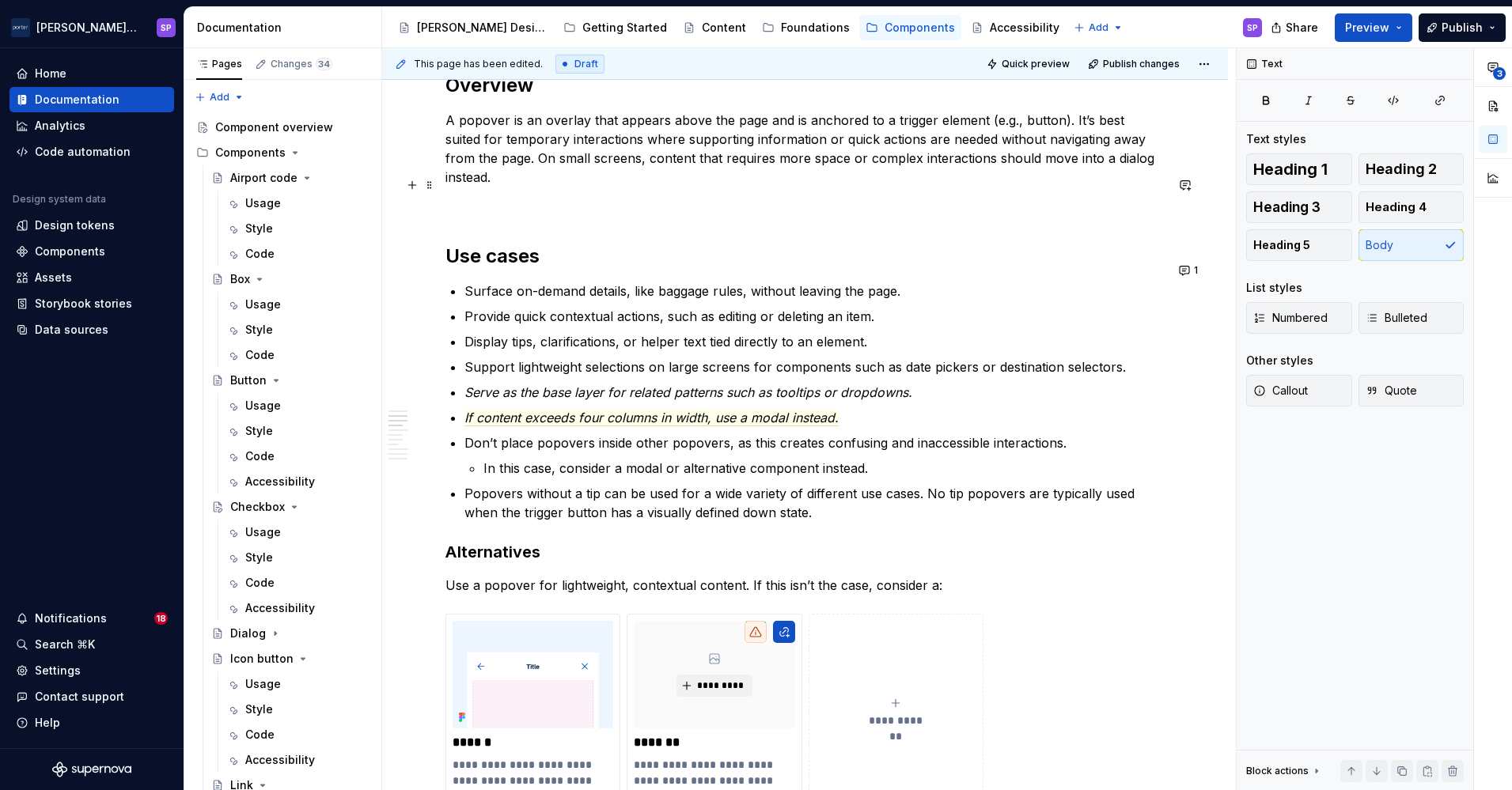
scroll to position [953, 0]
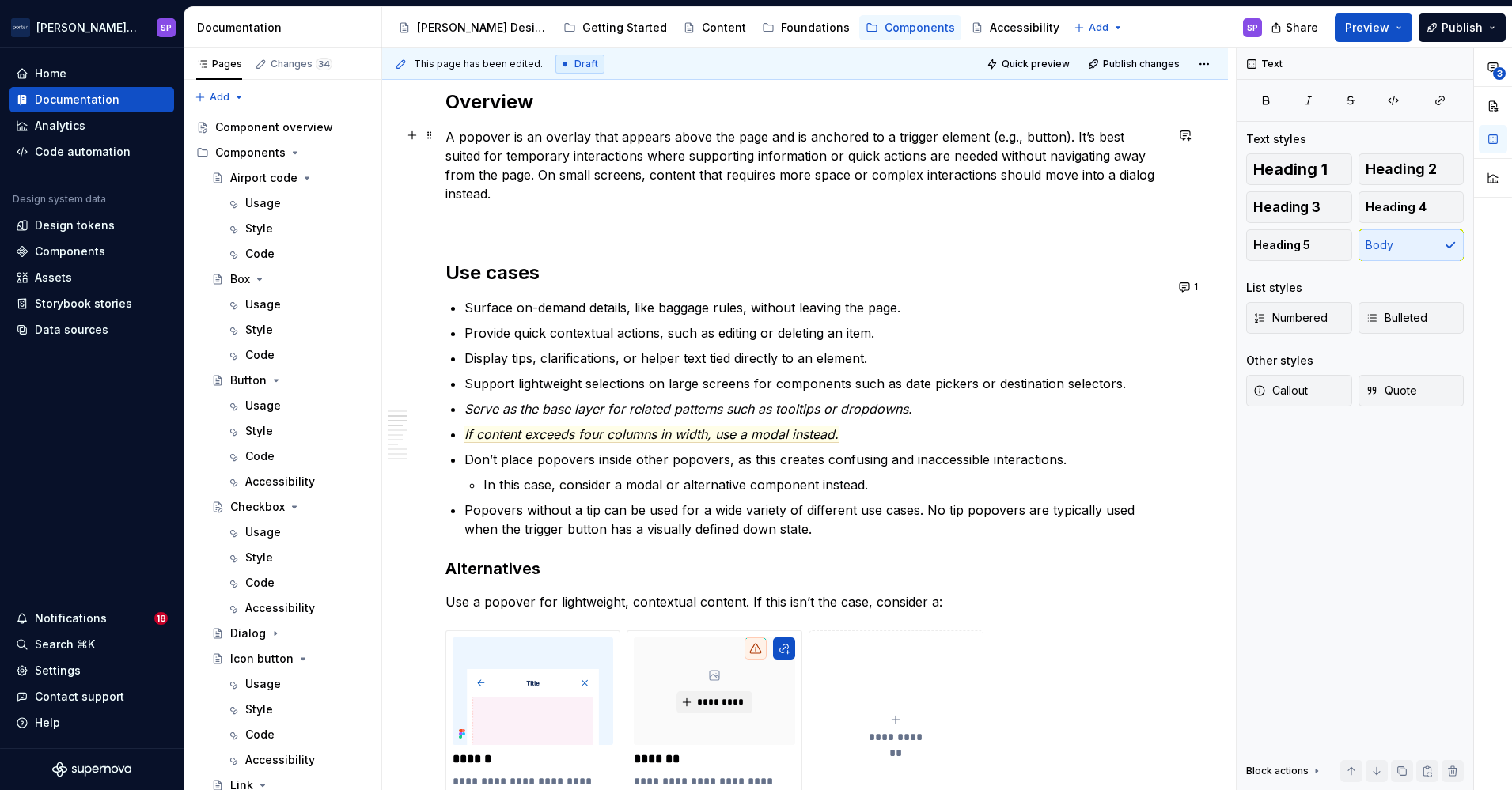
click at [1159, 155] on p "A popover is an overlay that appears above the page and is anchored to a trigge…" at bounding box center [805, 165] width 720 height 76
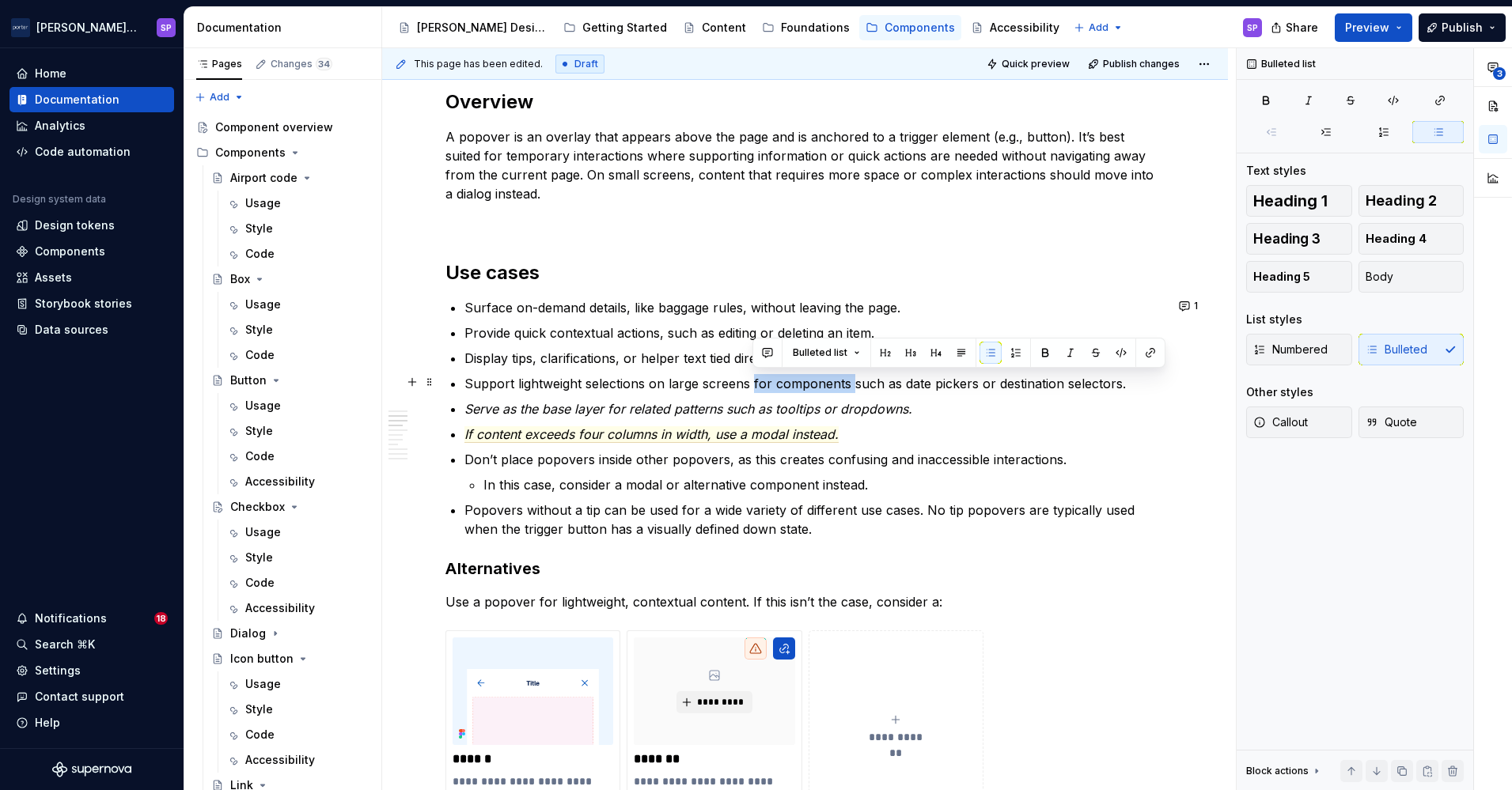
drag, startPoint x: 751, startPoint y: 383, endPoint x: 851, endPoint y: 379, distance: 100.1
click at [851, 379] on p "Support lightweight selections on large screens for components such as date pic…" at bounding box center [814, 384] width 700 height 19
click at [579, 414] on em "Serve as the base layer for related patterns such as tooltips or dropdowns." at bounding box center [688, 409] width 447 height 16
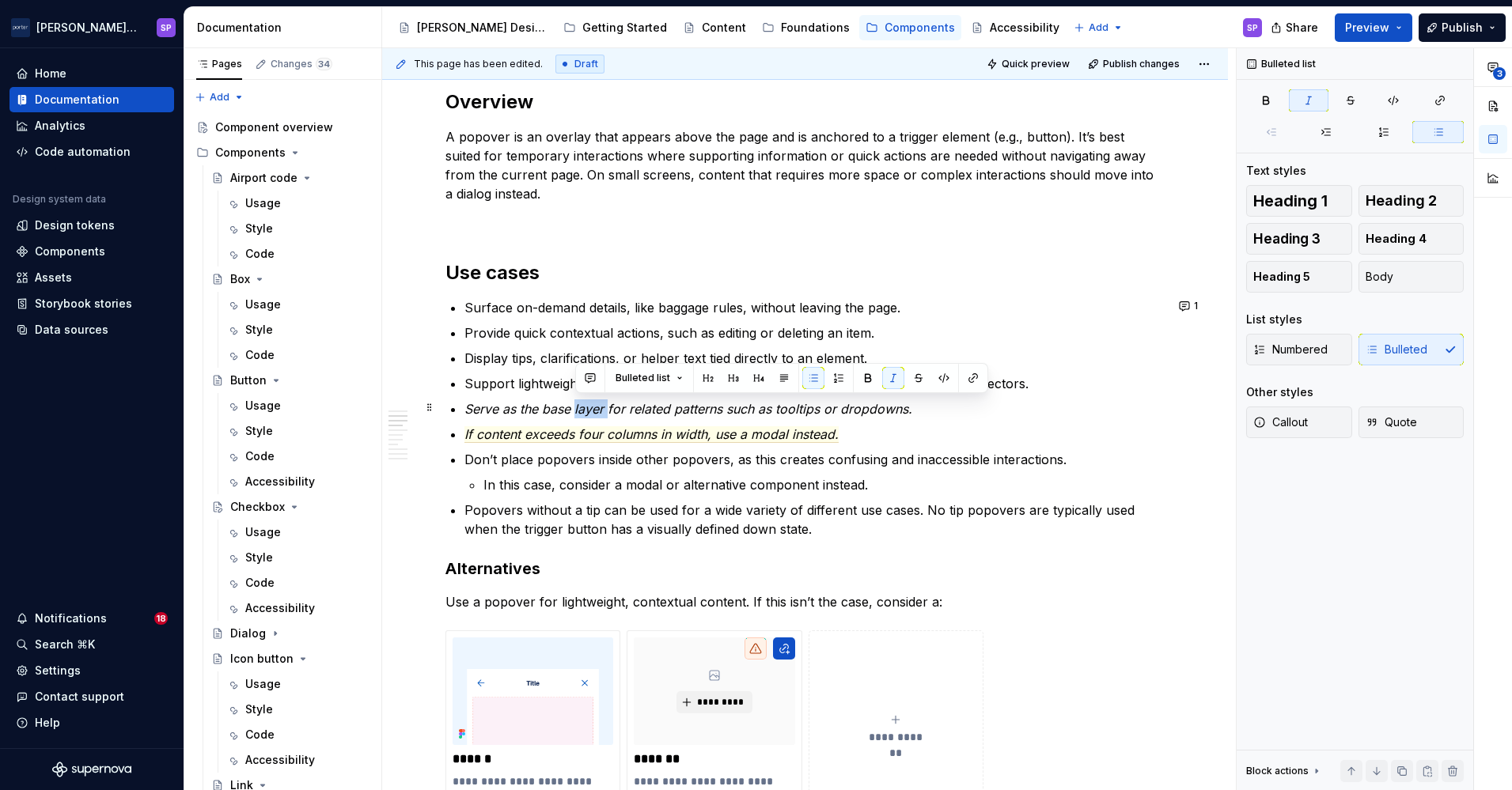
click at [579, 414] on em "Serve as the base layer for related patterns such as tooltips or dropdowns." at bounding box center [688, 409] width 447 height 16
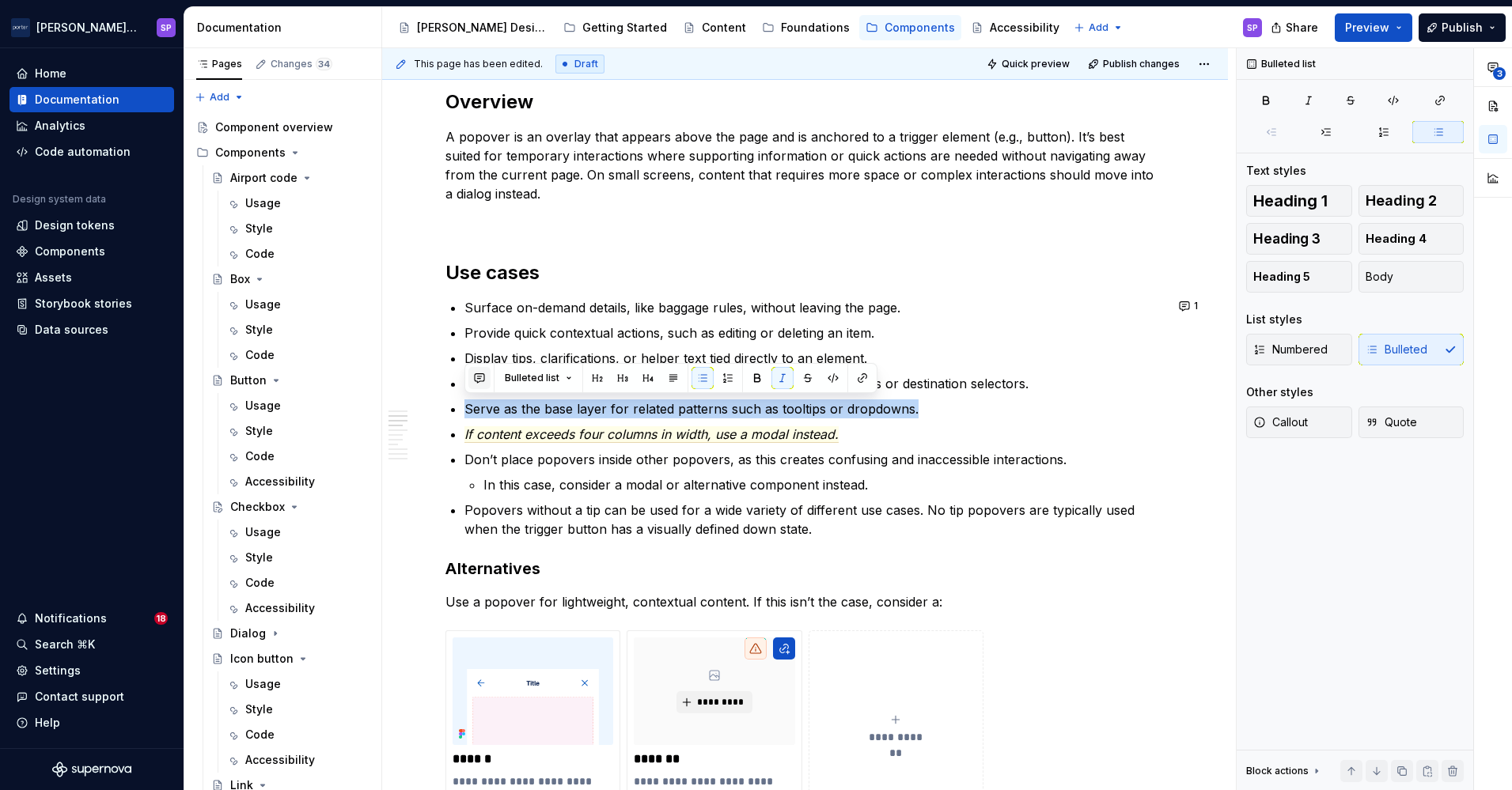
click at [474, 378] on button "button" at bounding box center [479, 377] width 22 height 22
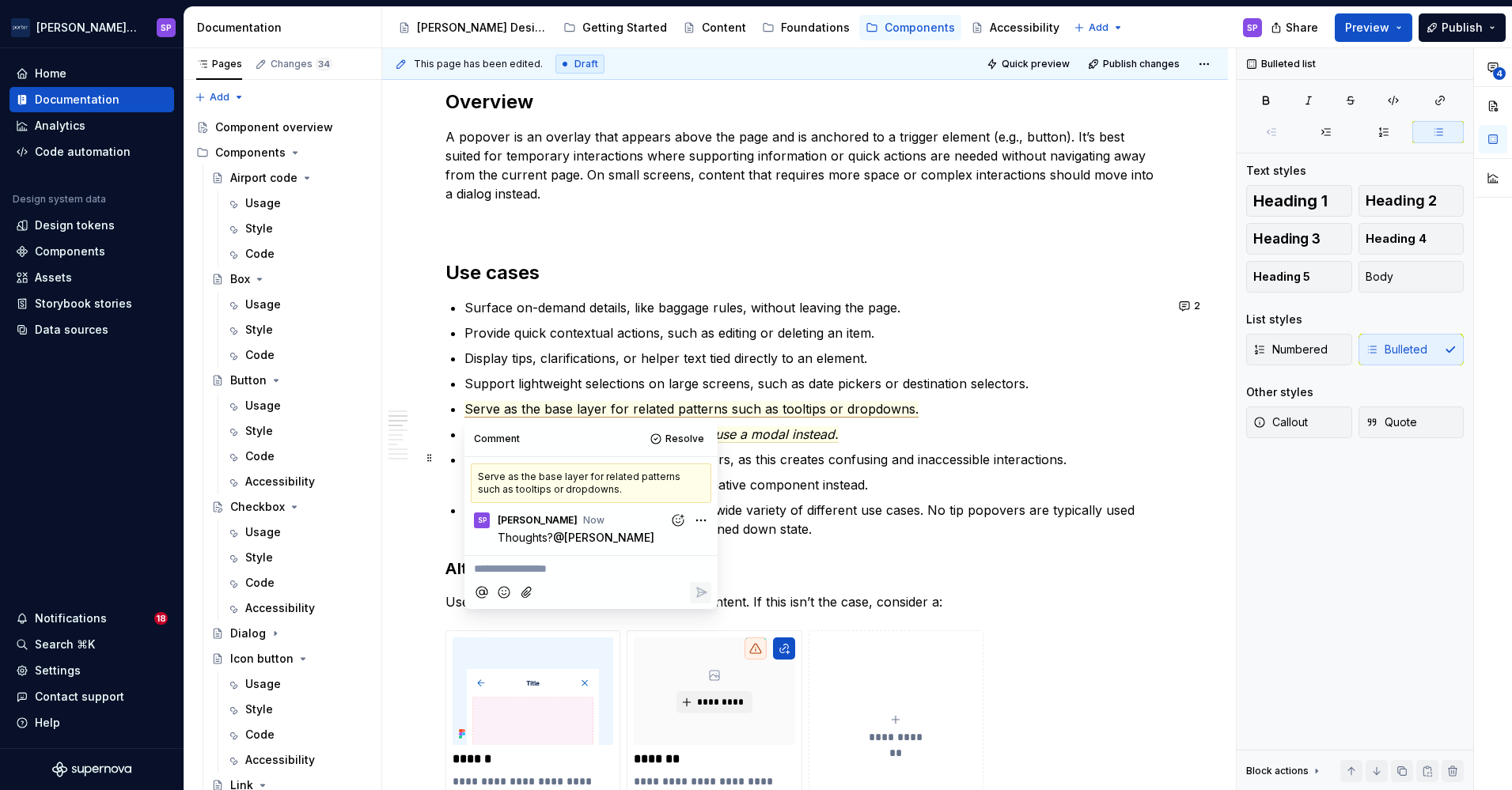
click at [955, 453] on p "Don’t place popovers inside other popovers, as this creates confusing and inacc…" at bounding box center [814, 460] width 700 height 19
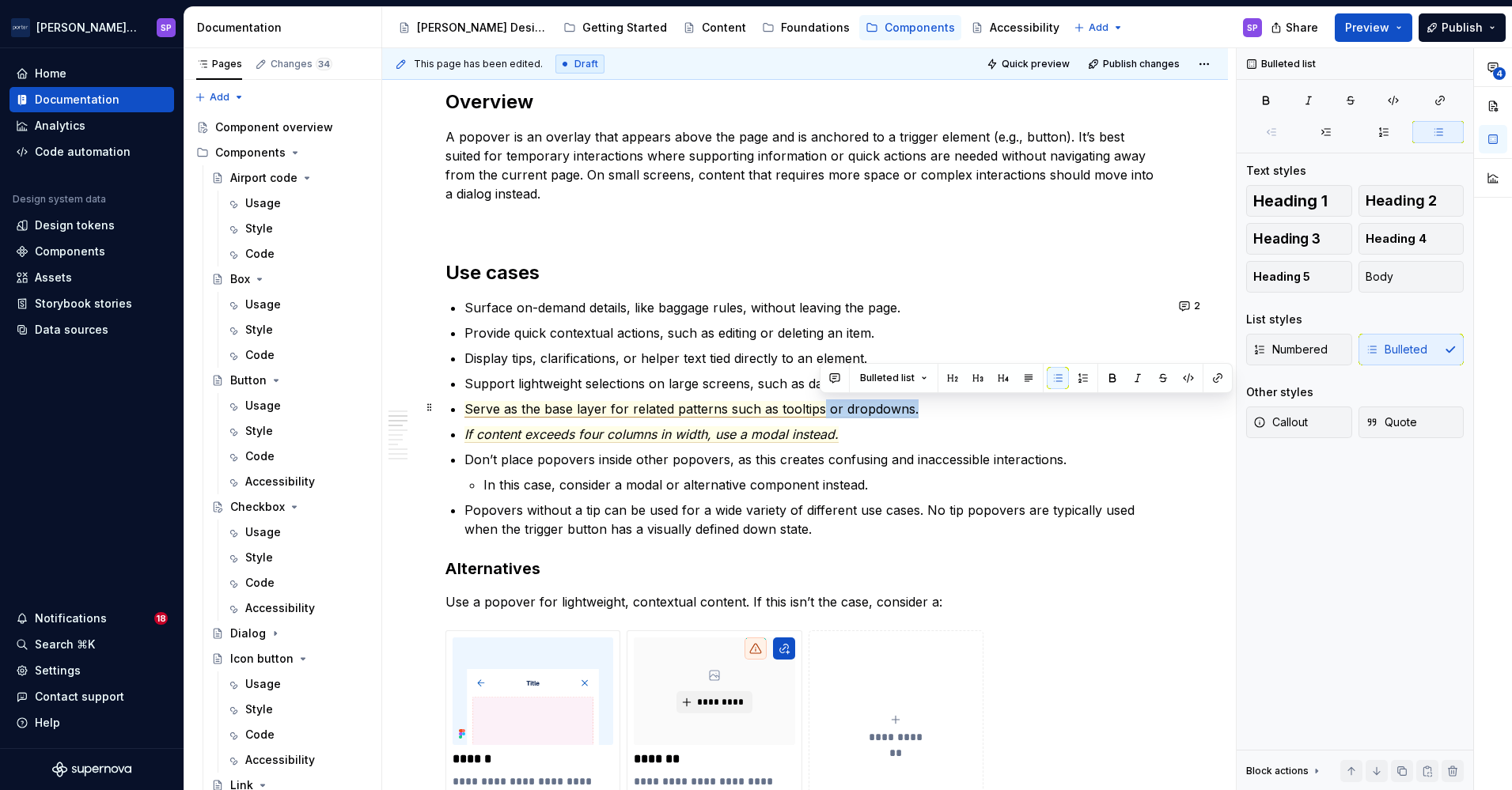
drag, startPoint x: 910, startPoint y: 415, endPoint x: 817, endPoint y: 414, distance: 93.0
click at [817, 414] on p "Serve as the base layer for related patterns such as tooltips or dropdowns." at bounding box center [814, 409] width 700 height 19
click at [913, 501] on p "Popovers without a tip can be used for a wide variety of different use cases. N…" at bounding box center [814, 520] width 700 height 38
click at [869, 429] on p "If content exceeds four columns in width, use a modal instead." at bounding box center [814, 434] width 700 height 19
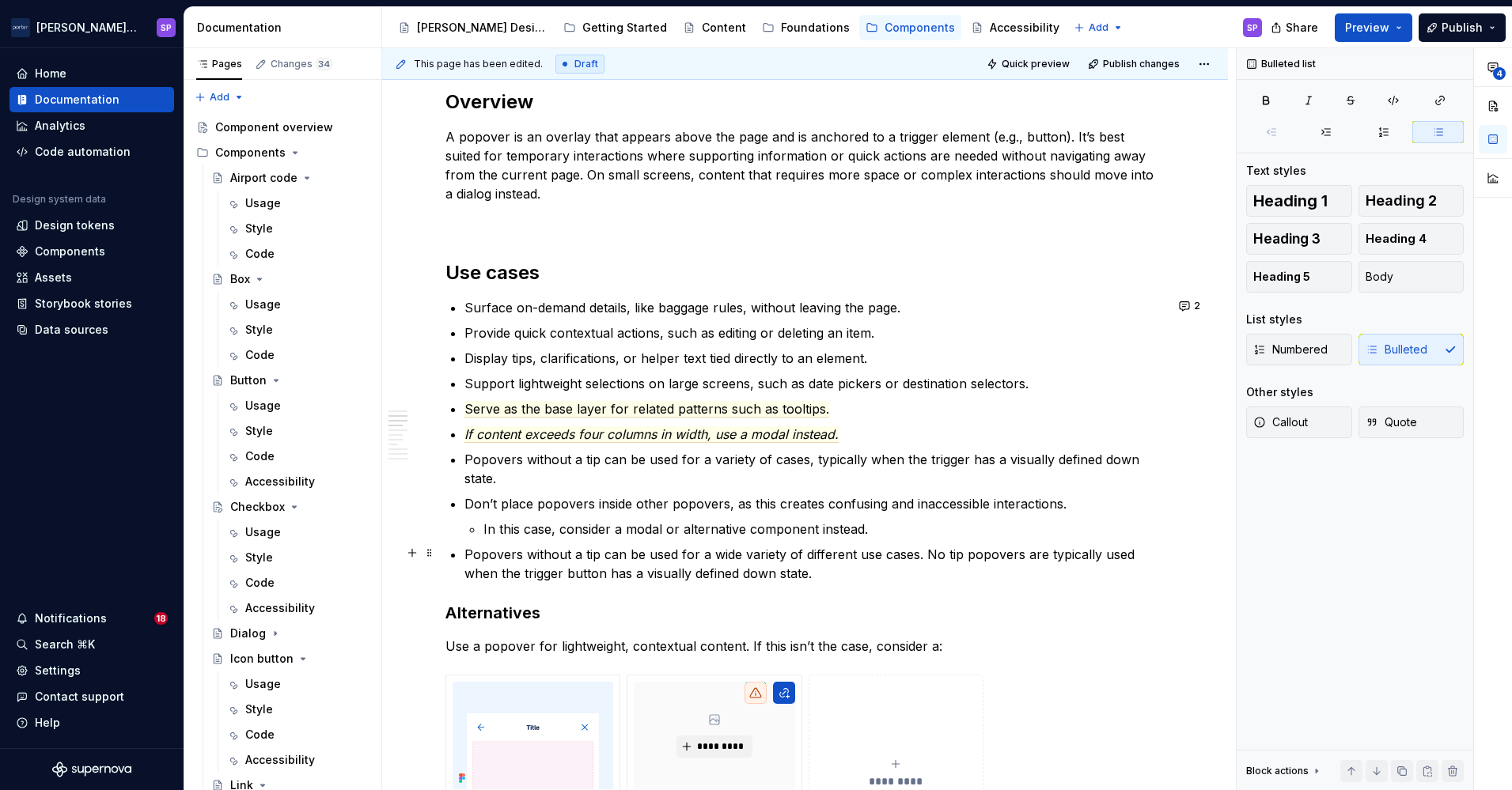
click at [753, 554] on p "Popovers without a tip can be used for a wide variety of different use cases. N…" at bounding box center [814, 564] width 700 height 38
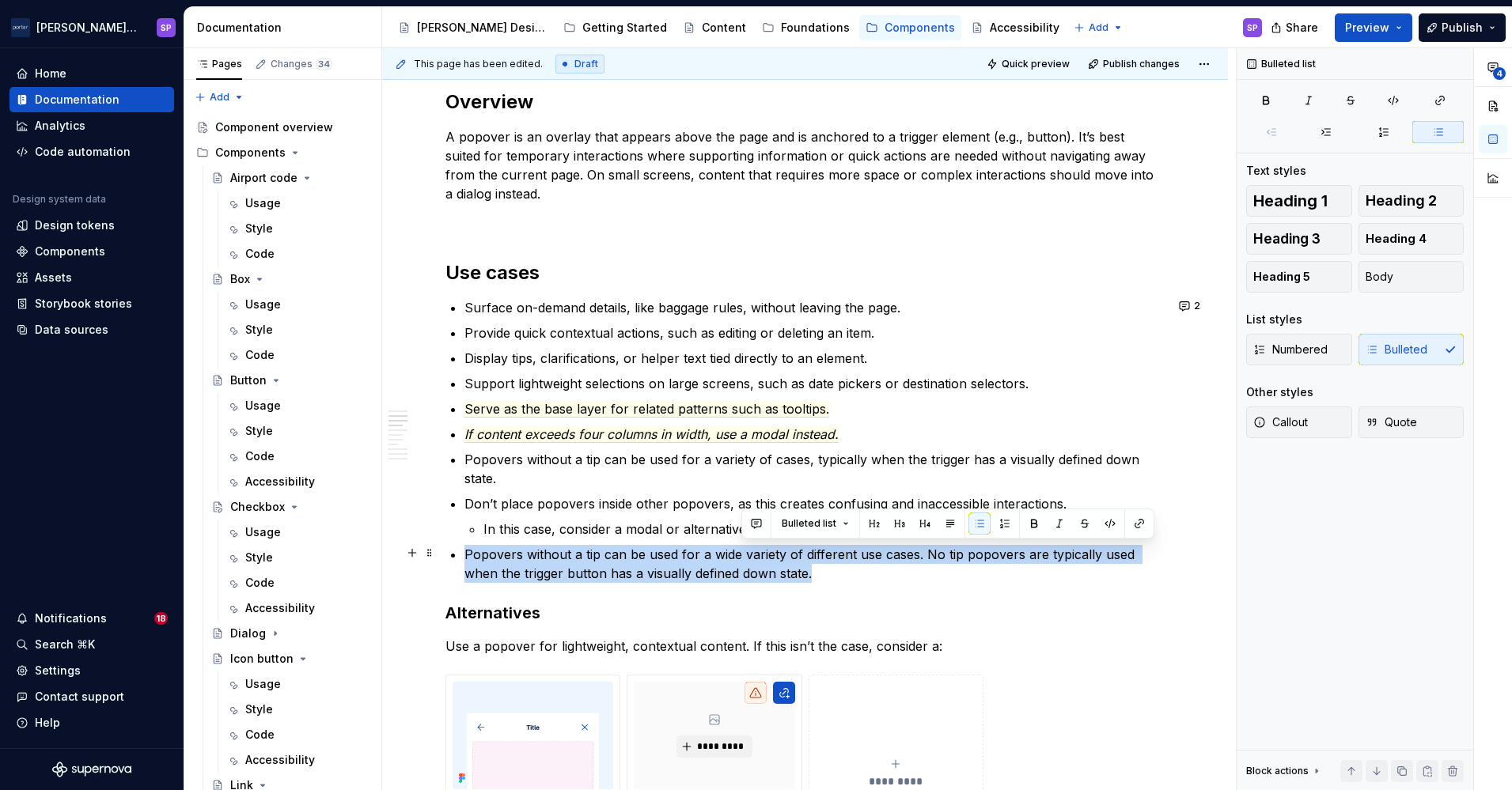
click at [753, 554] on p "Popovers without a tip can be used for a wide variety of different use cases. N…" at bounding box center [814, 564] width 700 height 38
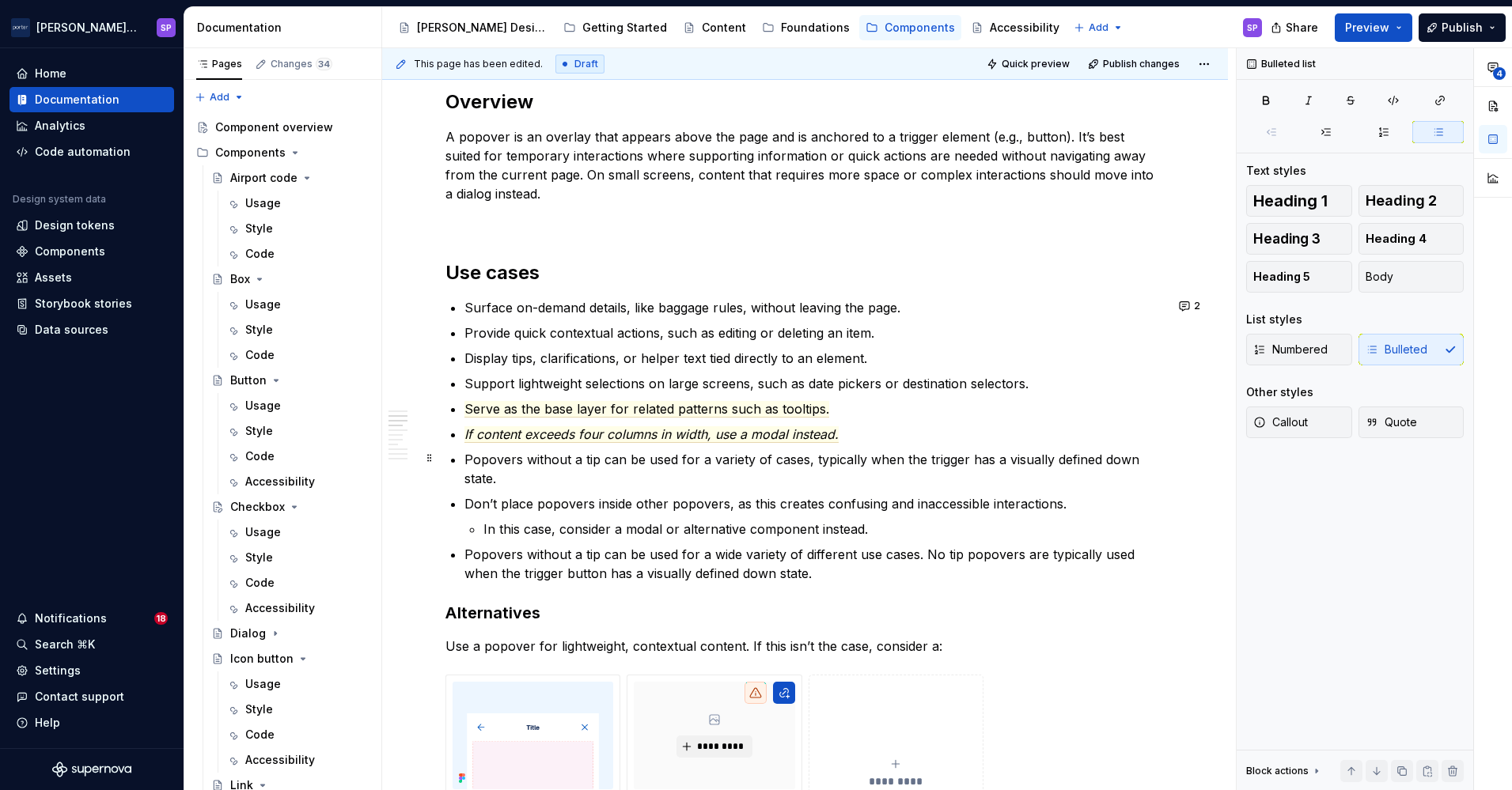
click at [848, 453] on p "Popovers without a tip can be used for a variety of cases, typically when the t…" at bounding box center [814, 469] width 700 height 38
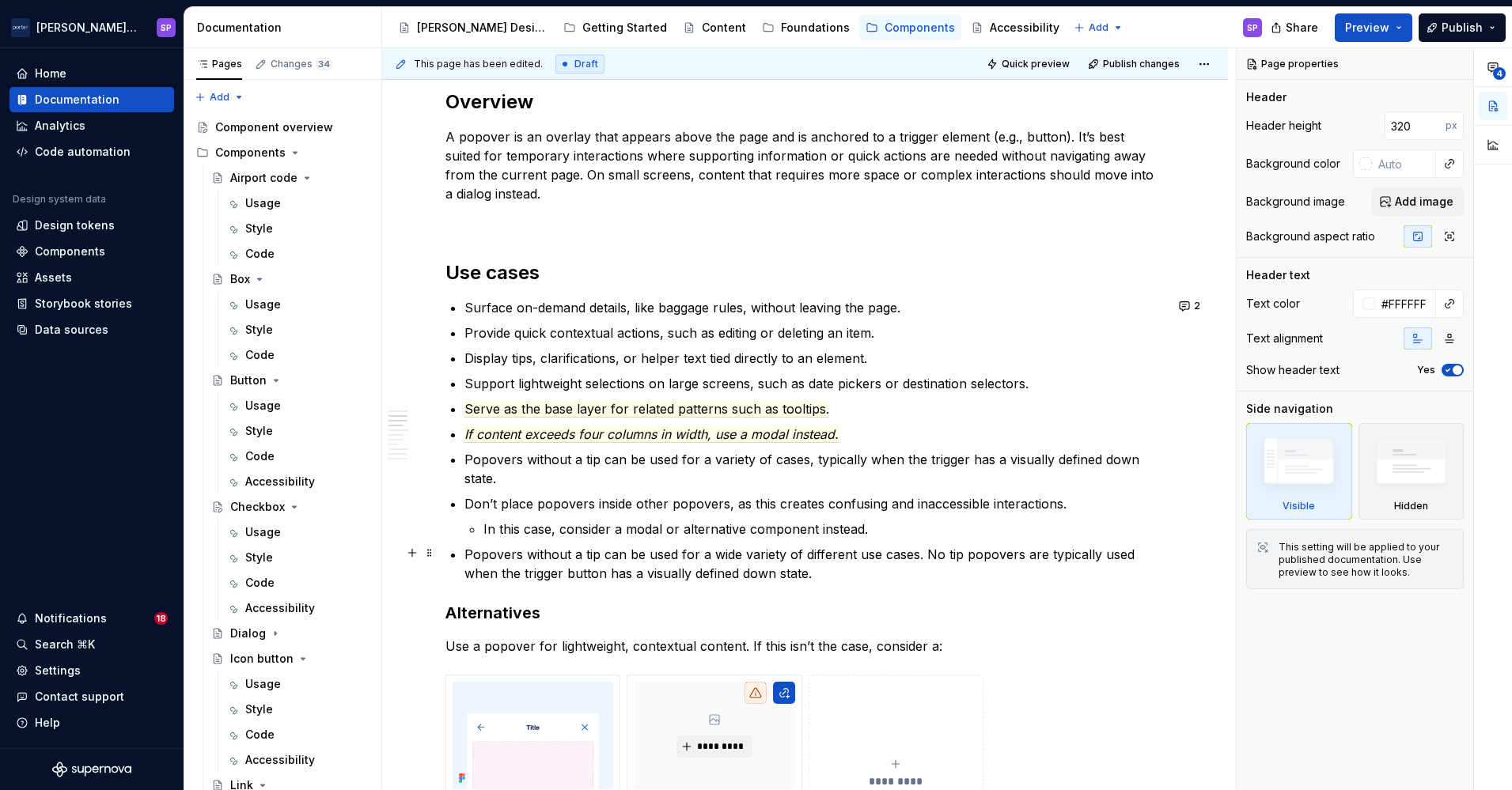
click at [901, 562] on p "Popovers without a tip can be used for a wide variety of different use cases. N…" at bounding box center [814, 564] width 700 height 38
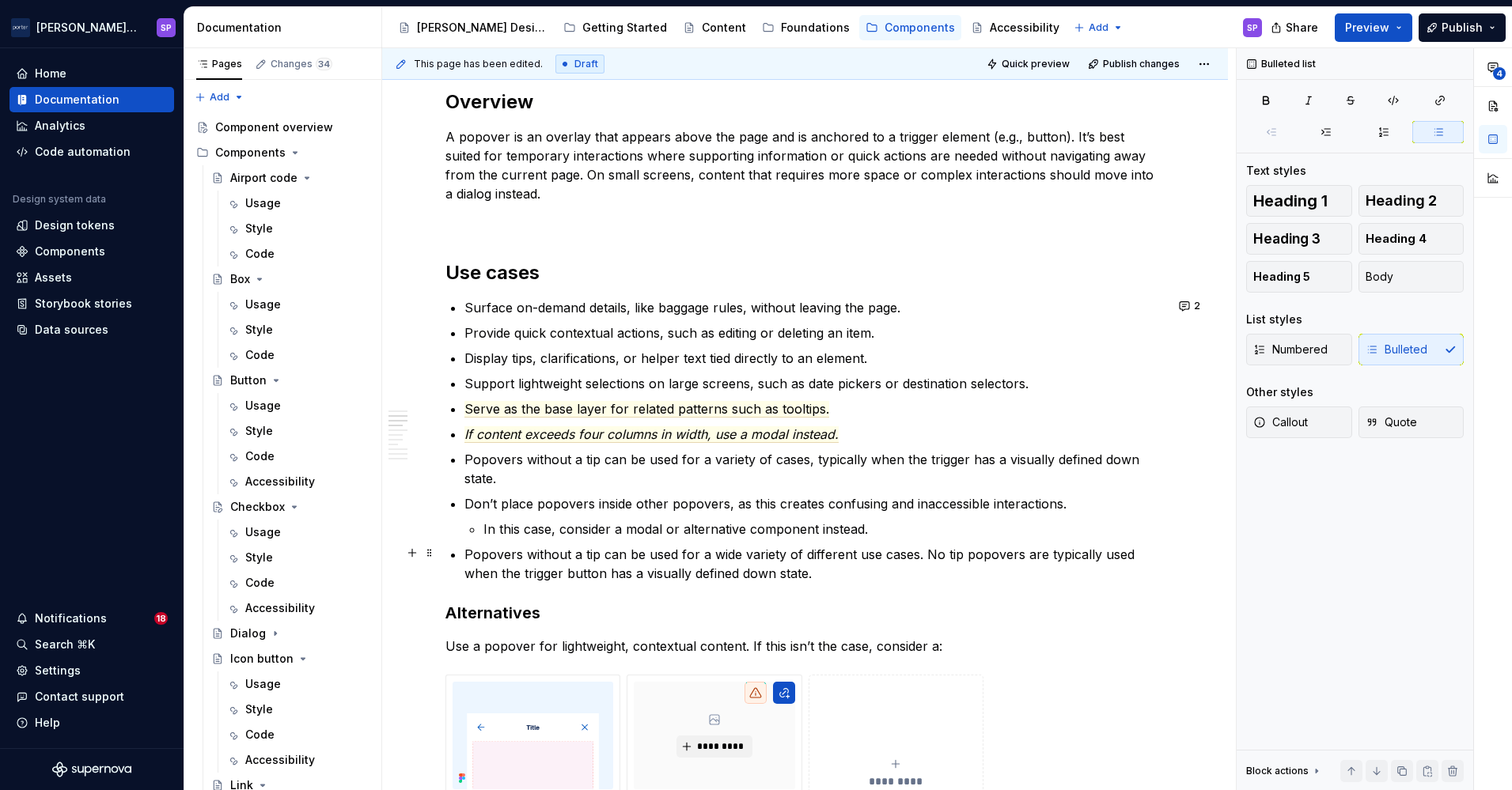
click at [901, 562] on p "Popovers without a tip can be used for a wide variety of different use cases. N…" at bounding box center [814, 564] width 700 height 38
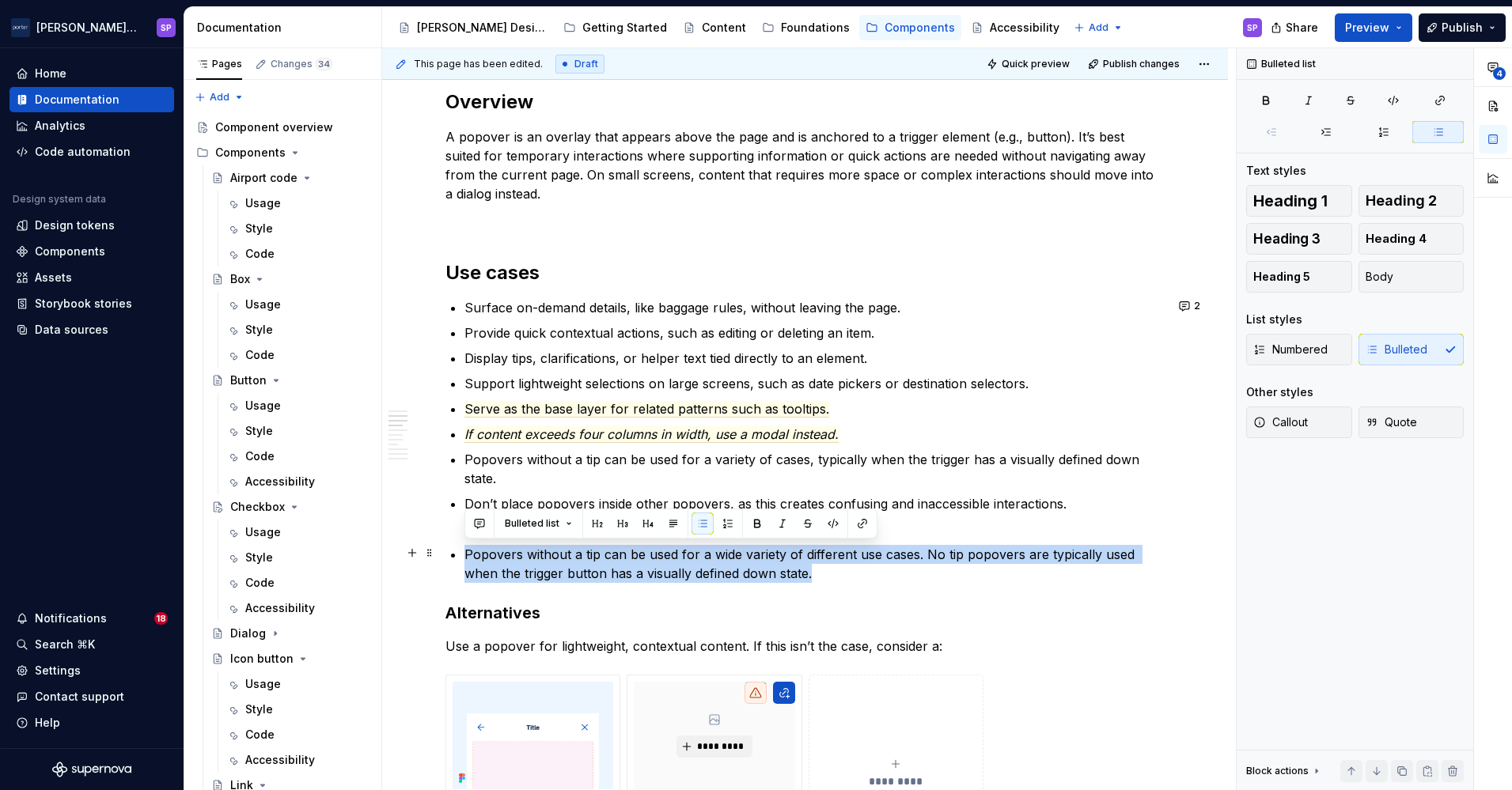
click at [901, 562] on p "Popovers without a tip can be used for a wide variety of different use cases. N…" at bounding box center [814, 564] width 700 height 38
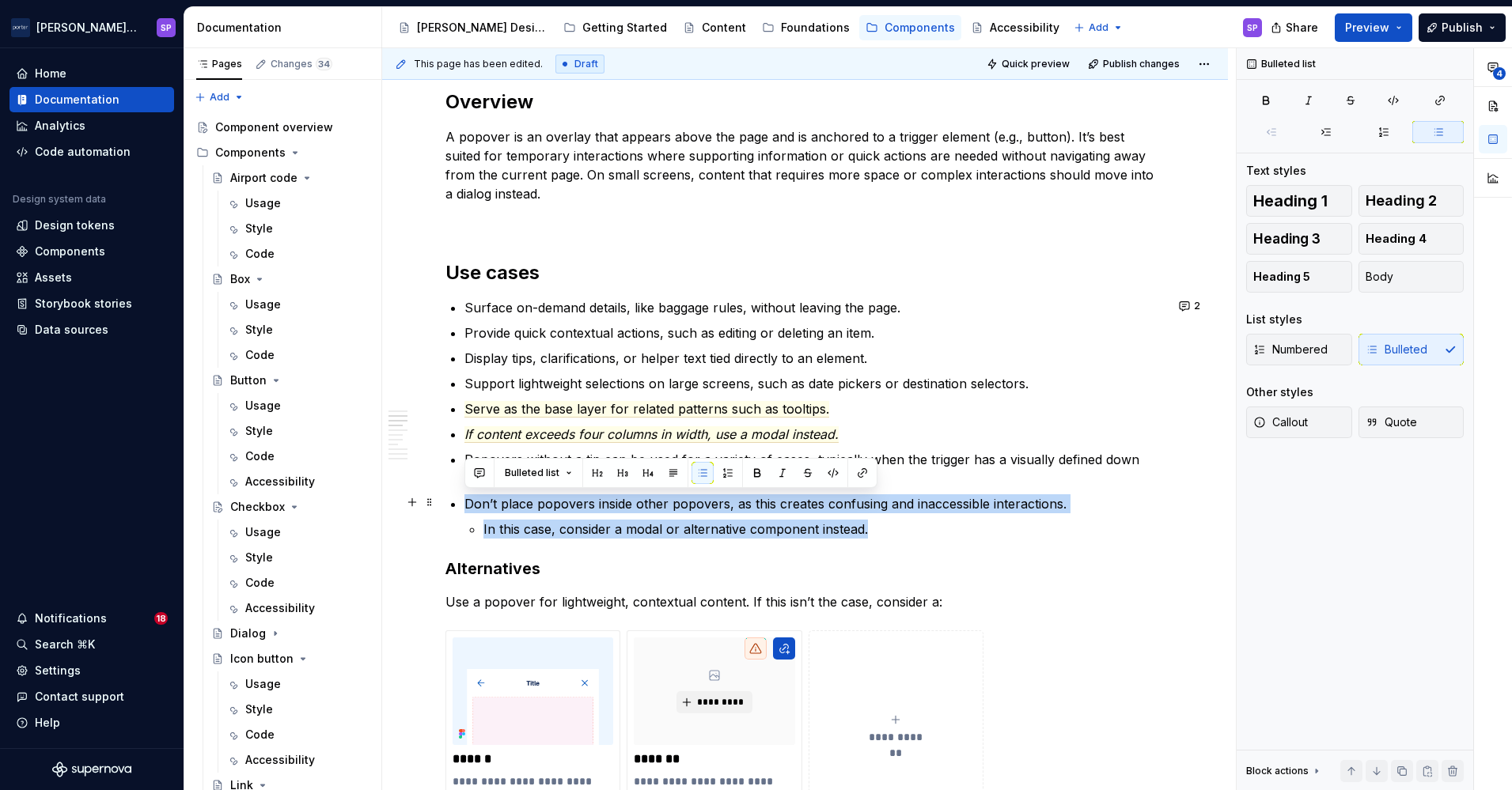
drag, startPoint x: 895, startPoint y: 532, endPoint x: 449, endPoint y: 492, distance: 447.8
copy li "Don’t place popovers inside other popovers, as this creates confusing and inacc…"
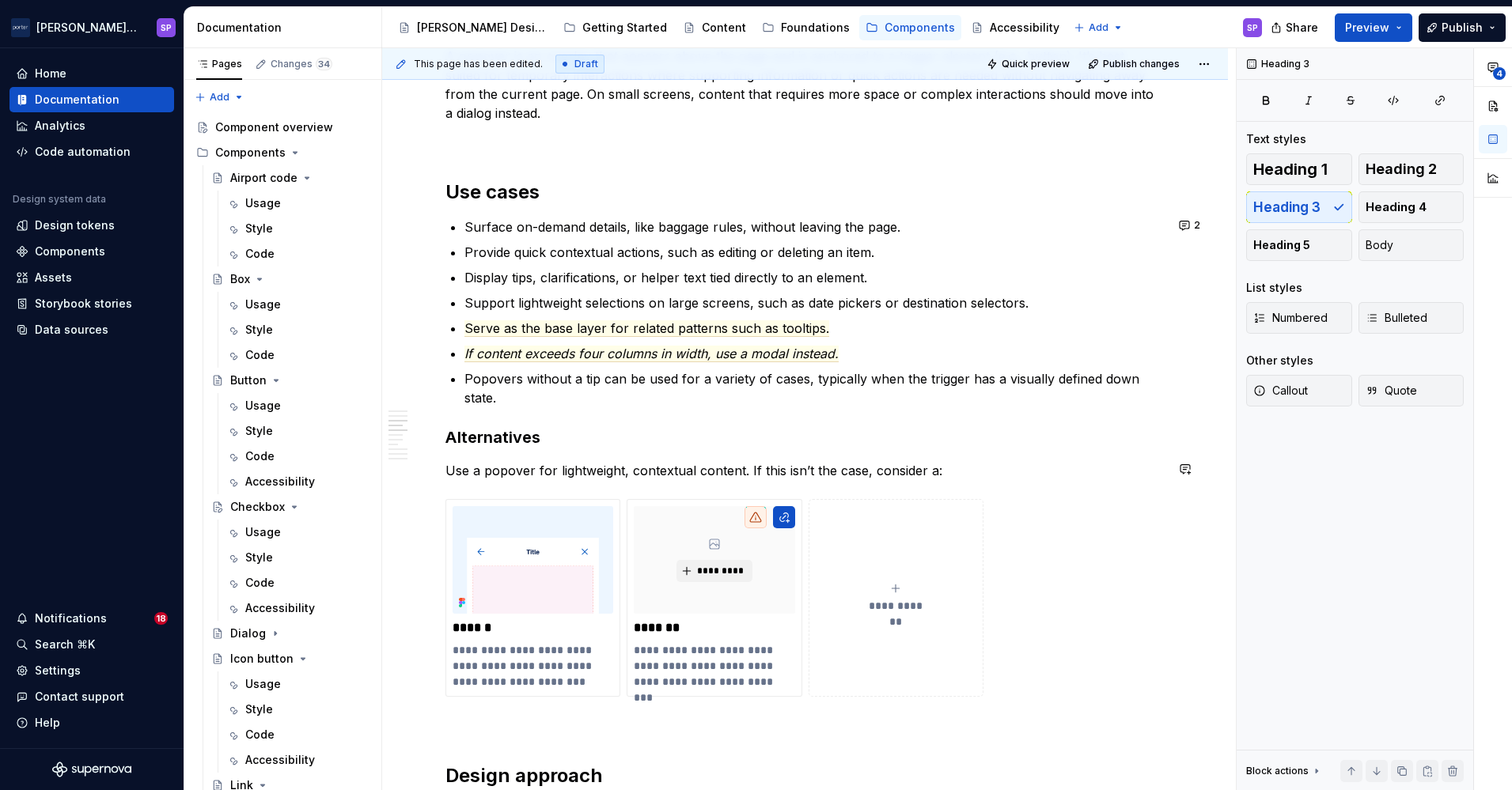
scroll to position [1034, 0]
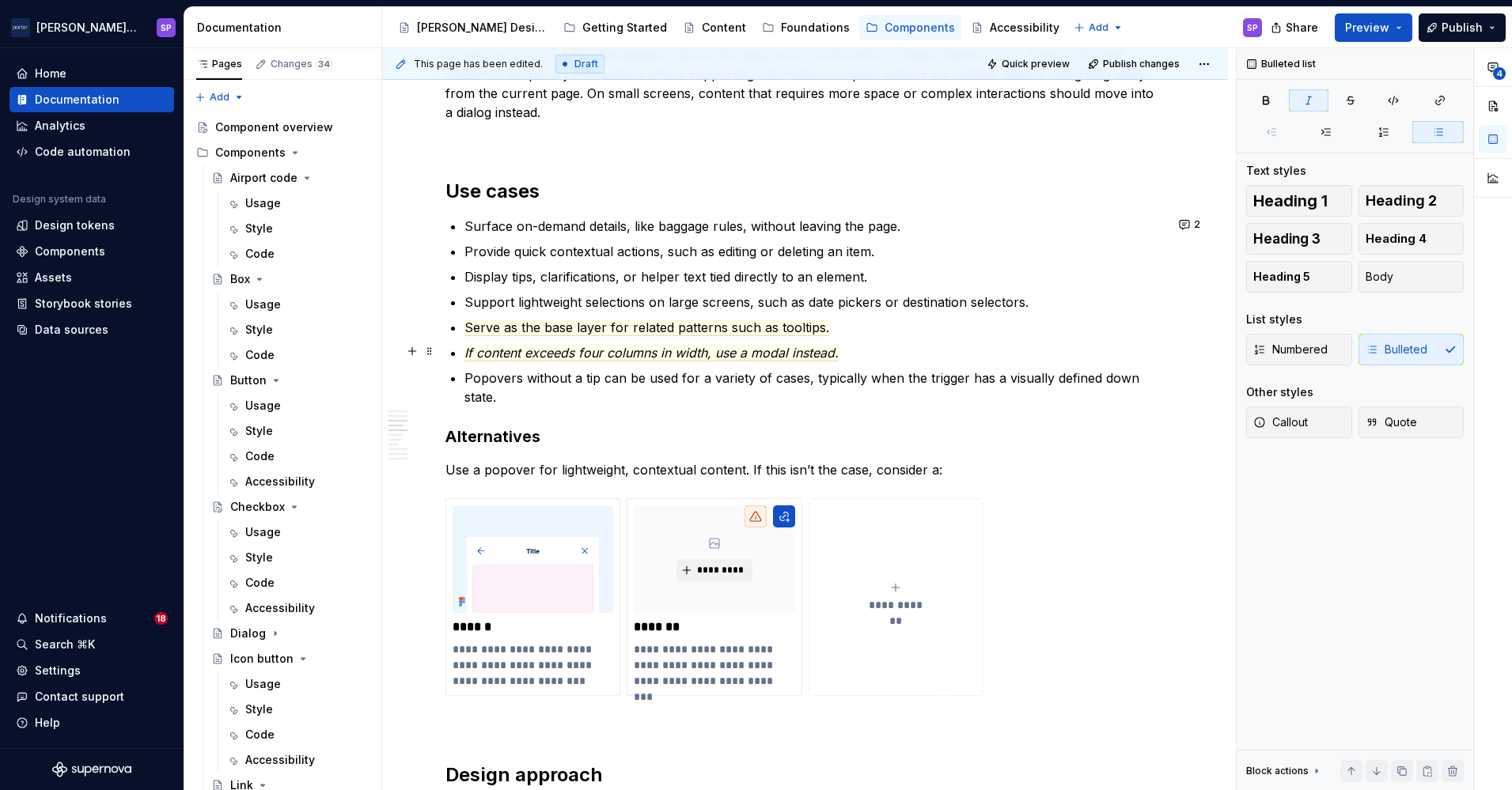
drag, startPoint x: 616, startPoint y: 342, endPoint x: 615, endPoint y: 331, distance: 11.0
click at [615, 331] on ul "Surface on-demand details, like baggage rules, without leaving the page. Provid…" at bounding box center [814, 311] width 700 height 190
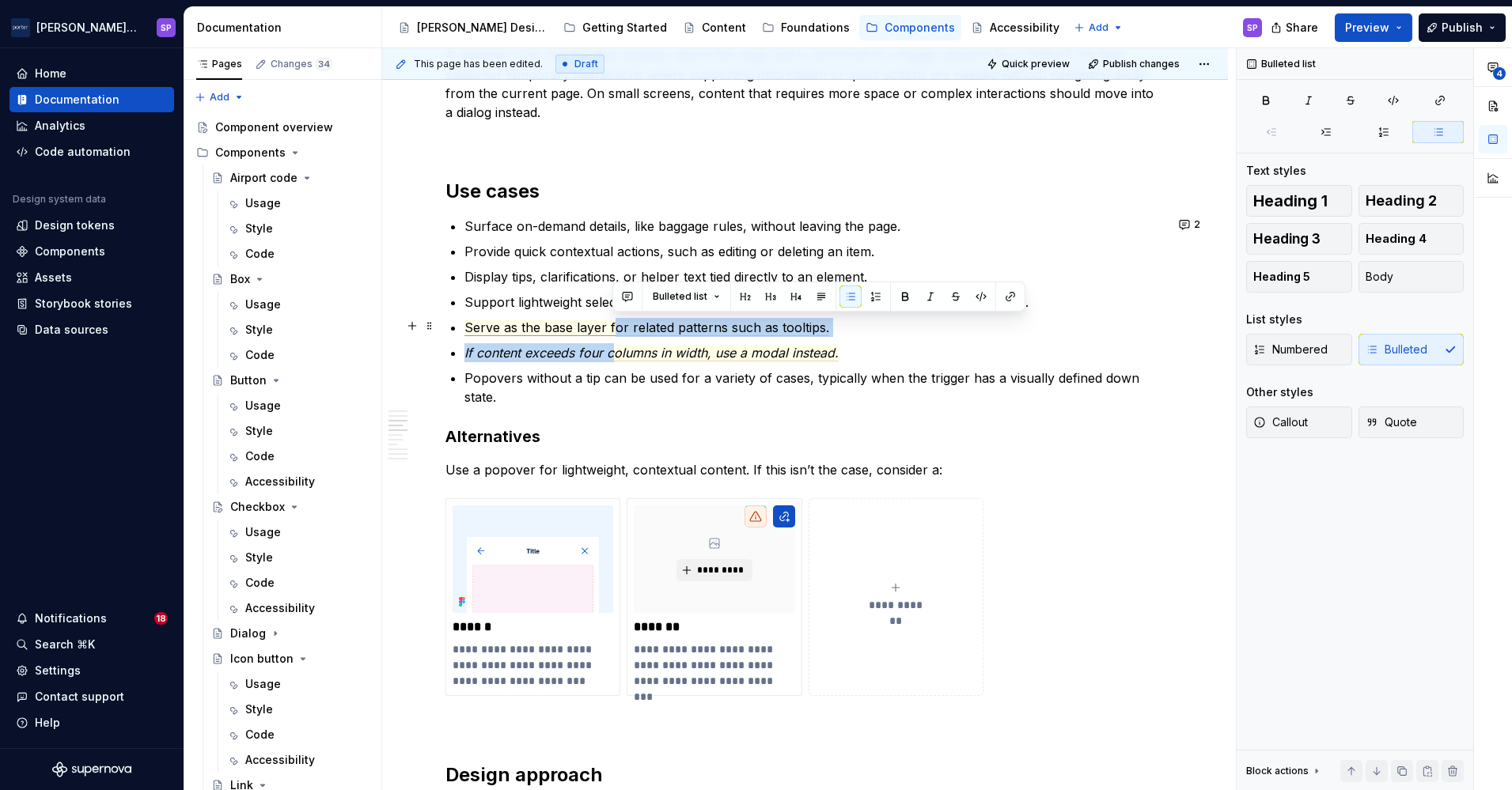
click at [615, 331] on span "Serve as the base layer for related patterns such as tooltips." at bounding box center [647, 327] width 365 height 16
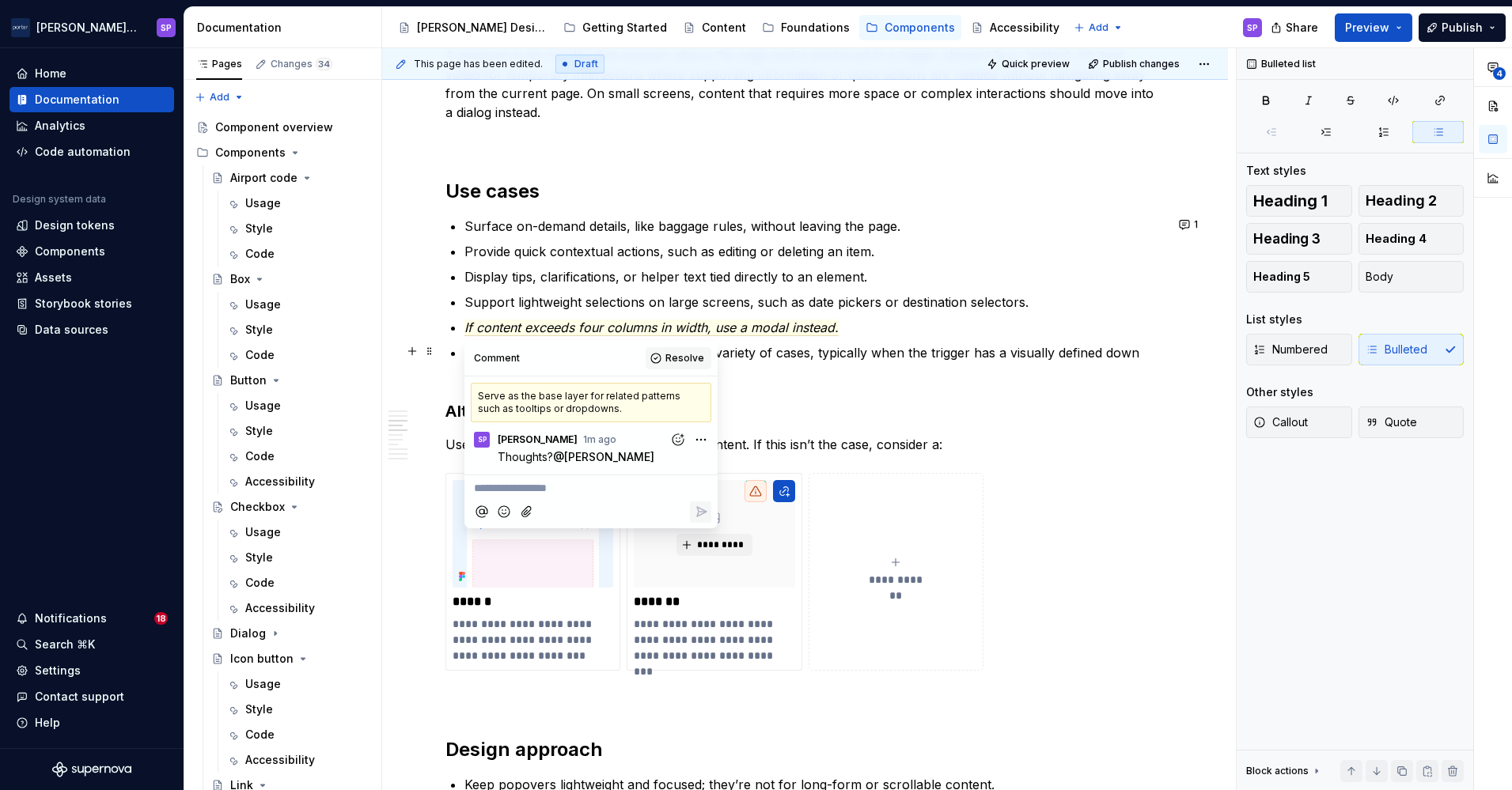
click at [681, 356] on span "Resolve" at bounding box center [684, 357] width 38 height 12
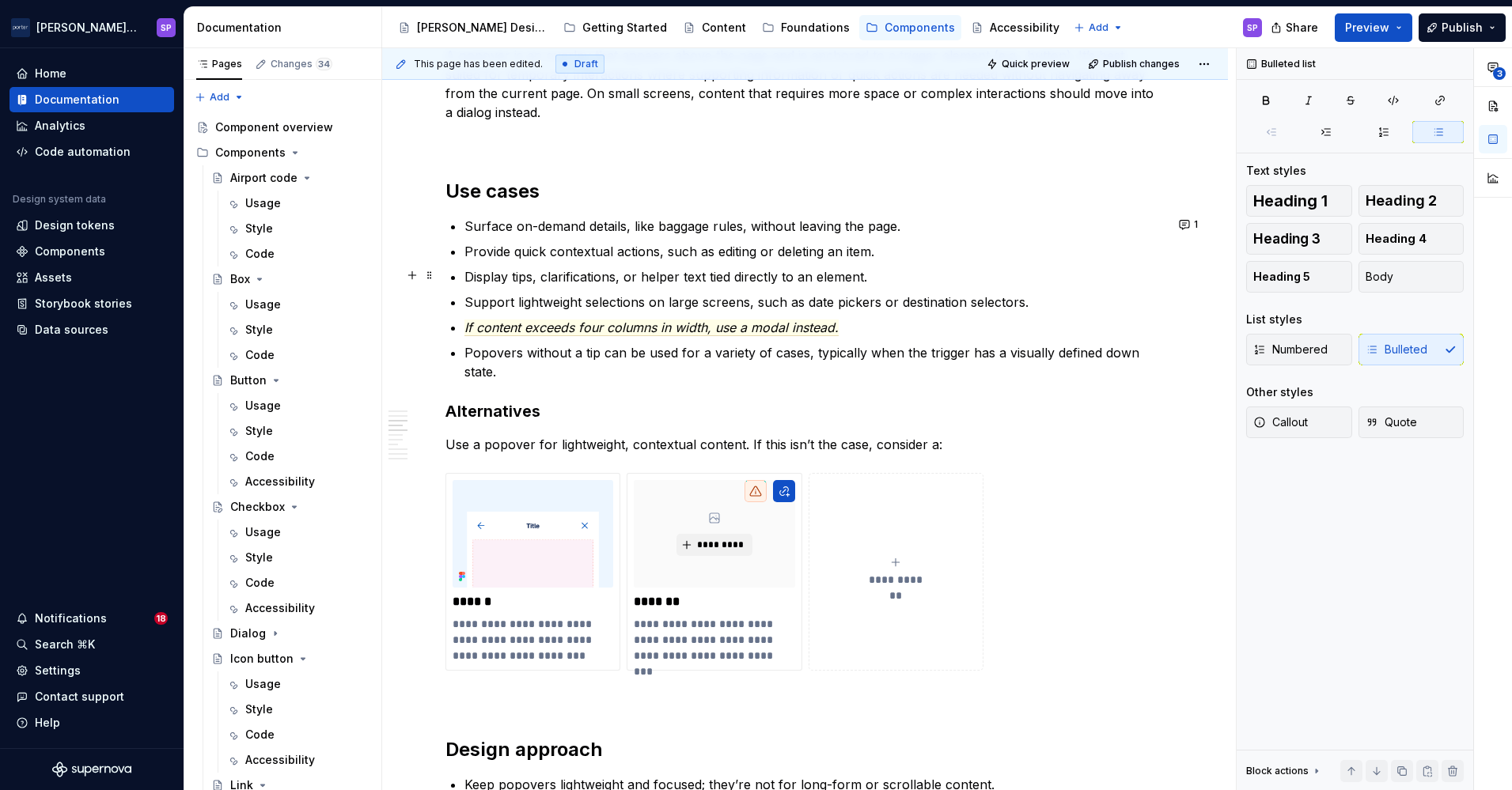
click at [511, 276] on p "Display tips, clarifications, or helper text tied directly to an element." at bounding box center [814, 277] width 700 height 19
click at [615, 333] on span "If content exceeds four columns in width, use a modal instead." at bounding box center [652, 327] width 375 height 16
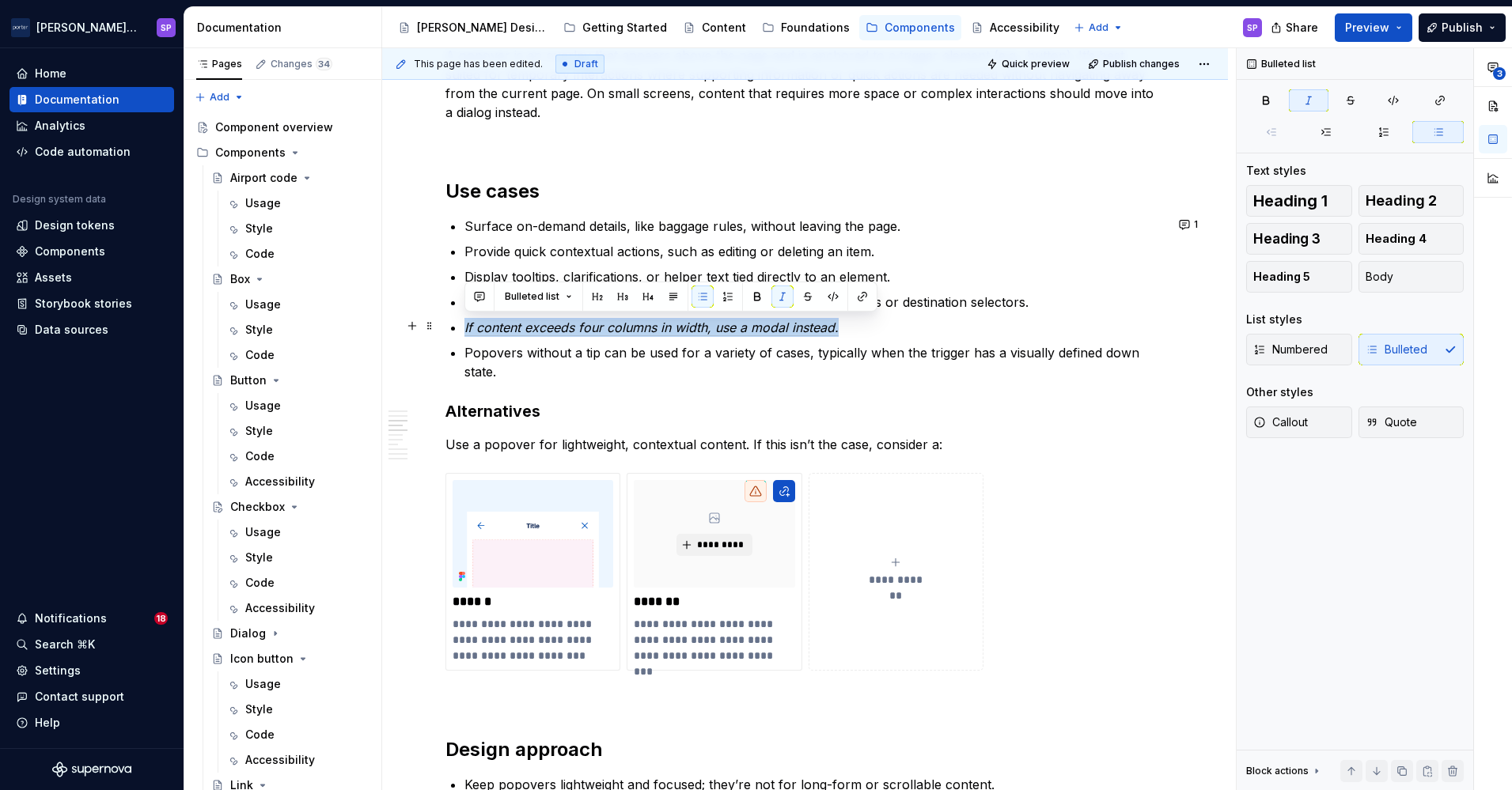
drag, startPoint x: 615, startPoint y: 333, endPoint x: 598, endPoint y: 343, distance: 19.7
click at [598, 343] on ul "Surface on-demand details, like baggage rules, without leaving the page. Provid…" at bounding box center [814, 299] width 700 height 165
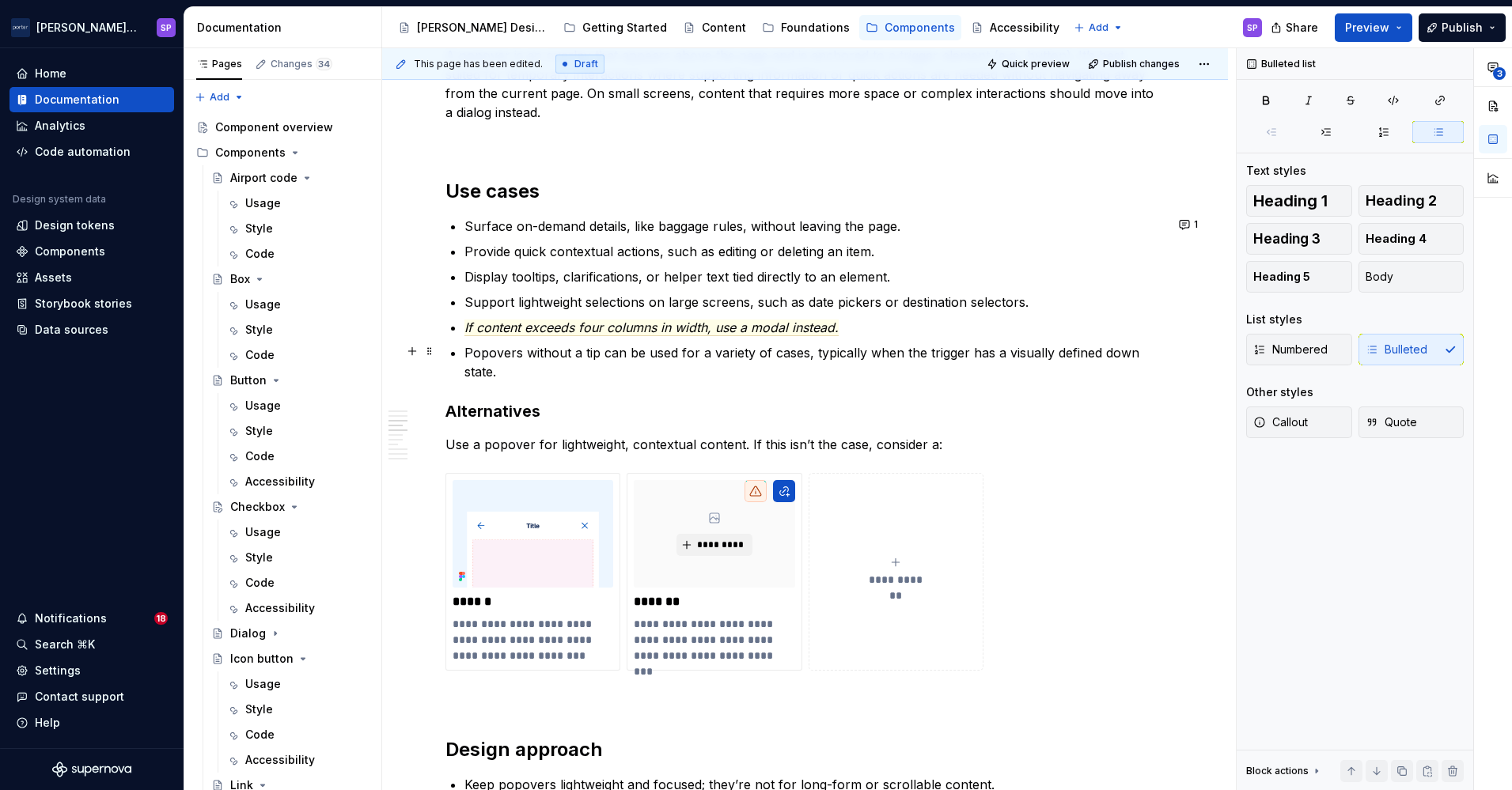
click at [598, 343] on p "Popovers without a tip can be used for a variety of cases, typically when the t…" at bounding box center [814, 362] width 700 height 38
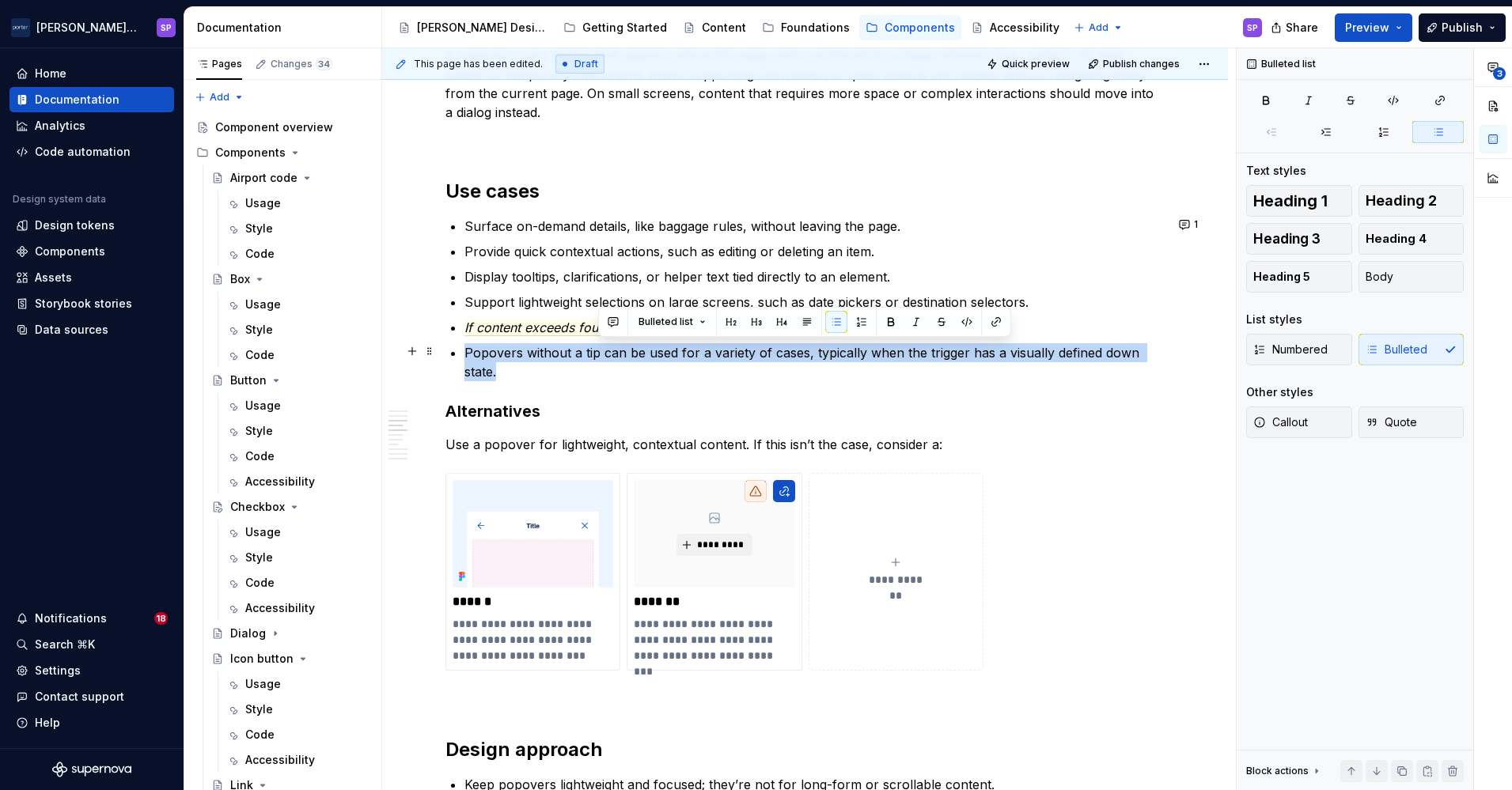
click at [598, 343] on p "Popovers without a tip can be used for a variety of cases, typically when the t…" at bounding box center [814, 362] width 700 height 38
click at [628, 361] on p "Popovers without a tip can be used for a variety of cases, typically when the t…" at bounding box center [814, 362] width 700 height 38
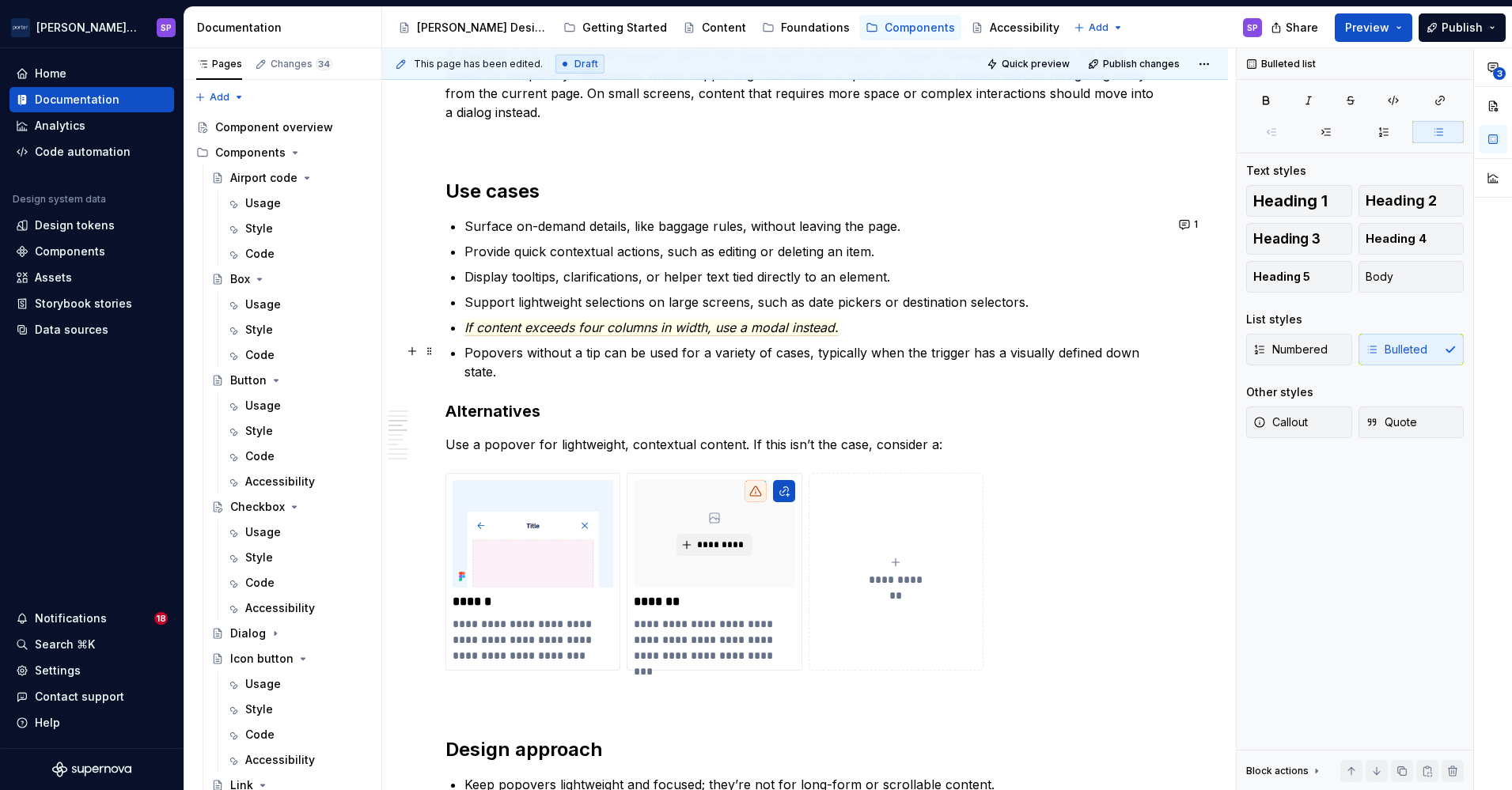
click at [601, 356] on p "Popovers without a tip can be used for a variety of cases, typically when the t…" at bounding box center [814, 362] width 700 height 38
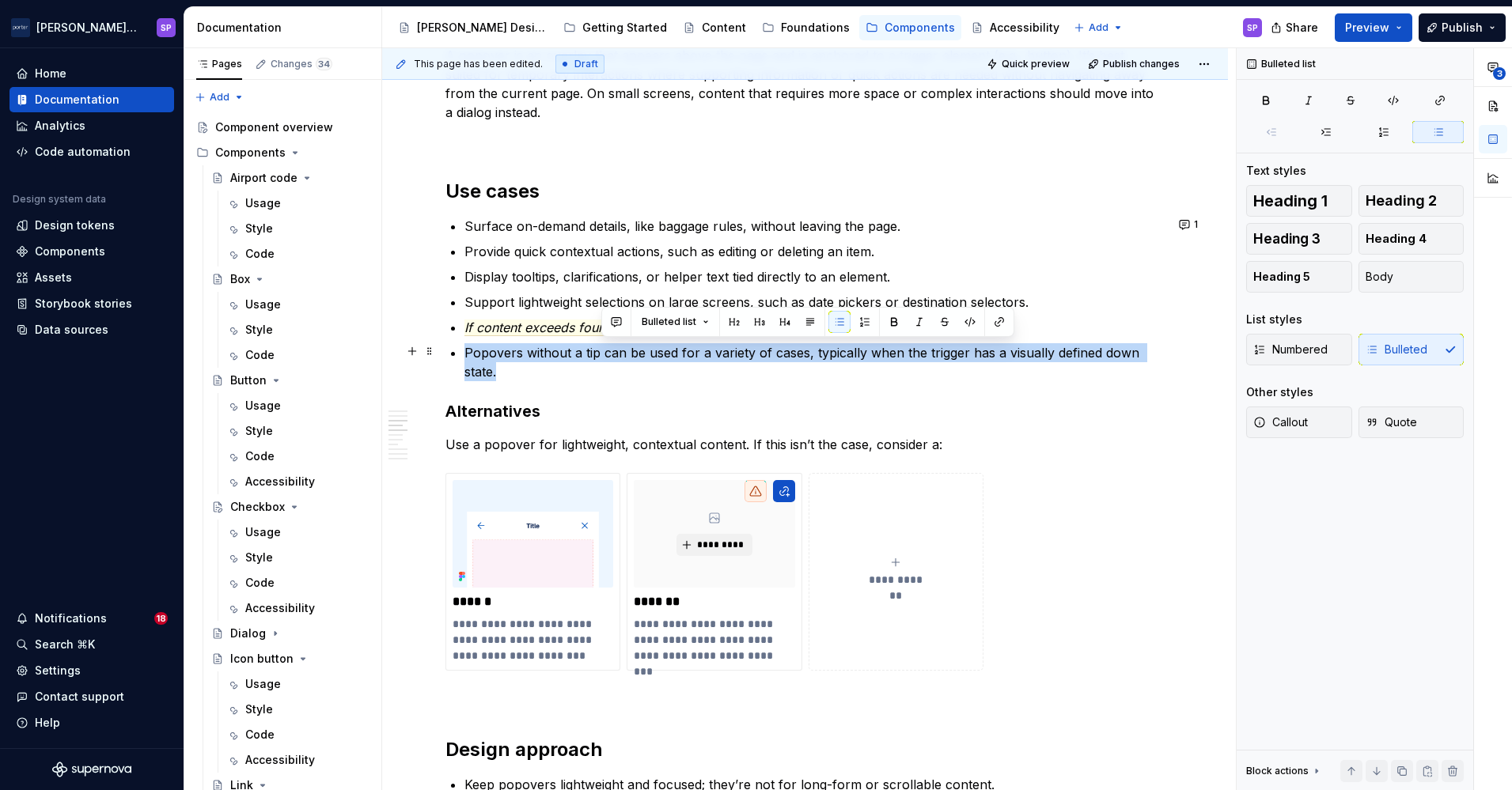
click at [601, 356] on p "Popovers without a tip can be used for a variety of cases, typically when the t…" at bounding box center [814, 362] width 700 height 38
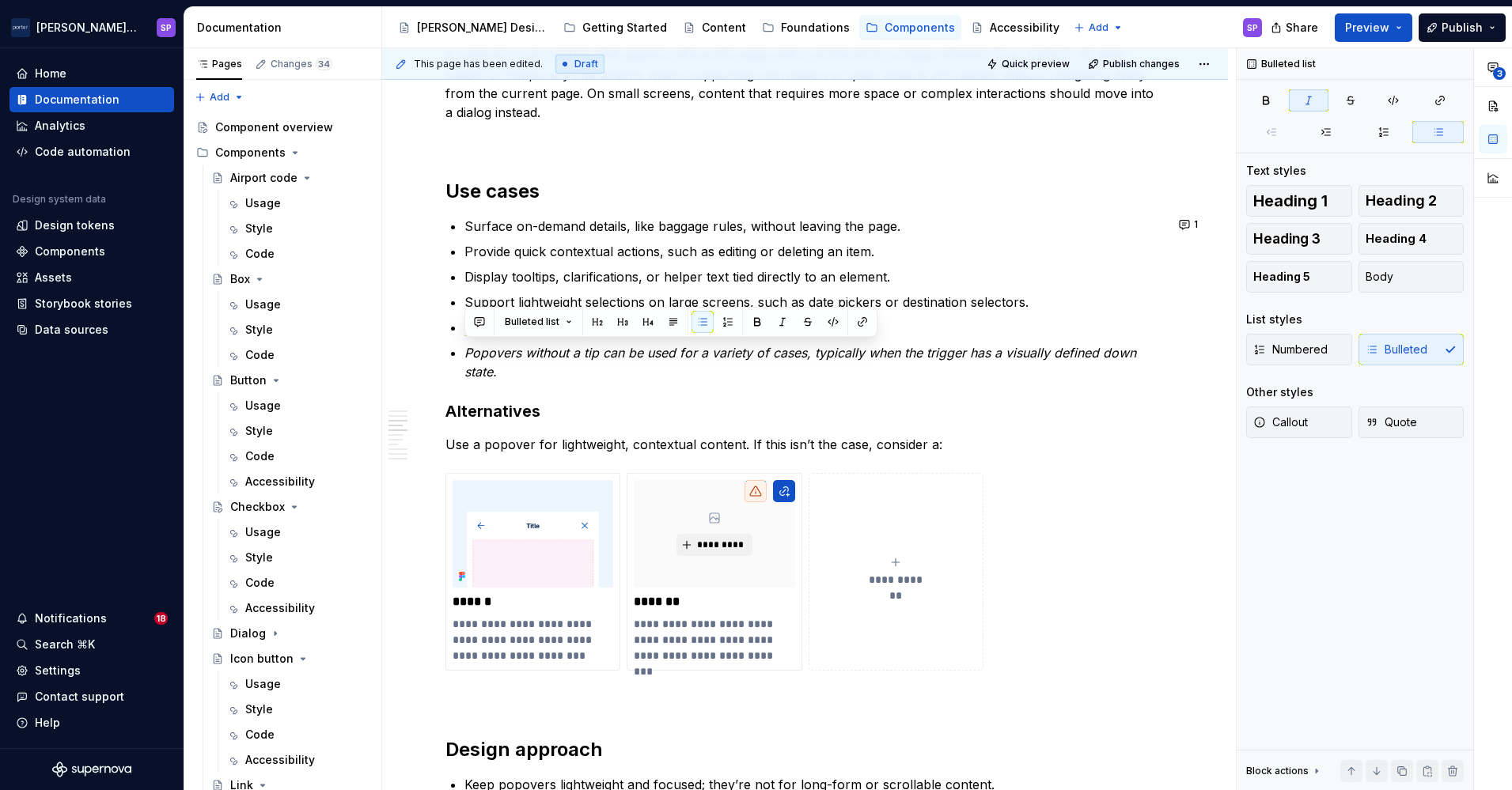
click at [640, 396] on div "**********" at bounding box center [805, 783] width 720 height 2816
click at [551, 365] on p "Popovers without a tip can be used for a variety of cases, typically when the t…" at bounding box center [814, 362] width 700 height 38
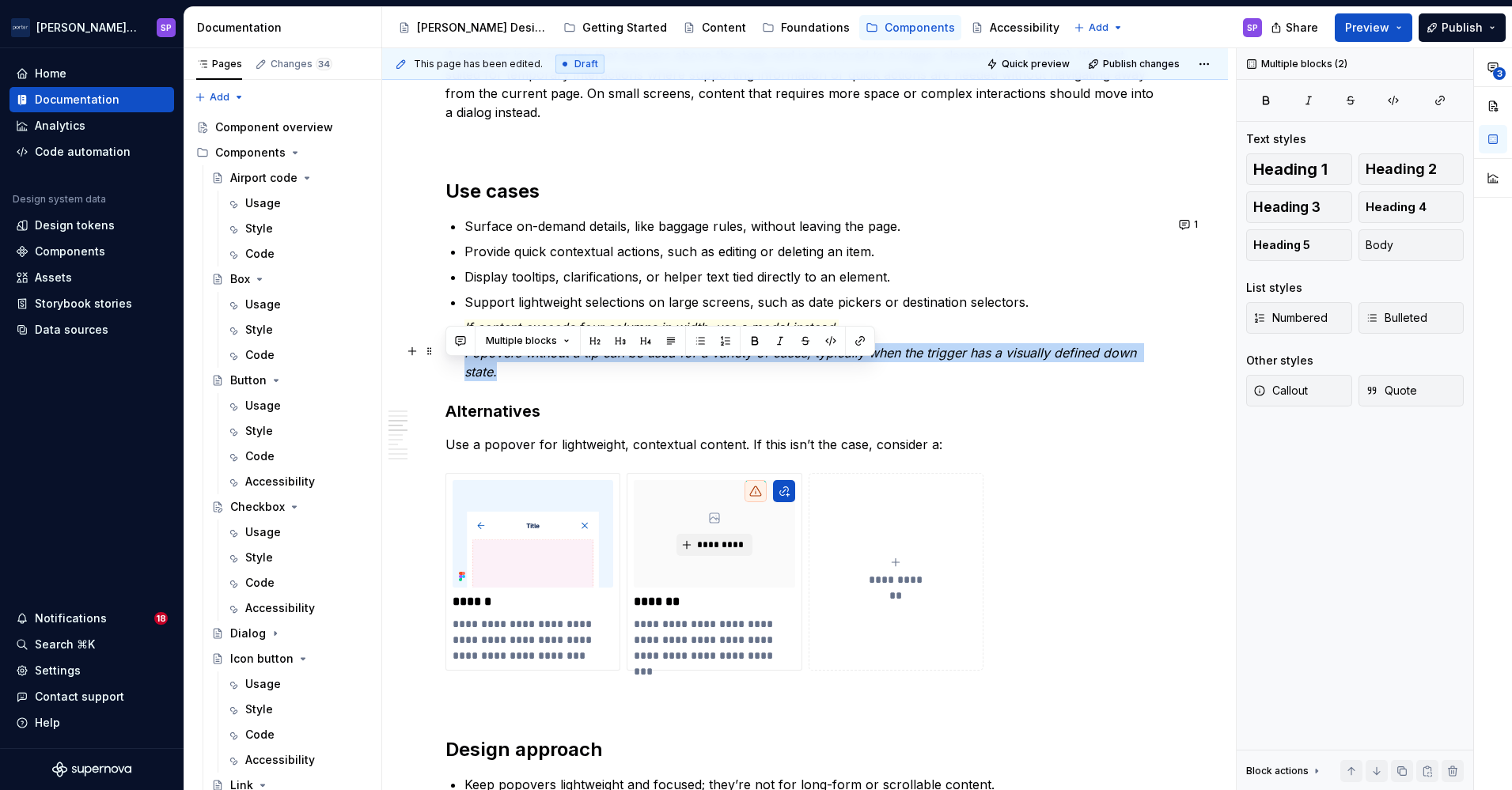
click at [551, 365] on p "Popovers without a tip can be used for a variety of cases, typically when the t…" at bounding box center [814, 362] width 700 height 38
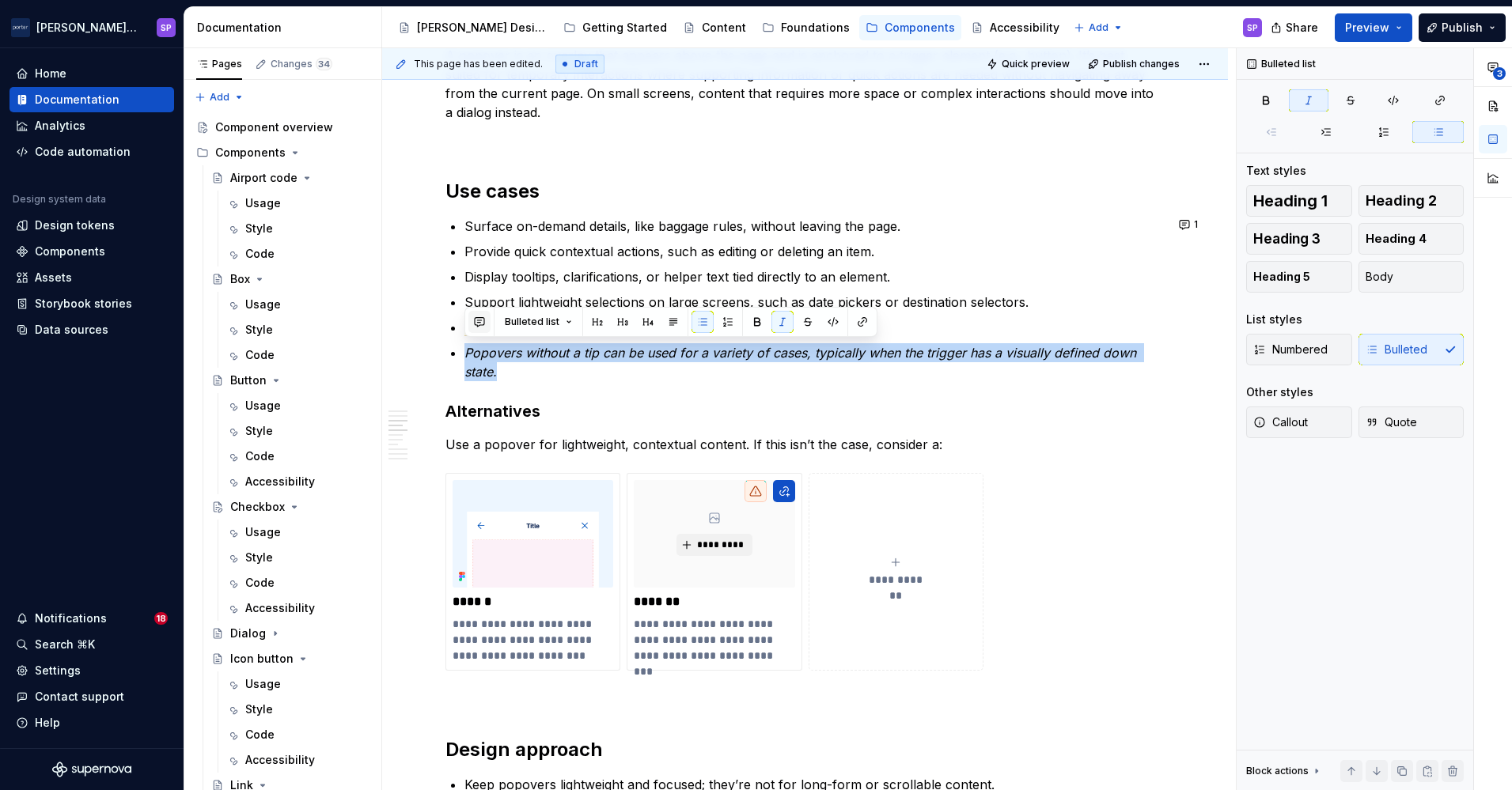
click at [487, 326] on button "button" at bounding box center [479, 321] width 22 height 22
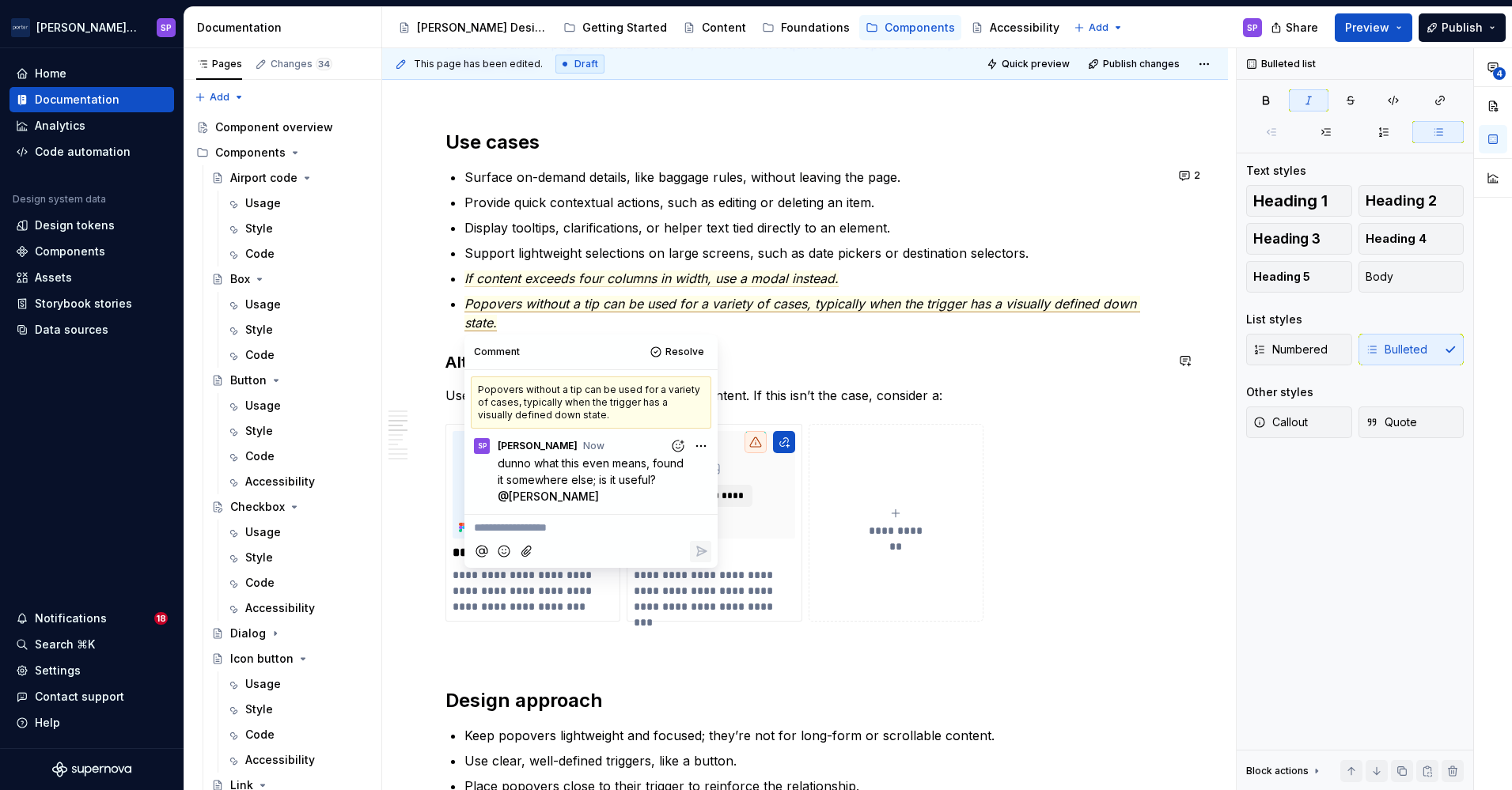
scroll to position [1084, 0]
click at [937, 390] on p "Use a popover for lightweight, contextual content. If this isn’t the case, cons…" at bounding box center [805, 395] width 720 height 19
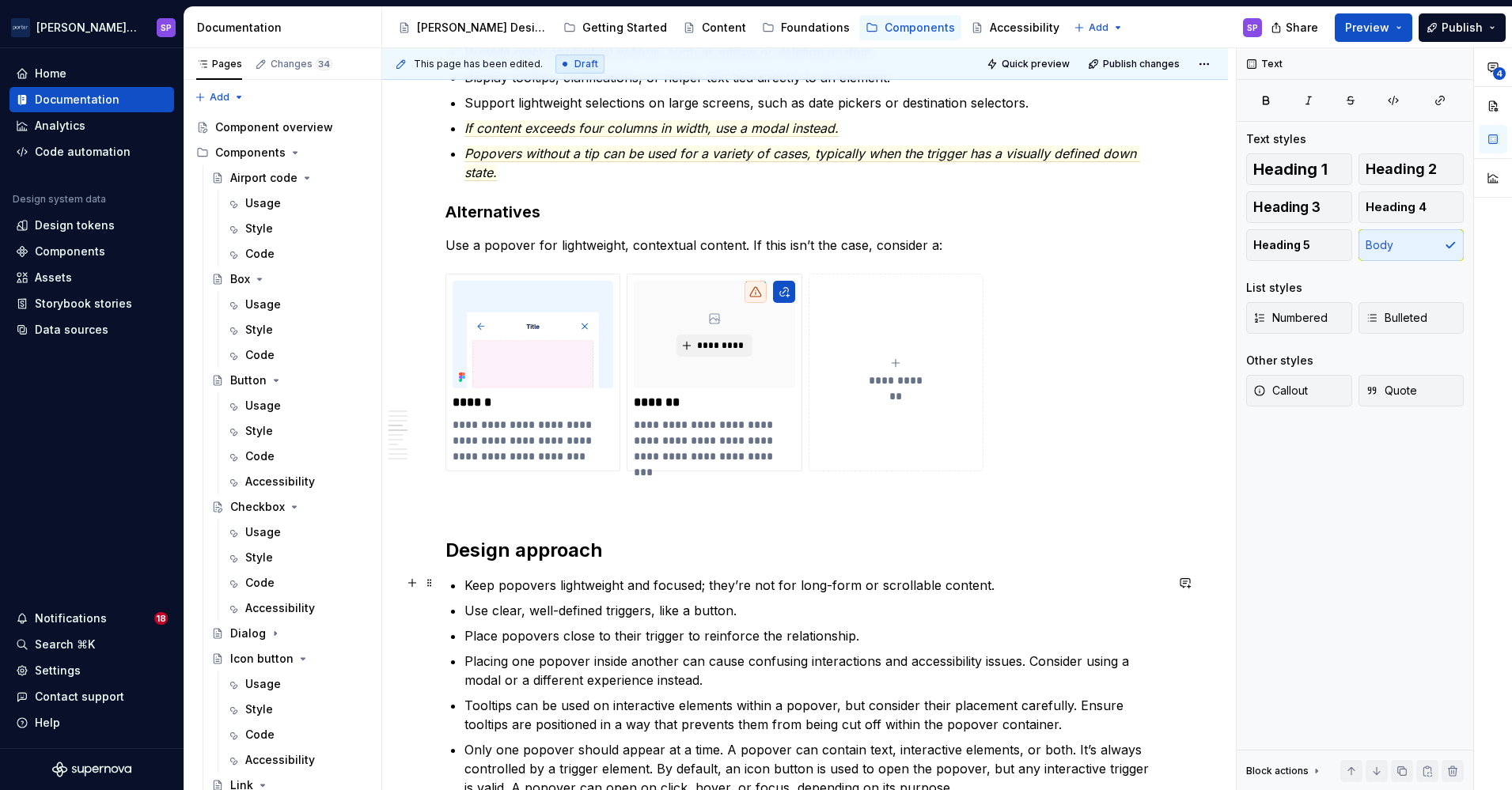
scroll to position [1314, 0]
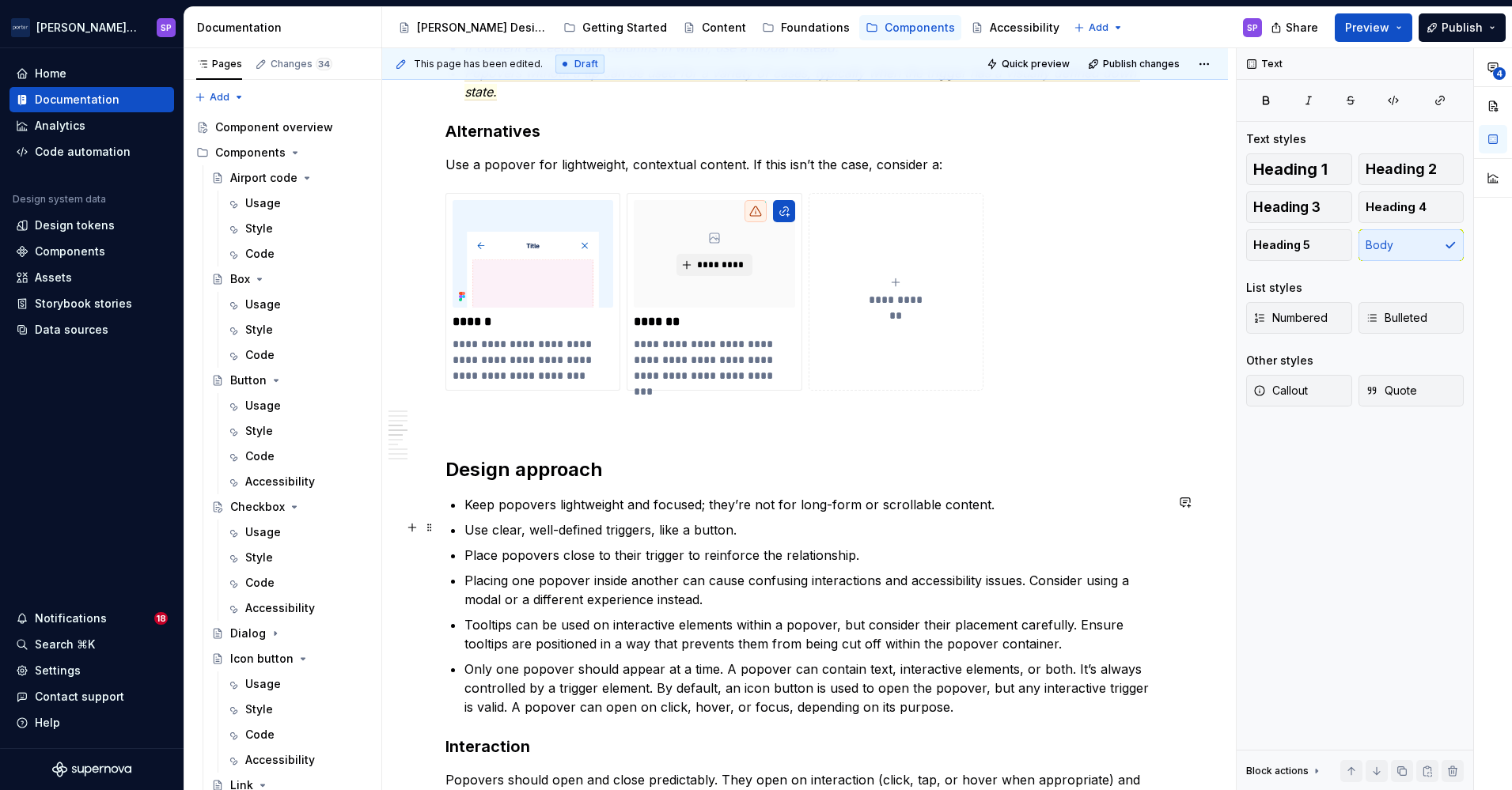
click at [742, 533] on p "Use clear, well-defined triggers, like a button." at bounding box center [814, 530] width 700 height 19
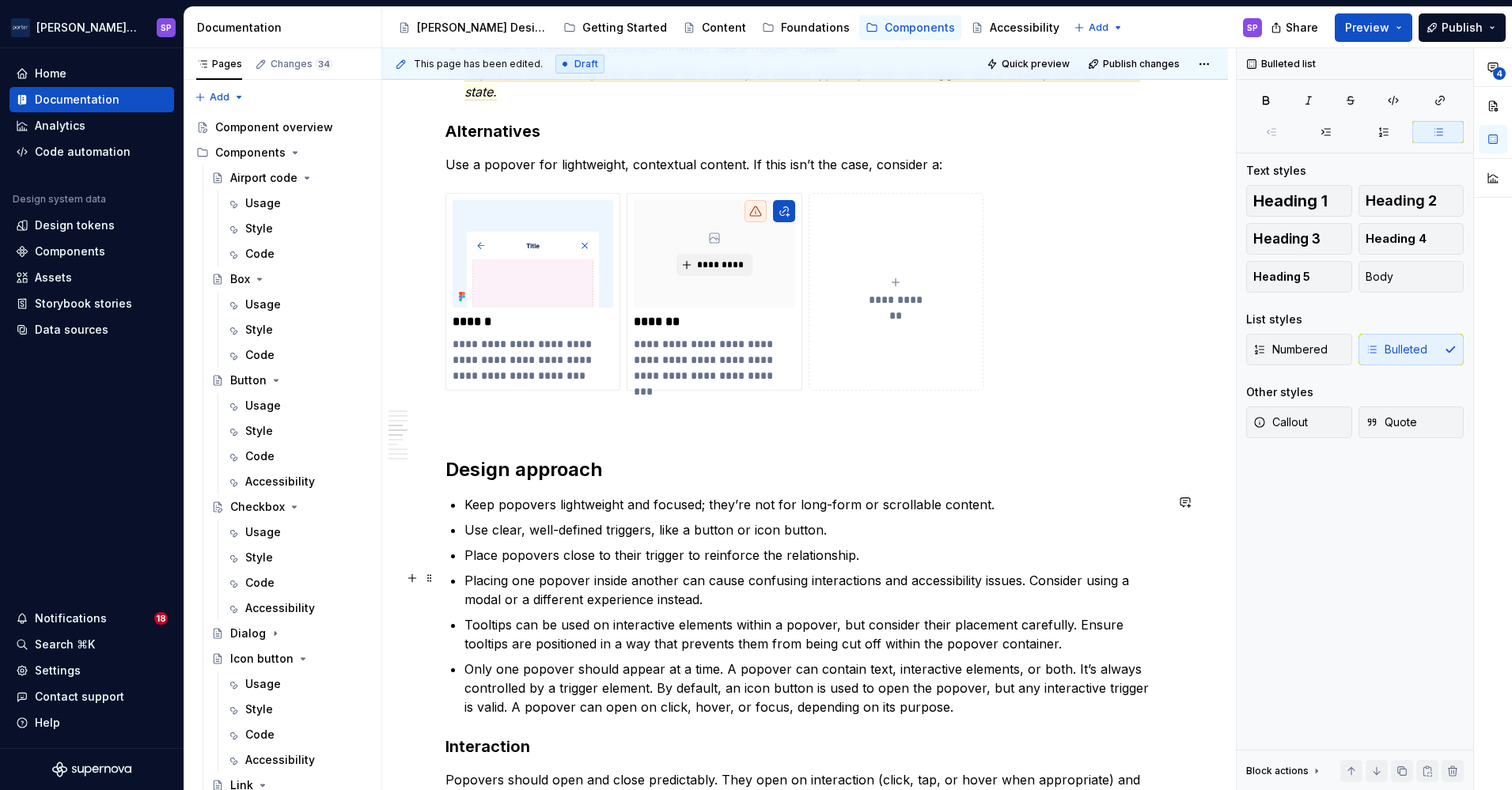
click at [875, 565] on ul "Keep popovers lightweight and focused; they’re not for long-form or scrollable …" at bounding box center [814, 605] width 700 height 221
click at [877, 551] on p "Place popovers close to their trigger to reinforce the relationship." at bounding box center [814, 555] width 700 height 19
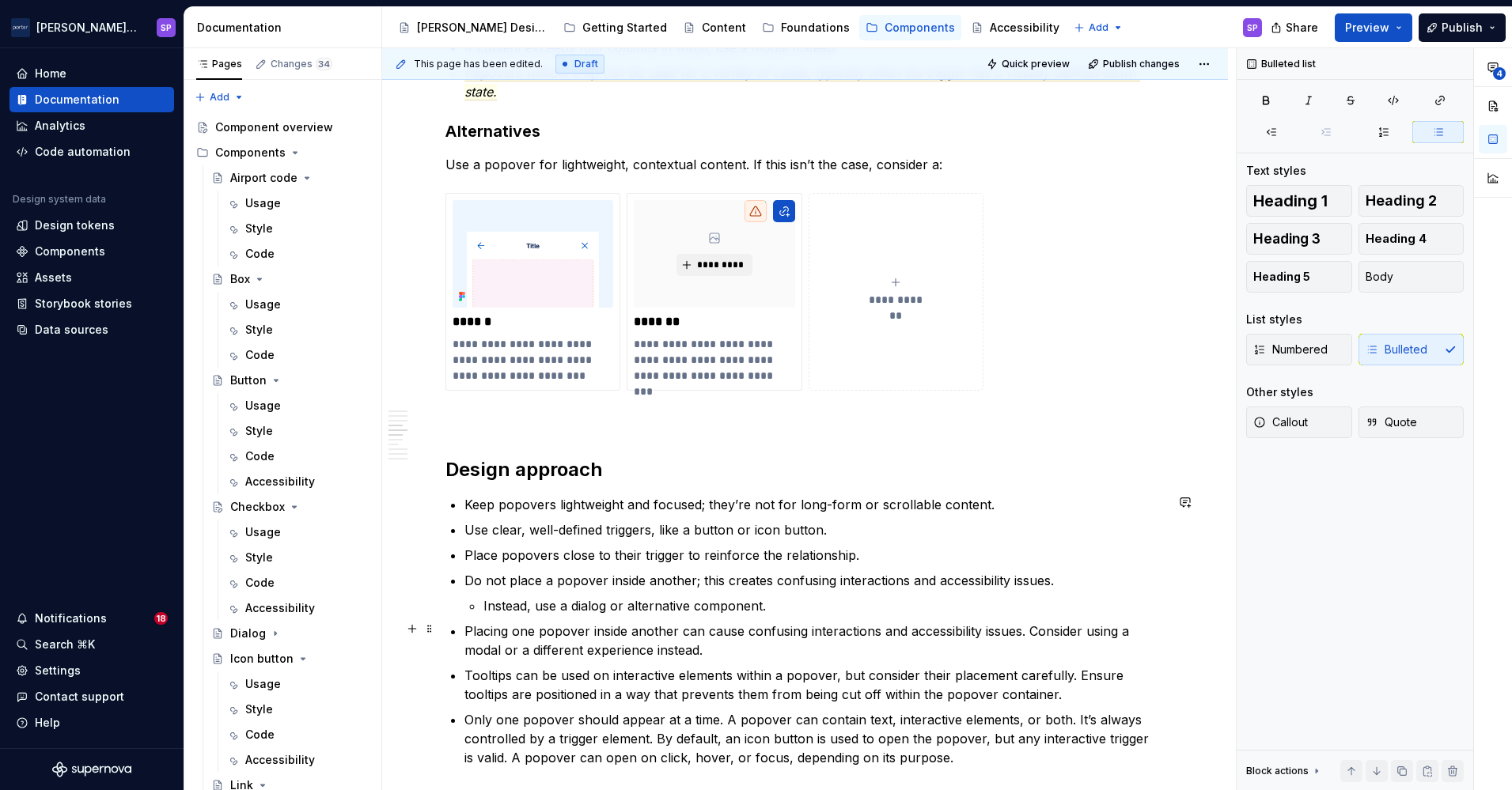
click at [676, 642] on p "Placing one popover inside another can cause confusing interactions and accessi…" at bounding box center [814, 641] width 700 height 38
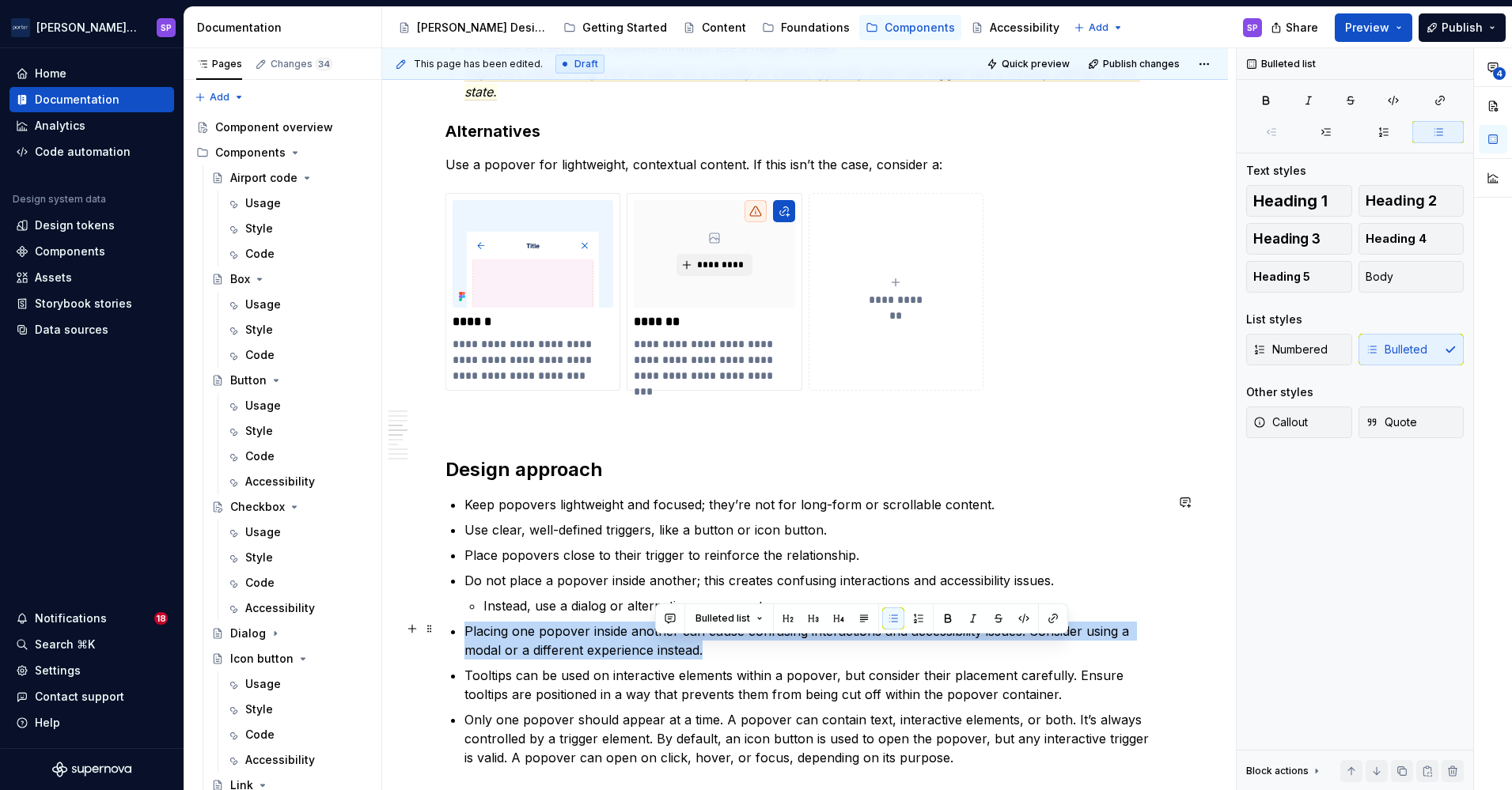
click at [676, 642] on p "Placing one popover inside another can cause confusing interactions and accessi…" at bounding box center [814, 641] width 700 height 38
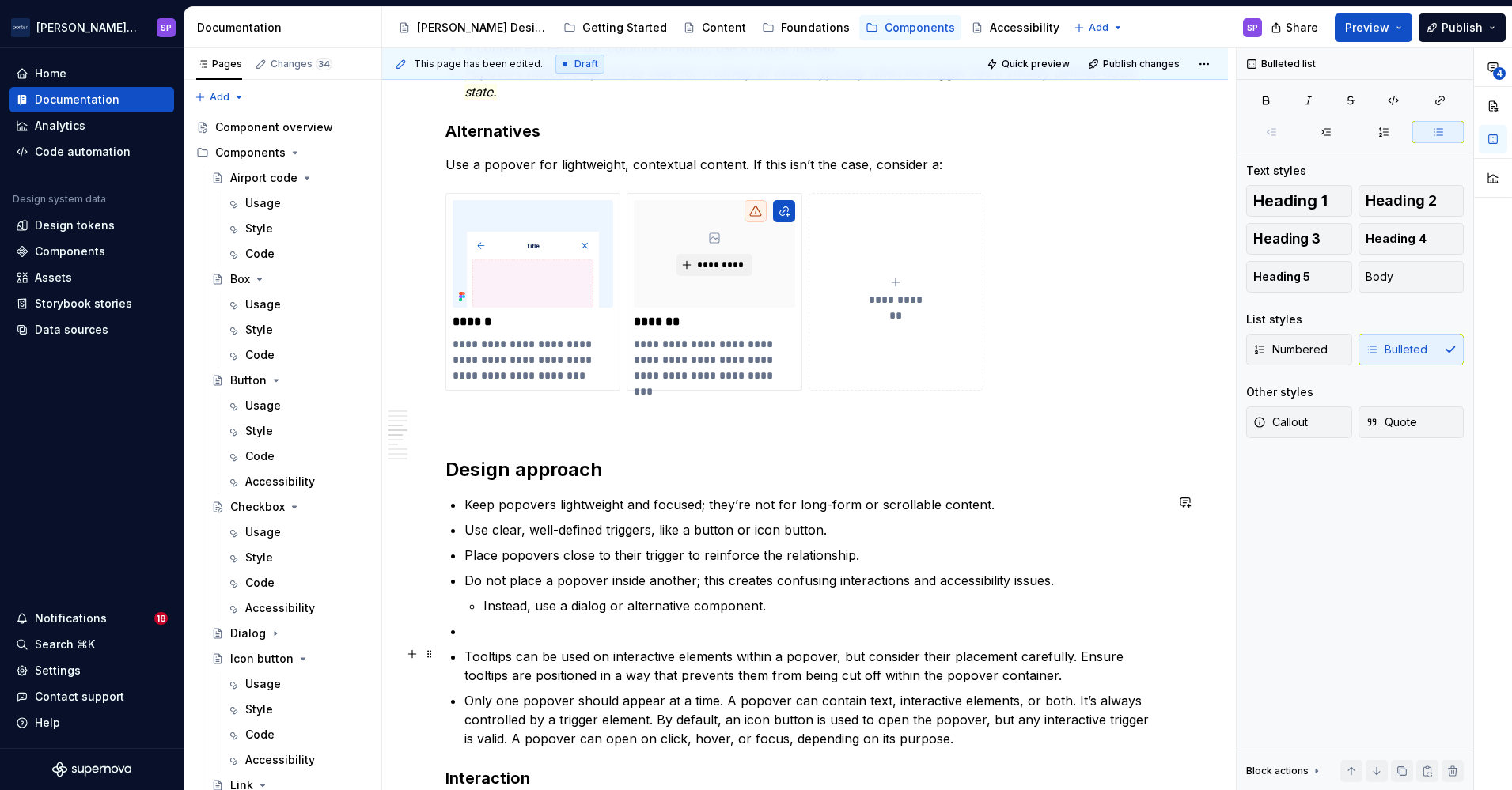
click at [601, 682] on p "Tooltips can be used on interactive elements within a popover, but consider the…" at bounding box center [814, 666] width 700 height 38
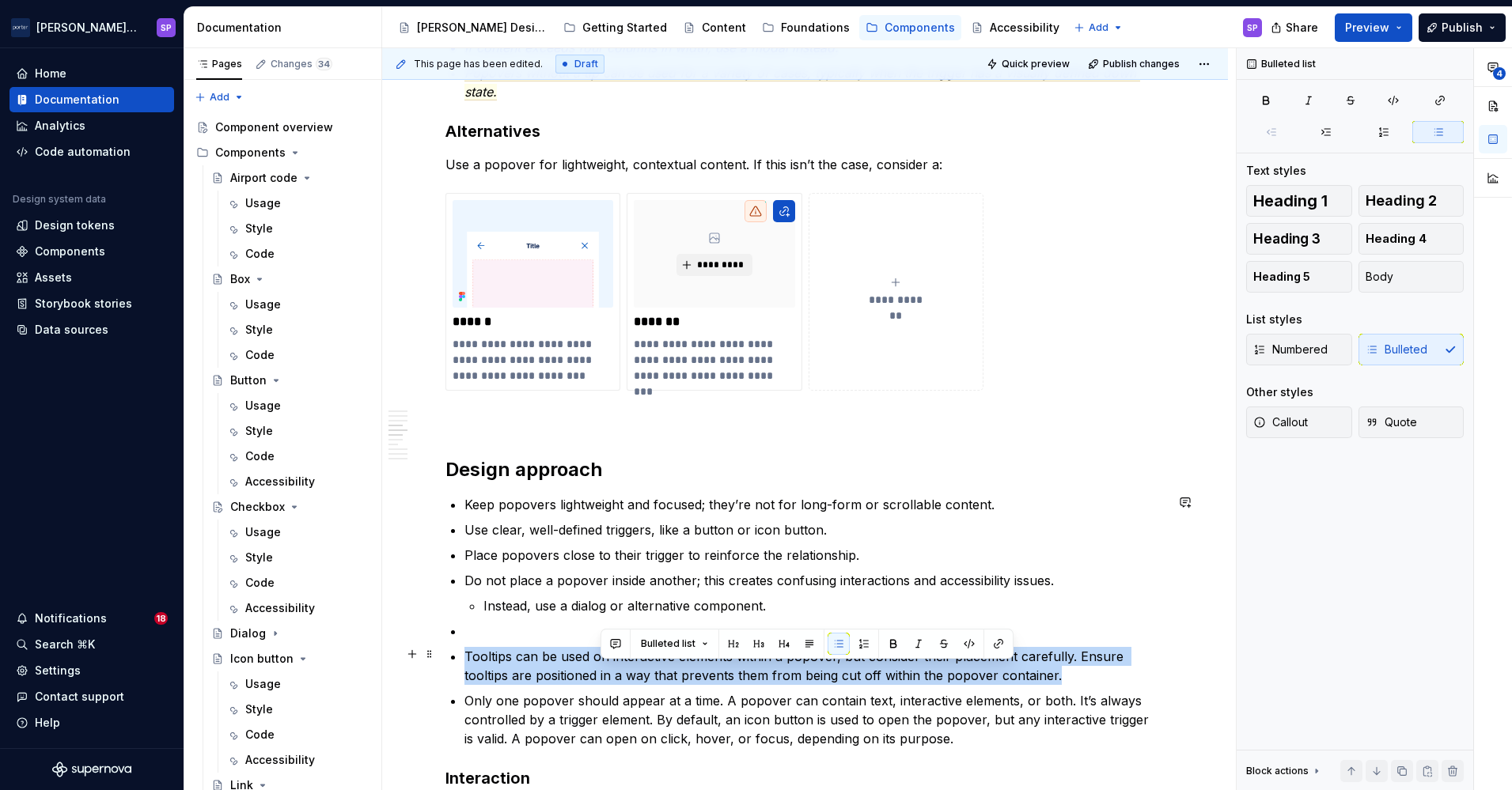
click at [601, 682] on p "Tooltips can be used on interactive elements within a popover, but consider the…" at bounding box center [814, 666] width 700 height 38
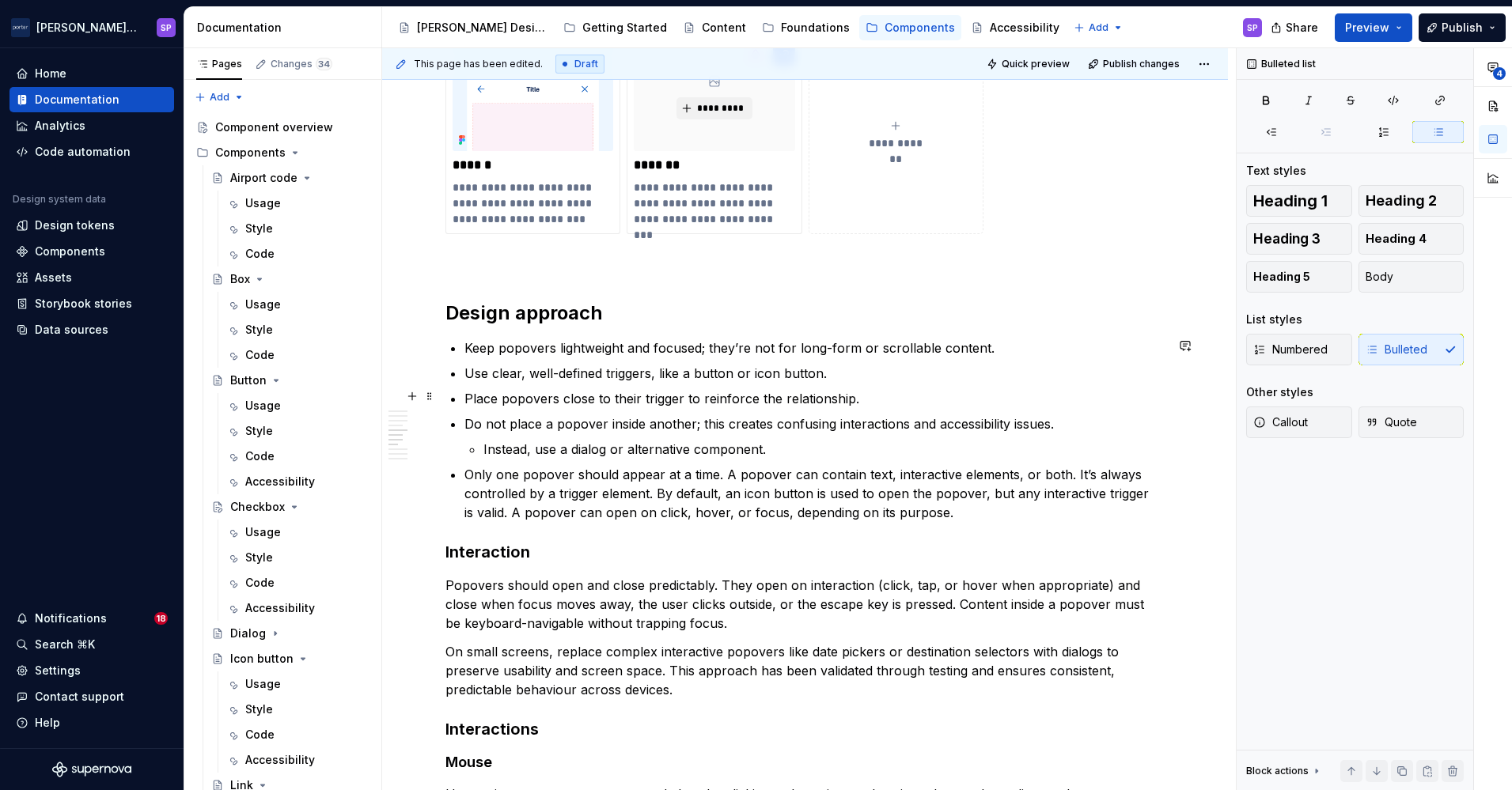
scroll to position [1473, 0]
click at [657, 374] on p "Use clear, well-defined triggers, like a button or icon button." at bounding box center [814, 371] width 700 height 19
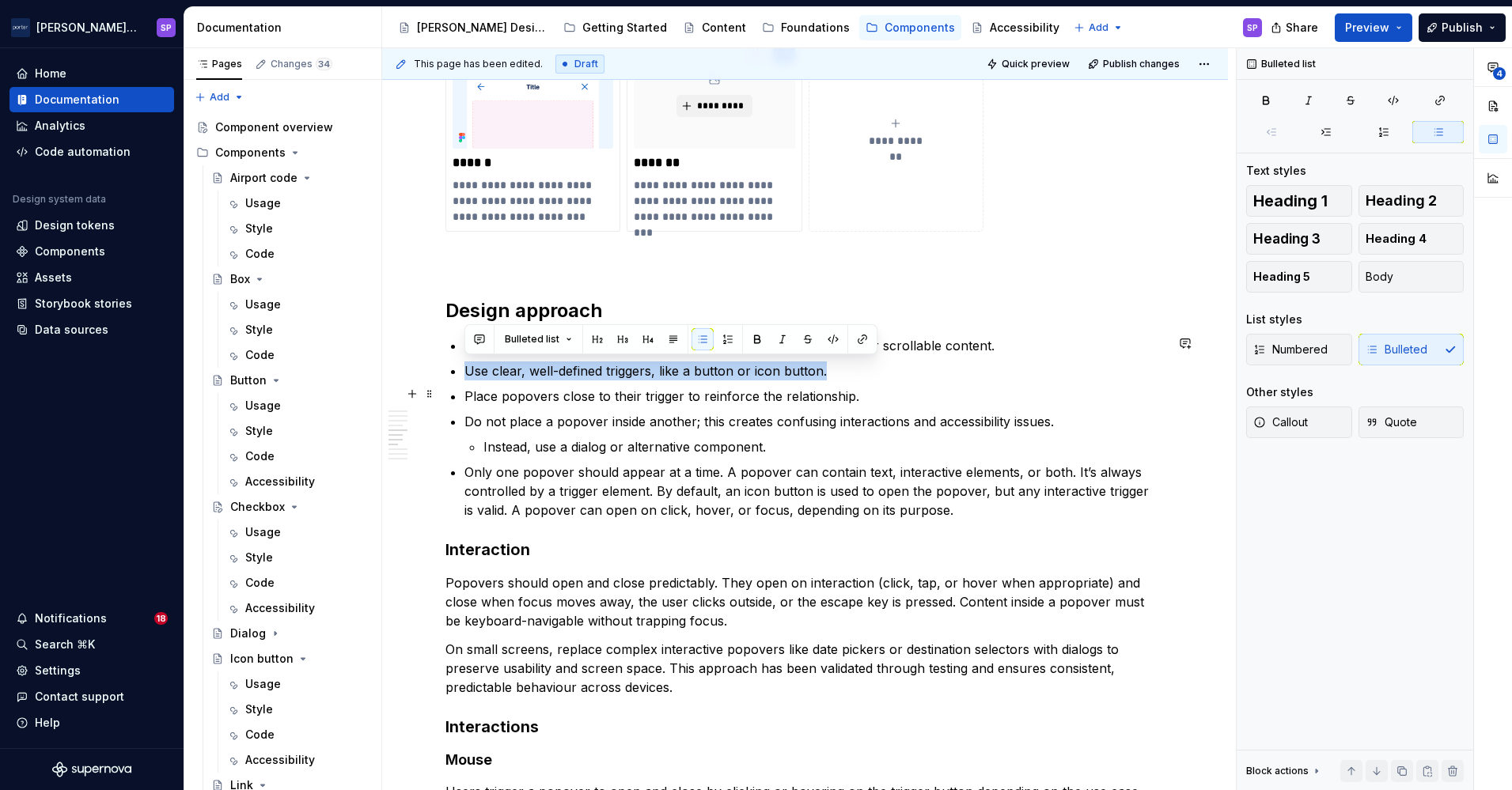
drag, startPoint x: 658, startPoint y: 374, endPoint x: 648, endPoint y: 406, distance: 33.5
click at [648, 406] on ul "Keep popovers lightweight and focused; they’re not for long-form or scrollable …" at bounding box center [814, 428] width 700 height 184
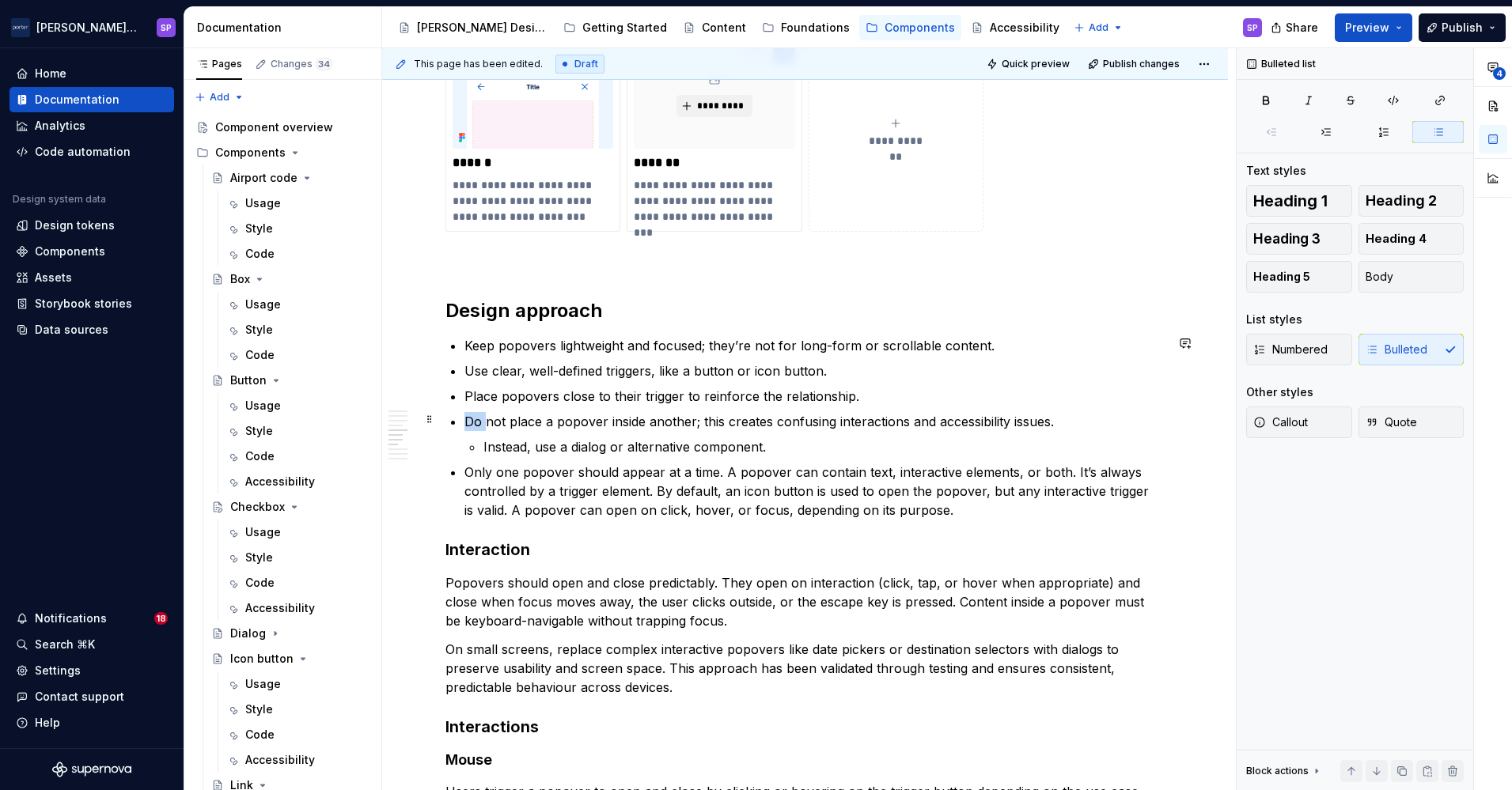
click at [648, 406] on ul "Keep popovers lightweight and focused; they’re not for long-form or scrollable …" at bounding box center [814, 428] width 700 height 184
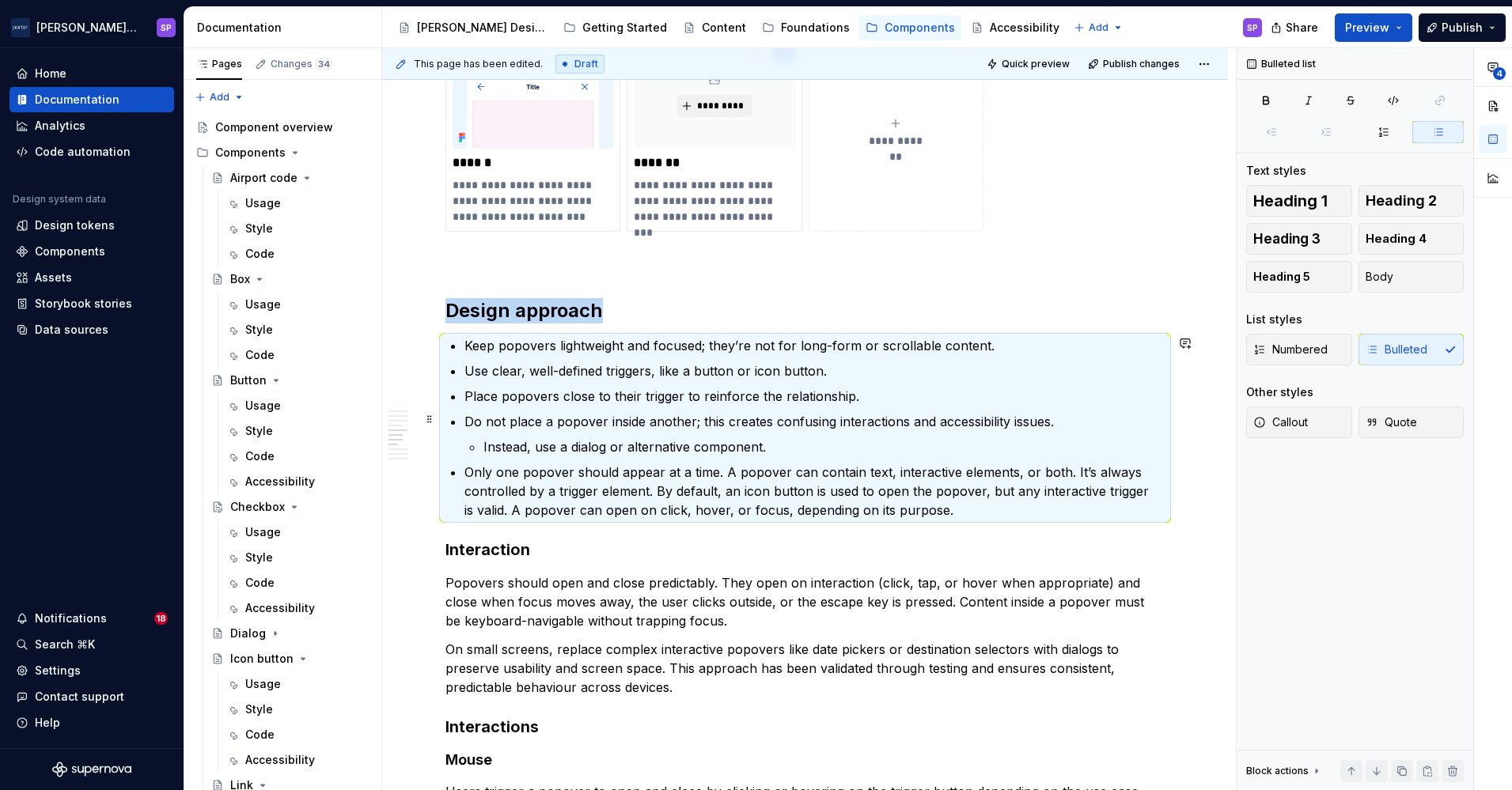
drag, startPoint x: 648, startPoint y: 406, endPoint x: 647, endPoint y: 424, distance: 18.0
click at [647, 424] on ul "Keep popovers lightweight and focused; they’re not for long-form or scrollable …" at bounding box center [814, 428] width 700 height 184
click at [647, 424] on p "Do not place a popover inside another; this creates confusing interactions and …" at bounding box center [814, 421] width 700 height 19
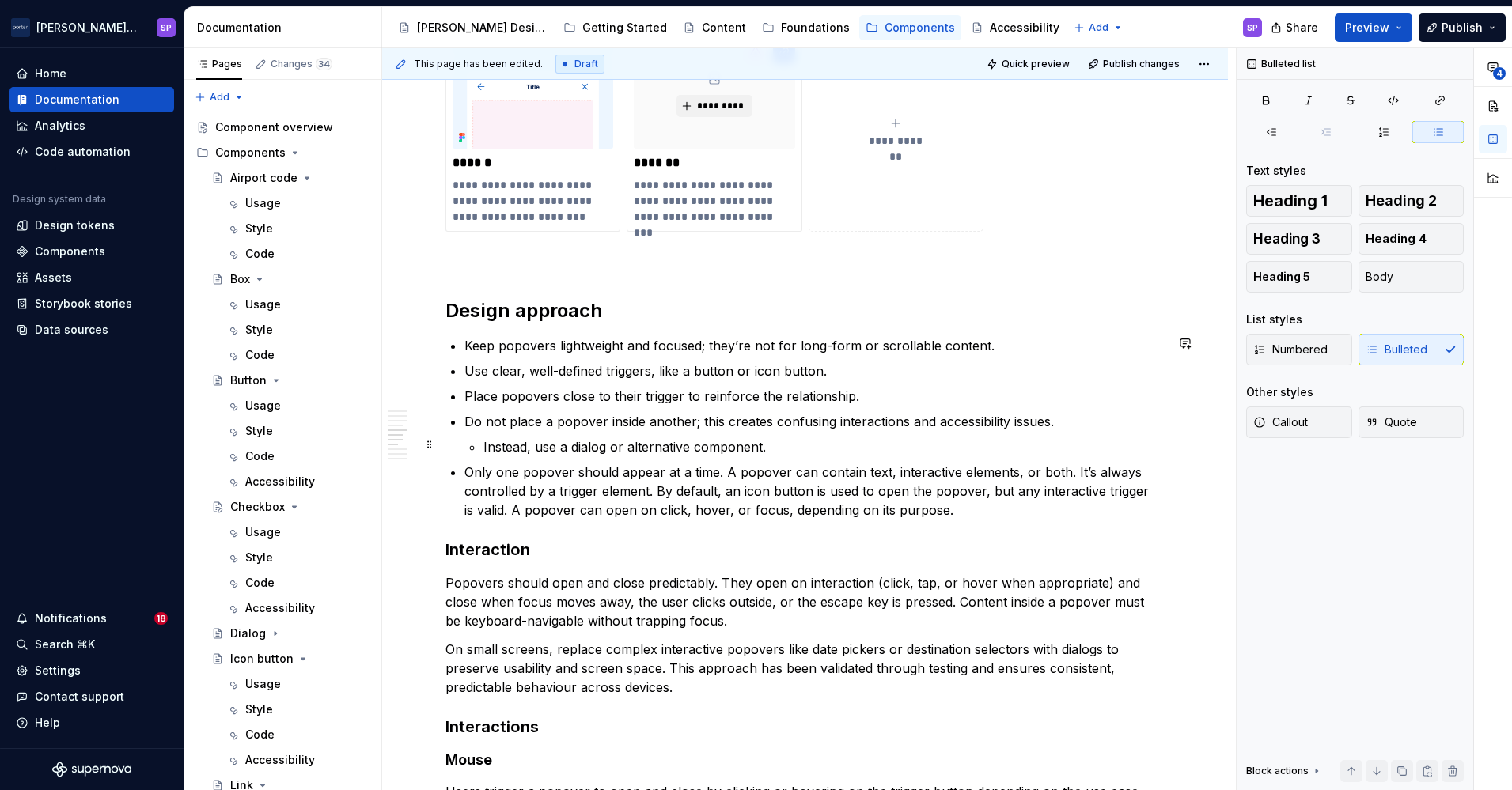
click at [789, 443] on p "Instead, use a dialog or alternative component." at bounding box center [823, 447] width 681 height 19
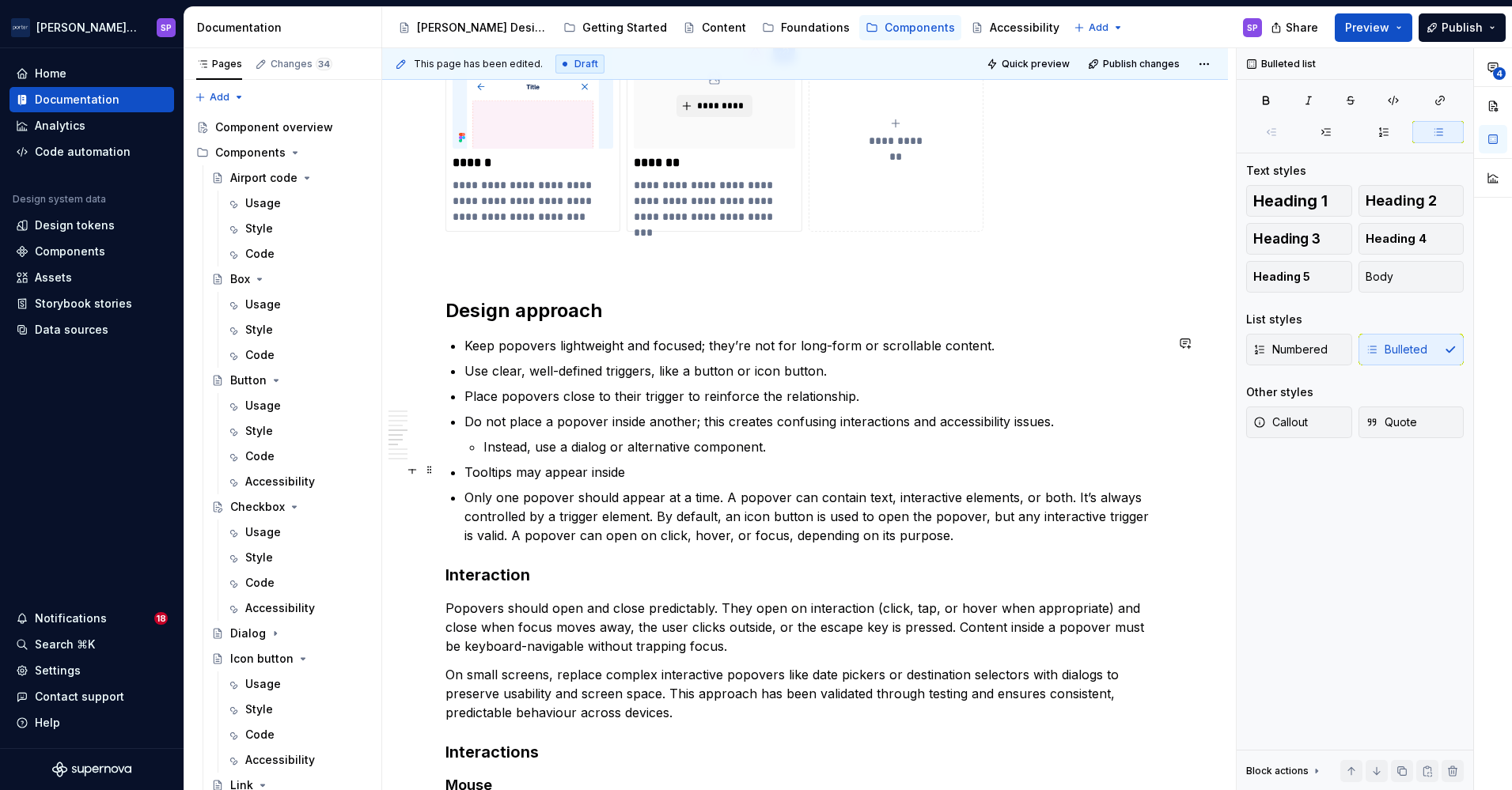
click at [568, 463] on p "Tooltips may appear inside" at bounding box center [814, 472] width 700 height 19
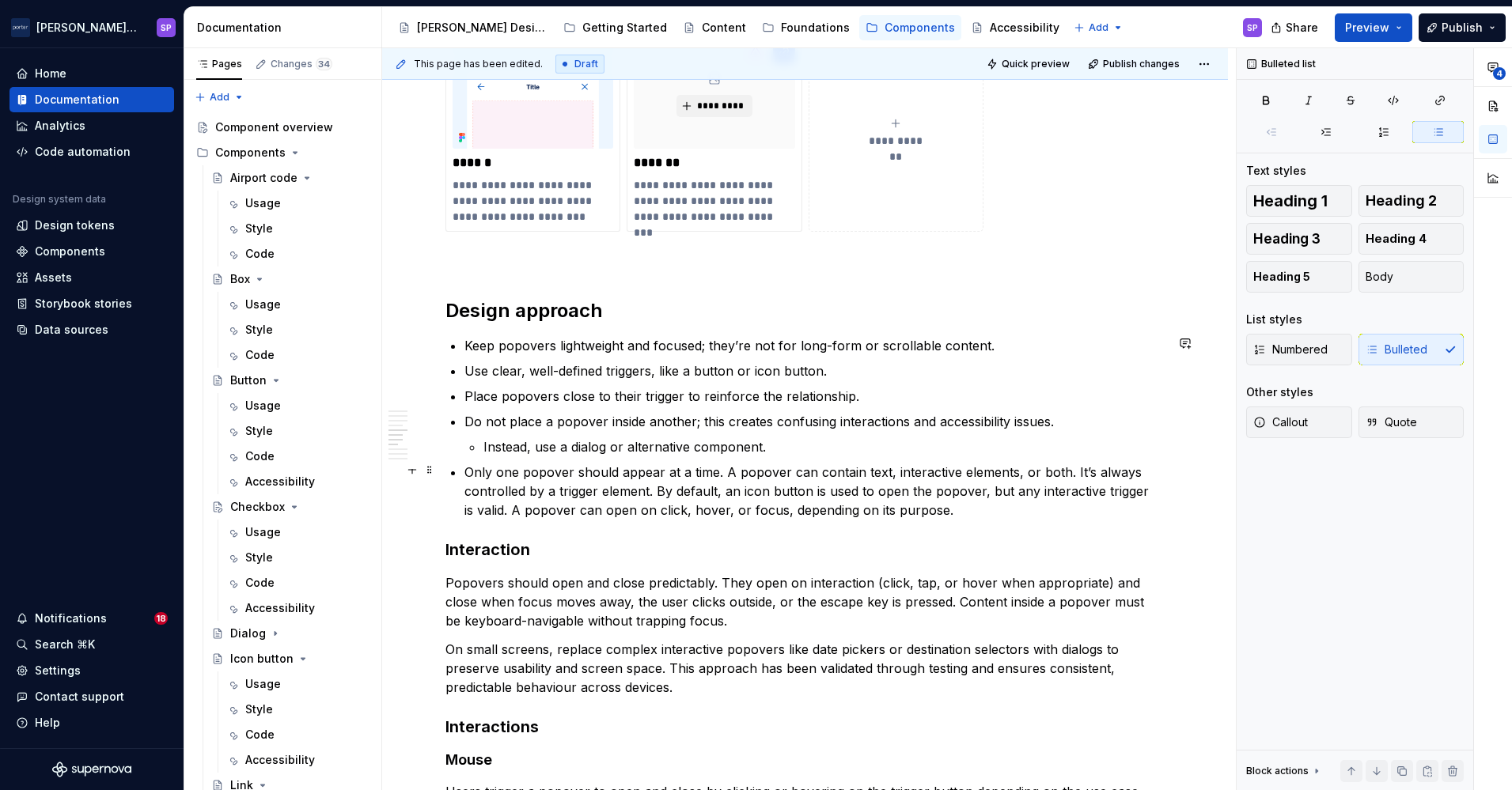
click at [552, 491] on p "Only one popover should appear at a time. A popover can contain text, interacti…" at bounding box center [814, 490] width 700 height 56
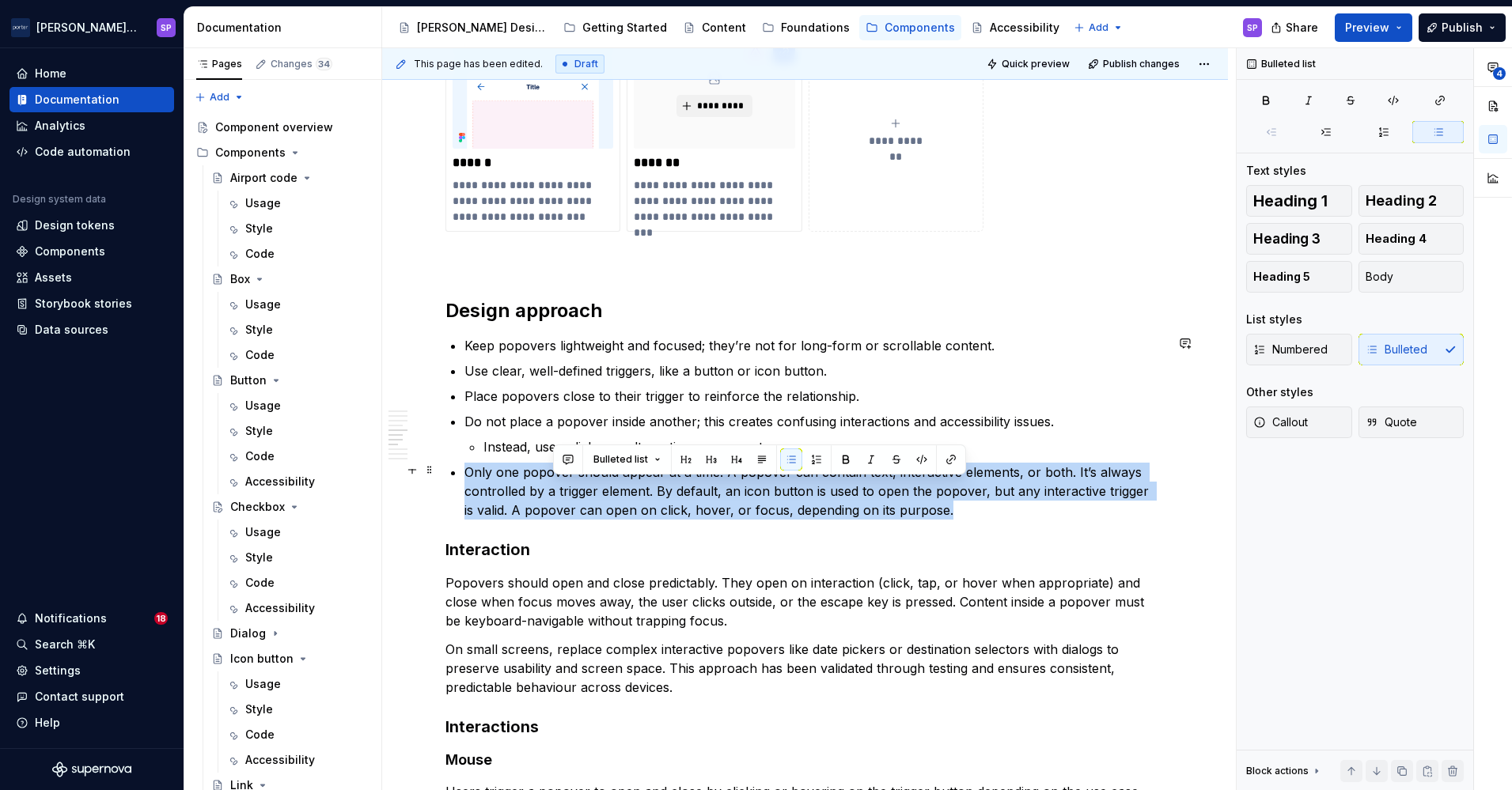
click at [552, 491] on p "Only one popover should appear at a time. A popover can contain text, interacti…" at bounding box center [814, 490] width 700 height 56
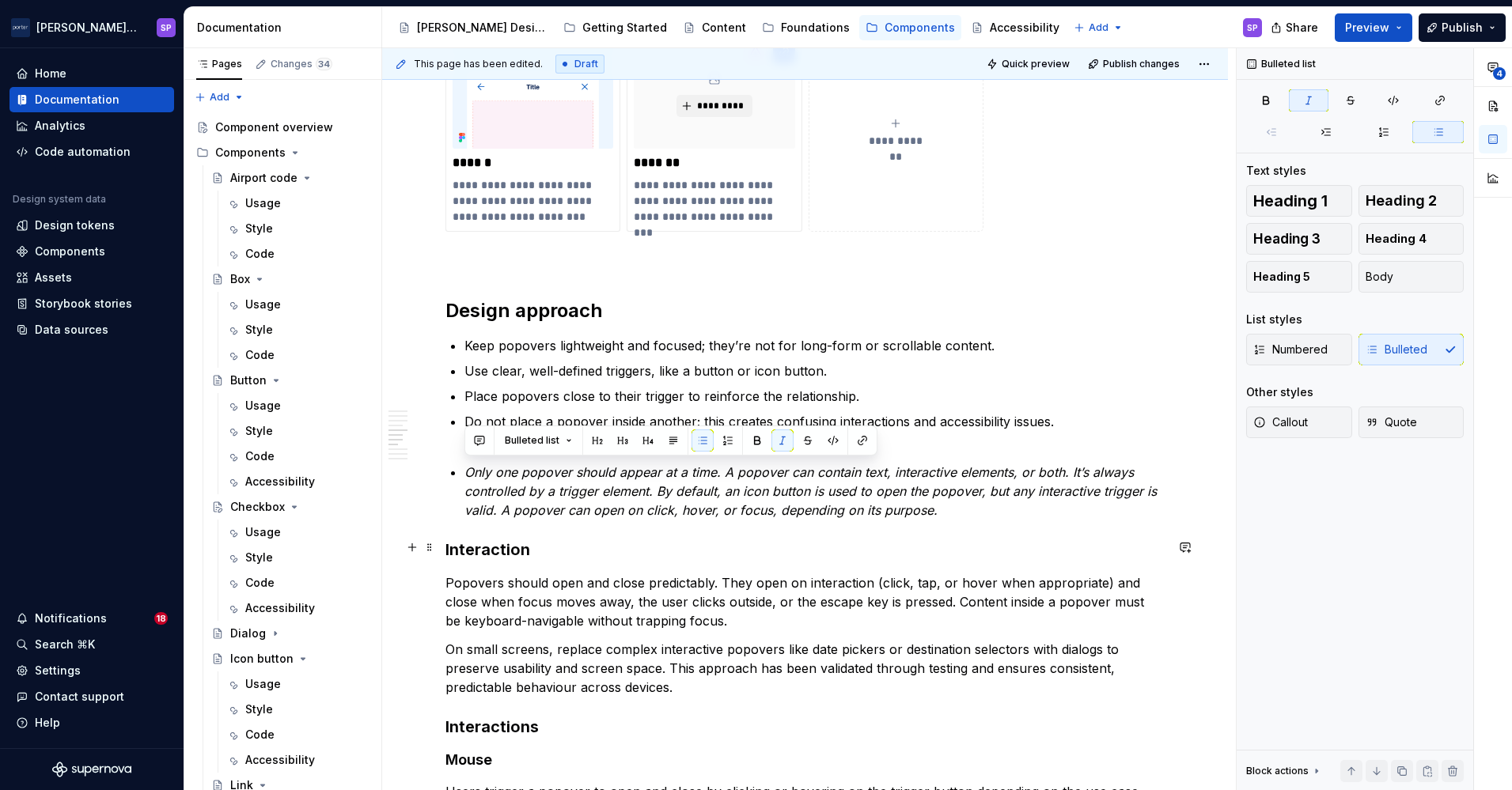
click at [655, 553] on h3 "Interaction" at bounding box center [805, 549] width 720 height 22
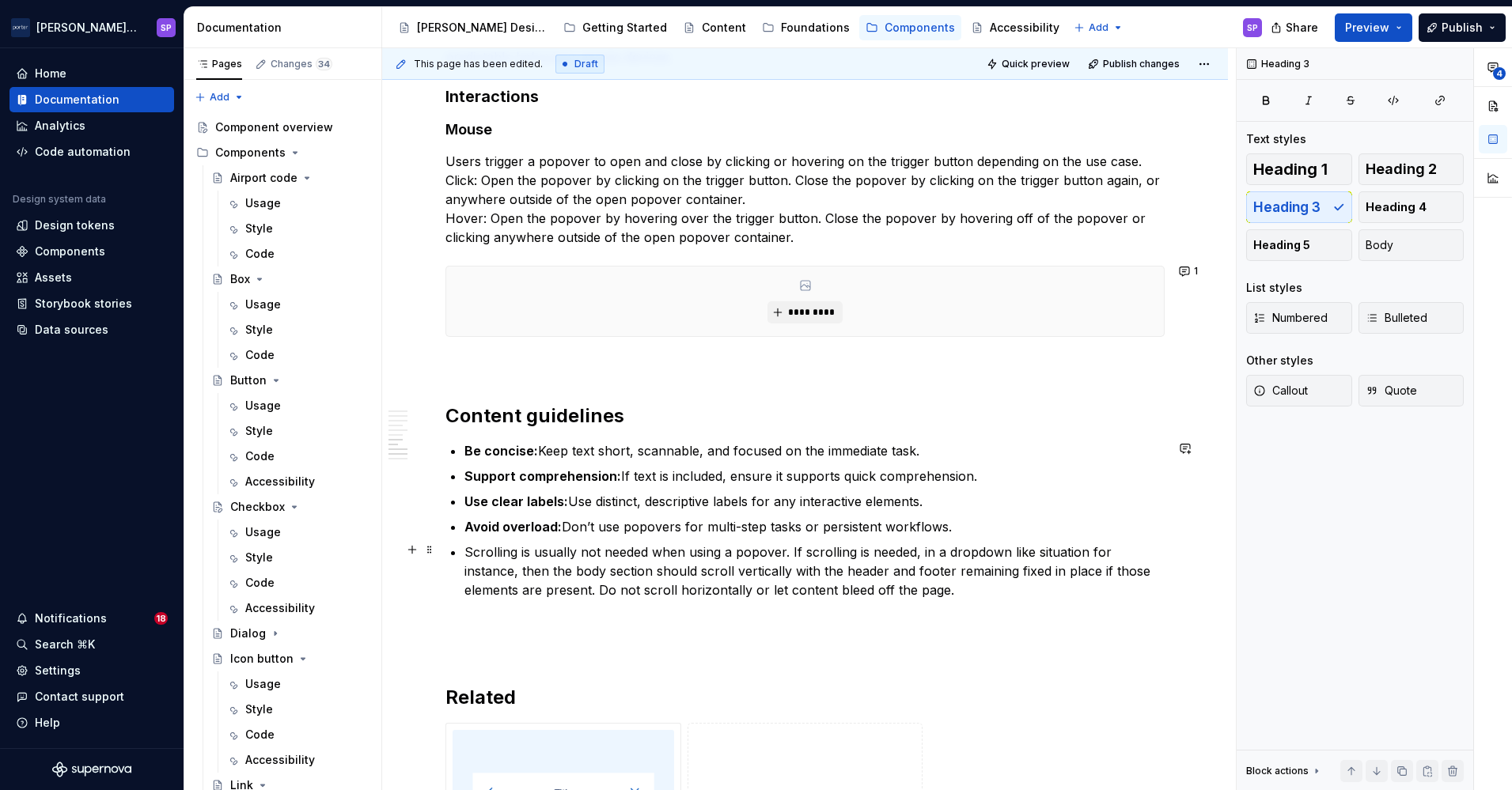
scroll to position [2106, 0]
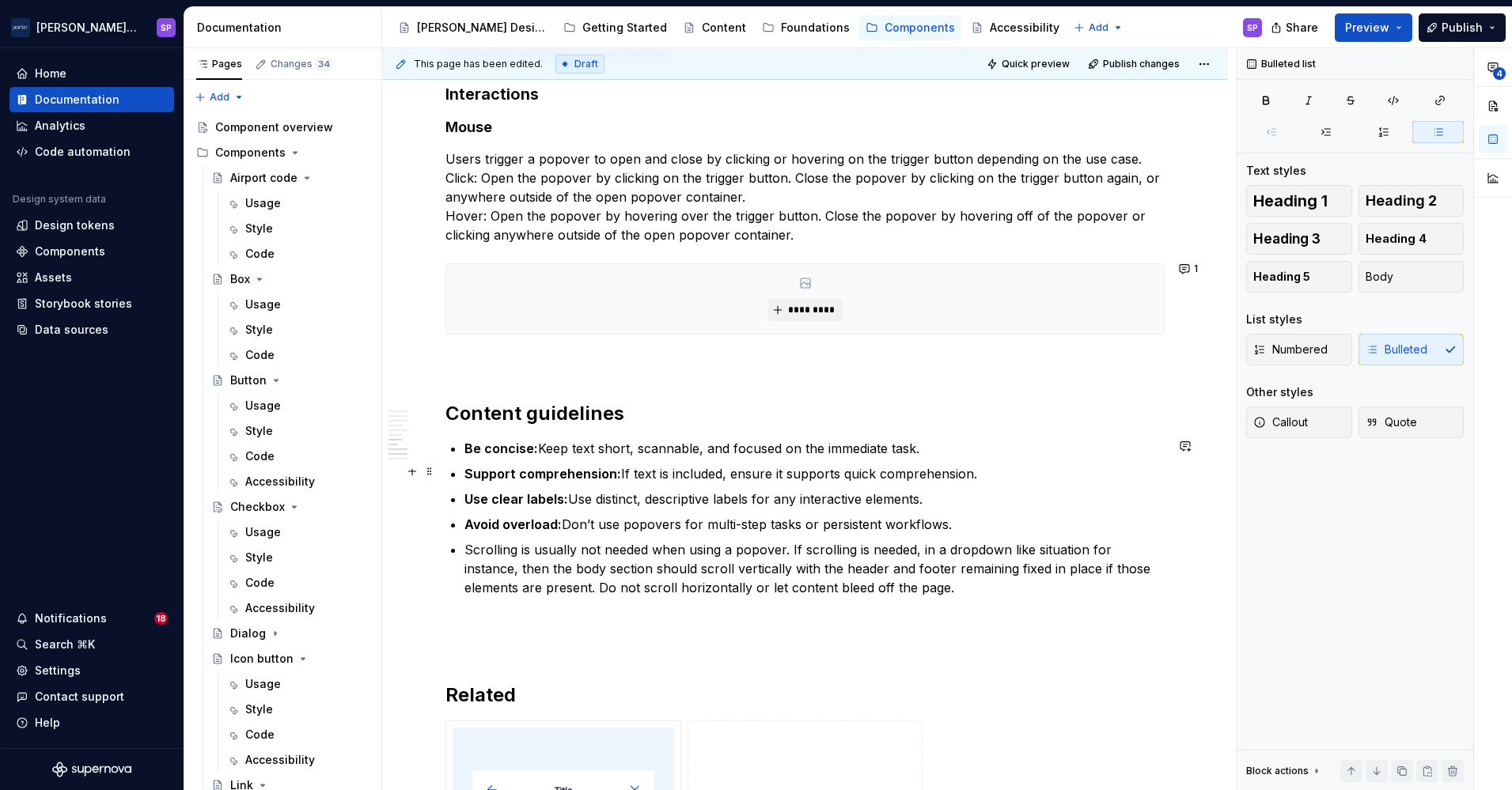
click at [647, 468] on p "Support comprehension: If text is included, ensure it supports quick comprehens…" at bounding box center [814, 474] width 700 height 19
click at [777, 492] on p "Use clear labels: Use distinct, descriptive labels for any interactive elements." at bounding box center [814, 499] width 700 height 19
click at [989, 525] on p "Avoid overload: Don’t use popovers for multi-step tasks or persistent workflows." at bounding box center [814, 525] width 700 height 19
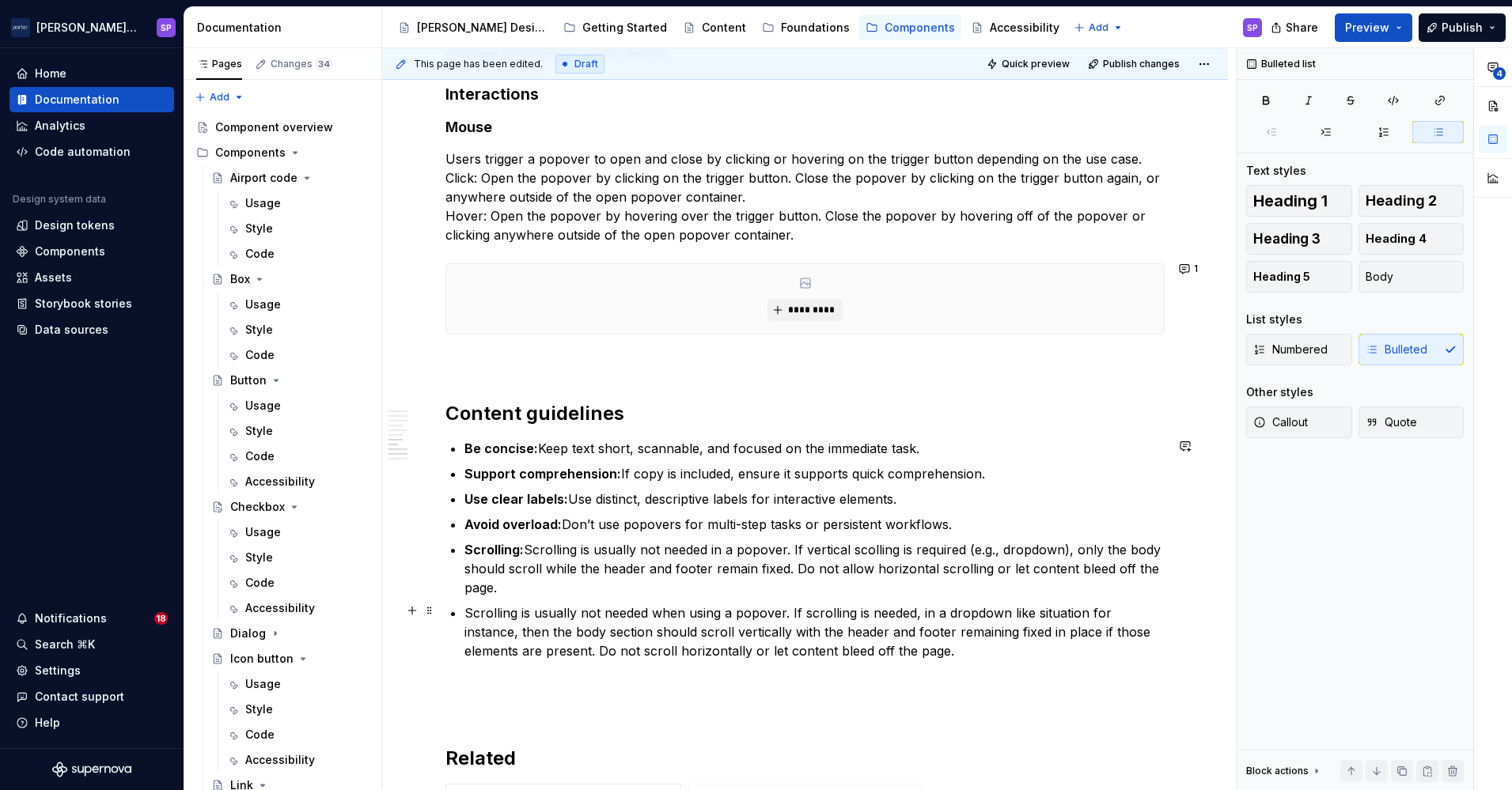
click at [941, 630] on p "Scrolling is usually not needed when using a popover. If scrolling is needed, i…" at bounding box center [814, 641] width 700 height 76
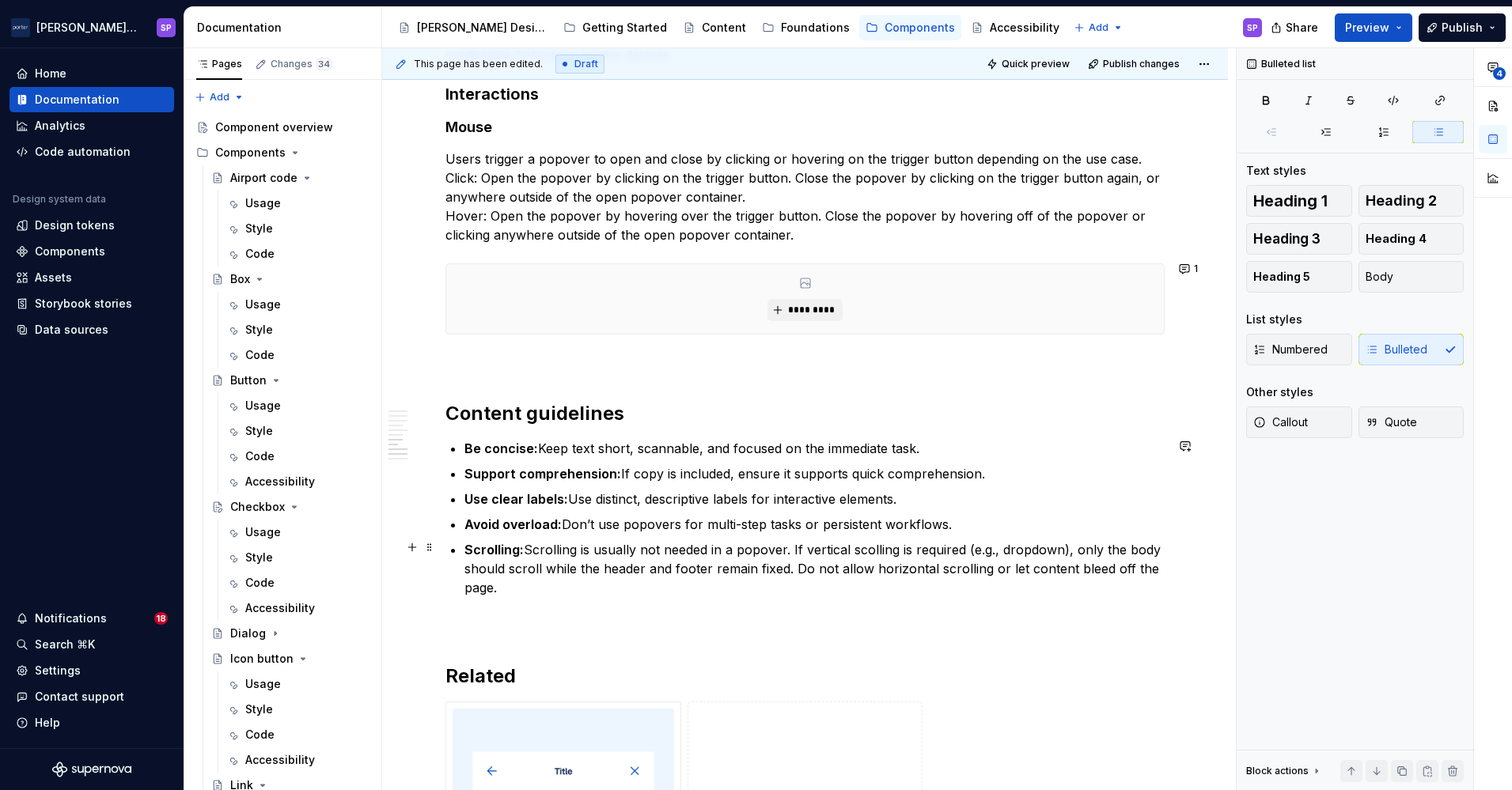
click at [868, 546] on p "Scrolling: Scrolling is usually not needed in a popover. If vertical scolling i…" at bounding box center [814, 568] width 700 height 56
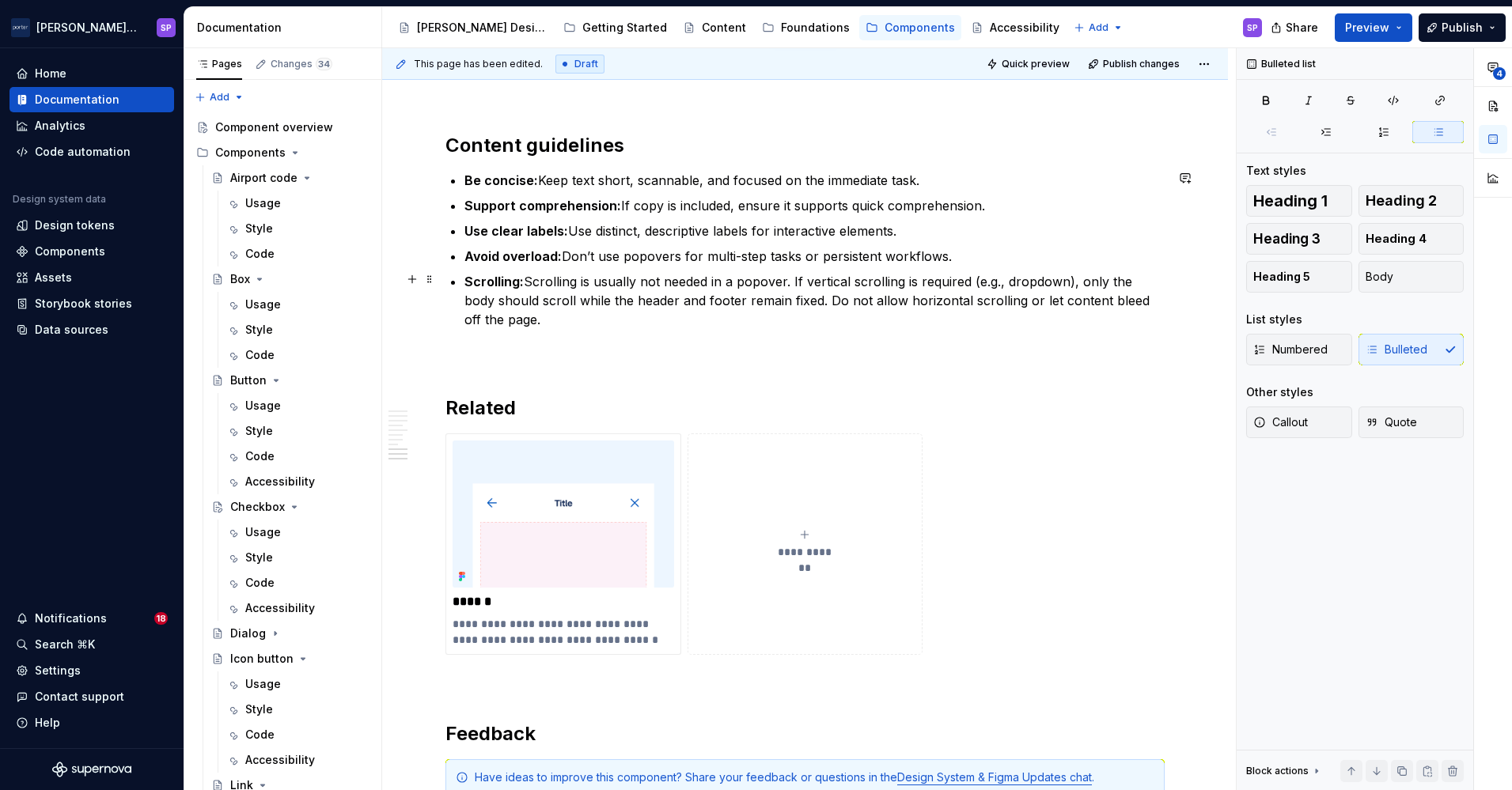
scroll to position [2375, 0]
click at [1177, 433] on button "button" at bounding box center [1184, 438] width 22 height 22
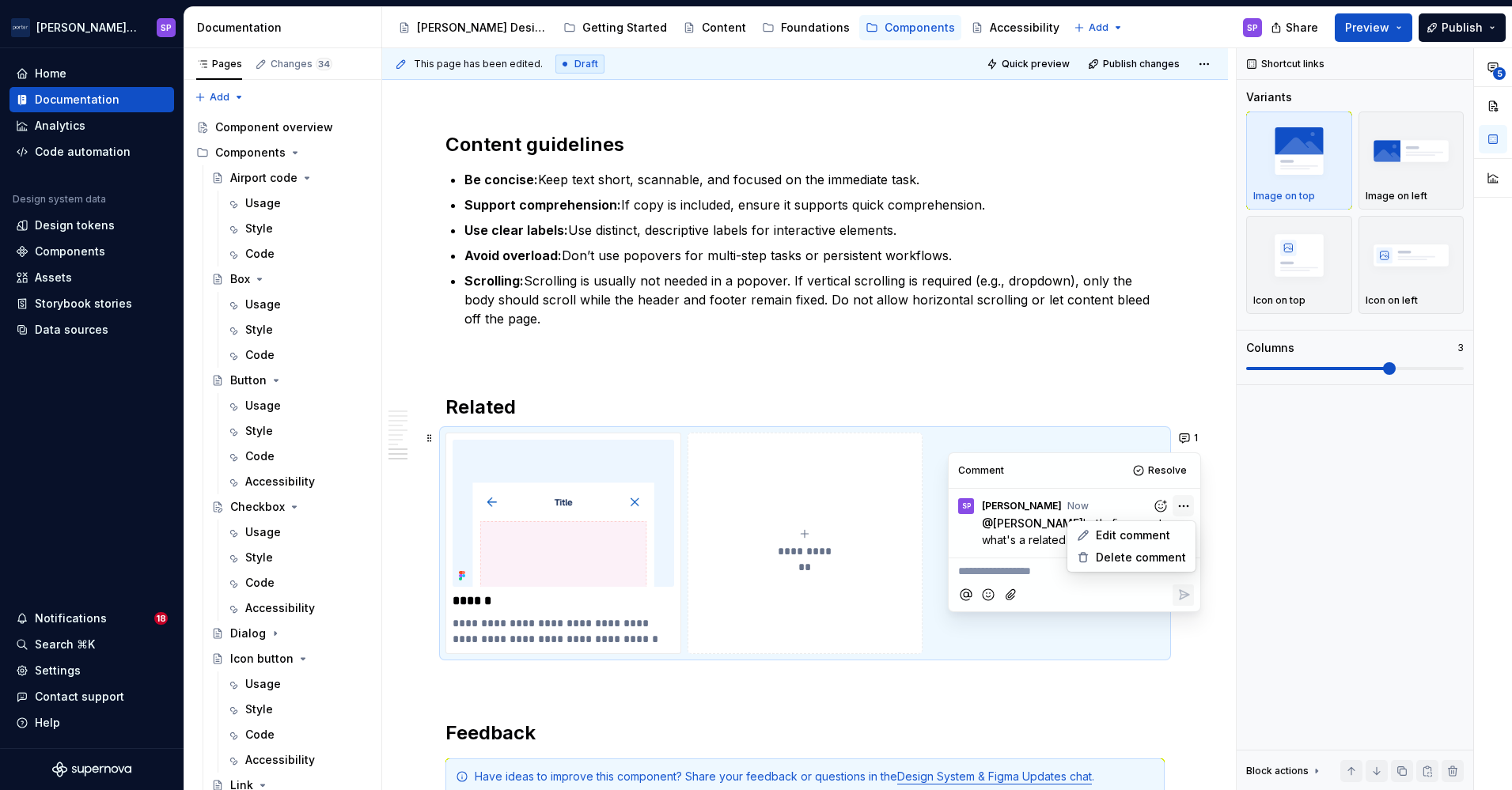
click at [1174, 503] on html "[PERSON_NAME] Airlines SP Home Documentation Analytics Code automation Design s…" at bounding box center [756, 395] width 1512 height 790
click at [1167, 534] on span "Edit comment" at bounding box center [1134, 535] width 75 height 16
click at [919, 323] on p "Scrolling: Scrolling is usually not needed in a popover. If vertical scrolling …" at bounding box center [814, 299] width 700 height 56
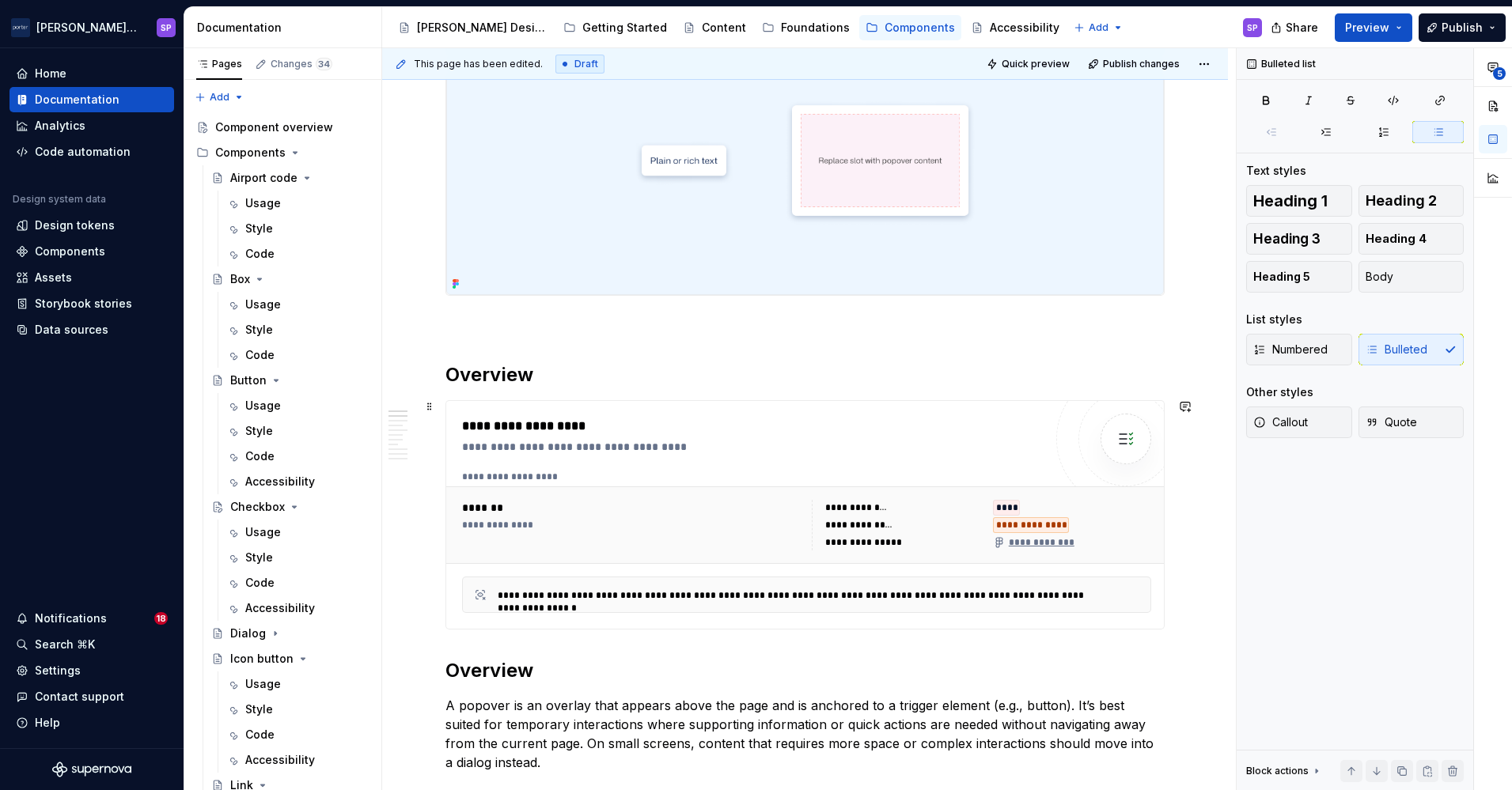
scroll to position [0, 0]
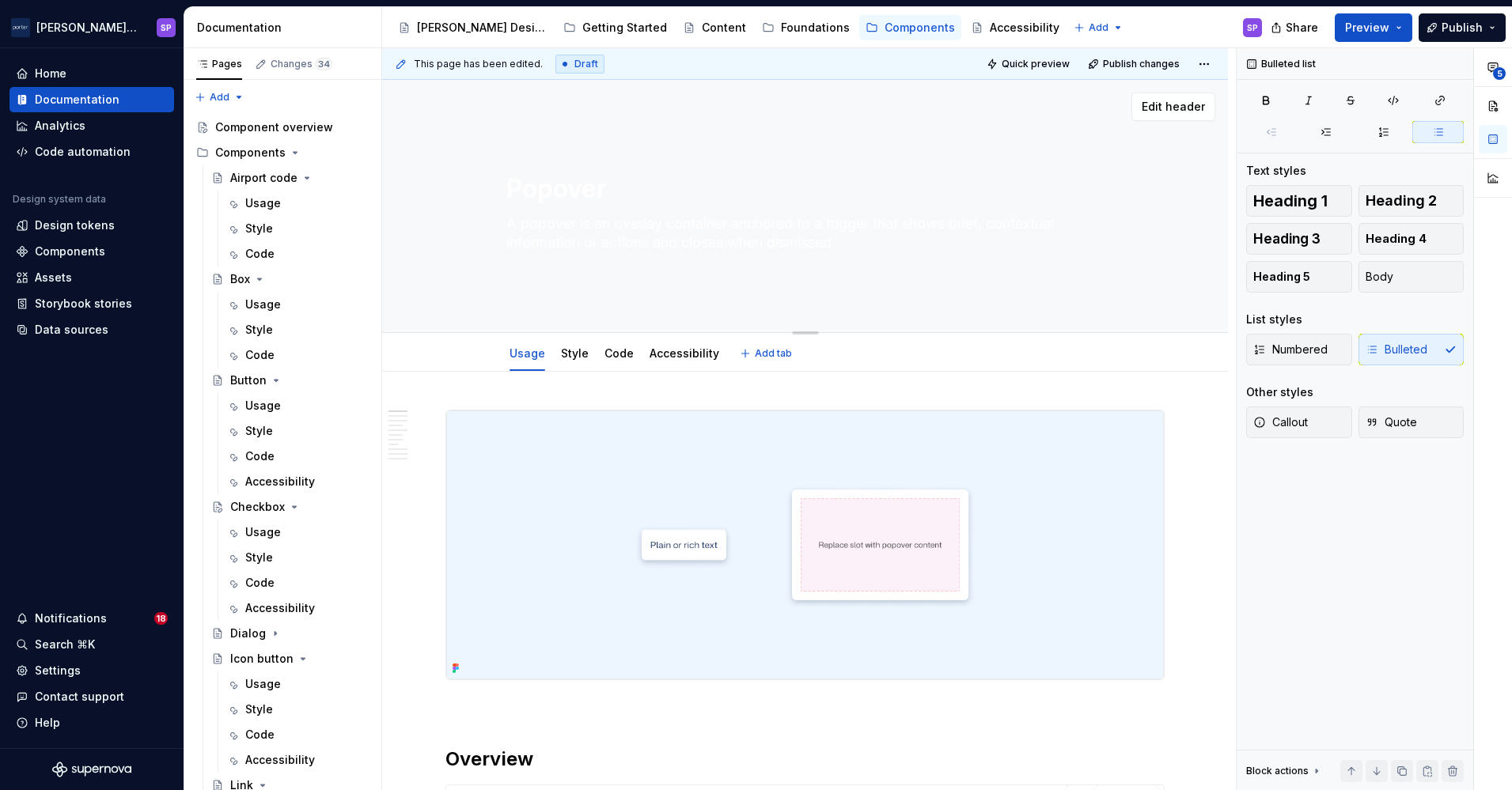
click at [751, 252] on textarea "A popover is an overlay container anchored to a trigger that shows brief, conte…" at bounding box center [802, 233] width 598 height 44
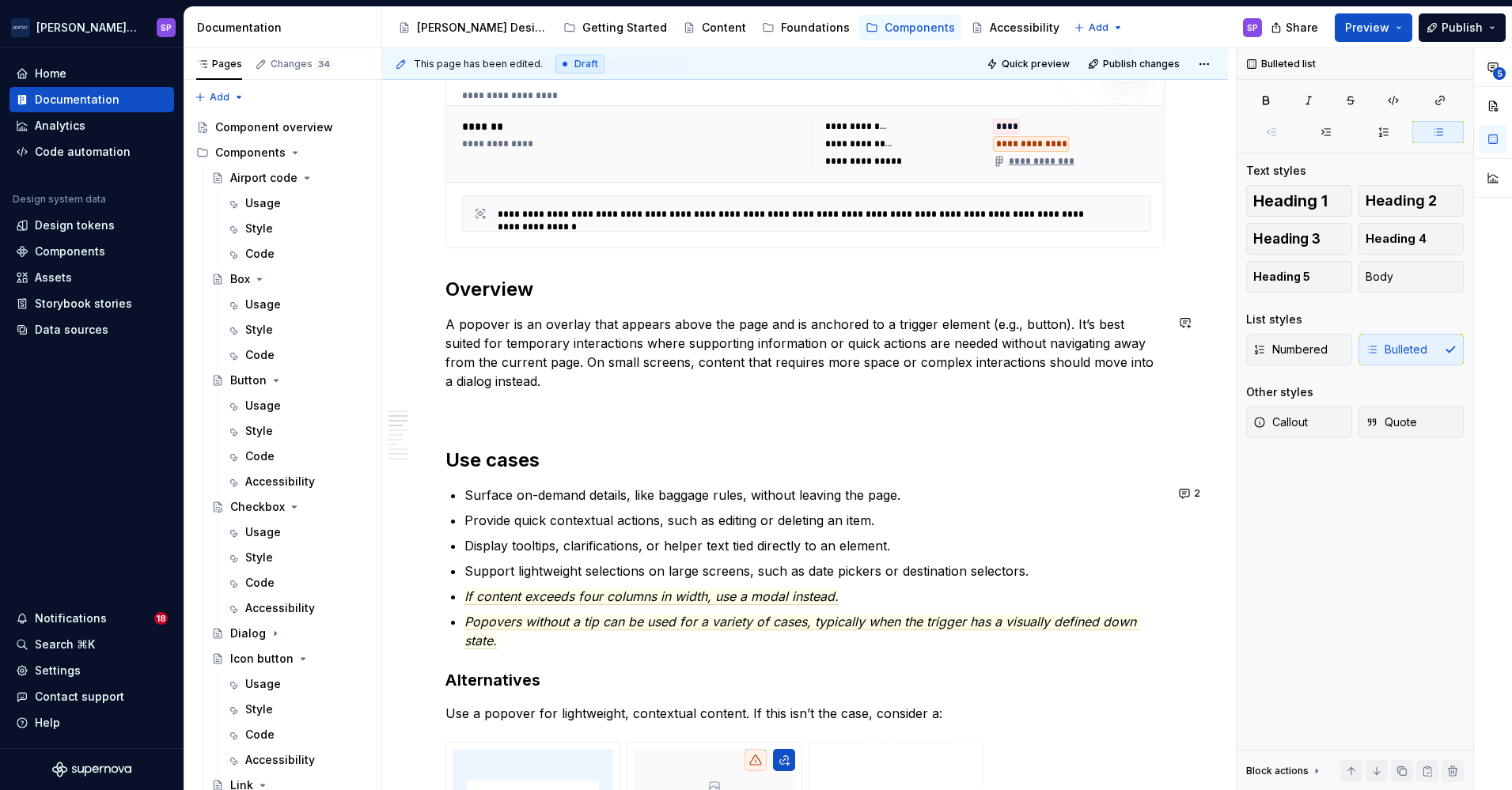
scroll to position [808, 0]
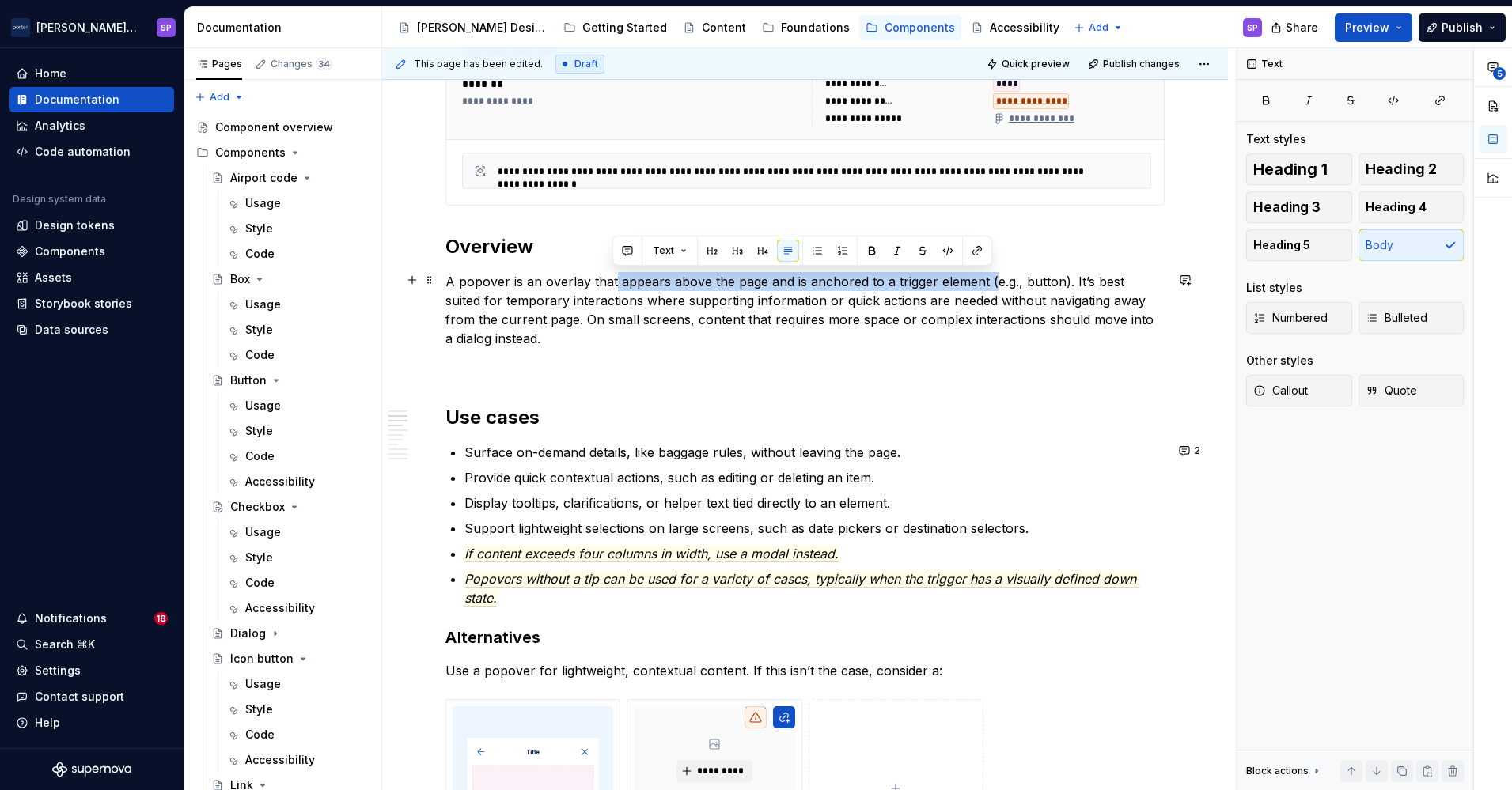
drag, startPoint x: 614, startPoint y: 280, endPoint x: 987, endPoint y: 272, distance: 373.1
click at [987, 272] on p "A popover is an overlay that appears above the page and is anchored to a trigge…" at bounding box center [805, 309] width 720 height 76
click at [631, 247] on button "button" at bounding box center [627, 250] width 22 height 22
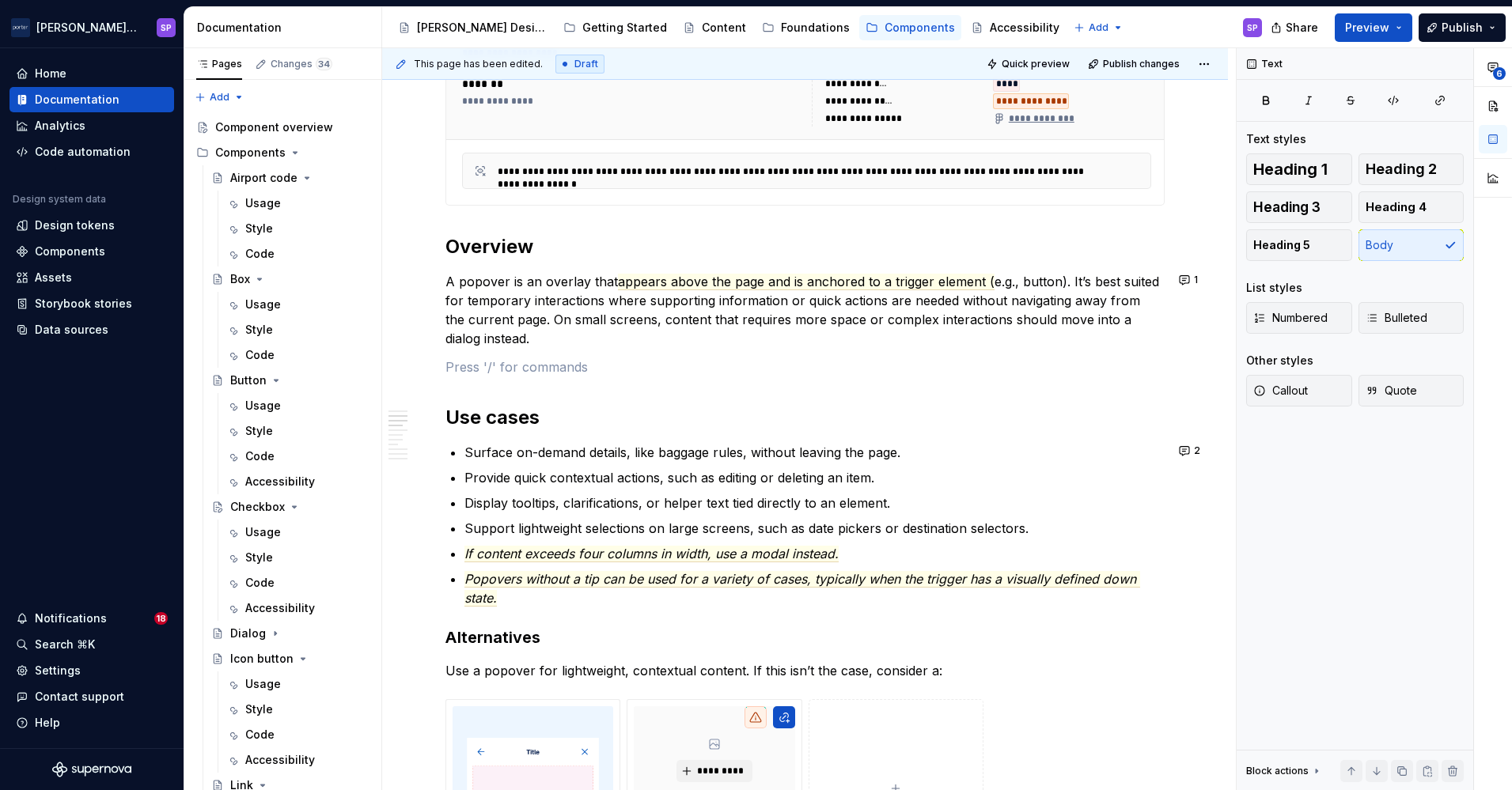
click at [1032, 303] on p "A popover is an overlay that appears above the page and is anchored to a trigge…" at bounding box center [805, 309] width 720 height 76
click at [1064, 302] on p "A popover is an overlay that appears above the page and is anchored to a trigge…" at bounding box center [805, 309] width 720 height 76
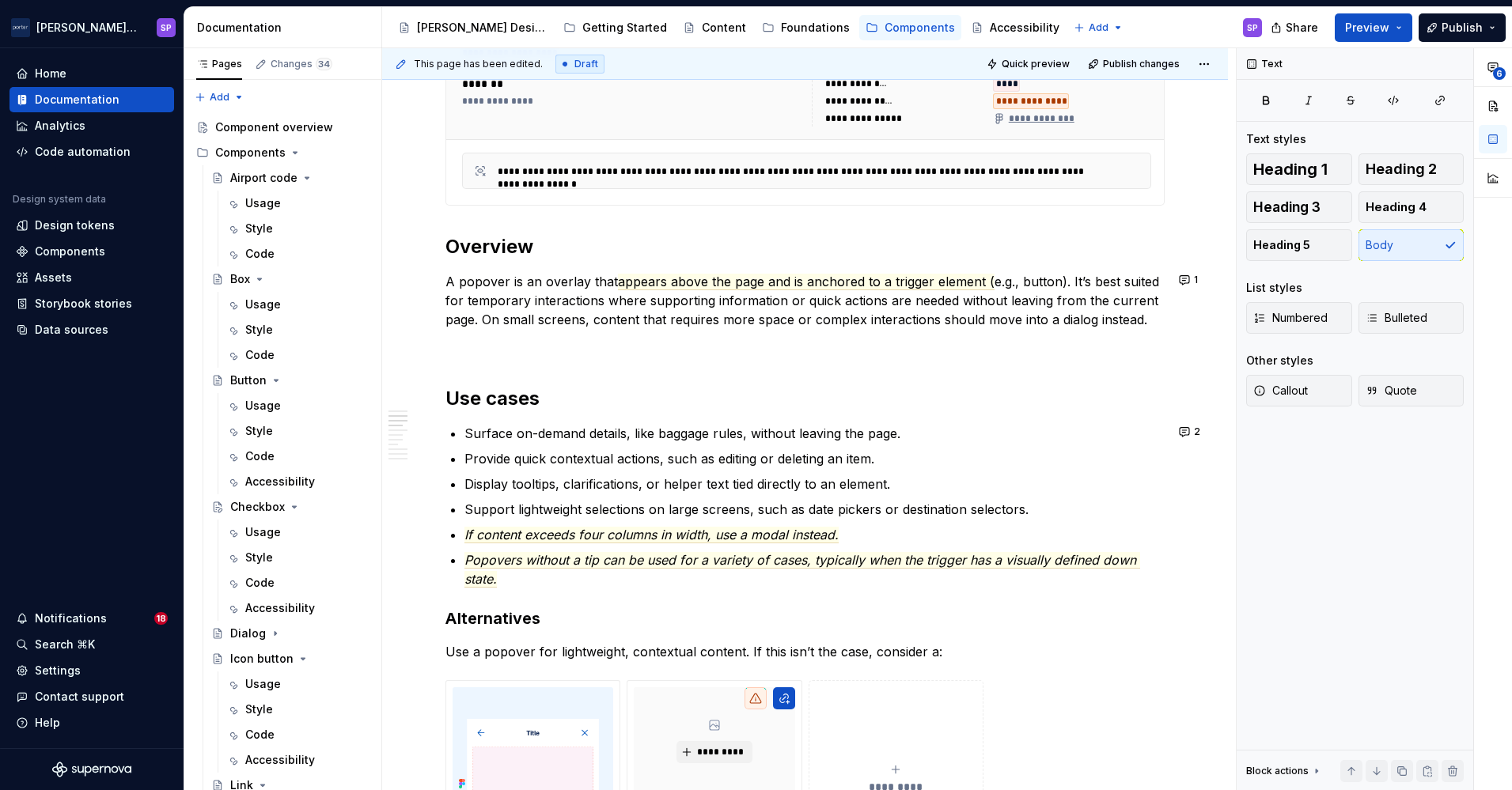
click at [1064, 302] on p "A popover is an overlay that appears above the page and is anchored to a trigge…" at bounding box center [805, 300] width 720 height 56
click at [1130, 305] on p "A popover is an overlay that appears above the page and is anchored to a trigge…" at bounding box center [805, 300] width 720 height 56
click at [1082, 322] on p "A popover is an overlay that appears above the page and is anchored to a trigge…" at bounding box center [805, 300] width 720 height 56
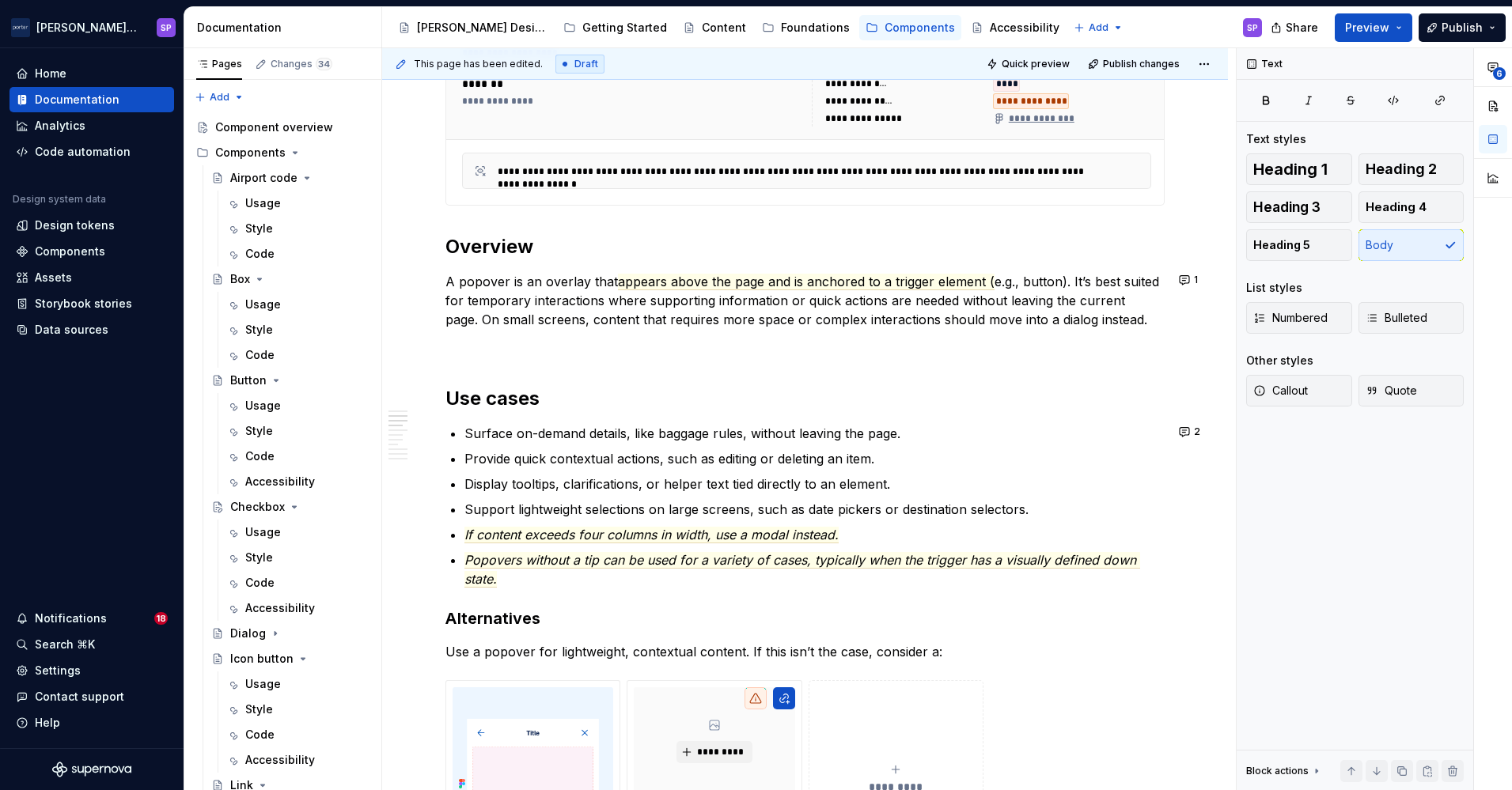
scroll to position [924, 0]
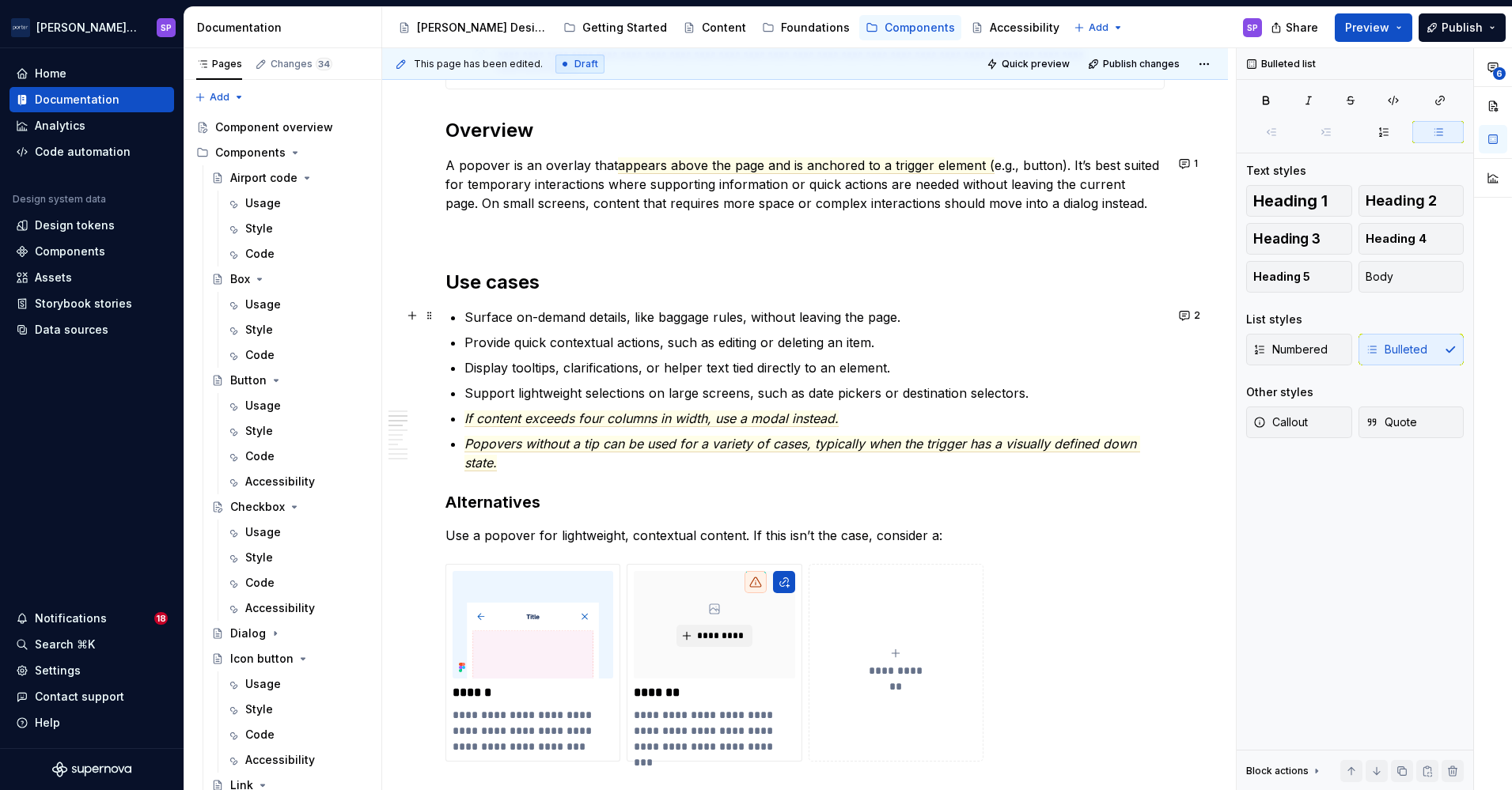
click at [873, 314] on p "Surface on-demand details, like baggage rules, without leaving the page." at bounding box center [814, 317] width 700 height 19
click at [660, 365] on p "Display tooltips, clarifications, or helper text tied directly to an element." at bounding box center [814, 368] width 700 height 19
click at [746, 413] on span "If content exceeds four columns in width, use a modal instead." at bounding box center [652, 418] width 375 height 16
click at [640, 434] on p "Popovers without a tip can be used for a variety of cases, typically when the t…" at bounding box center [814, 453] width 700 height 38
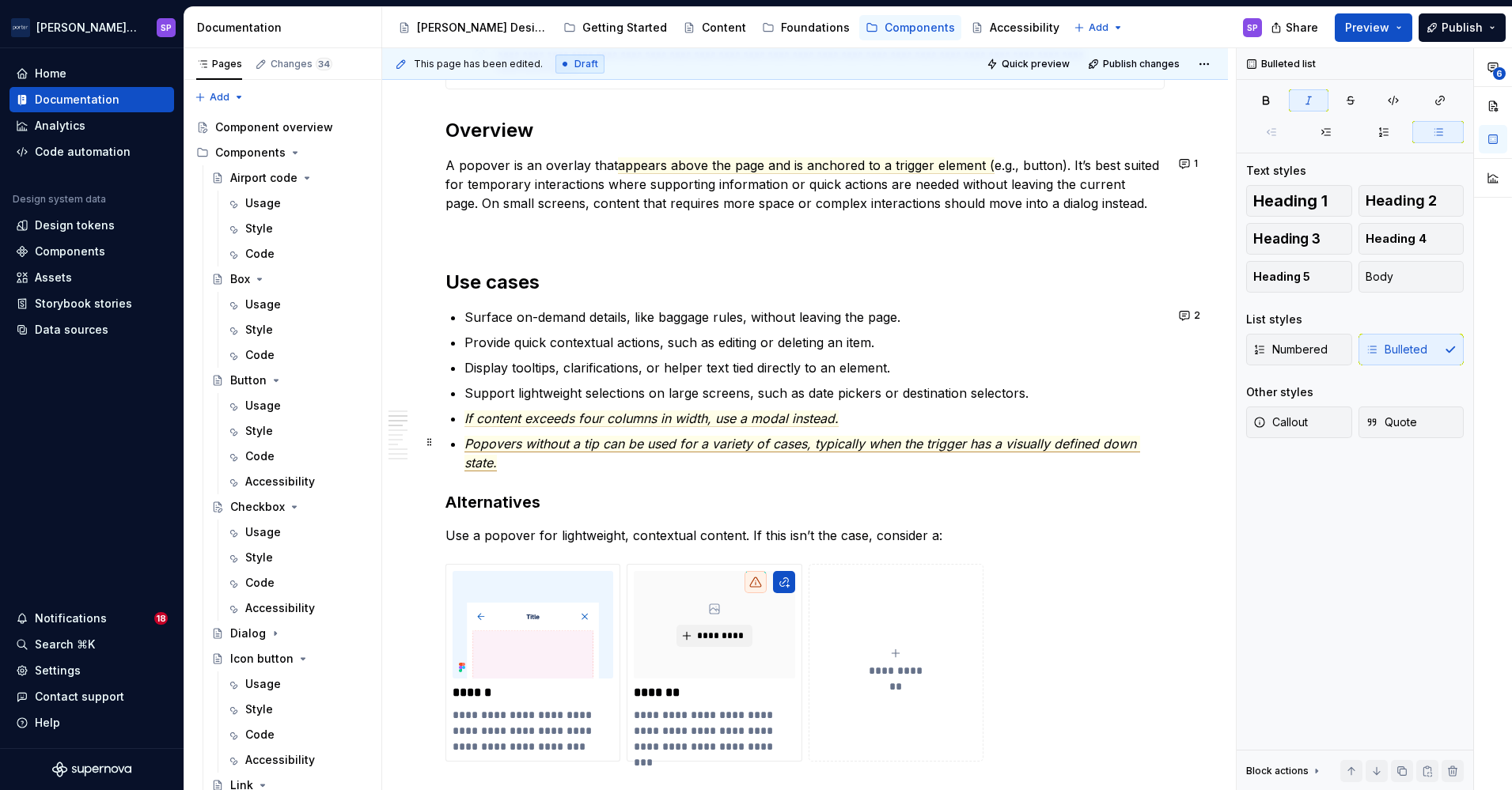
click at [642, 437] on span "Popovers without a tip can be used for a variety of cases, typically when the t…" at bounding box center [802, 453] width 676 height 35
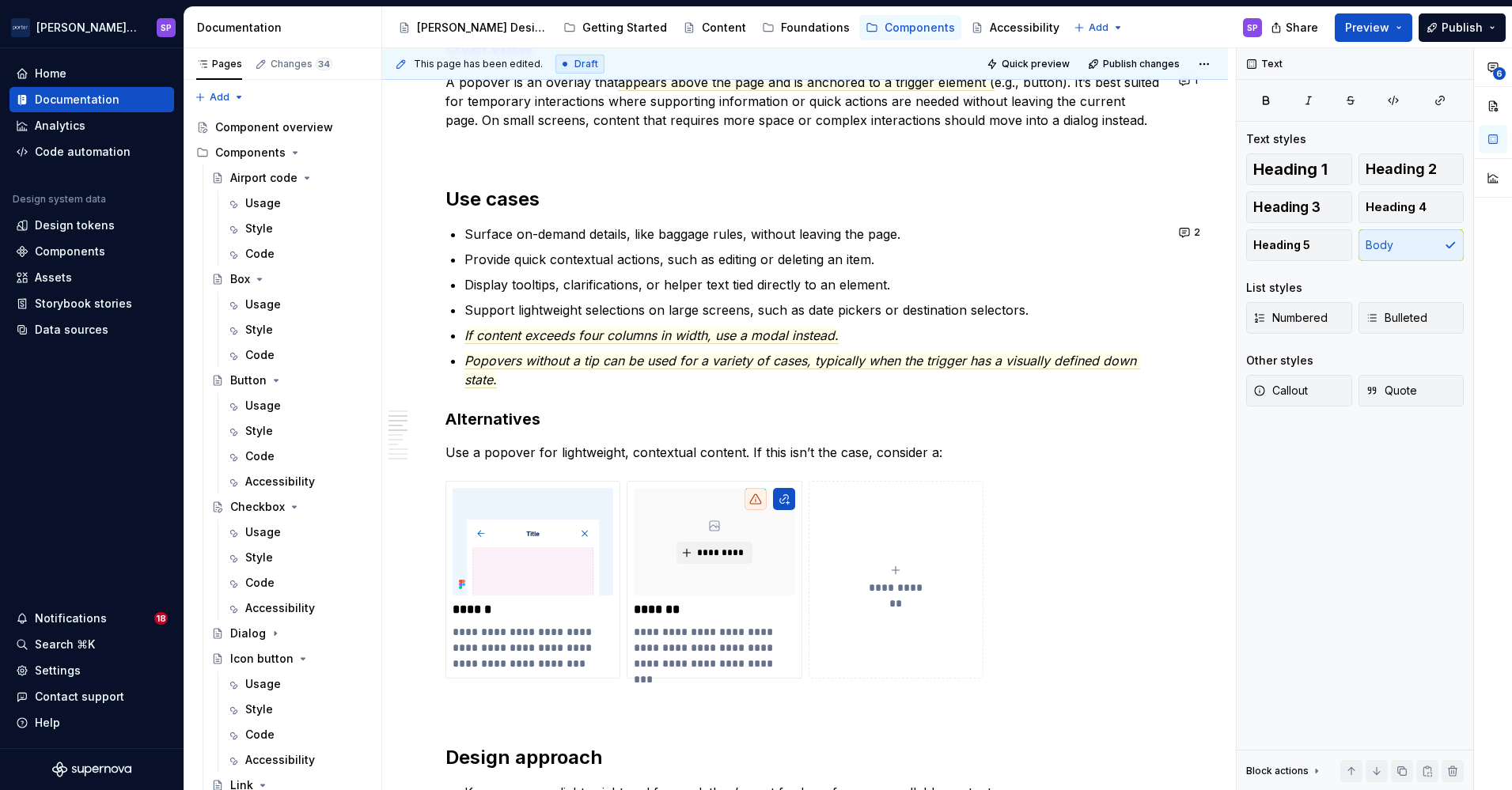
click at [1121, 459] on p "Use a popover for lightweight, contextual content. If this isn’t the case, cons…" at bounding box center [805, 452] width 720 height 19
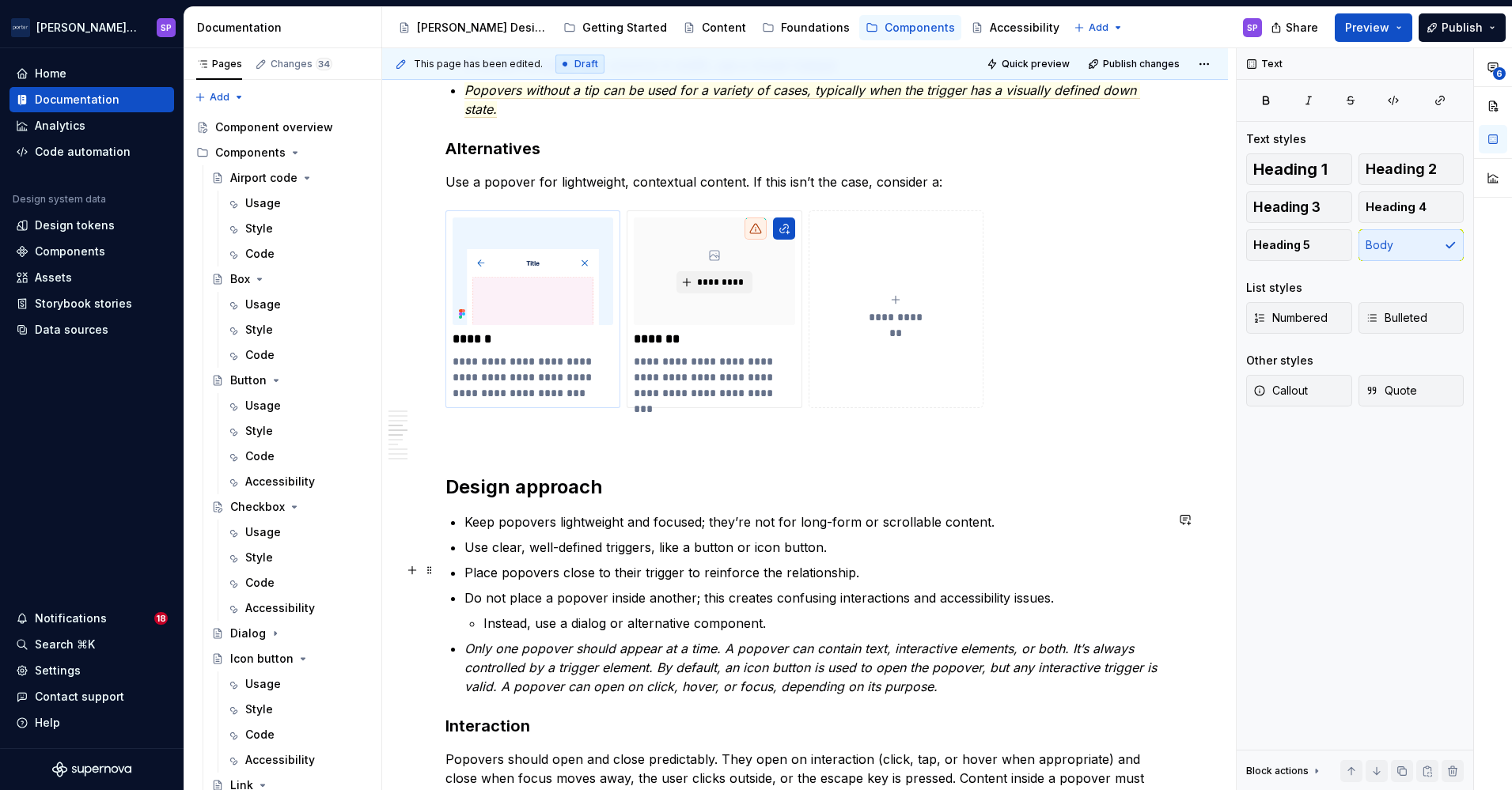
scroll to position [1278, 0]
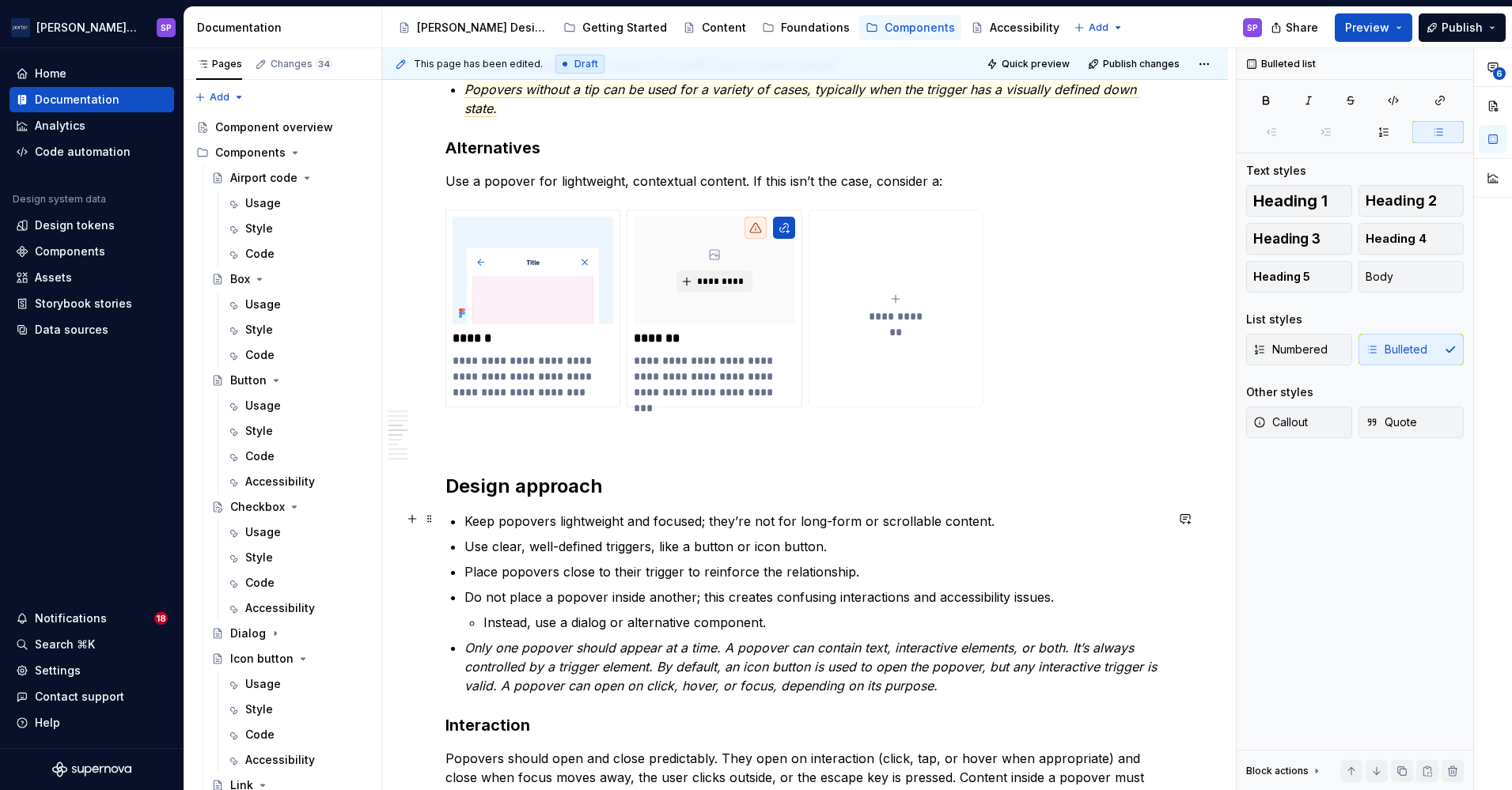
click at [712, 519] on p "Keep popovers lightweight and focused; they’re not for long-form or scrollable …" at bounding box center [814, 521] width 700 height 19
click at [711, 519] on p "Keep popovers lightweight and focused; they’re not for long-form or scrollable …" at bounding box center [814, 521] width 700 height 19
click at [900, 523] on p "Keep popovers lightweight and focused—they’re not for long-form or scrollable c…" at bounding box center [814, 521] width 700 height 19
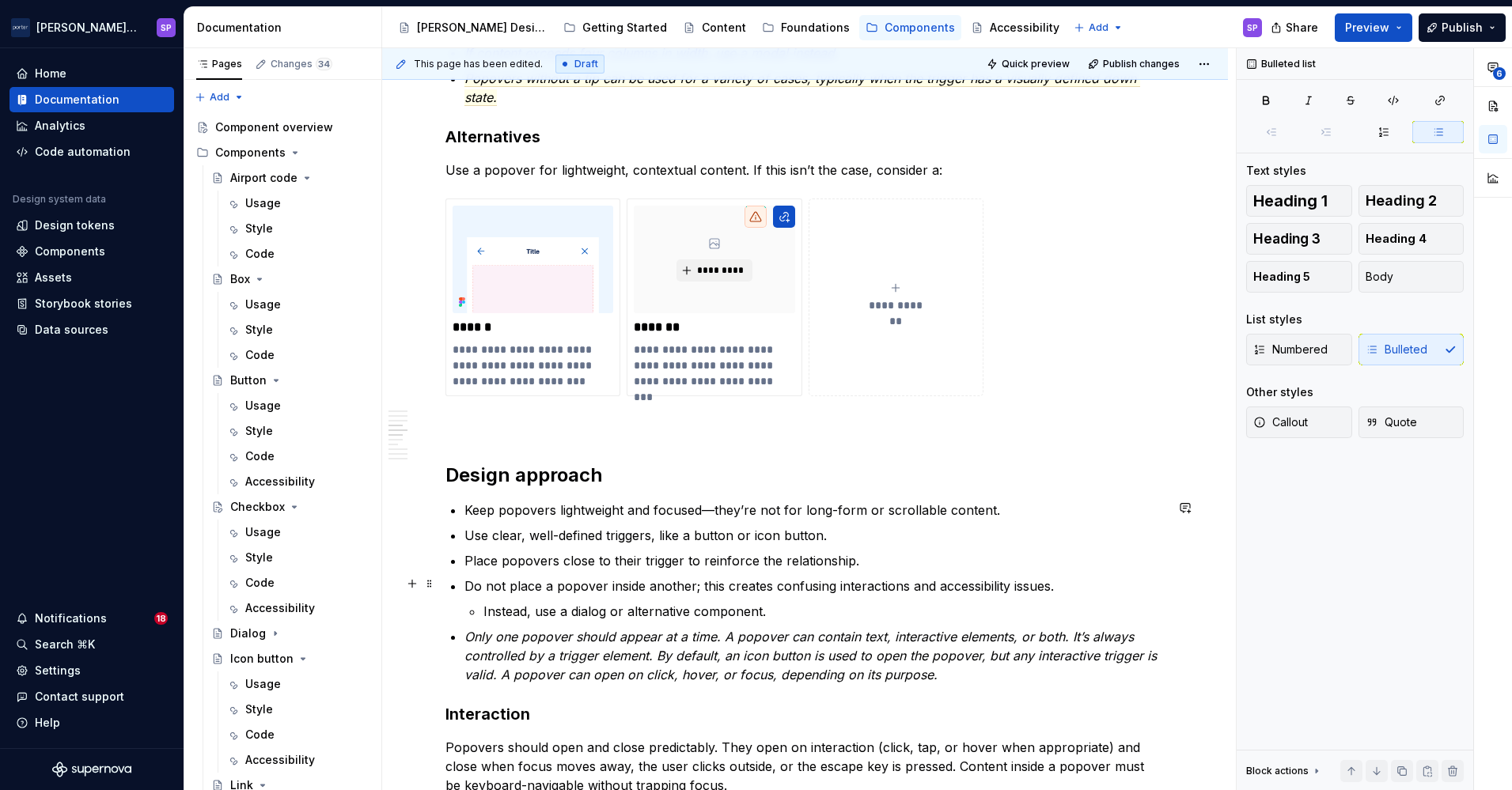
scroll to position [1291, 0]
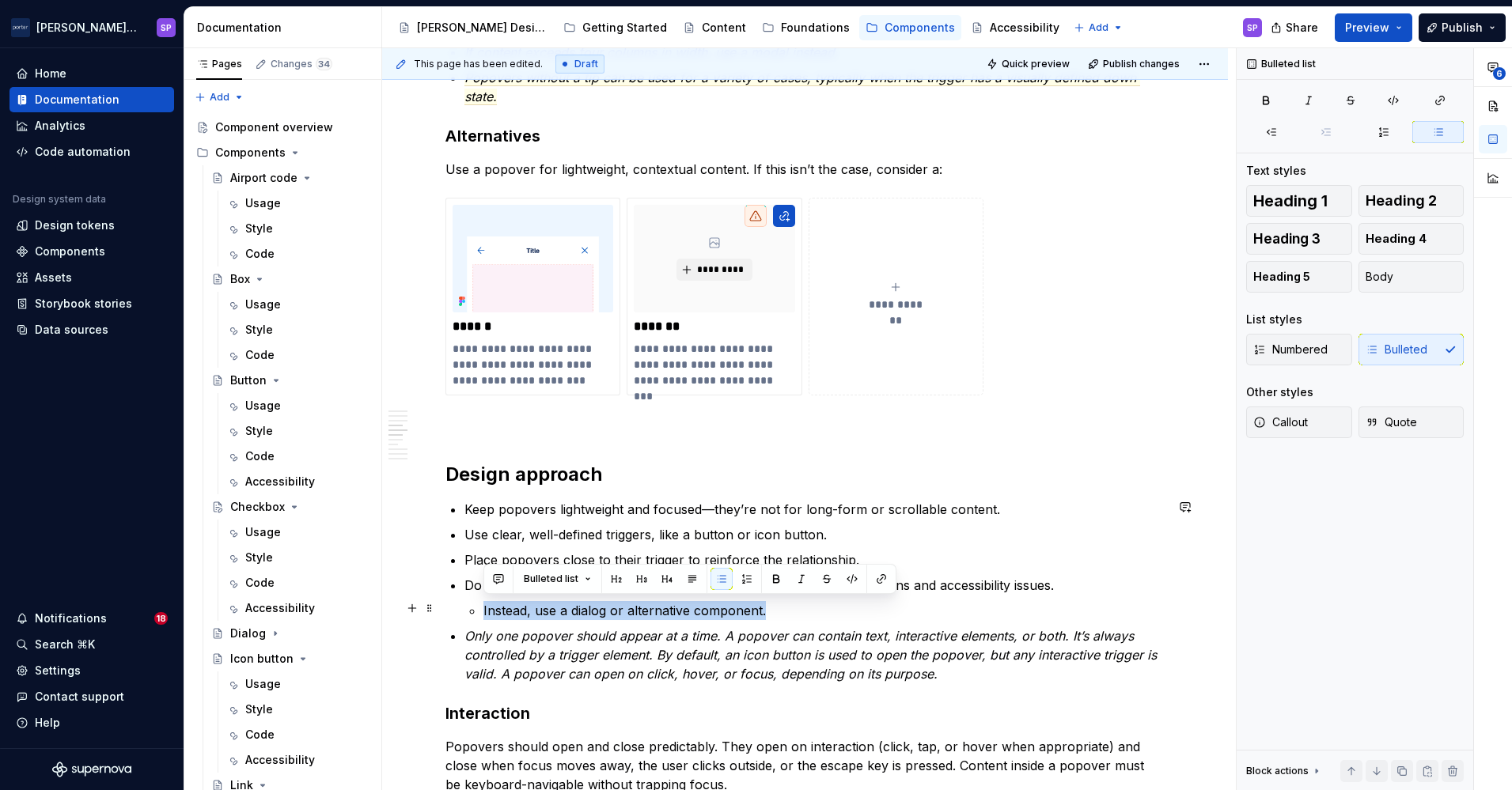
drag, startPoint x: 802, startPoint y: 608, endPoint x: 479, endPoint y: 607, distance: 323.0
click at [479, 607] on li "Do not place a popover inside another; this creates confusing interactions and …" at bounding box center [814, 598] width 700 height 44
click at [579, 607] on p "Instead, use a dialog or alternative component." at bounding box center [823, 611] width 681 height 19
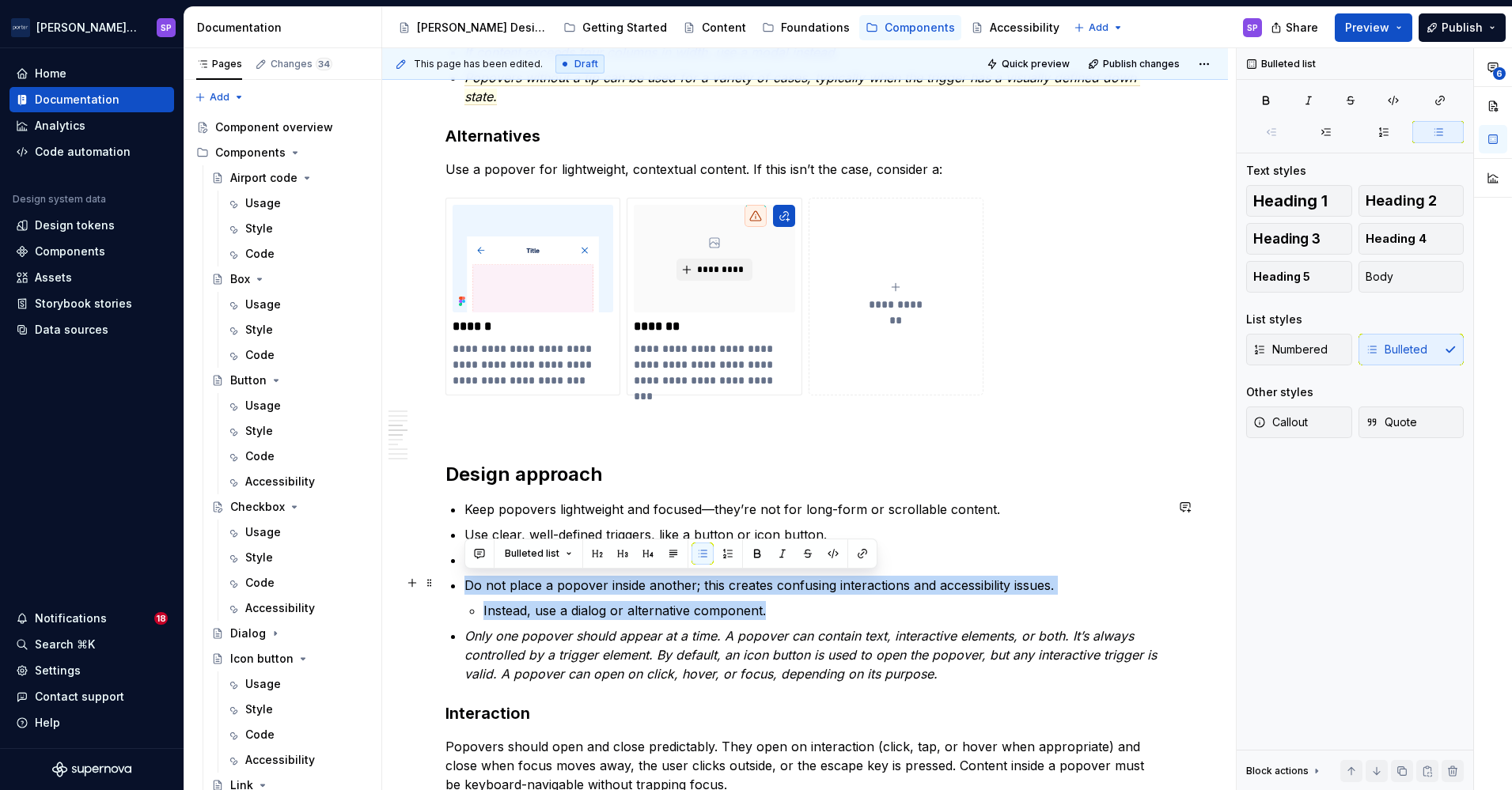
drag, startPoint x: 803, startPoint y: 606, endPoint x: 456, endPoint y: 589, distance: 347.4
click at [456, 589] on div "**********" at bounding box center [805, 489] width 720 height 2741
click at [470, 549] on button "button" at bounding box center [479, 553] width 22 height 22
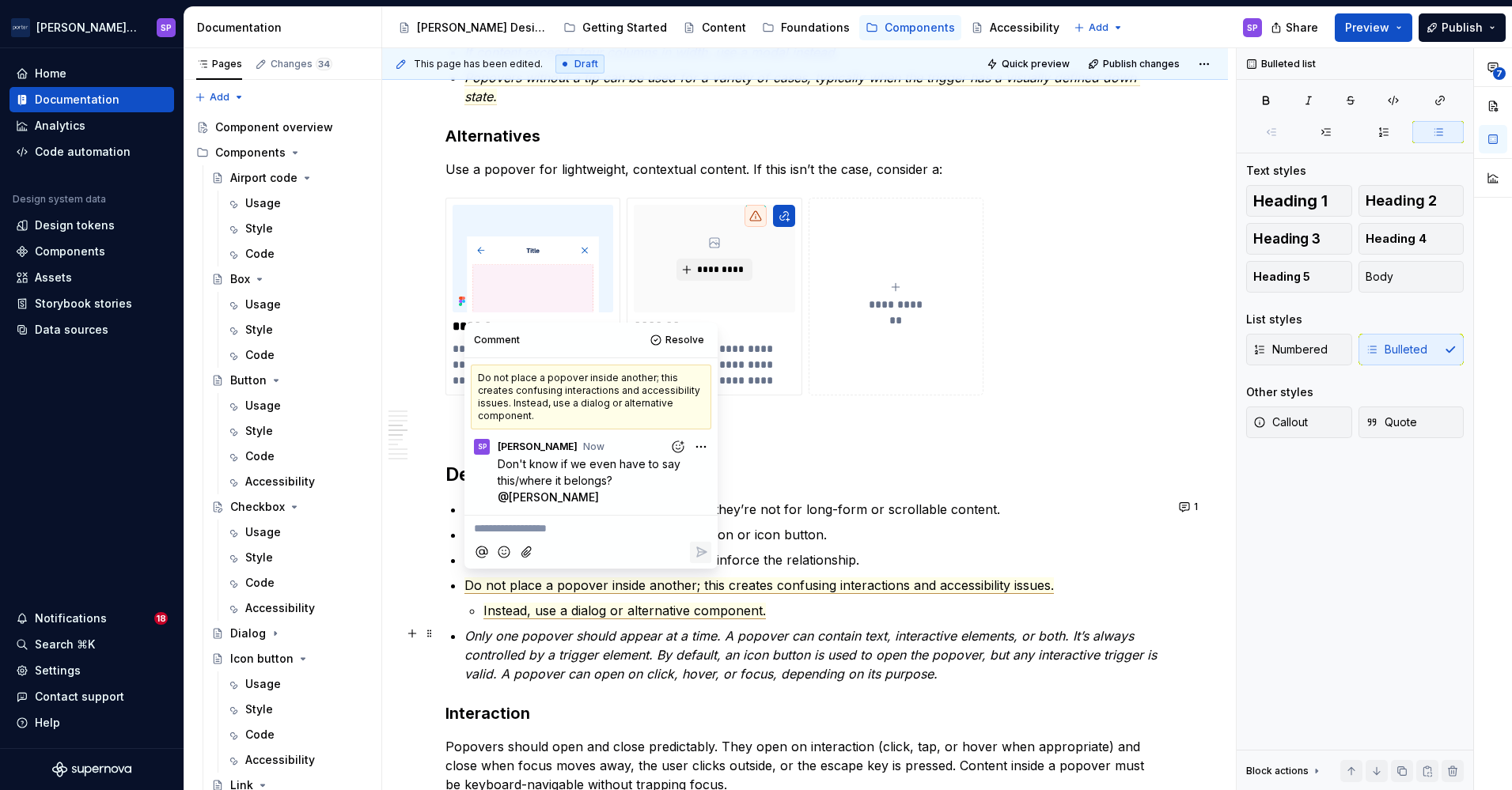
click at [537, 656] on em "Only one popover should appear at a time. A popover can contain text, interacti…" at bounding box center [813, 655] width 697 height 54
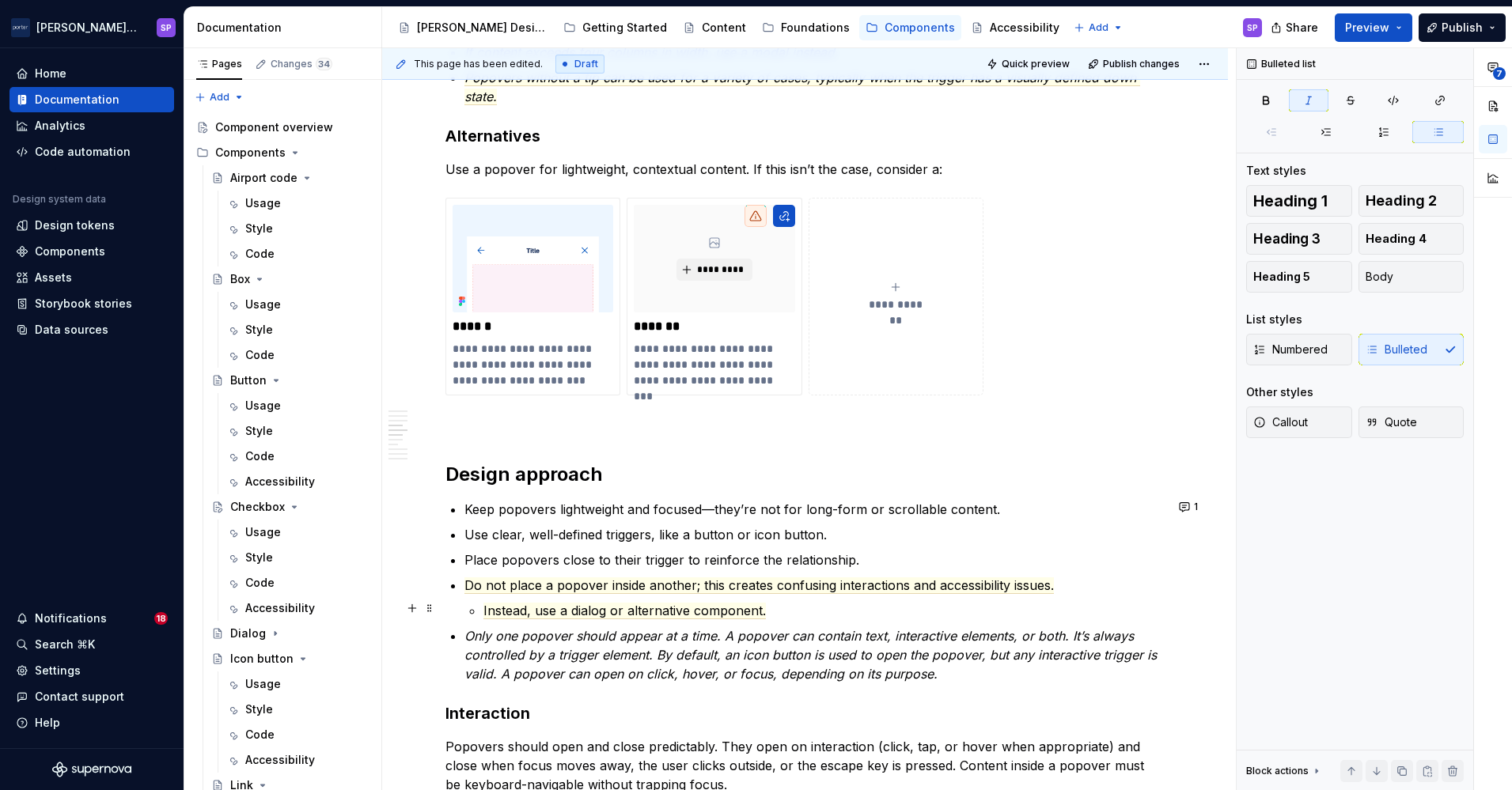
click at [800, 603] on p "Instead, use a dialog or alternative component." at bounding box center [823, 611] width 681 height 19
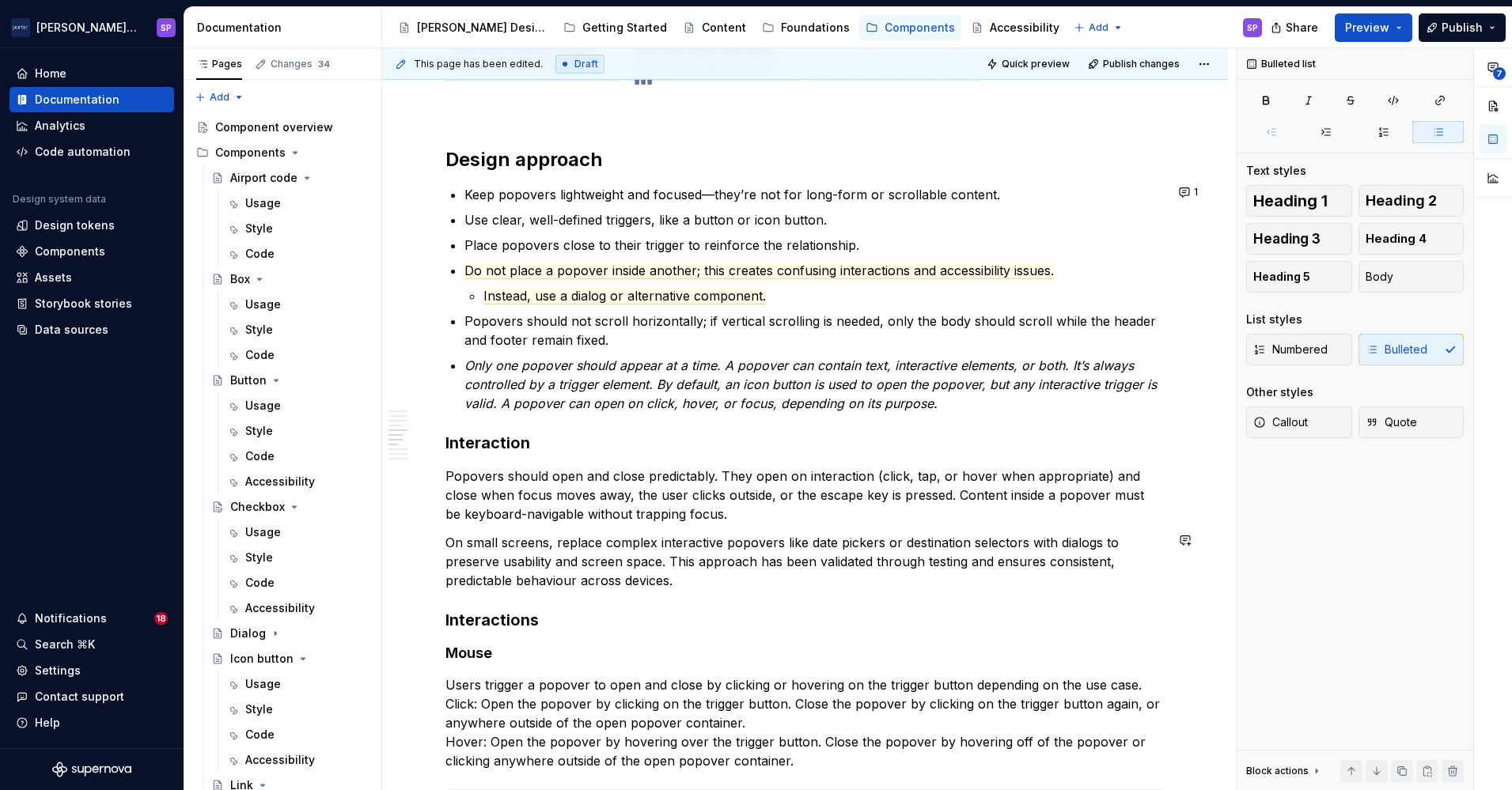
scroll to position [1645, 0]
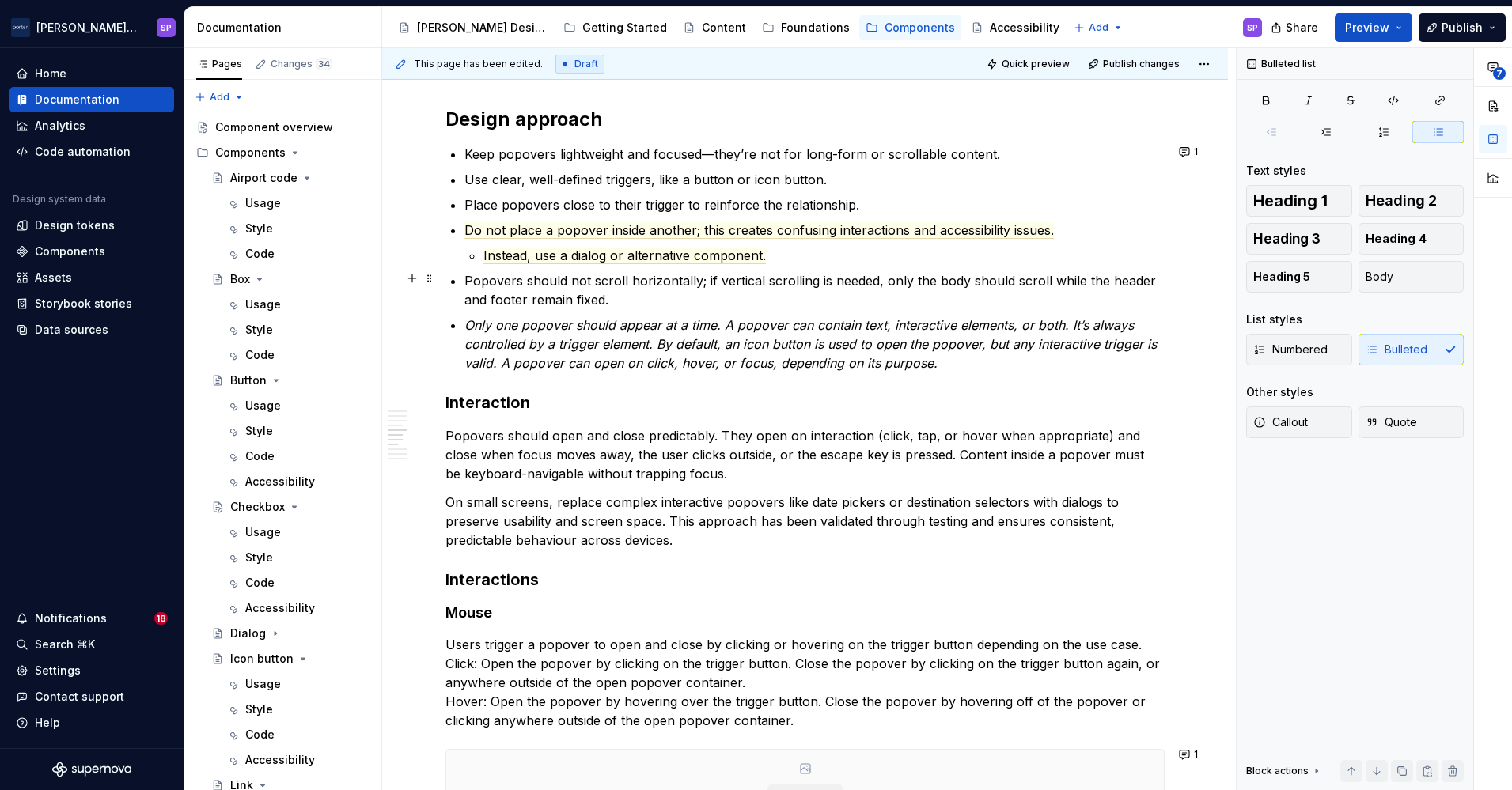
click at [658, 277] on p "Popovers should not scroll horizontally; if vertical scrolling is needed, only …" at bounding box center [814, 290] width 700 height 38
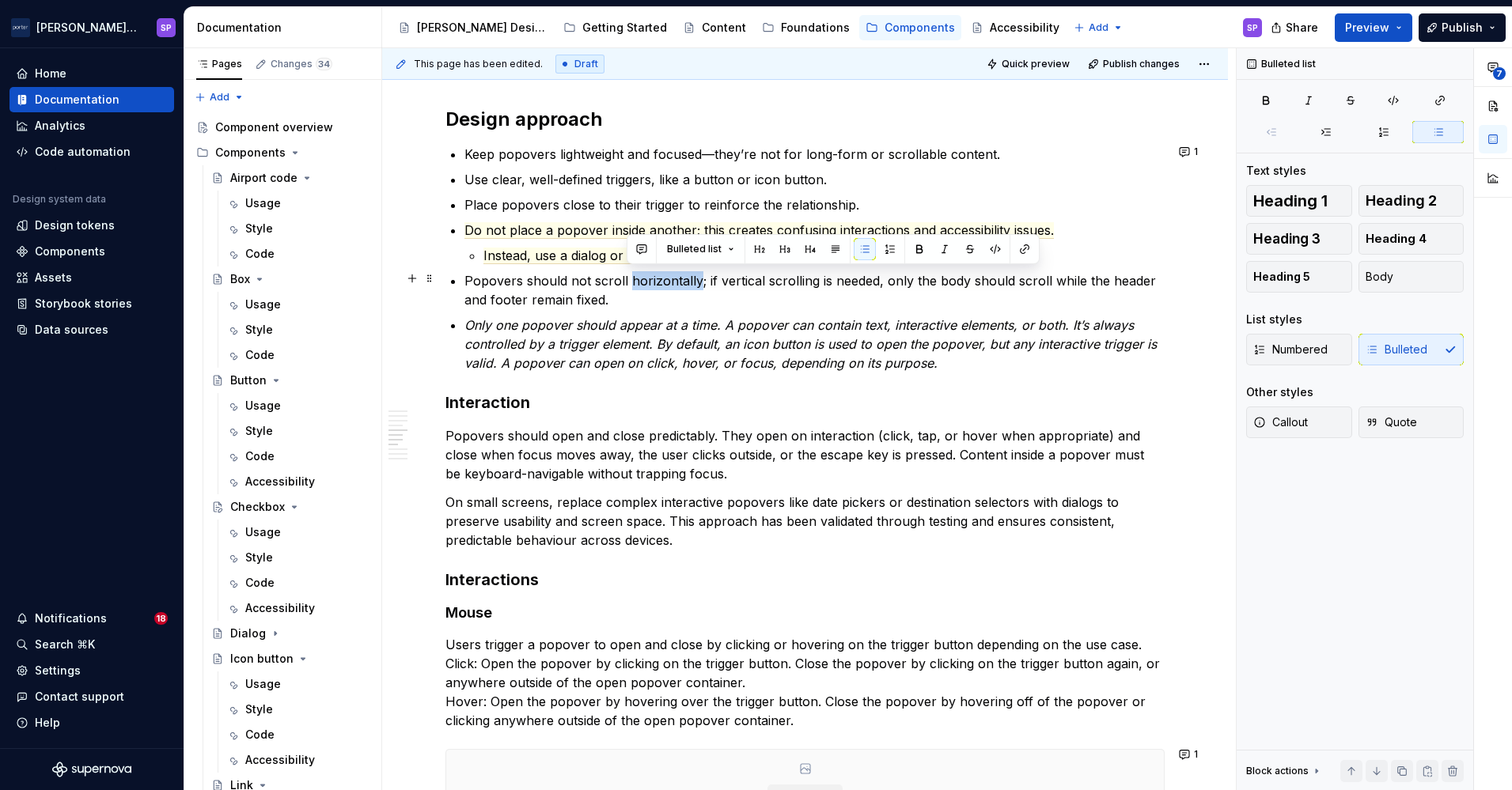
click at [658, 277] on p "Popovers should not scroll horizontally; if vertical scrolling is needed, only …" at bounding box center [814, 290] width 700 height 38
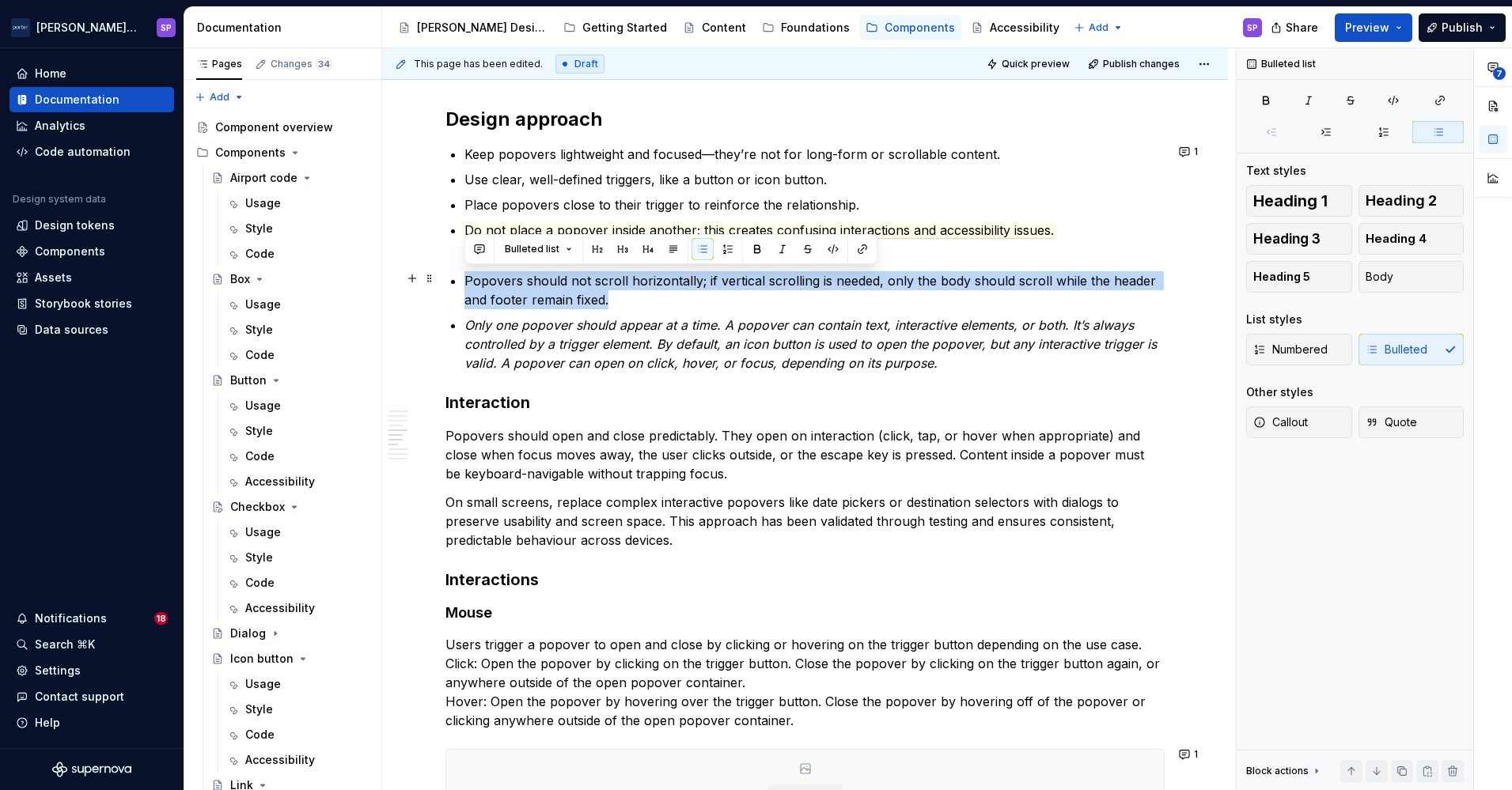
drag, startPoint x: 658, startPoint y: 276, endPoint x: 651, endPoint y: 323, distance: 47.5
click at [651, 323] on ul "Keep popovers lightweight and focused—they’re not for long-form or scrollable c…" at bounding box center [814, 259] width 700 height 228
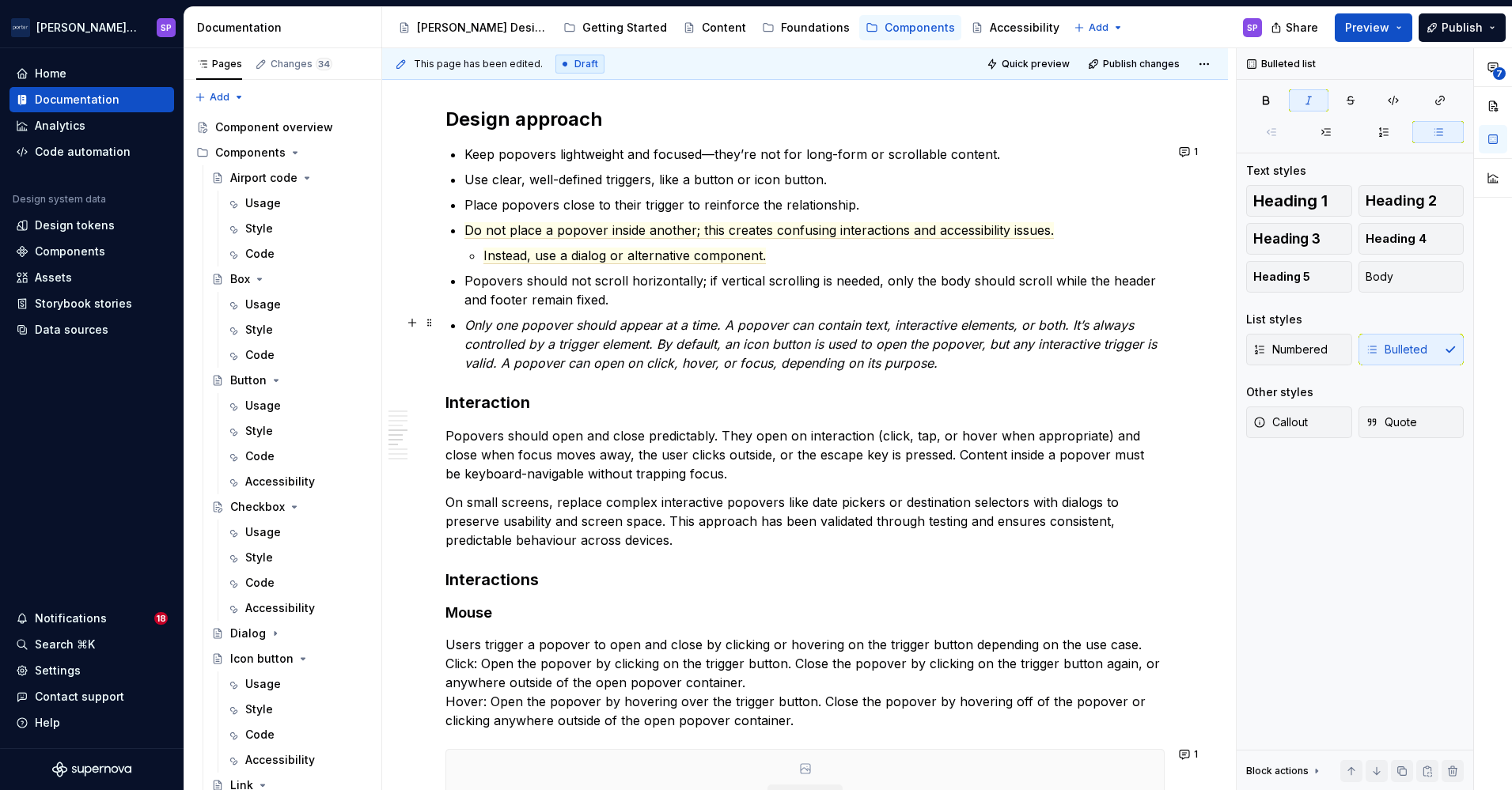
click at [651, 323] on em "Only one popover should appear at a time. A popover can contain text, interacti…" at bounding box center [813, 344] width 697 height 54
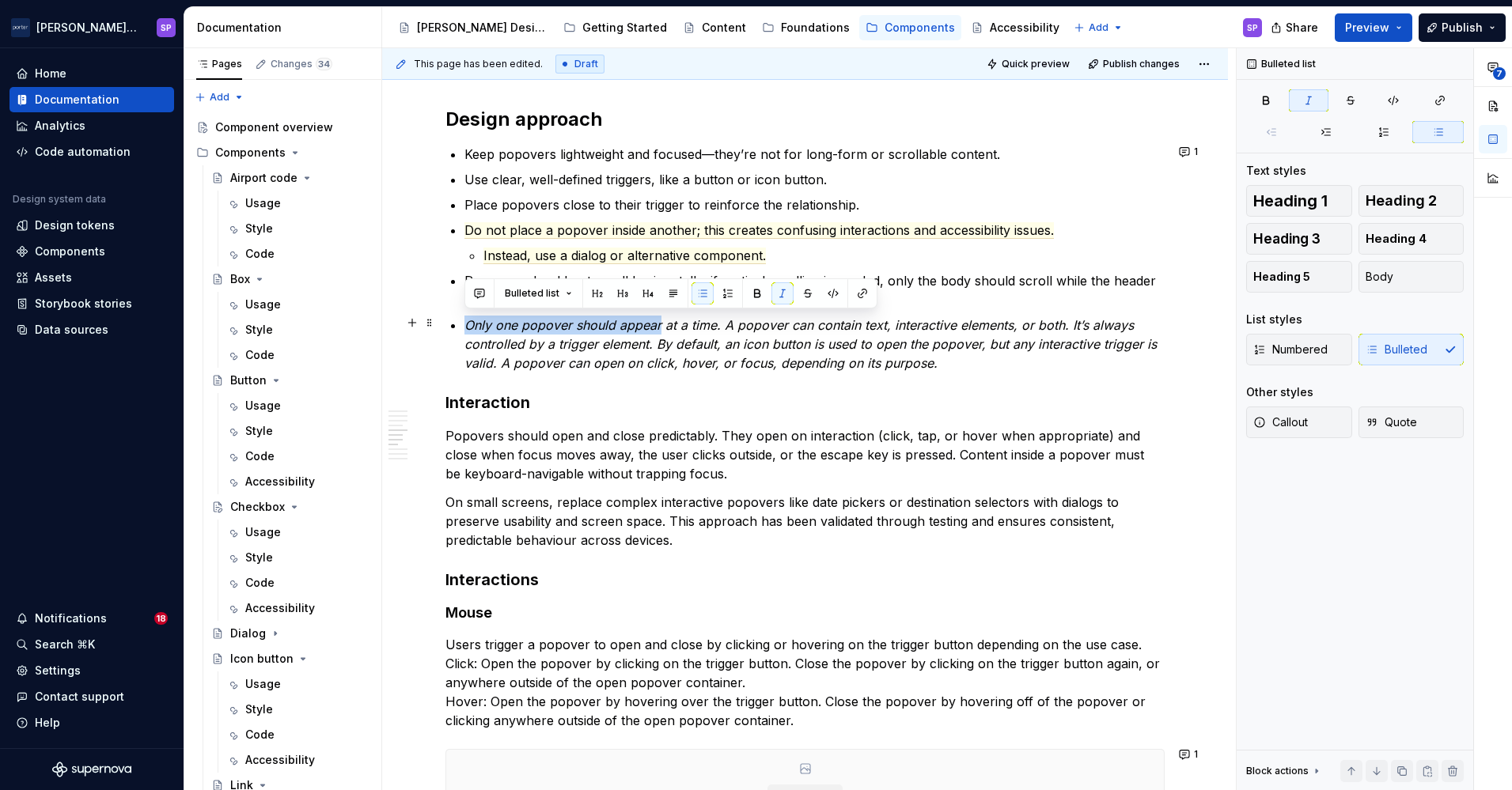
drag, startPoint x: 651, startPoint y: 323, endPoint x: 481, endPoint y: 319, distance: 170.0
click at [481, 319] on em "Only one popover should appear at a time. A popover can contain text, interacti…" at bounding box center [813, 344] width 697 height 54
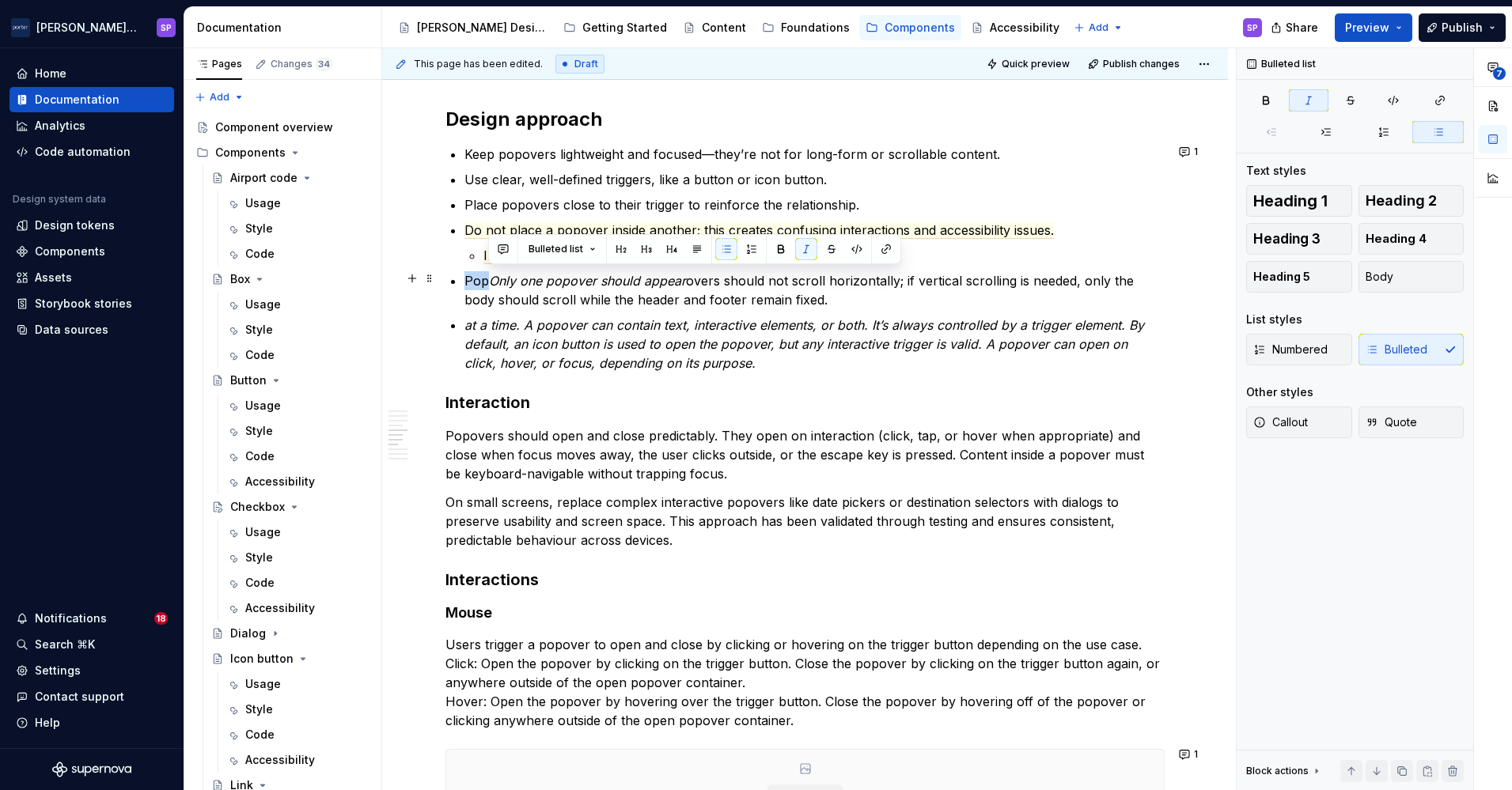
click at [489, 273] on em "Only one popover should appear" at bounding box center [587, 281] width 197 height 16
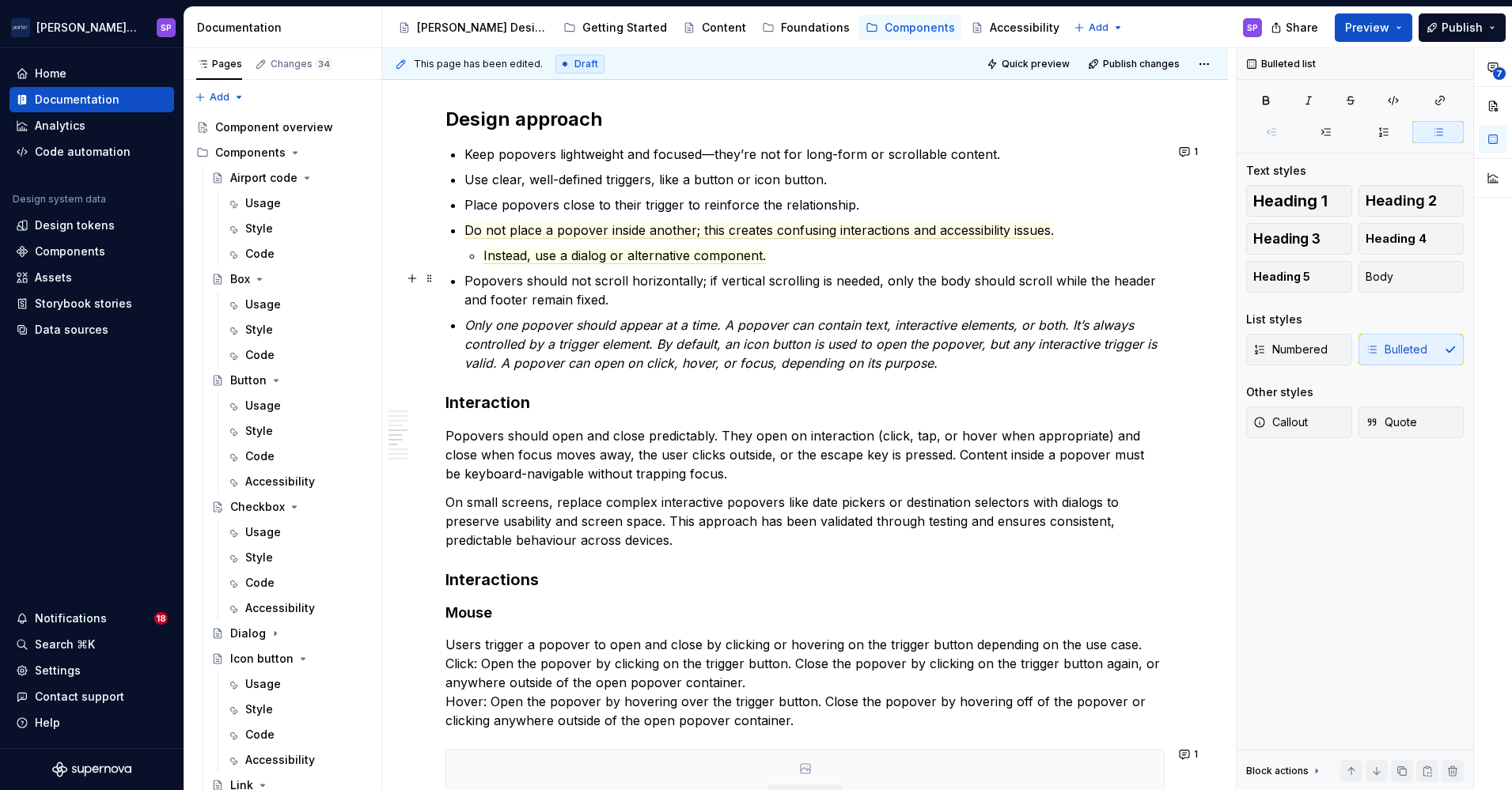
click at [488, 287] on p "Popovers should not scroll horizontally; if vertical scrolling is needed, only …" at bounding box center [814, 290] width 700 height 38
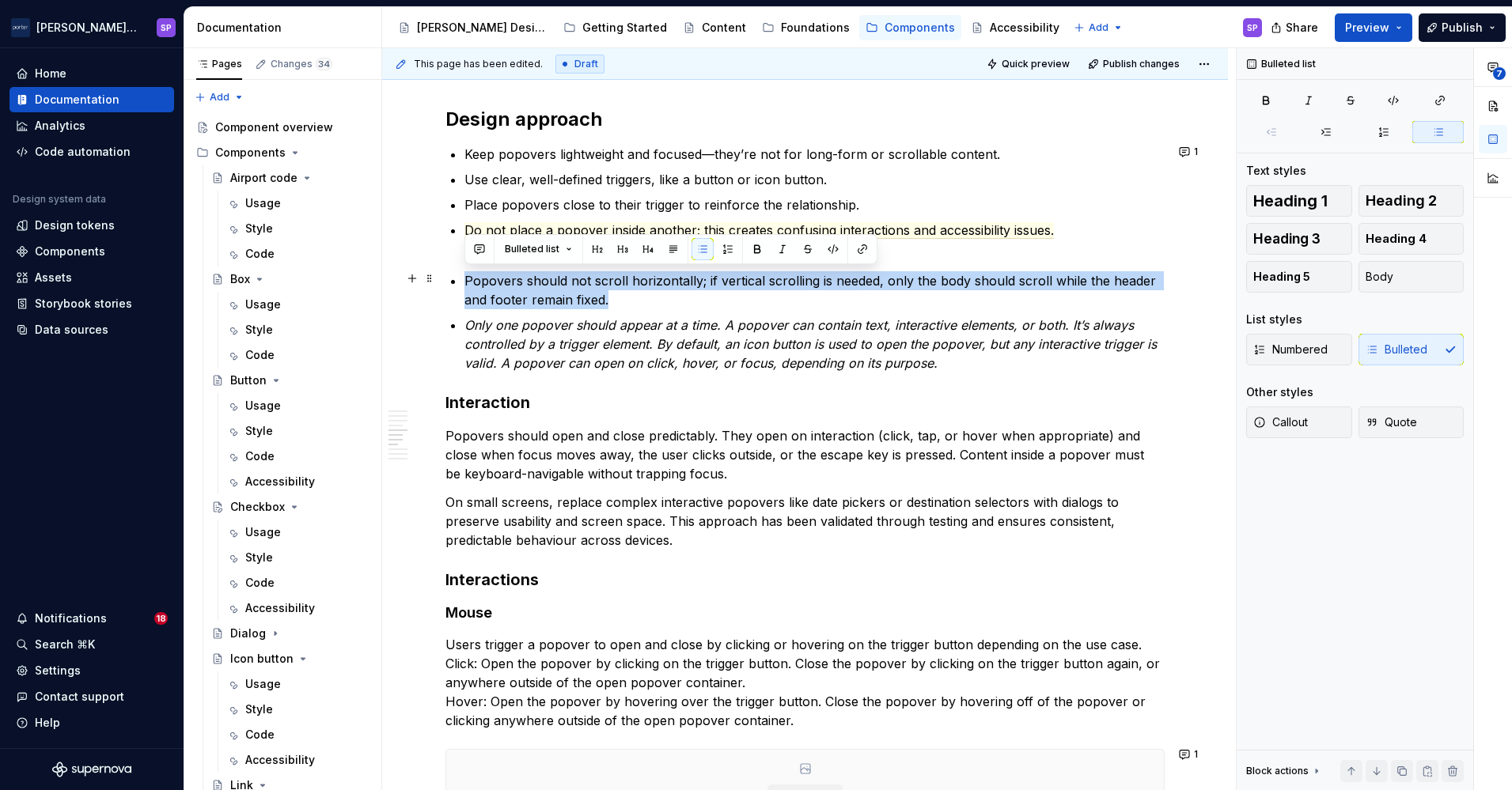
click at [488, 287] on p "Popovers should not scroll horizontally; if vertical scrolling is needed, only …" at bounding box center [814, 290] width 700 height 38
click at [479, 247] on button "button" at bounding box center [479, 249] width 22 height 22
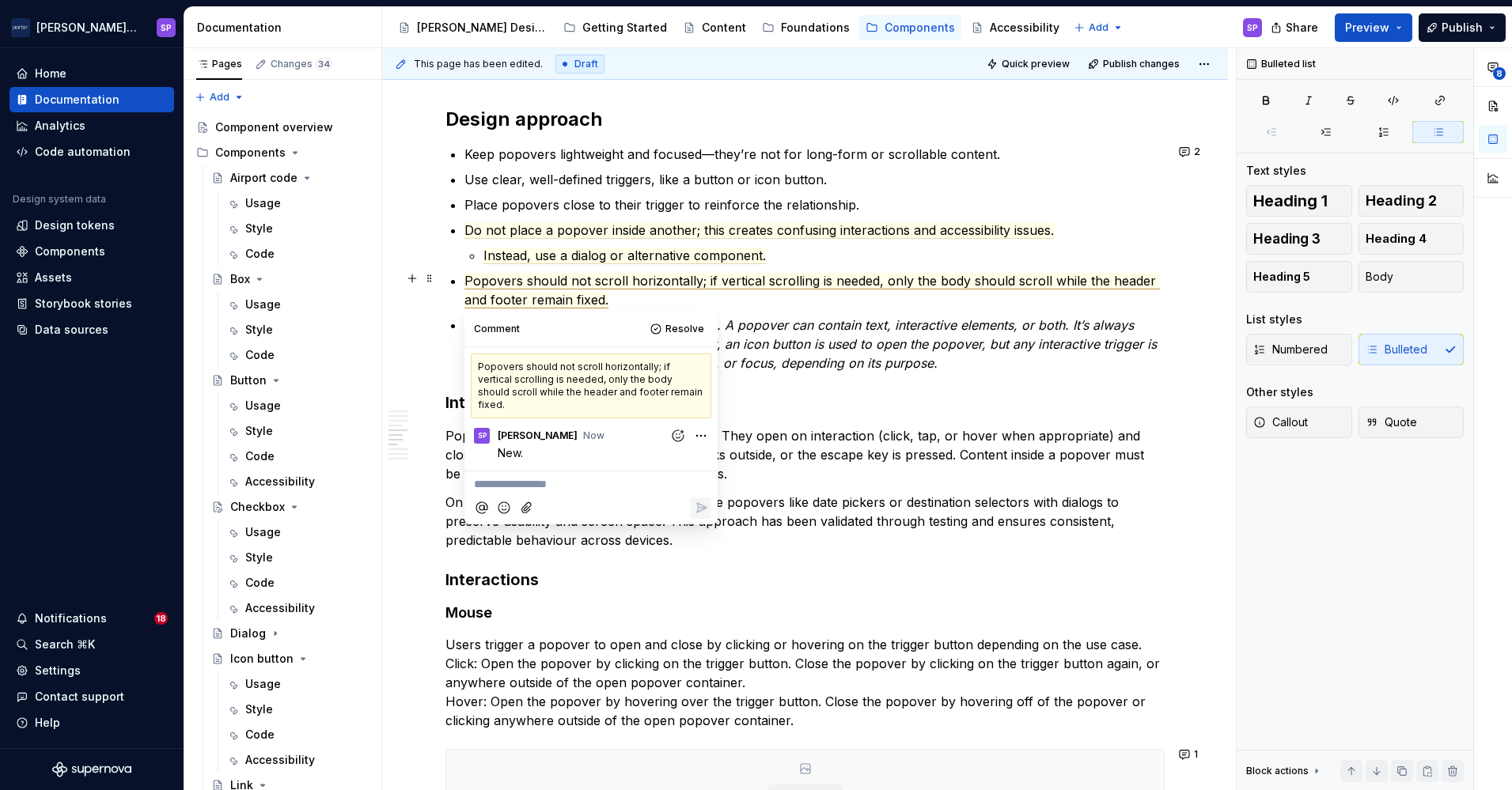
click at [656, 297] on p "Popovers should not scroll horizontally; if vertical scrolling is needed, only …" at bounding box center [814, 290] width 700 height 38
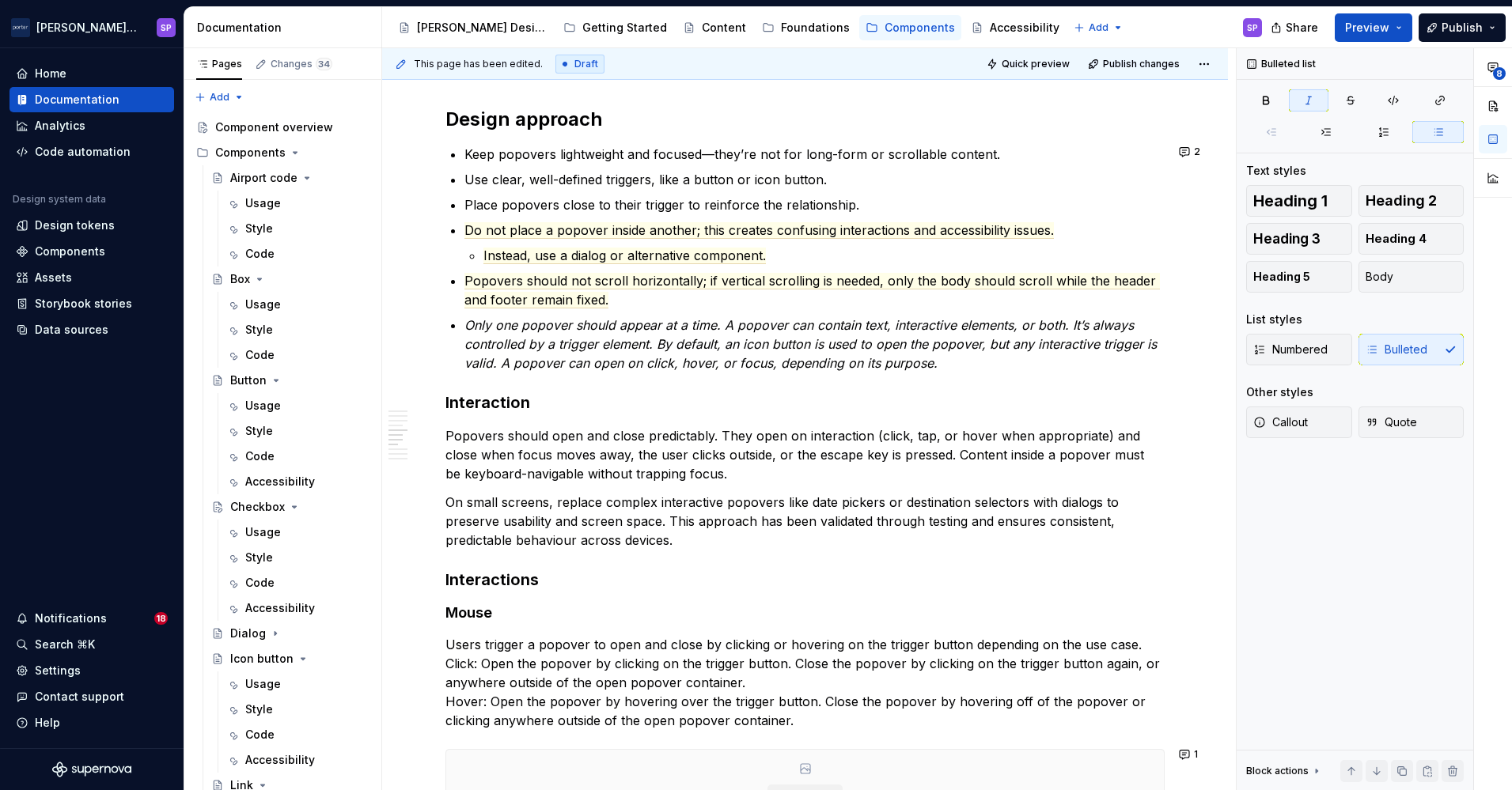
click at [551, 351] on p "Only one popover should appear at a time. A popover can contain text, interacti…" at bounding box center [814, 343] width 700 height 56
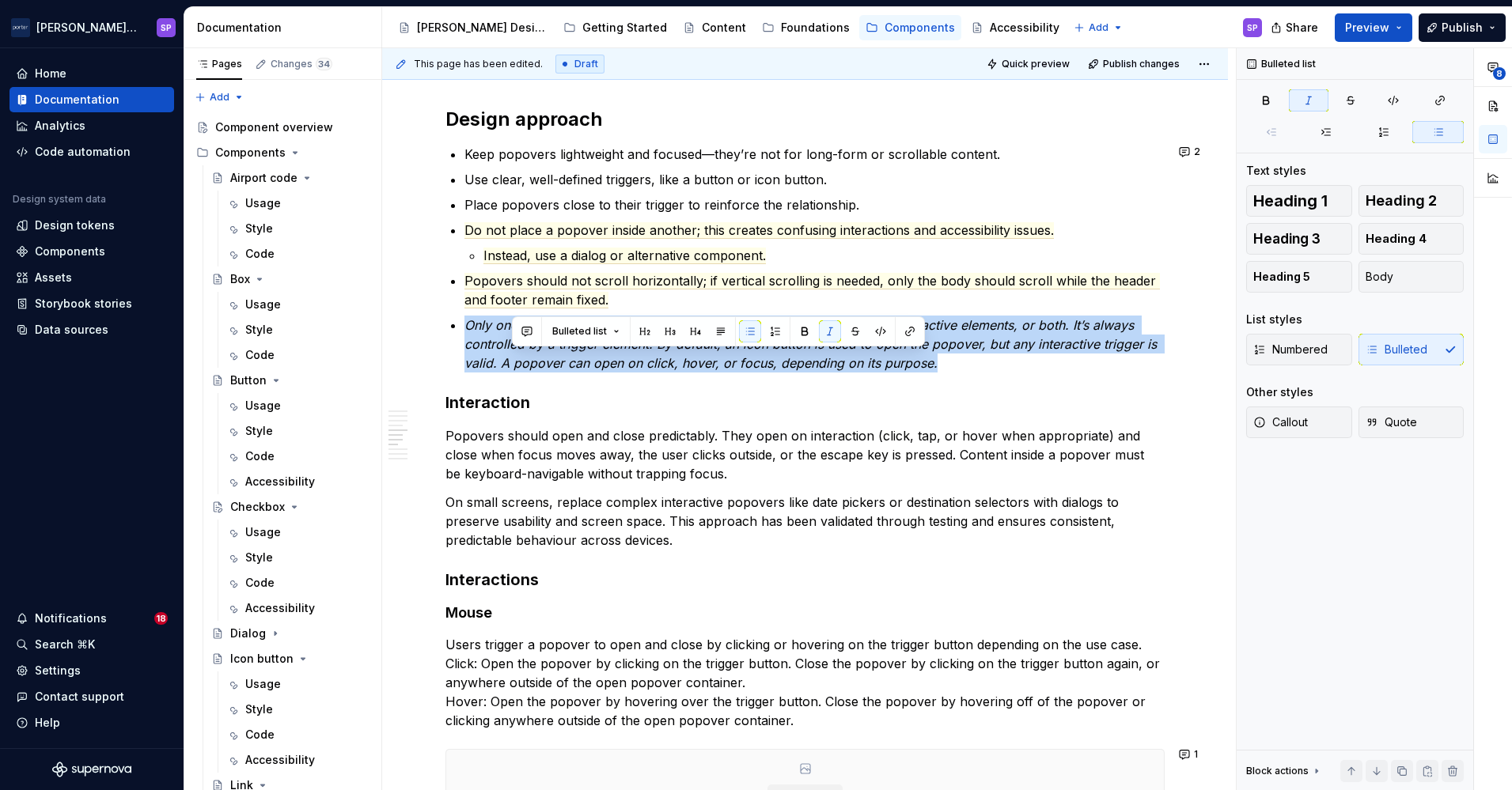
click at [551, 351] on p "Only one popover should appear at a time. A popover can contain text, interacti…" at bounding box center [814, 343] width 700 height 56
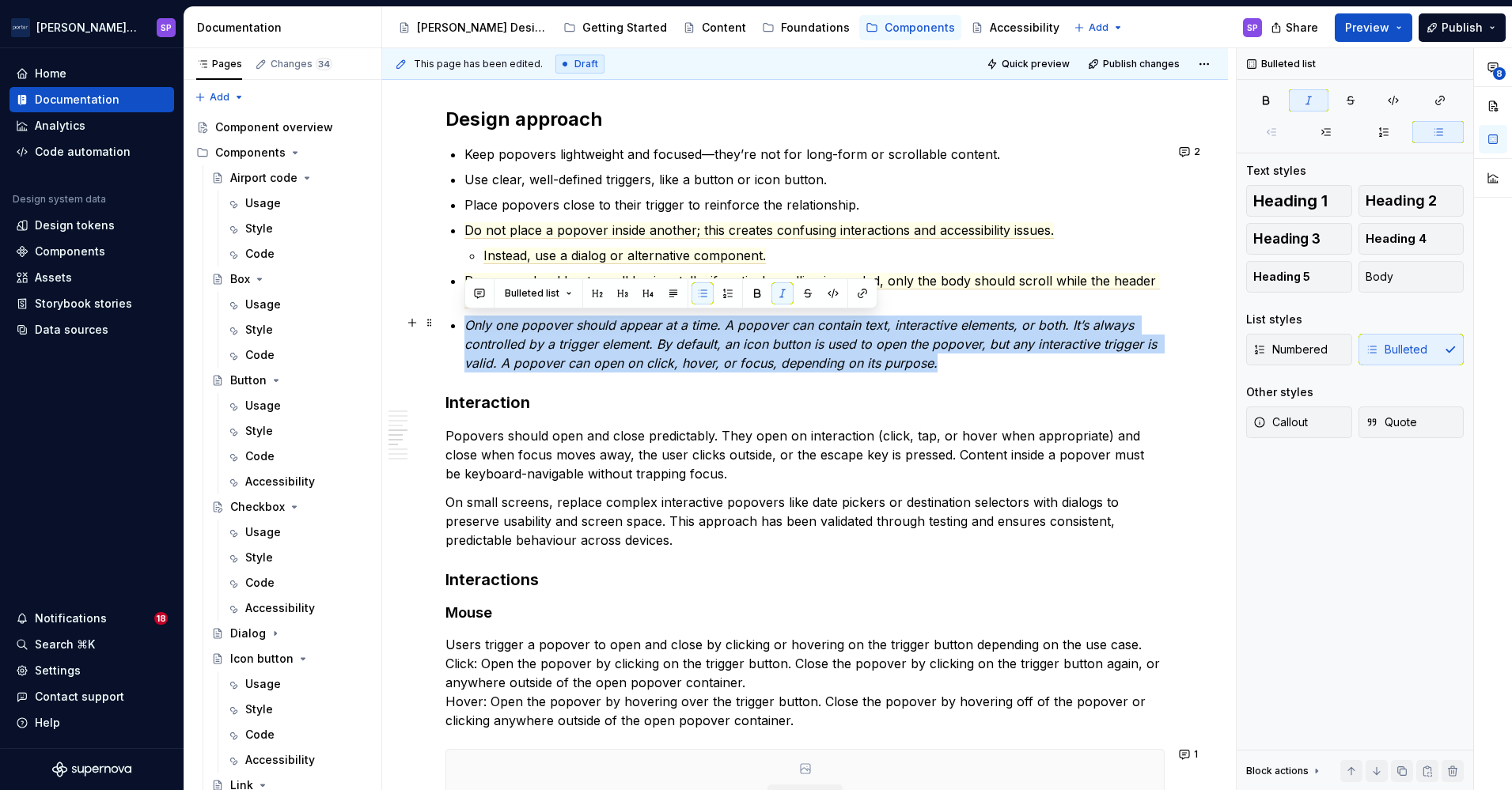
click at [683, 360] on em "Only one popover should appear at a time. A popover can contain text, interacti…" at bounding box center [813, 344] width 697 height 54
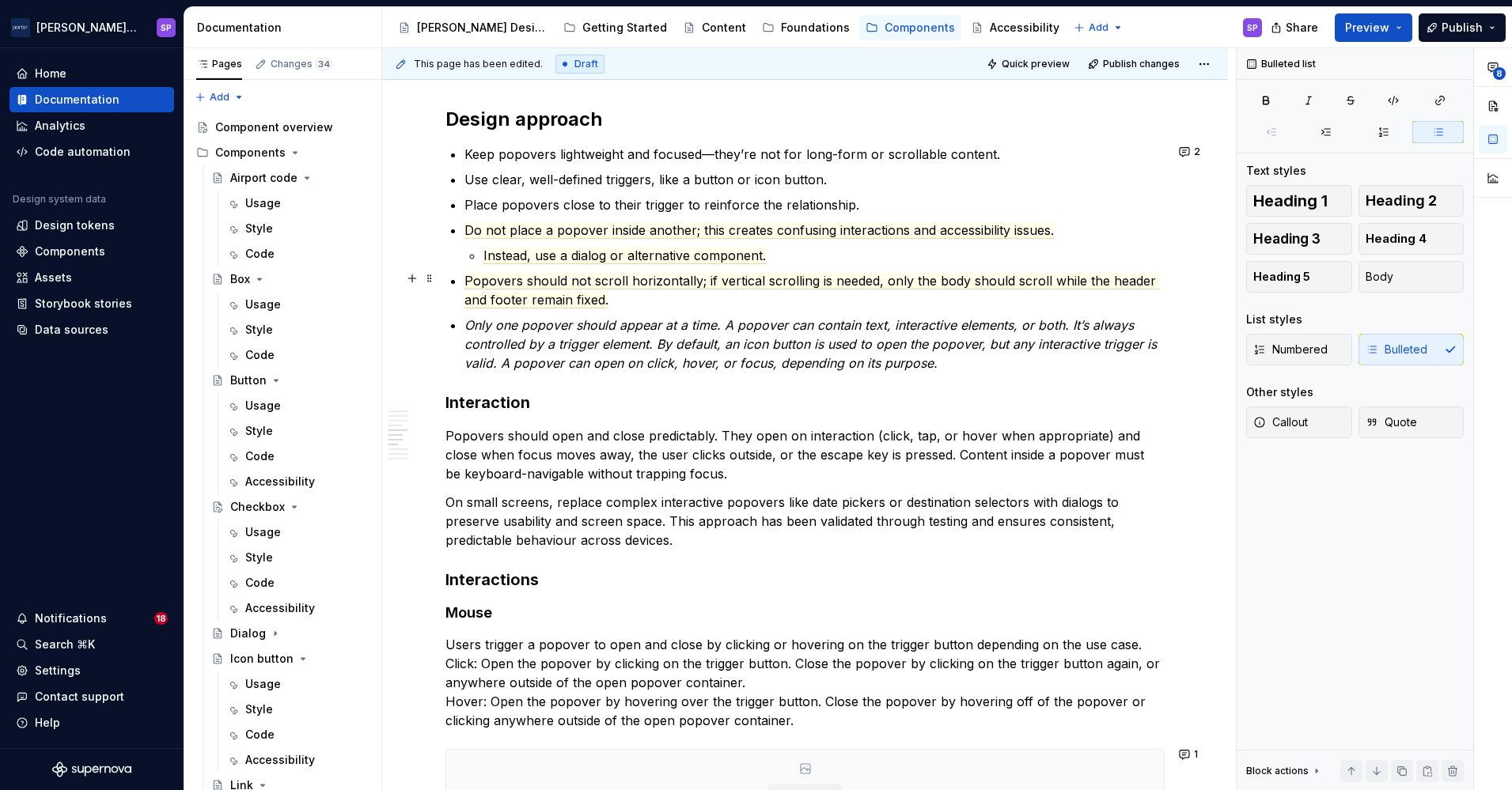
click at [897, 293] on p "Popovers should not scroll horizontally; if vertical scrolling is needed, only …" at bounding box center [814, 290] width 700 height 38
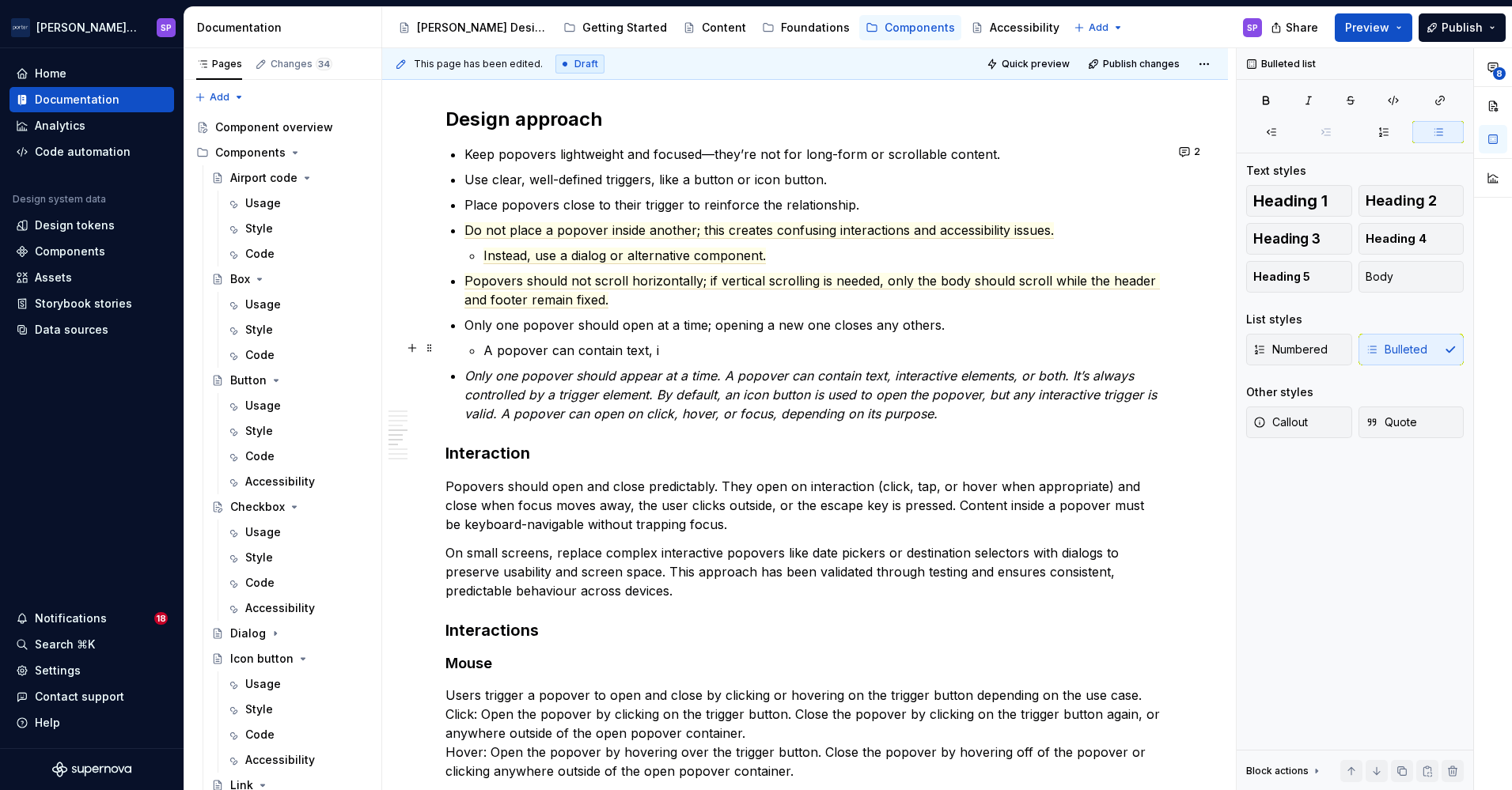
click at [493, 346] on p "A popover can contain text, i" at bounding box center [823, 350] width 681 height 19
click at [978, 315] on p "Only one popover should open at a time; opening a new one closes any others" at bounding box center [814, 325] width 700 height 19
click at [947, 341] on p "A popover can contain text, i" at bounding box center [814, 350] width 700 height 19
click at [901, 346] on p "A popover can contain text, interactive elements, or both. It’s always triggere…" at bounding box center [814, 350] width 700 height 19
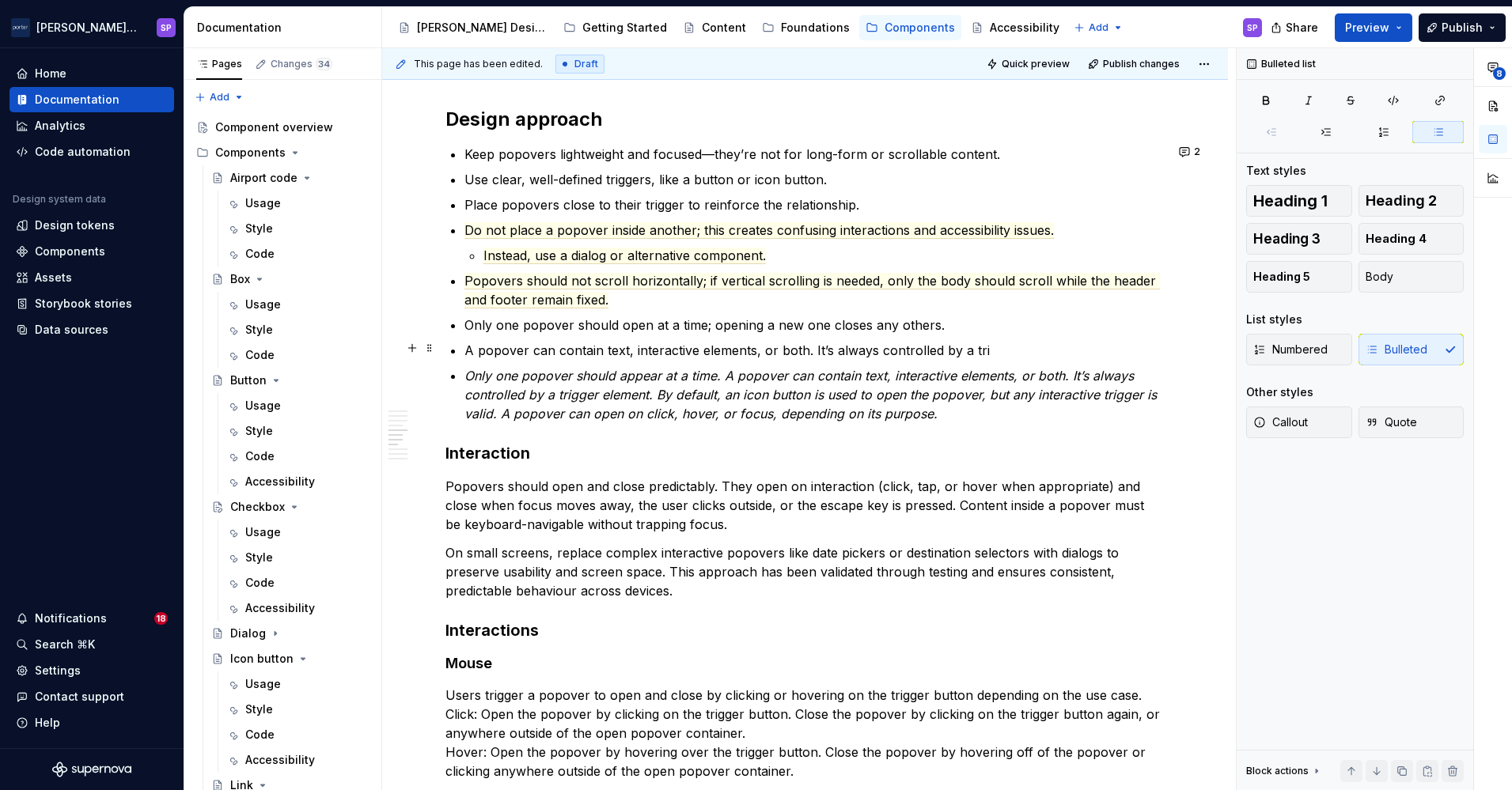
click at [1000, 345] on p "A popover can contain text, interactive elements, or both. It’s always controll…" at bounding box center [814, 350] width 700 height 19
click at [810, 376] on em "Only one popover should appear at a time. A popover can contain text, interacti…" at bounding box center [813, 395] width 697 height 54
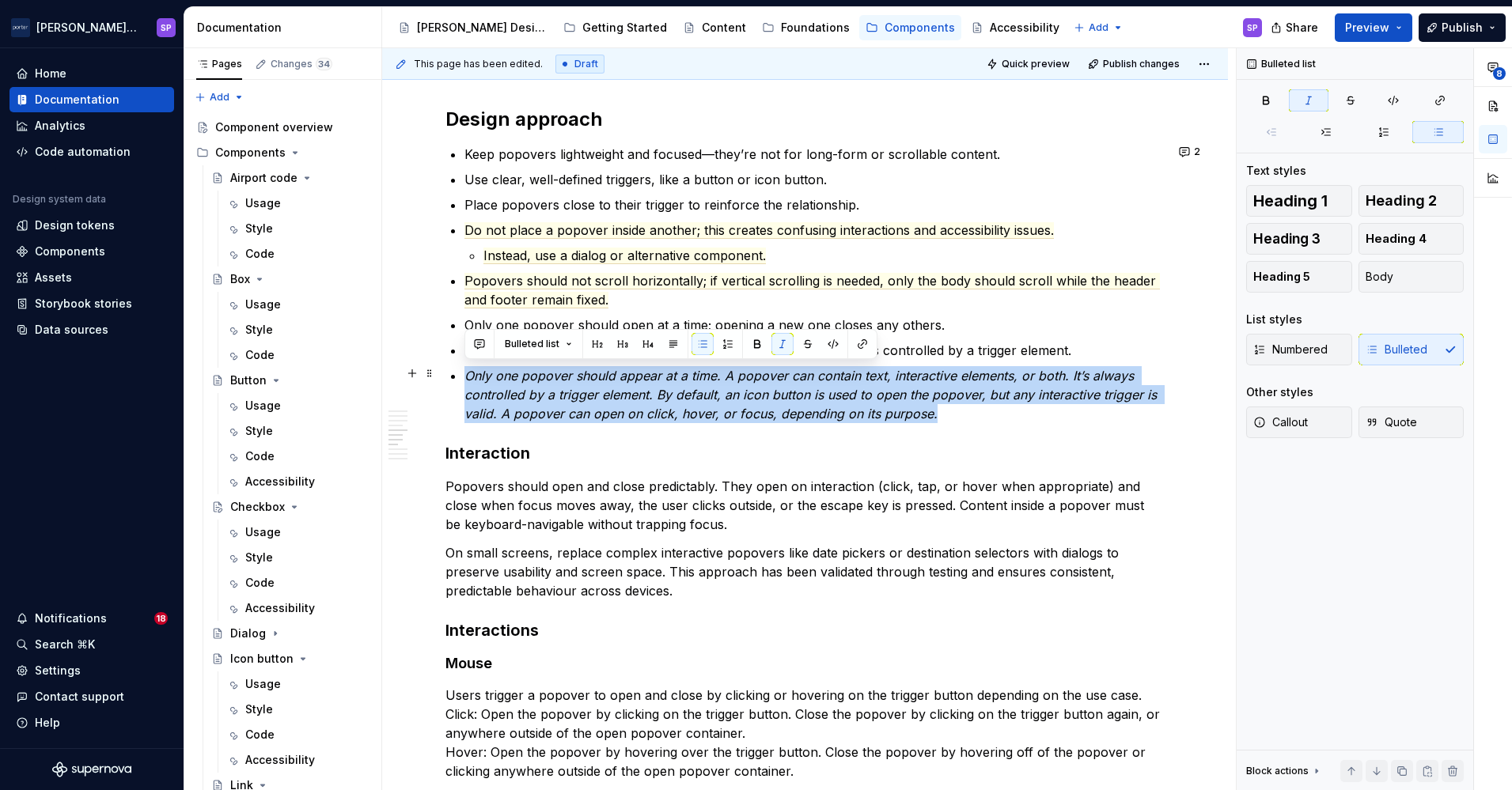
click at [810, 376] on em "Only one popover should appear at a time. A popover can contain text, interacti…" at bounding box center [813, 395] width 697 height 54
click at [782, 394] on em "Only one popover should appear at a time. A popover can contain text, interacti…" at bounding box center [813, 395] width 697 height 54
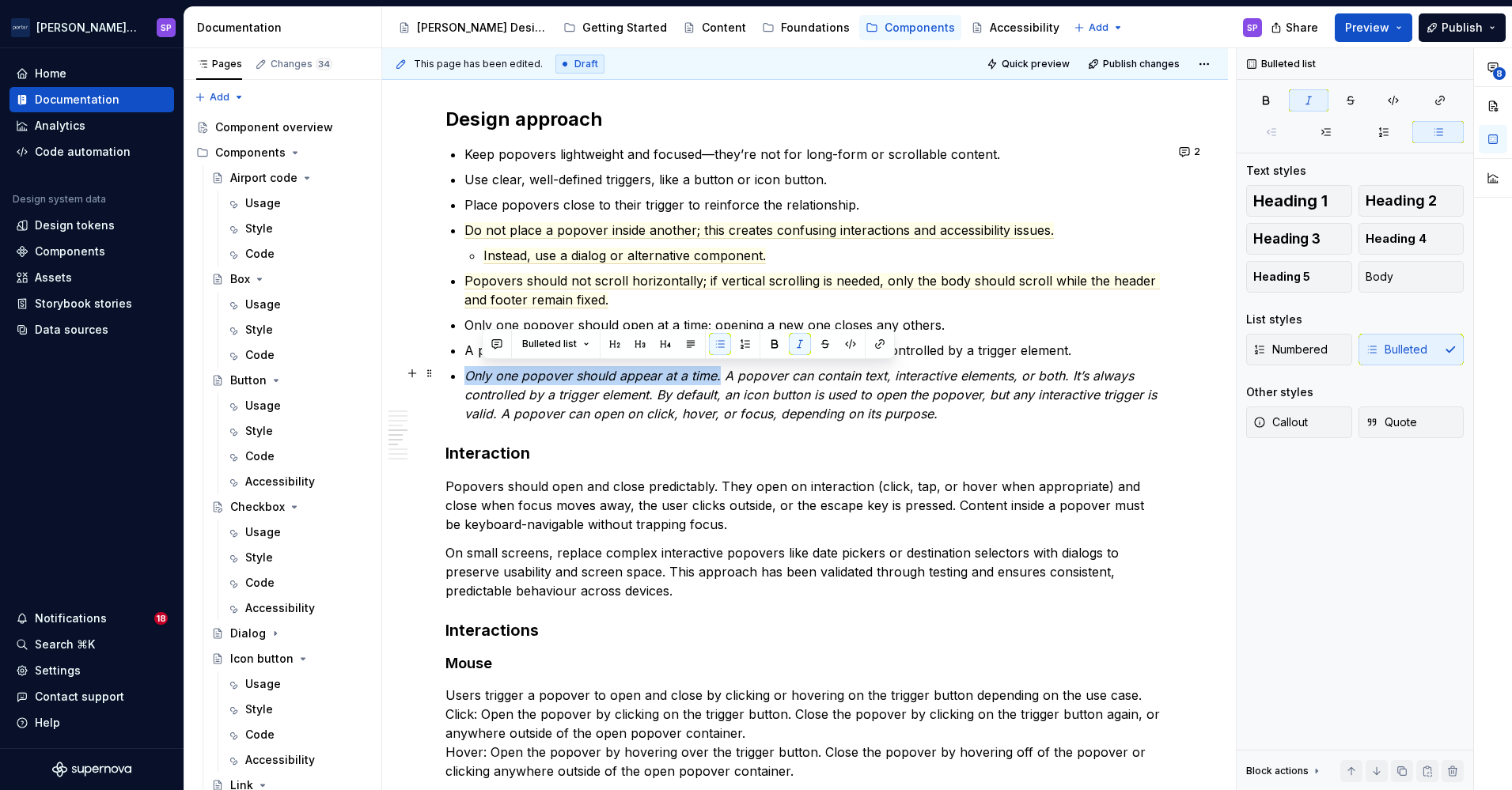
drag, startPoint x: 720, startPoint y: 375, endPoint x: 450, endPoint y: 374, distance: 270.0
click at [465, 374] on li "Only one popover should appear at a time. A popover can contain text, interacti…" at bounding box center [814, 394] width 700 height 56
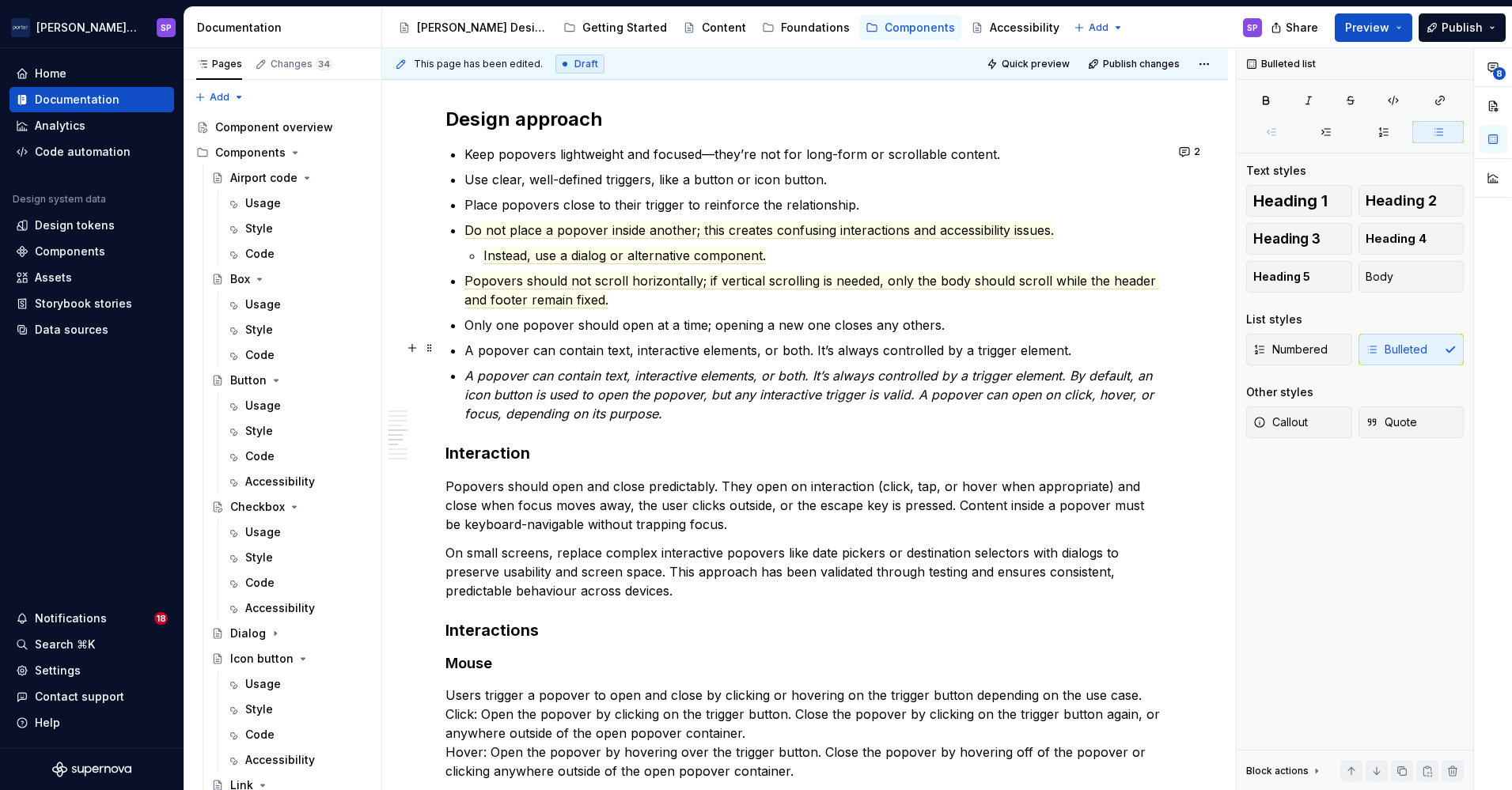
click at [1123, 355] on p "A popover can contain text, interactive elements, or both. It’s always controll…" at bounding box center [814, 350] width 700 height 19
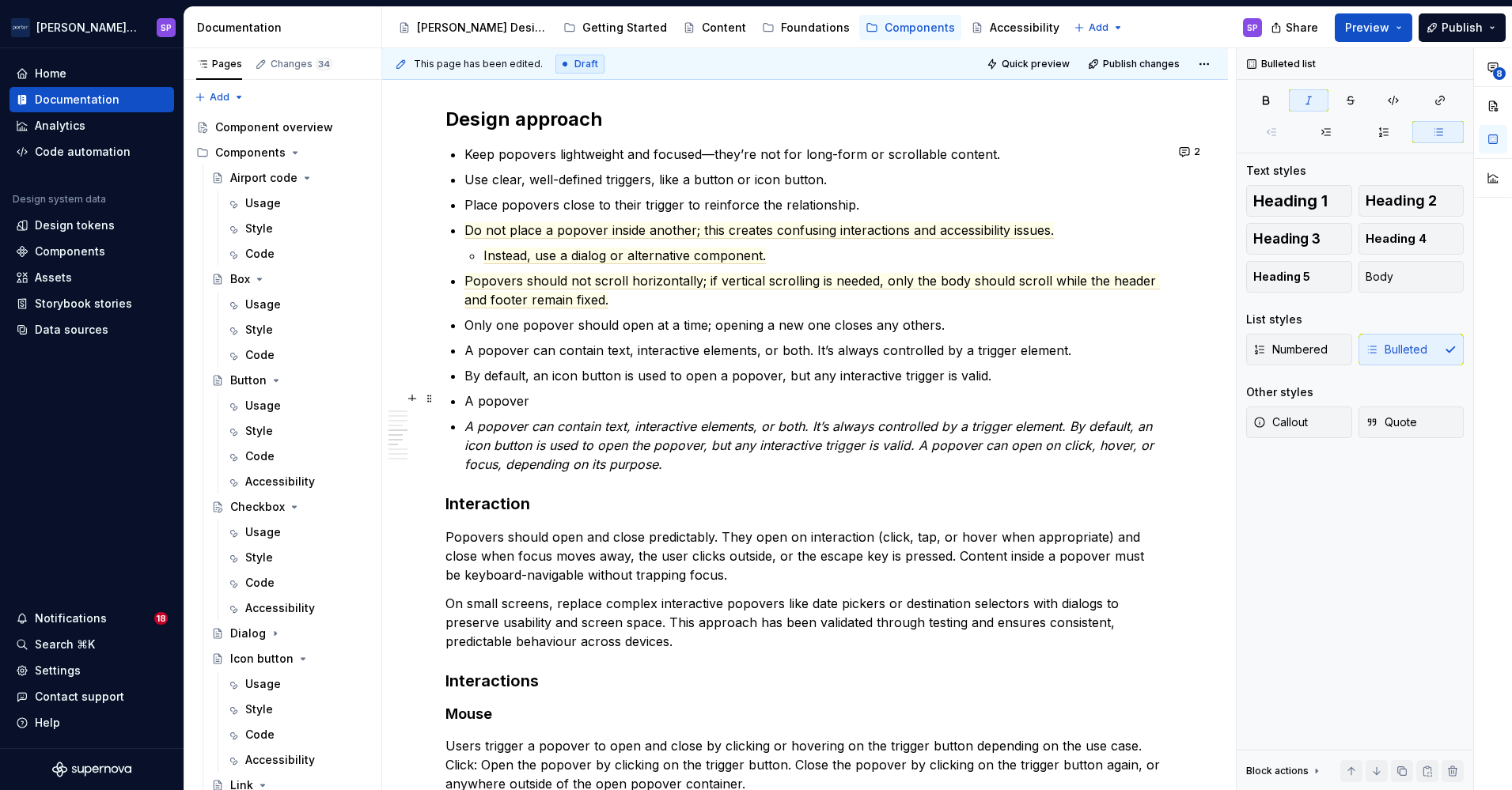
drag, startPoint x: 671, startPoint y: 463, endPoint x: 461, endPoint y: 387, distance: 223.3
drag, startPoint x: 461, startPoint y: 387, endPoint x: 742, endPoint y: 441, distance: 286.1
click at [742, 441] on em "A popover can contain text, interactive elements, or both. It’s always controll…" at bounding box center [811, 445] width 693 height 54
click at [705, 469] on p "A popover can contain text, interactive elements, or both. It’s always controll…" at bounding box center [814, 444] width 700 height 56
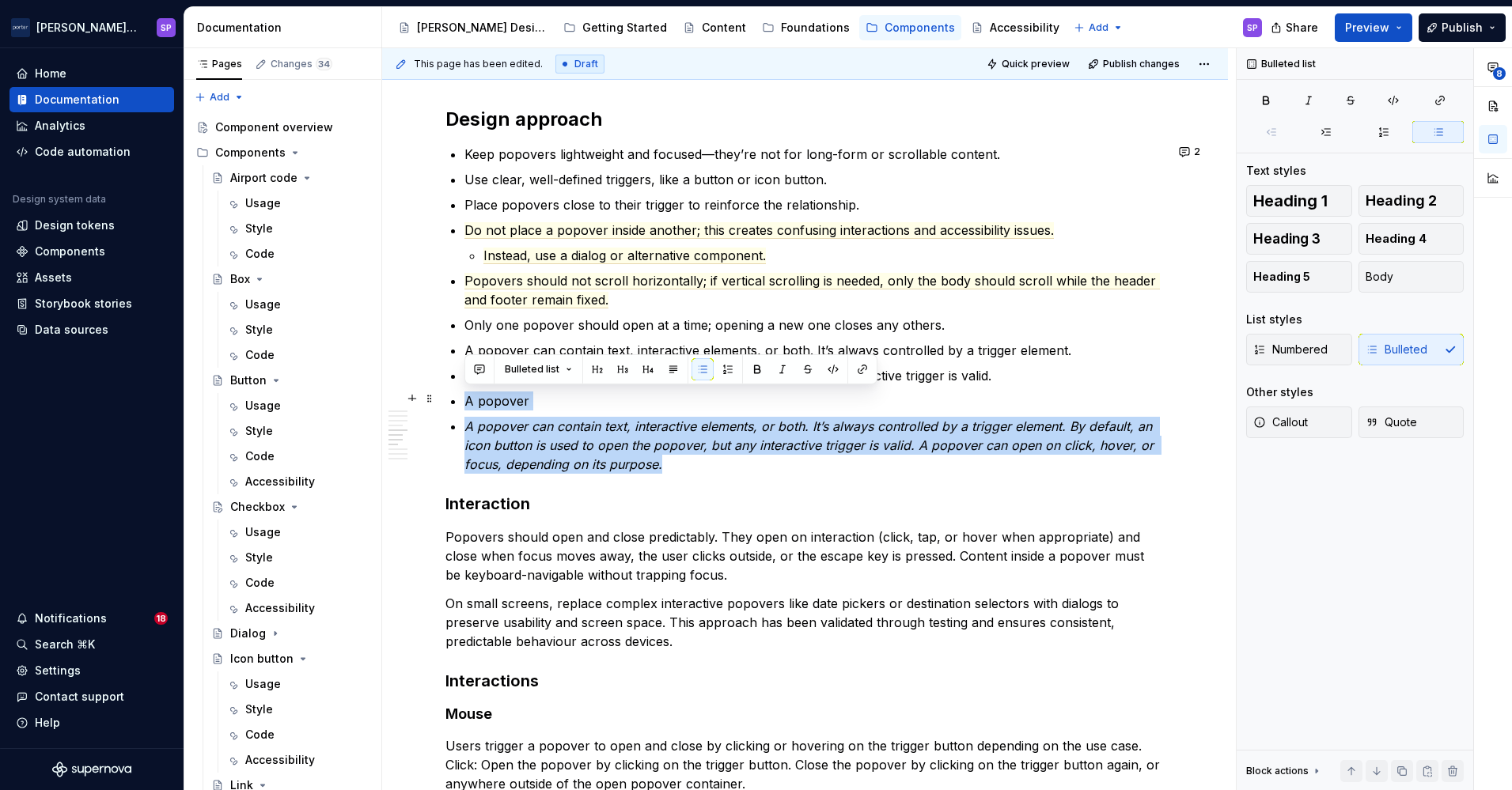
drag, startPoint x: 696, startPoint y: 466, endPoint x: 456, endPoint y: 396, distance: 250.0
click at [456, 396] on div "**********" at bounding box center [805, 207] width 720 height 2886
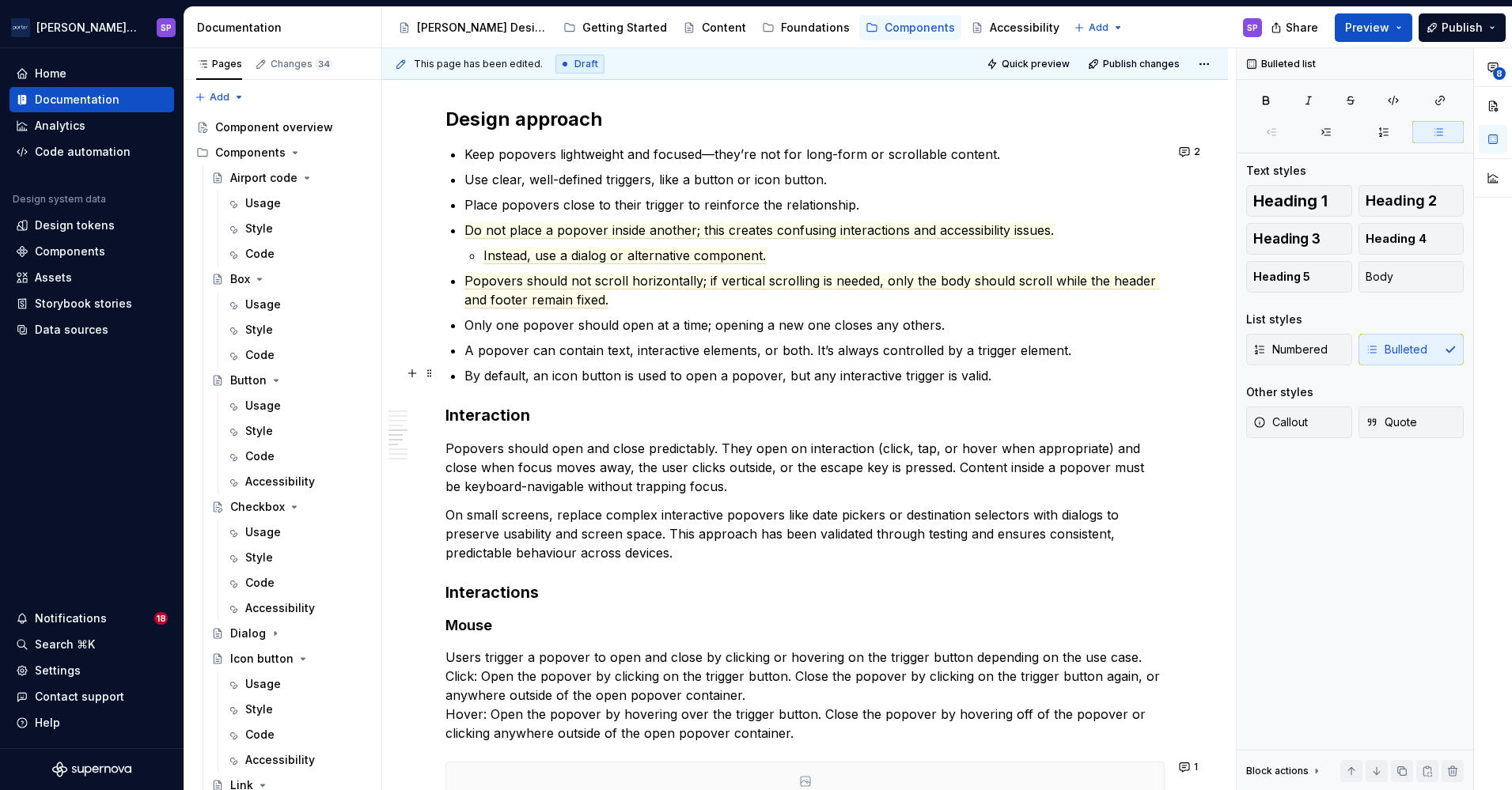
click at [458, 372] on div "**********" at bounding box center [805, 162] width 720 height 2797
click at [529, 374] on p "By default, an icon button is used to open a popover, but any interactive trigg…" at bounding box center [823, 375] width 681 height 19
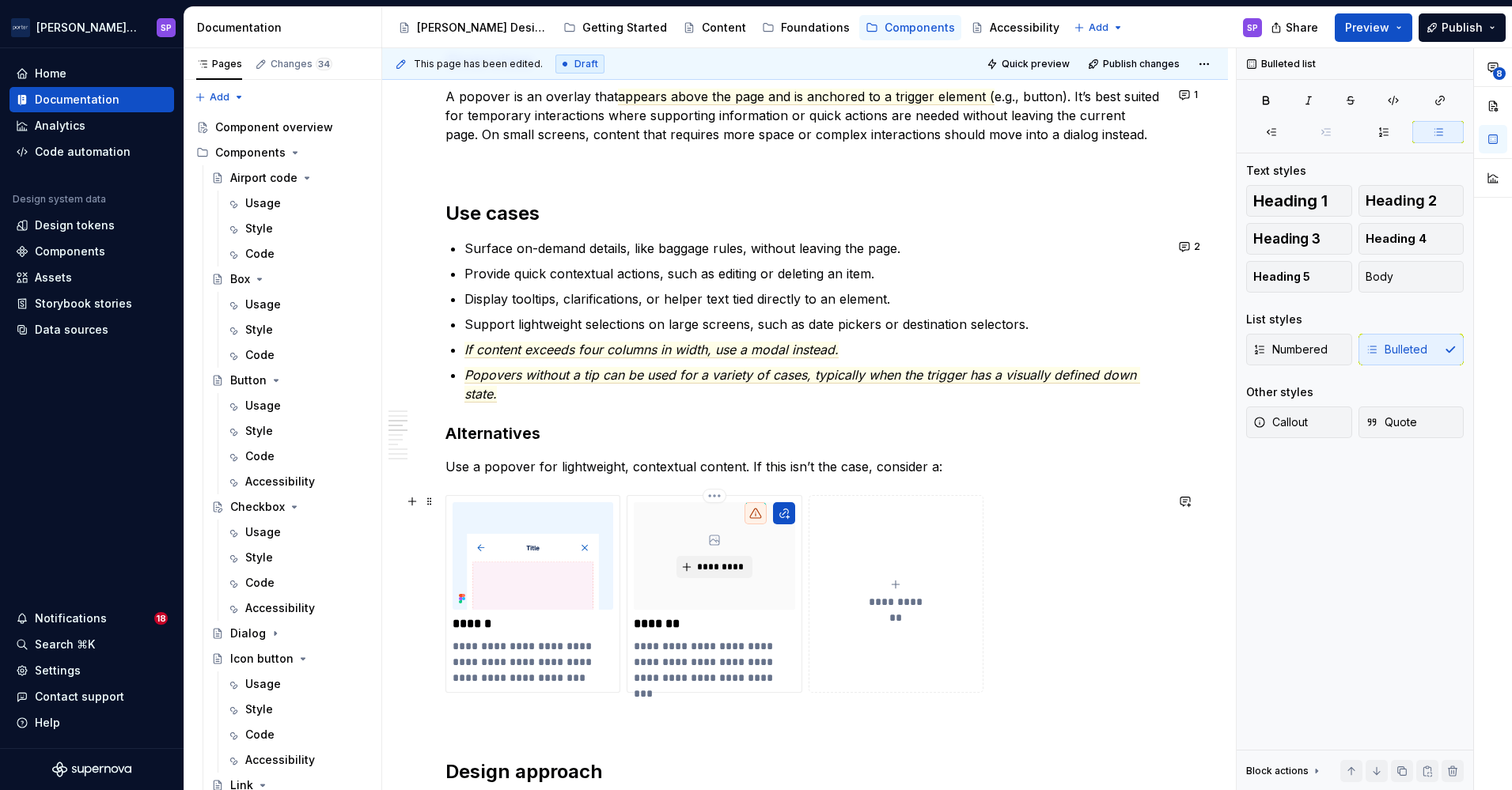
scroll to position [1068, 0]
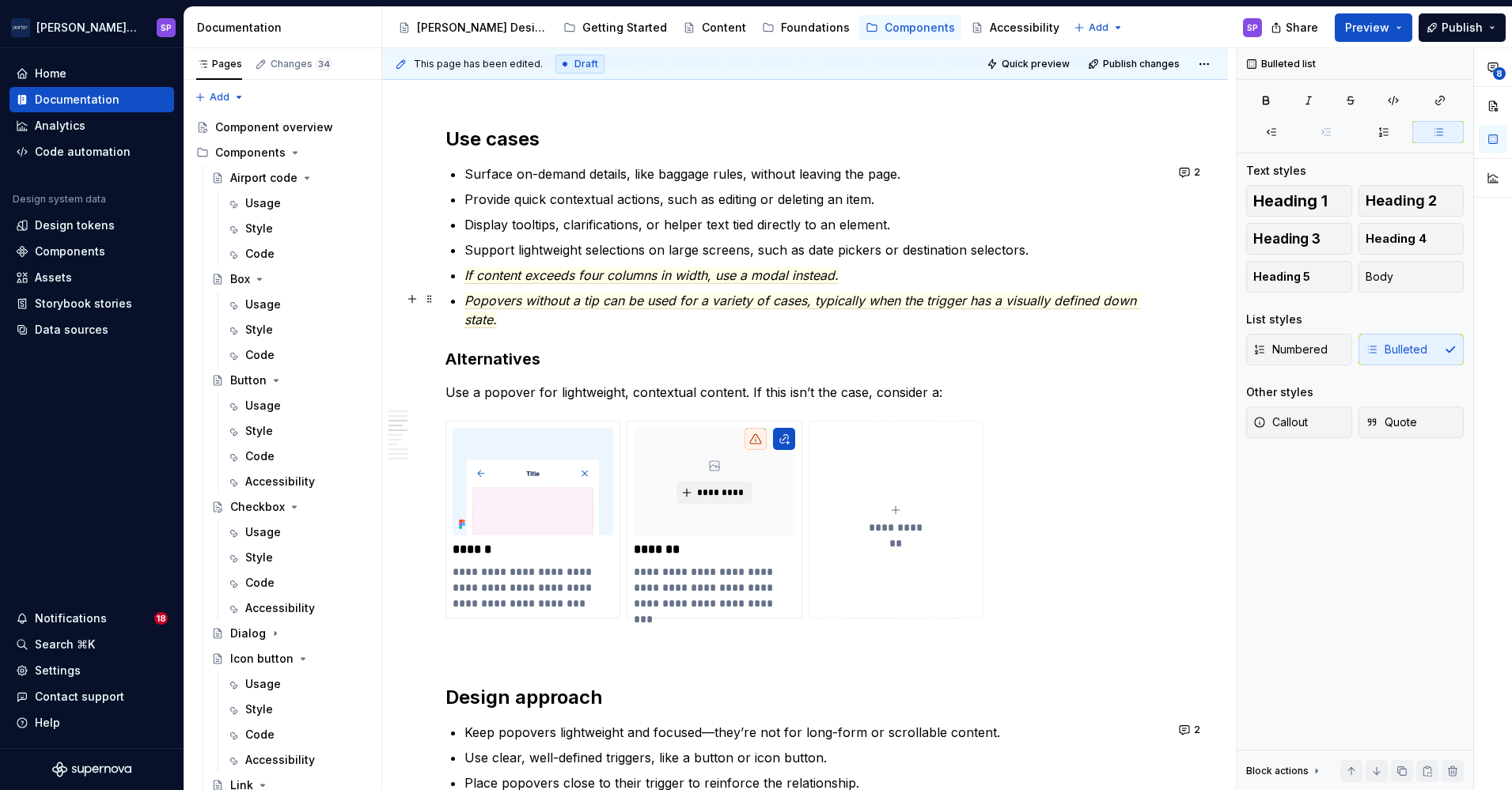
click at [459, 282] on div "**********" at bounding box center [805, 740] width 720 height 2797
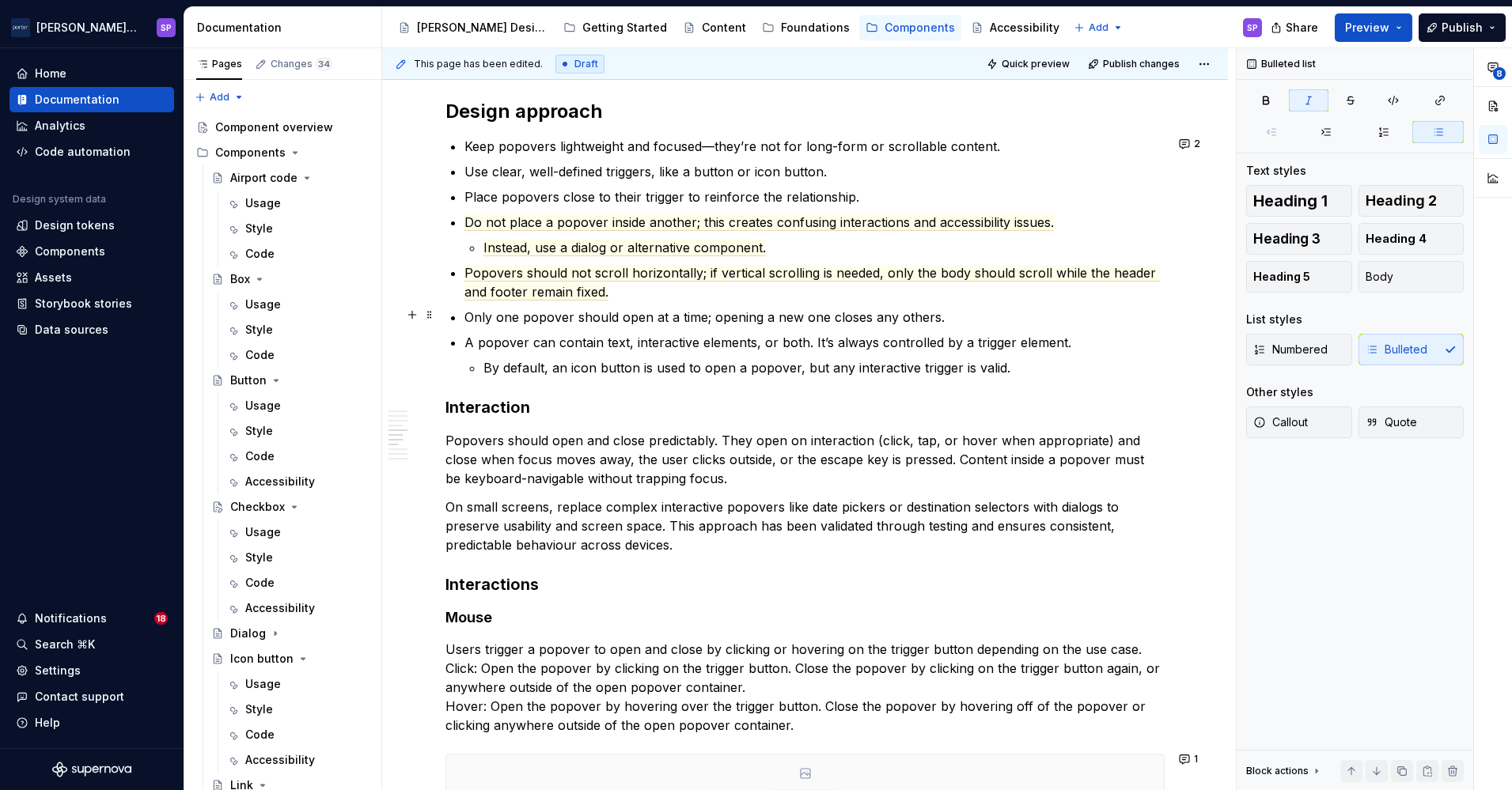
scroll to position [1655, 0]
click at [941, 169] on p "Use clear, well-defined triggers, like a button or icon button." at bounding box center [814, 170] width 700 height 19
click at [928, 192] on p "Place popovers close to their trigger to reinforce the relationship." at bounding box center [814, 195] width 700 height 19
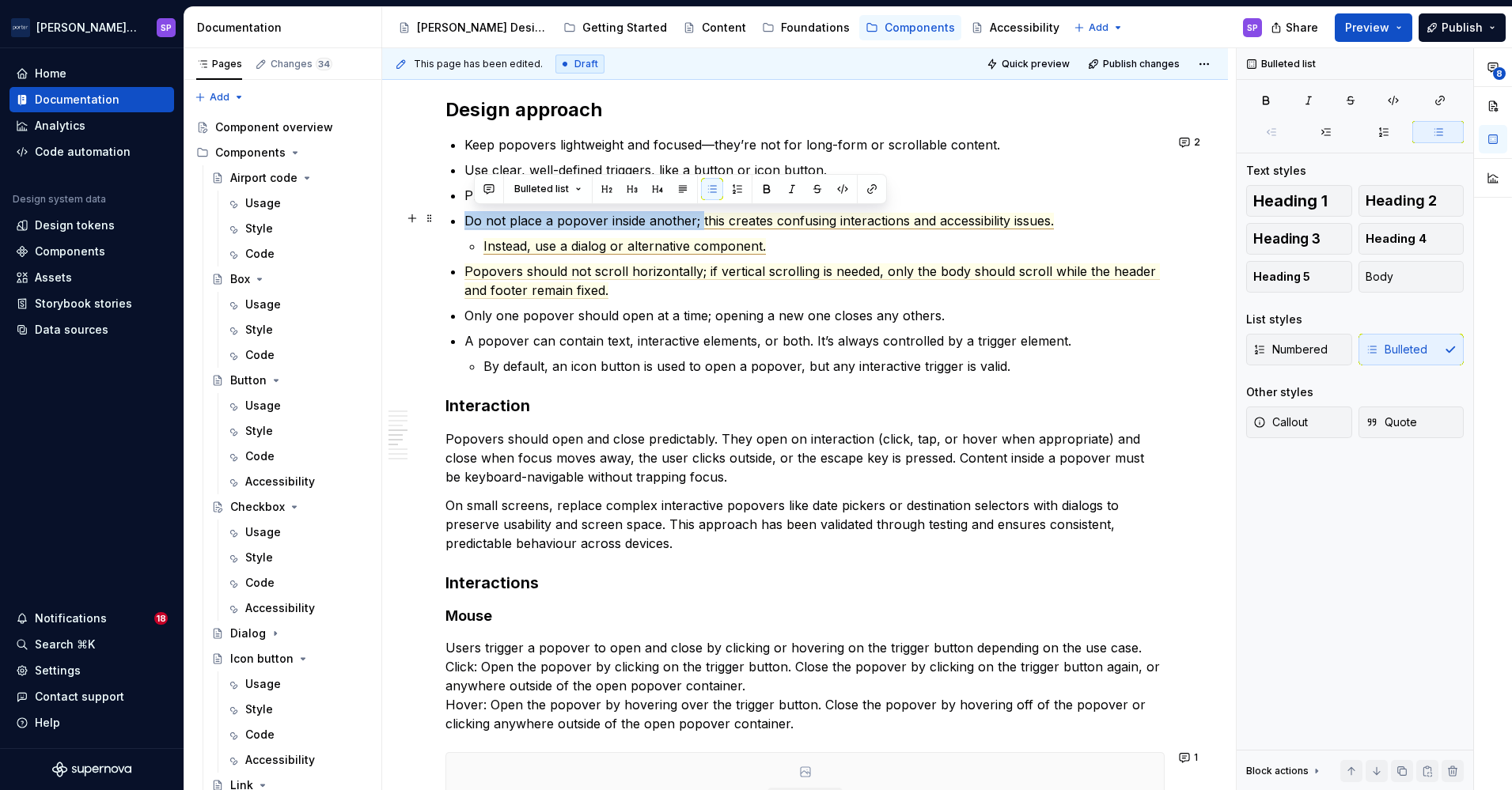
drag, startPoint x: 698, startPoint y: 220, endPoint x: 461, endPoint y: 224, distance: 237.0
click at [461, 224] on div "**********" at bounding box center [805, 153] width 720 height 2797
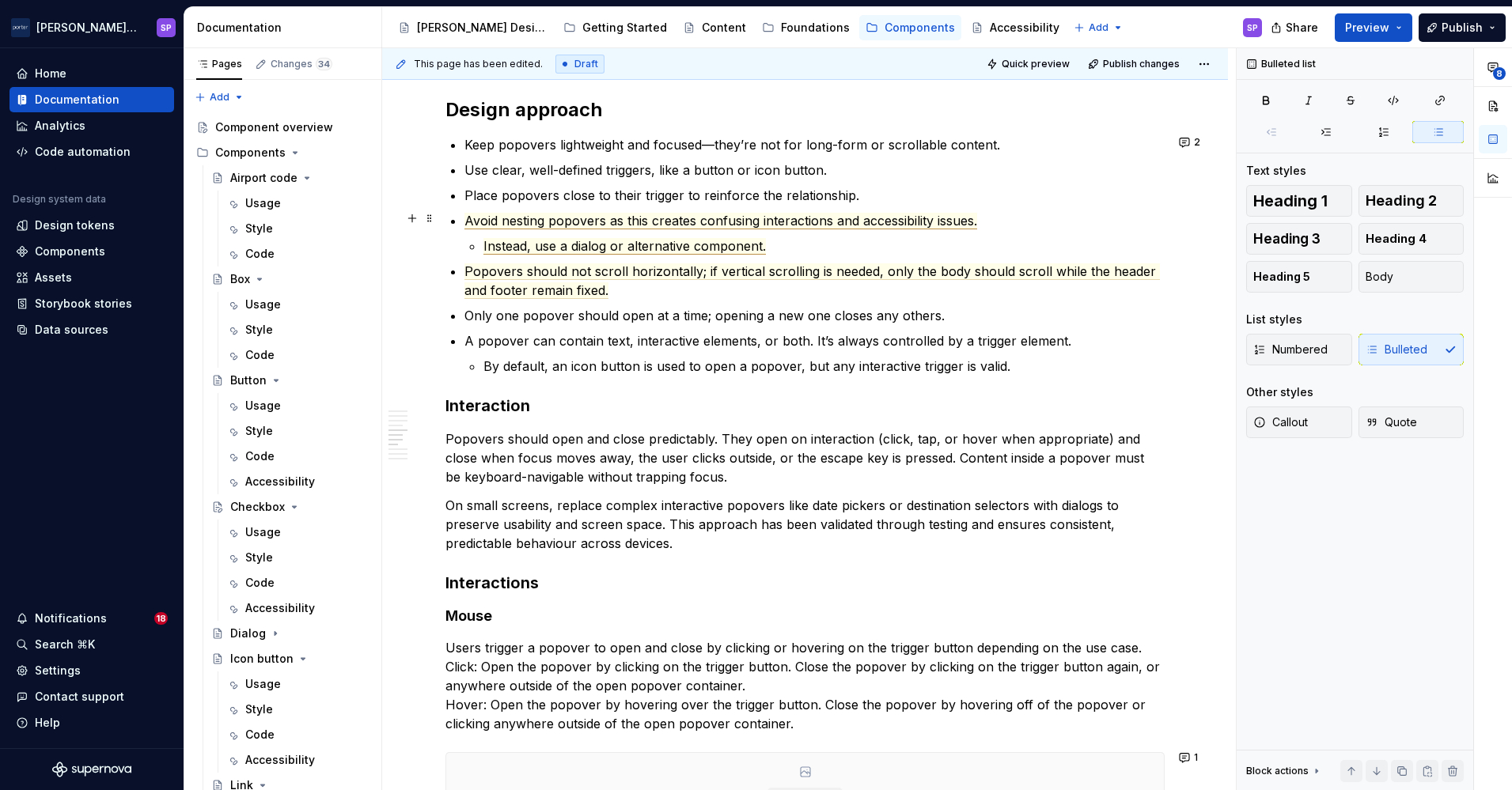
click at [691, 221] on span "Avoid nesting popovers as this creates confusing interactions and accessibility…" at bounding box center [721, 220] width 513 height 16
click at [479, 238] on li "Avoid nesting popovers as it creates confusing interactions and accessibility i…" at bounding box center [814, 233] width 700 height 44
click at [966, 186] on p "Place popovers close to their trigger to reinforce the relationship." at bounding box center [814, 195] width 700 height 19
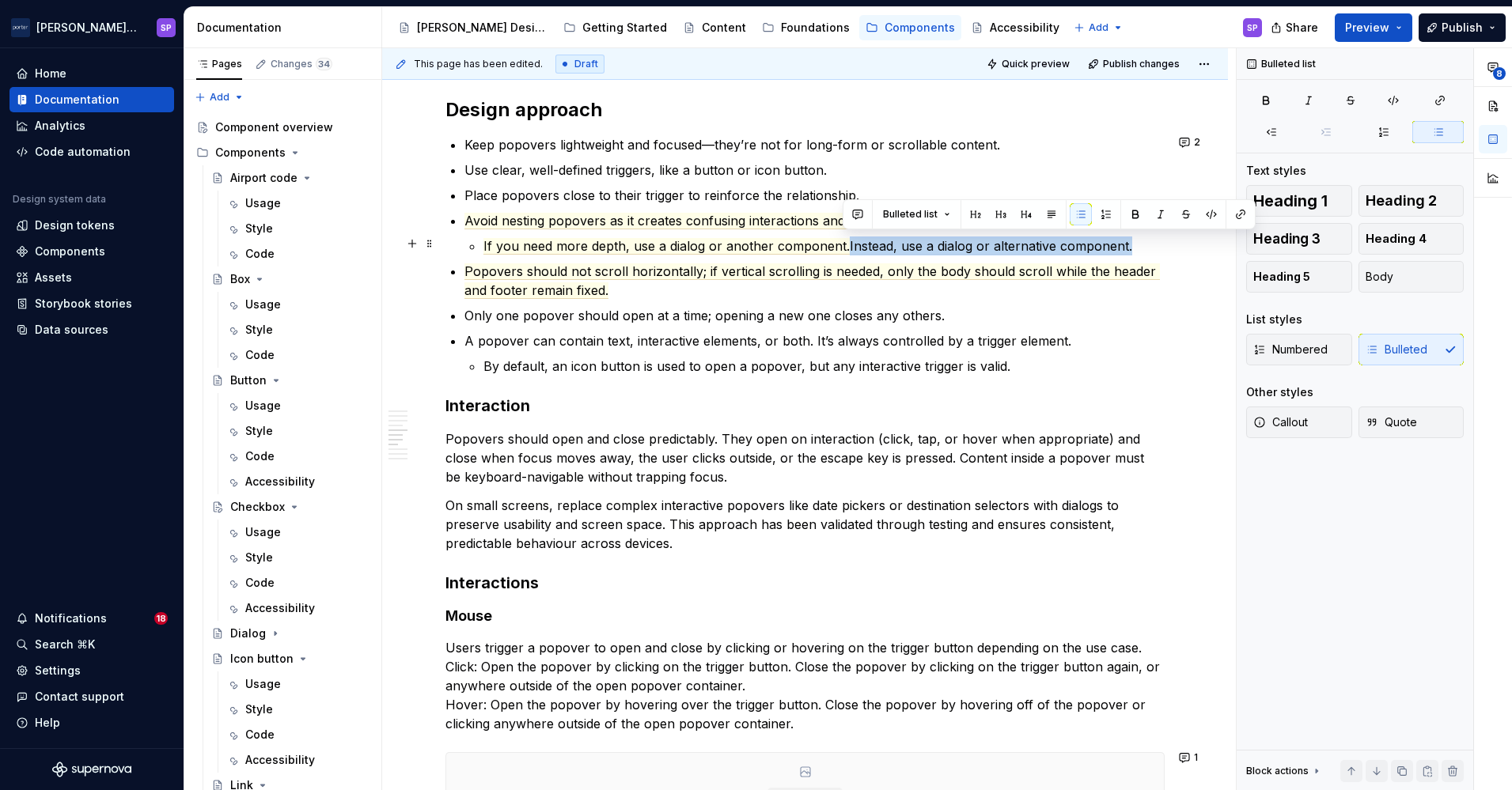
drag, startPoint x: 840, startPoint y: 241, endPoint x: 1132, endPoint y: 237, distance: 292.0
click at [1132, 237] on p "If you need more depth, use a dialog or another component.Instead, use a dialog…" at bounding box center [823, 246] width 681 height 19
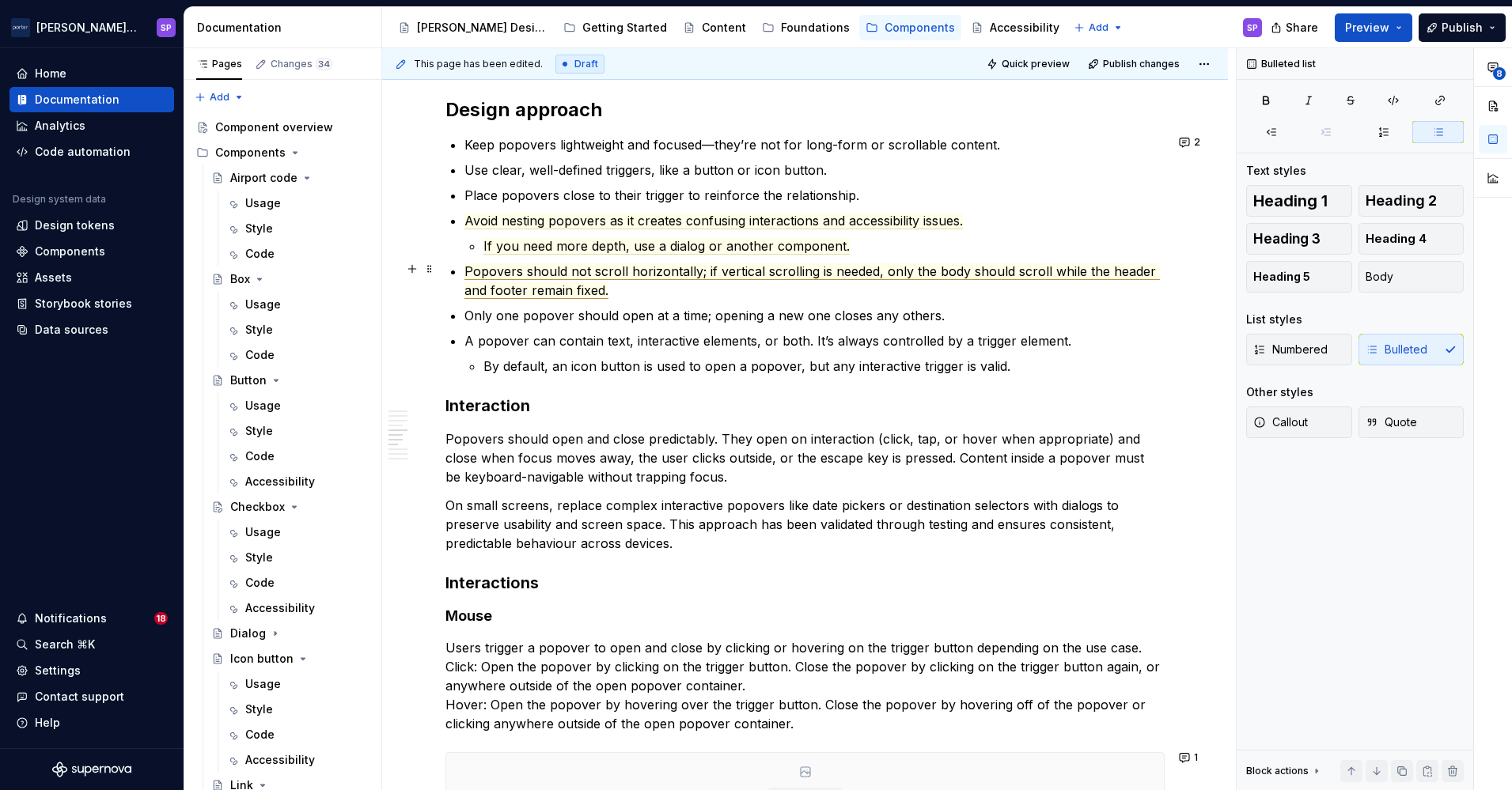
click at [702, 273] on span "Popovers should not scroll horizontally; if vertical scrolling is needed, only …" at bounding box center [813, 281] width 696 height 35
click at [848, 270] on span "Popovers should not scroll horizontally. If vertical scrolling is needed, only …" at bounding box center [813, 281] width 697 height 35
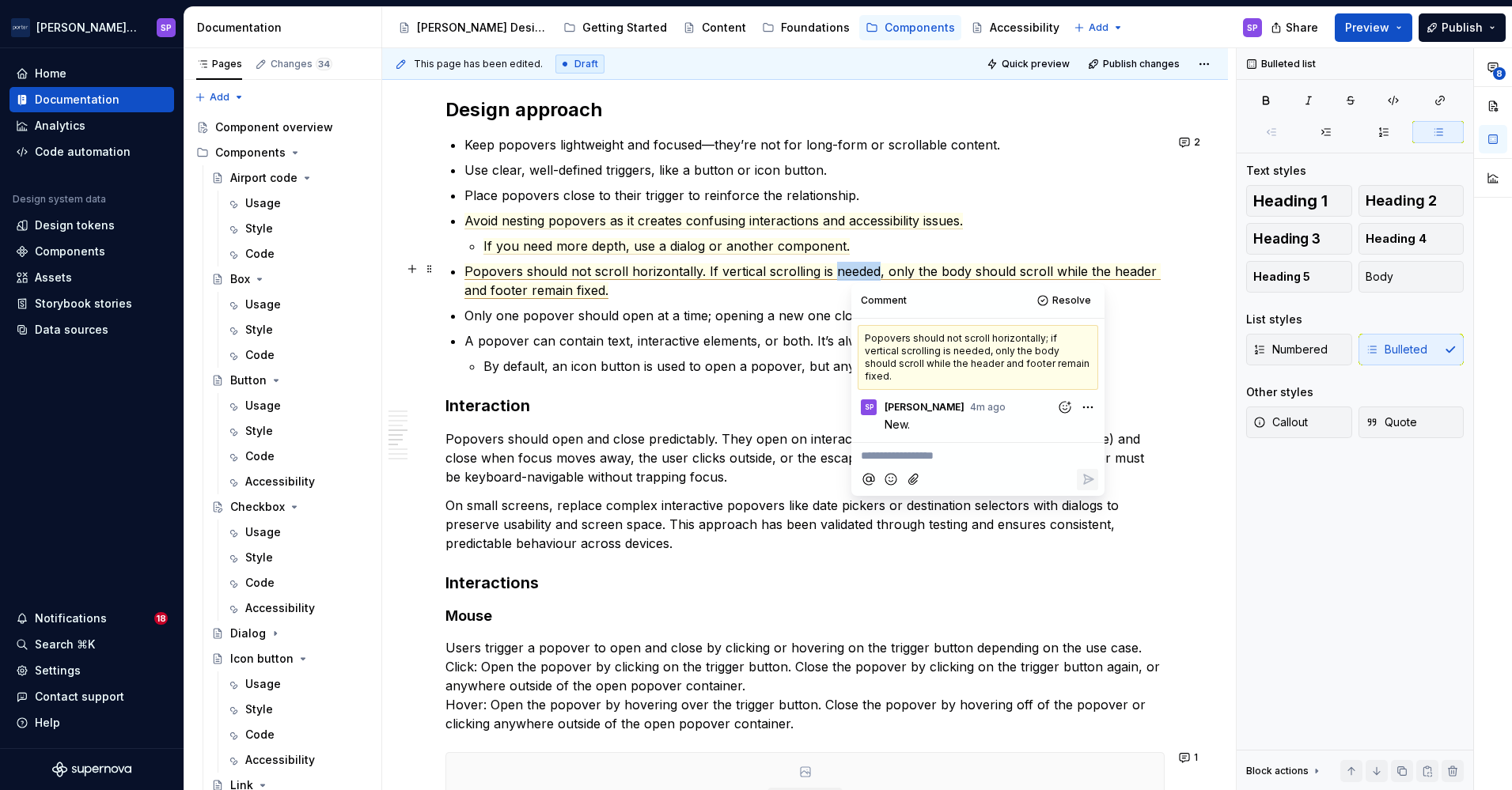
click at [848, 270] on span "Popovers should not scroll horizontally. If vertical scrolling is needed, only …" at bounding box center [813, 281] width 697 height 35
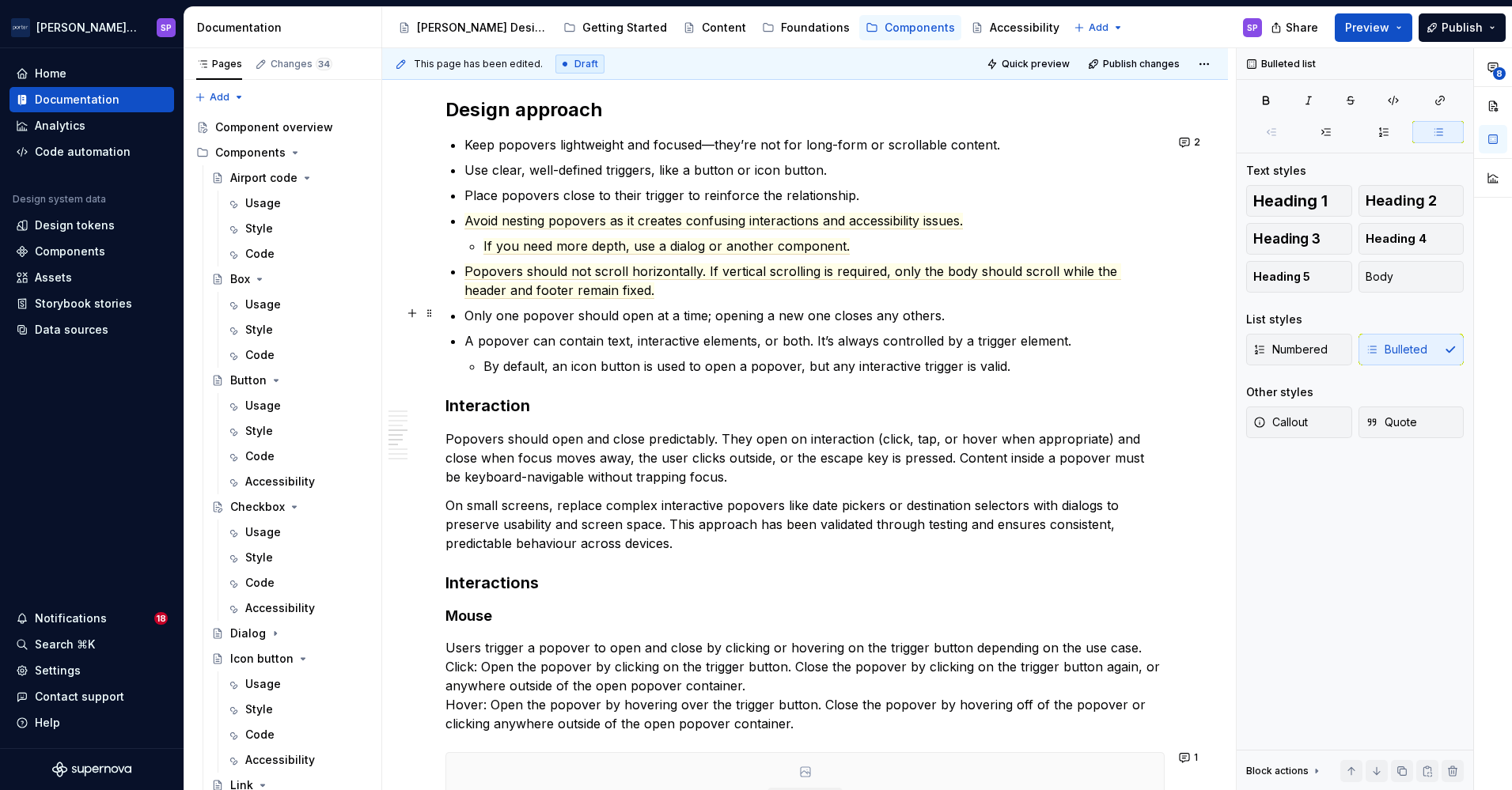
click at [613, 315] on p "Only one popover should open at a time; opening a new one closes any others." at bounding box center [814, 316] width 700 height 19
drag, startPoint x: 523, startPoint y: 341, endPoint x: 364, endPoint y: 329, distance: 159.5
click at [364, 329] on div "Pages Changes 34 Add Accessibility guide for tree Page tree. Navigate the tree …" at bounding box center [847, 422] width 1327 height 749
click at [538, 335] on p "Popovers can contain text, interactive elements, or both. It’s always controlle…" at bounding box center [814, 341] width 700 height 19
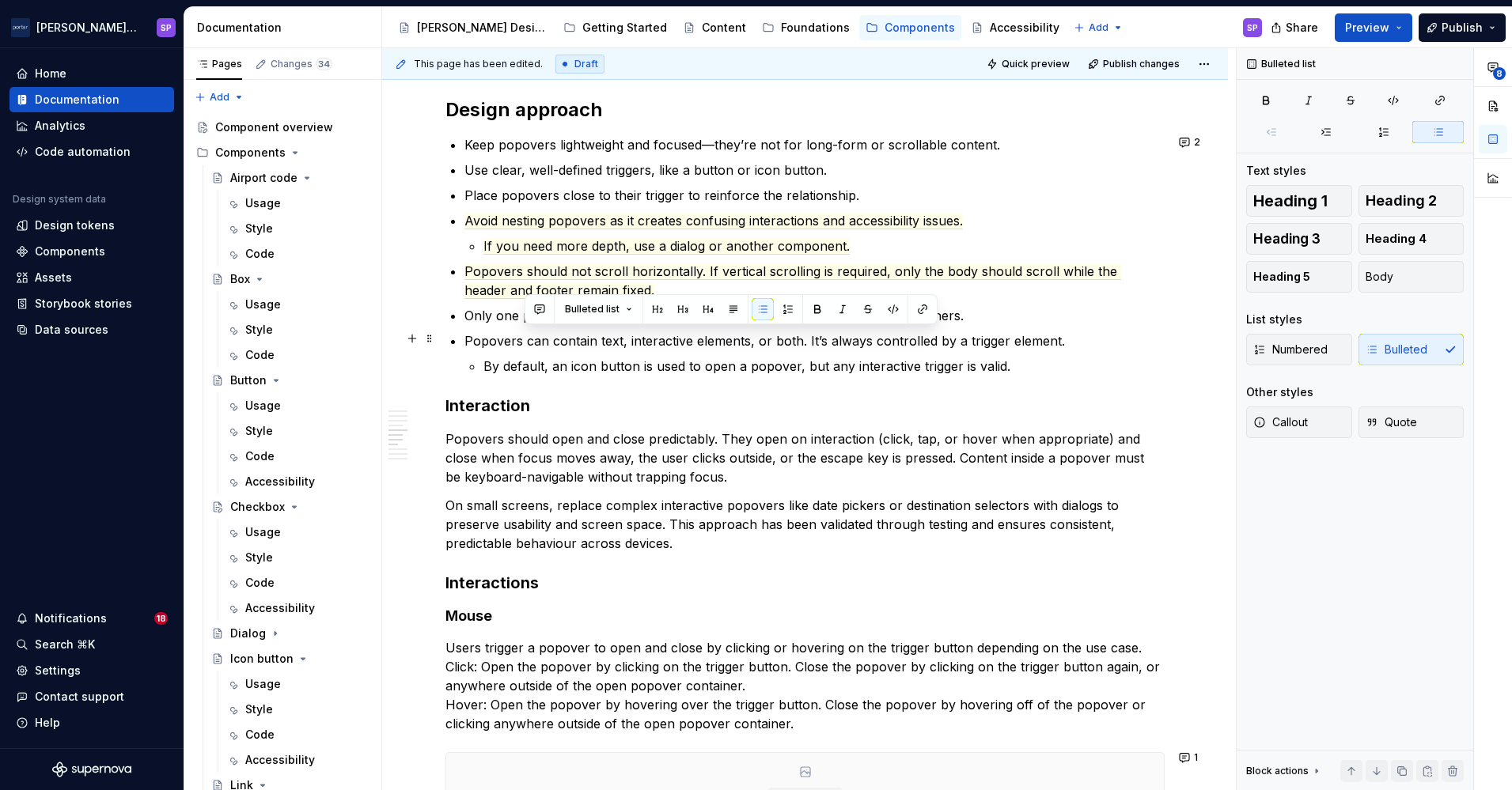
click at [733, 347] on p "Popovers can contain text, interactive elements, or both. It’s always controlle…" at bounding box center [814, 341] width 700 height 19
click at [824, 343] on p "Popovers can contain text, interactive elements, or both. It’s always controlle…" at bounding box center [814, 341] width 700 height 19
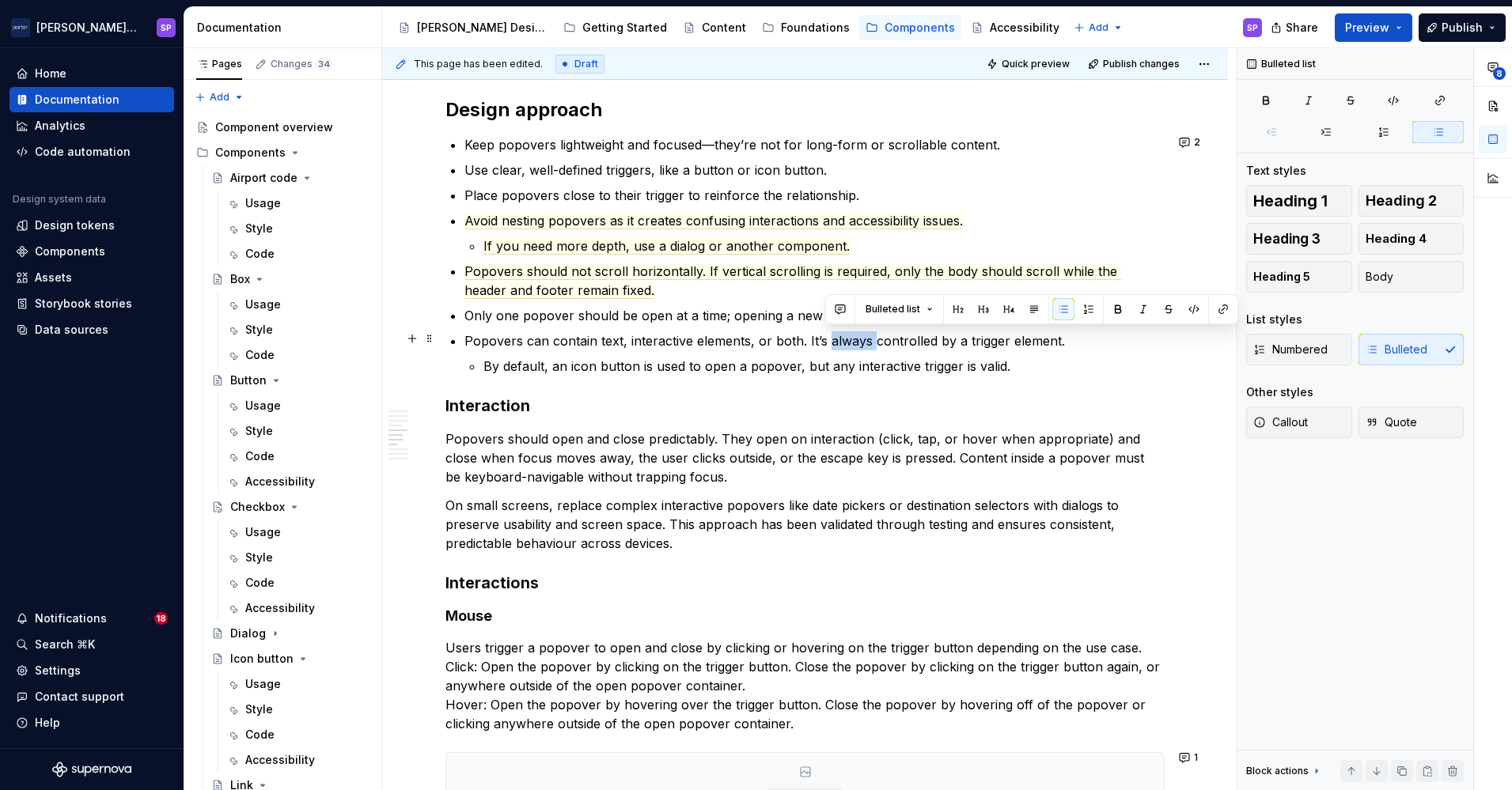
click at [824, 343] on p "Popovers can contain text, interactive elements, or both. It’s always controlle…" at bounding box center [814, 341] width 700 height 19
click at [810, 344] on p "Popovers can contain text, interactive elements, or both. It’s always controlle…" at bounding box center [814, 341] width 700 height 19
click at [804, 343] on p "Popovers can contain text, interactive elements, or both. It’s always controlle…" at bounding box center [814, 341] width 700 height 19
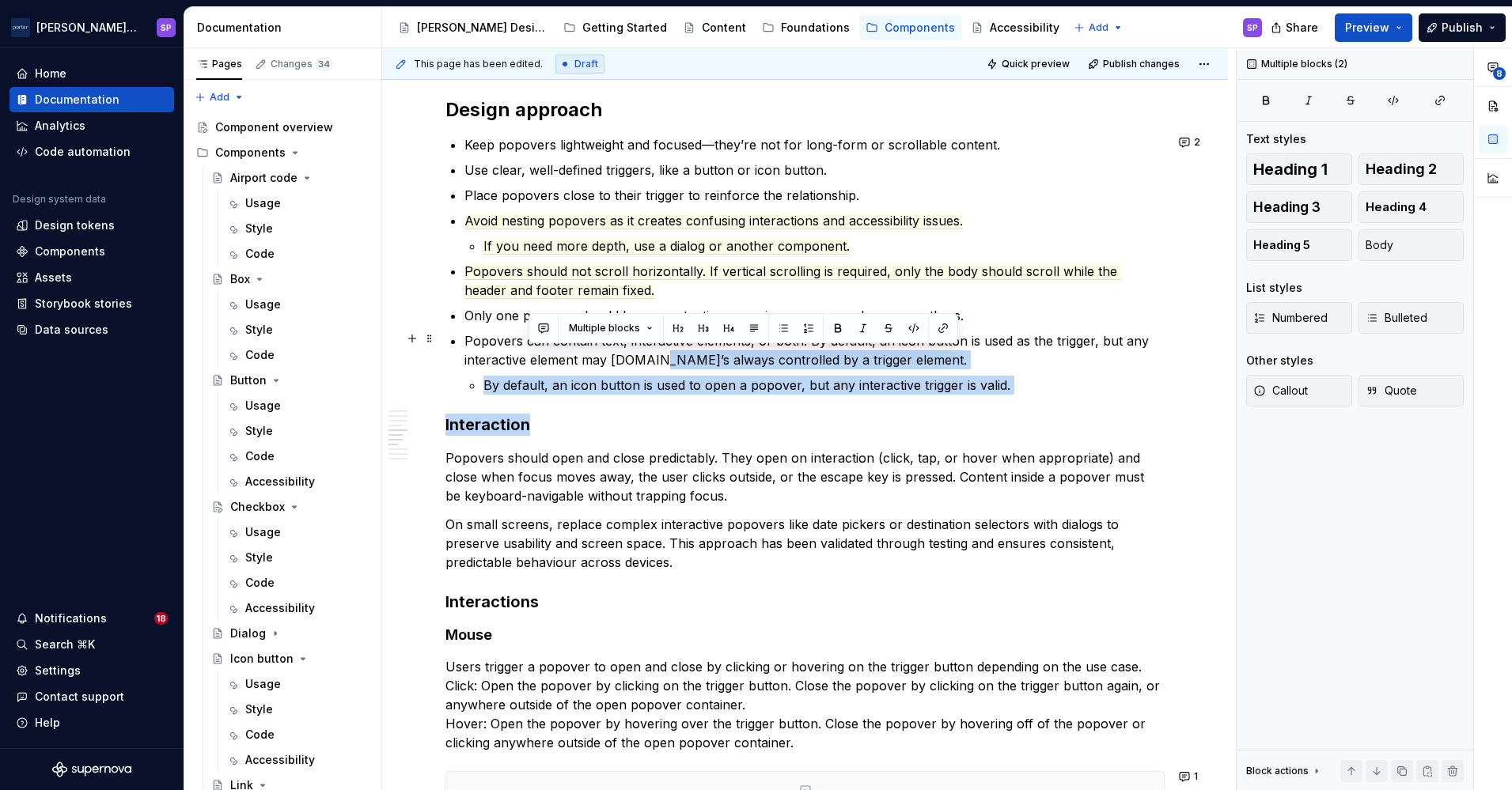
drag, startPoint x: 1027, startPoint y: 393, endPoint x: 652, endPoint y: 356, distance: 376.8
click at [652, 356] on div "**********" at bounding box center [805, 163] width 720 height 2816
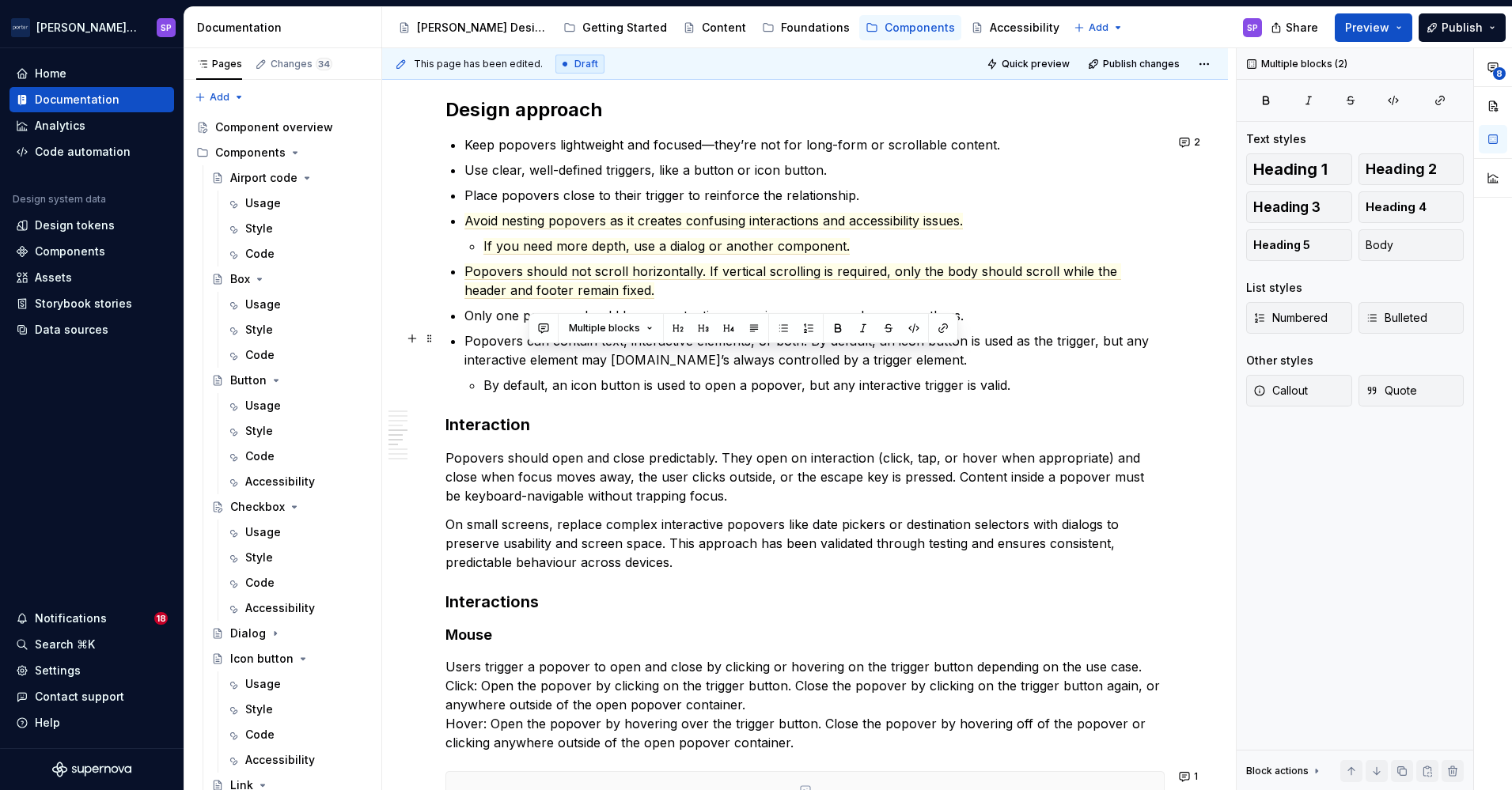
click at [629, 365] on p "Popovers can contain text, interactive elements, or both. By default, an icon b…" at bounding box center [814, 350] width 700 height 38
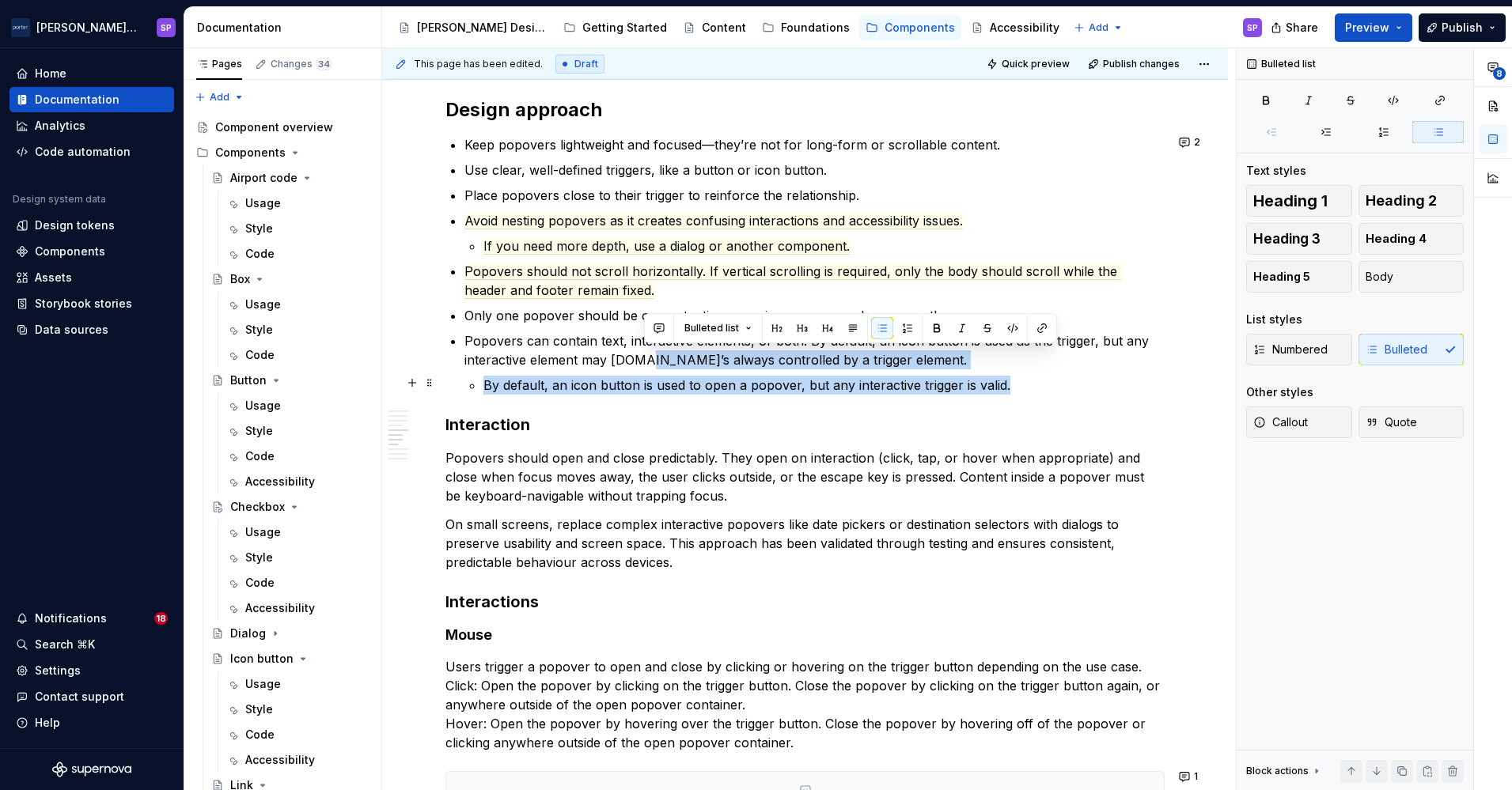
drag, startPoint x: 642, startPoint y: 356, endPoint x: 1015, endPoint y: 381, distance: 373.8
click at [1015, 381] on li "Popovers can contain text, interactive elements, or both. By default, an icon b…" at bounding box center [814, 363] width 700 height 63
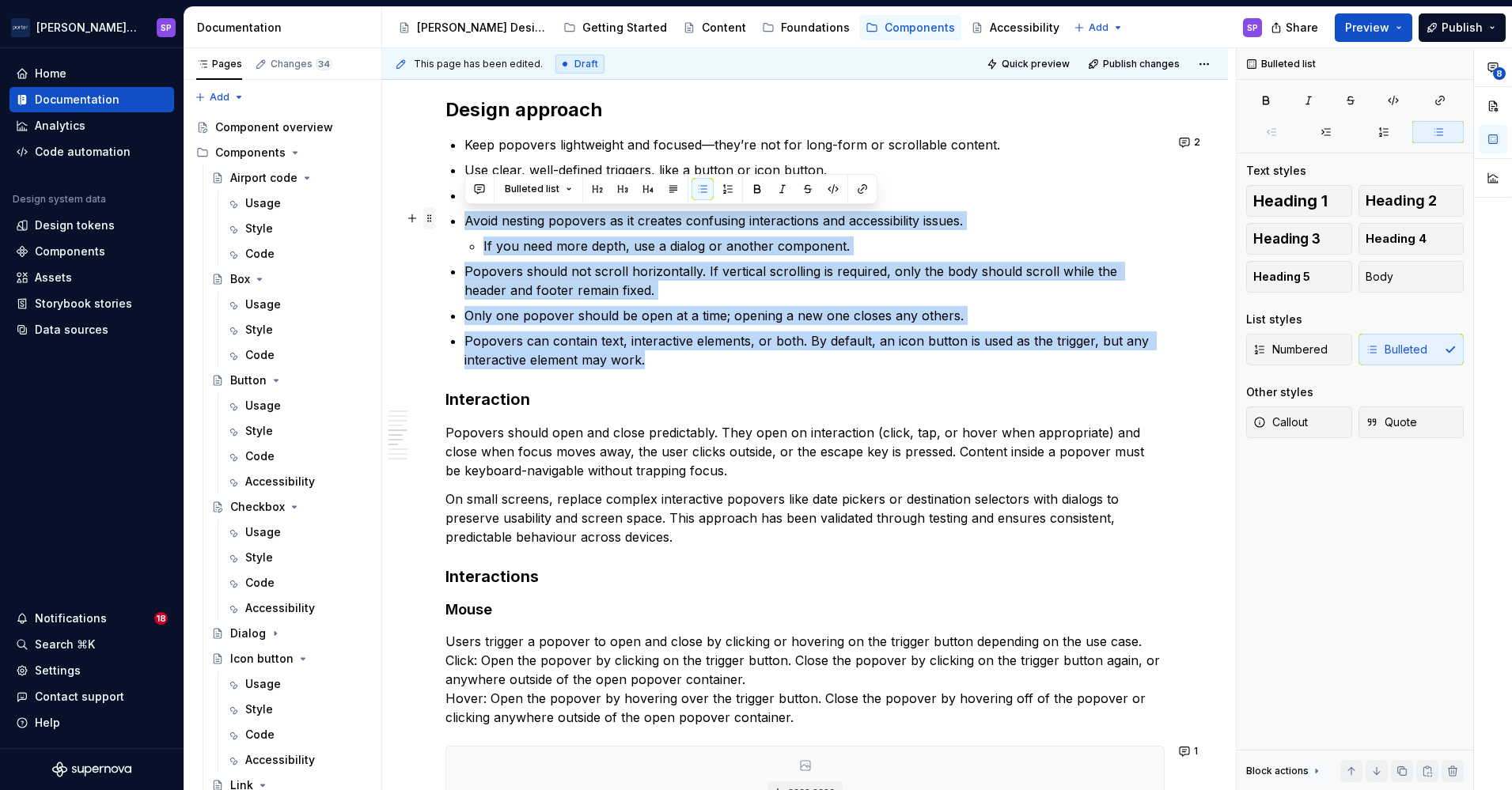
drag, startPoint x: 663, startPoint y: 356, endPoint x: 424, endPoint y: 226, distance: 272.1
click at [446, 226] on div "**********" at bounding box center [805, 160] width 720 height 2810
click at [479, 192] on button "button" at bounding box center [479, 189] width 22 height 22
drag, startPoint x: 497, startPoint y: 286, endPoint x: 490, endPoint y: 279, distance: 9.9
click at [490, 279] on p "Popovers should not scroll horizontally. If vertical scrolling is required, onl…" at bounding box center [814, 281] width 700 height 38
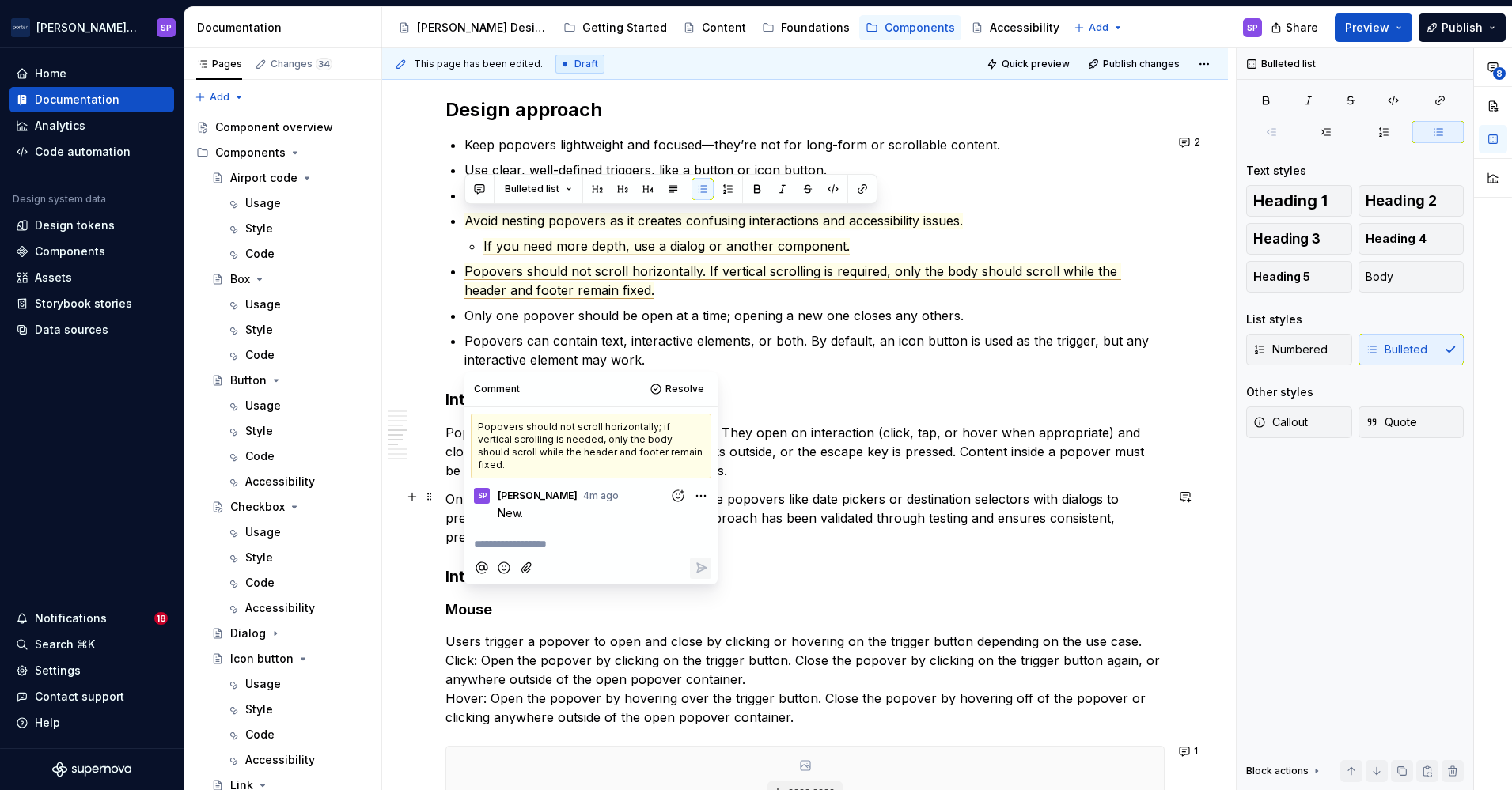
click at [532, 536] on p "**********" at bounding box center [591, 544] width 234 height 16
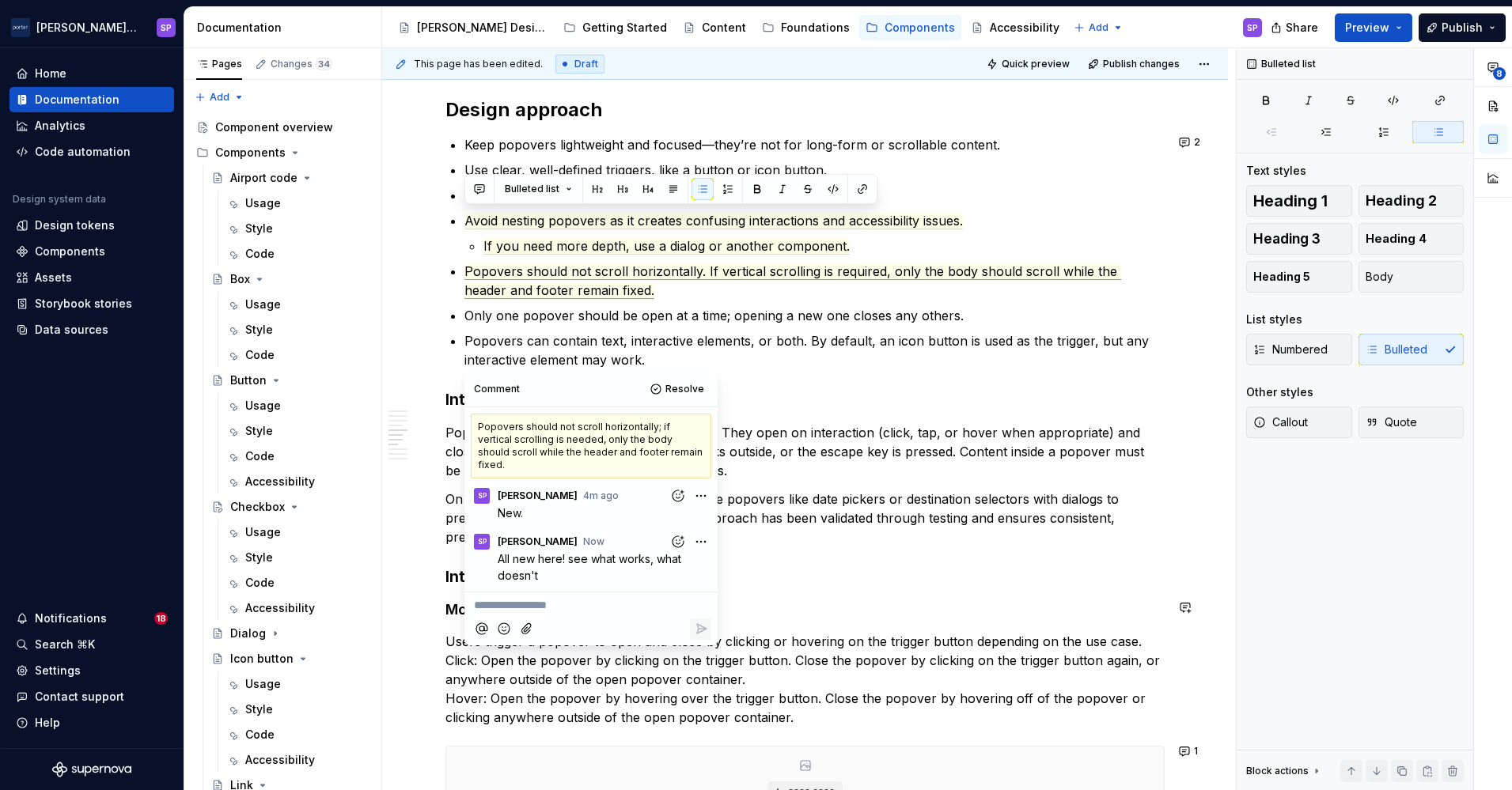
click at [692, 597] on p "**********" at bounding box center [591, 604] width 234 height 16
click at [659, 388] on button "Resolve" at bounding box center [678, 389] width 66 height 22
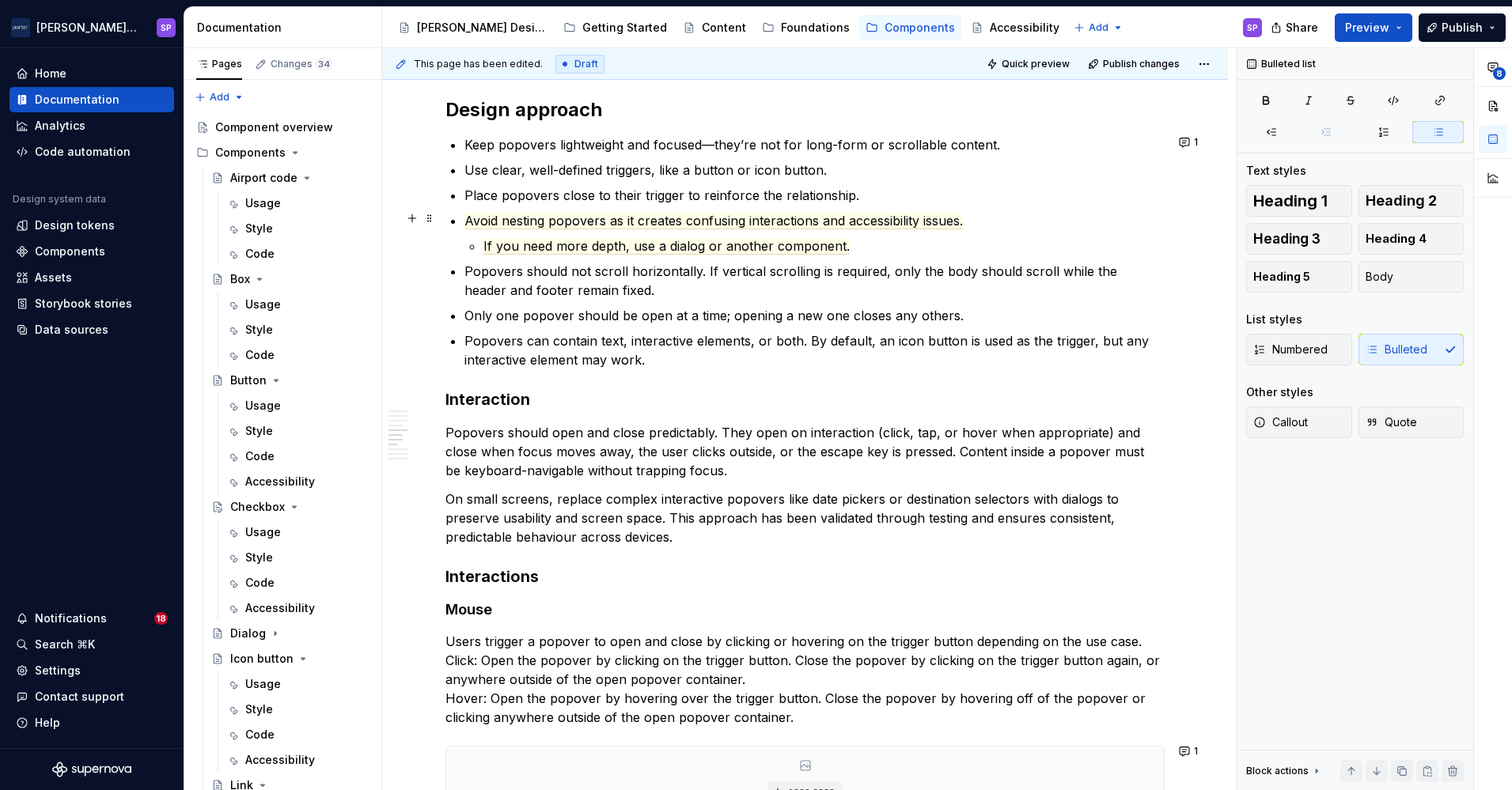
click at [587, 232] on li "Avoid nesting popovers as it creates confusing interactions and accessibility i…" at bounding box center [814, 233] width 700 height 44
click at [589, 240] on span "If you need more depth, use a dialog or another component." at bounding box center [666, 246] width 366 height 16
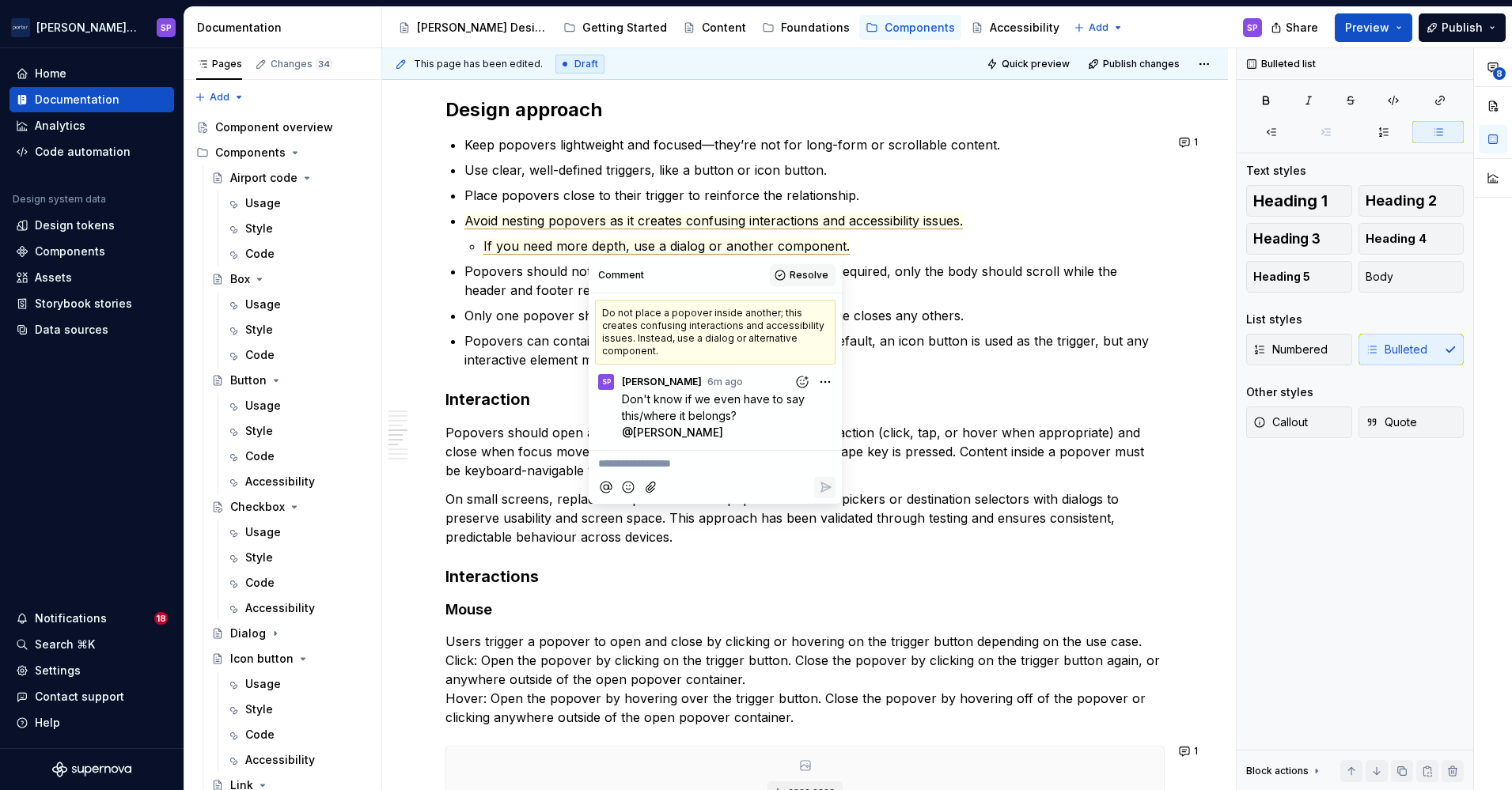
click at [803, 274] on span "Resolve" at bounding box center [809, 275] width 38 height 12
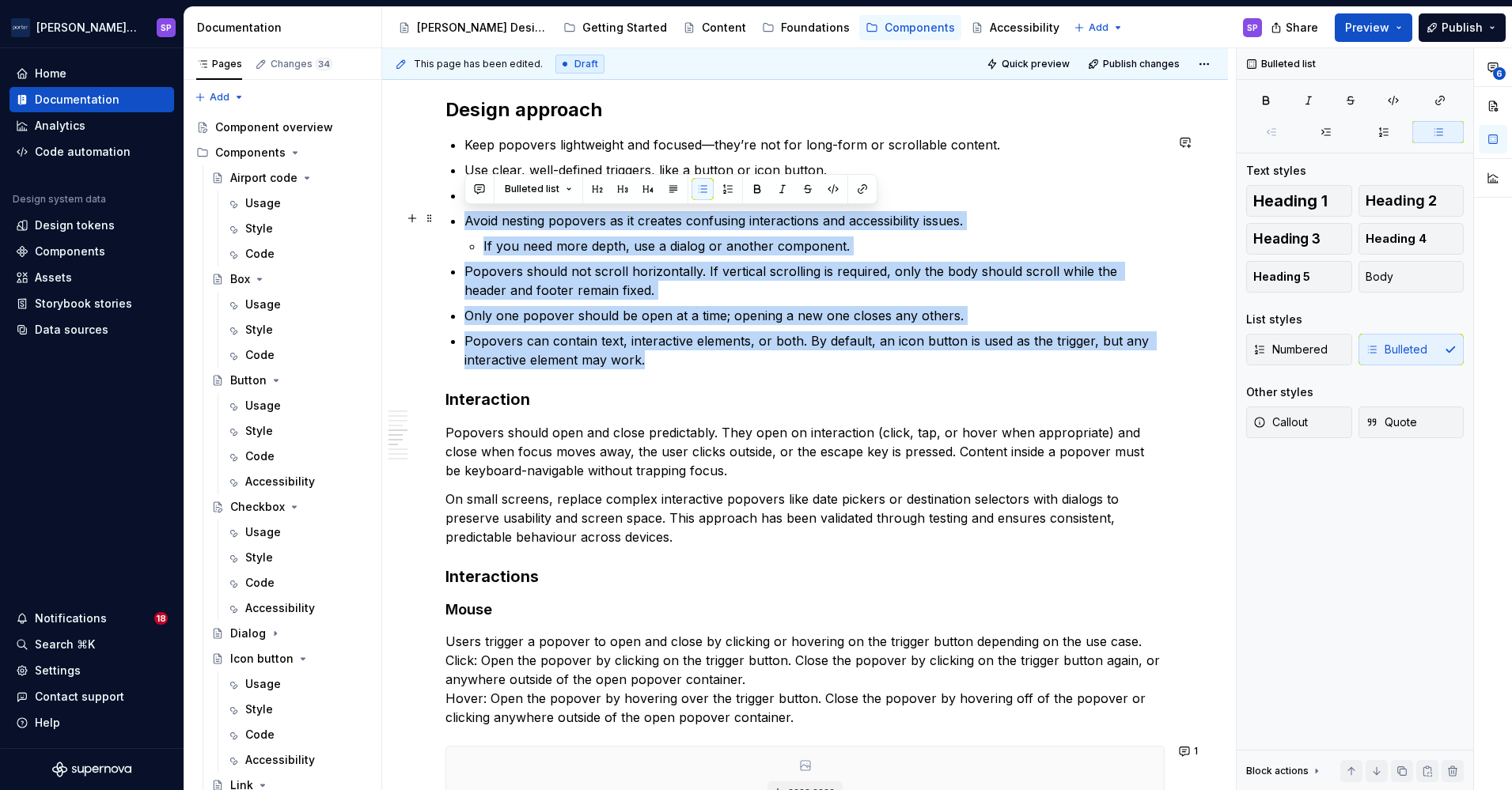
drag, startPoint x: 670, startPoint y: 358, endPoint x: 439, endPoint y: 211, distance: 273.8
click at [439, 211] on div "**********" at bounding box center [805, 260] width 846 height 3085
click at [479, 189] on button "button" at bounding box center [479, 189] width 22 height 22
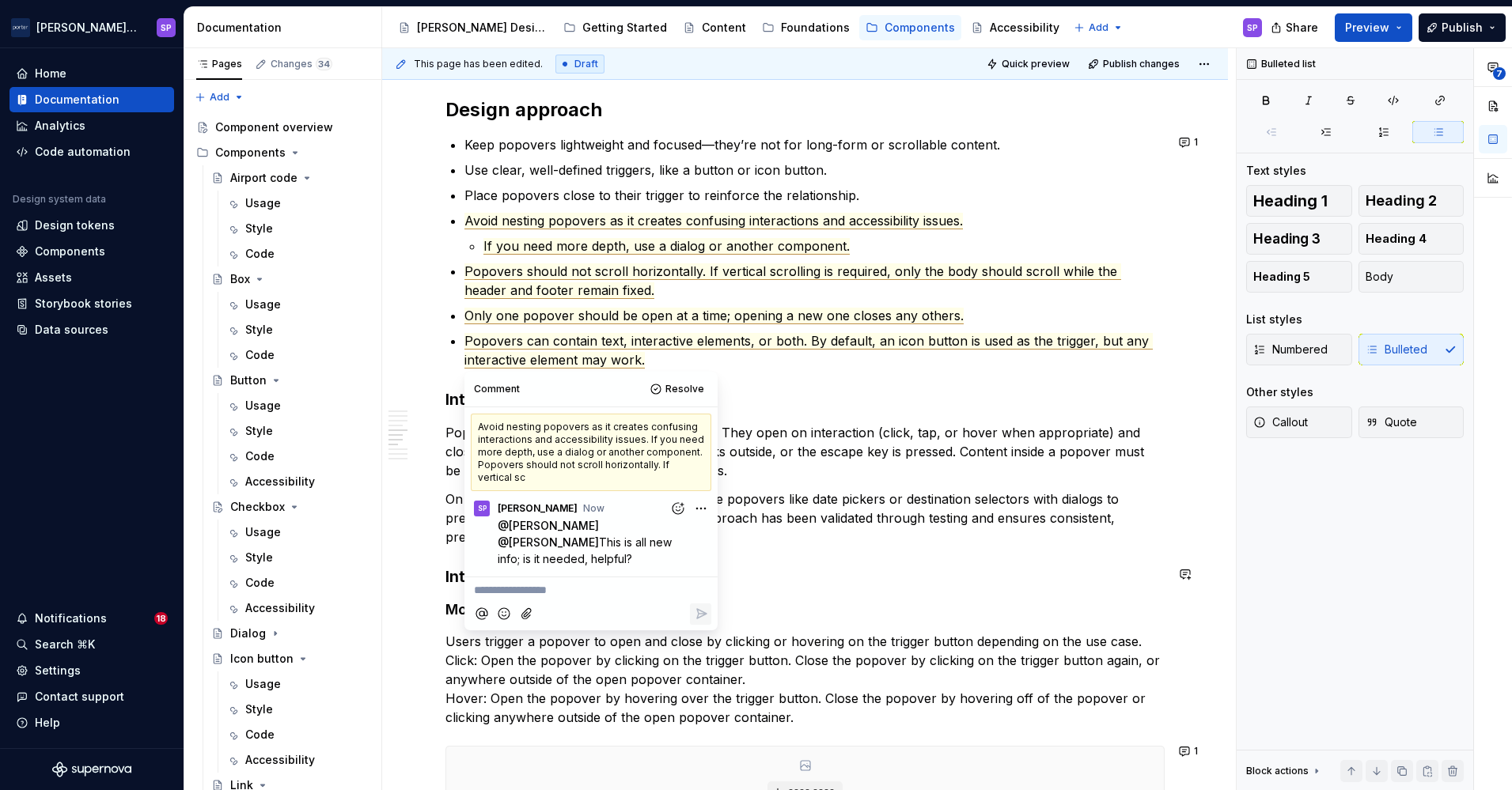
click at [984, 558] on div "**********" at bounding box center [805, 150] width 720 height 2791
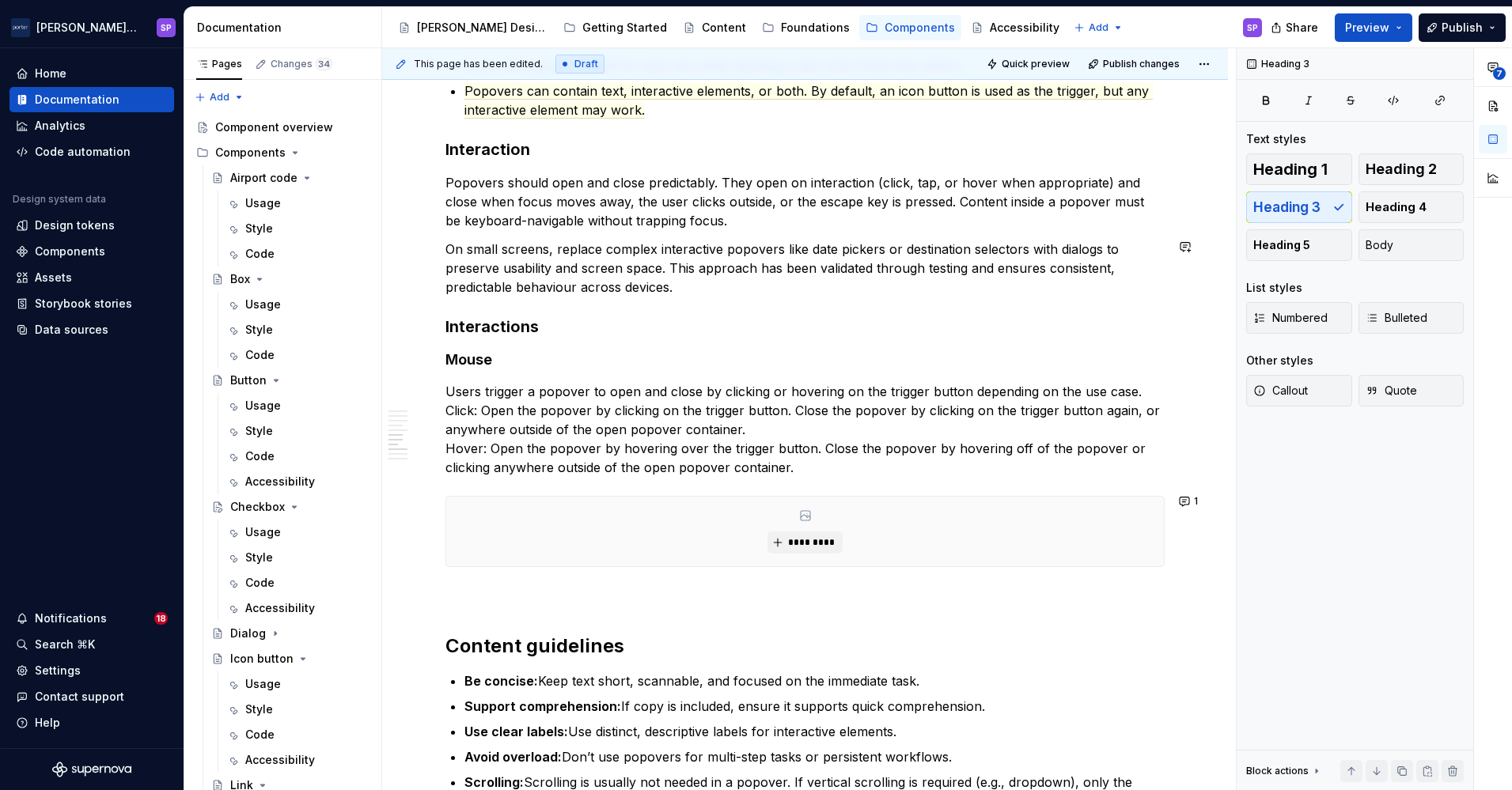
scroll to position [1907, 0]
click at [739, 291] on p "On small screens, replace complex interactive popovers like date pickers or des…" at bounding box center [805, 266] width 720 height 56
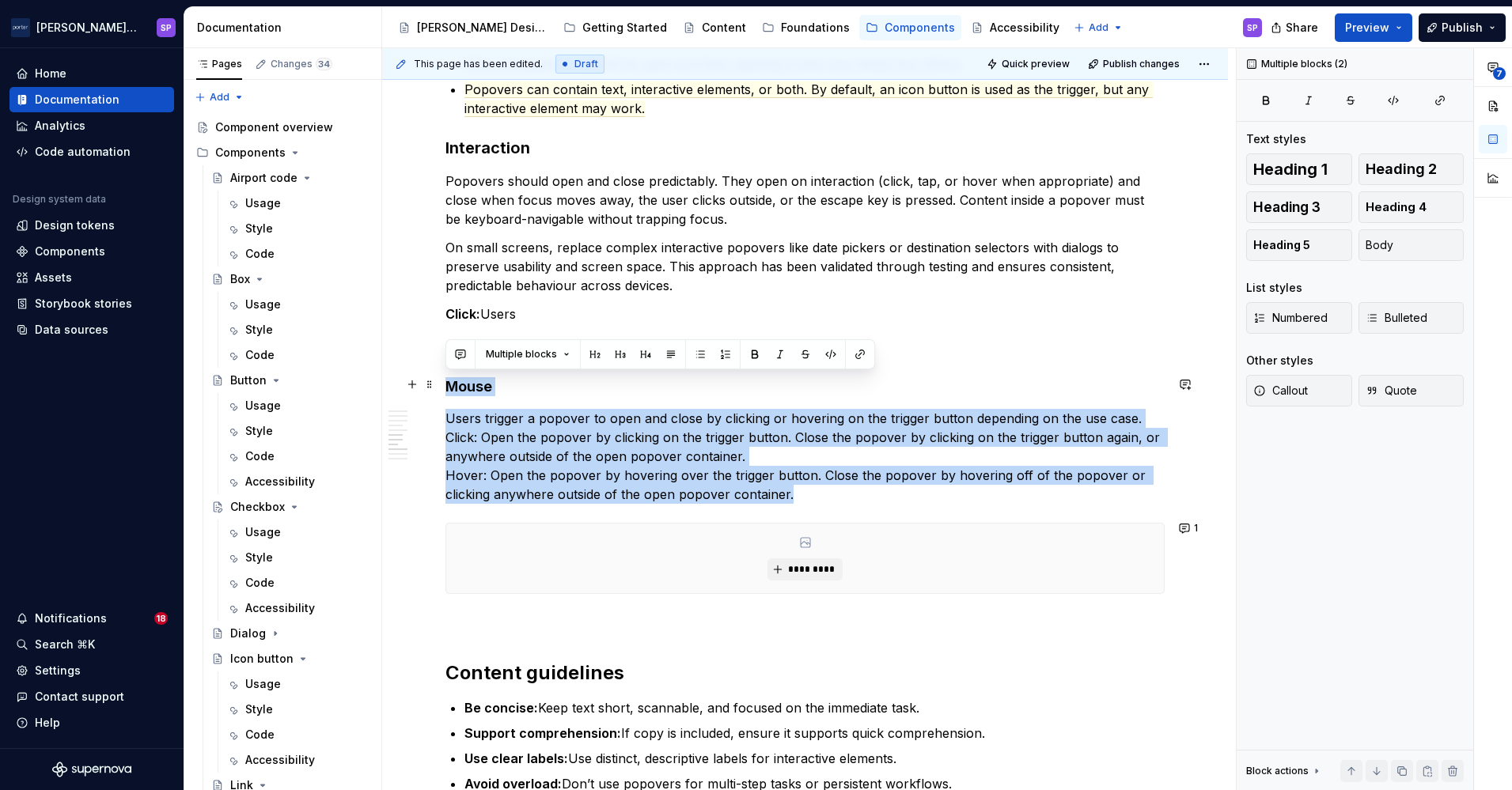
drag, startPoint x: 807, startPoint y: 495, endPoint x: 444, endPoint y: 383, distance: 379.9
click at [444, 383] on div "**********" at bounding box center [805, 22] width 846 height 3114
copy div "Mouse Users trigger a popover to open and close by clicking or hovering on the …"
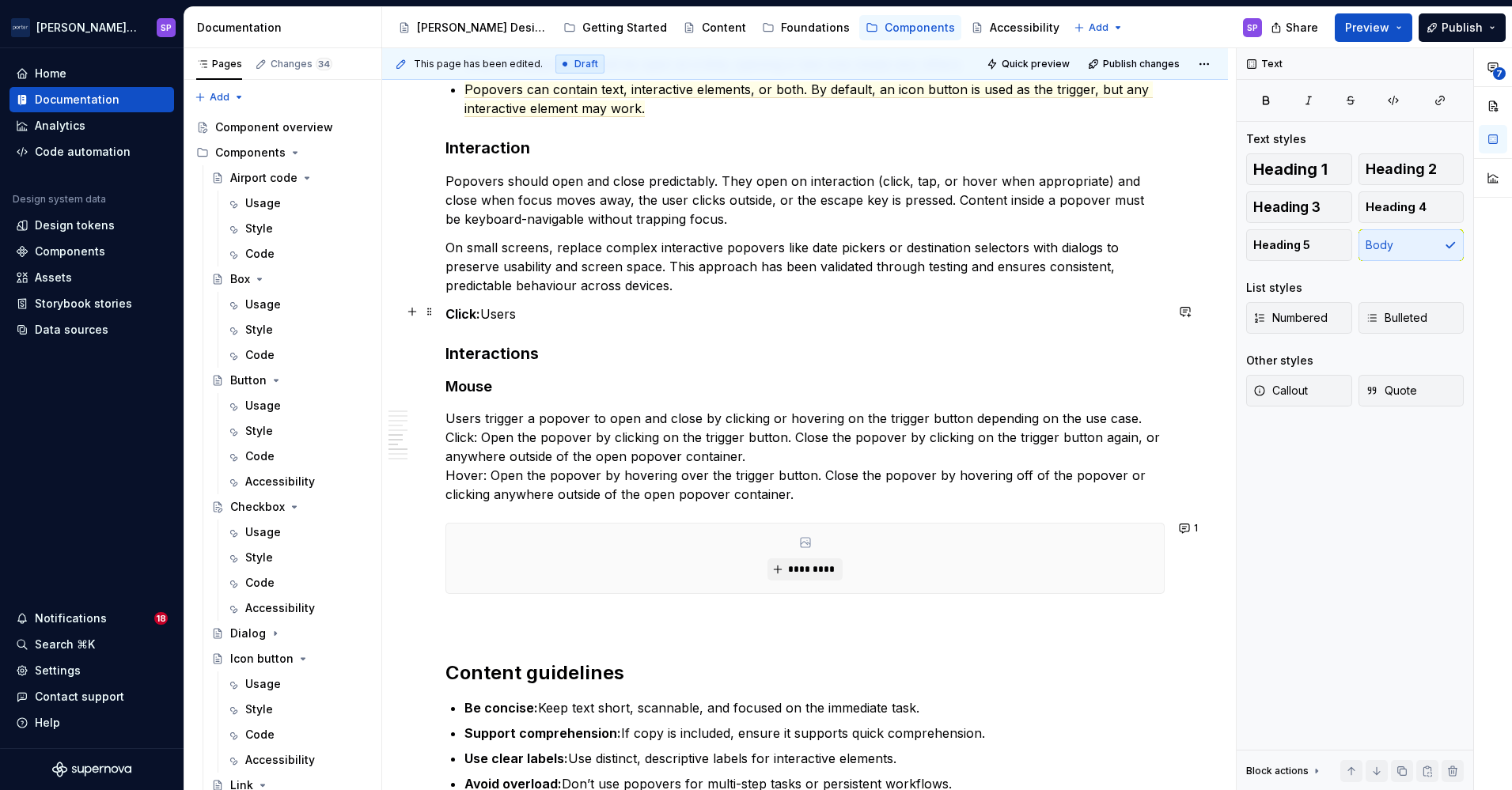
click at [538, 315] on p "Click: Users" at bounding box center [805, 314] width 720 height 19
click at [808, 474] on p "Users trigger a popover to open and close by clicking or hovering on the trigge…" at bounding box center [805, 456] width 720 height 95
click at [802, 484] on p "Users trigger a popover to open and close by clicking or hovering on the trigge…" at bounding box center [805, 456] width 720 height 95
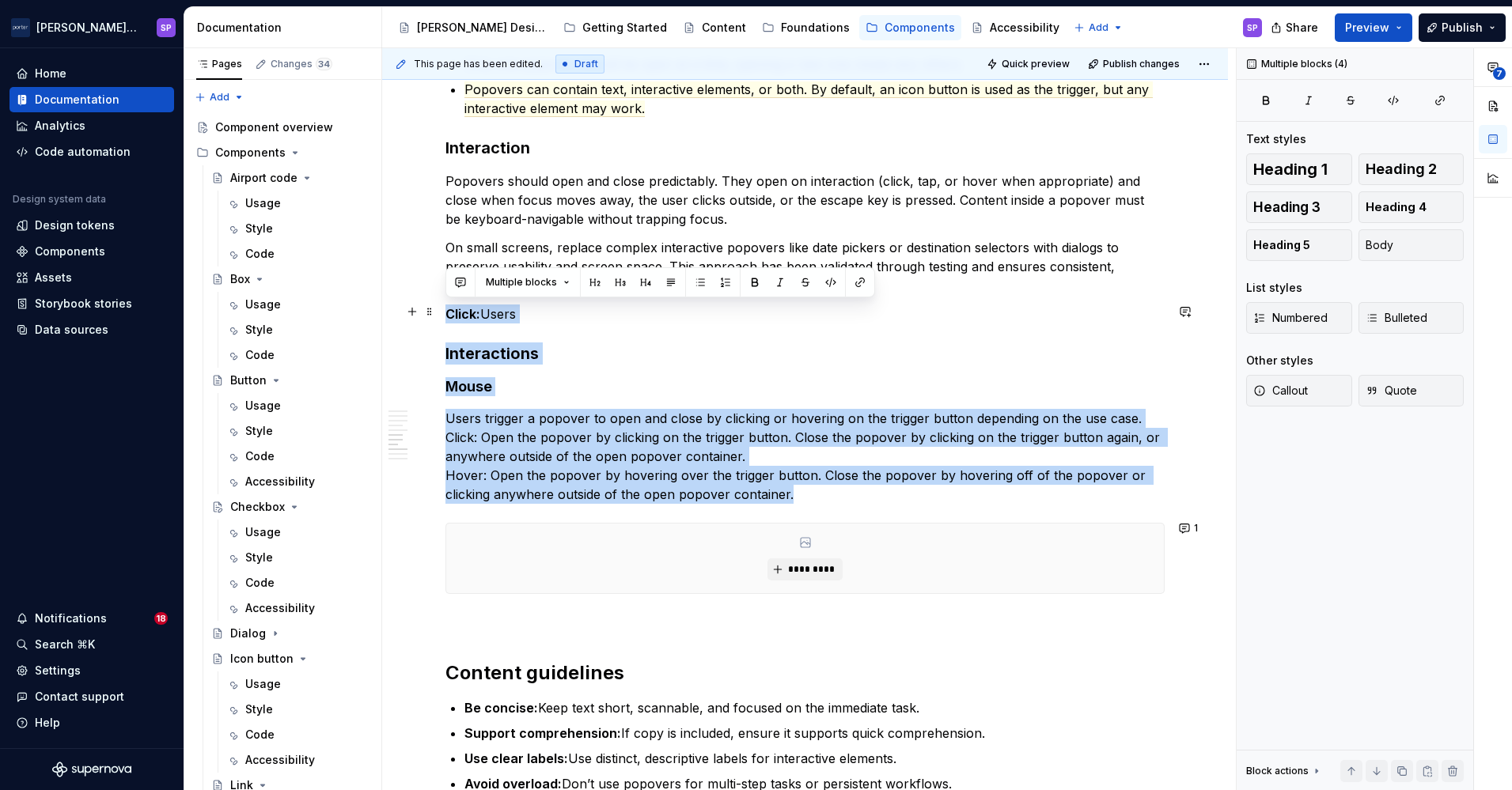
drag, startPoint x: 800, startPoint y: 483, endPoint x: 442, endPoint y: 310, distance: 397.6
click at [442, 310] on div "**********" at bounding box center [805, 22] width 846 height 3114
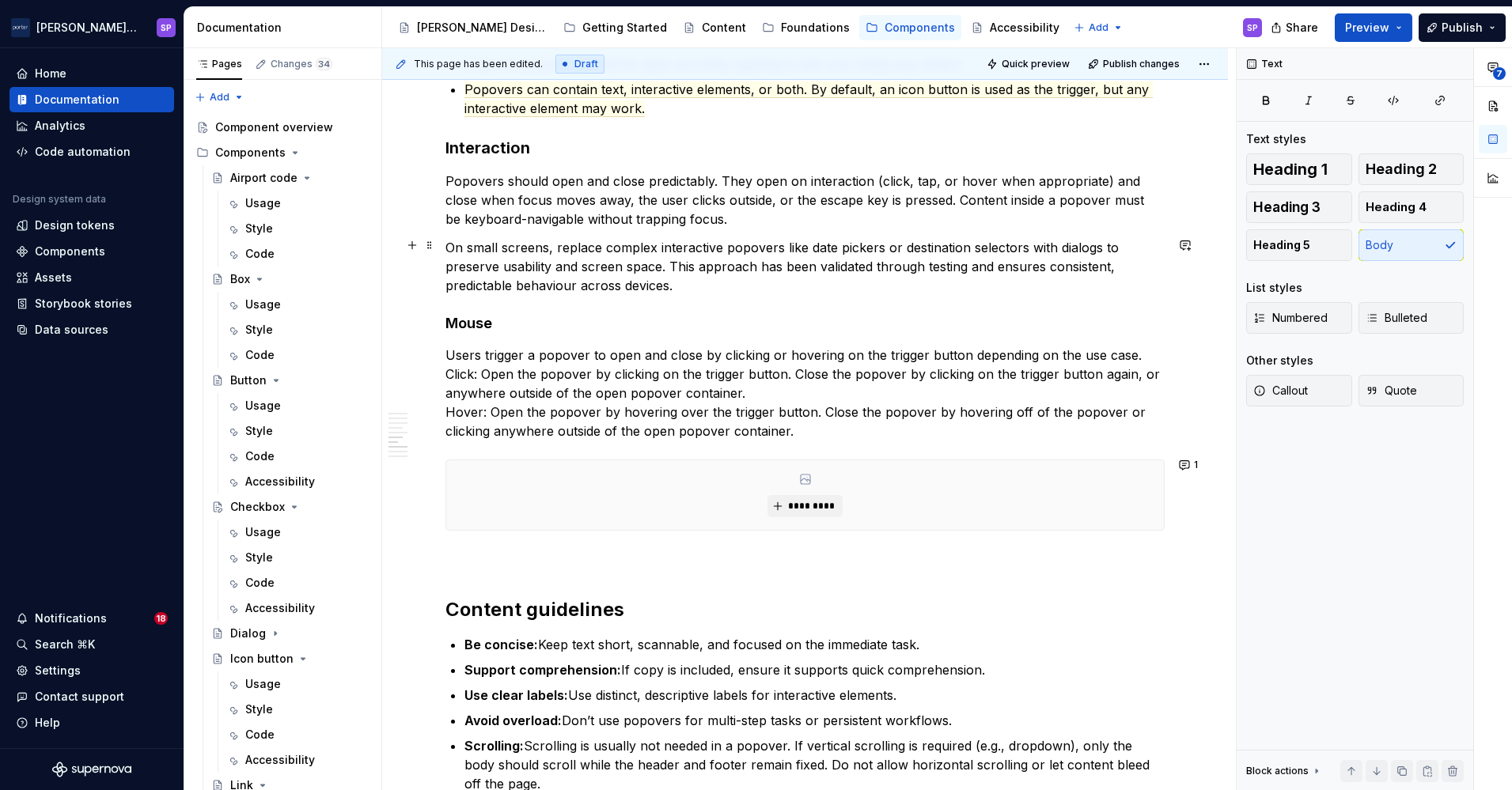
click at [712, 289] on p "On small screens, replace complex interactive popovers like date pickers or des…" at bounding box center [805, 266] width 720 height 56
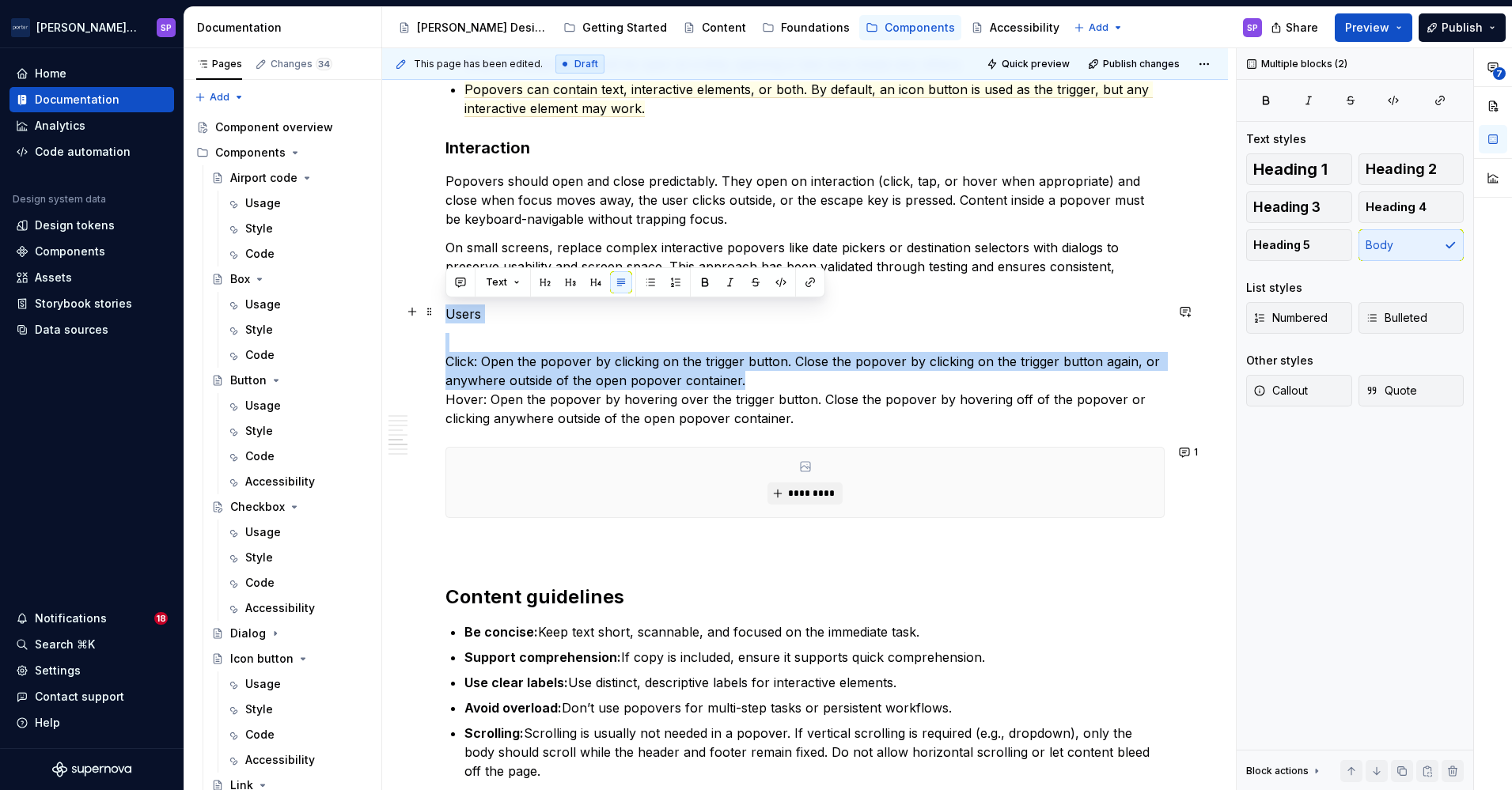
drag, startPoint x: 788, startPoint y: 373, endPoint x: 443, endPoint y: 313, distance: 350.2
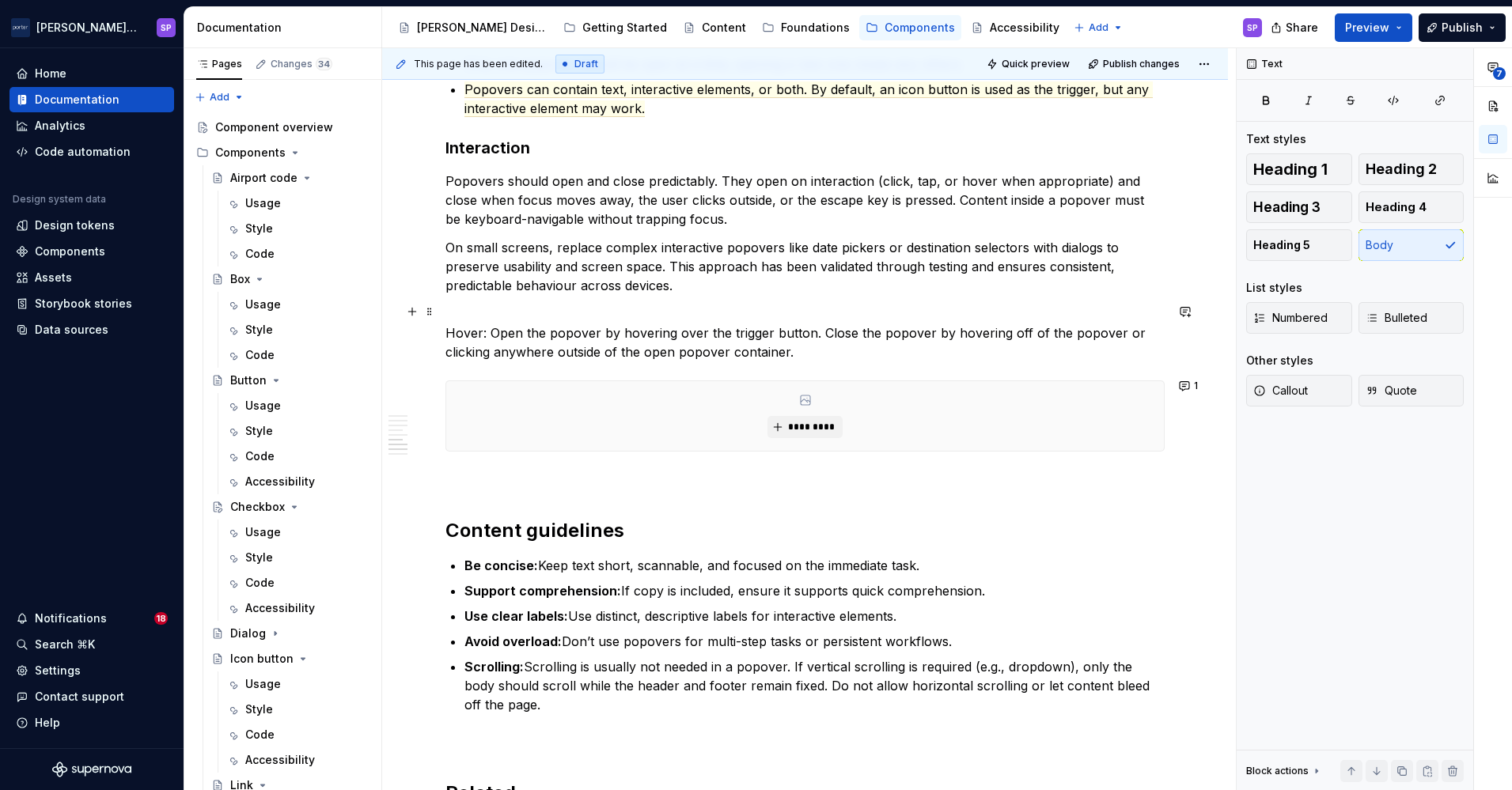
click at [661, 328] on p "Hover: Open the popover by hovering over the trigger button. Close the popover …" at bounding box center [805, 332] width 720 height 56
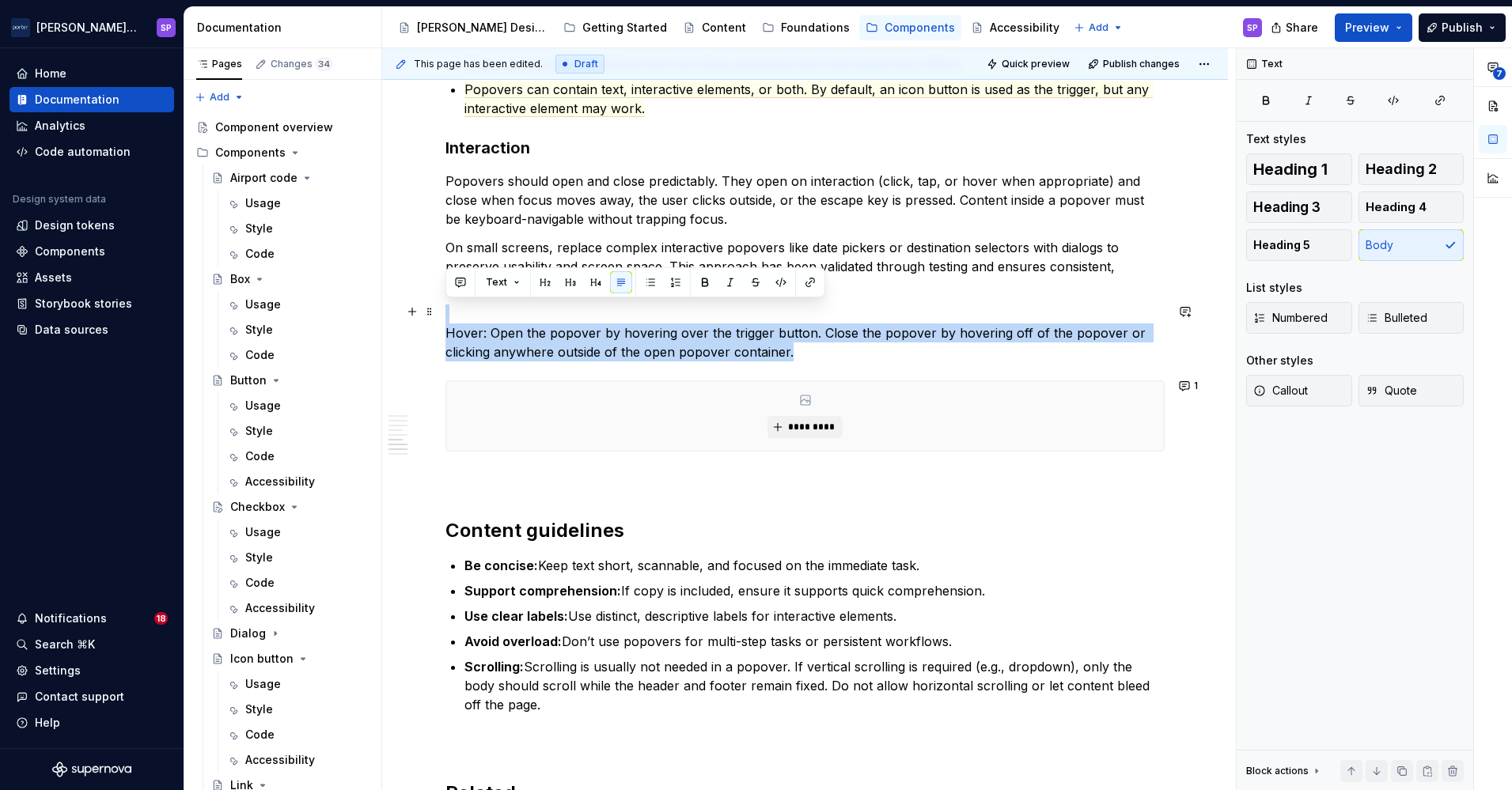
click at [661, 328] on p "Hover: Open the popover by hovering over the trigger button. Close the popover …" at bounding box center [805, 332] width 720 height 56
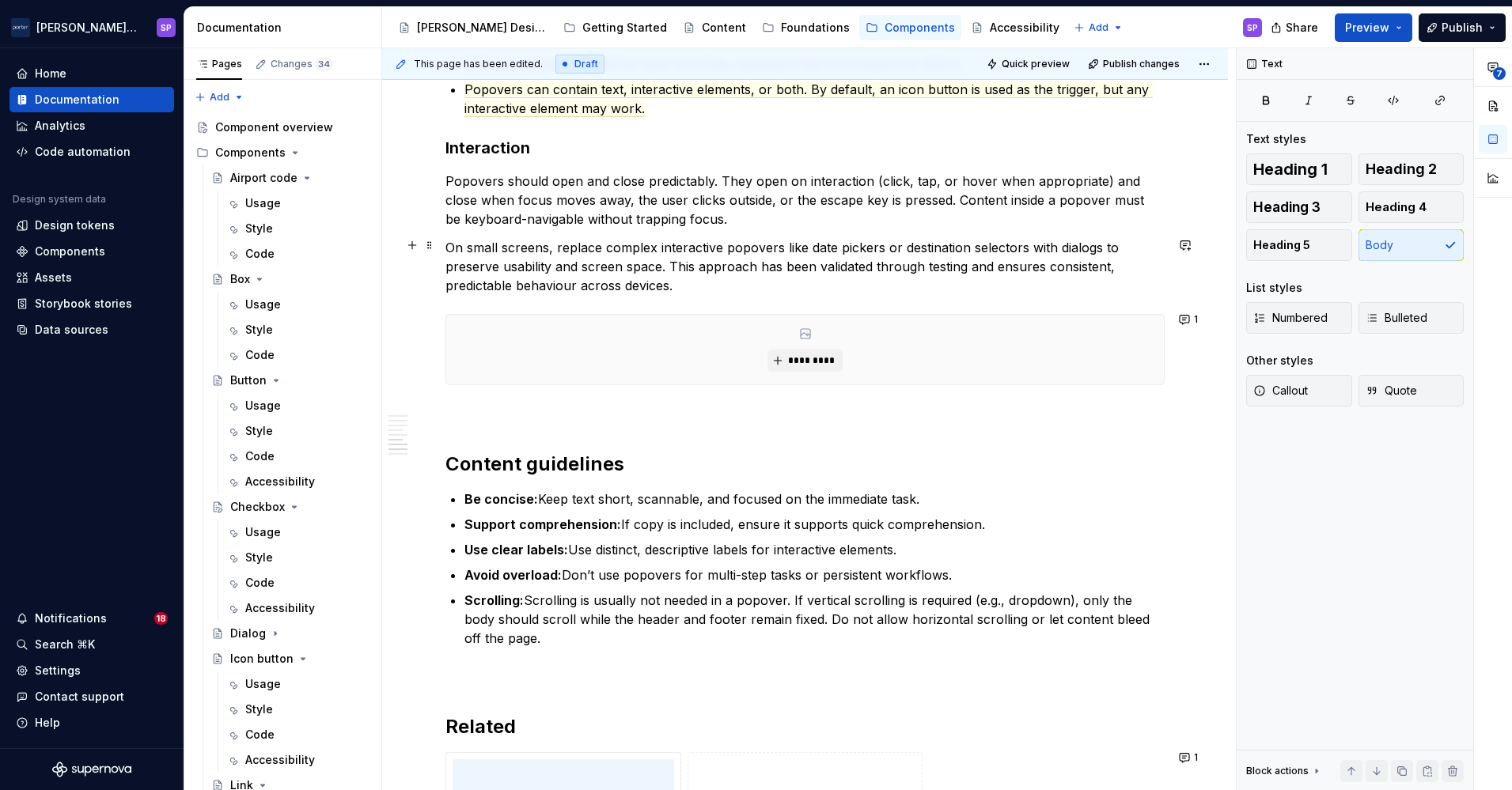
click at [898, 282] on p "On small screens, replace complex interactive popovers like date pickers or des…" at bounding box center [805, 266] width 720 height 56
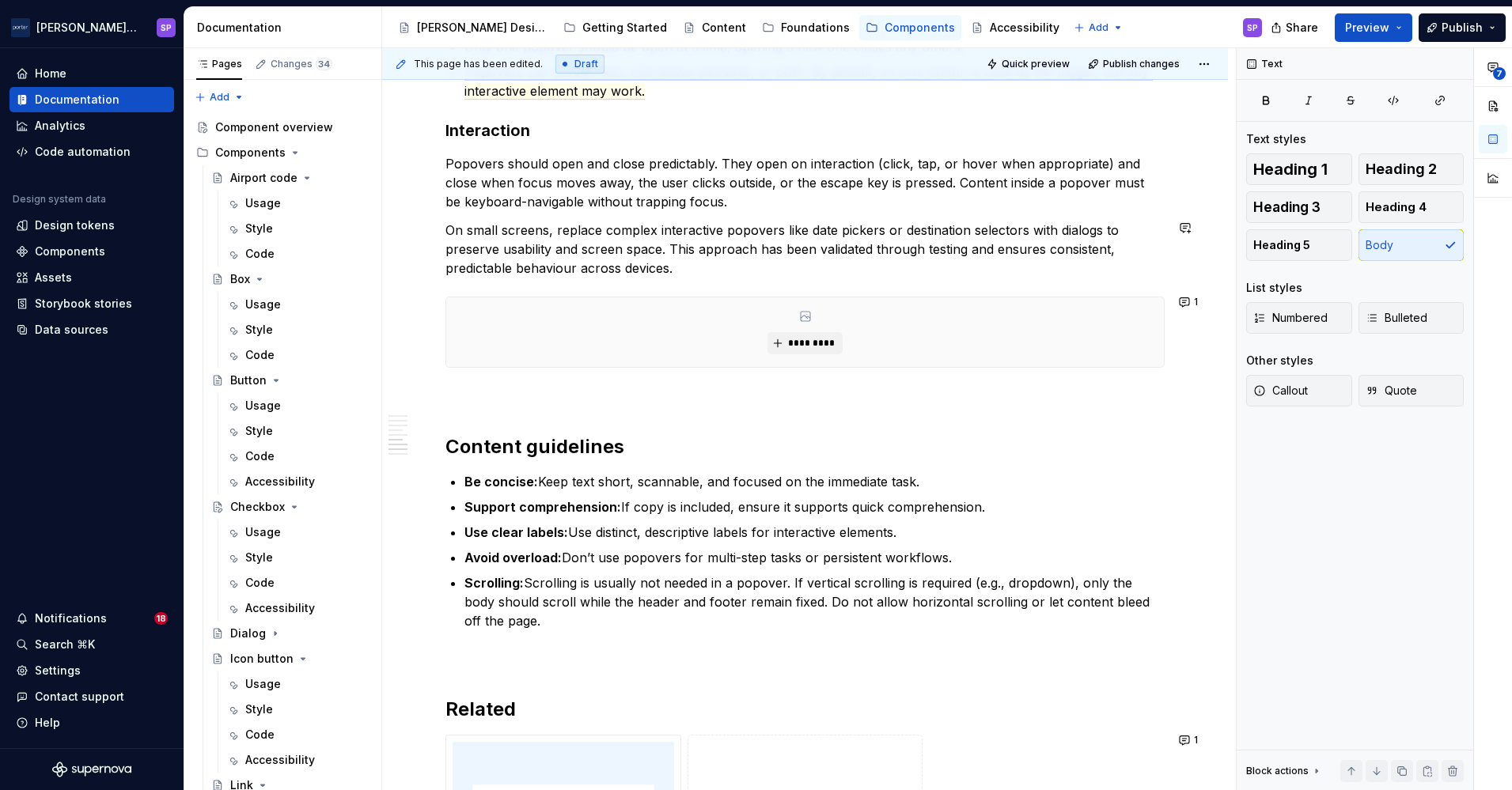
scroll to position [1926, 0]
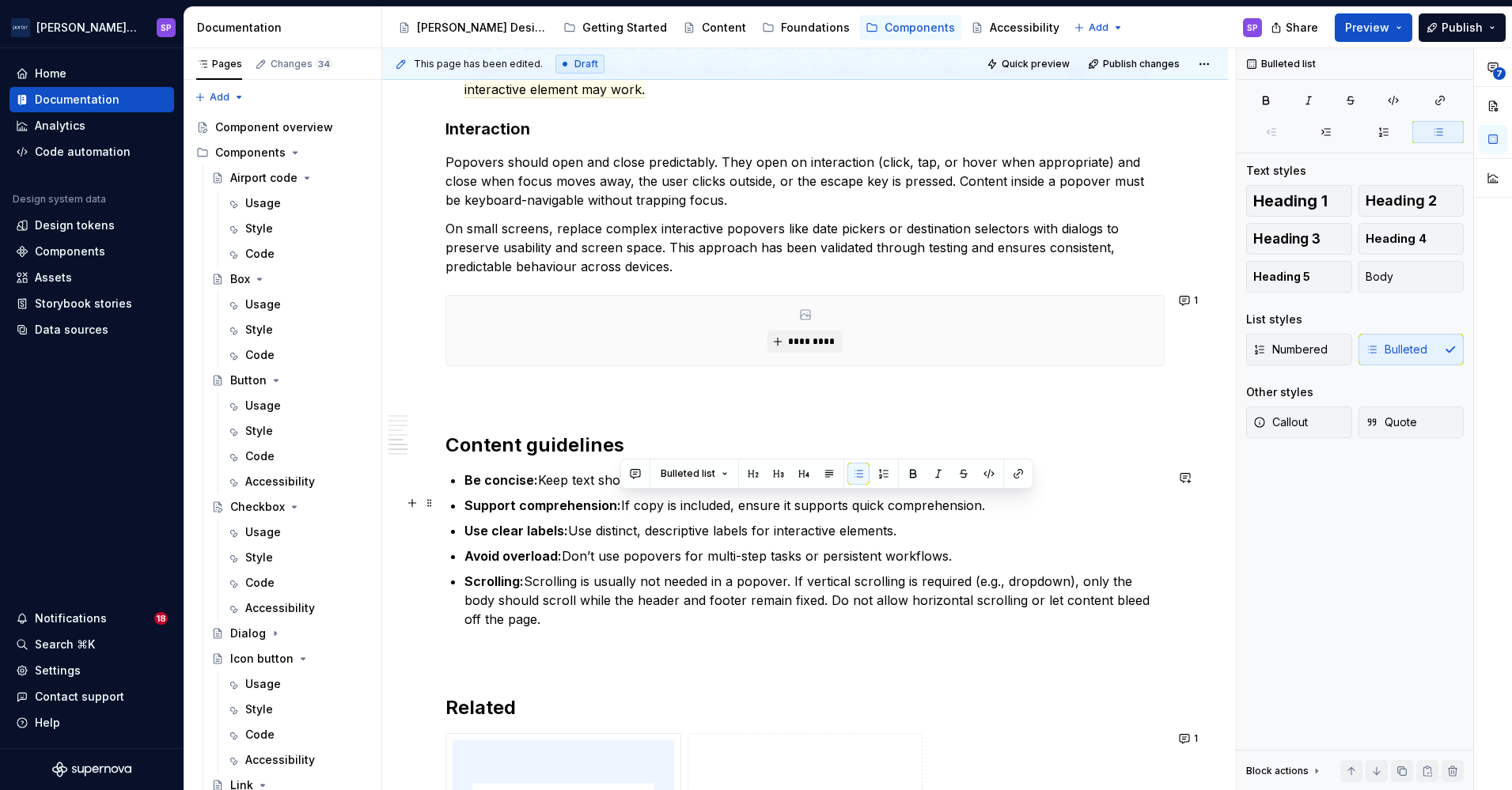
drag, startPoint x: 620, startPoint y: 506, endPoint x: 1130, endPoint y: 510, distance: 510.0
click at [1130, 510] on p "Support comprehension: If copy is included, ensure it supports quick comprehens…" at bounding box center [814, 506] width 700 height 19
click at [683, 588] on p "Scrolling: Scrolling is usually not needed in a popover. If vertical scrolling …" at bounding box center [814, 599] width 700 height 56
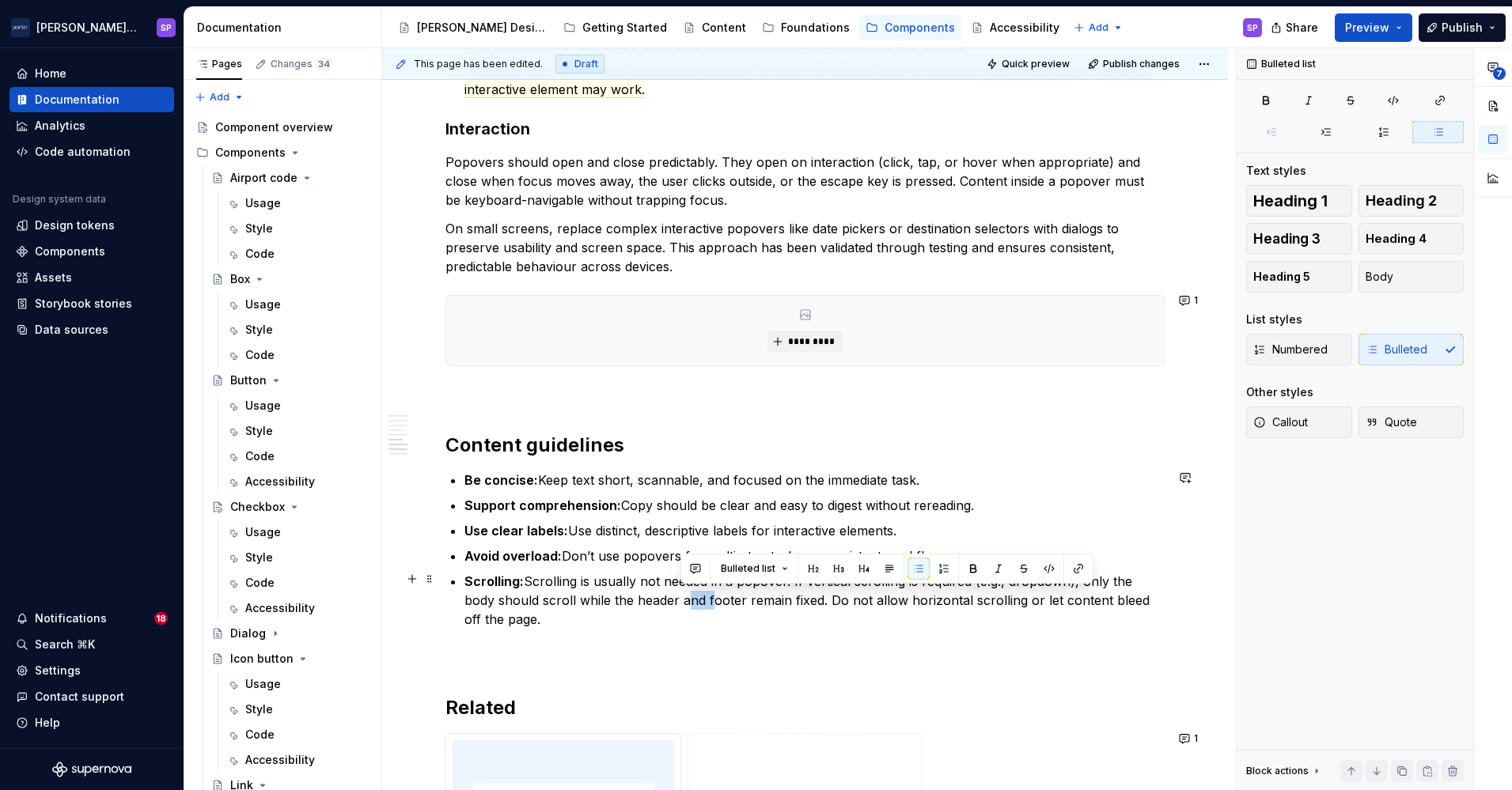
click at [683, 588] on p "Scrolling: Scrolling is usually not needed in a popover. If vertical scrolling …" at bounding box center [814, 599] width 700 height 56
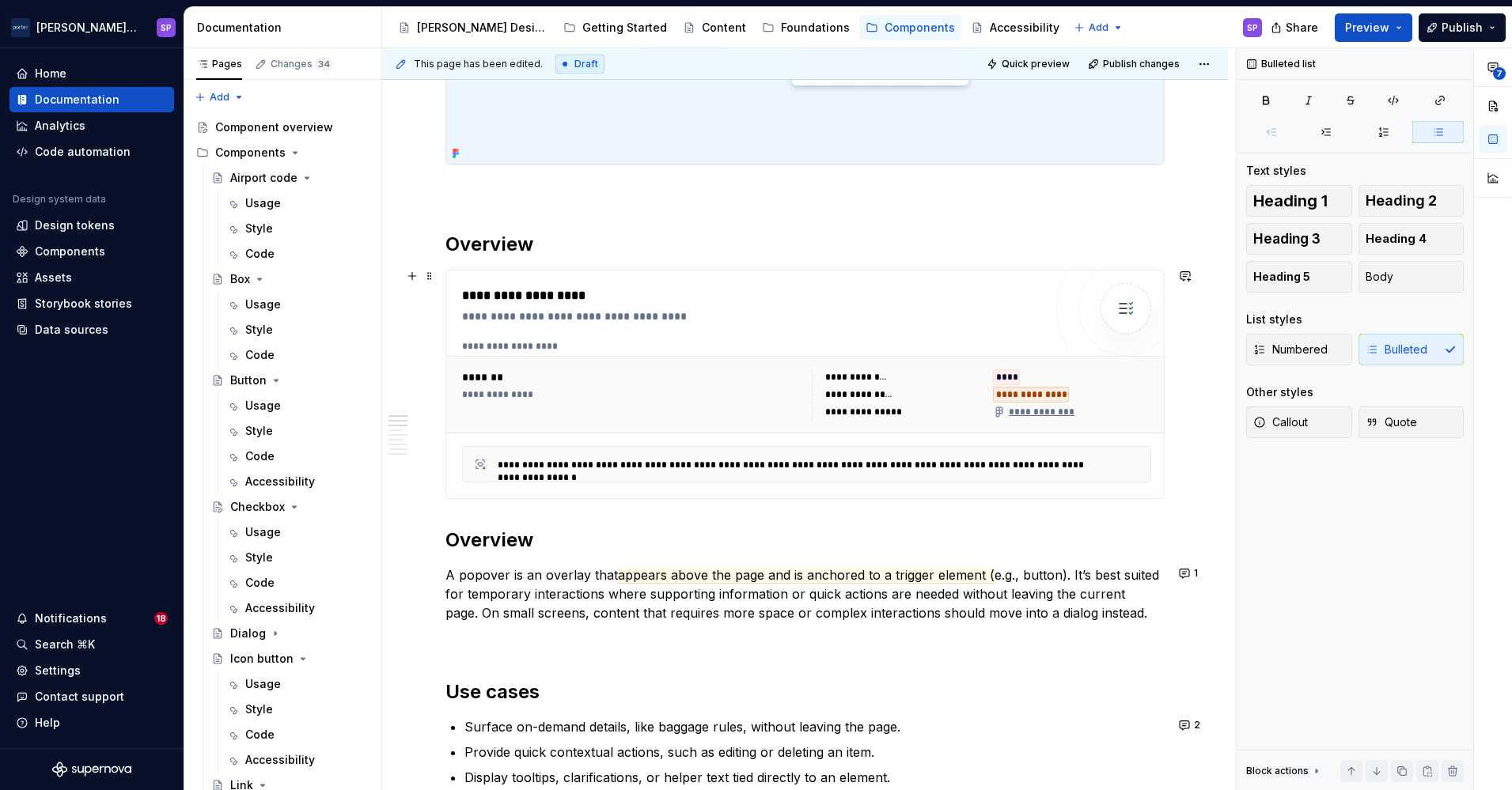
scroll to position [10, 0]
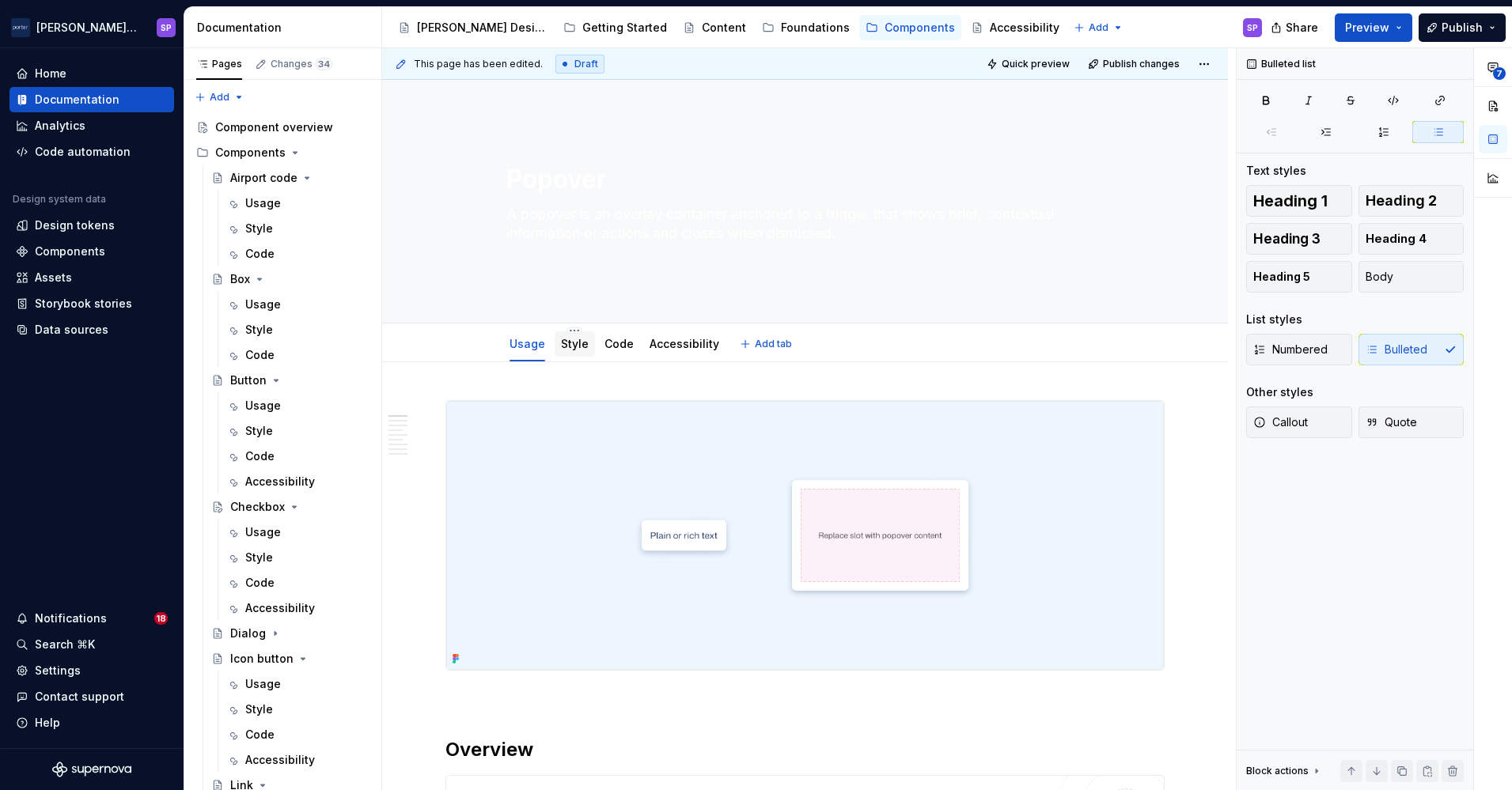
click at [583, 343] on link "Style" at bounding box center [574, 344] width 28 height 13
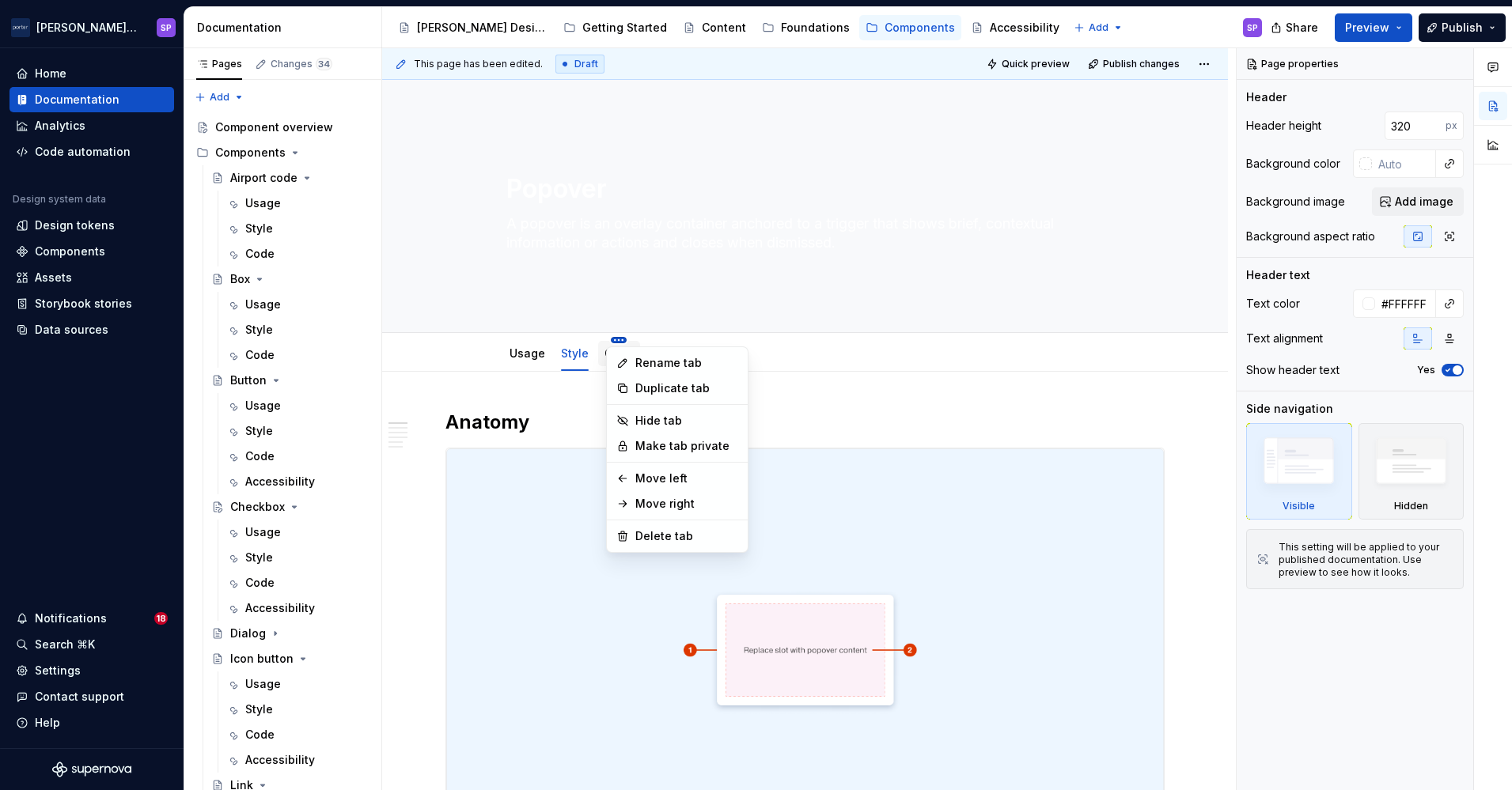
click at [606, 339] on html "[PERSON_NAME] Airlines SP Home Documentation Analytics Code automation Design s…" at bounding box center [756, 395] width 1512 height 790
click at [596, 356] on html "[PERSON_NAME] Airlines SP Home Documentation Analytics Code automation Design s…" at bounding box center [756, 395] width 1512 height 790
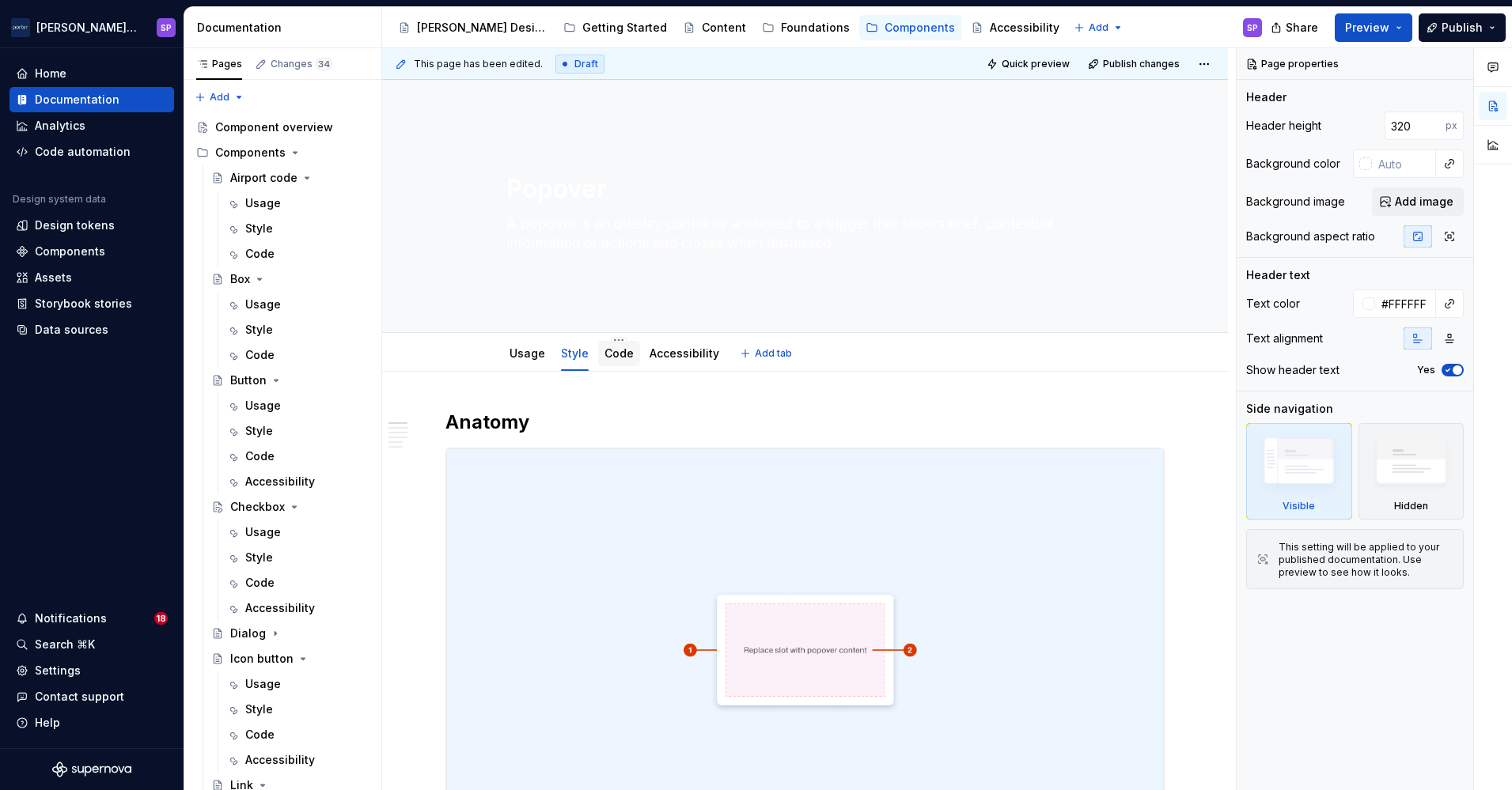
click at [607, 356] on link "Code" at bounding box center [619, 353] width 30 height 13
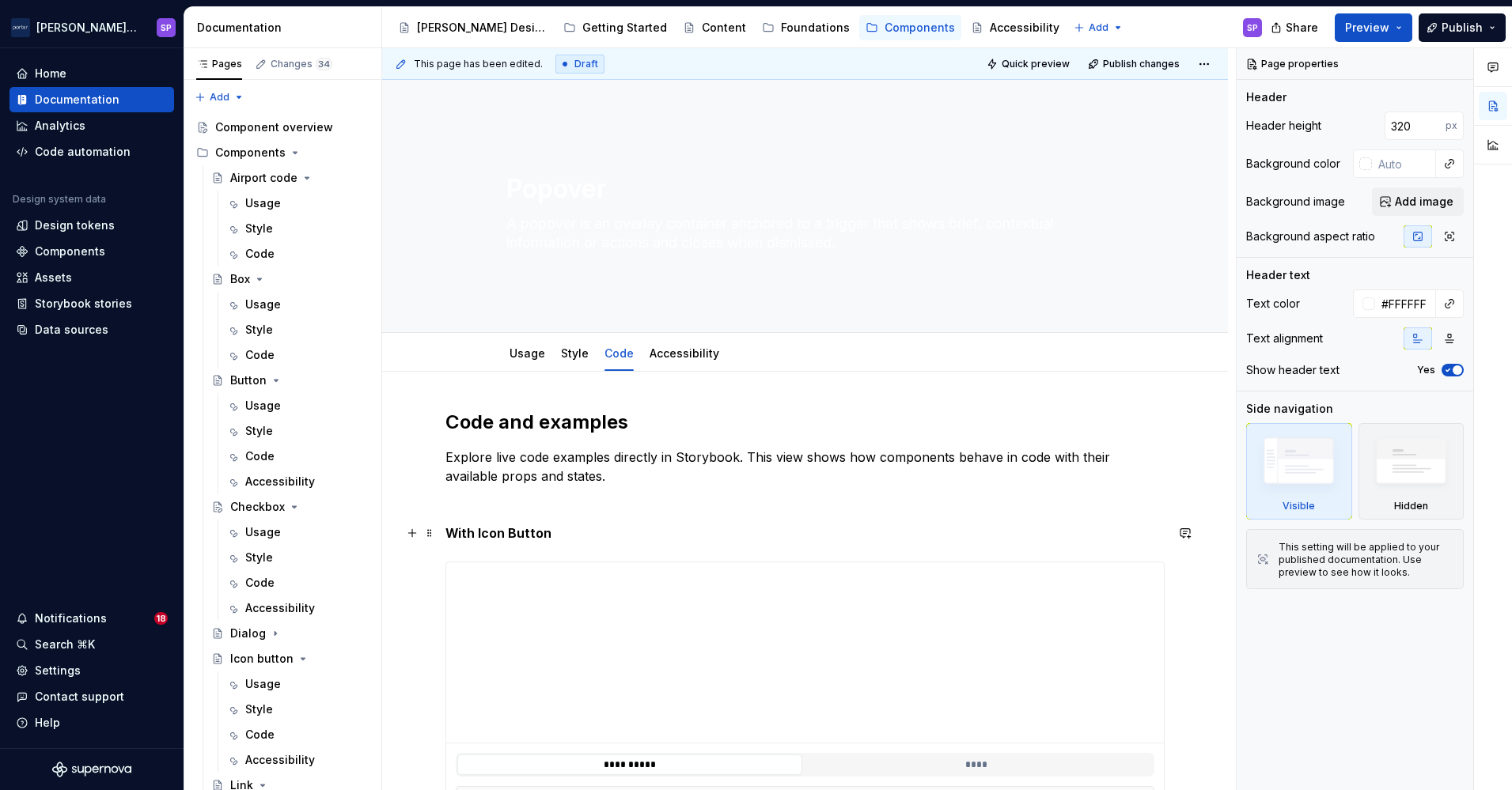
click at [483, 529] on strong "With Icon Button" at bounding box center [498, 532] width 106 height 16
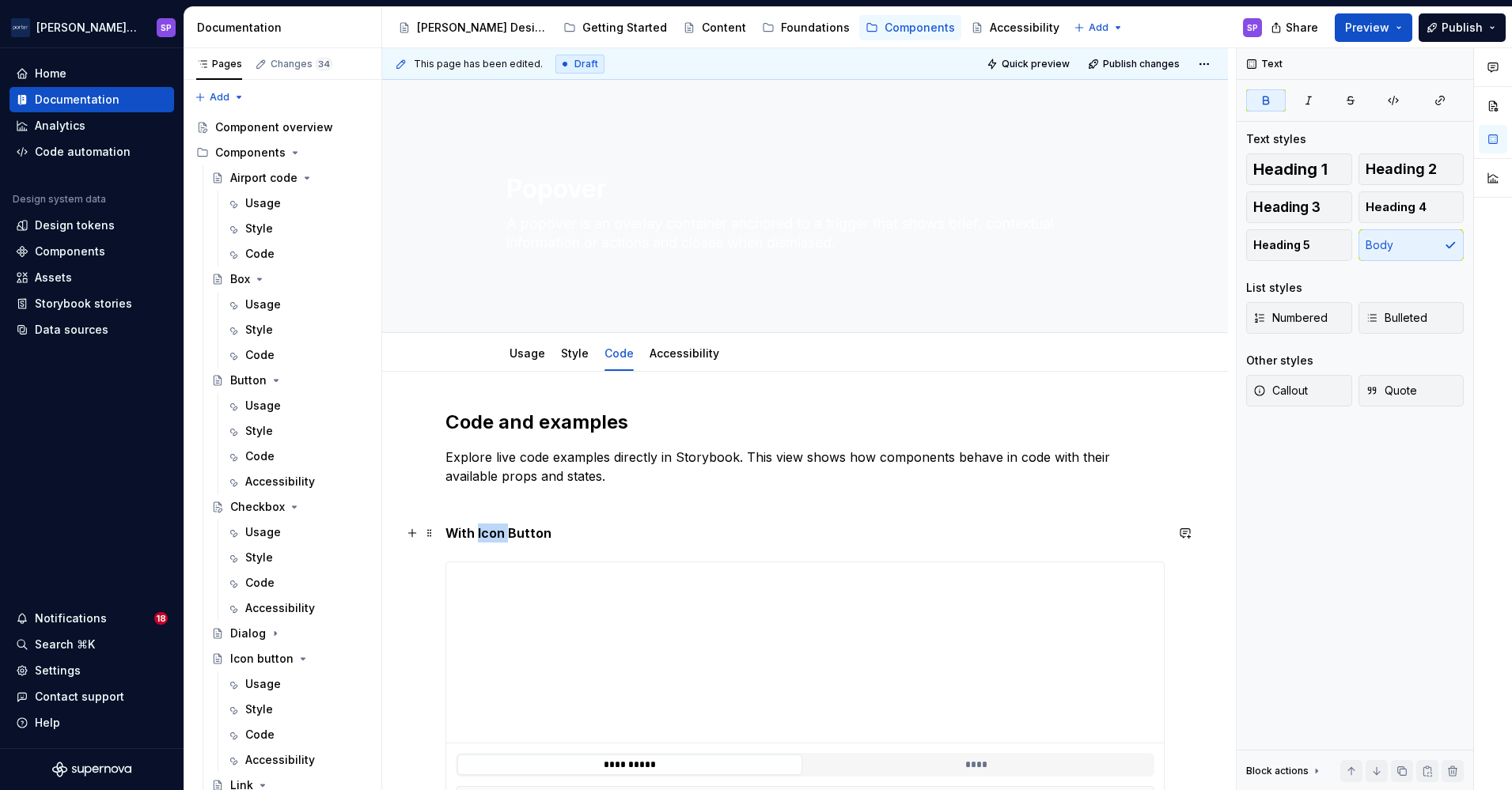
click at [483, 529] on strong "With Icon Button" at bounding box center [498, 532] width 106 height 16
click at [551, 535] on p "With icon Button" at bounding box center [805, 533] width 720 height 19
click at [524, 534] on strong "With icon Button" at bounding box center [498, 532] width 106 height 16
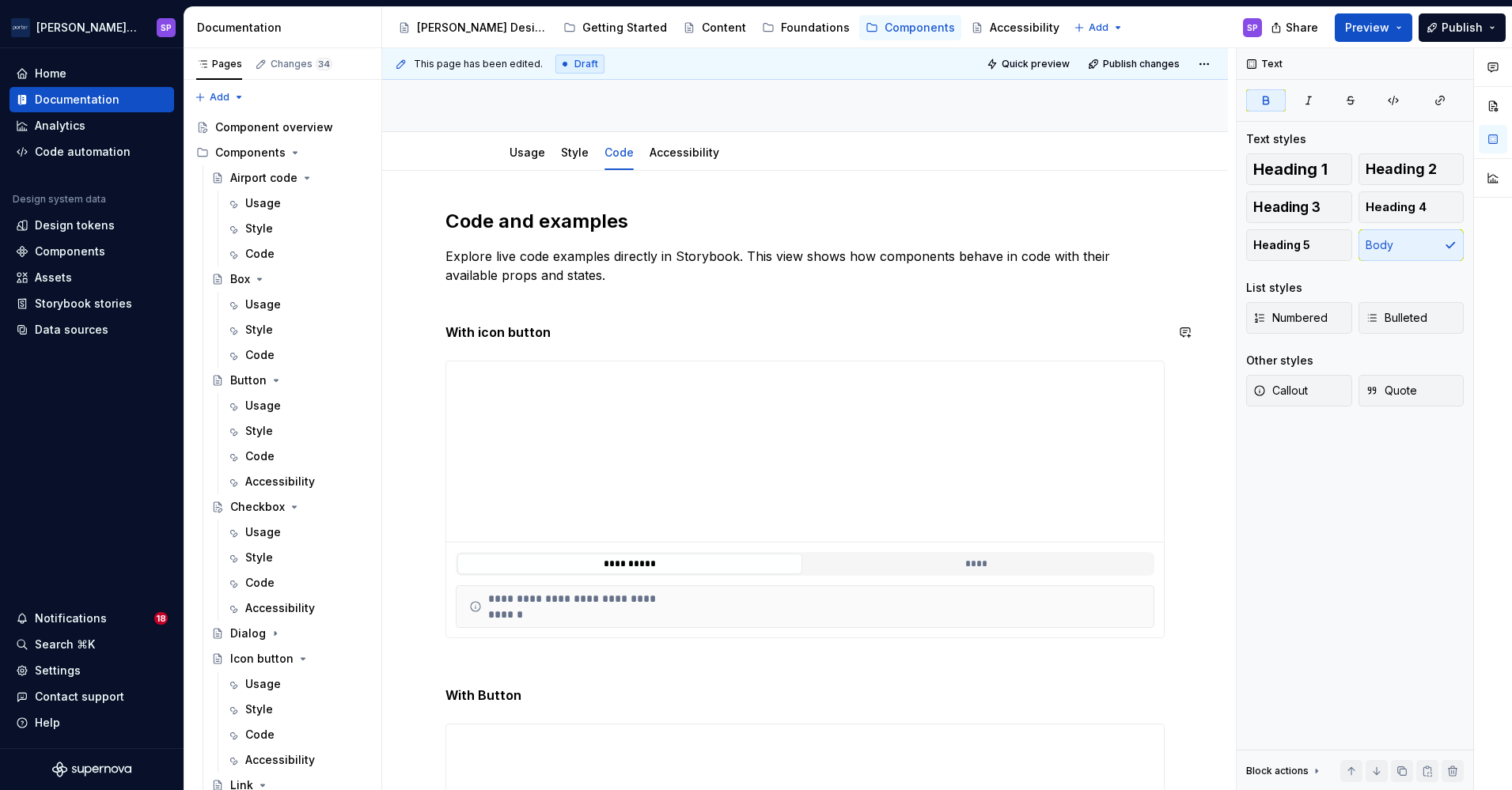
scroll to position [204, 0]
click at [500, 677] on div "**********" at bounding box center [805, 599] width 720 height 787
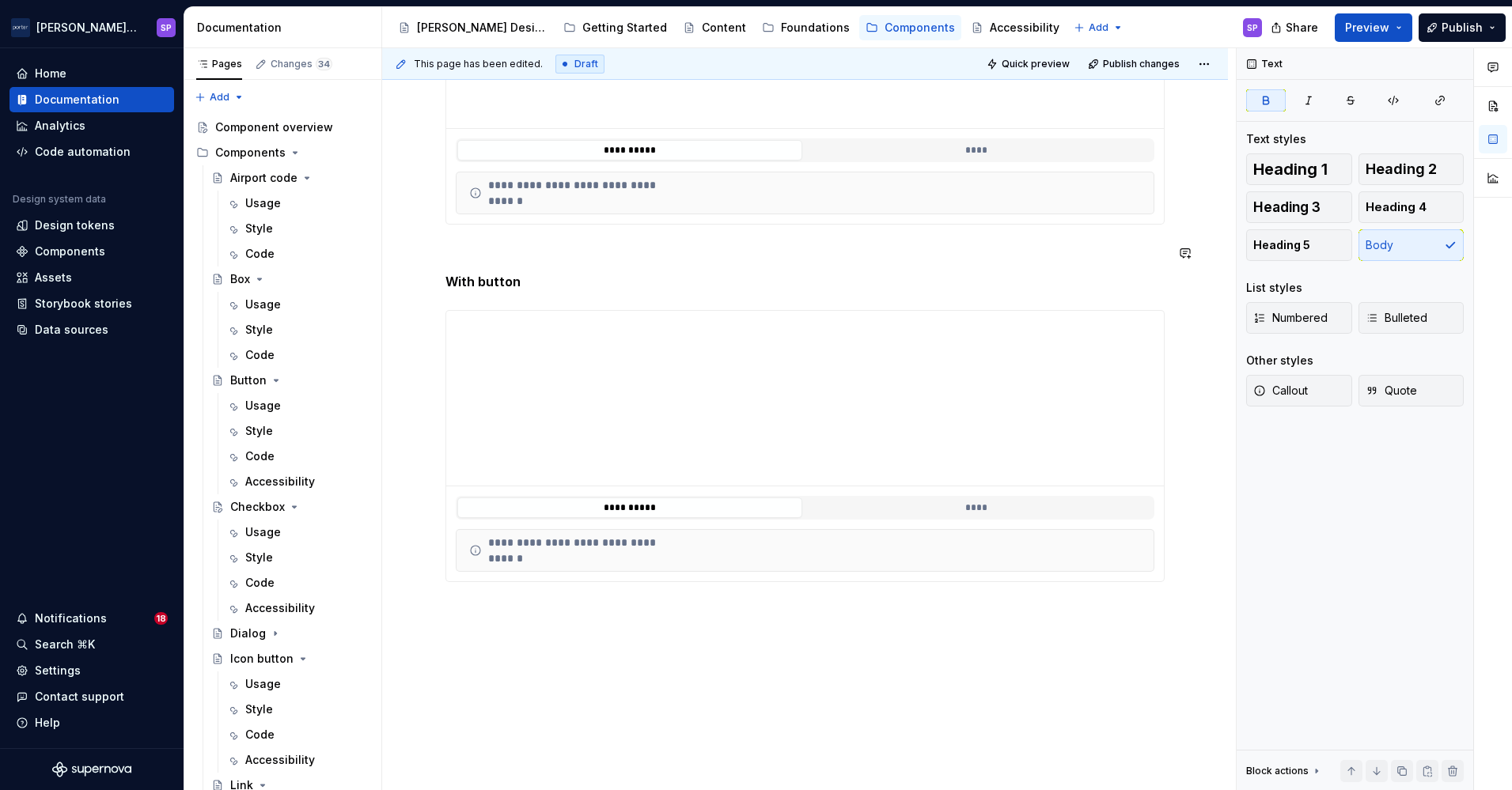
scroll to position [0, 0]
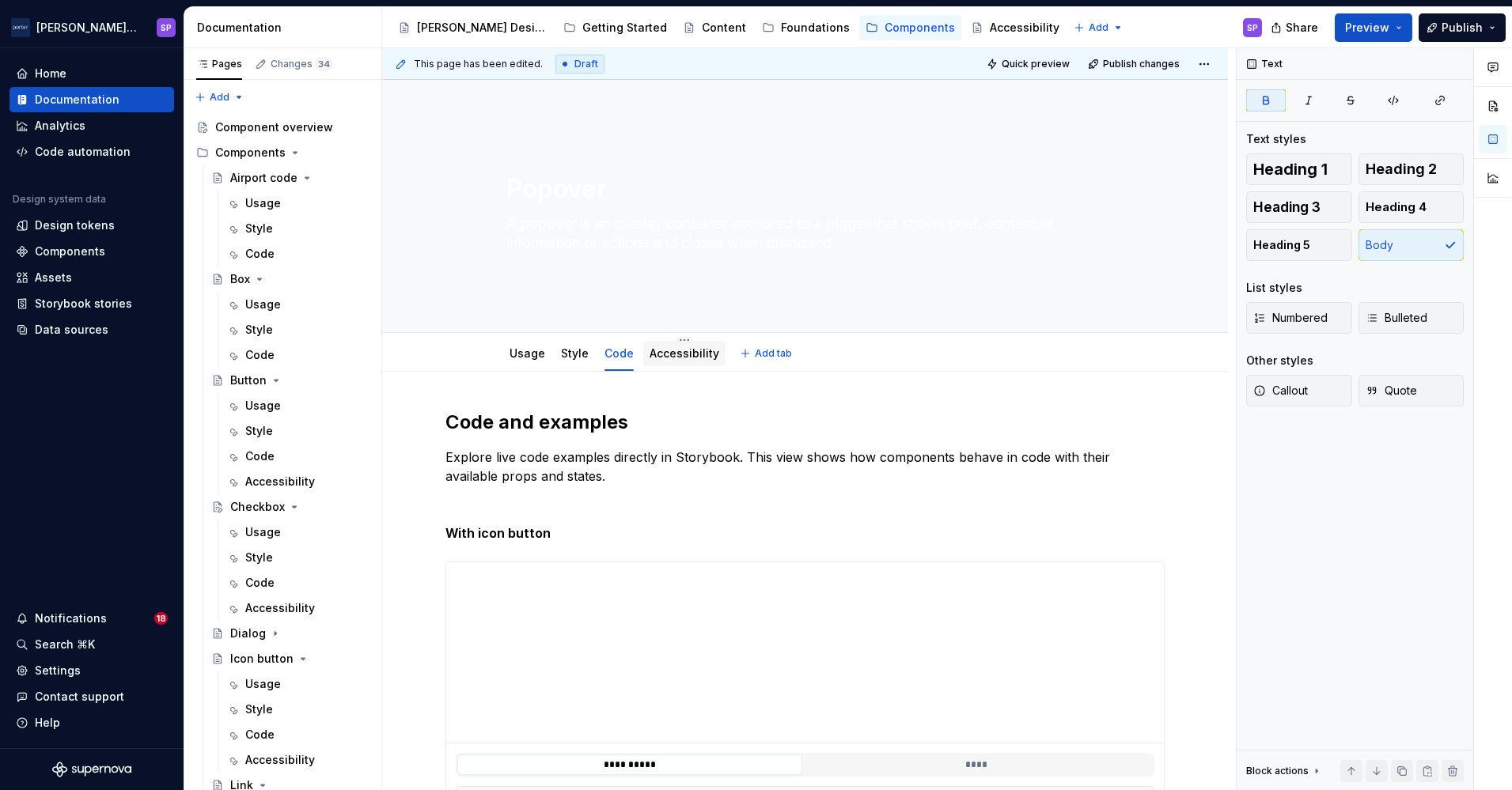
click at [650, 357] on link "Accessibility" at bounding box center [684, 353] width 70 height 13
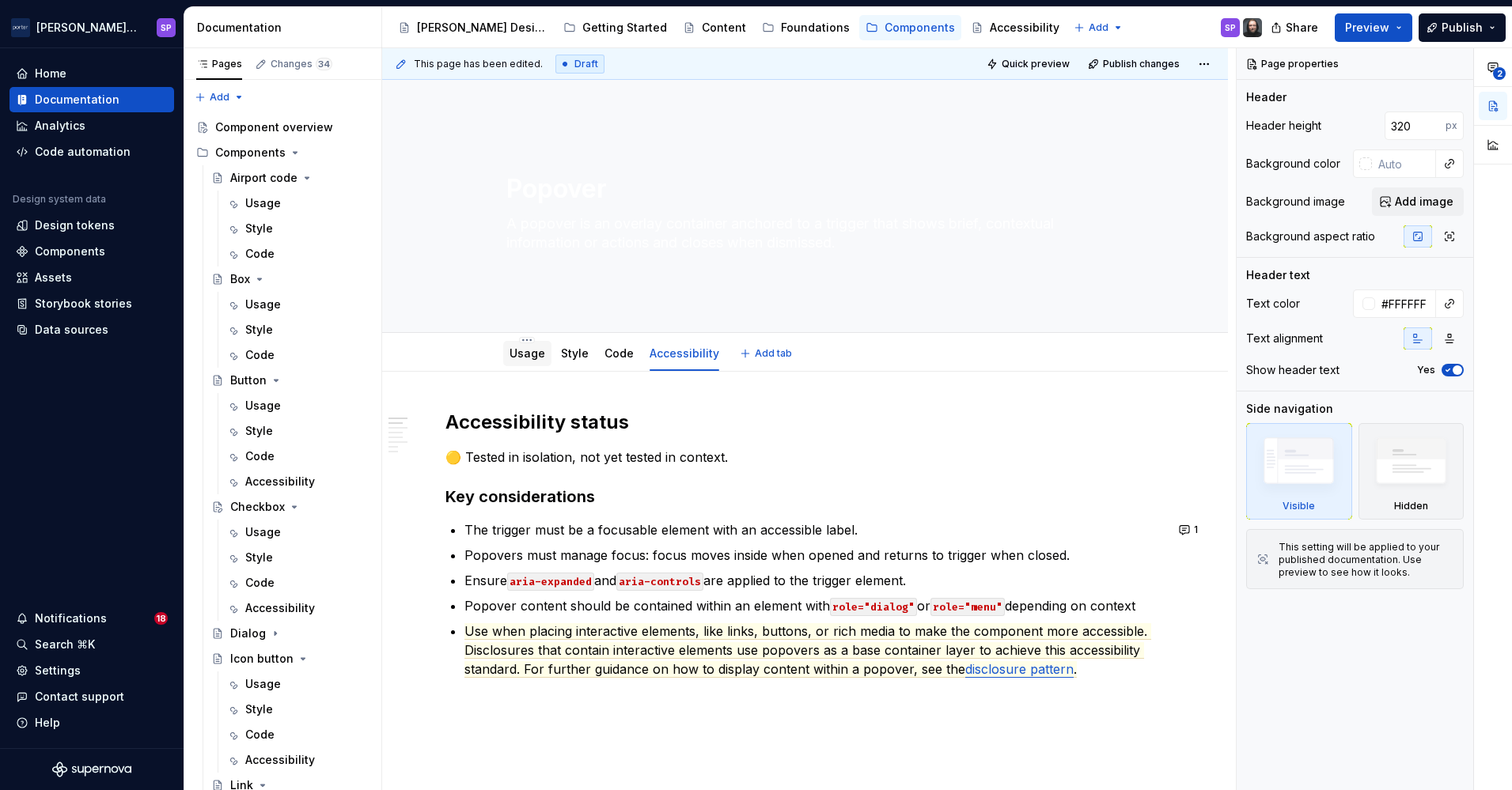
click at [532, 355] on link "Usage" at bounding box center [527, 353] width 35 height 13
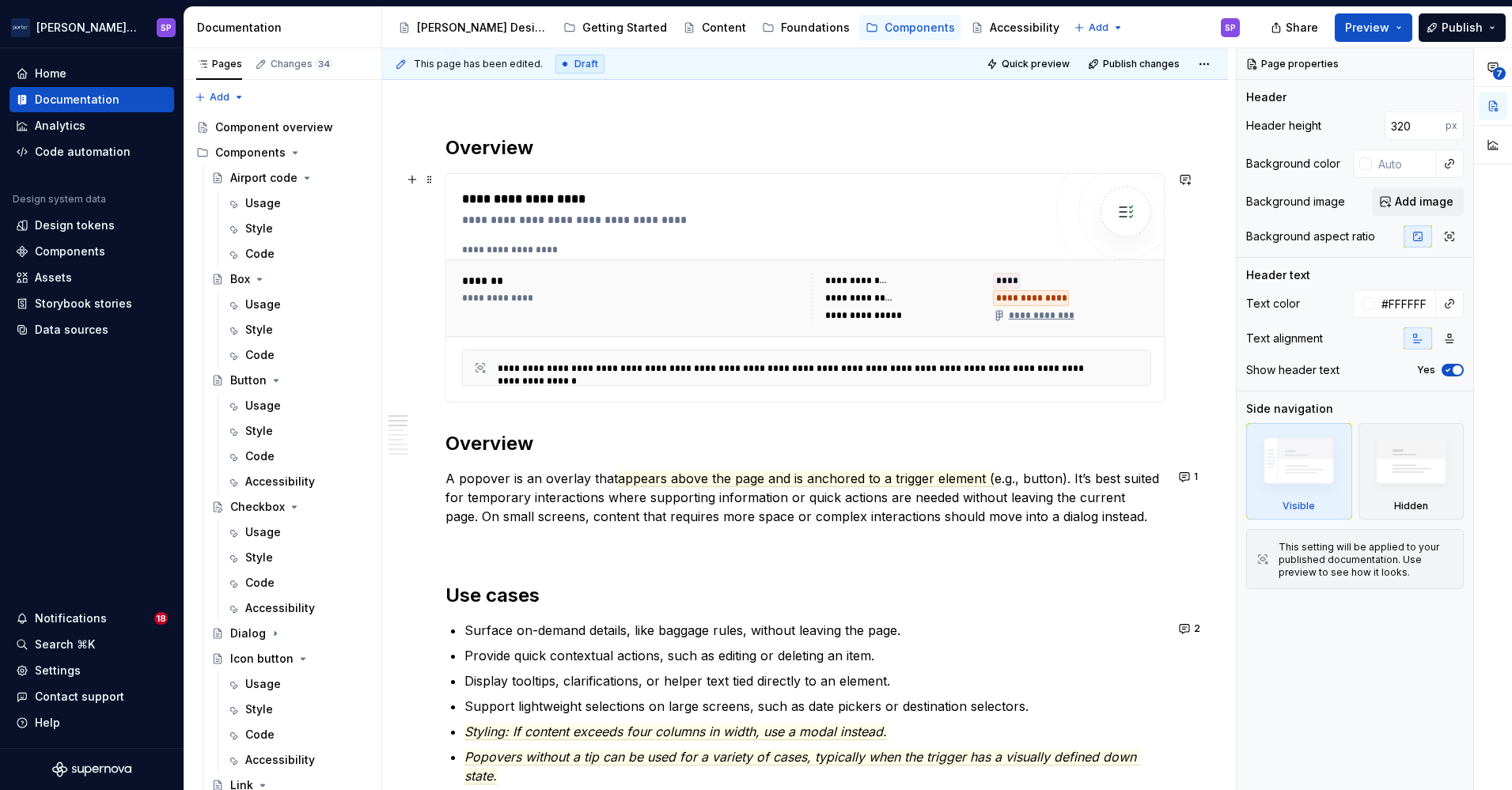
scroll to position [691, 0]
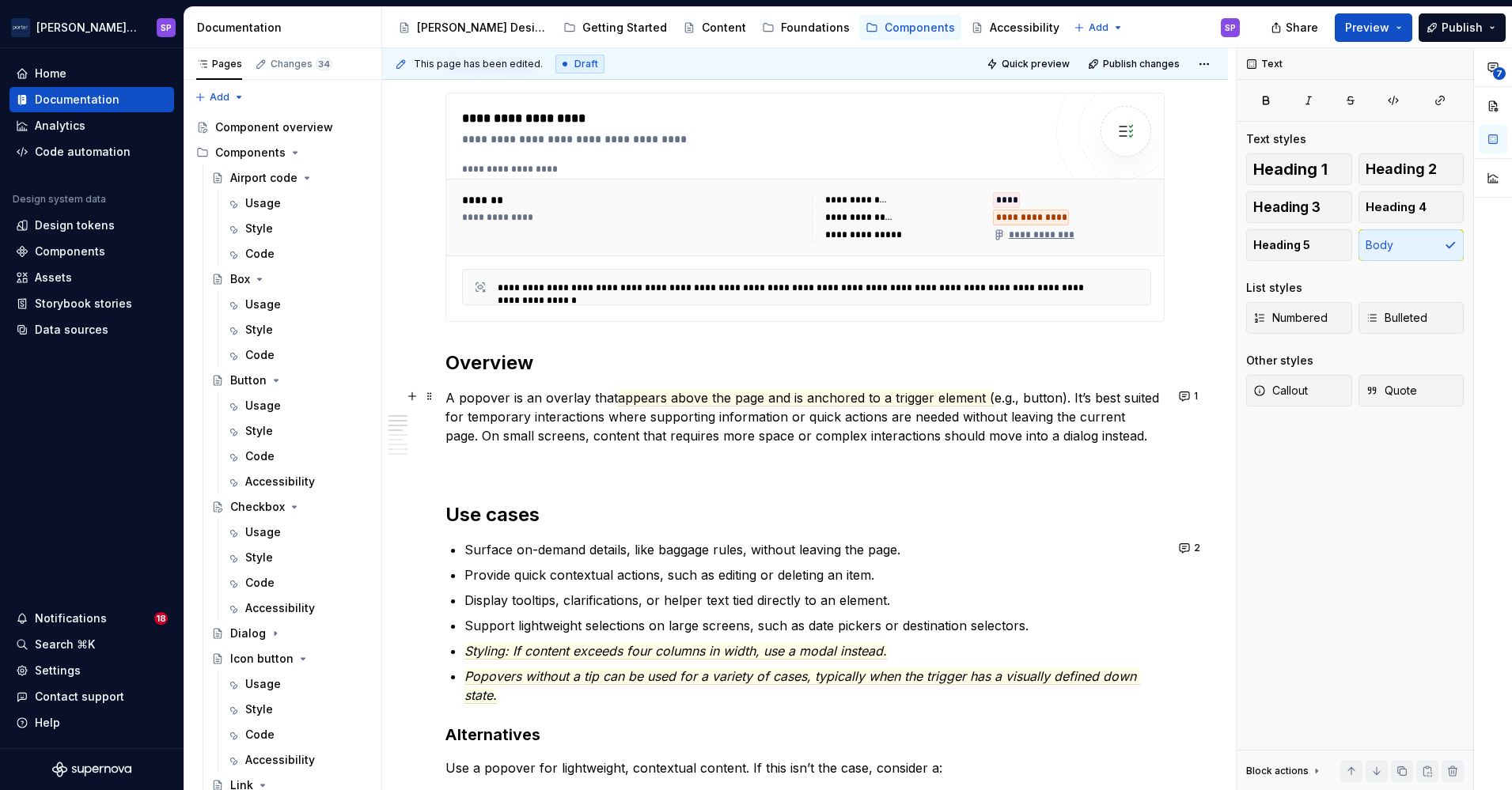
click at [1054, 395] on p "A popover is an overlay that appears above the page and is anchored to a trigge…" at bounding box center [805, 416] width 720 height 56
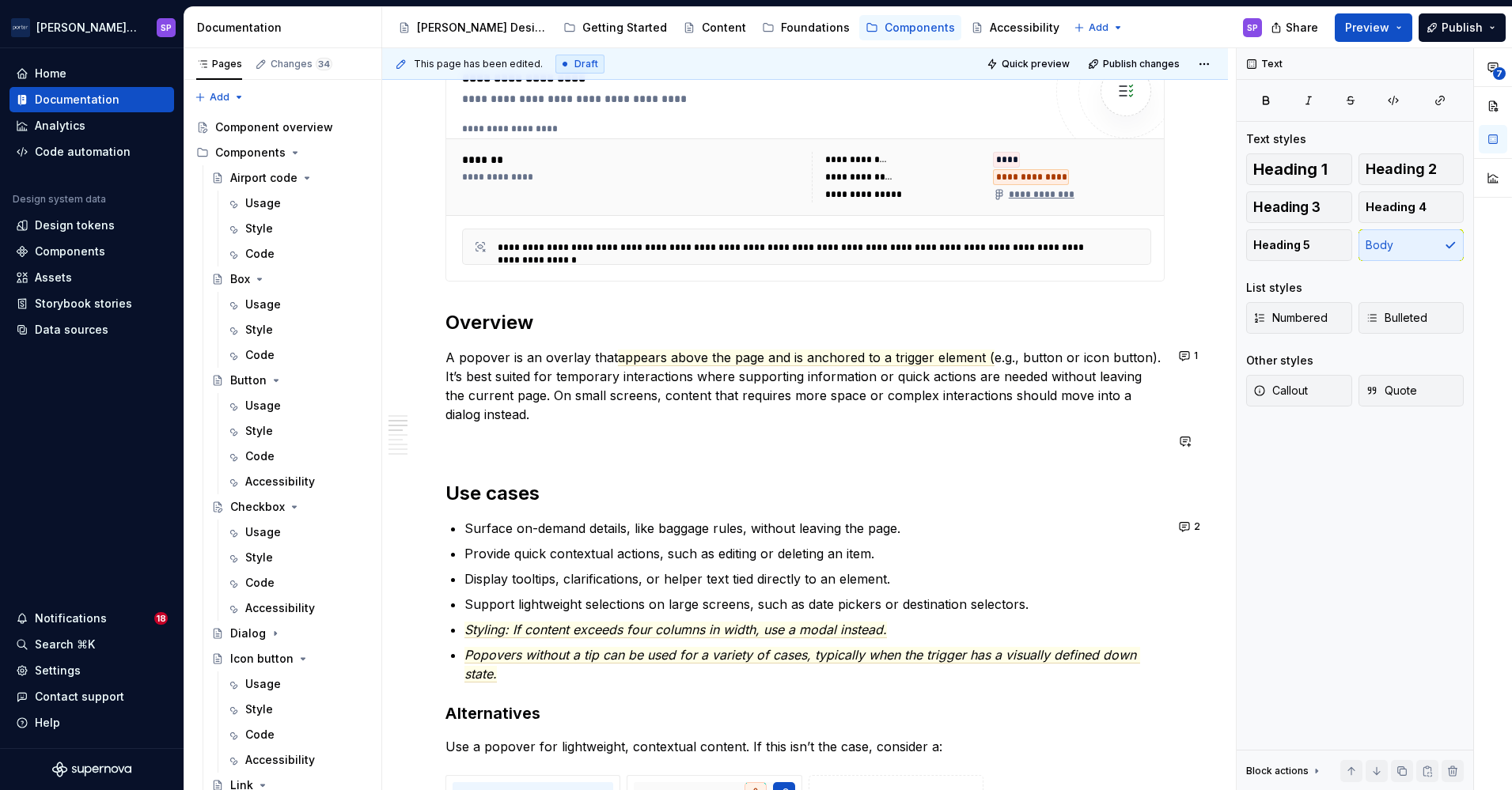
scroll to position [737, 0]
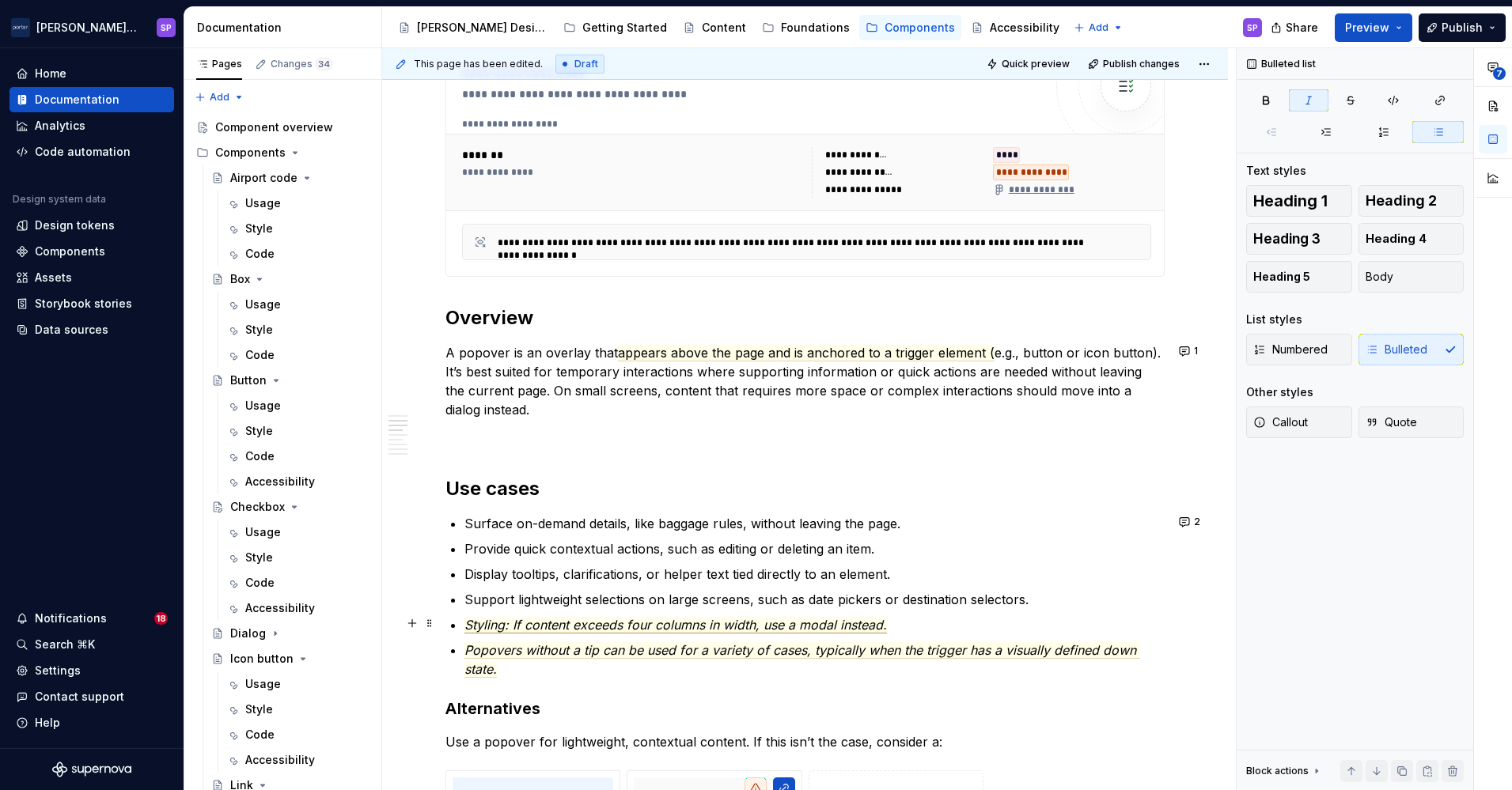
click at [680, 623] on span "Styling: If content exceeds four columns in width, use a modal instead." at bounding box center [676, 624] width 423 height 16
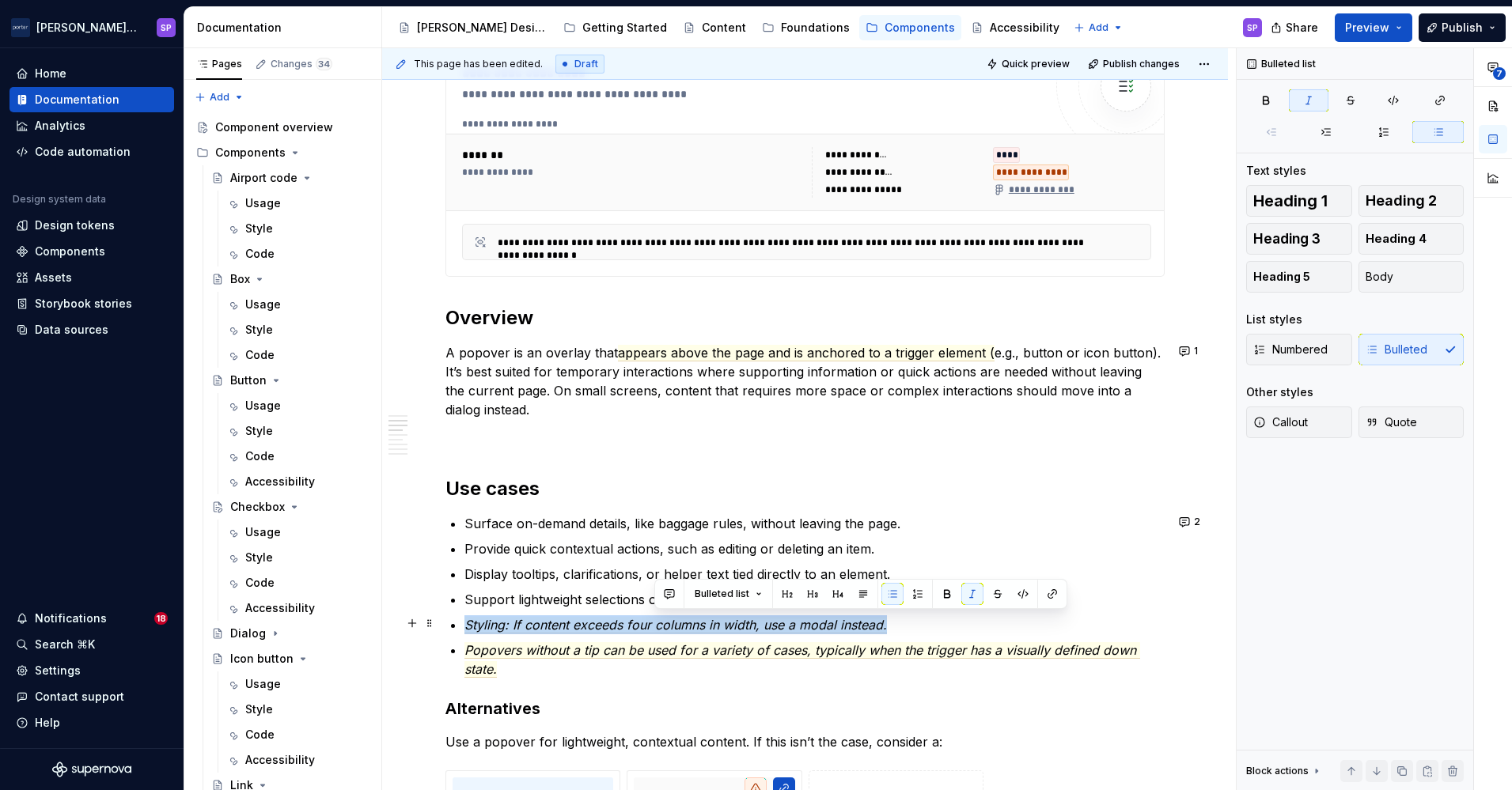
click at [680, 623] on span "Styling: If content exceeds four columns in width, use a modal instead." at bounding box center [676, 624] width 423 height 16
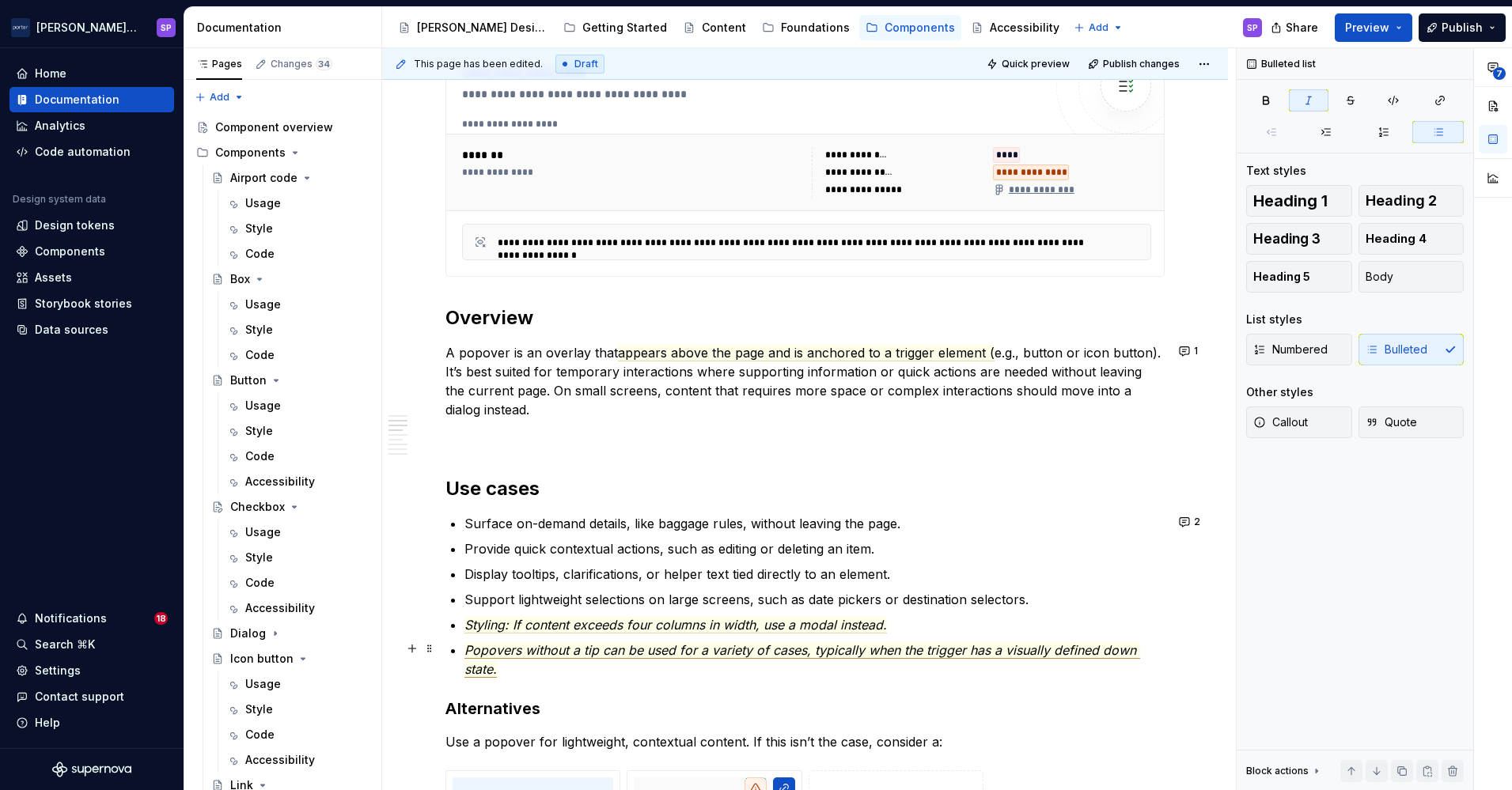
click at [604, 645] on span "Popovers without a tip can be used for a variety of cases, typically when the t…" at bounding box center [802, 659] width 676 height 35
click at [534, 643] on span "Popovers without a tip can be used for a variety of cases, typically when the t…" at bounding box center [802, 659] width 676 height 35
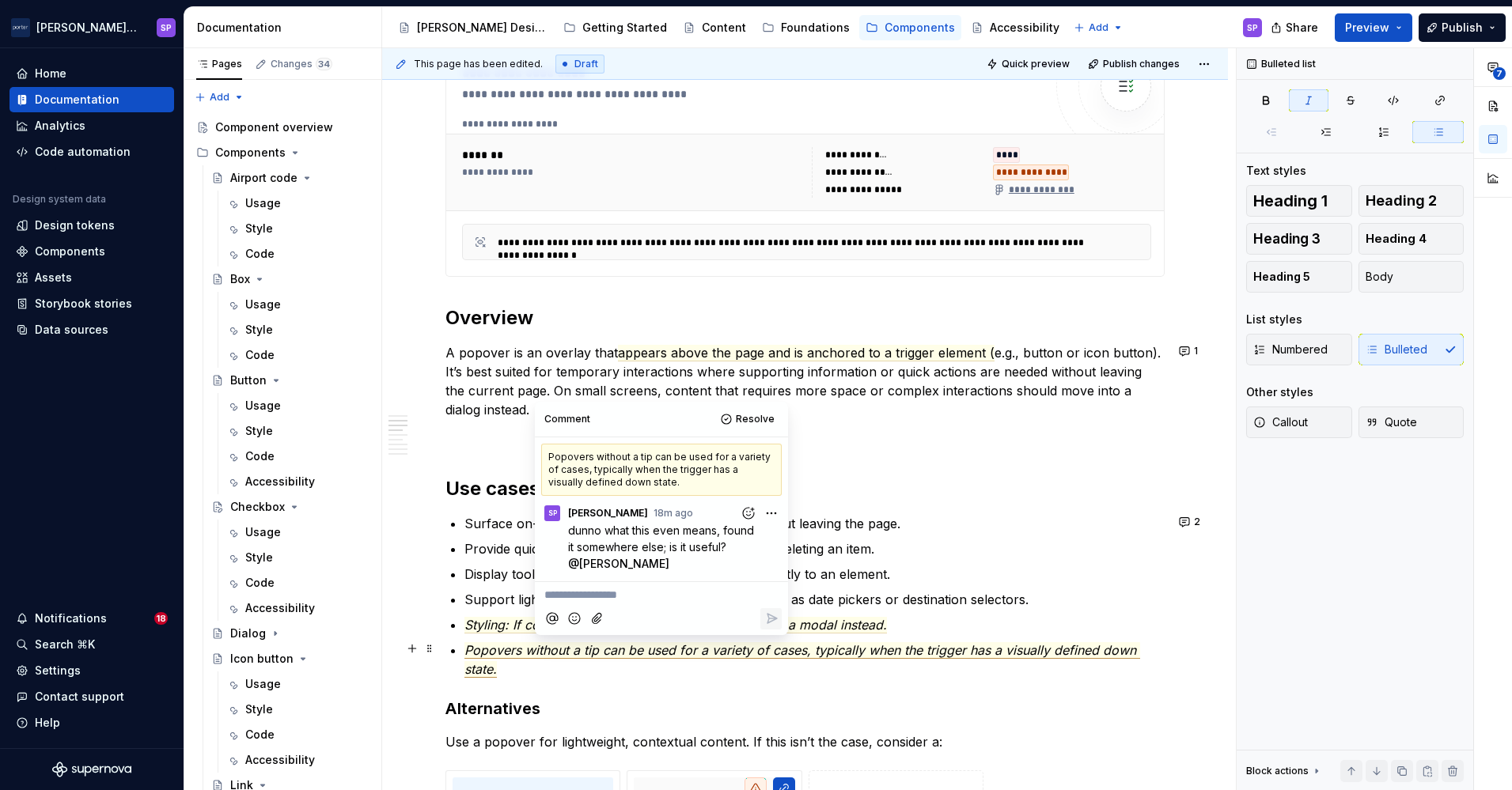
click at [831, 658] on p "Popovers without a tip can be used for a variety of cases, typically when the t…" at bounding box center [814, 660] width 700 height 38
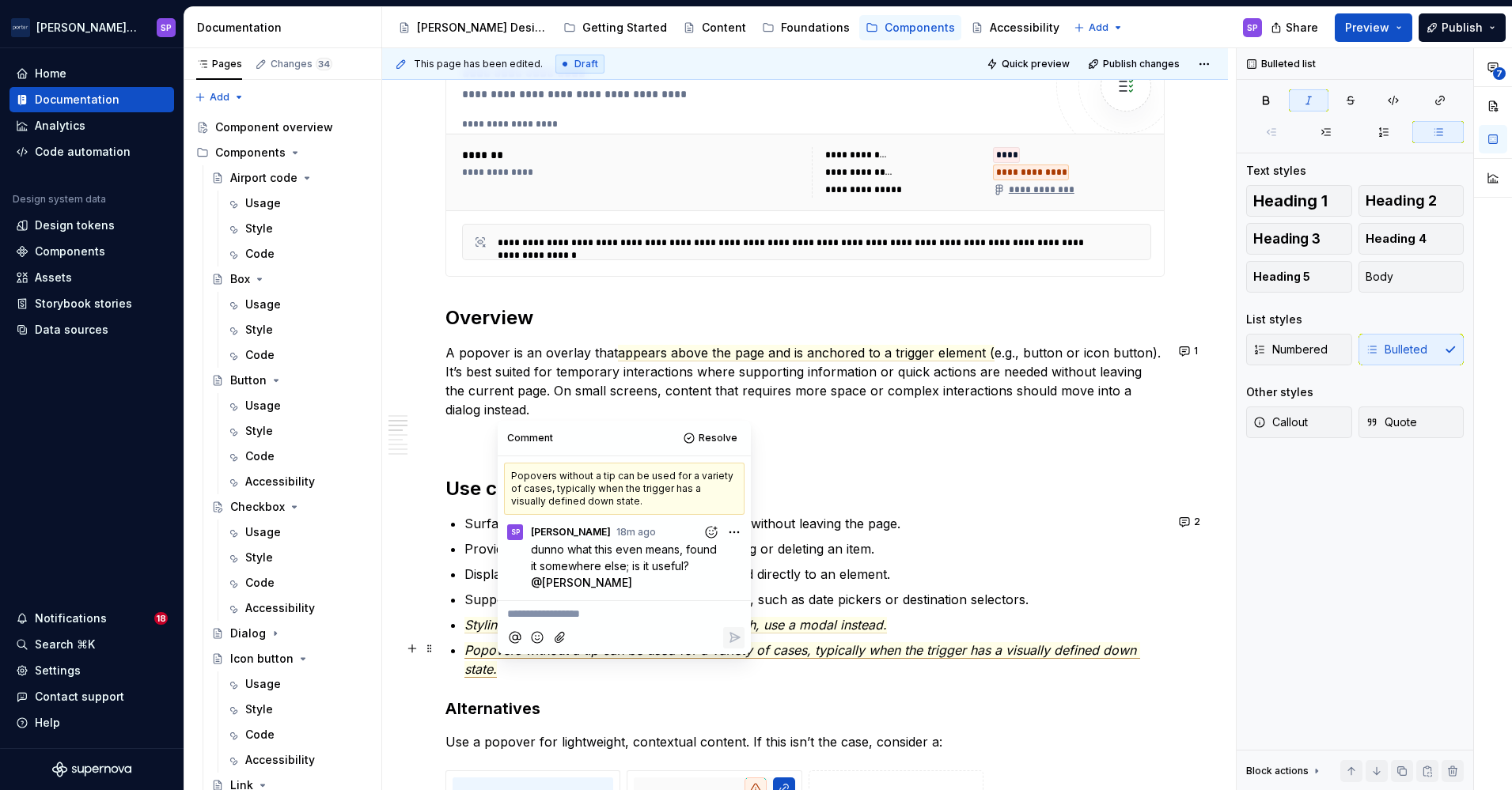
click at [831, 658] on p "Popovers without a tip can be used for a variety of cases, typically when the t…" at bounding box center [814, 660] width 700 height 38
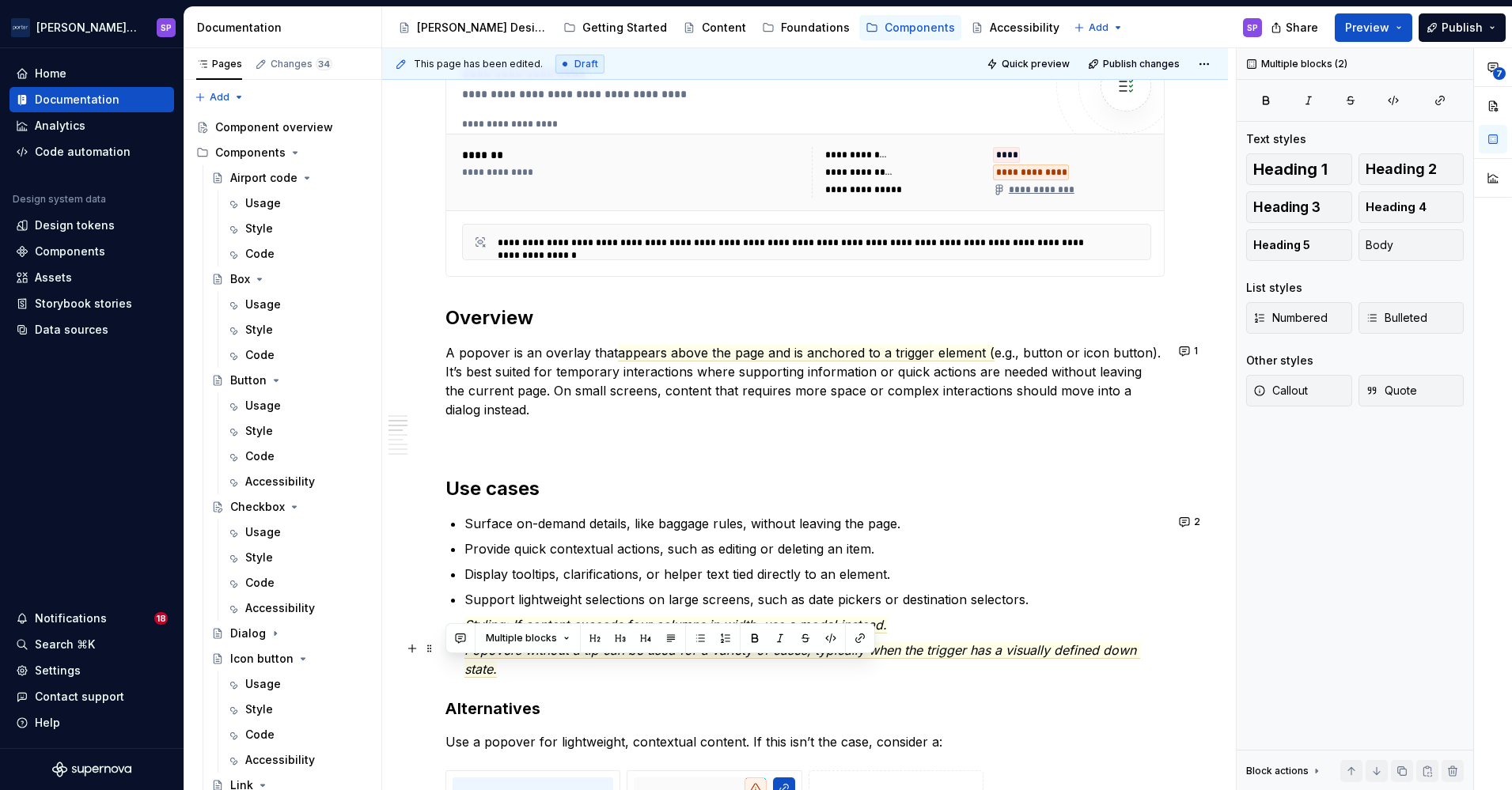
click at [831, 658] on p "Popovers without a tip can be used for a variety of cases, typically when the t…" at bounding box center [814, 660] width 700 height 38
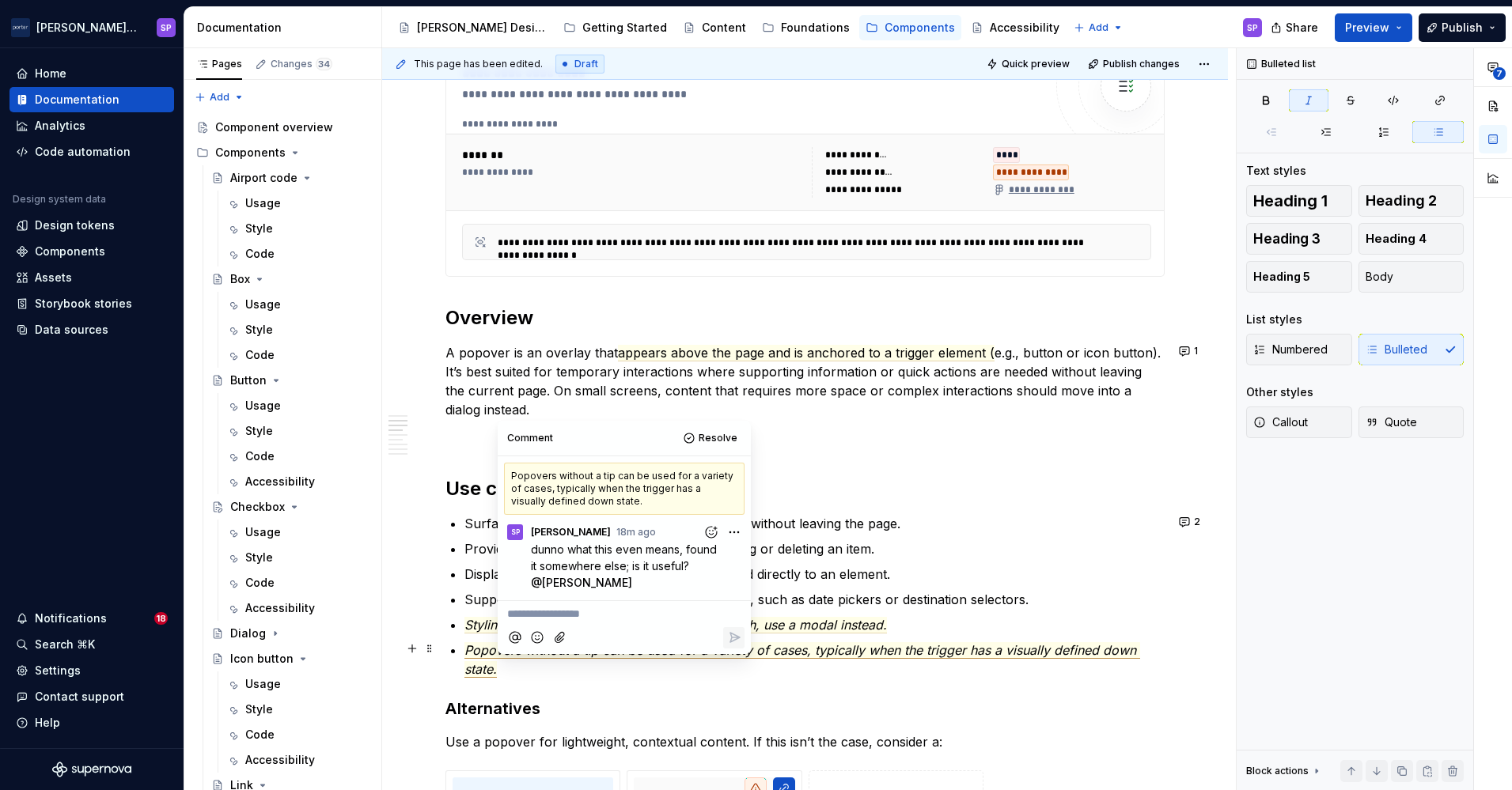
click at [821, 651] on span "Popovers without a tip can be used for a variety of cases, typically when the t…" at bounding box center [802, 659] width 676 height 35
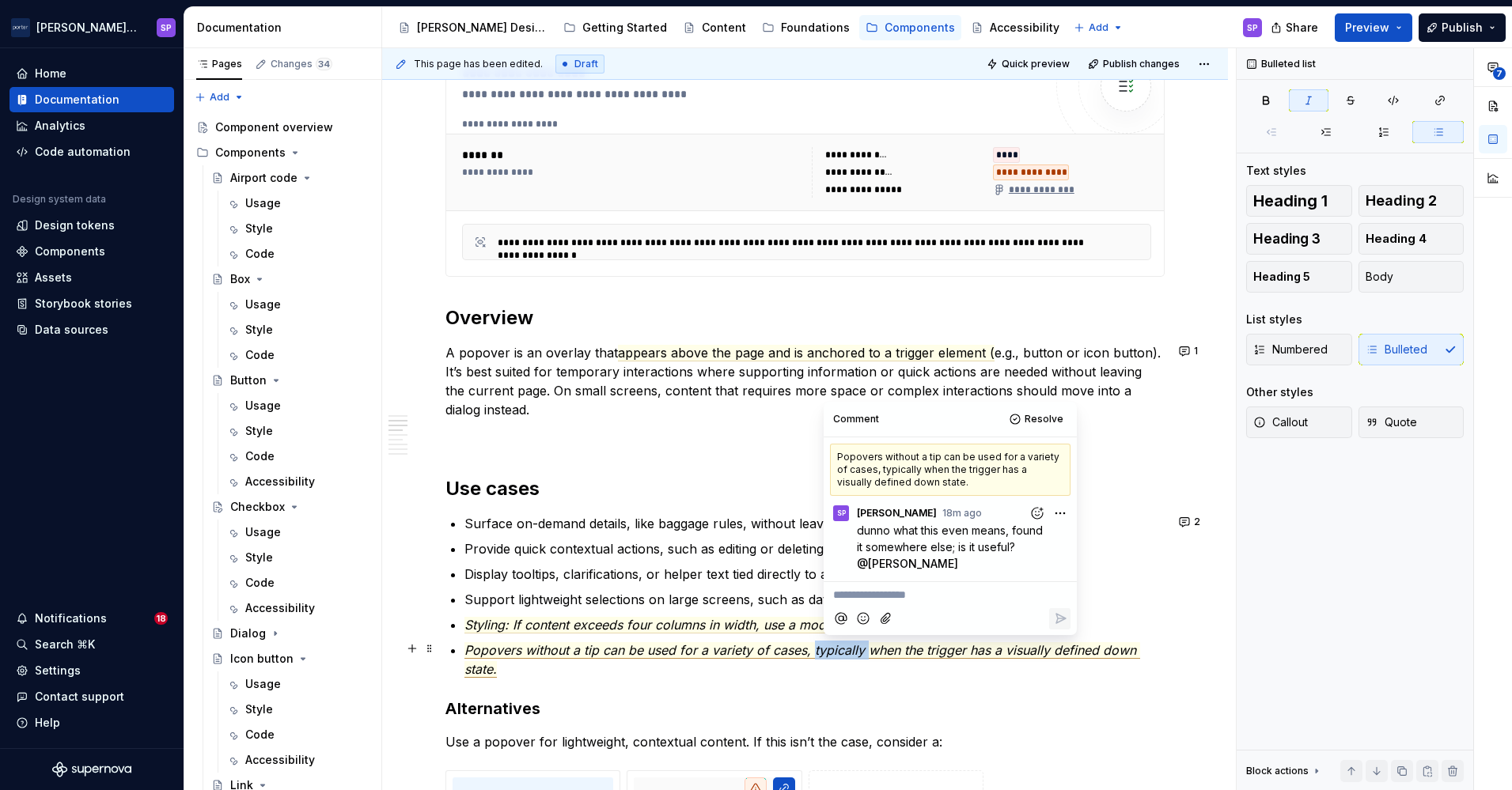
click at [821, 651] on span "Popovers without a tip can be used for a variety of cases, typically when the t…" at bounding box center [802, 659] width 676 height 35
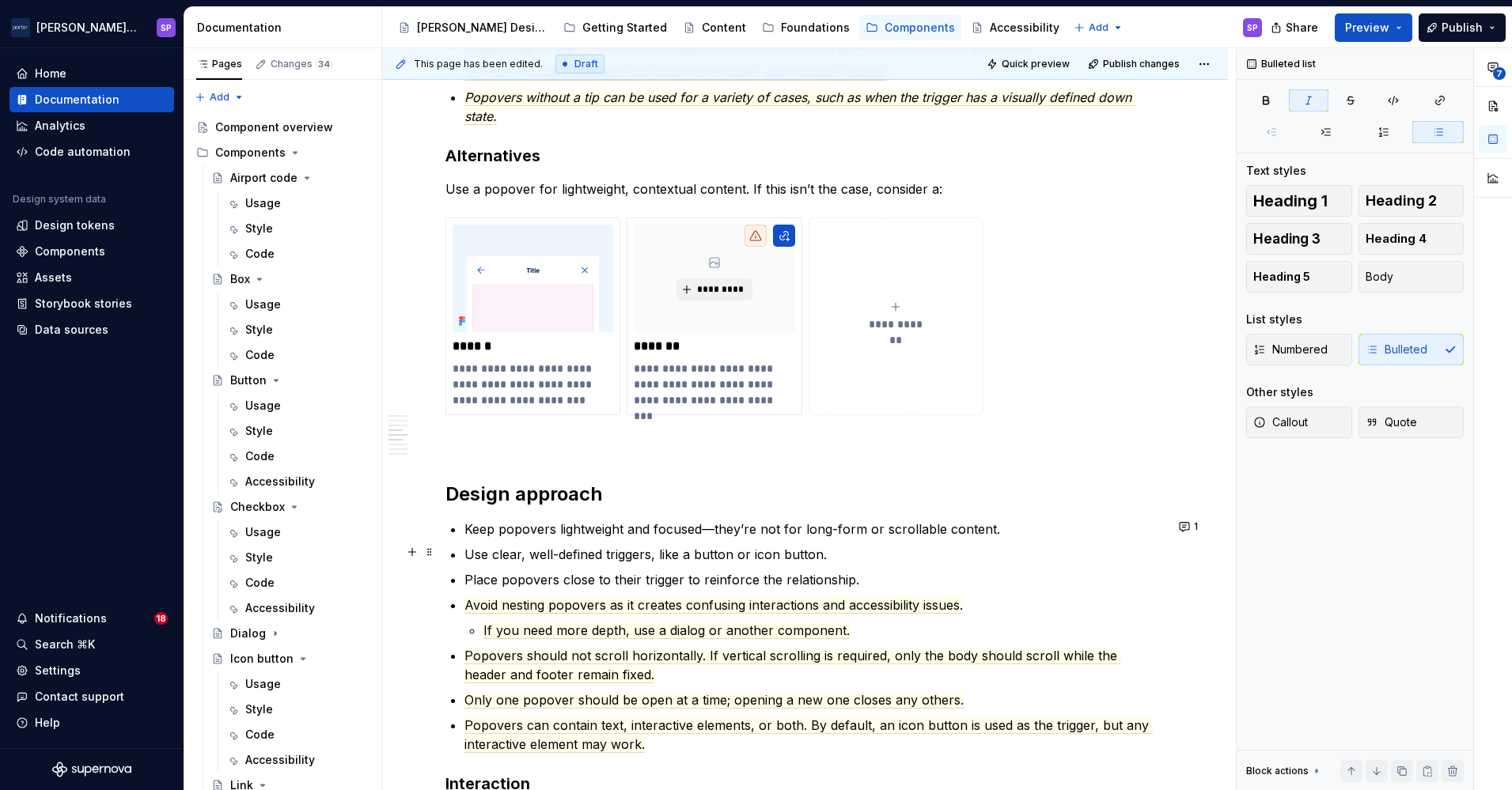
scroll to position [1342, 0]
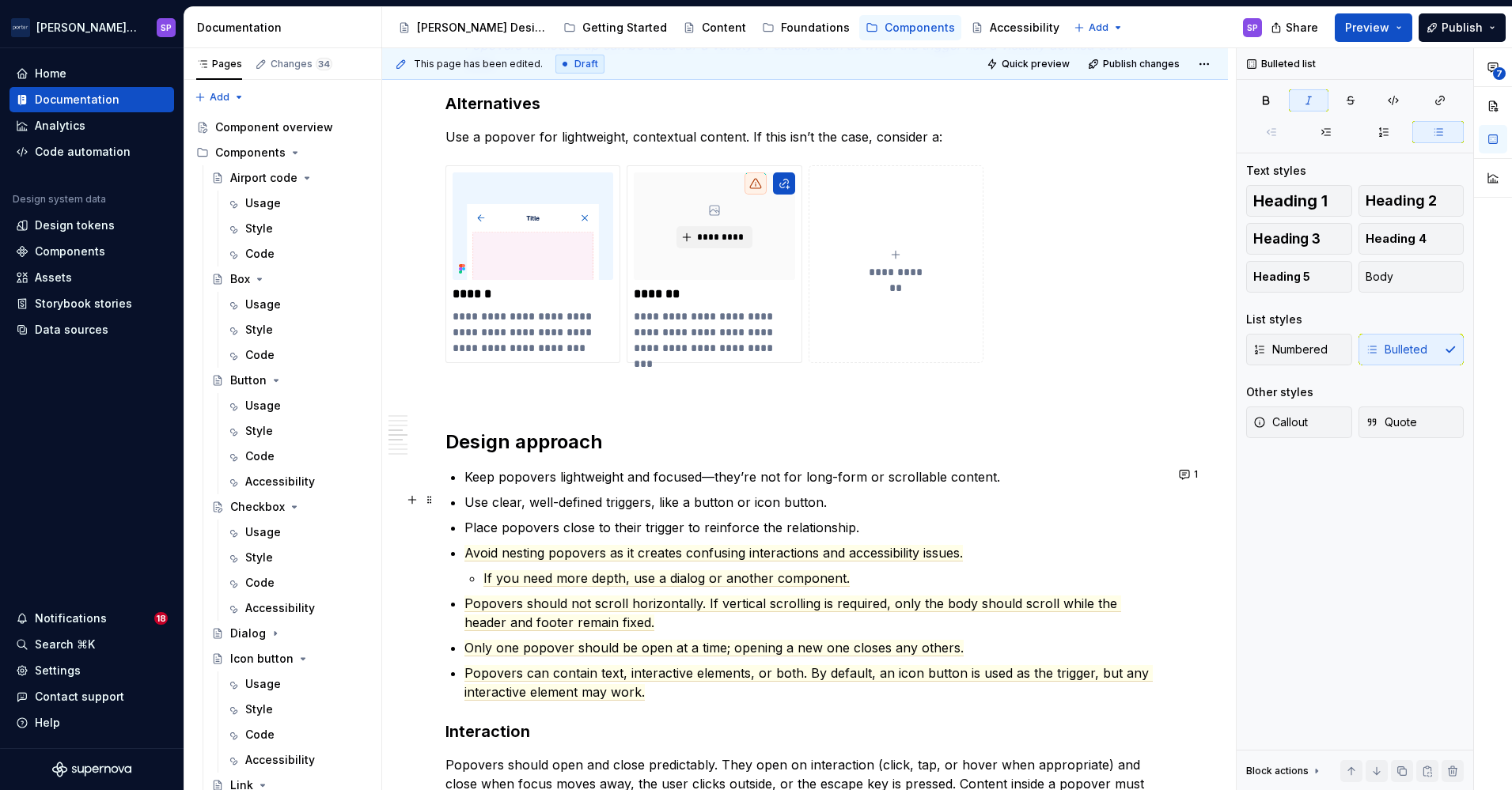
click at [693, 501] on p "Use clear, well-defined triggers, like a button or icon button." at bounding box center [814, 502] width 700 height 19
drag, startPoint x: 633, startPoint y: 553, endPoint x: 602, endPoint y: 552, distance: 31.0
click at [602, 552] on span "Avoid nesting popovers as it creates confusing interactions and accessibility i…" at bounding box center [714, 553] width 498 height 16
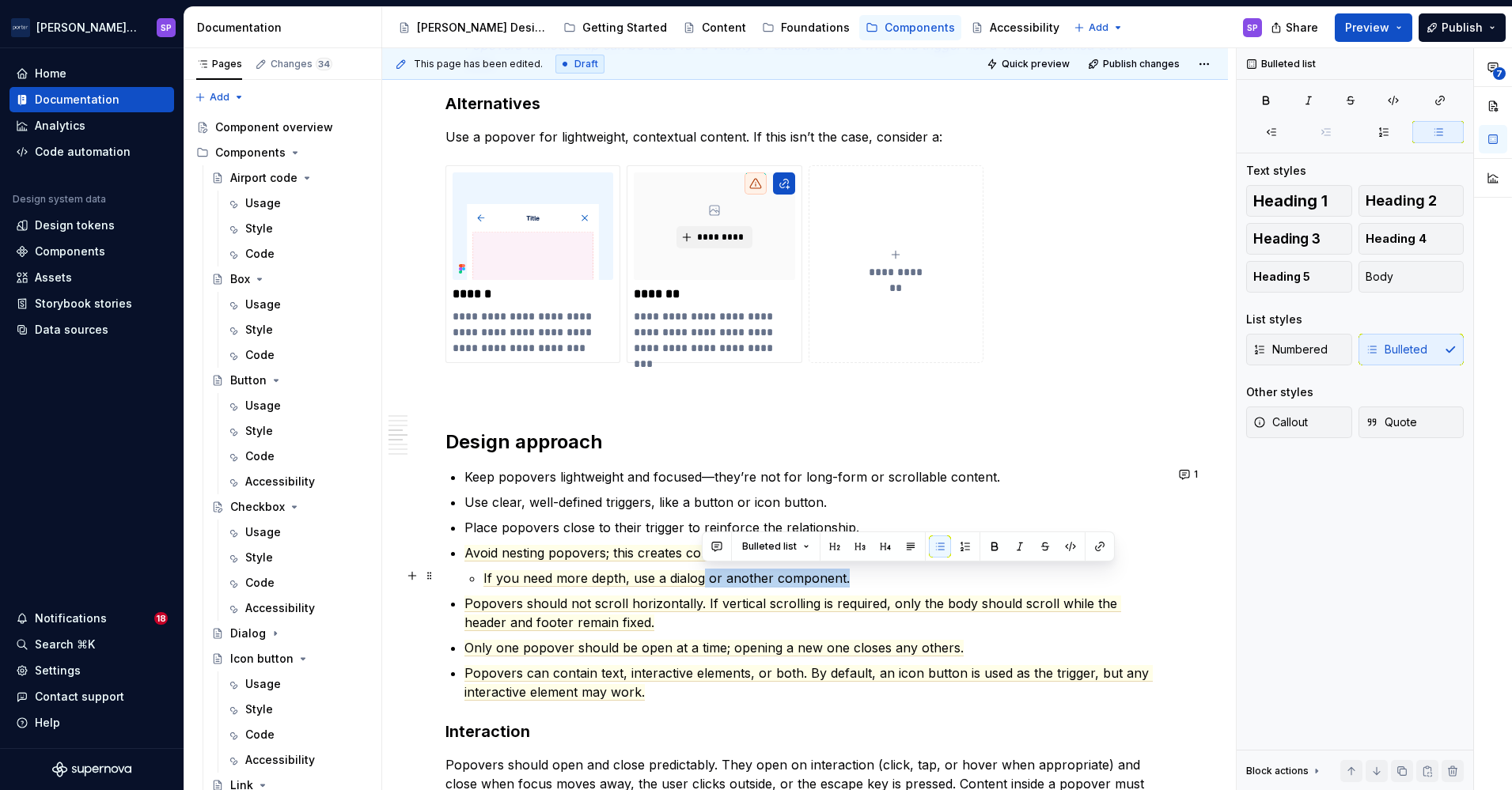
drag, startPoint x: 702, startPoint y: 578, endPoint x: 846, endPoint y: 567, distance: 144.4
click at [846, 569] on p "If you need more depth, use a dialog or another component." at bounding box center [823, 578] width 681 height 19
click at [637, 643] on span "Only one popover should be open at a time; opening a new one closes any others." at bounding box center [714, 647] width 499 height 16
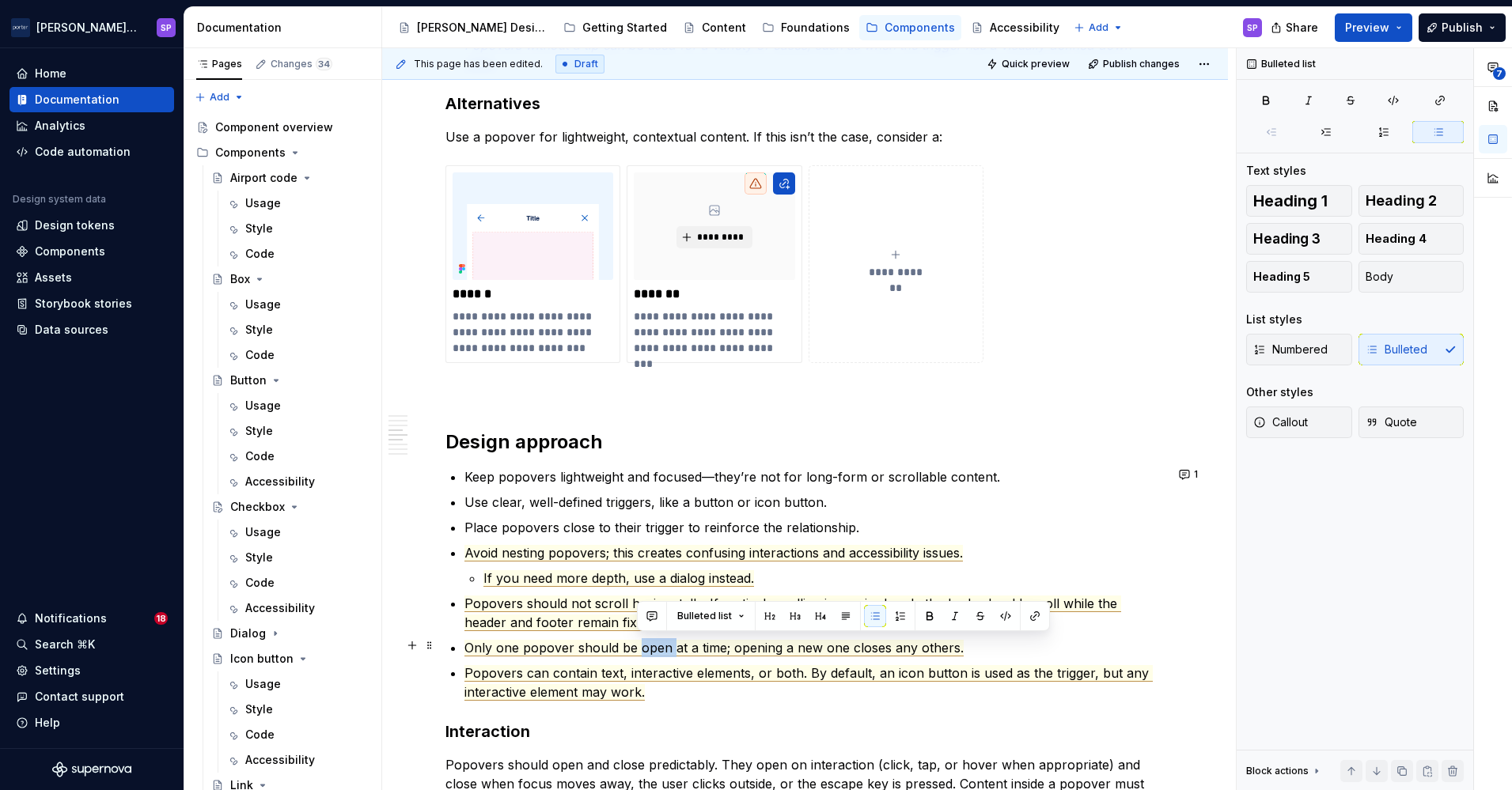
click at [637, 643] on span "Only one popover should be open at a time; opening a new one closes any others." at bounding box center [714, 647] width 499 height 16
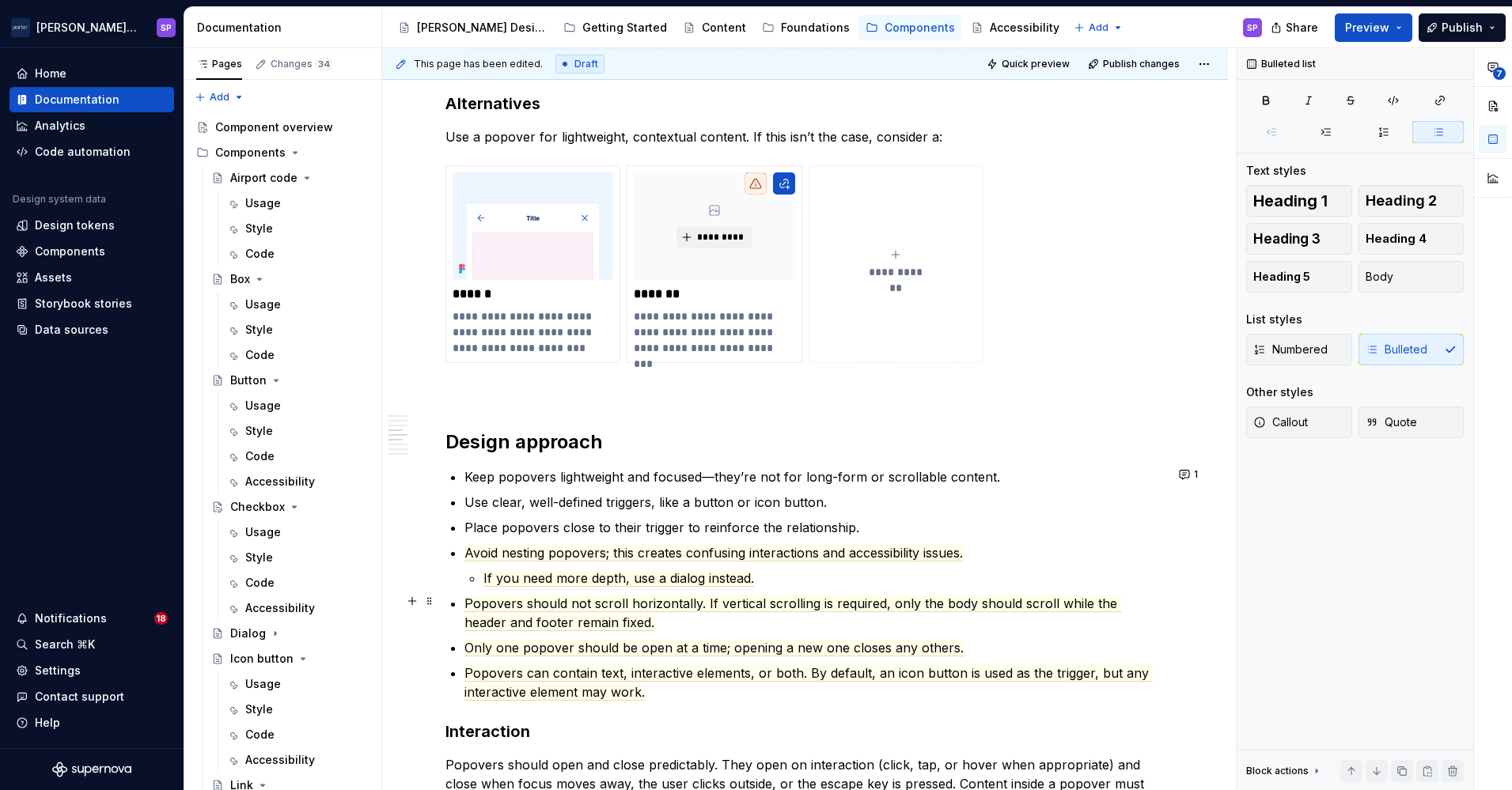
click at [543, 586] on ul "Keep popovers lightweight and focused—they’re not for long-form or scrollable c…" at bounding box center [814, 584] width 700 height 234
click at [851, 596] on span "Popovers should not scroll horizontally. If vertical scrolling is required, onl…" at bounding box center [792, 613] width 656 height 35
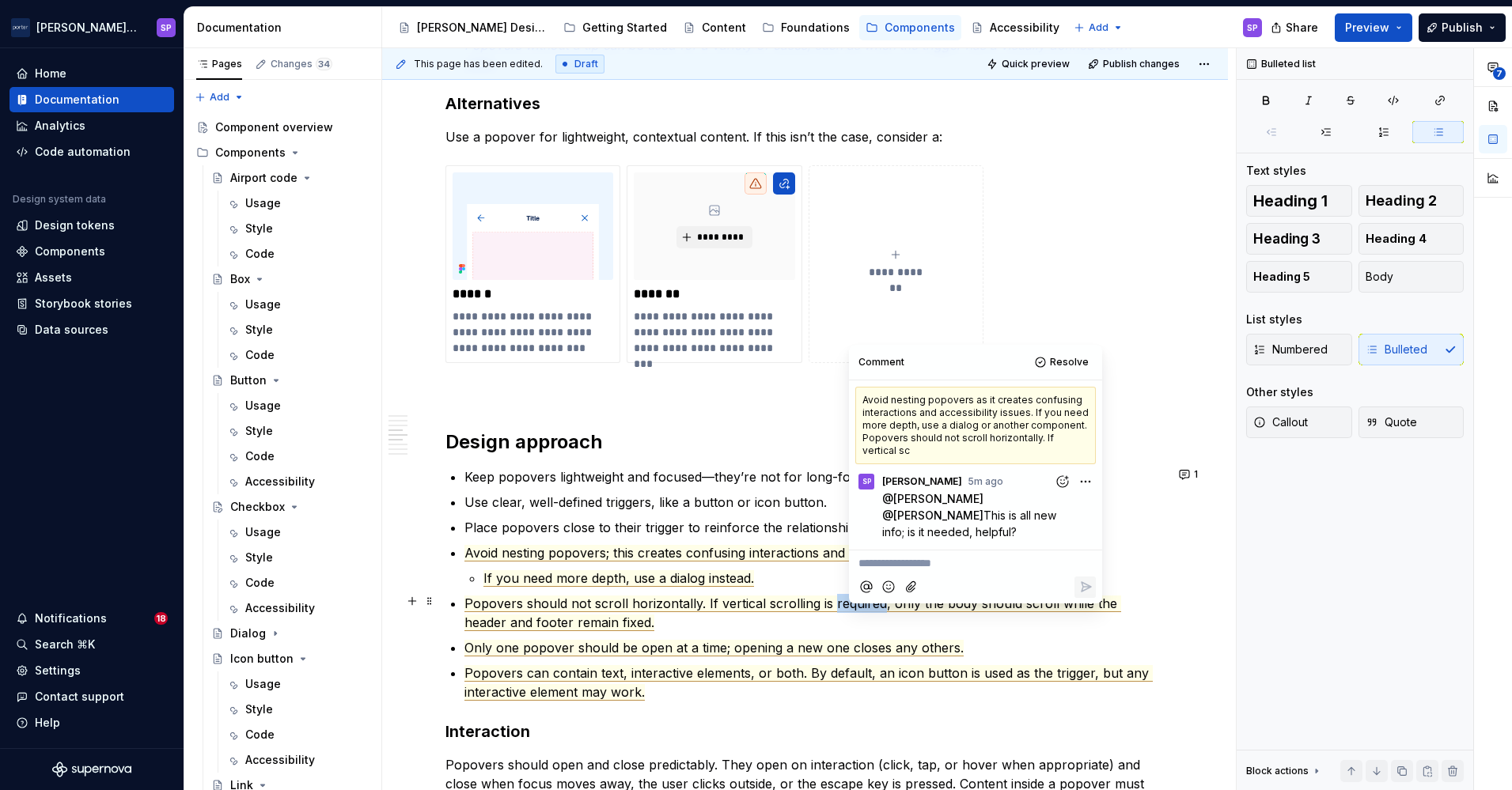
click at [851, 596] on span "Popovers should not scroll horizontally. If vertical scrolling is required, onl…" at bounding box center [792, 613] width 656 height 35
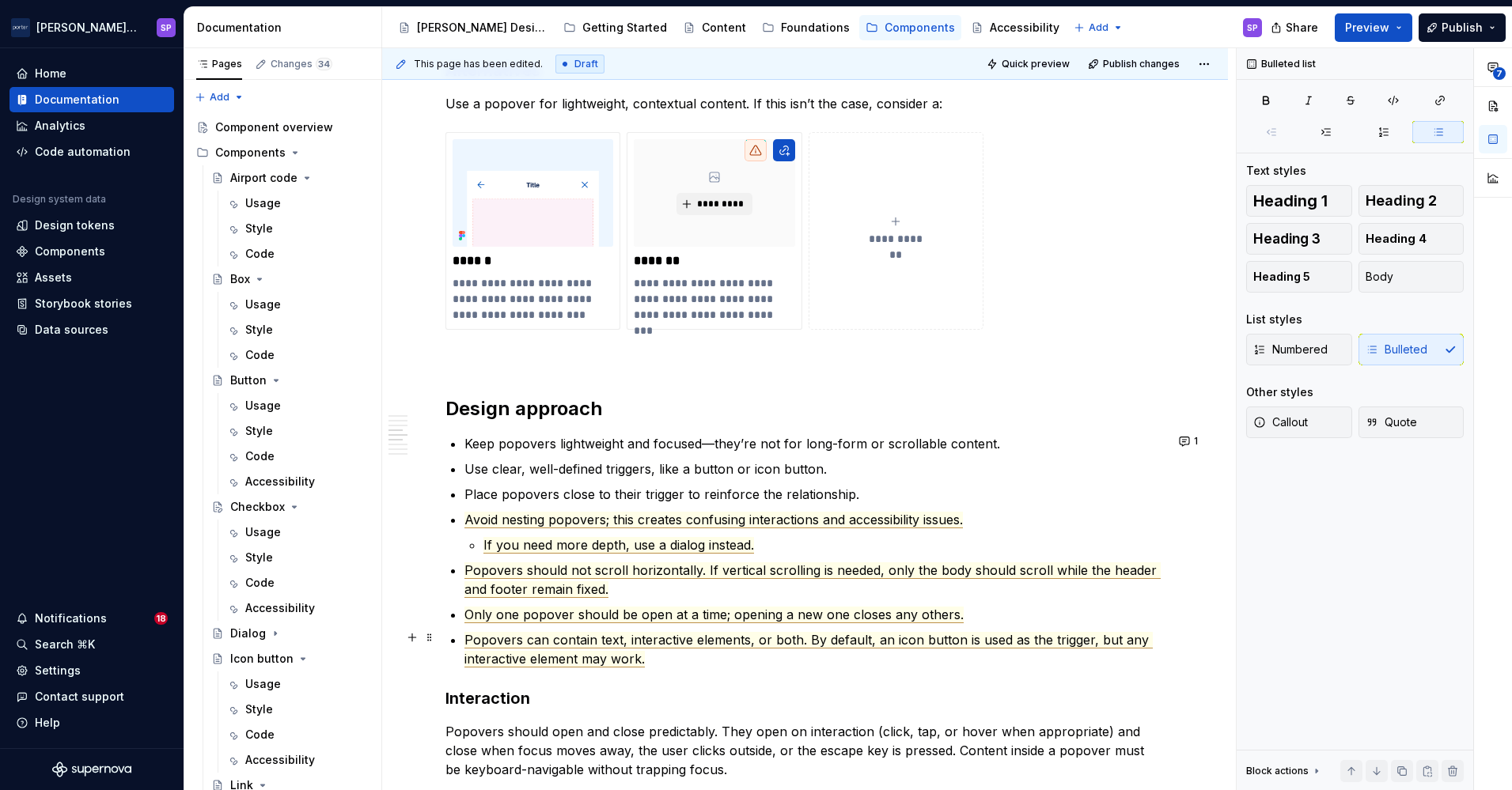
scroll to position [1396, 0]
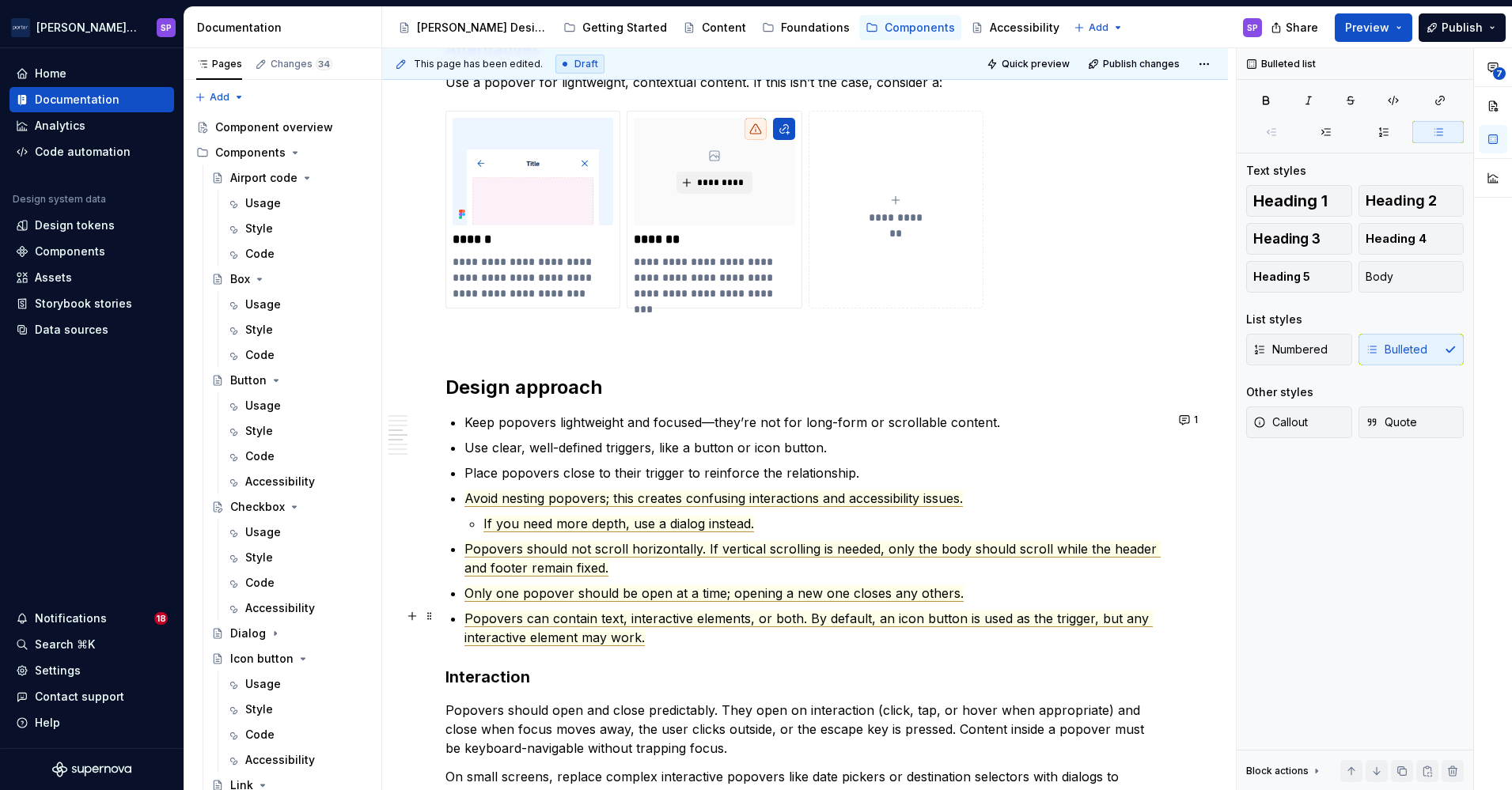
click at [701, 612] on span "Popovers can contain text, interactive elements, or both. By default, an icon b…" at bounding box center [809, 627] width 688 height 35
click at [706, 623] on span "Popovers can contain text, interactive elements, or both. By default, an icon b…" at bounding box center [809, 627] width 688 height 35
click at [801, 618] on span "Popovers can contain text, interactive elements, or both. By default, an icon b…" at bounding box center [809, 627] width 688 height 35
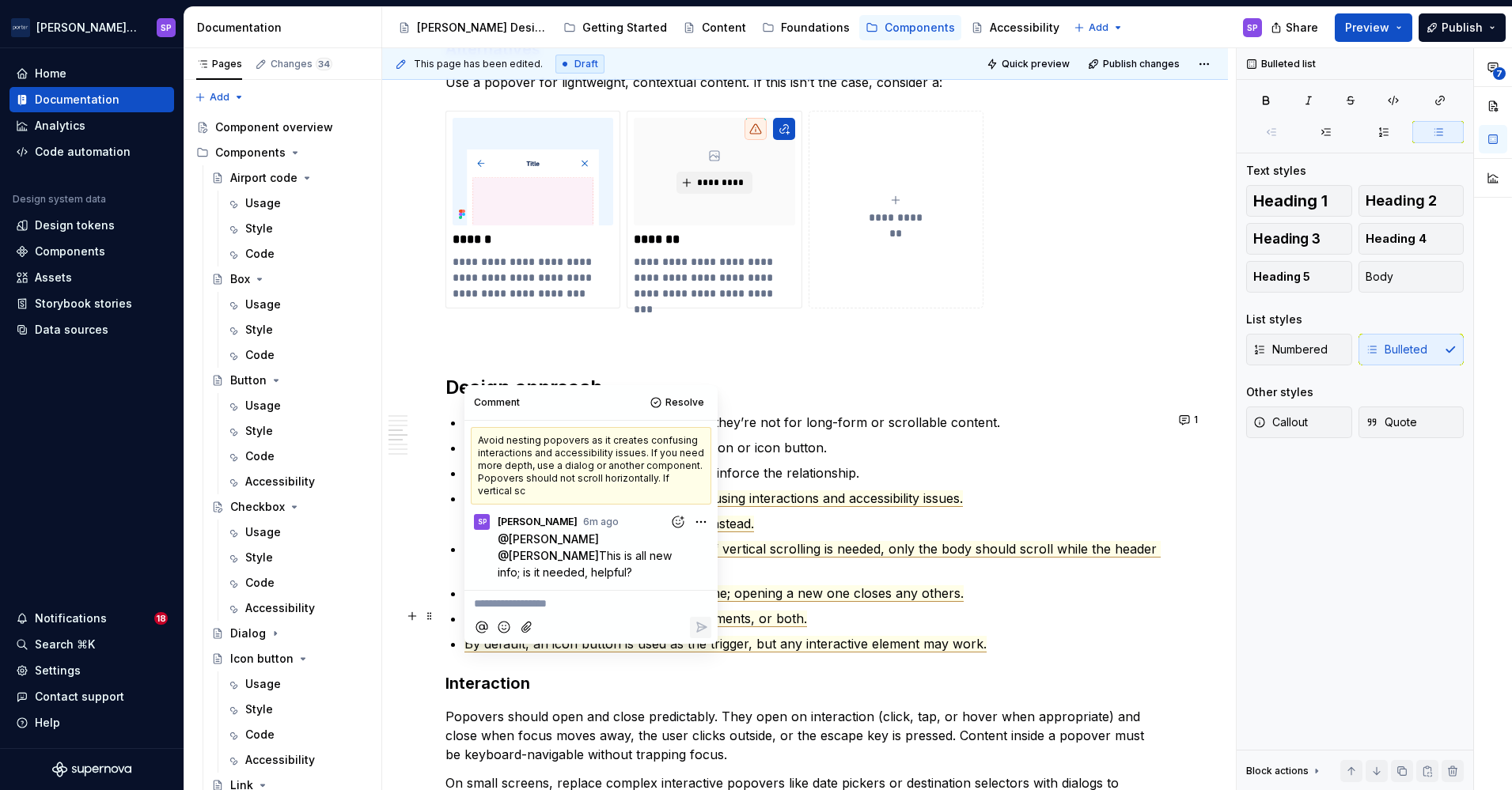
click at [851, 604] on ul "Keep popovers lightweight and focused—they’re not for long-form or scrollable c…" at bounding box center [814, 532] width 700 height 240
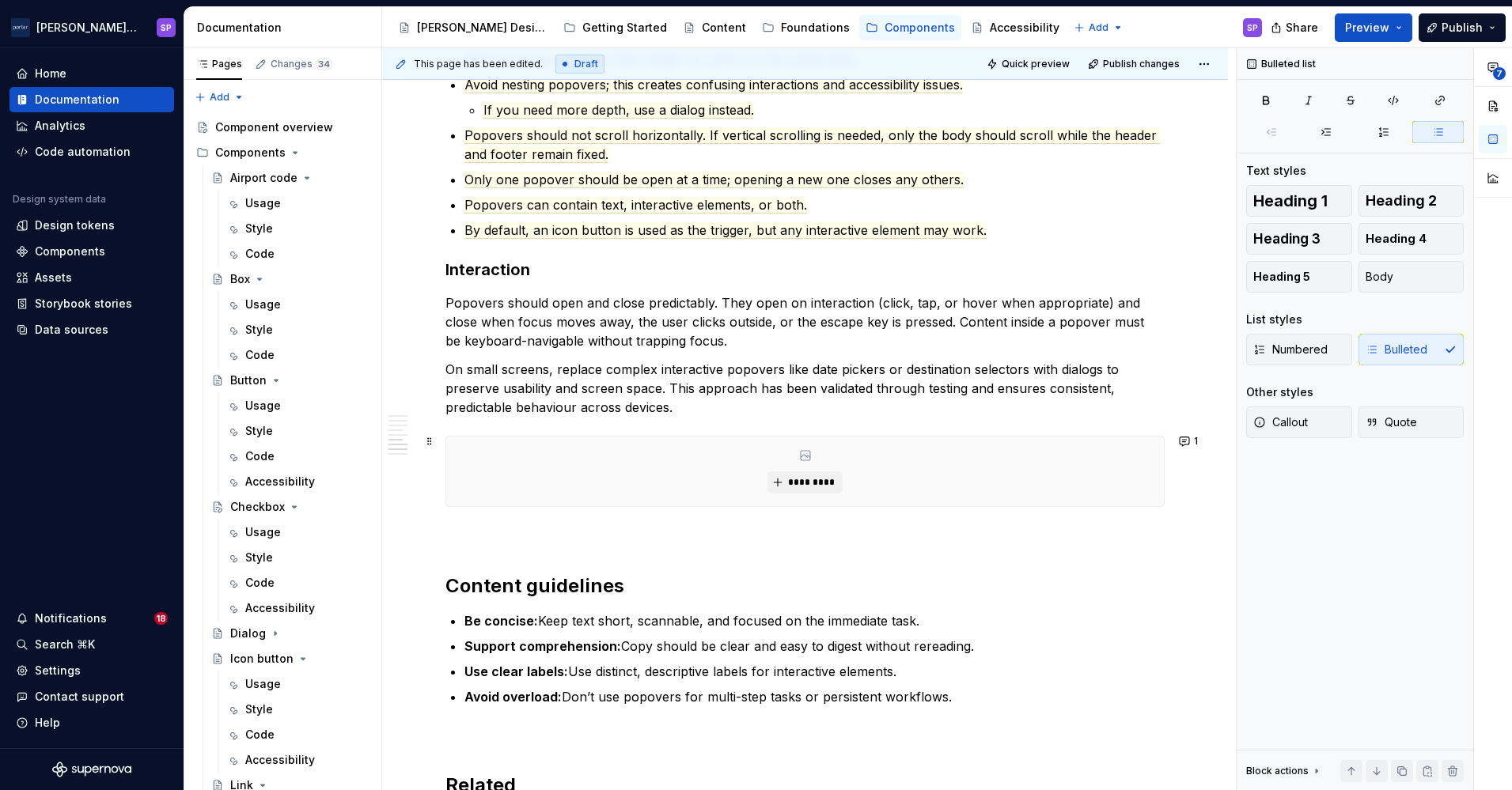
scroll to position [1845, 0]
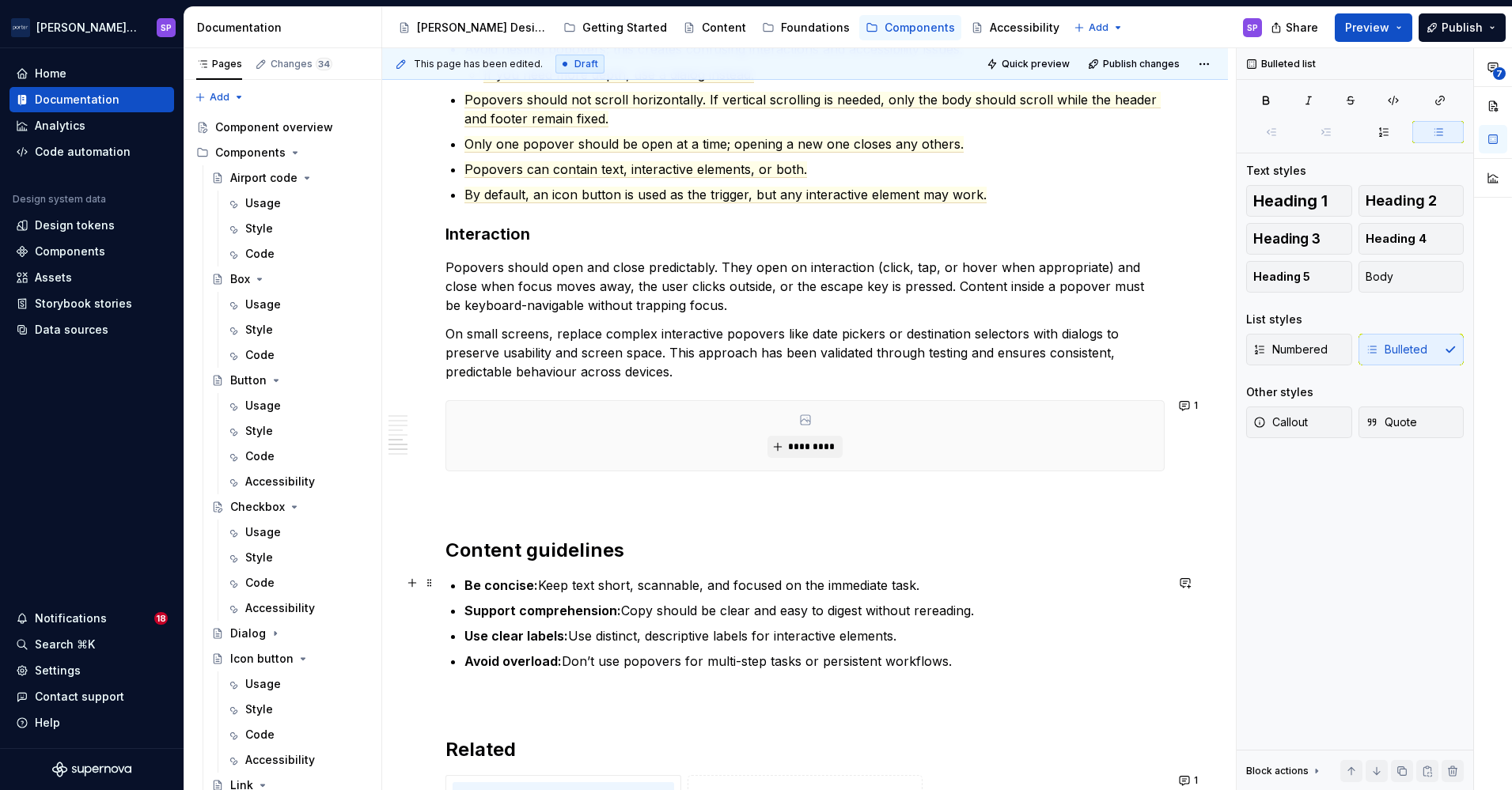
click at [835, 587] on p "Be concise: Keep text short, scannable, and focused on the immediate task." at bounding box center [814, 585] width 700 height 19
drag, startPoint x: 720, startPoint y: 610, endPoint x: 983, endPoint y: 608, distance: 263.0
click at [983, 608] on p "Support comprehension: Copy should be clear and easy to digest without rereadin…" at bounding box center [814, 611] width 700 height 19
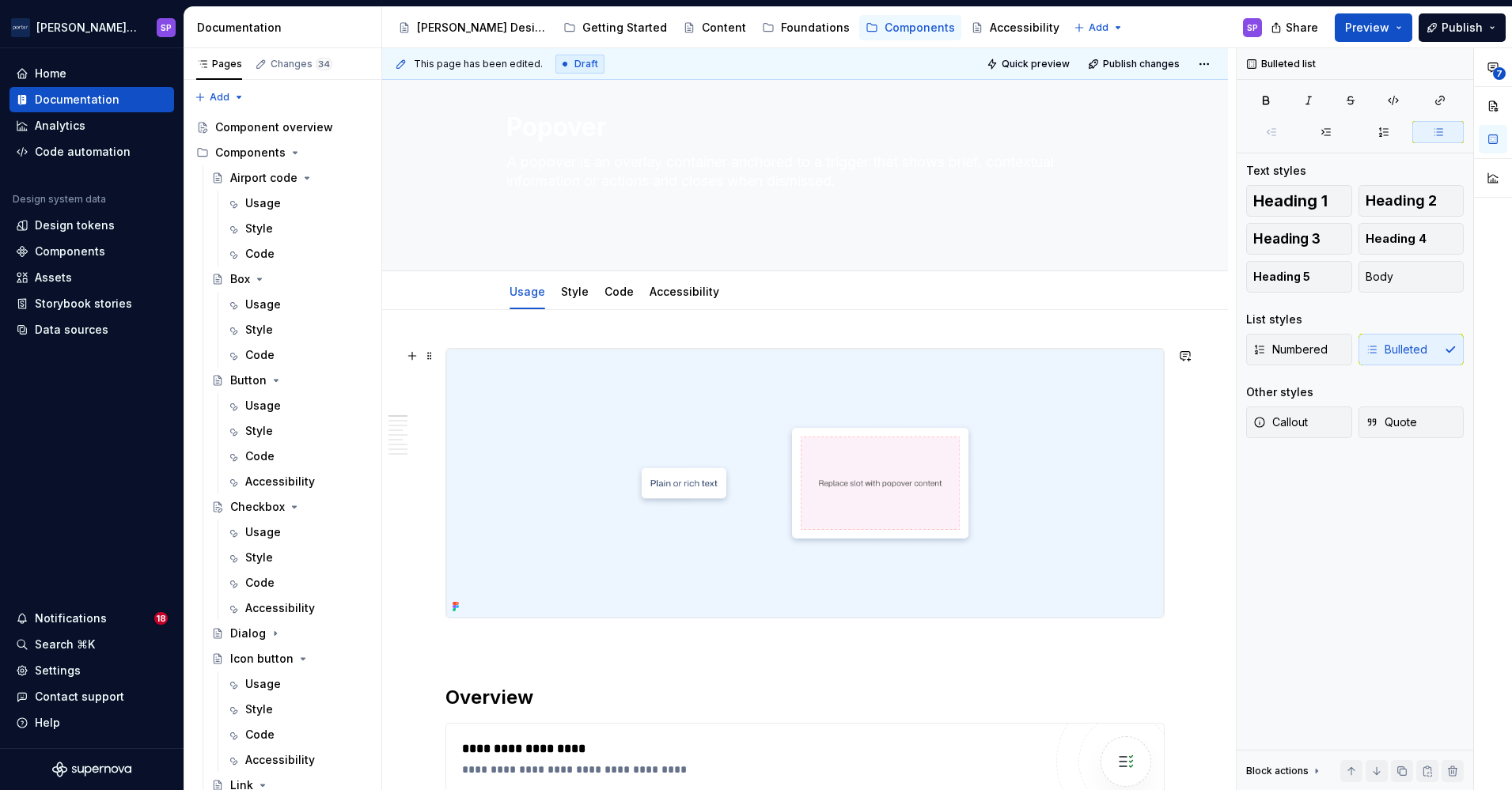
scroll to position [0, 0]
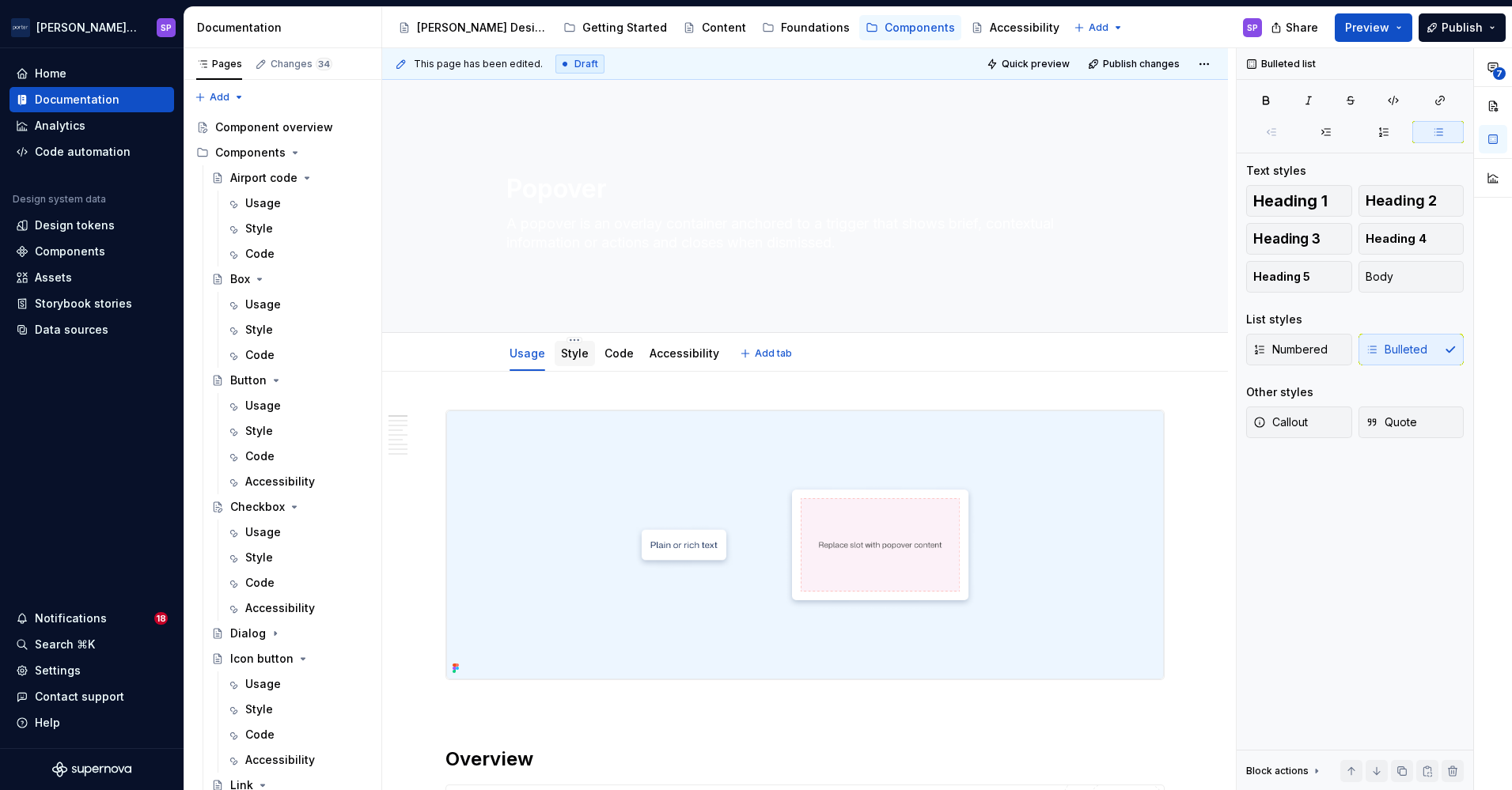
click at [572, 359] on link "Style" at bounding box center [574, 353] width 28 height 13
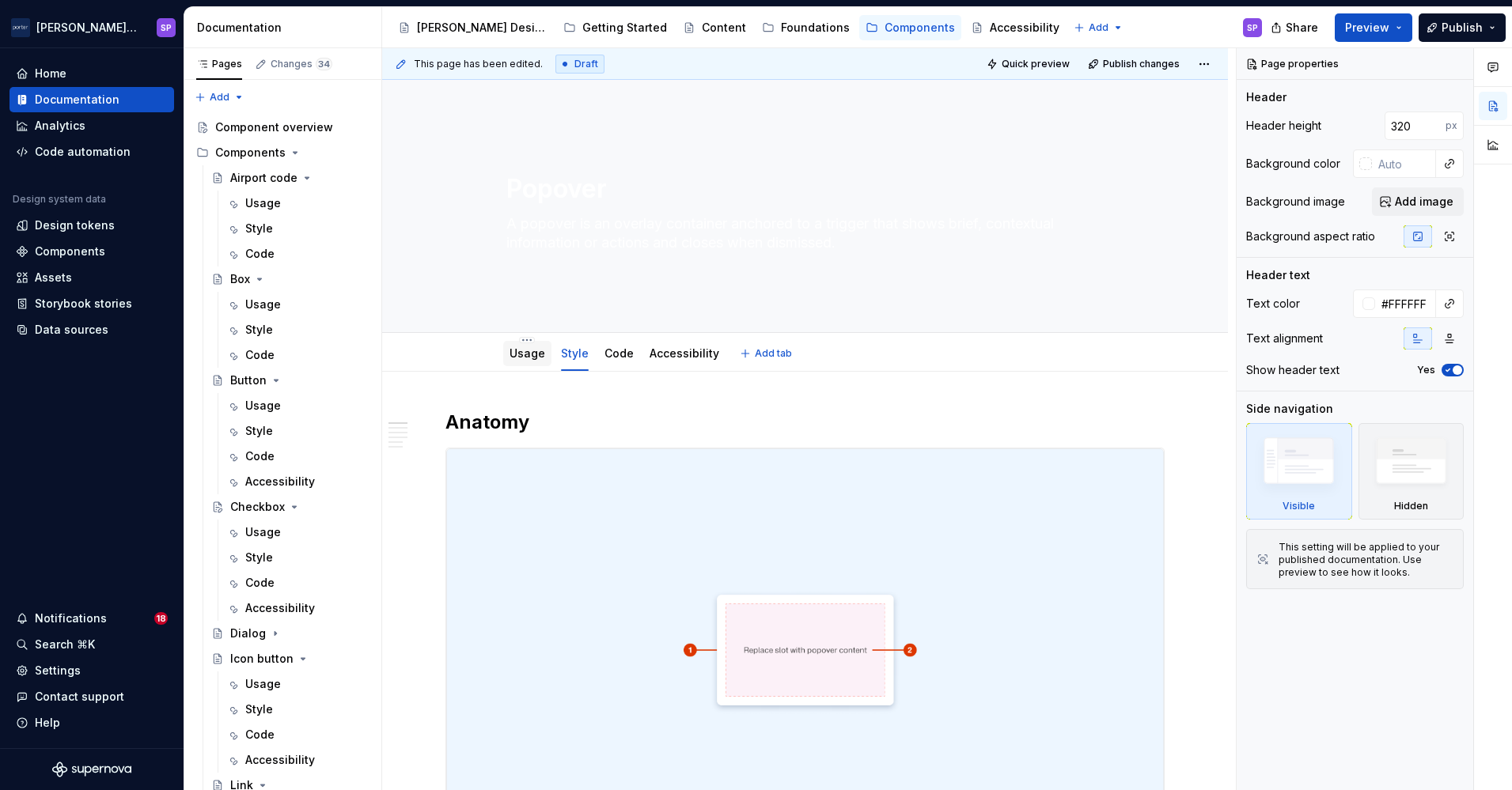
click at [521, 350] on link "Usage" at bounding box center [527, 353] width 35 height 13
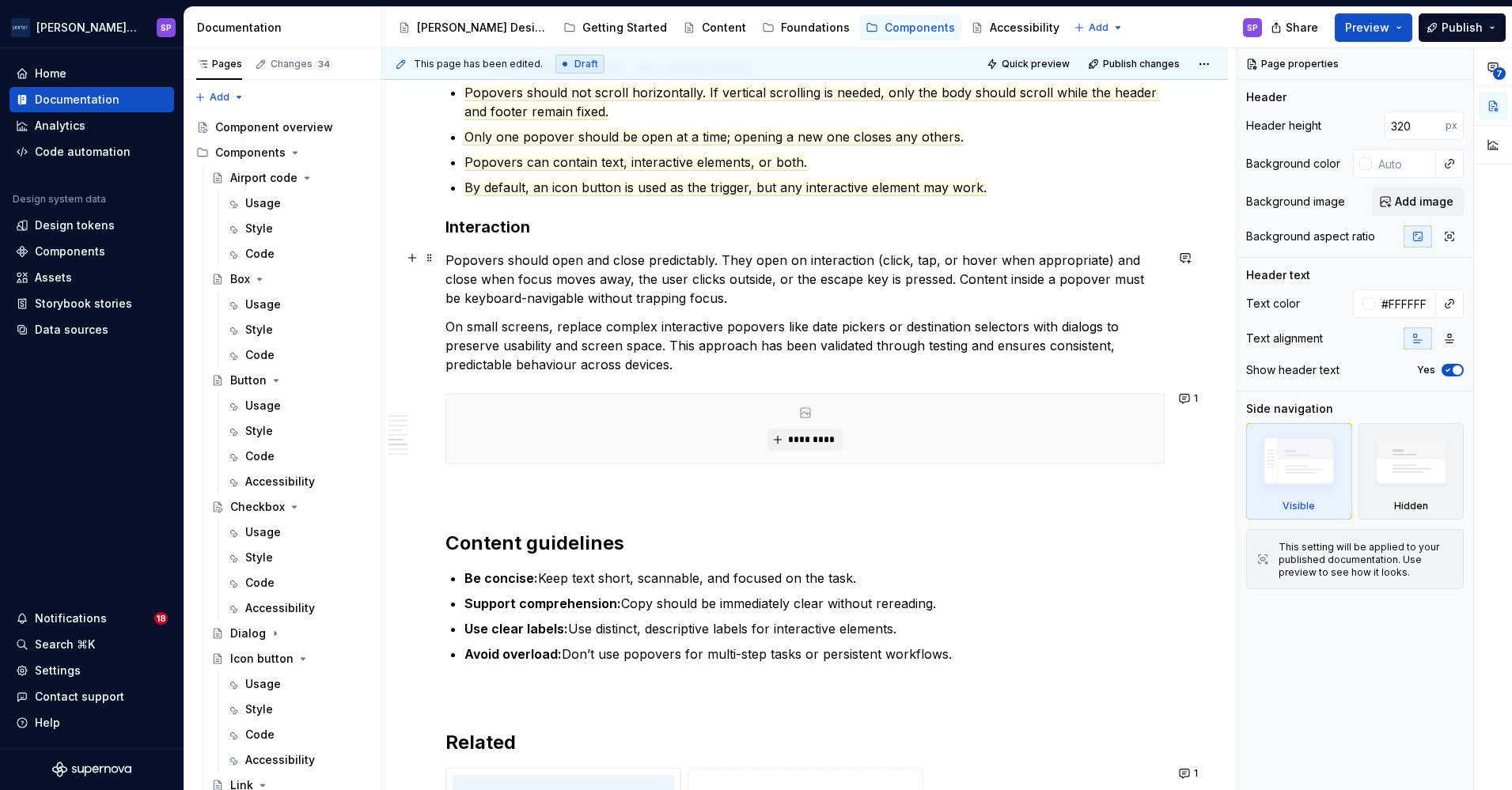
scroll to position [1614, 0]
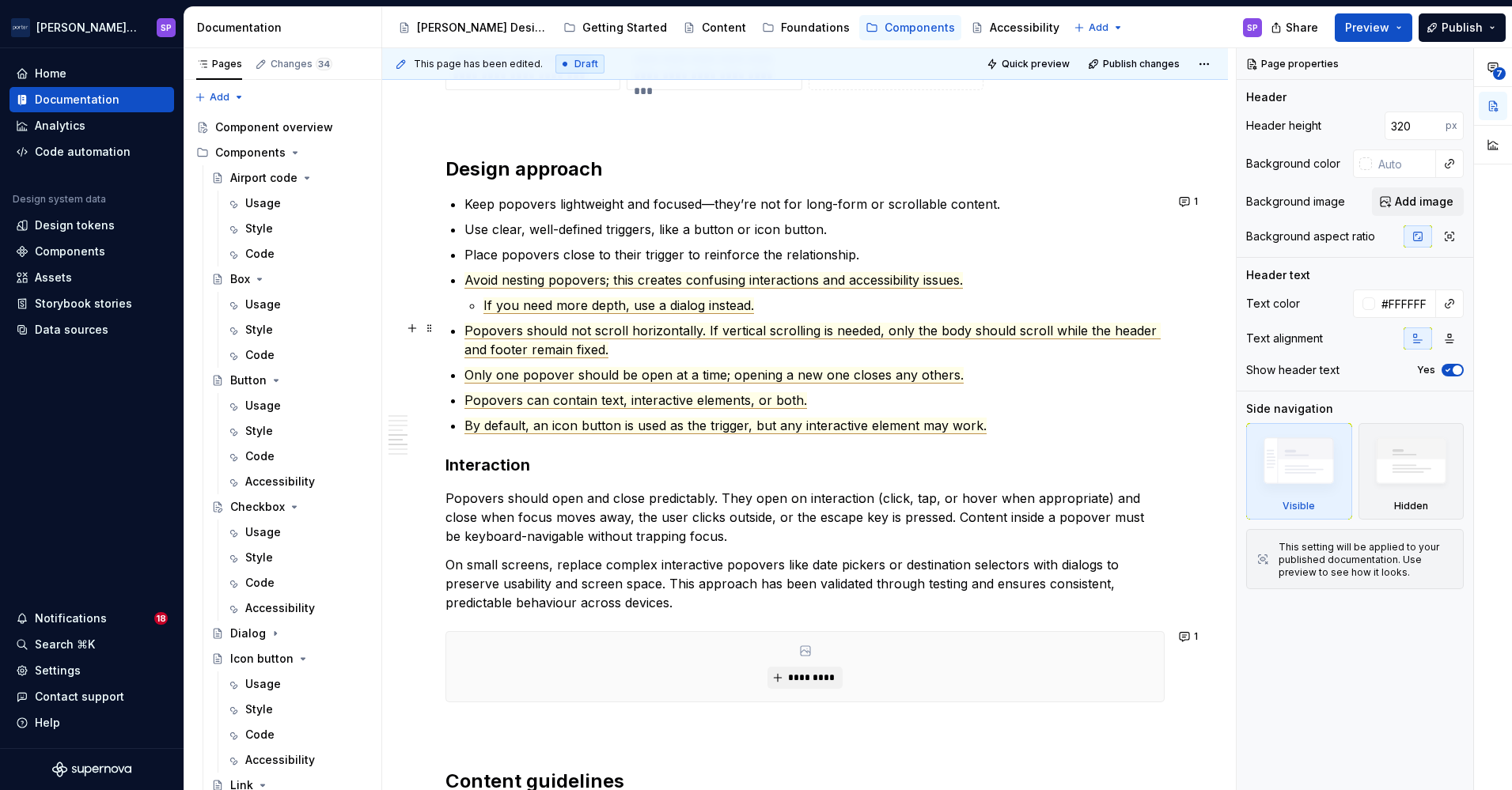
click at [773, 327] on span "Popovers should not scroll horizontally. If vertical scrolling is needed, only …" at bounding box center [813, 340] width 697 height 35
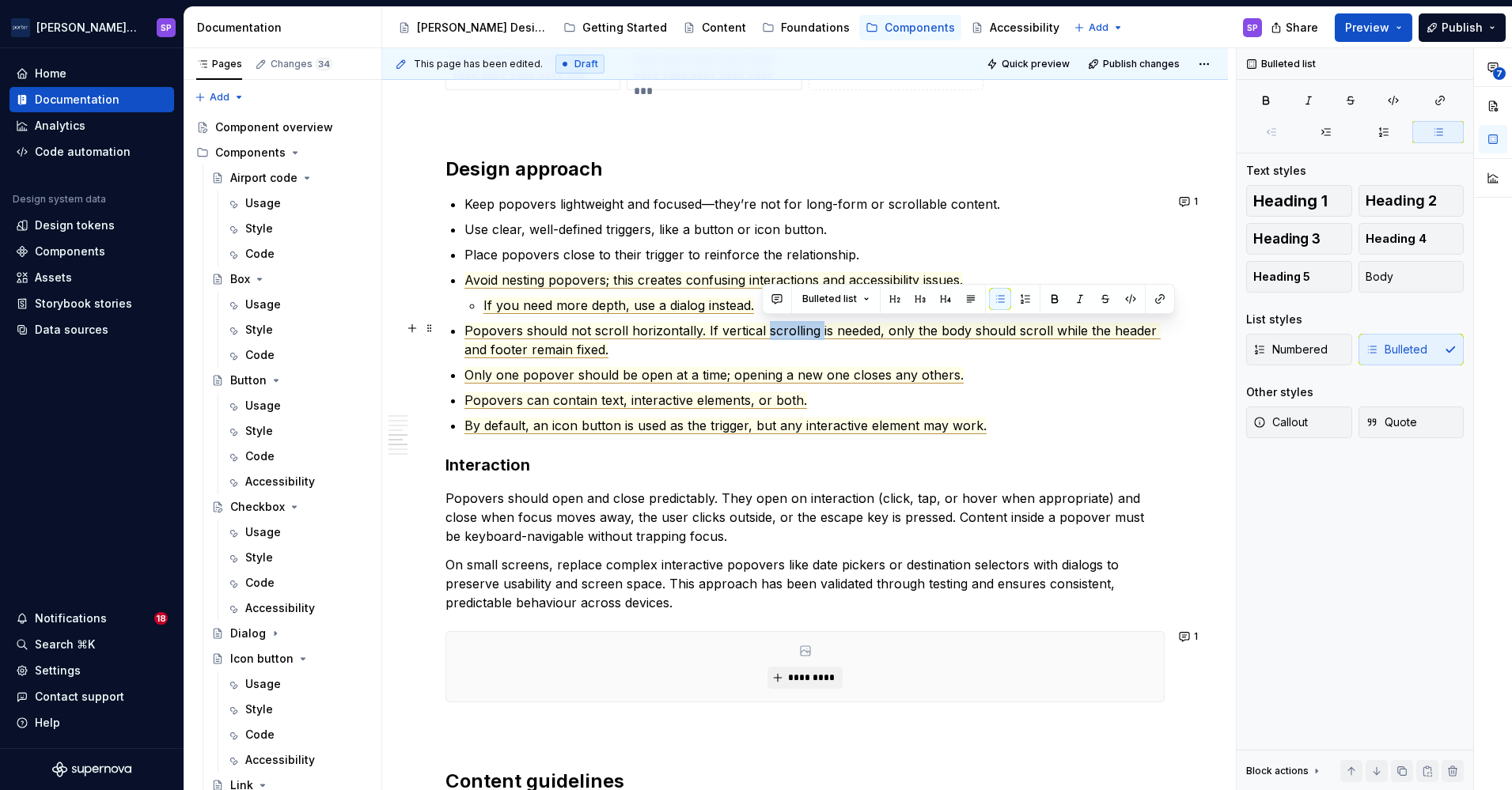
click at [773, 327] on span "Popovers should not scroll horizontally. If vertical scrolling is needed, only …" at bounding box center [813, 340] width 697 height 35
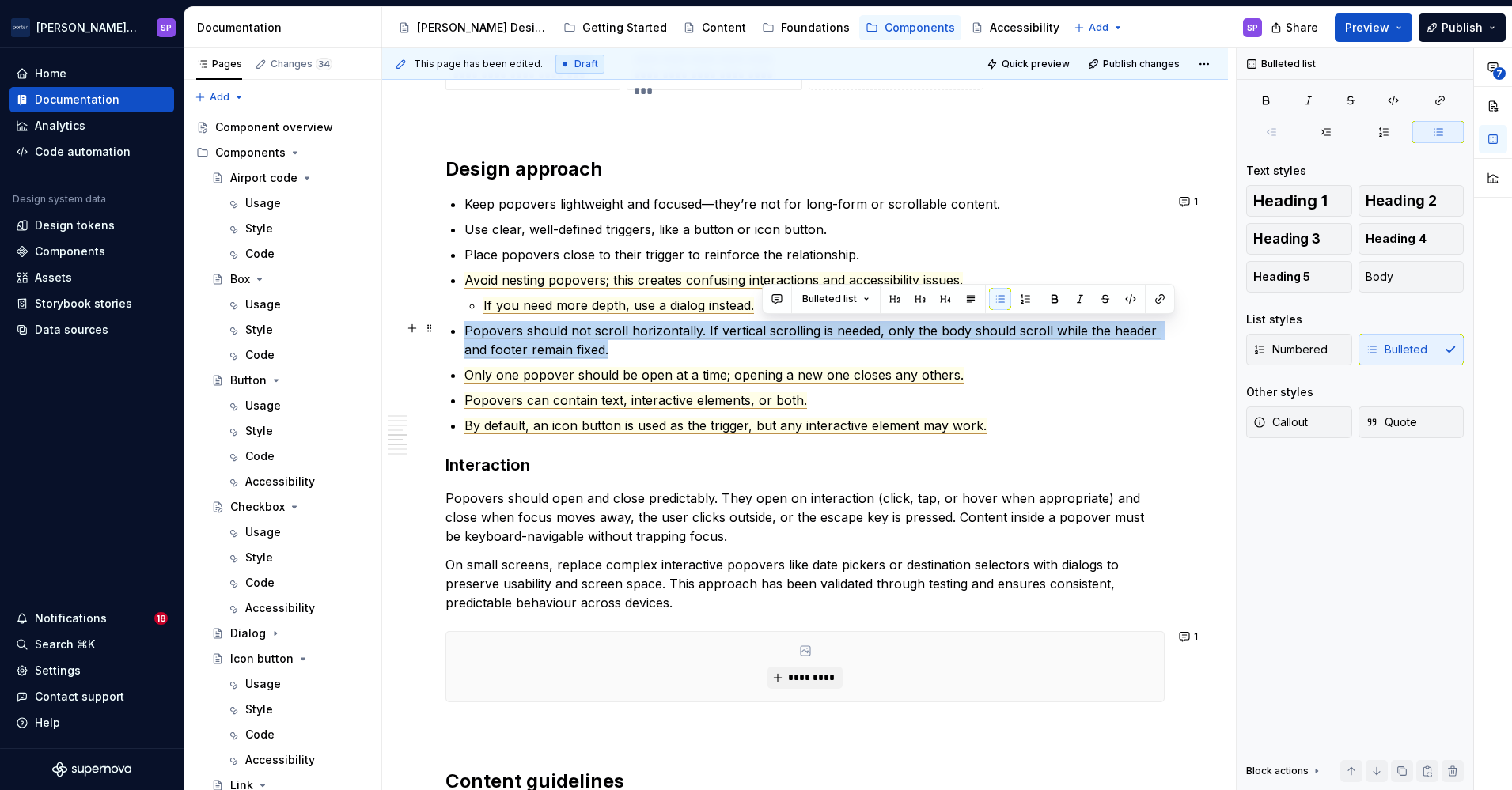
click at [773, 327] on span "Popovers should not scroll horizontally. If vertical scrolling is needed, only …" at bounding box center [813, 340] width 697 height 35
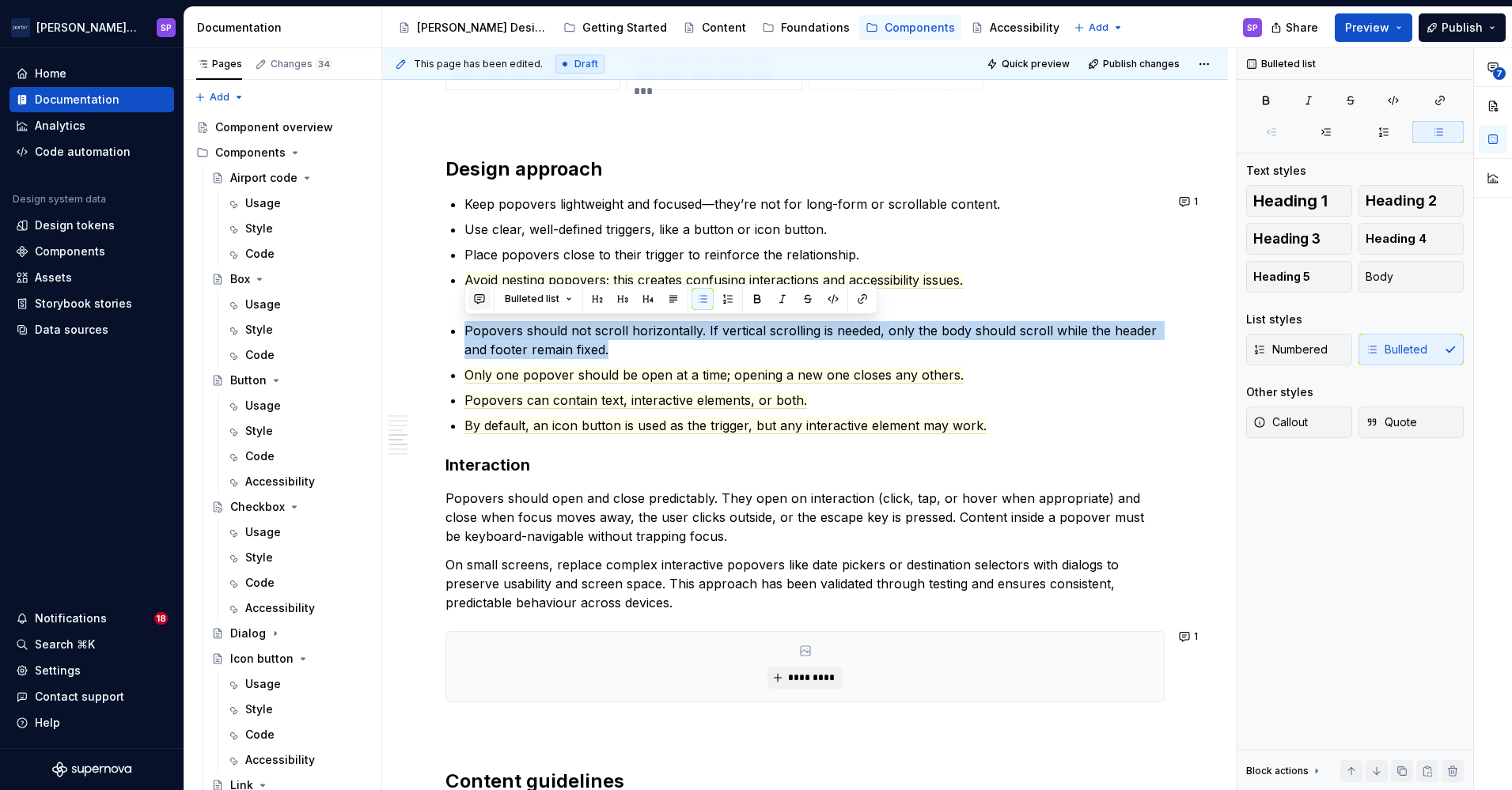
click at [483, 302] on button "button" at bounding box center [479, 299] width 22 height 22
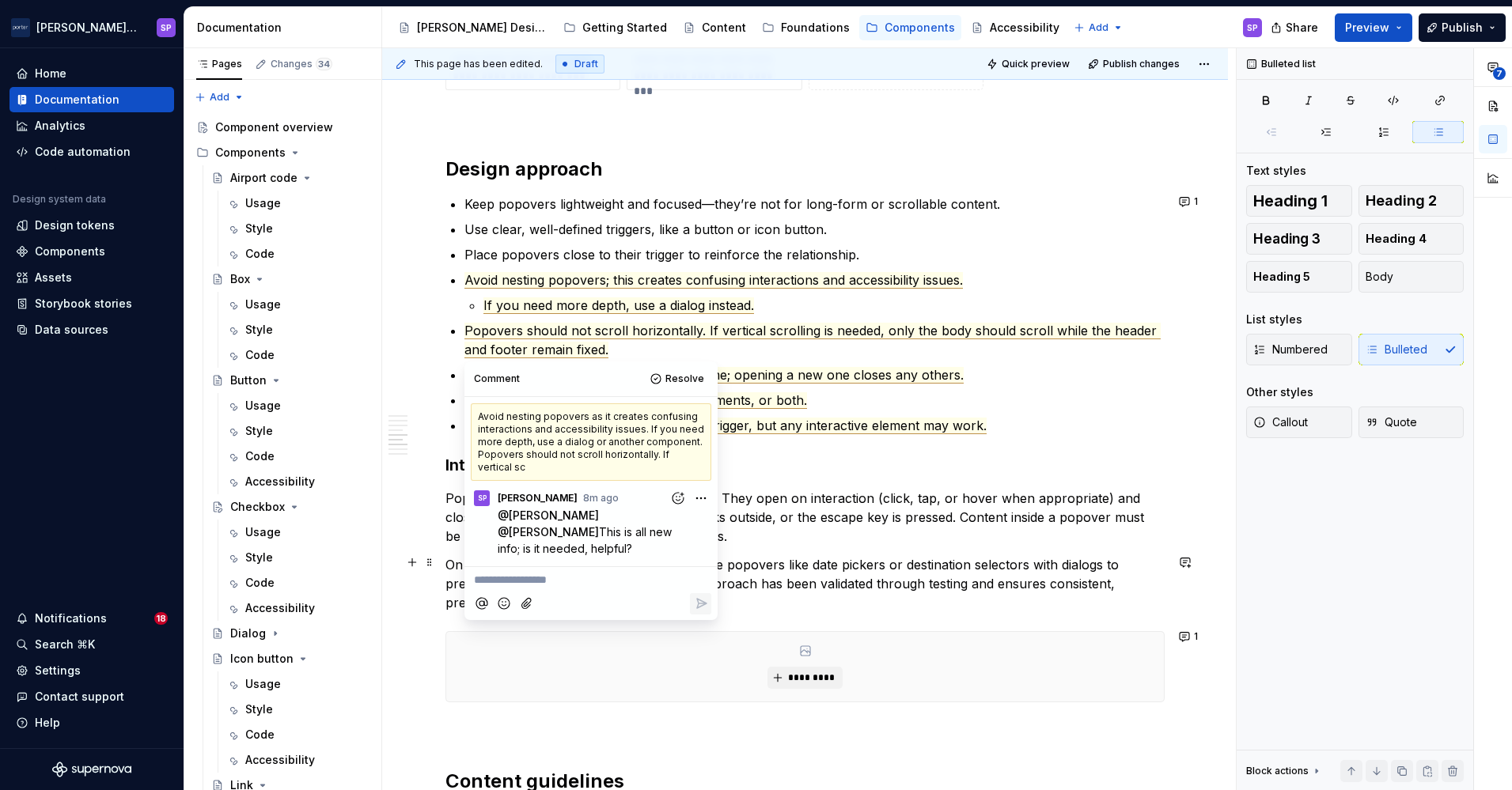
click at [551, 572] on p "**********" at bounding box center [591, 579] width 234 height 16
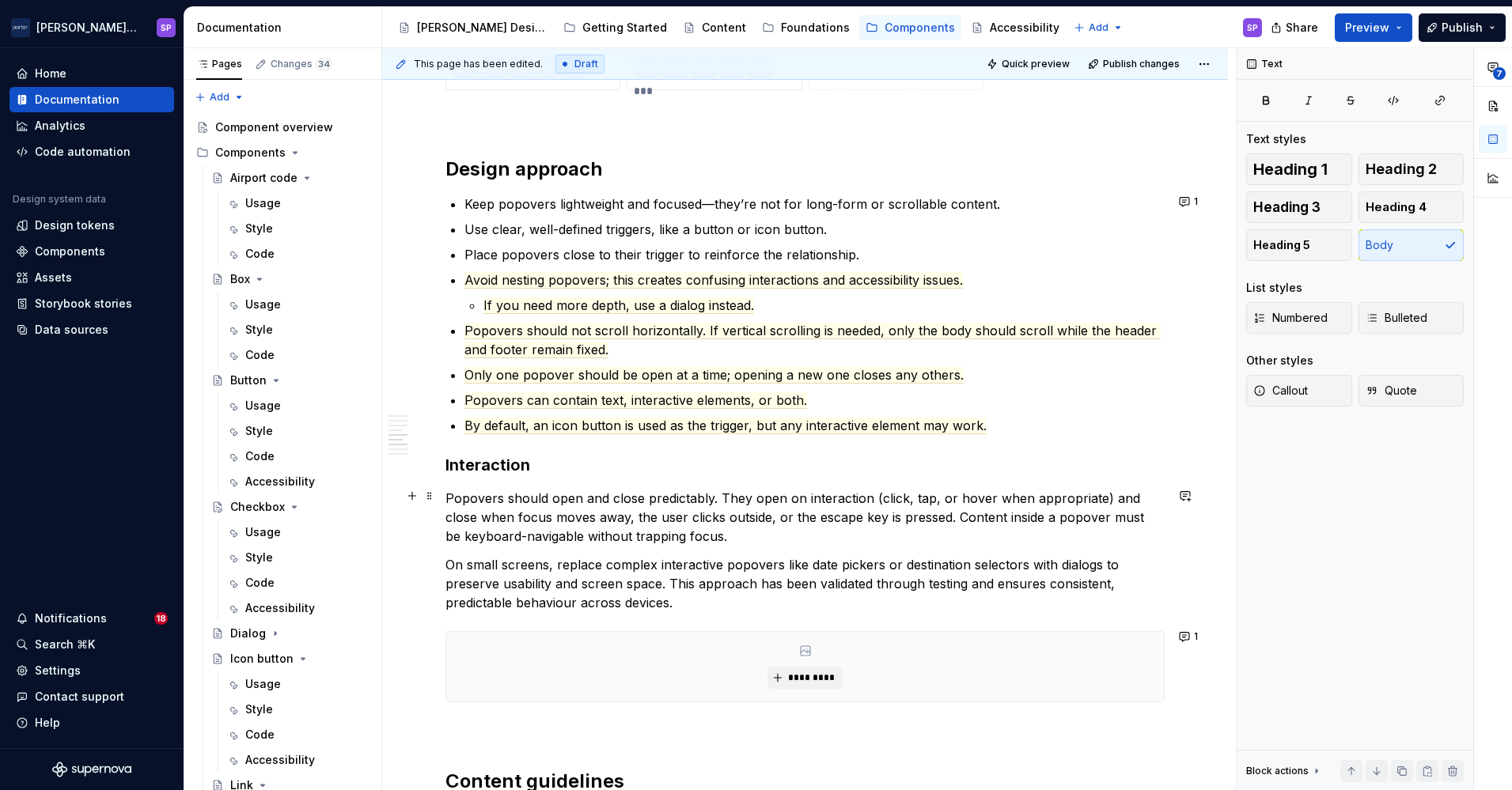
click at [800, 489] on p "Popovers should open and close predictably. They open on interaction (click, ta…" at bounding box center [805, 516] width 720 height 56
click at [909, 202] on p "Keep popovers lightweight and focused—they’re not for long-form or scrollable c…" at bounding box center [814, 204] width 700 height 19
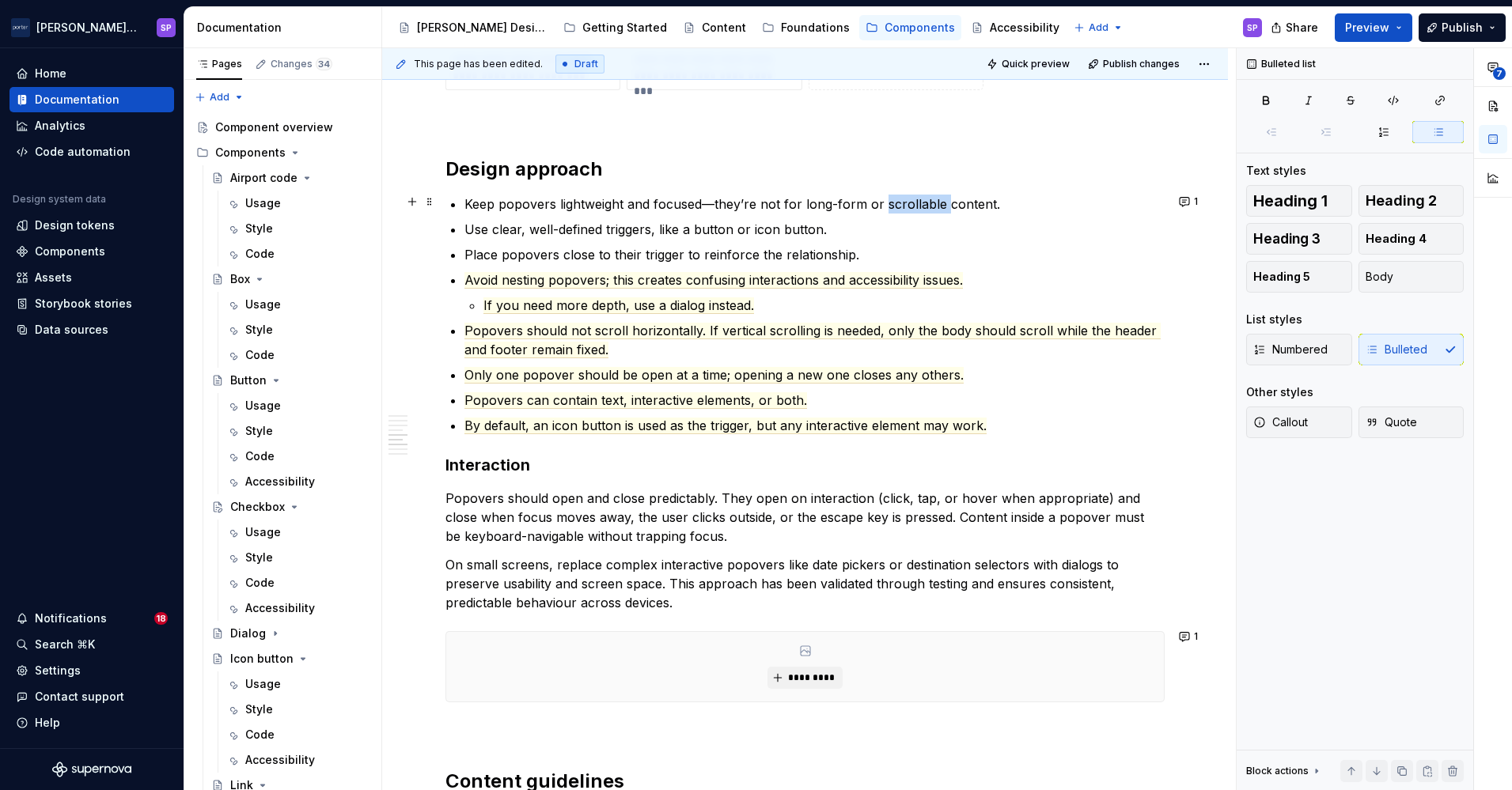
click at [909, 202] on p "Keep popovers lightweight and focused—they’re not for long-form or scrollable c…" at bounding box center [814, 204] width 700 height 19
click at [676, 229] on p "Use clear, well-defined triggers, like a button or icon button." at bounding box center [814, 230] width 700 height 19
click at [654, 237] on ul "Keep popovers lightweight and focused—they’re not for long-form or multi-step c…" at bounding box center [814, 314] width 700 height 240
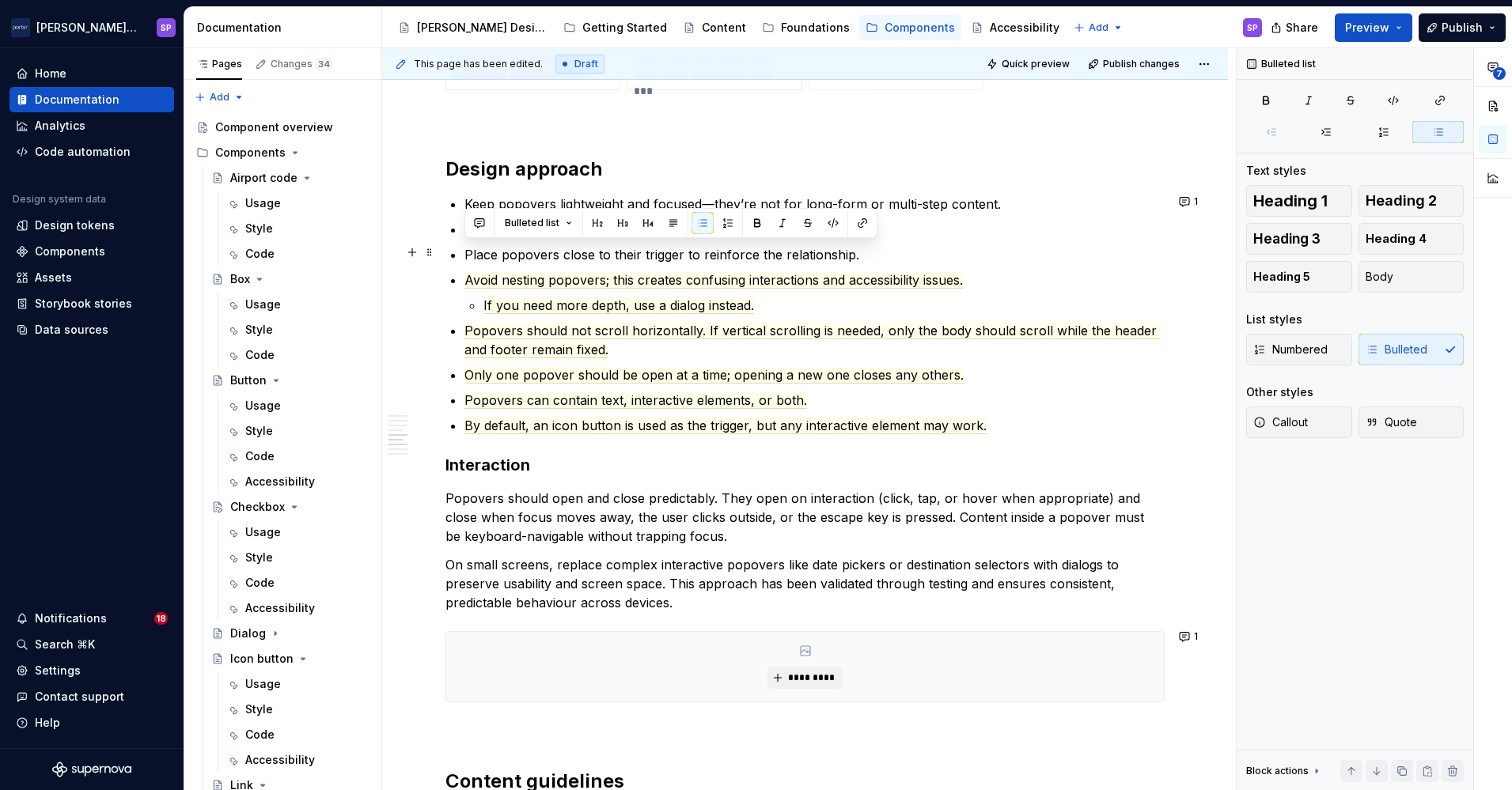
click at [665, 289] on li "Avoid nesting popovers; this creates confusing interactions and accessibility i…" at bounding box center [814, 292] width 700 height 44
click at [665, 222] on p "Use clear, well-defined triggers, like a button or icon button." at bounding box center [814, 230] width 700 height 19
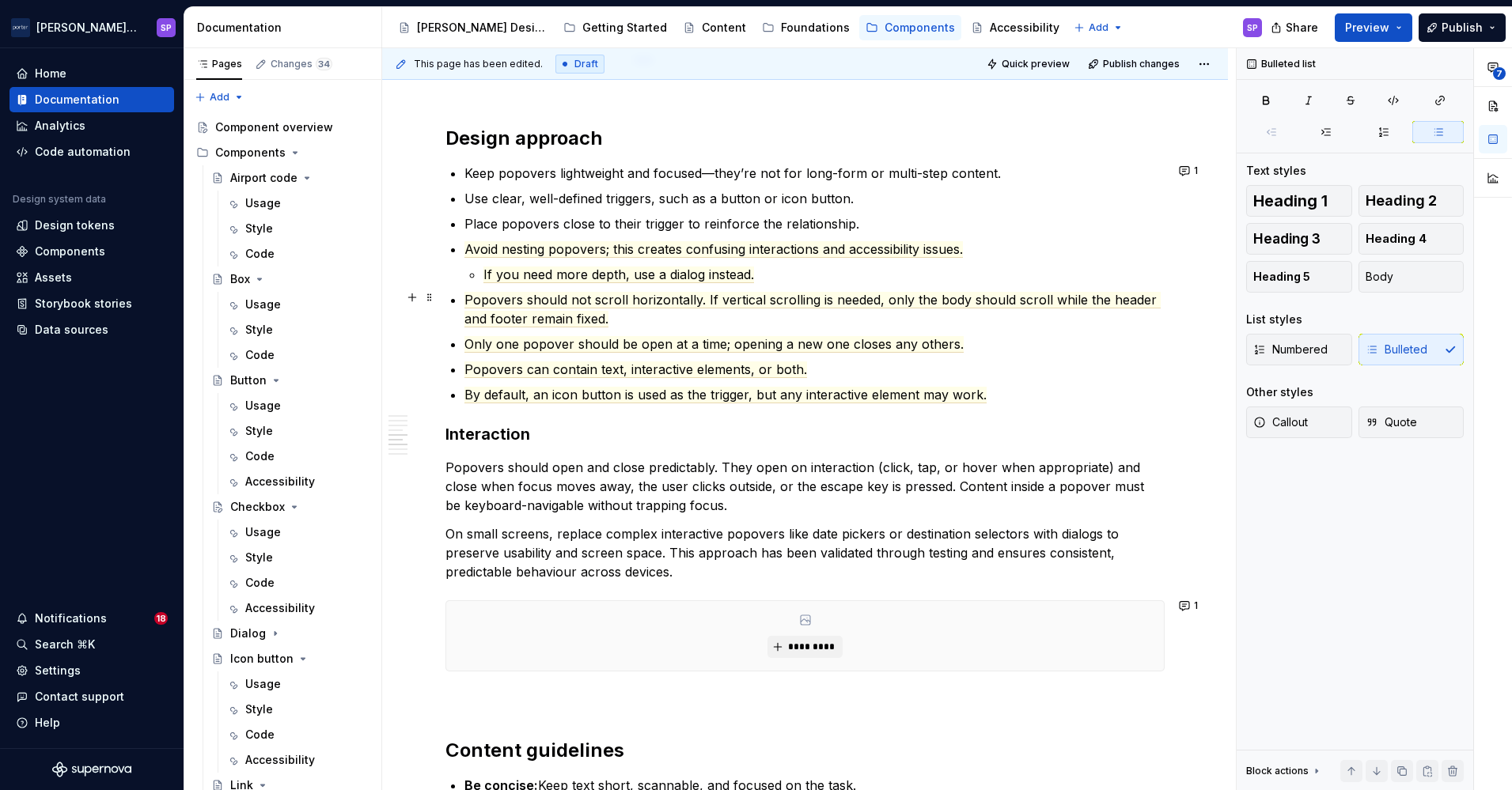
scroll to position [1646, 0]
click at [751, 307] on p "Popovers should not scroll horizontally. If vertical scrolling is needed, only …" at bounding box center [814, 308] width 700 height 38
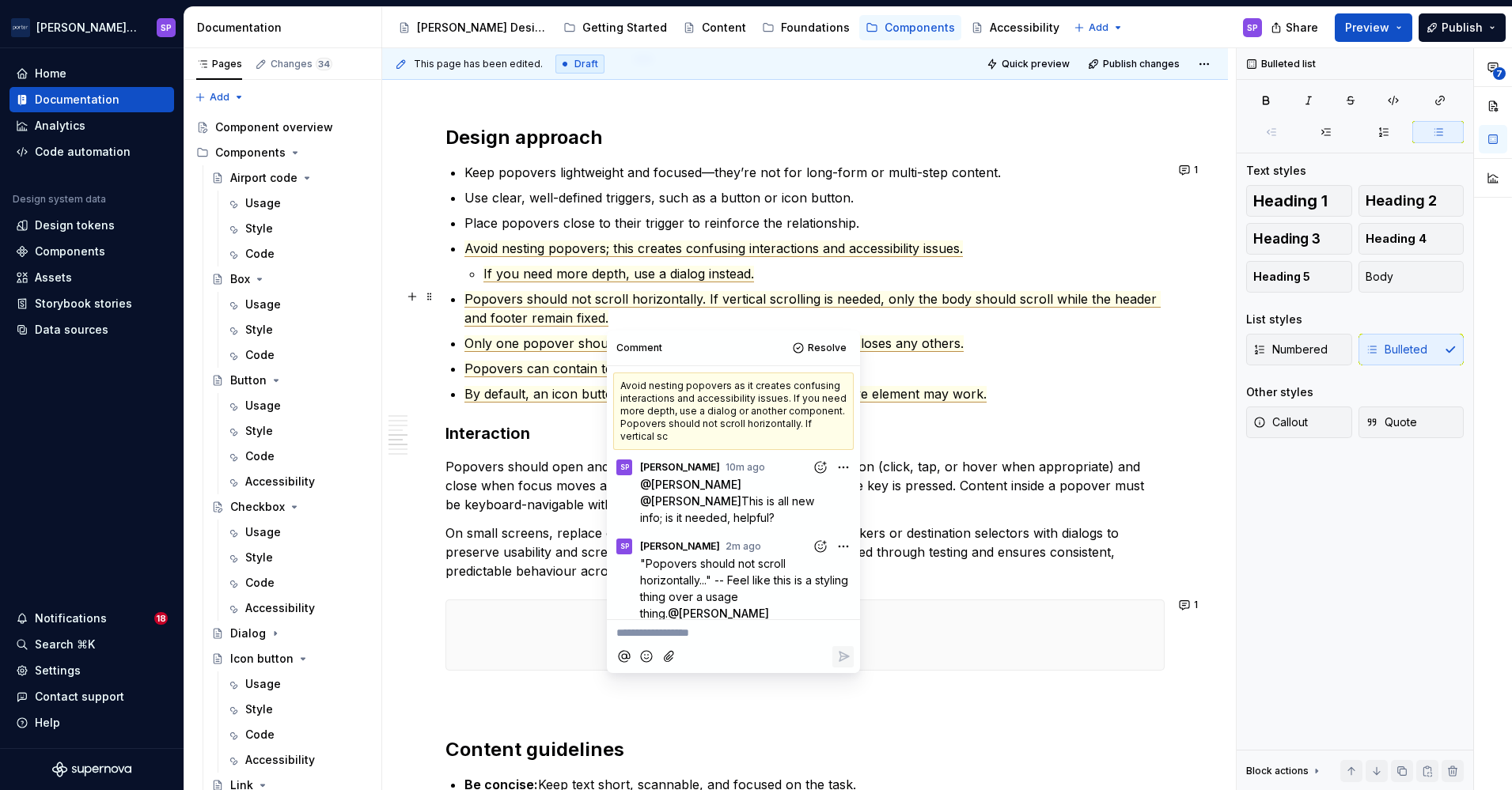
click at [751, 307] on p "Popovers should not scroll horizontally. If vertical scrolling is needed, only …" at bounding box center [814, 308] width 700 height 38
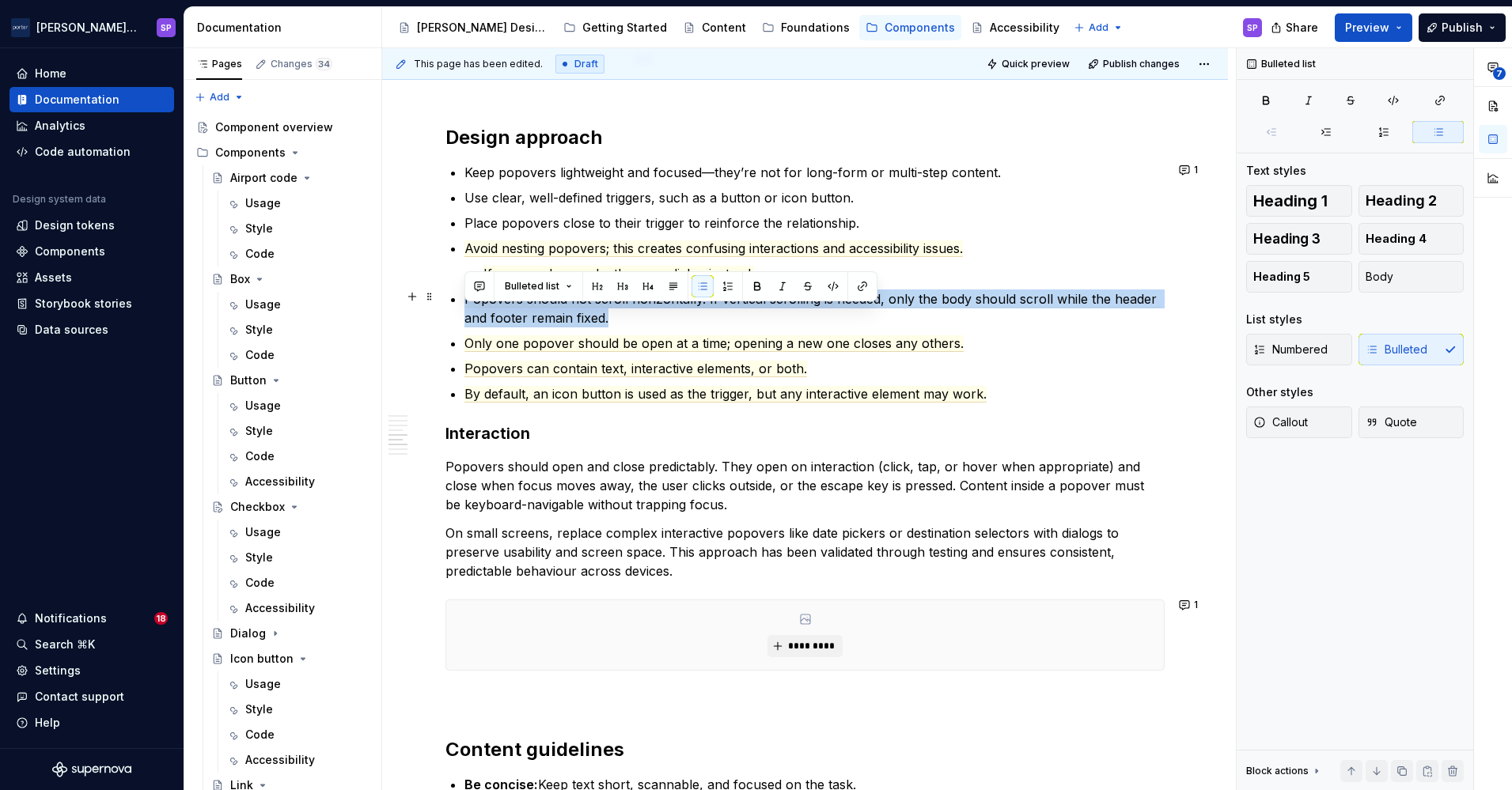
click at [751, 307] on p "Popovers should not scroll horizontally. If vertical scrolling is needed, only …" at bounding box center [814, 308] width 700 height 38
click at [778, 264] on button "button" at bounding box center [782, 267] width 22 height 22
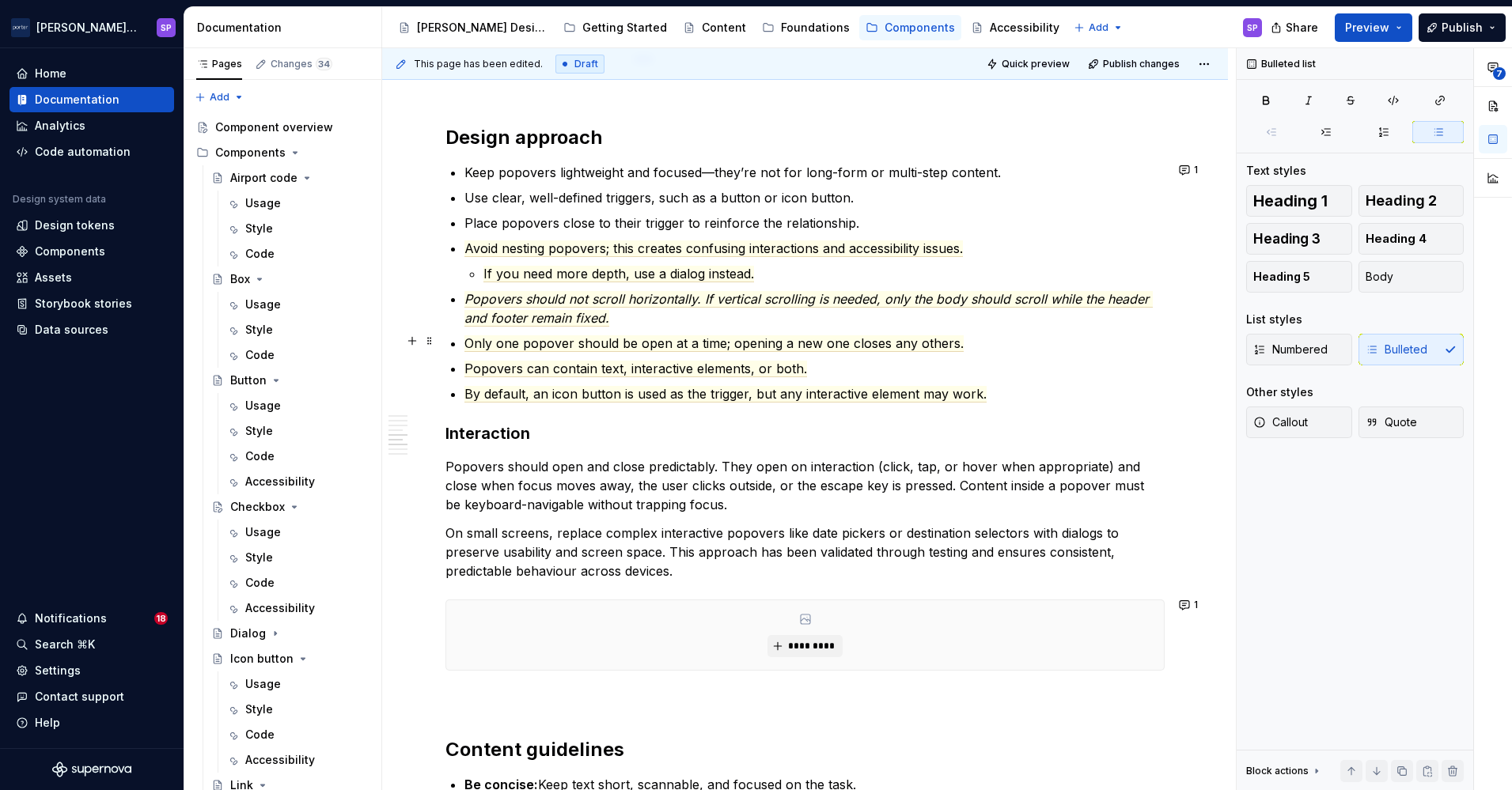
click at [751, 333] on p "Only one popover should be open at a time; opening a new one closes any others." at bounding box center [814, 343] width 700 height 19
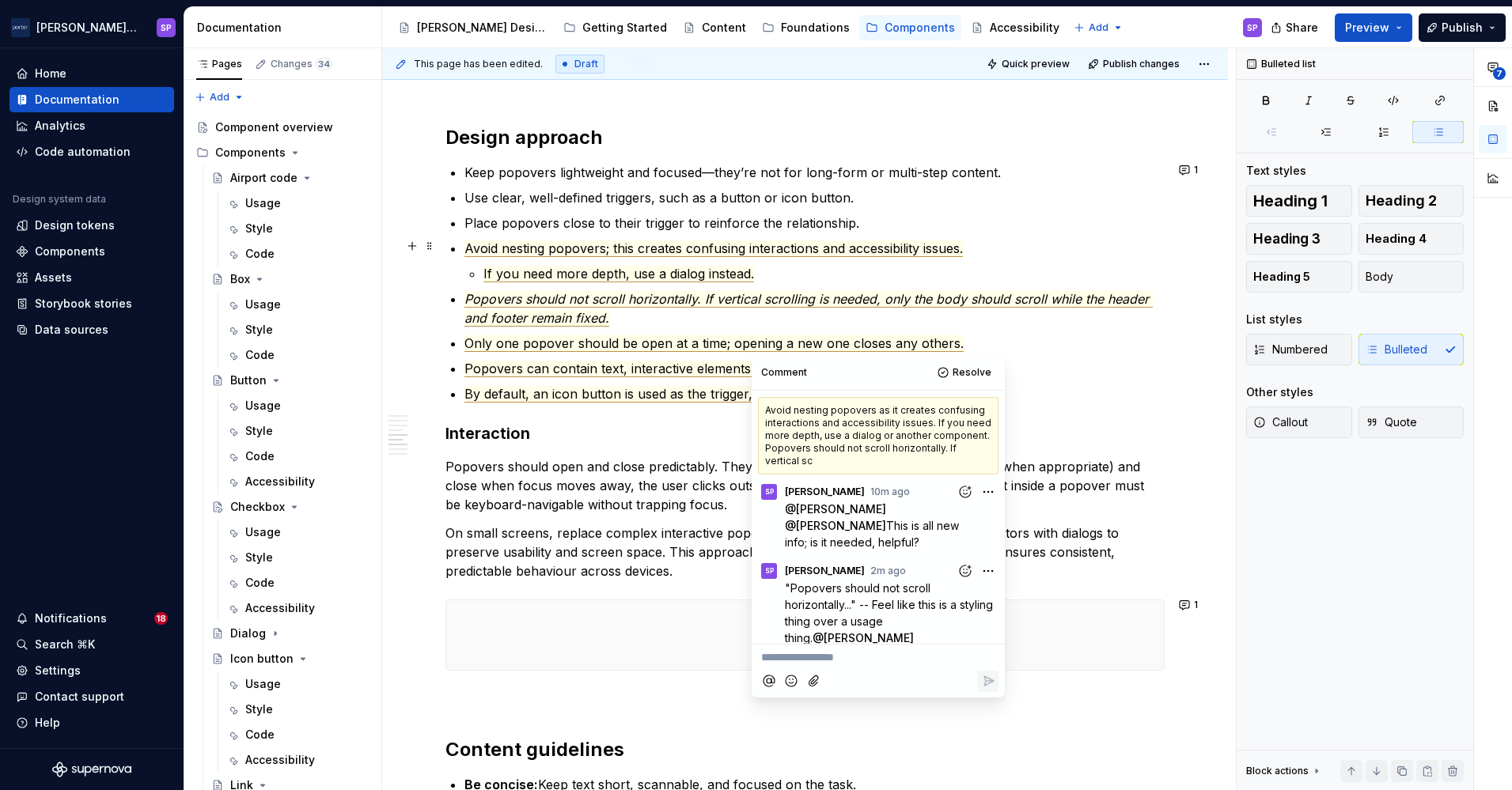
click at [711, 250] on span "Avoid nesting popovers; this creates confusing interactions and accessibility i…" at bounding box center [714, 248] width 498 height 16
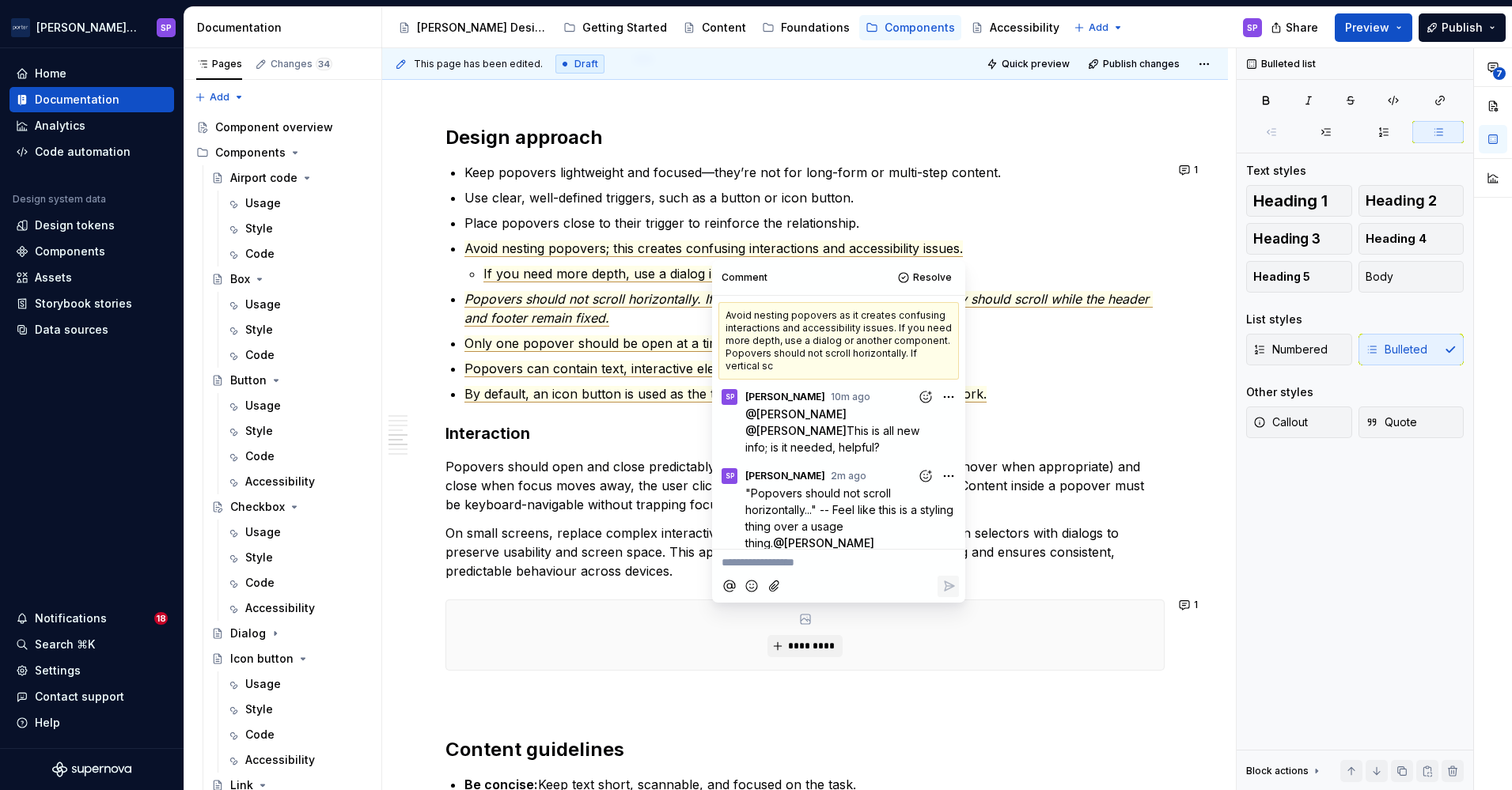
click at [584, 305] on p "Popovers should not scroll horizontally. If vertical scrolling is needed, only …" at bounding box center [814, 308] width 700 height 38
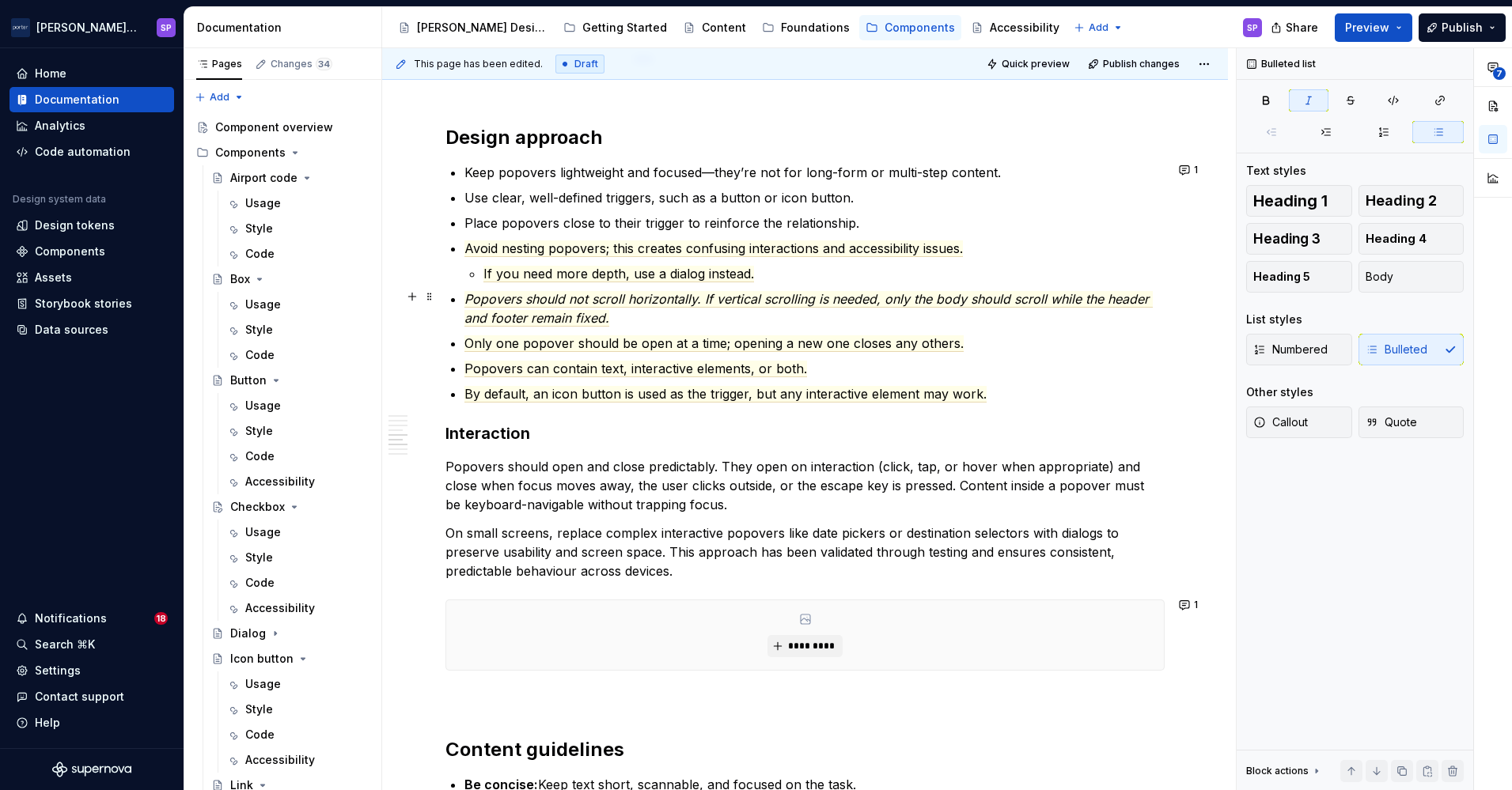
click at [440, 306] on div "**********" at bounding box center [805, 159] width 846 height 2867
click at [825, 347] on span "Only one popover should be open at a time; opening a new one closes any others." at bounding box center [714, 343] width 499 height 16
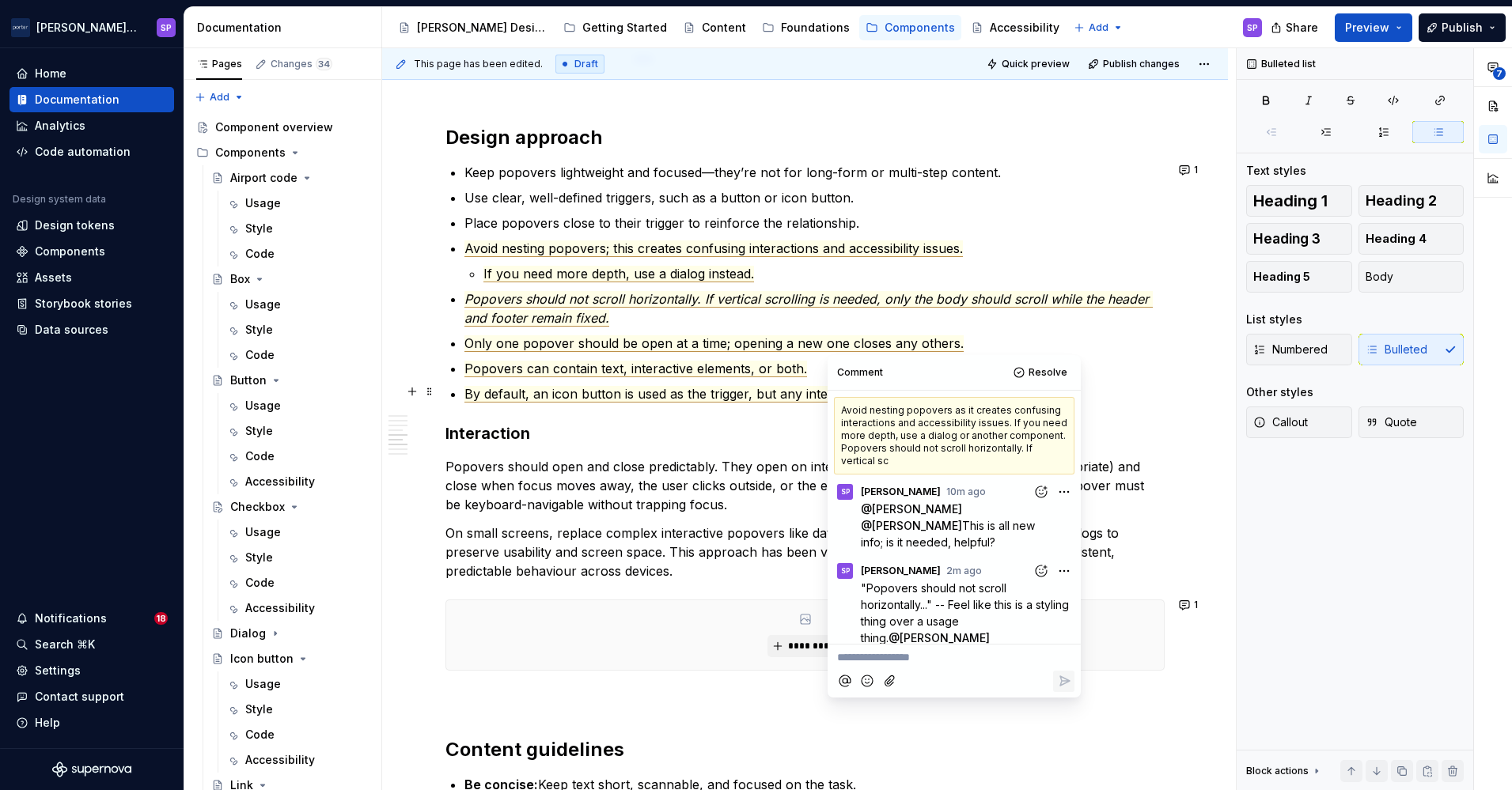
click at [800, 386] on span "By default, an icon button is used as the trigger, but any interactive element …" at bounding box center [725, 394] width 522 height 16
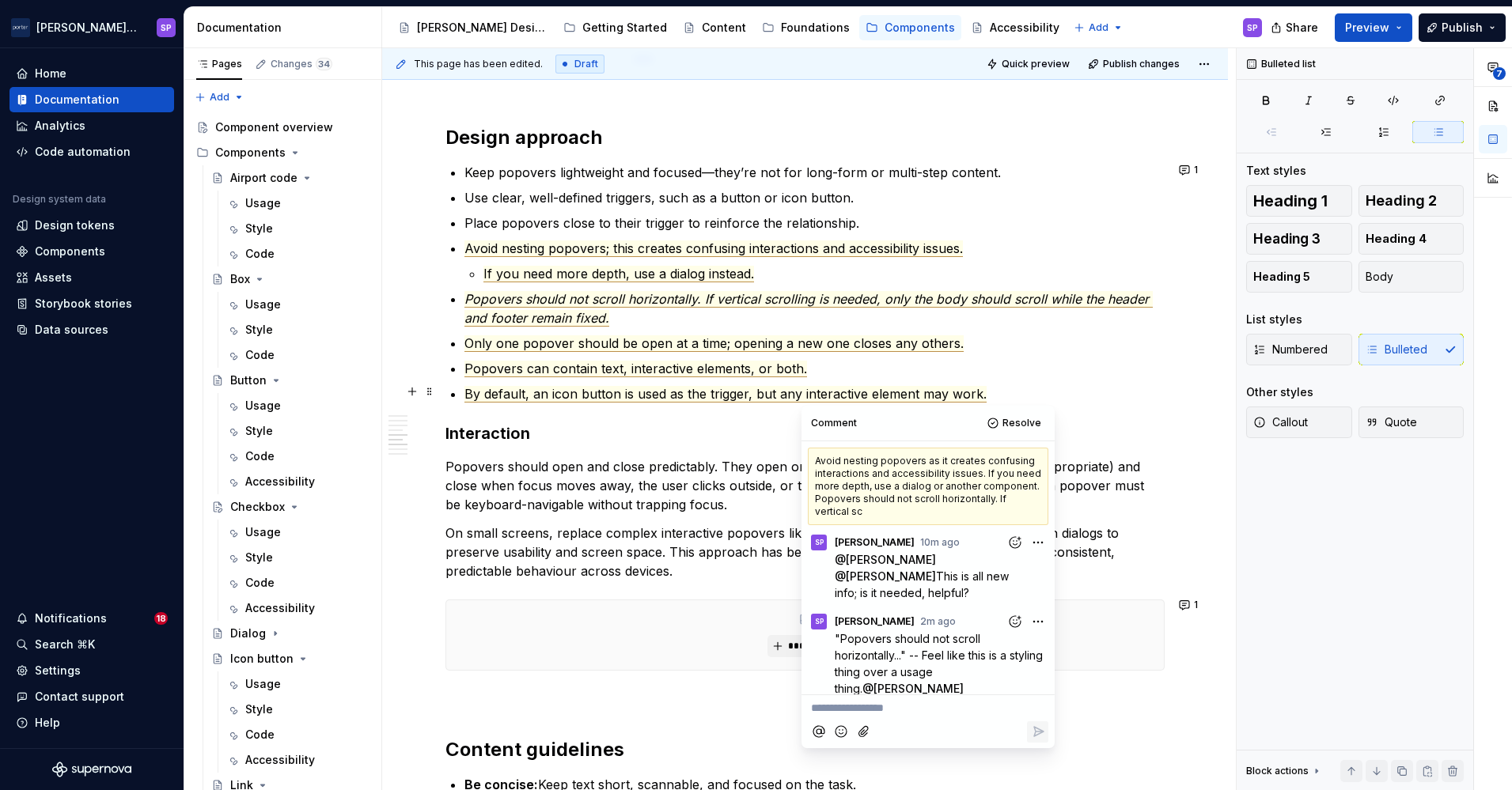
click at [814, 379] on ul "Keep popovers lightweight and focused—they’re not for long-form or multi-step c…" at bounding box center [814, 282] width 700 height 240
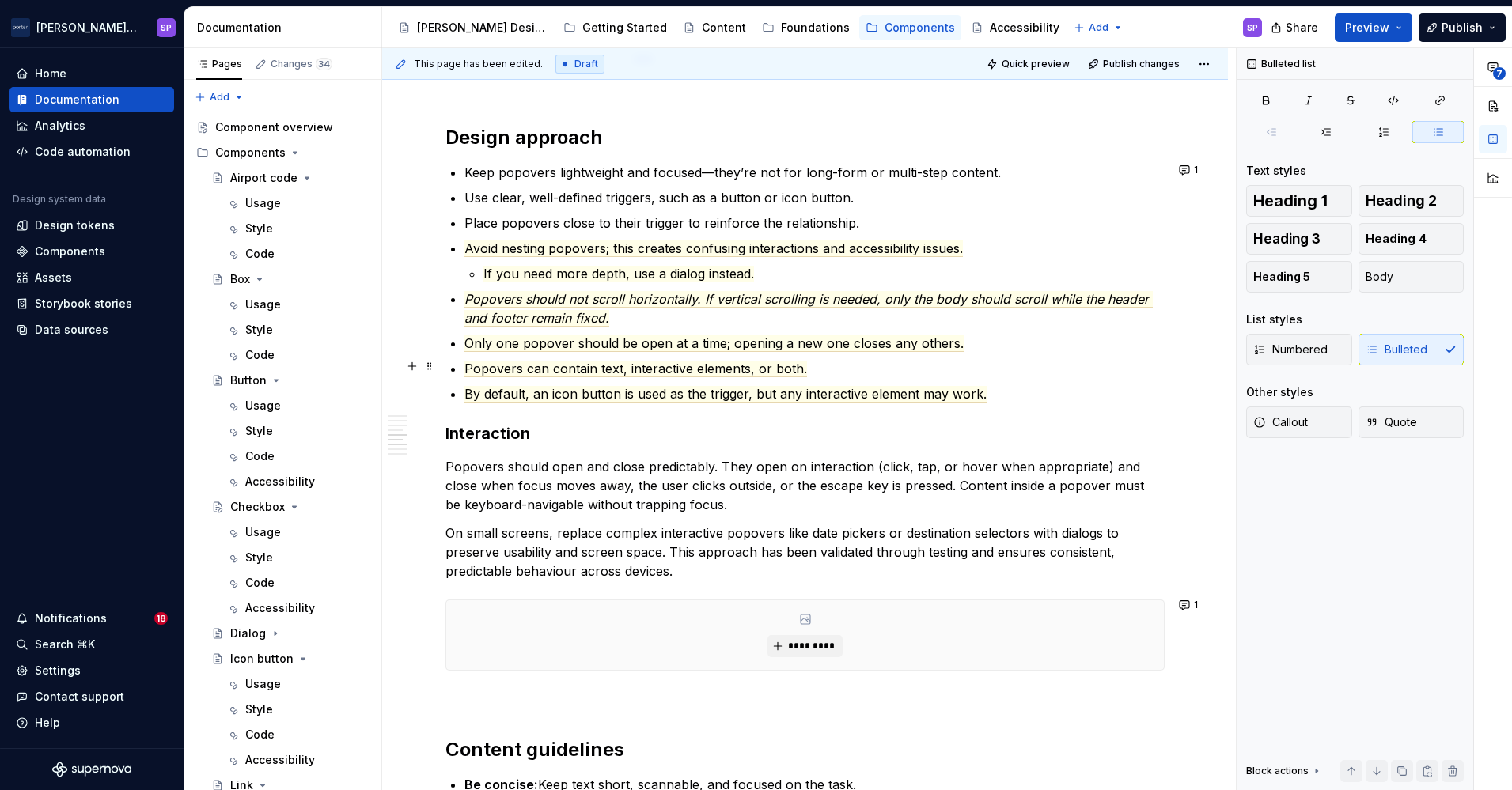
click at [820, 374] on p "Popovers can contain text, interactive elements, or both." at bounding box center [814, 369] width 700 height 19
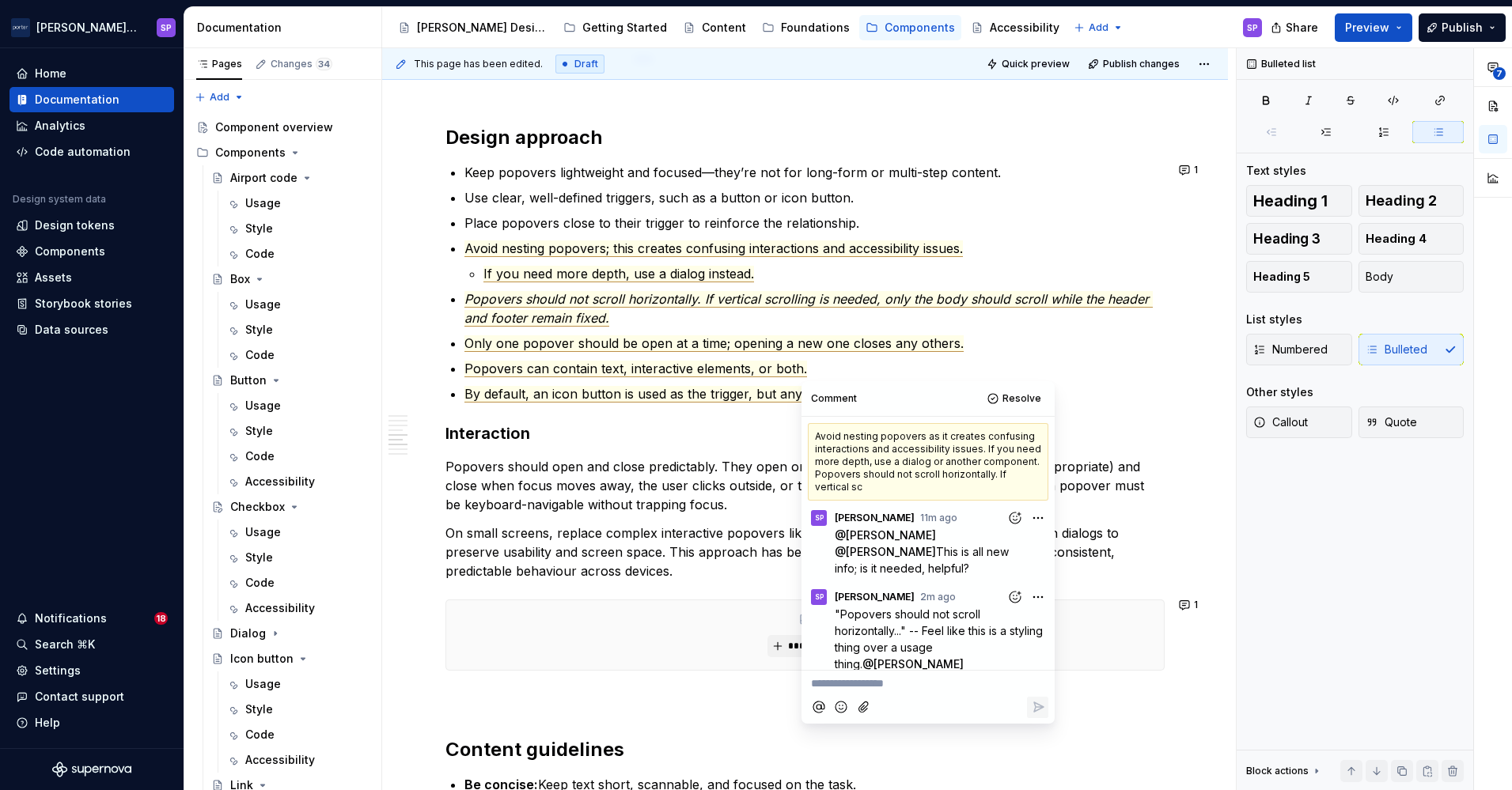
click at [462, 400] on div "**********" at bounding box center [805, 50] width 720 height 2573
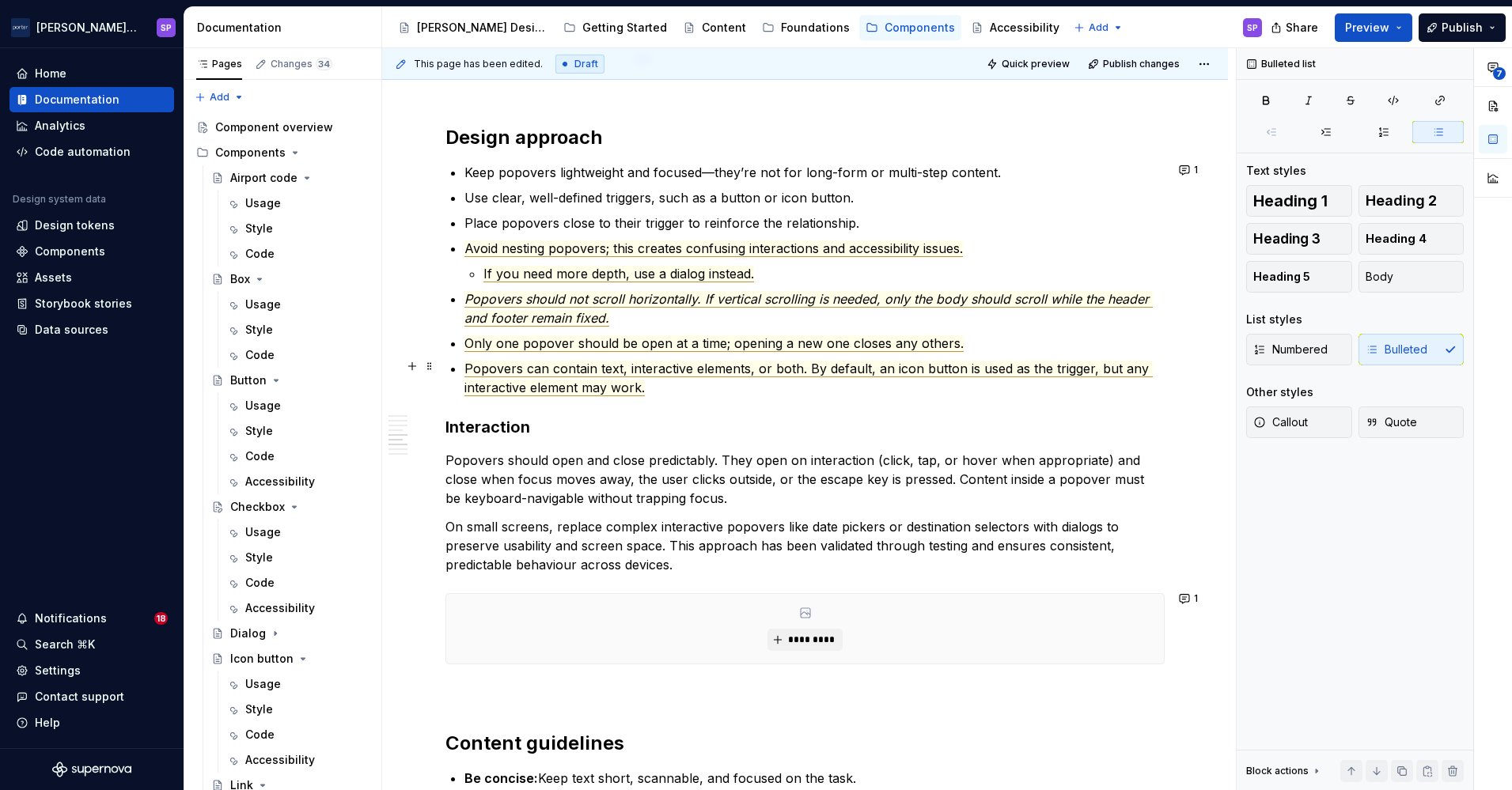
click at [515, 389] on span "Popovers can contain text, interactive elements, or both. By default, an icon b…" at bounding box center [809, 378] width 688 height 35
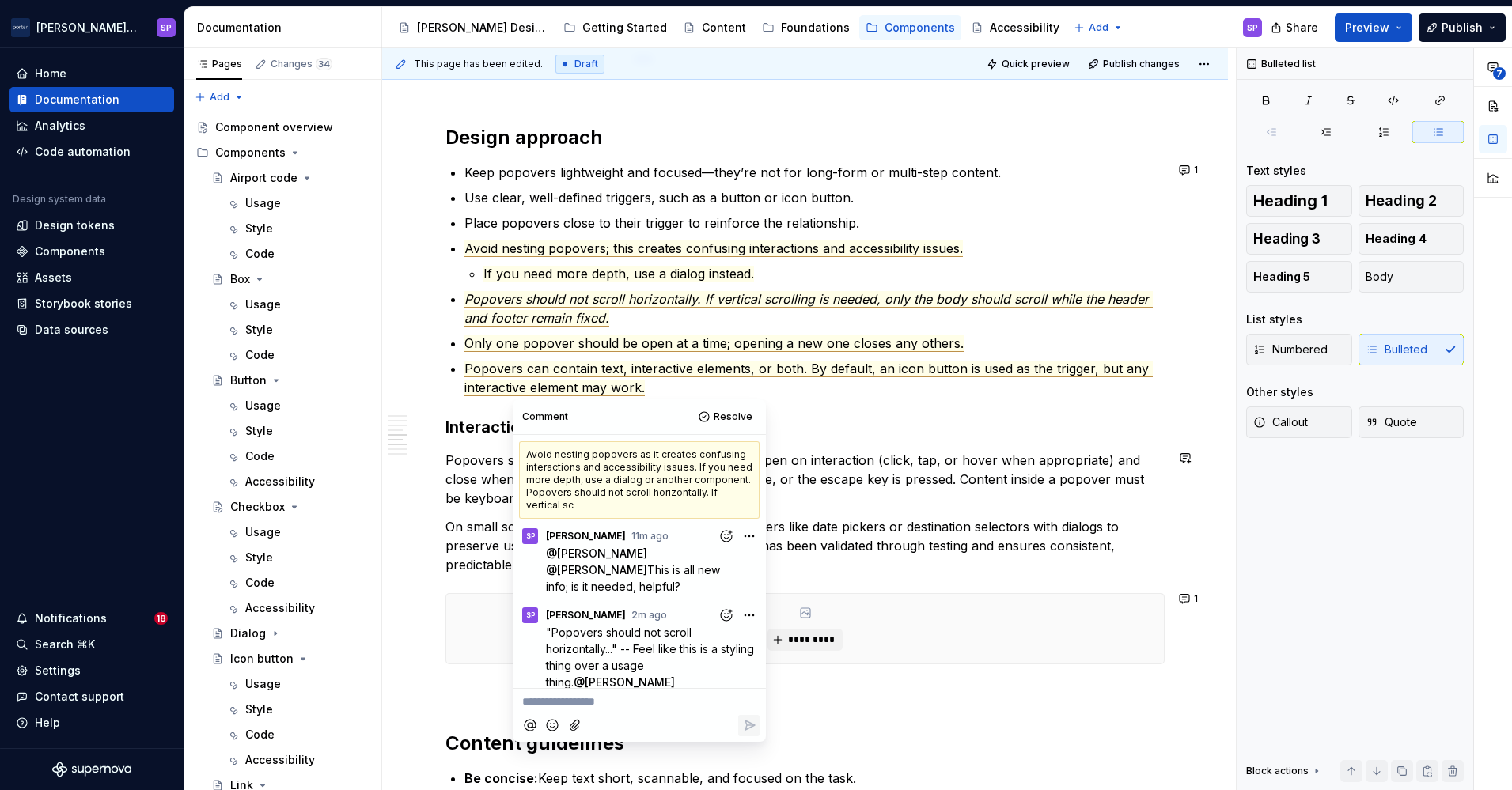
click at [833, 512] on div "**********" at bounding box center [805, 47] width 720 height 2566
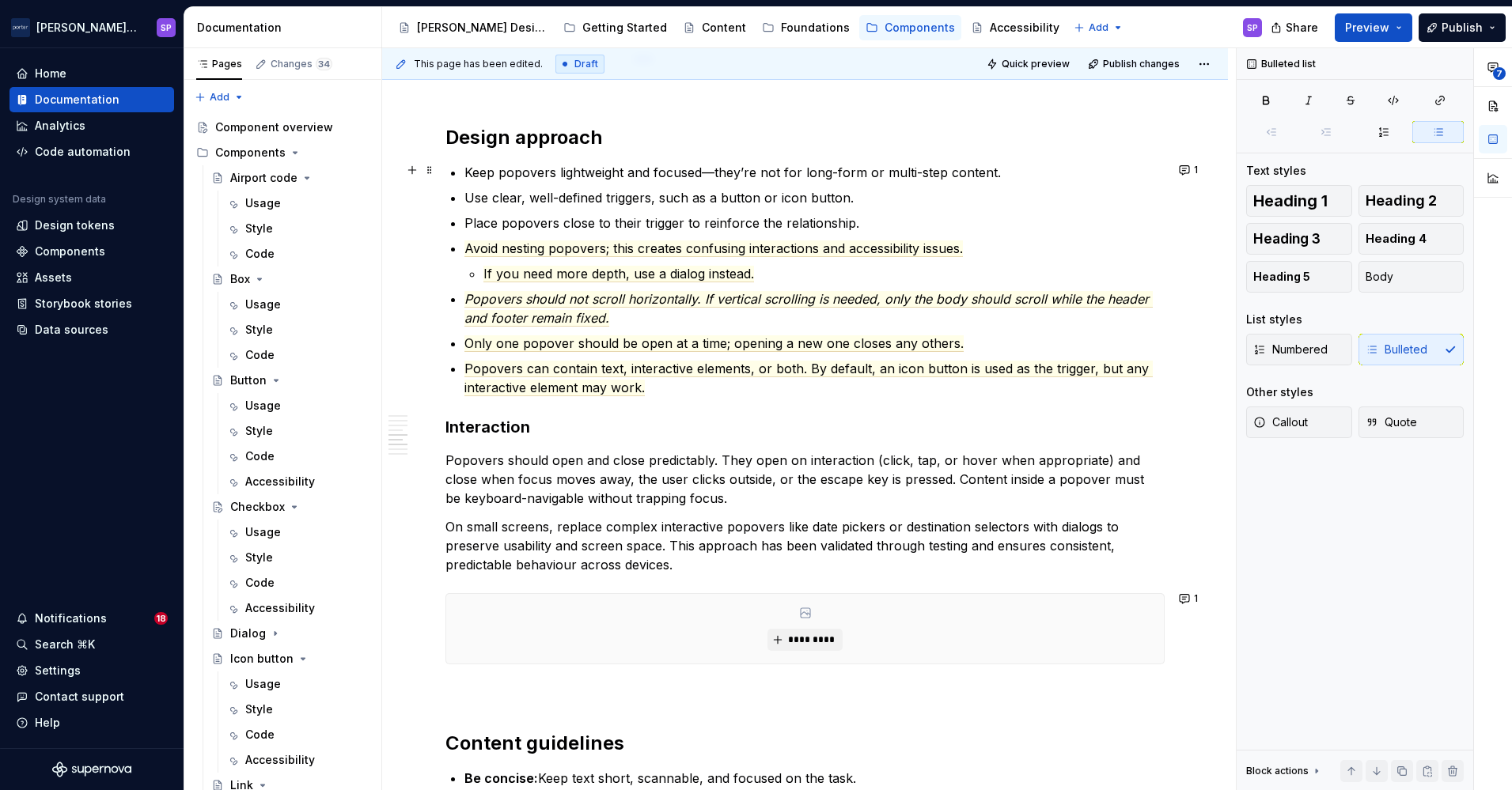
click at [711, 179] on p "Keep popovers lightweight and focused—they’re not for long-form or multi-step c…" at bounding box center [814, 172] width 700 height 19
drag, startPoint x: 530, startPoint y: 198, endPoint x: 603, endPoint y: 196, distance: 73.0
click at [603, 196] on p "Use clear, well-defined triggers, such as a button or icon button." at bounding box center [814, 198] width 700 height 19
click at [648, 199] on p "Use clear, intentional triggers, such as a button or icon button." at bounding box center [814, 198] width 700 height 19
drag, startPoint x: 870, startPoint y: 376, endPoint x: 807, endPoint y: 375, distance: 63.0
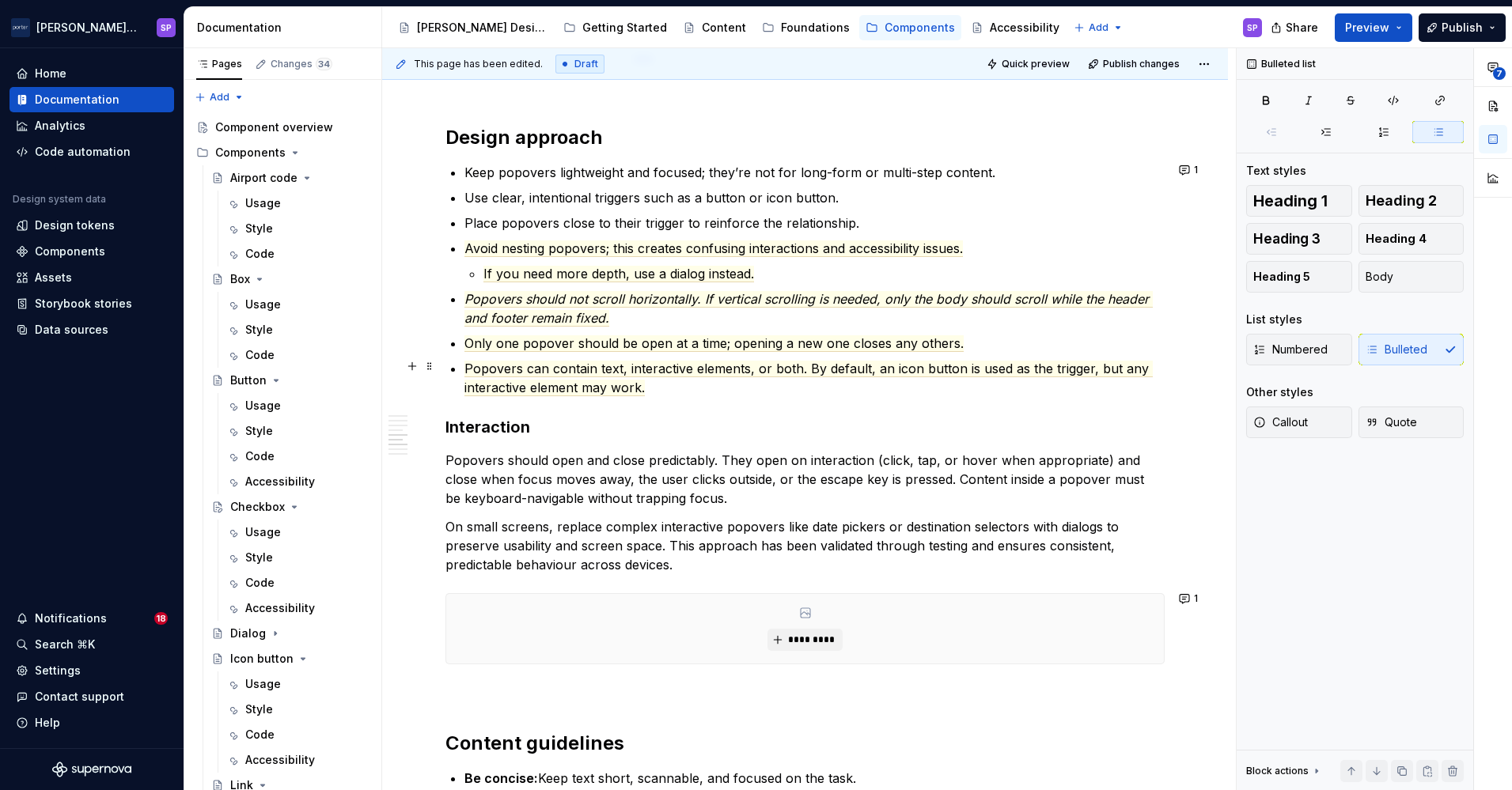
click at [807, 375] on p "Popovers can contain text, interactive elements, or both. By default, an icon b…" at bounding box center [814, 378] width 700 height 38
drag, startPoint x: 806, startPoint y: 368, endPoint x: 820, endPoint y: 393, distance: 28.7
drag, startPoint x: 820, startPoint y: 393, endPoint x: 786, endPoint y: 395, distance: 34.1
click at [786, 395] on div "**********" at bounding box center [805, 47] width 720 height 2566
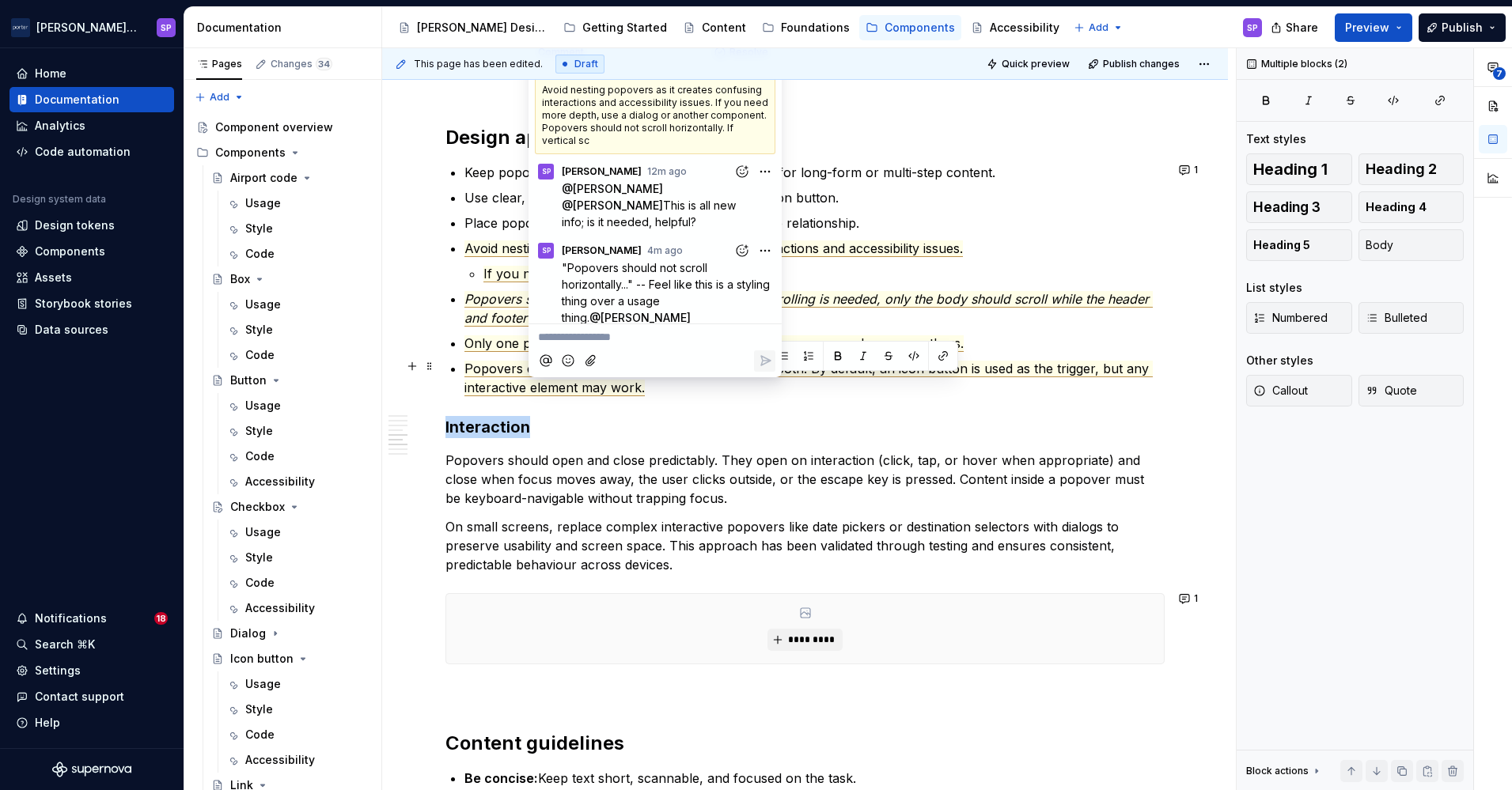
click at [790, 383] on p "Popovers can contain text, interactive elements, or both. By default, an icon b…" at bounding box center [814, 378] width 700 height 38
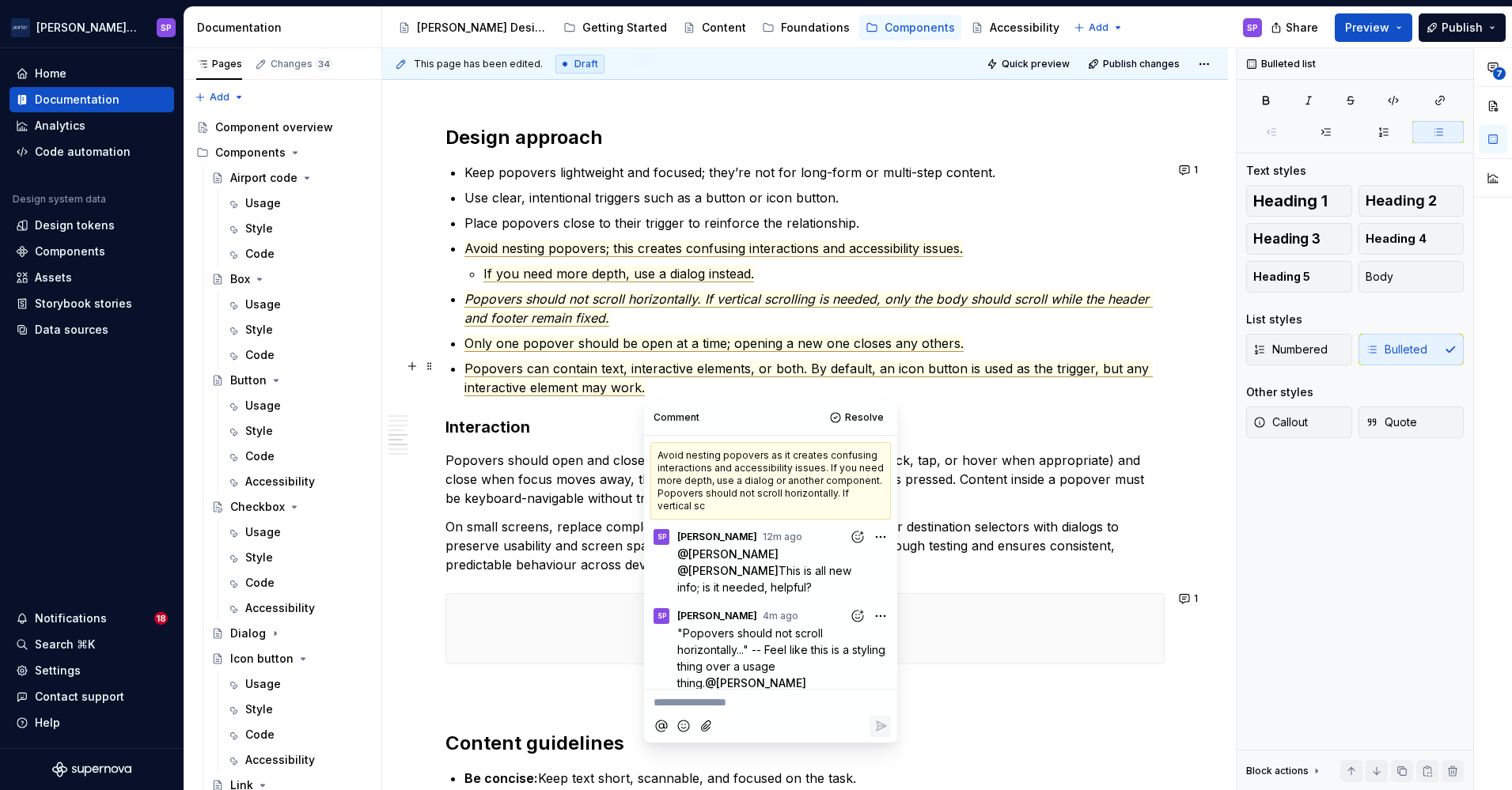
click at [829, 344] on span "Only one popover should be open at a time; opening a new one closes any others." at bounding box center [714, 343] width 499 height 16
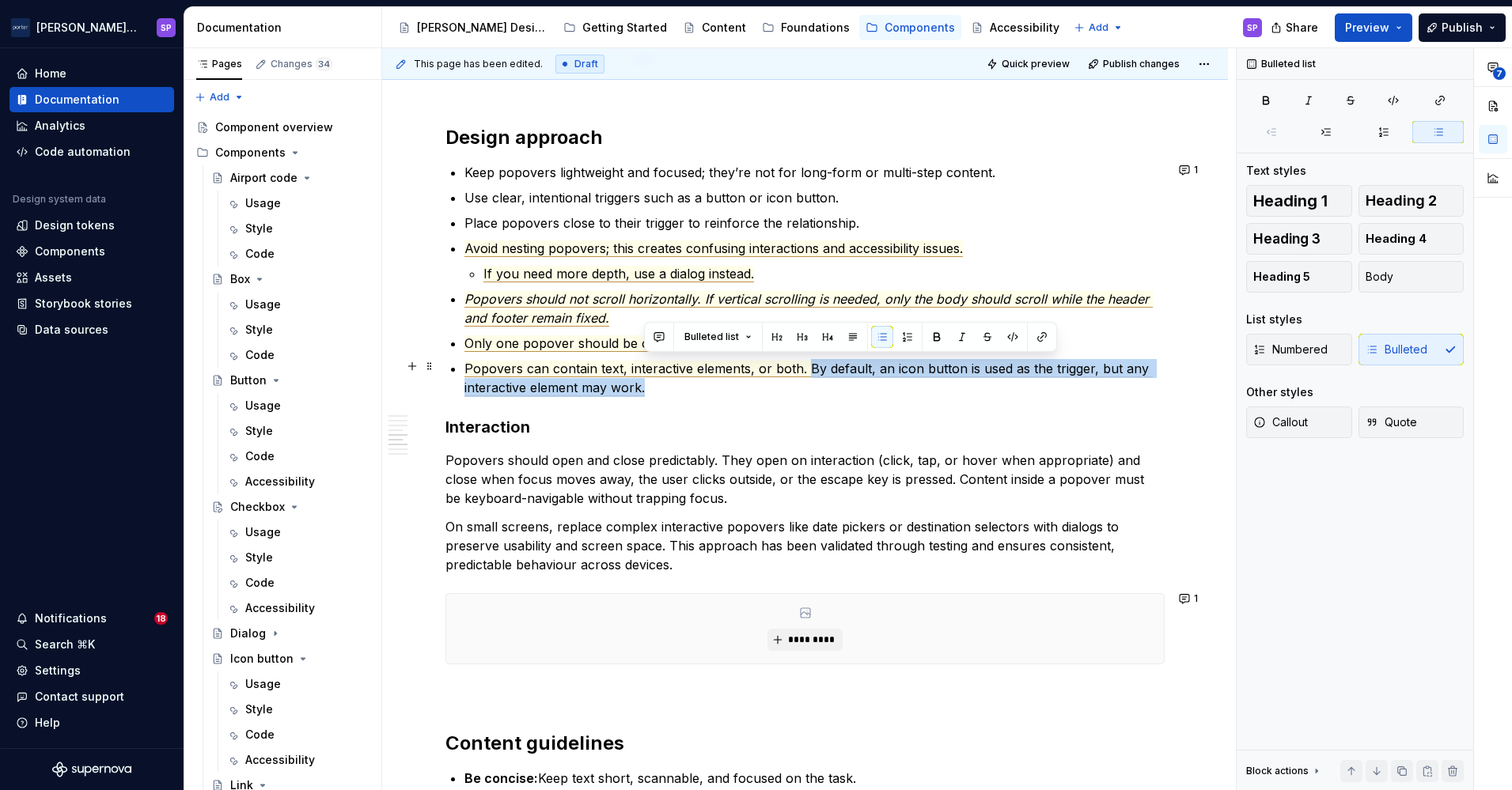
drag, startPoint x: 796, startPoint y: 378, endPoint x: 804, endPoint y: 361, distance: 18.8
click at [804, 361] on p "Popovers can contain text, interactive elements, or both. By default, an icon b…" at bounding box center [814, 378] width 700 height 38
copy span "By default, an icon button is used as the trigger, but any interactive element …"
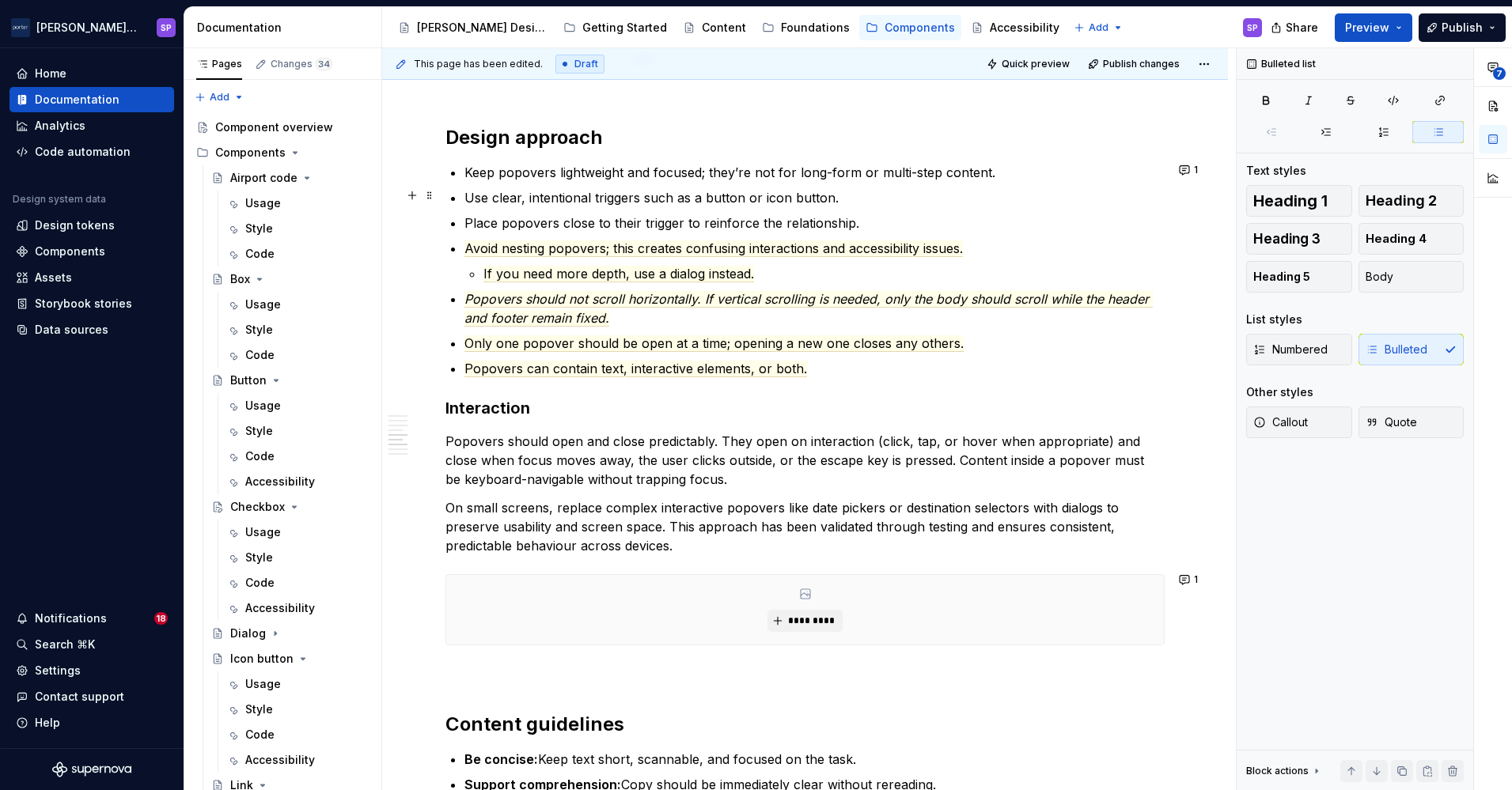
click at [873, 201] on p "Use clear, intentional triggers such as a button or icon button." at bounding box center [814, 198] width 700 height 19
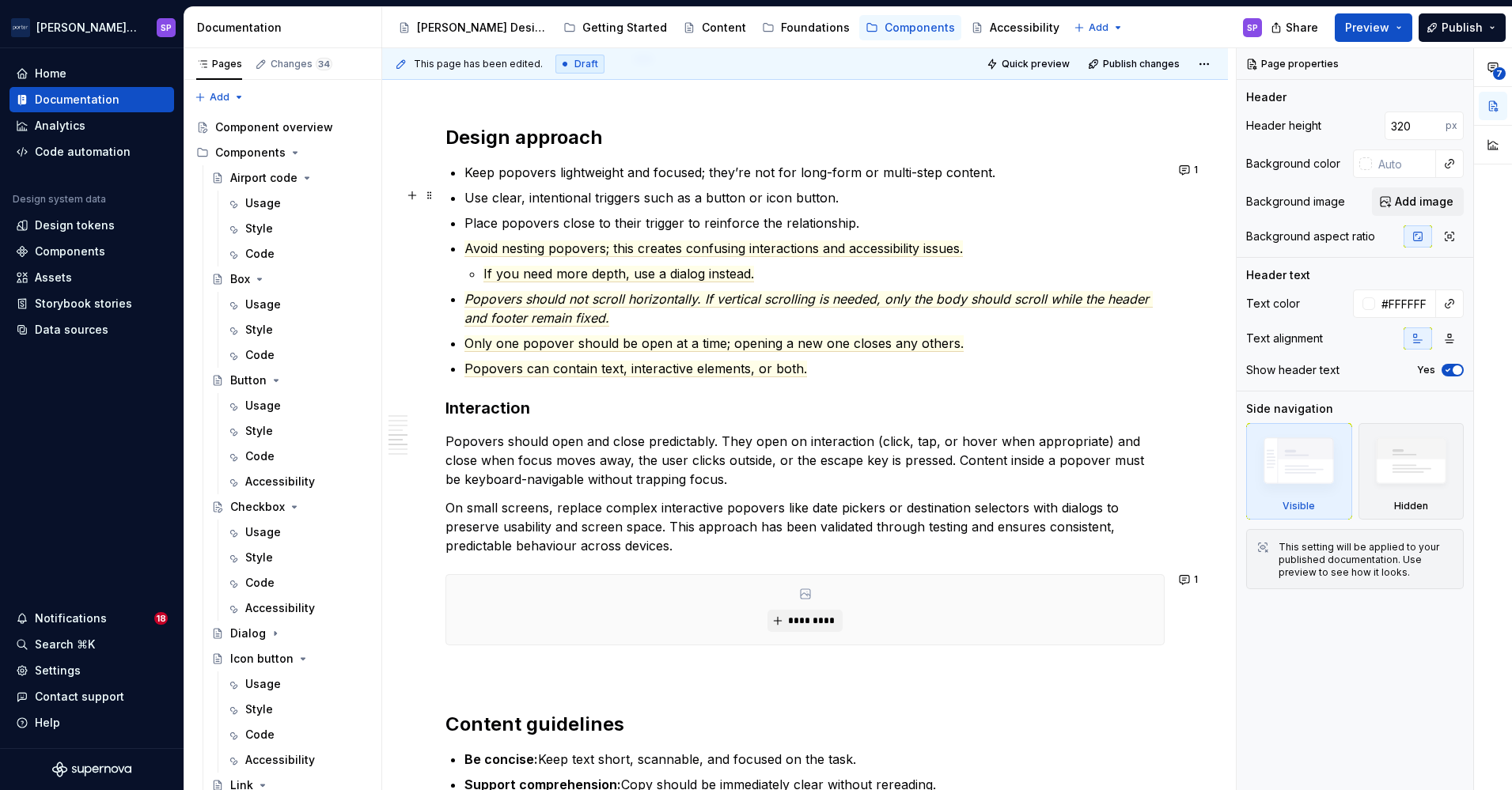
click at [749, 202] on p "Use clear, intentional triggers such as a button or icon button." at bounding box center [814, 198] width 700 height 19
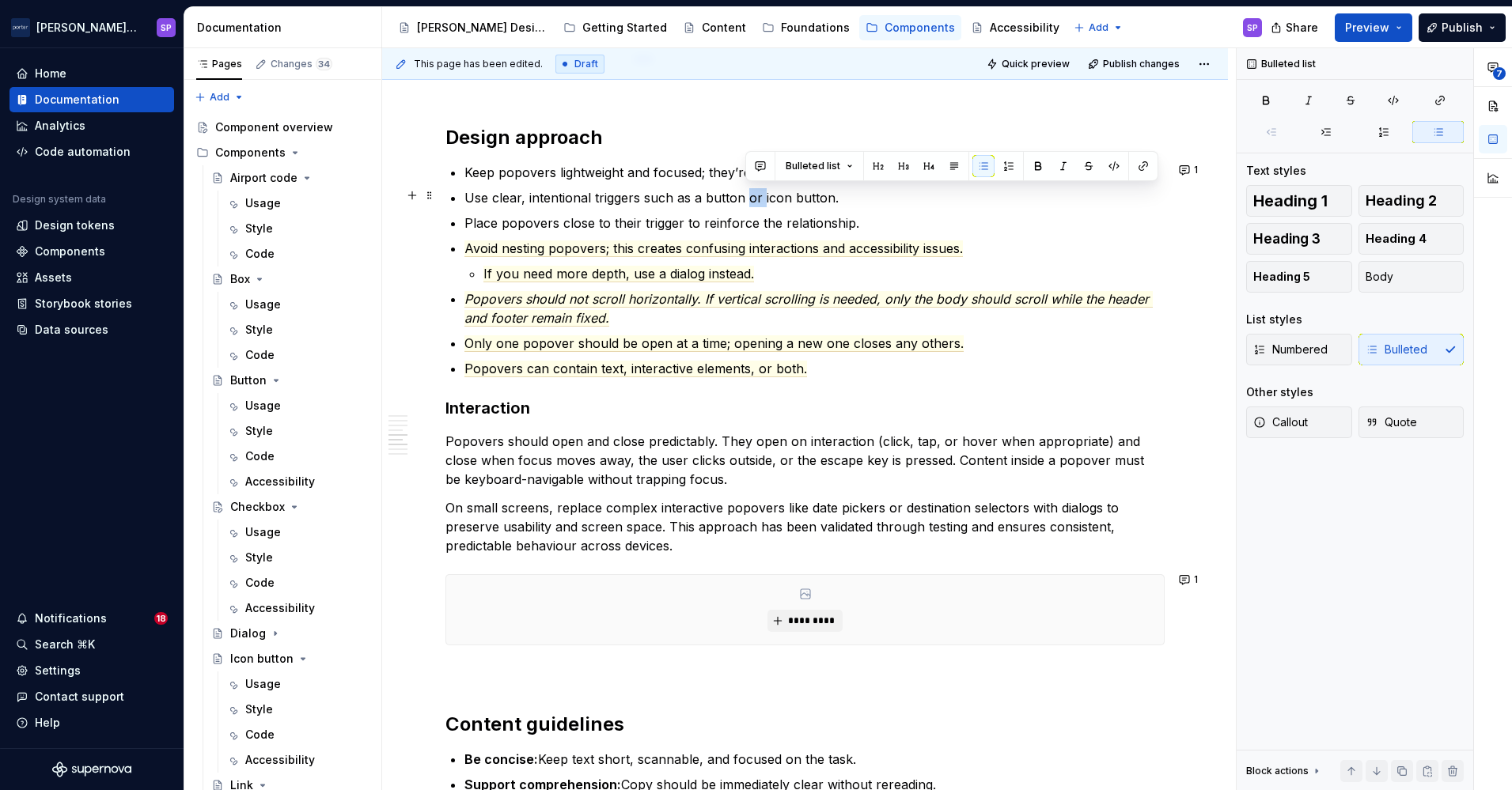
click at [749, 202] on p "Use clear, intentional triggers such as a button or icon button." at bounding box center [814, 198] width 700 height 19
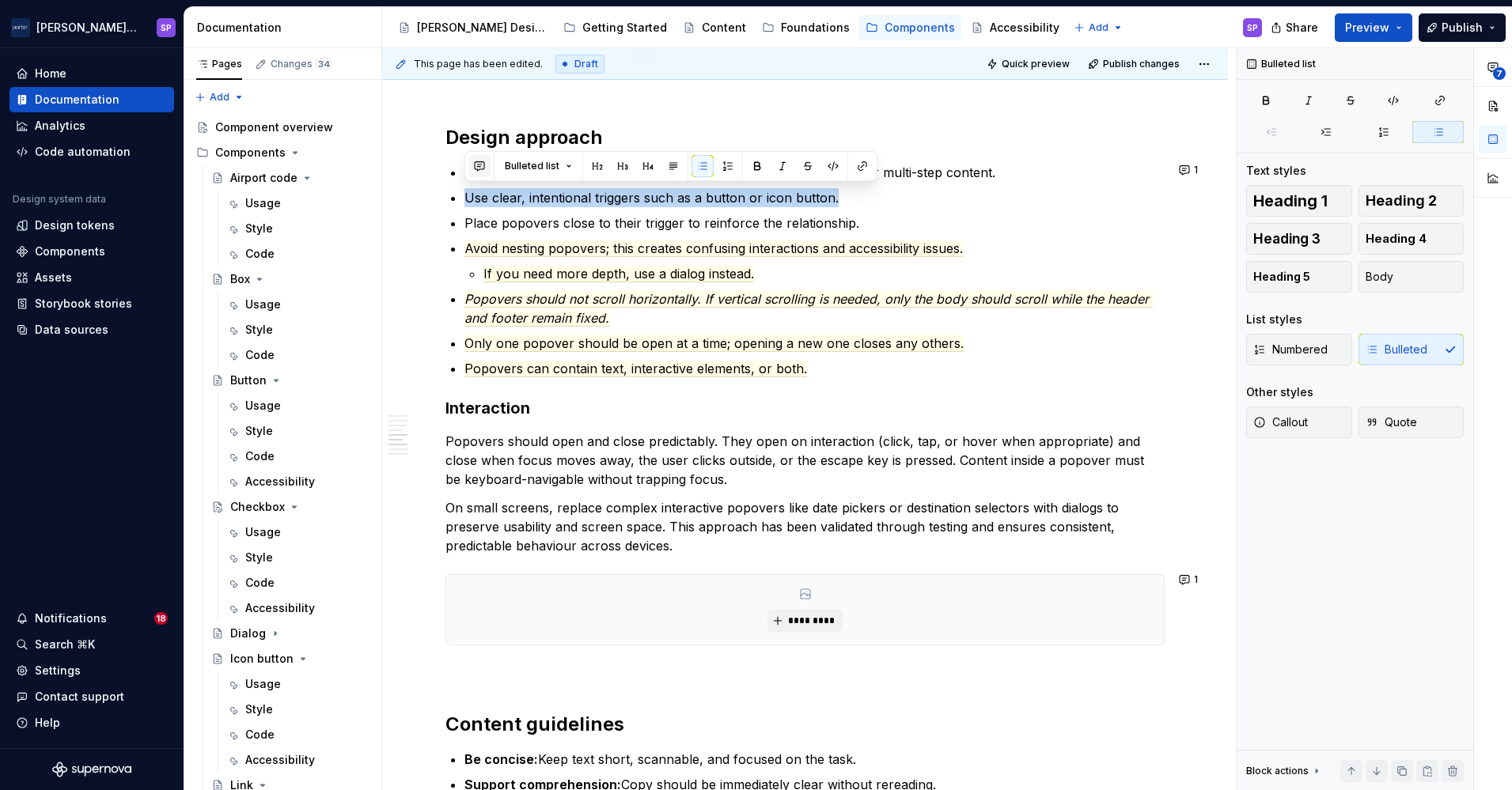
click at [482, 162] on button "button" at bounding box center [479, 166] width 22 height 22
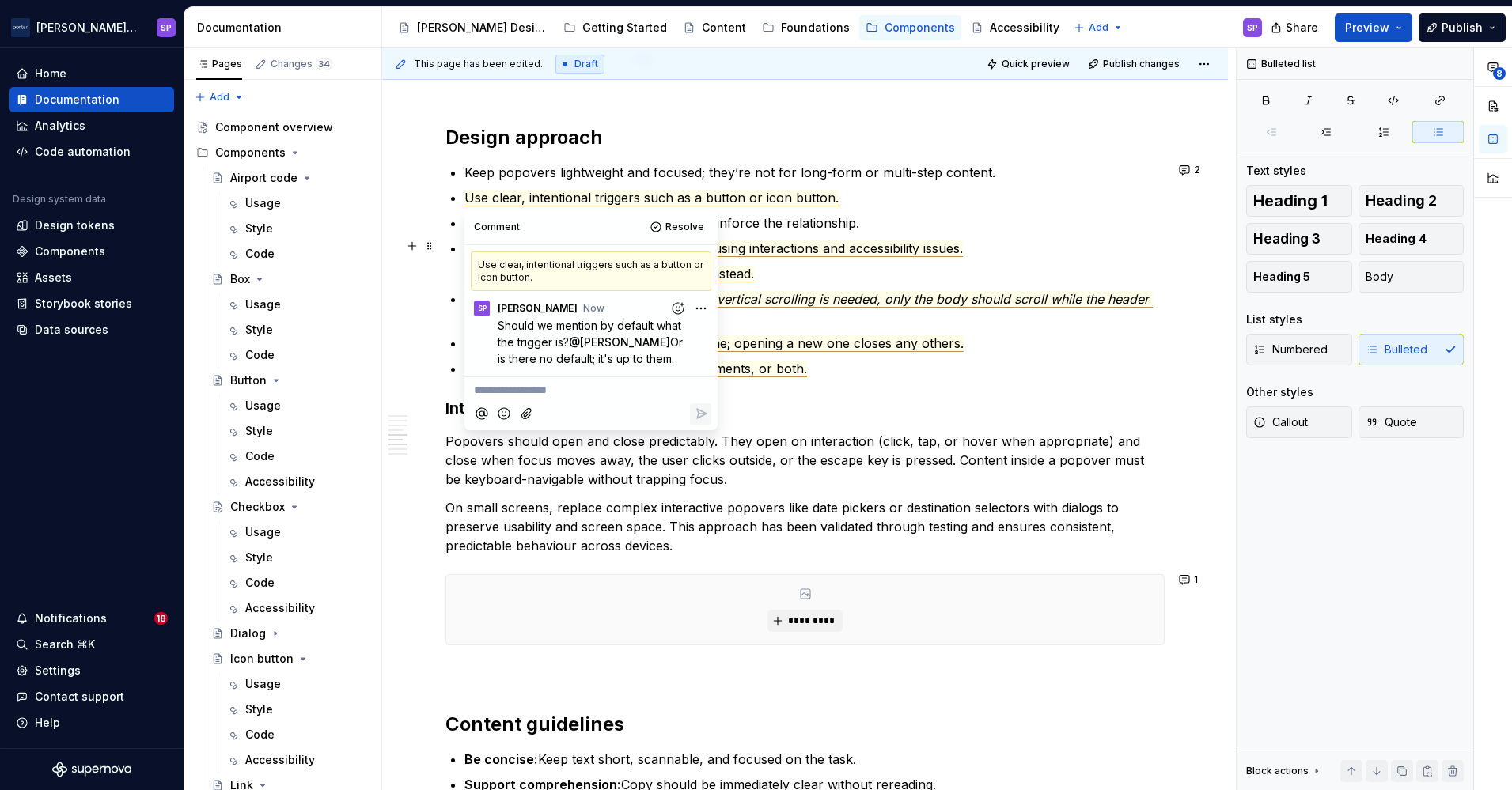
click at [843, 242] on span "Avoid nesting popovers; this creates confusing interactions and accessibility i…" at bounding box center [714, 248] width 498 height 16
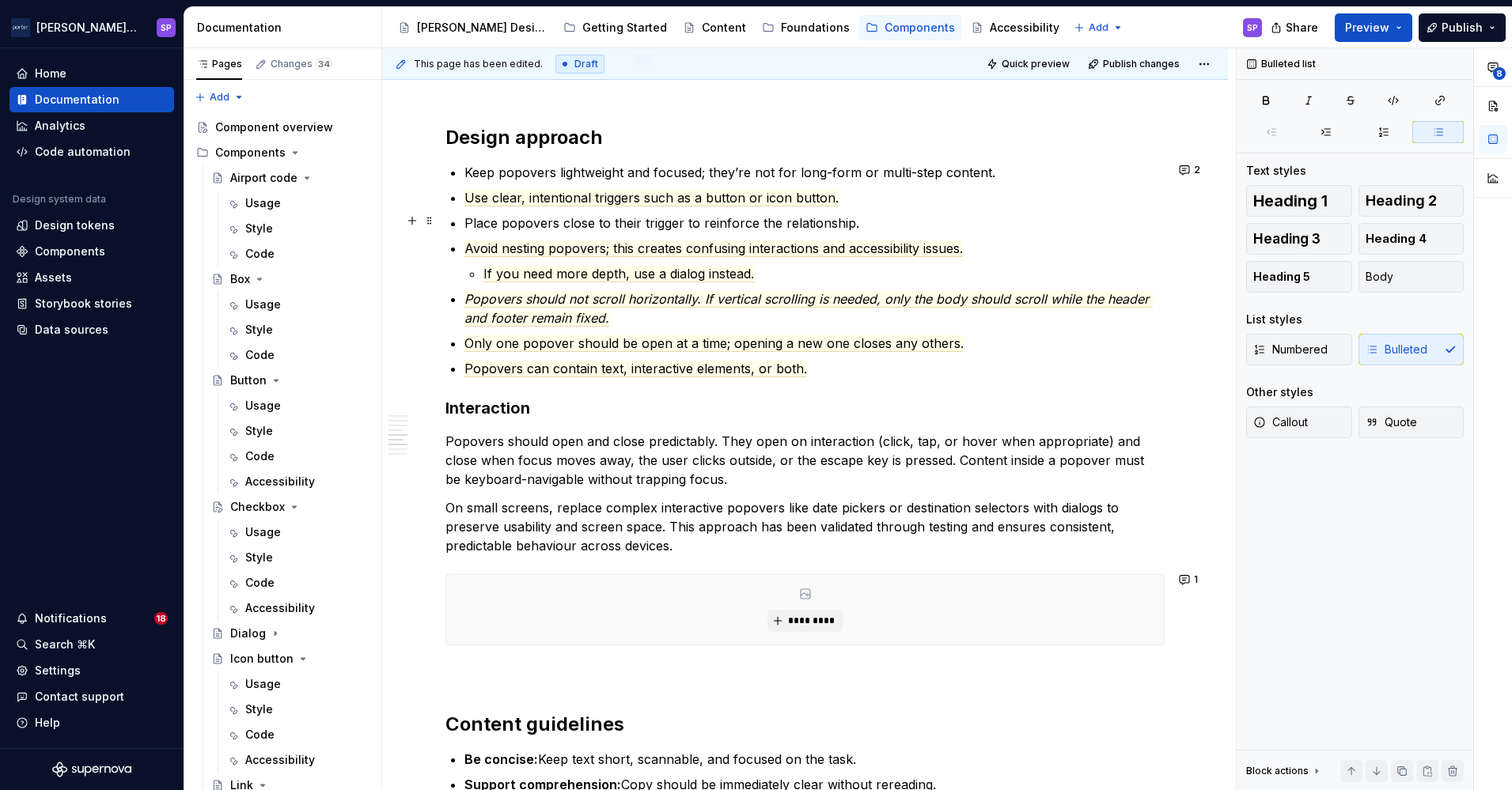
click at [670, 215] on p "Place popovers close to their trigger to reinforce the relationship." at bounding box center [814, 223] width 700 height 19
click at [480, 225] on p "Place popovers close to their trigger to reinforce the relationship." at bounding box center [814, 223] width 700 height 19
click at [709, 169] on p "Keep popovers lightweight and focused; they’re not for long-form or multi-step …" at bounding box center [814, 172] width 700 height 19
click at [707, 240] on span "Avoid nesting popovers; this creates confusing interactions and accessibility i…" at bounding box center [714, 248] width 498 height 16
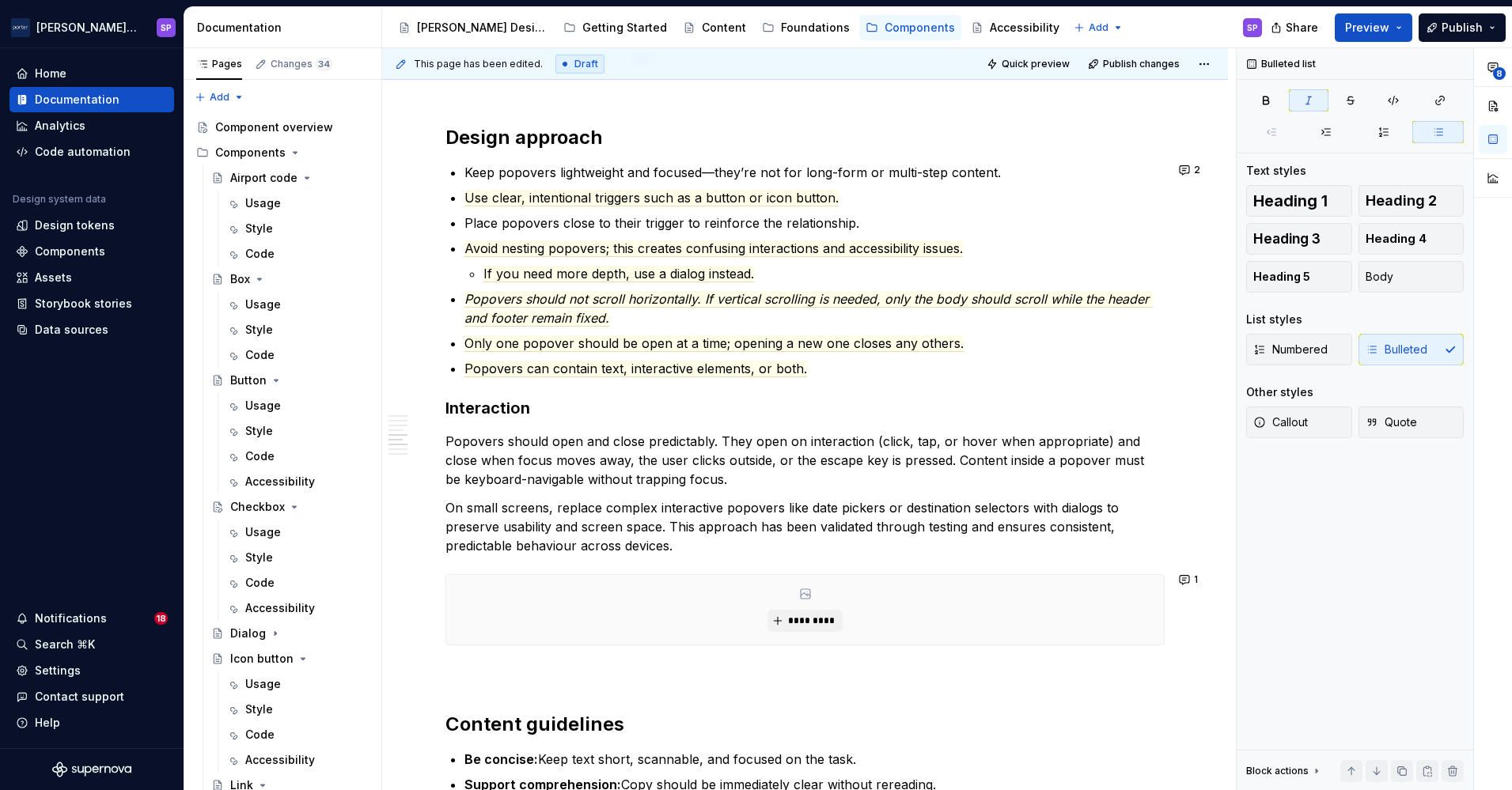
click at [474, 305] on p "Popovers should not scroll horizontally. If vertical scrolling is needed, only …" at bounding box center [814, 308] width 700 height 38
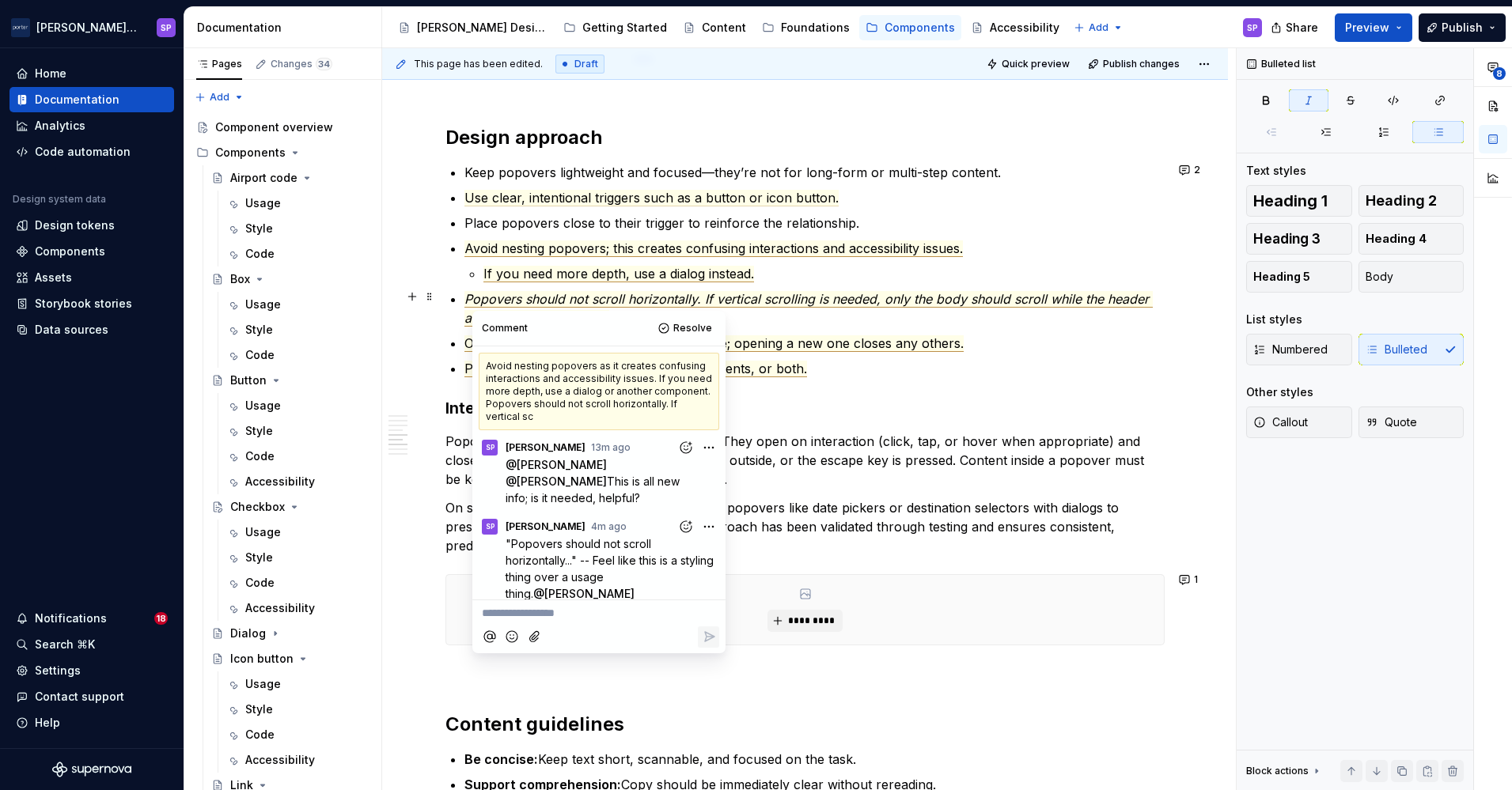
click at [532, 306] on p "Popovers should not scroll horizontally. If vertical scrolling is needed, only …" at bounding box center [814, 308] width 700 height 38
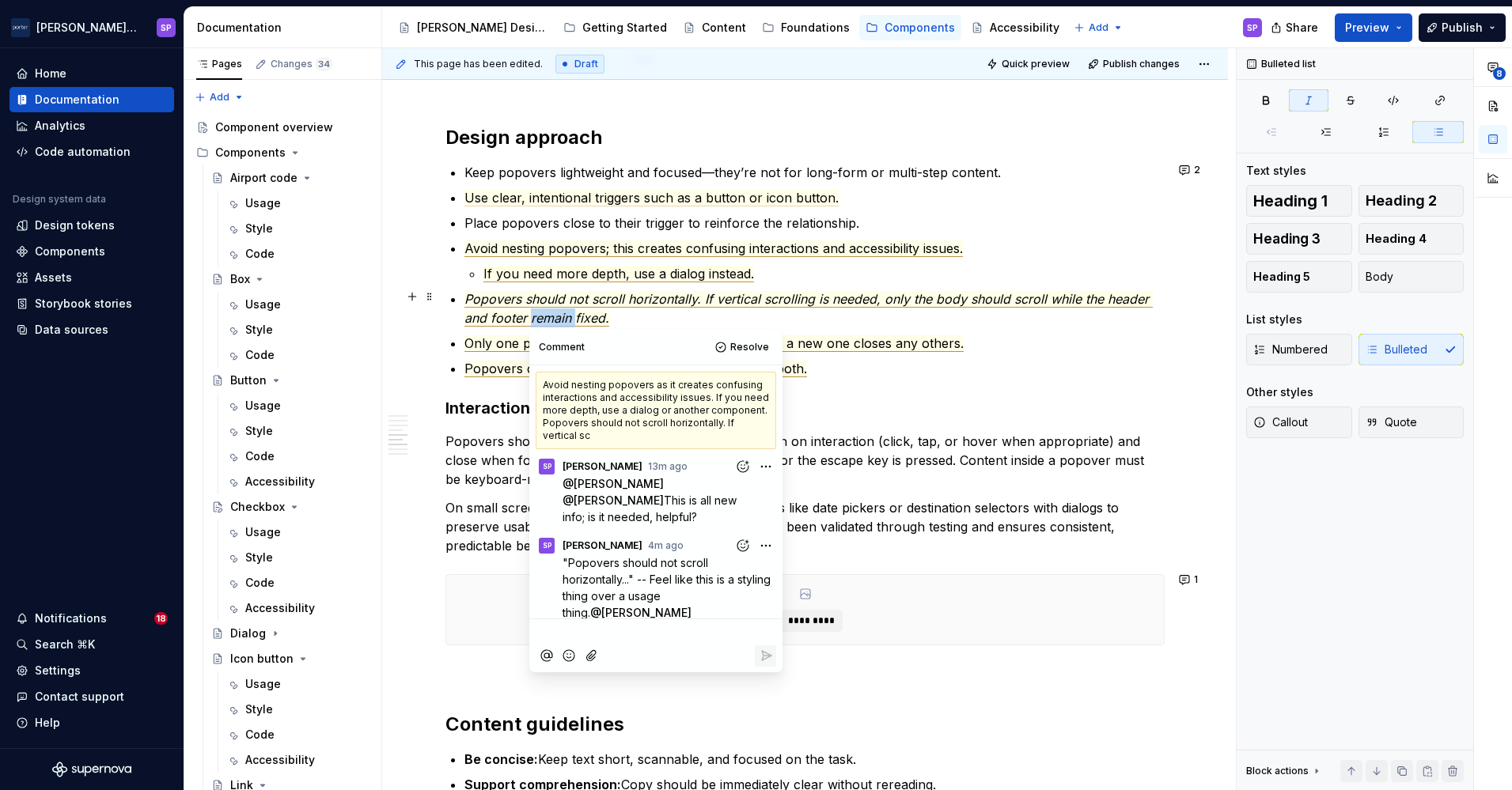
click at [532, 306] on p "Popovers should not scroll horizontally. If vertical scrolling is needed, only …" at bounding box center [814, 308] width 700 height 38
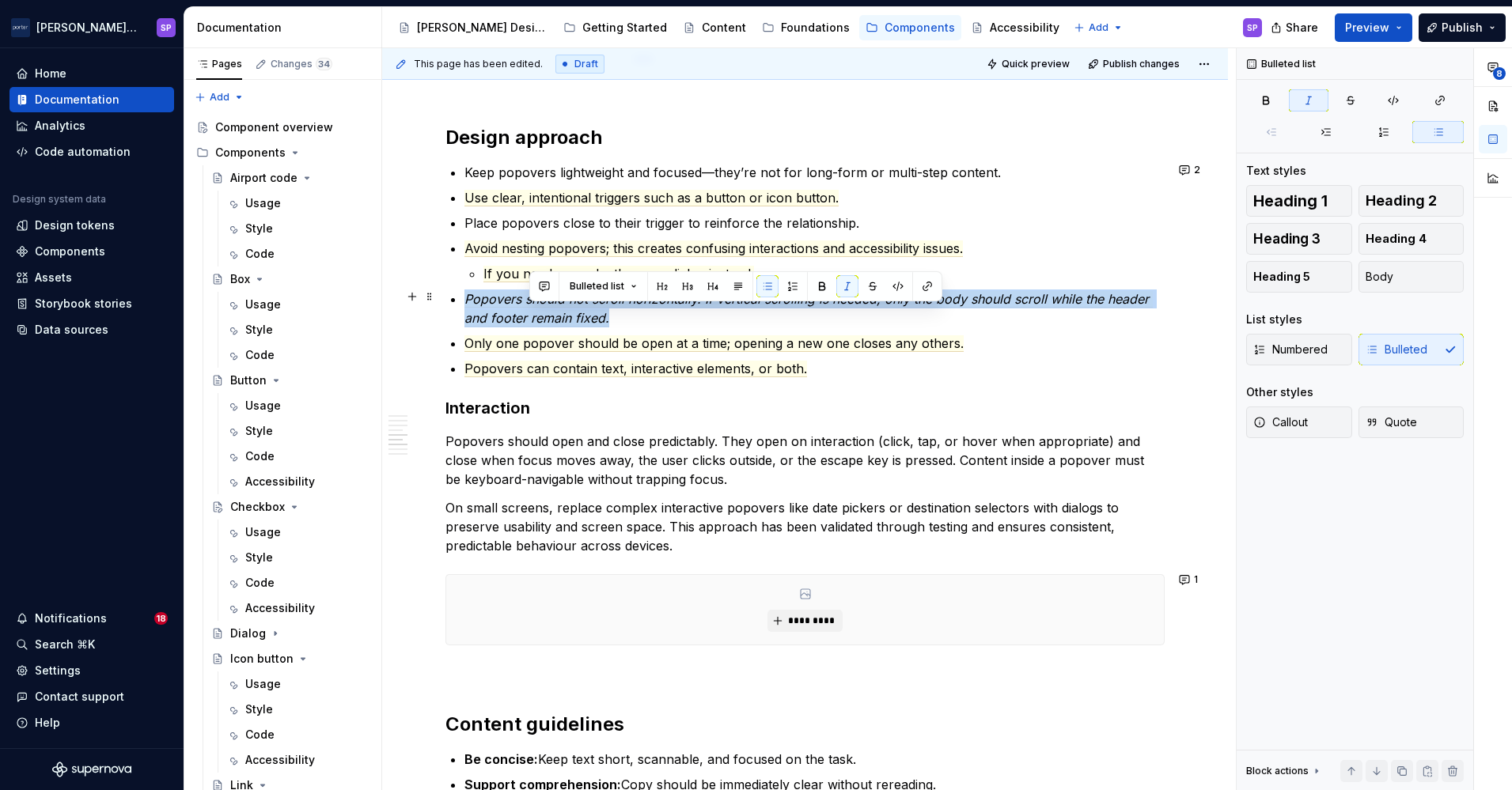
click at [532, 306] on p "Popovers should not scroll horizontally. If vertical scrolling is needed, only …" at bounding box center [814, 308] width 700 height 38
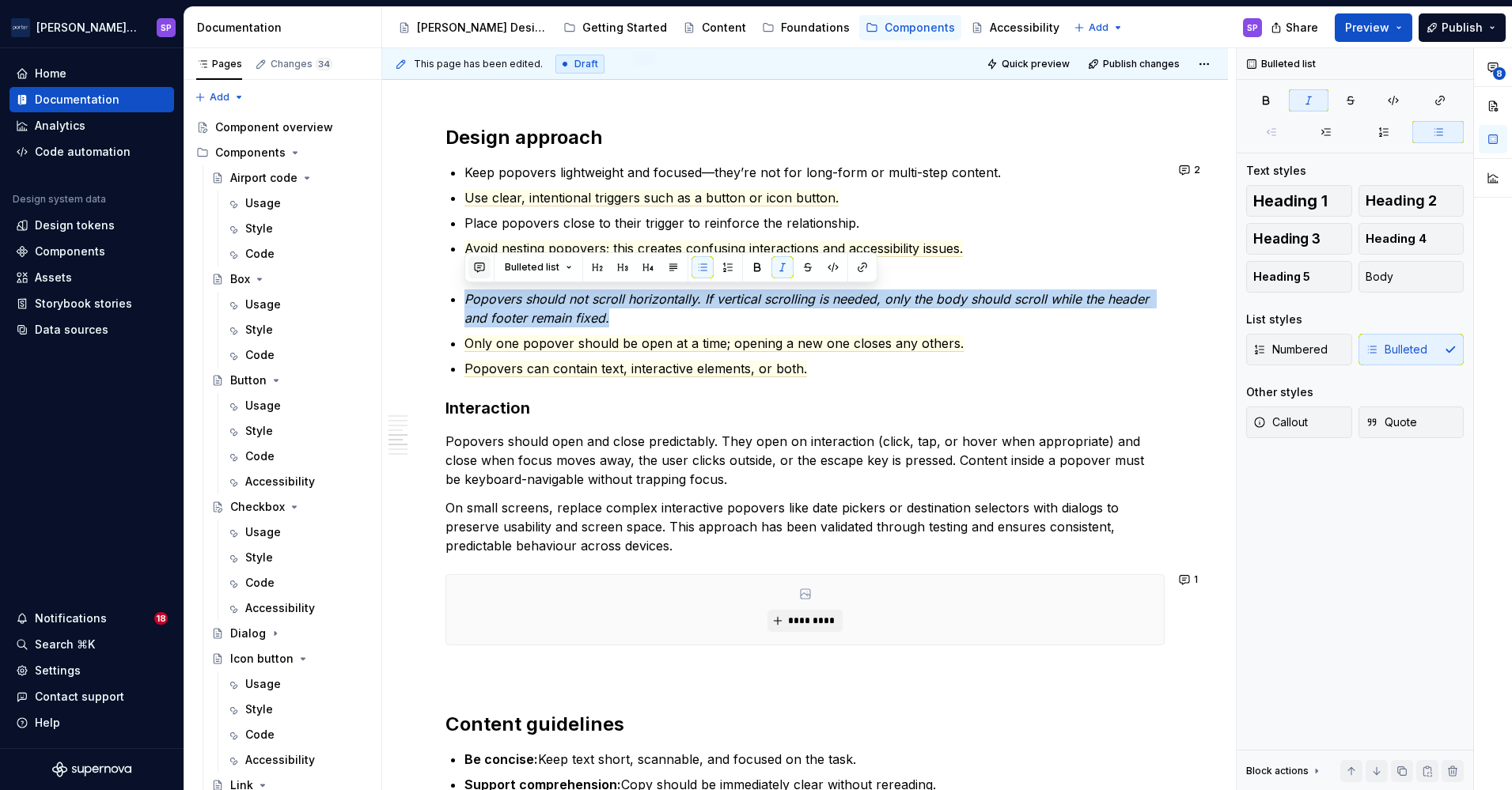
click at [485, 265] on button "button" at bounding box center [479, 267] width 22 height 22
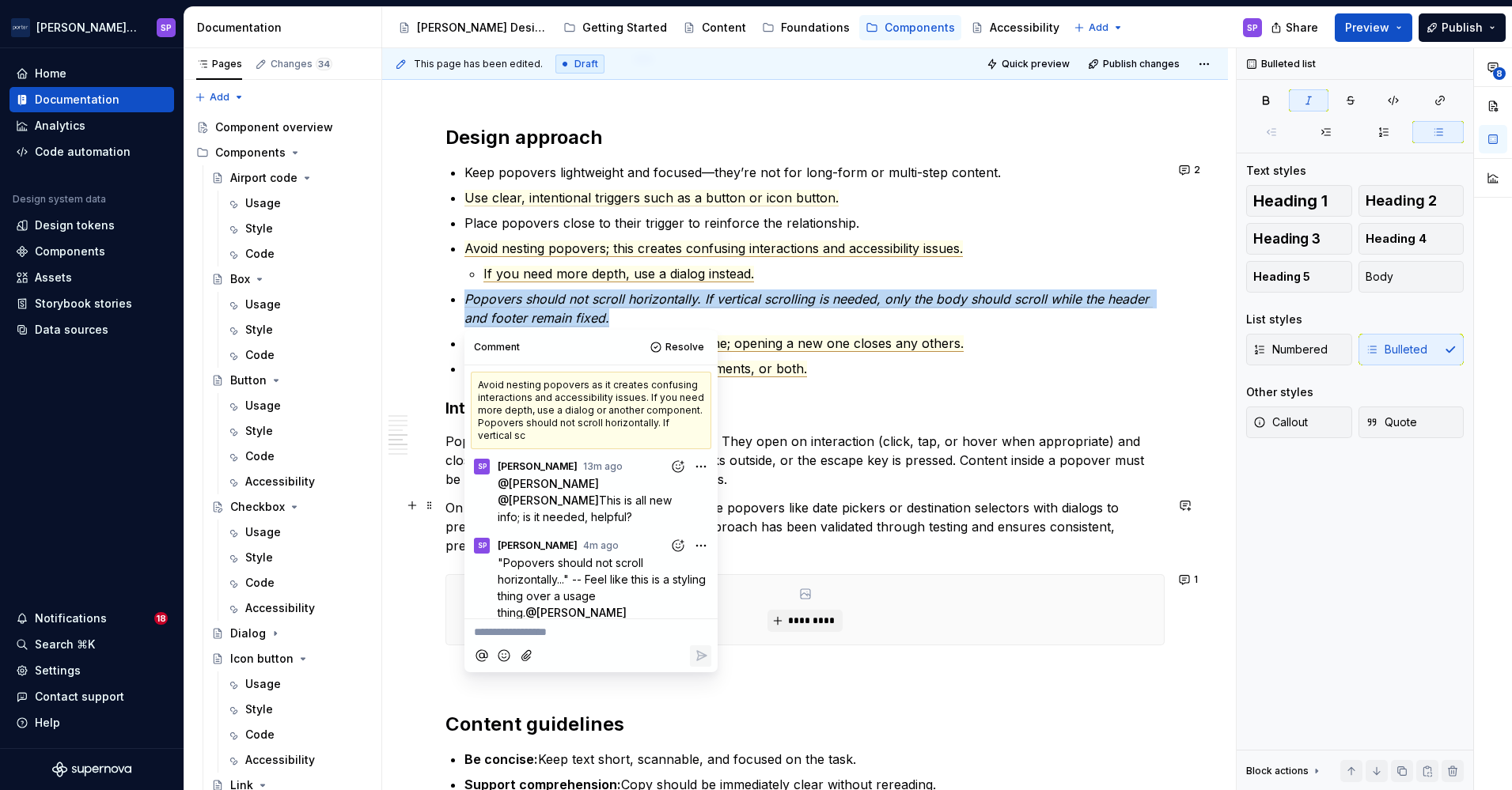
copy span "Popovers should not scroll horizontally. If vertical scrolling is needed, only …"
click at [677, 338] on button "Resolve" at bounding box center [678, 347] width 66 height 22
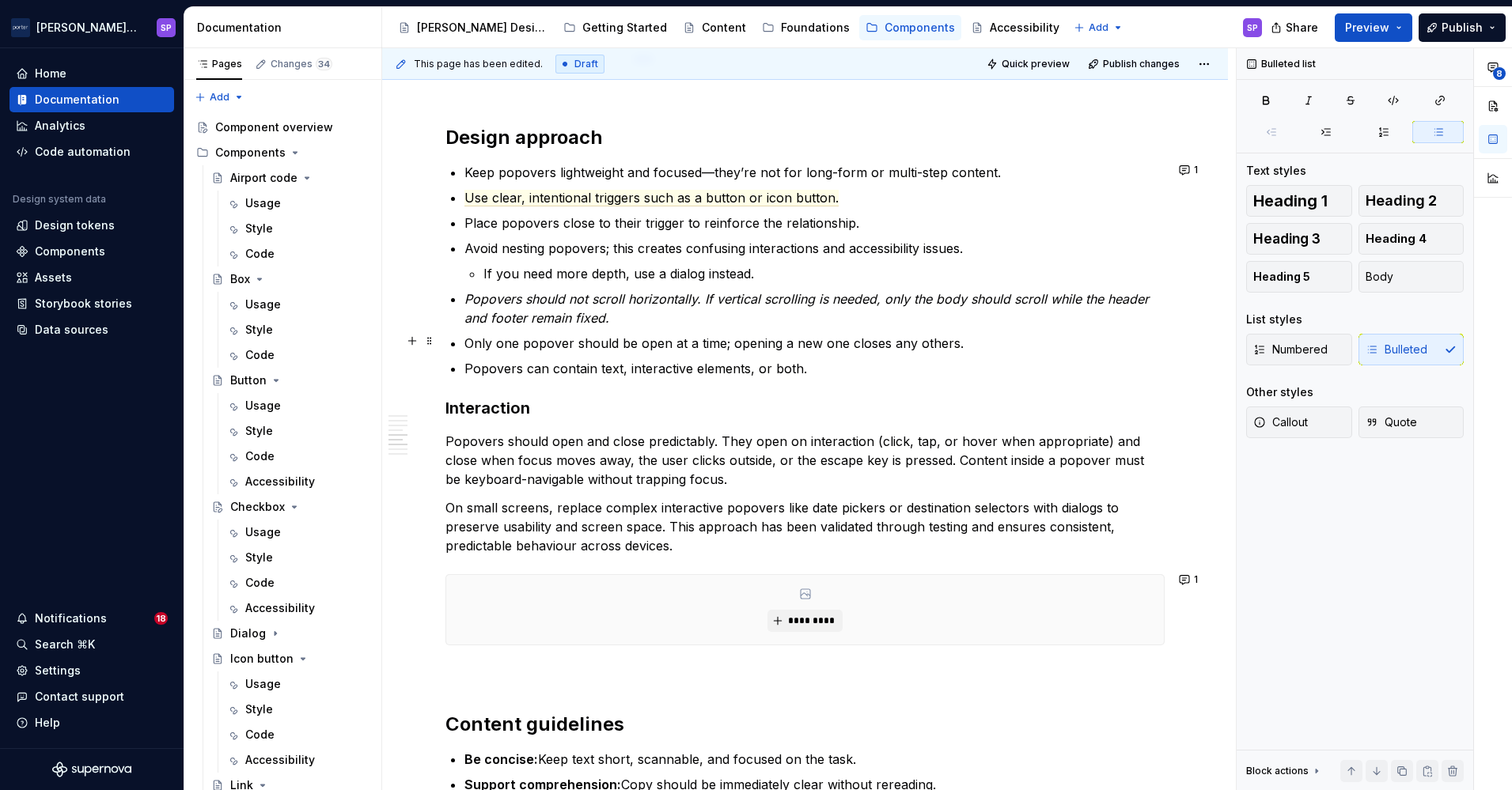
click at [624, 336] on commenthighlight "Only one popover should be open at a time; opening a new one closes any others." at bounding box center [714, 343] width 499 height 16
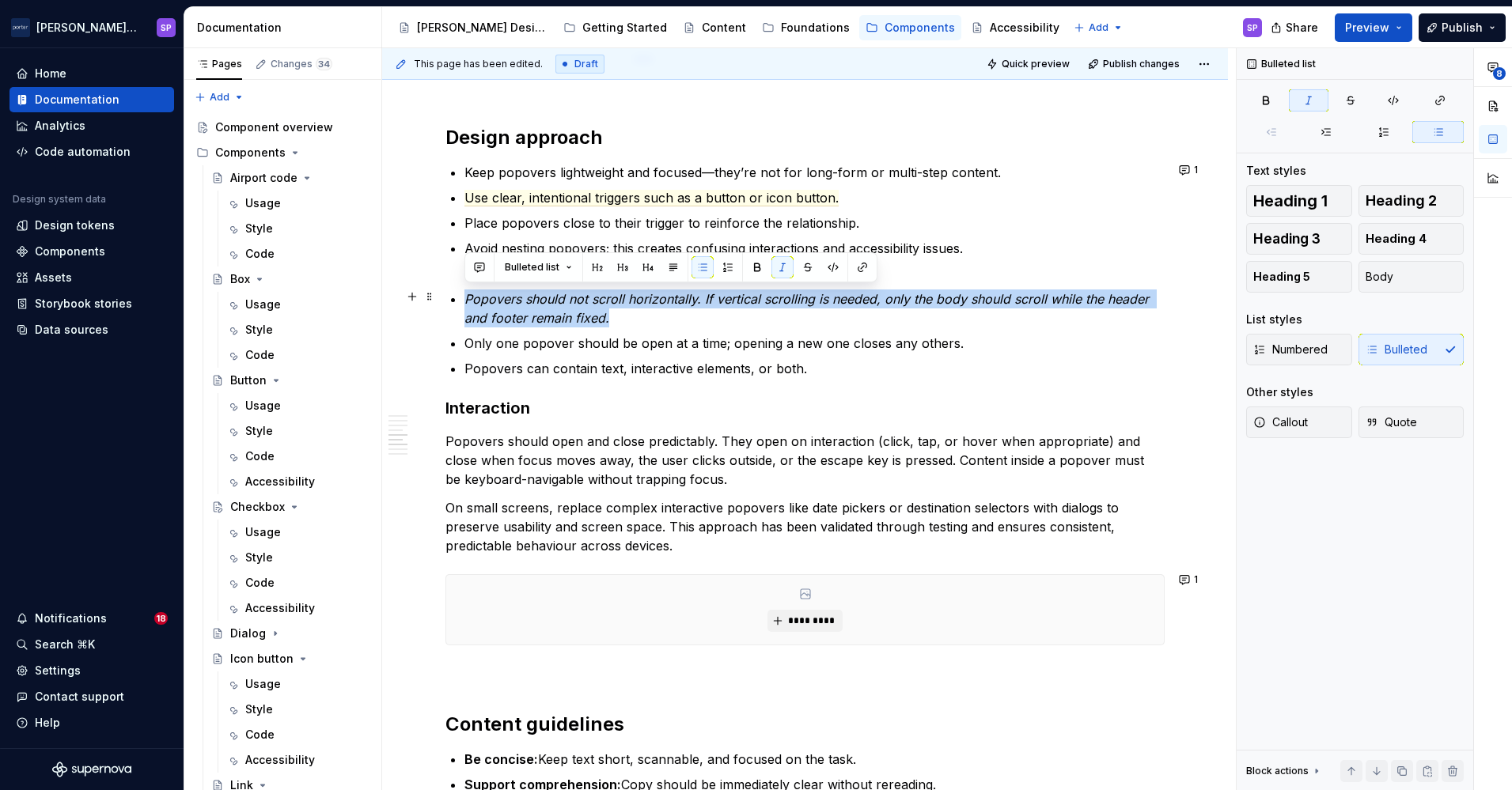
drag, startPoint x: 633, startPoint y: 320, endPoint x: 456, endPoint y: 294, distance: 178.9
click at [456, 294] on div "**********" at bounding box center [805, 37] width 720 height 2547
click at [474, 260] on button "button" at bounding box center [479, 267] width 22 height 22
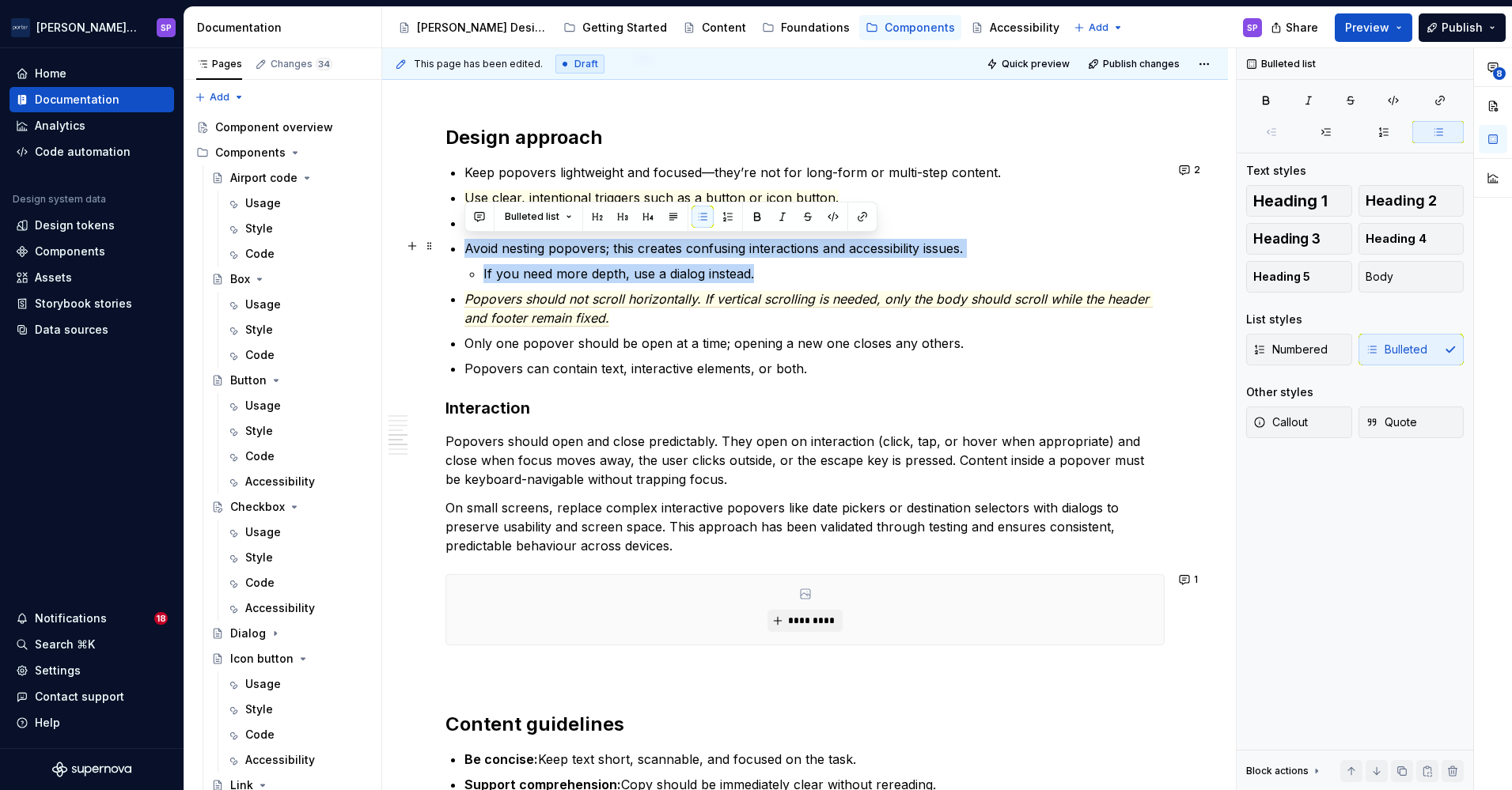
drag, startPoint x: 780, startPoint y: 263, endPoint x: 460, endPoint y: 236, distance: 321.1
click at [460, 236] on div "**********" at bounding box center [805, 37] width 720 height 2547
click at [480, 207] on button "button" at bounding box center [479, 216] width 22 height 22
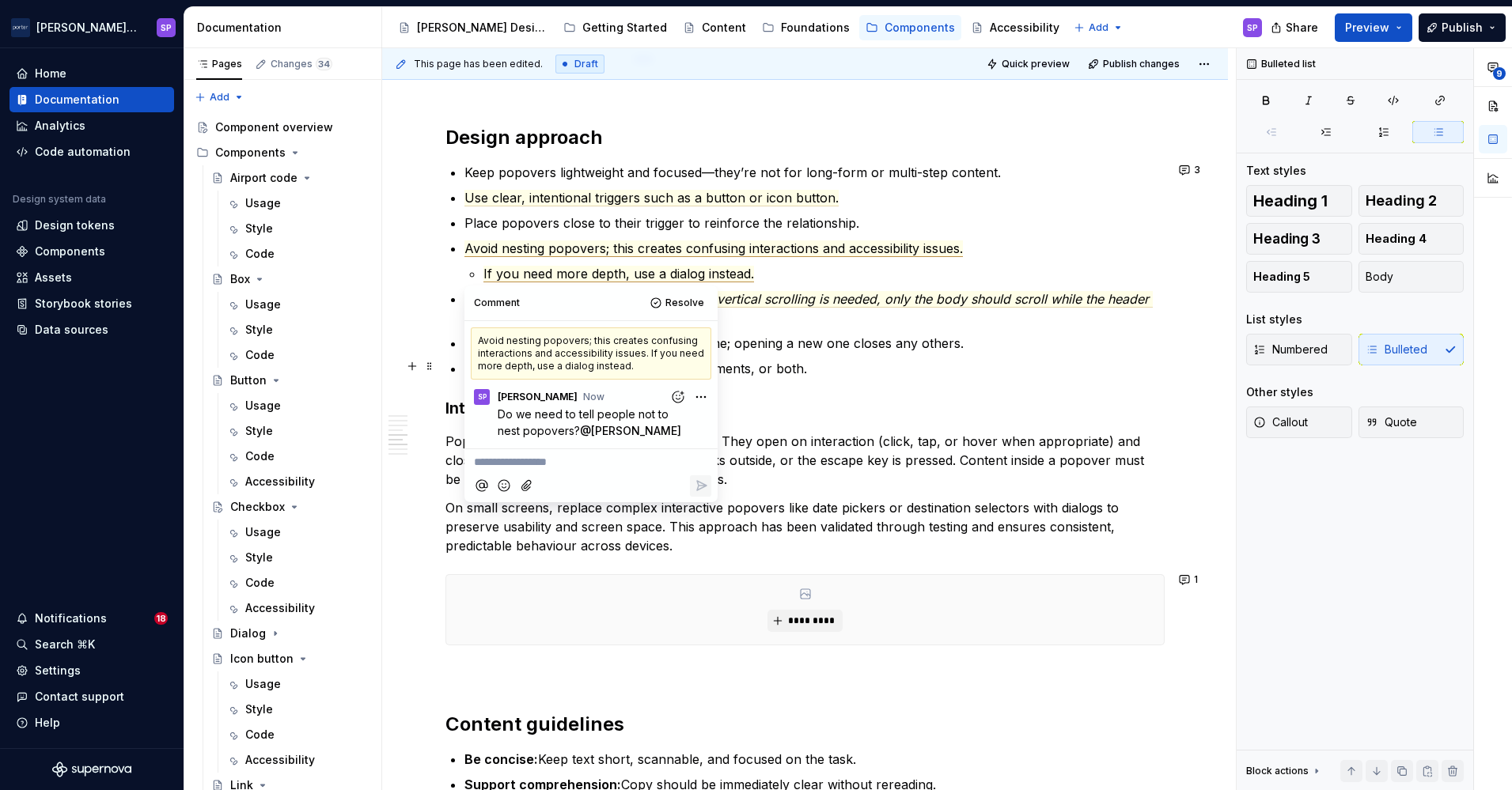
click at [1020, 371] on p "Popovers can contain text, interactive elements, or both." at bounding box center [814, 369] width 700 height 19
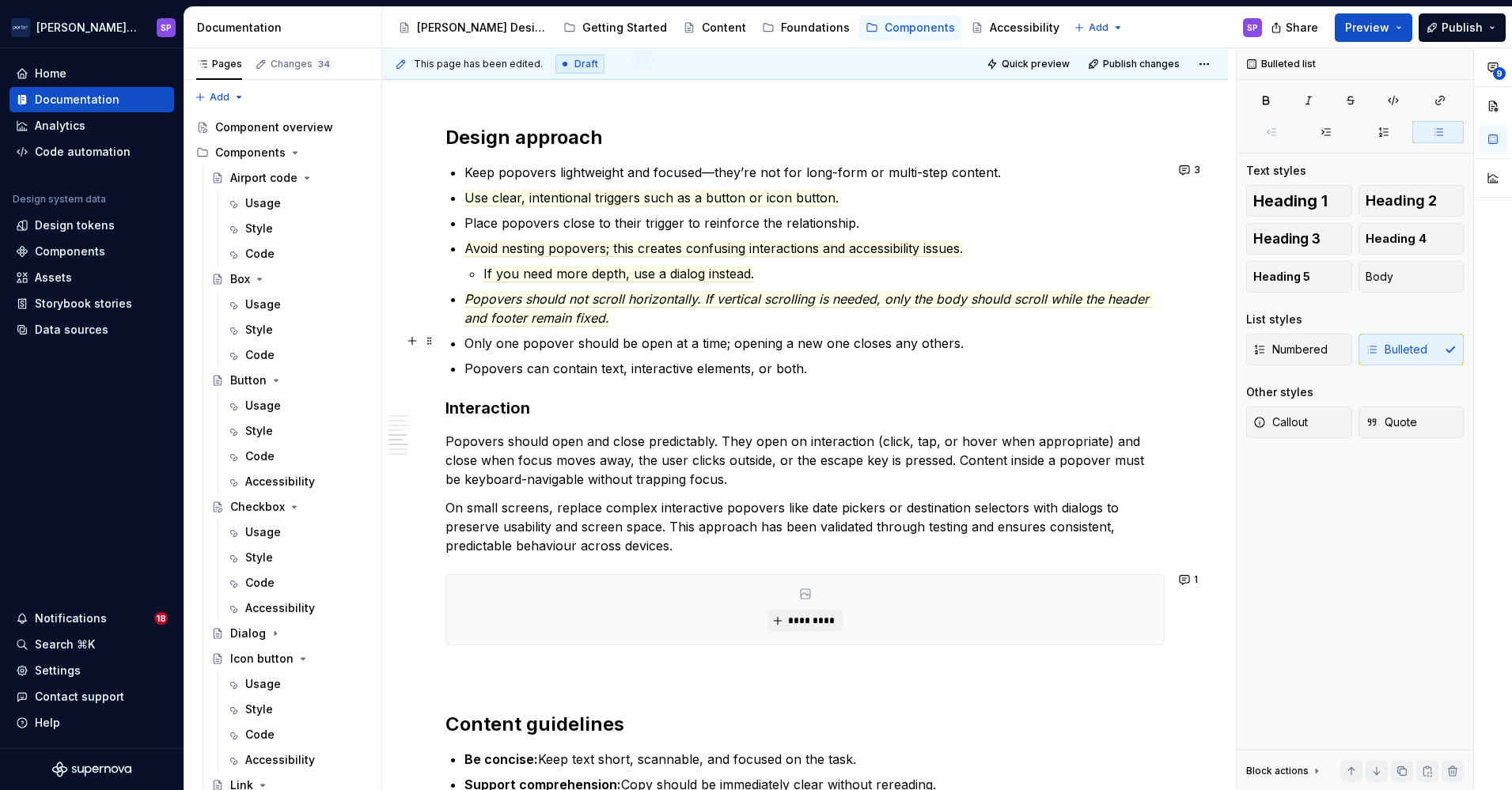
click at [640, 340] on commenthighlight "Only one popover should be open at a time; opening a new one closes any others." at bounding box center [714, 343] width 499 height 16
click at [560, 365] on commenthighlight "Popovers can contain text, interactive elements, or both." at bounding box center [636, 369] width 343 height 16
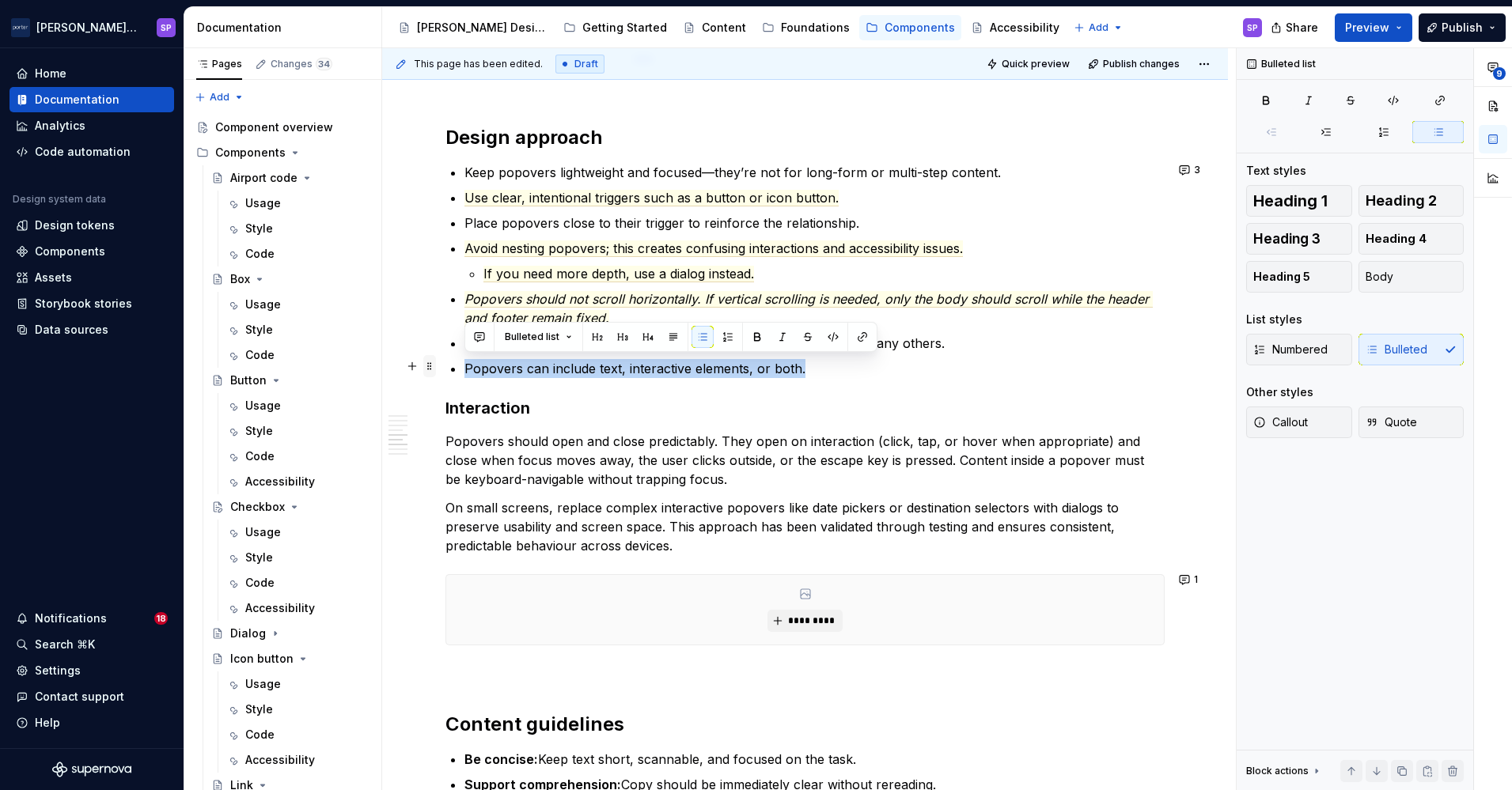
drag, startPoint x: 828, startPoint y: 369, endPoint x: 432, endPoint y: 360, distance: 396.1
click at [446, 360] on div "**********" at bounding box center [805, 47] width 720 height 2566
click at [575, 203] on span "Use clear, intentional triggers such as a button or icon button." at bounding box center [652, 197] width 375 height 16
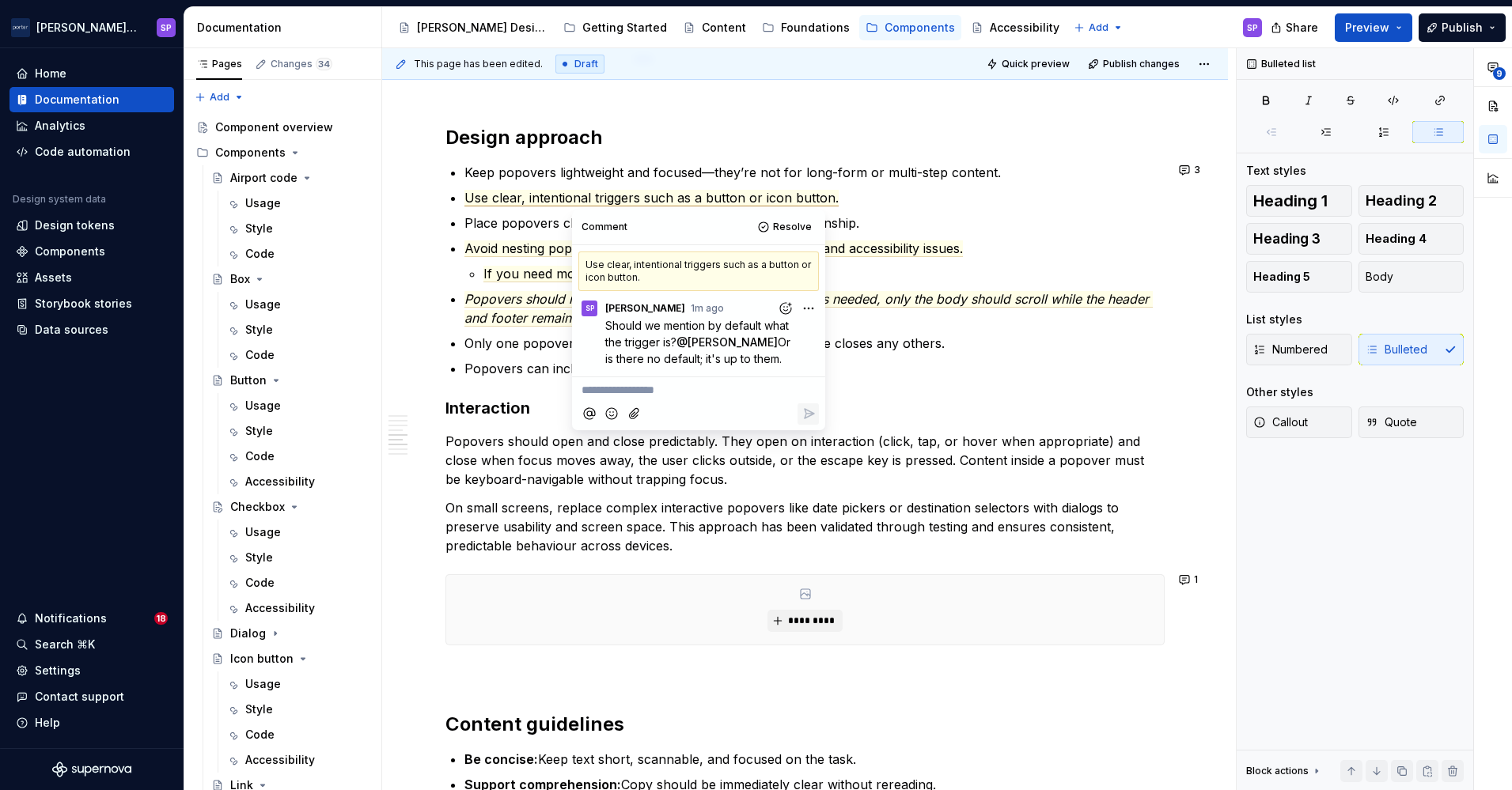
click at [508, 344] on commenthighlight "Only one popover should open at a time; opening a new one closes any others." at bounding box center [704, 343] width 480 height 16
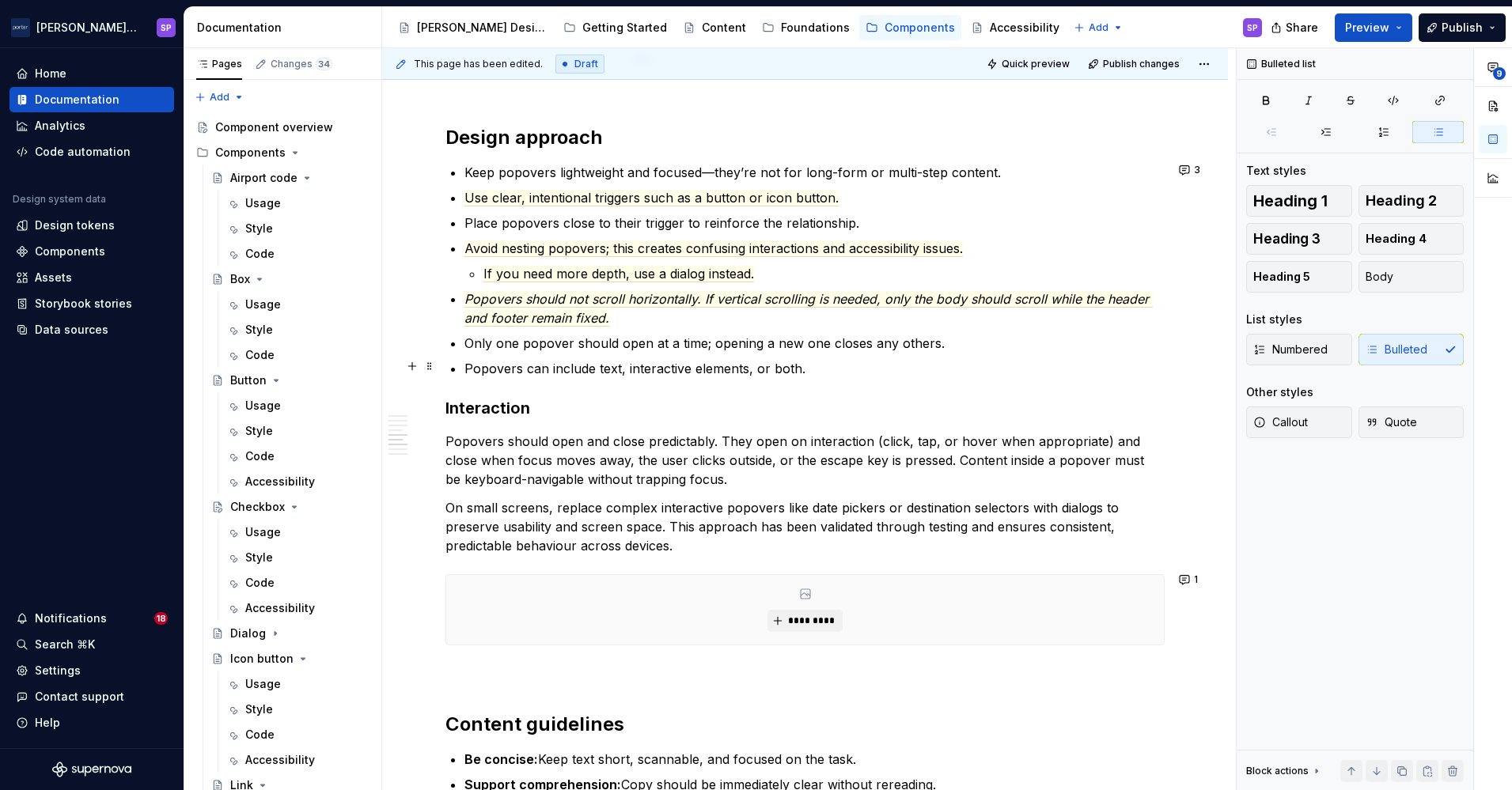
click at [496, 378] on div "**********" at bounding box center [805, 37] width 720 height 2547
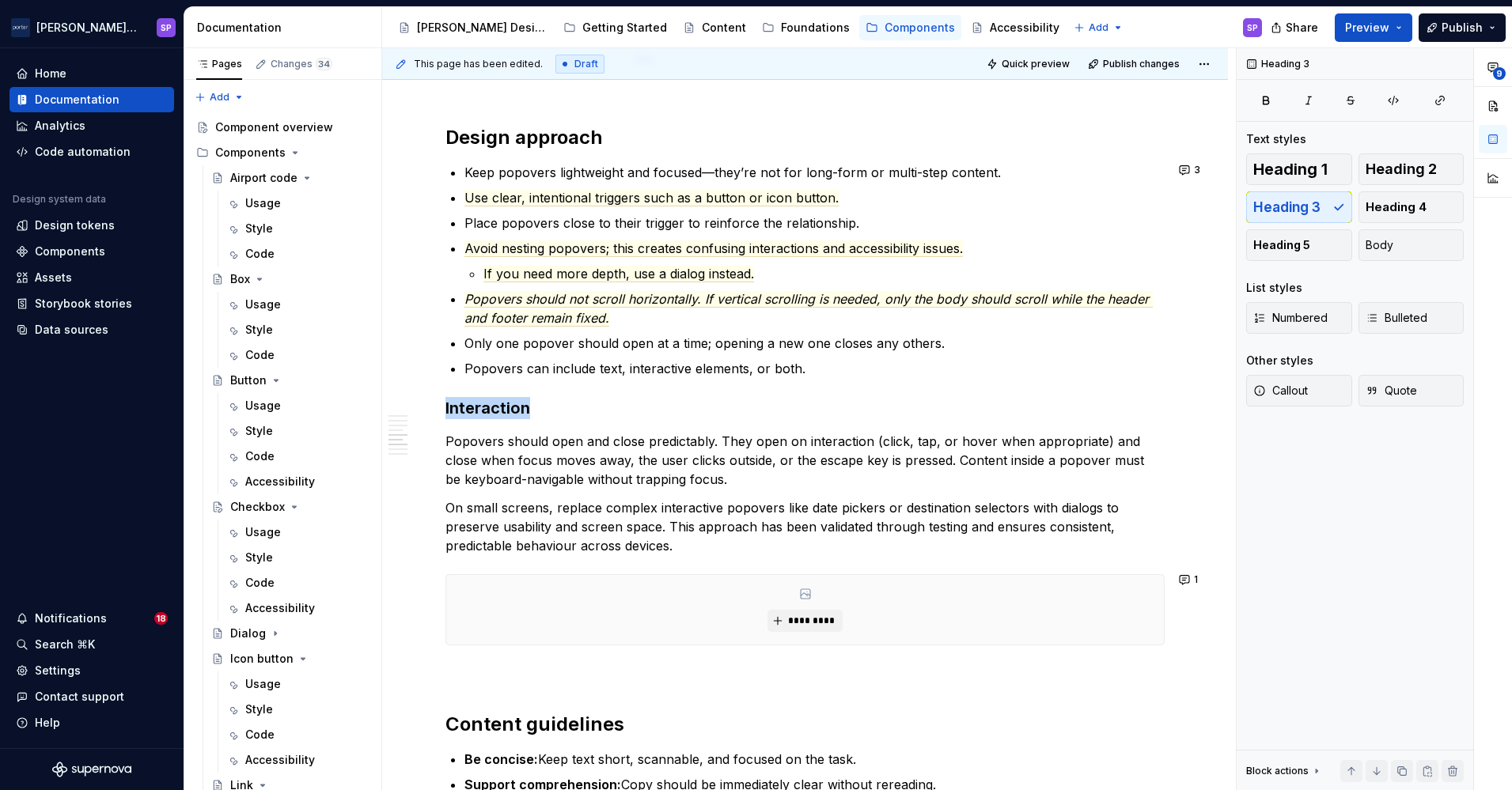
click at [496, 378] on div "**********" at bounding box center [805, 37] width 720 height 2547
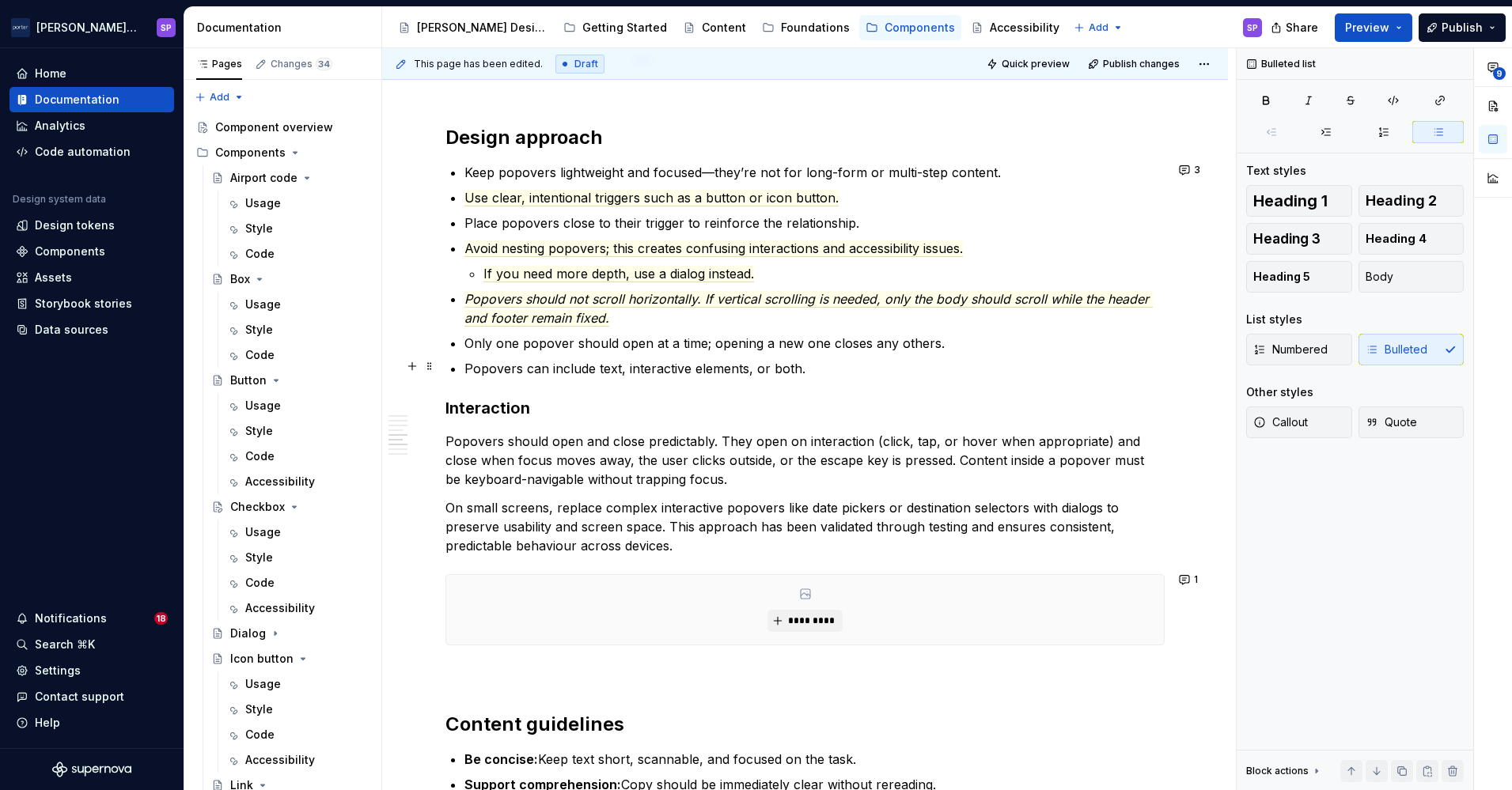
click at [489, 354] on ul "Keep popovers lightweight and focused—they’re not for long-form or multi-step c…" at bounding box center [814, 270] width 700 height 215
click at [489, 361] on commenthighlight "Popovers can include text, interactive elements, or both." at bounding box center [635, 369] width 341 height 16
copy commenthighlight "Popovers can include text, interactive elements, or both."
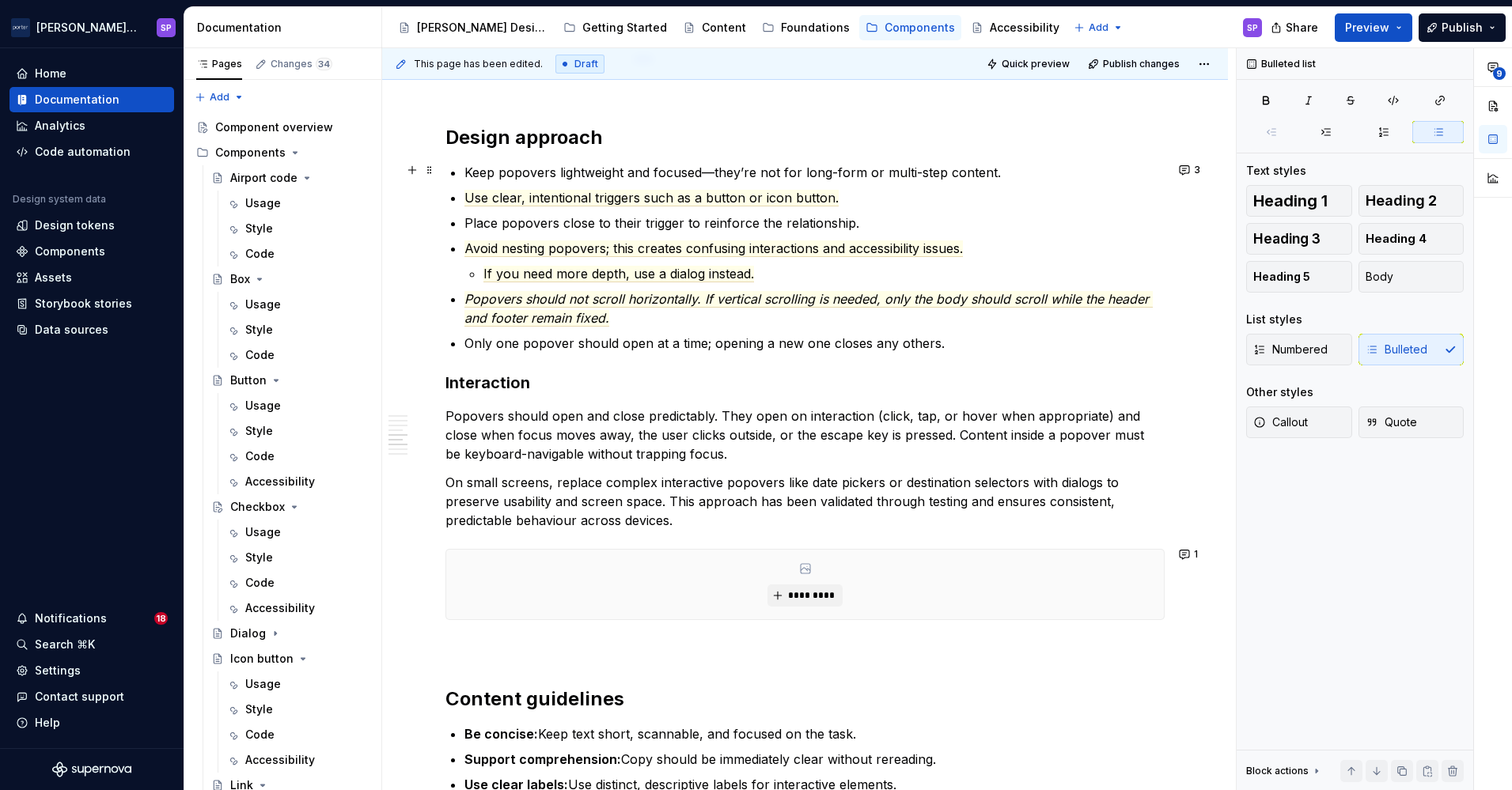
click at [1019, 174] on p "Keep popovers lightweight and focused—they’re not for long-form or multi-step c…" at bounding box center [814, 172] width 700 height 19
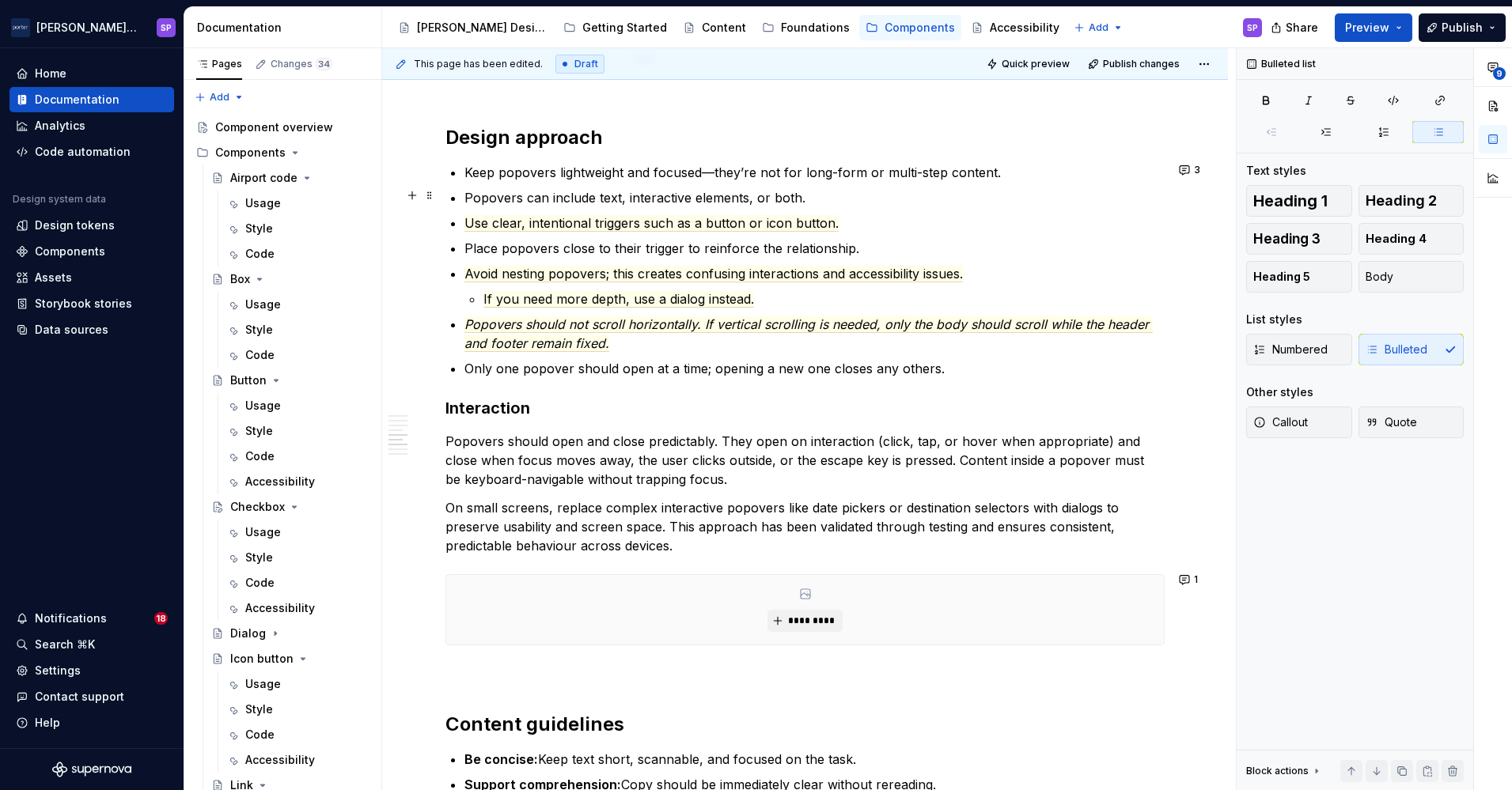
click at [687, 189] on p "Popovers can include text, interactive elements, or both." at bounding box center [814, 198] width 700 height 19
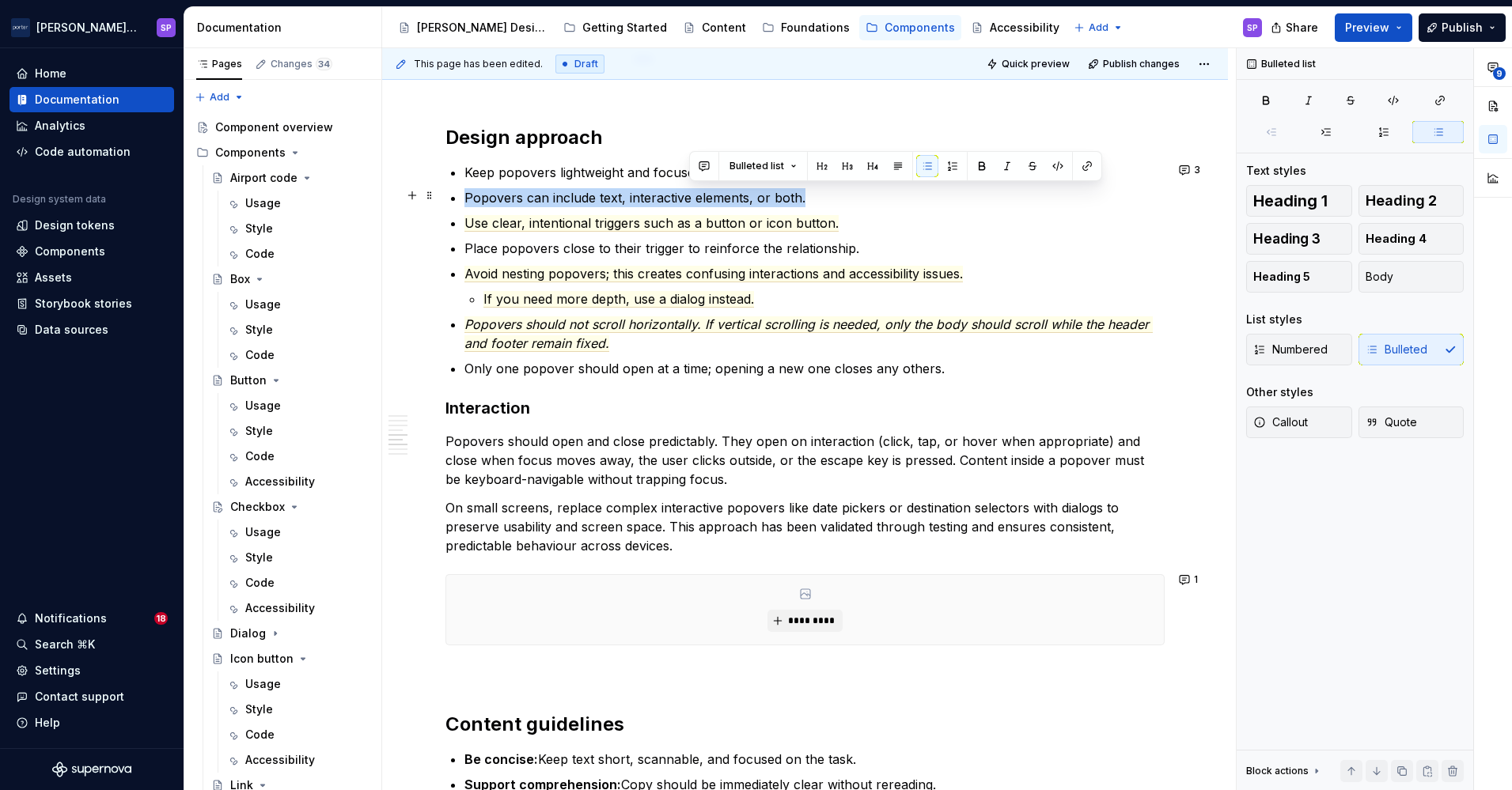
click at [687, 189] on p "Popovers can include text, interactive elements, or both." at bounding box center [814, 198] width 700 height 19
click at [484, 169] on button "button" at bounding box center [479, 166] width 22 height 22
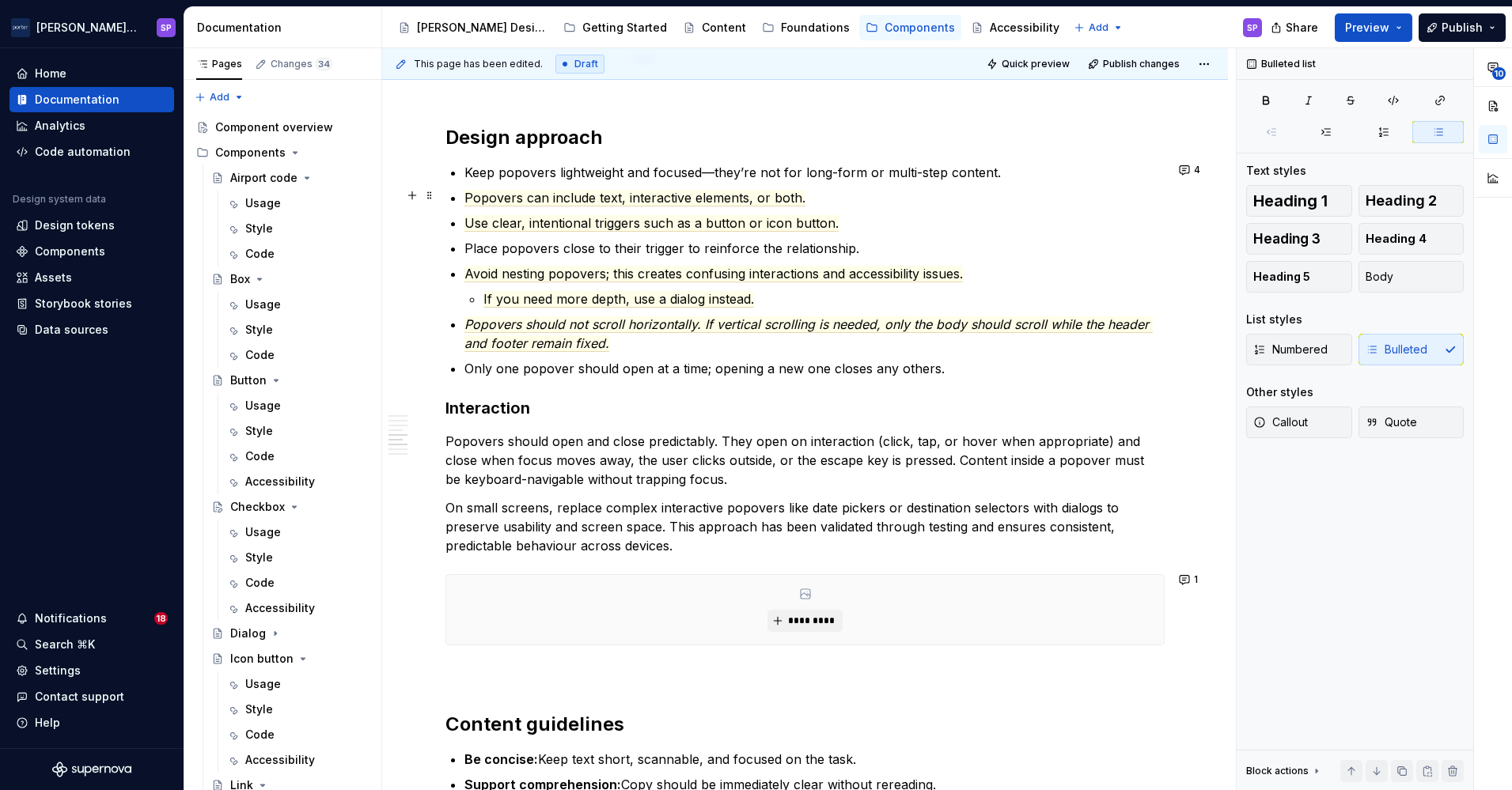
click at [875, 203] on p "Popovers can include text, interactive elements, or both." at bounding box center [814, 198] width 700 height 19
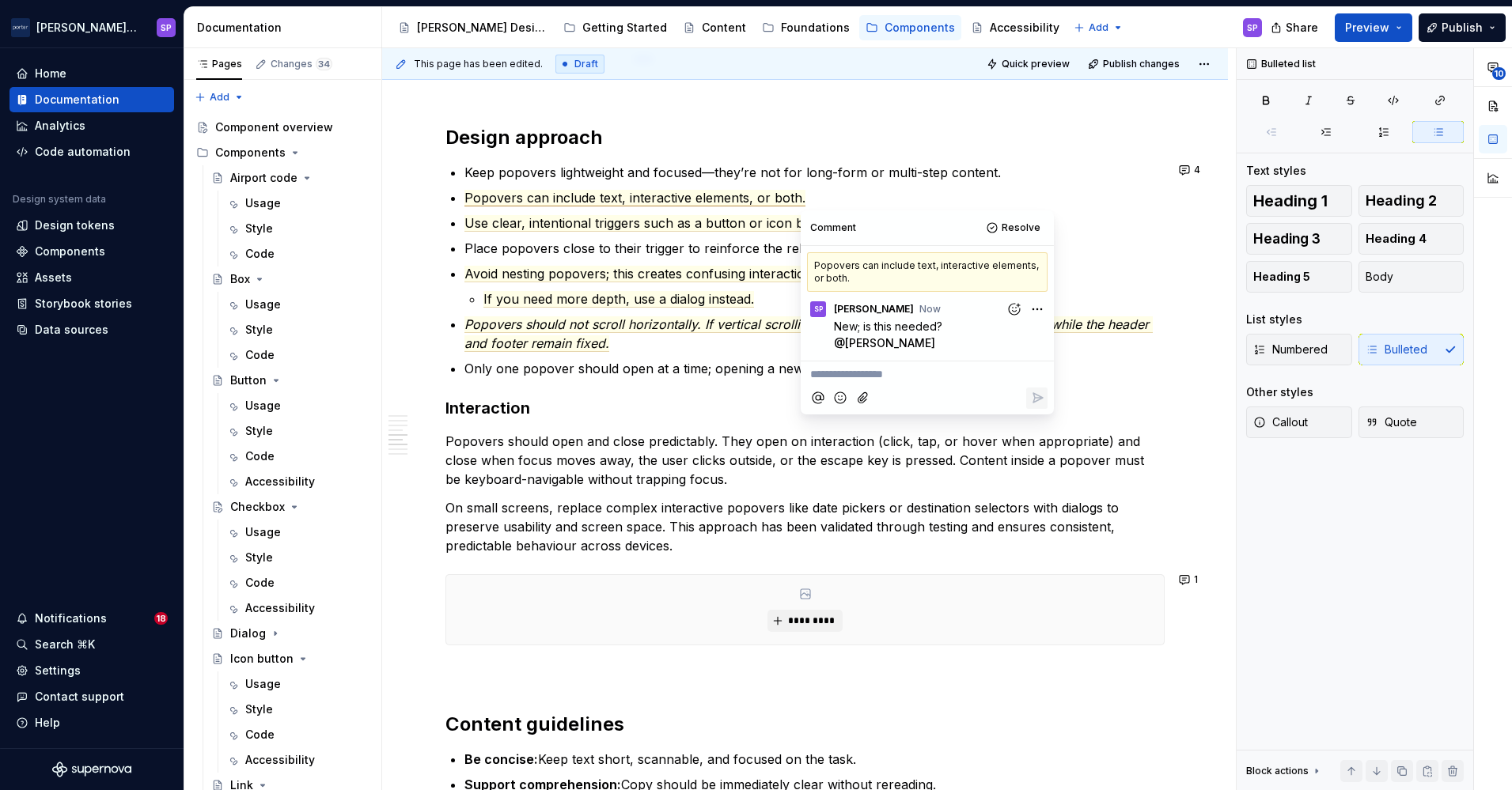
click at [1133, 146] on h2 "Design approach" at bounding box center [805, 137] width 720 height 25
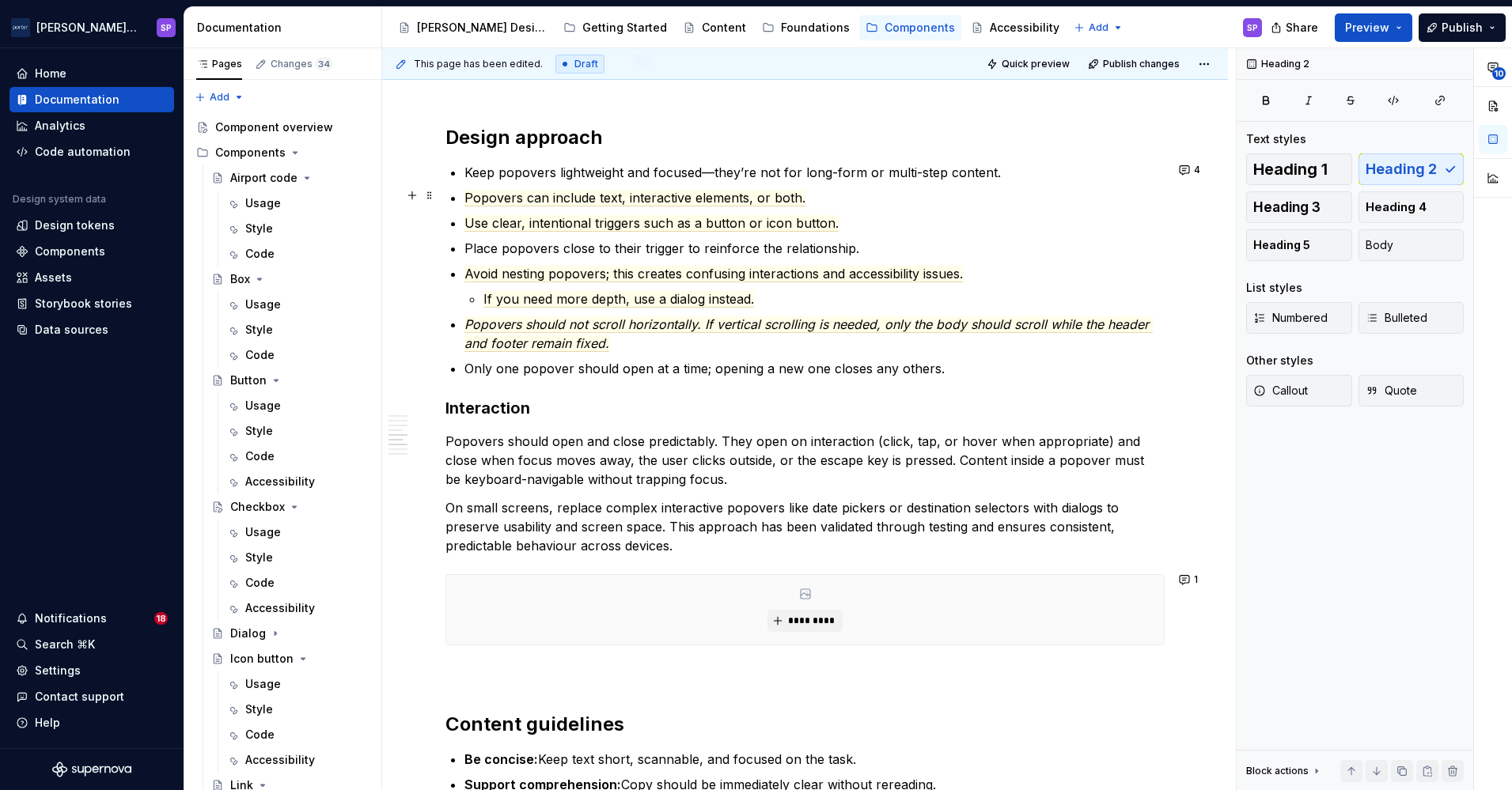
click at [1198, 184] on div "**********" at bounding box center [805, 146] width 846 height 2841
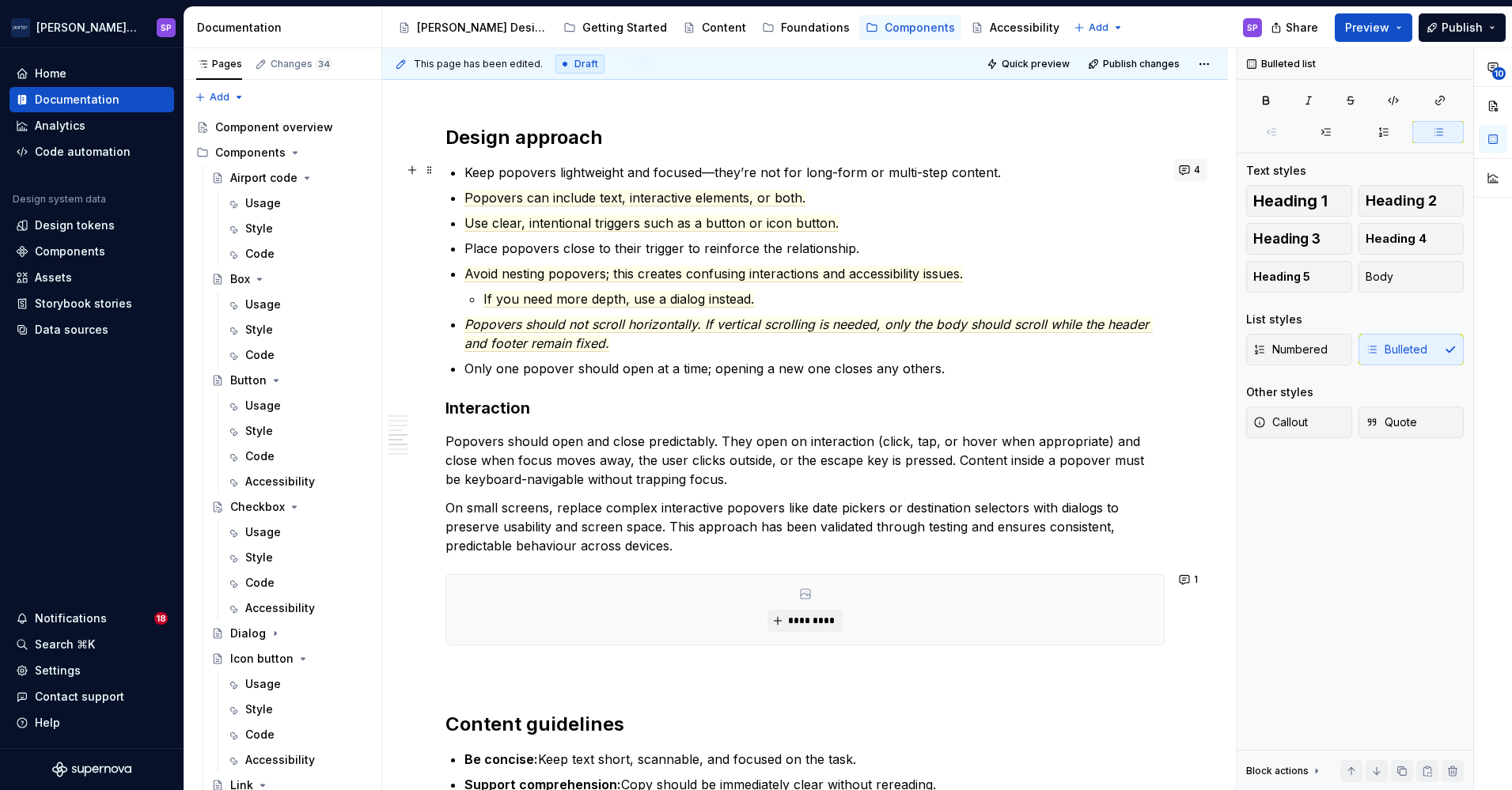
click at [1182, 167] on button "4" at bounding box center [1190, 169] width 34 height 22
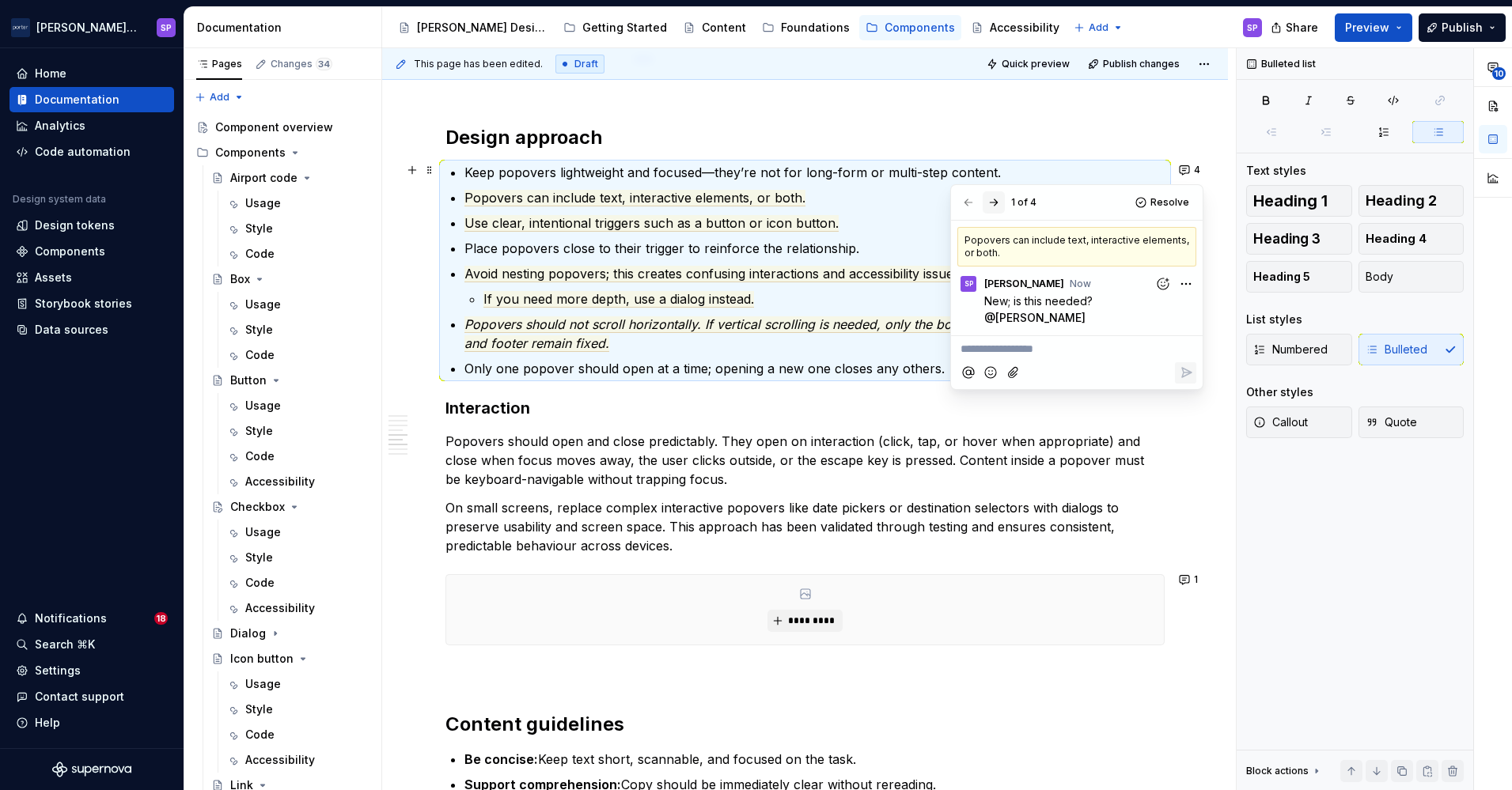
click at [1001, 204] on button "button" at bounding box center [993, 202] width 22 height 22
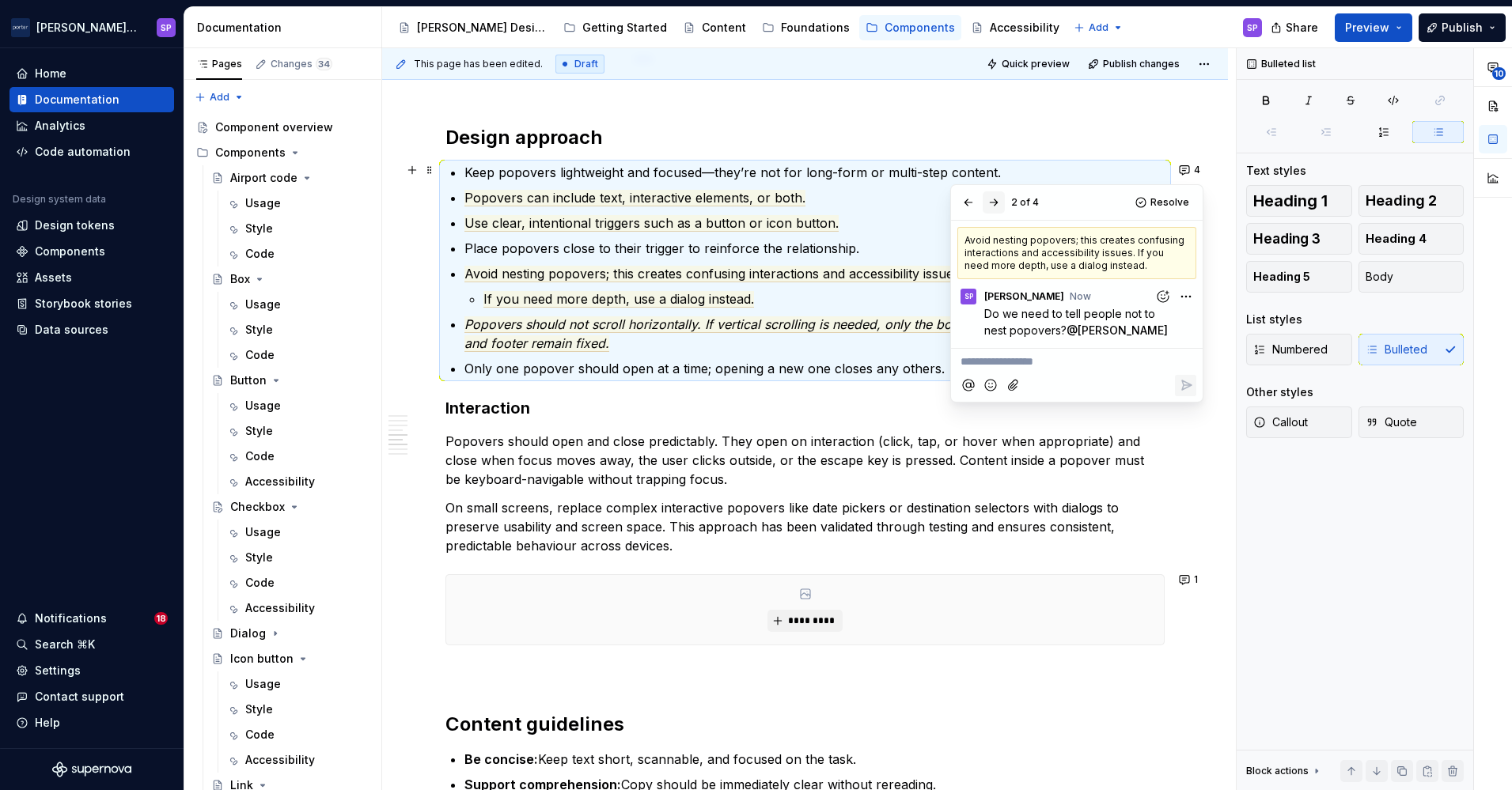
click at [1001, 204] on button "button" at bounding box center [993, 202] width 22 height 22
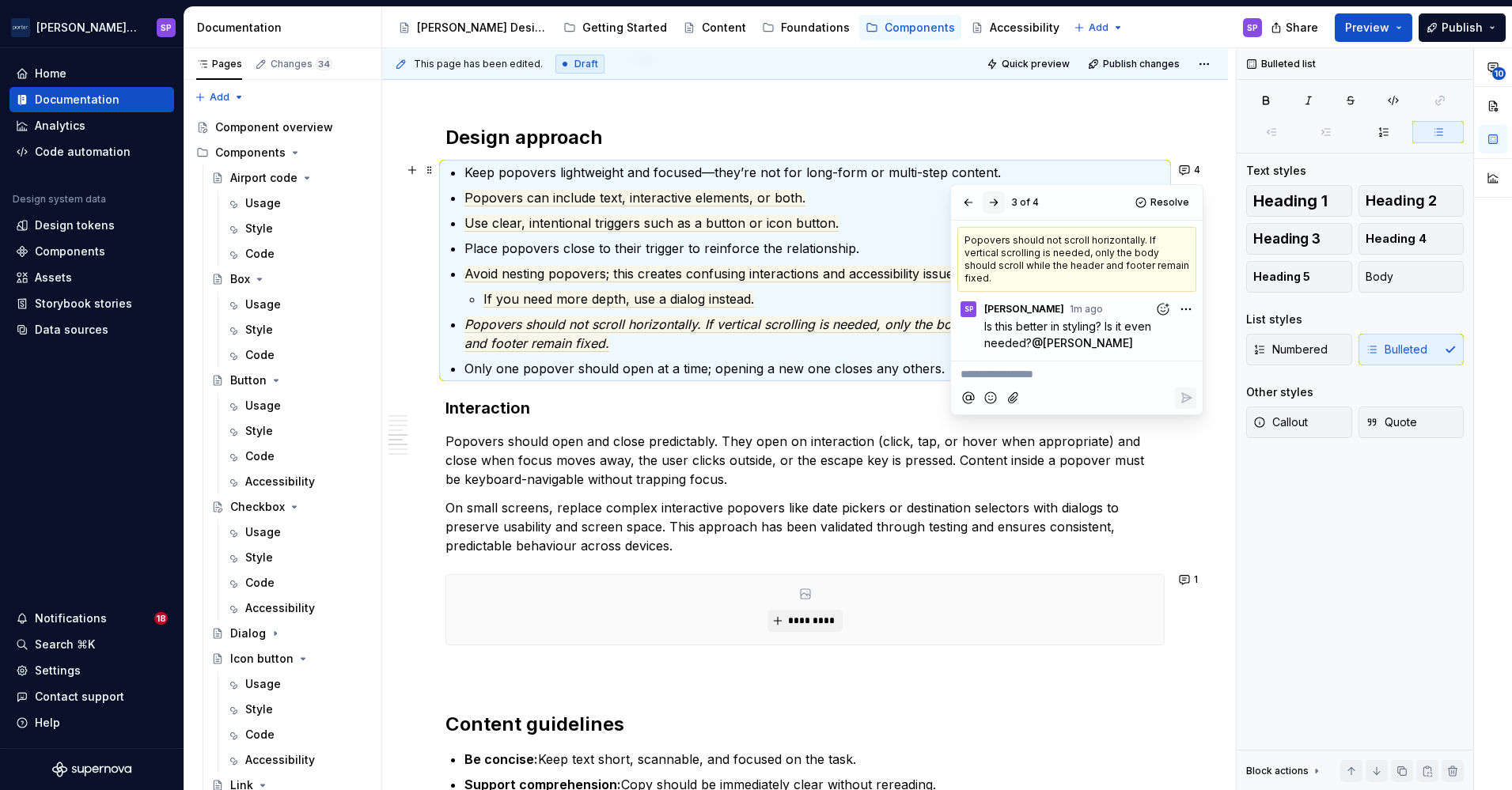
click at [1001, 204] on button "button" at bounding box center [993, 202] width 22 height 22
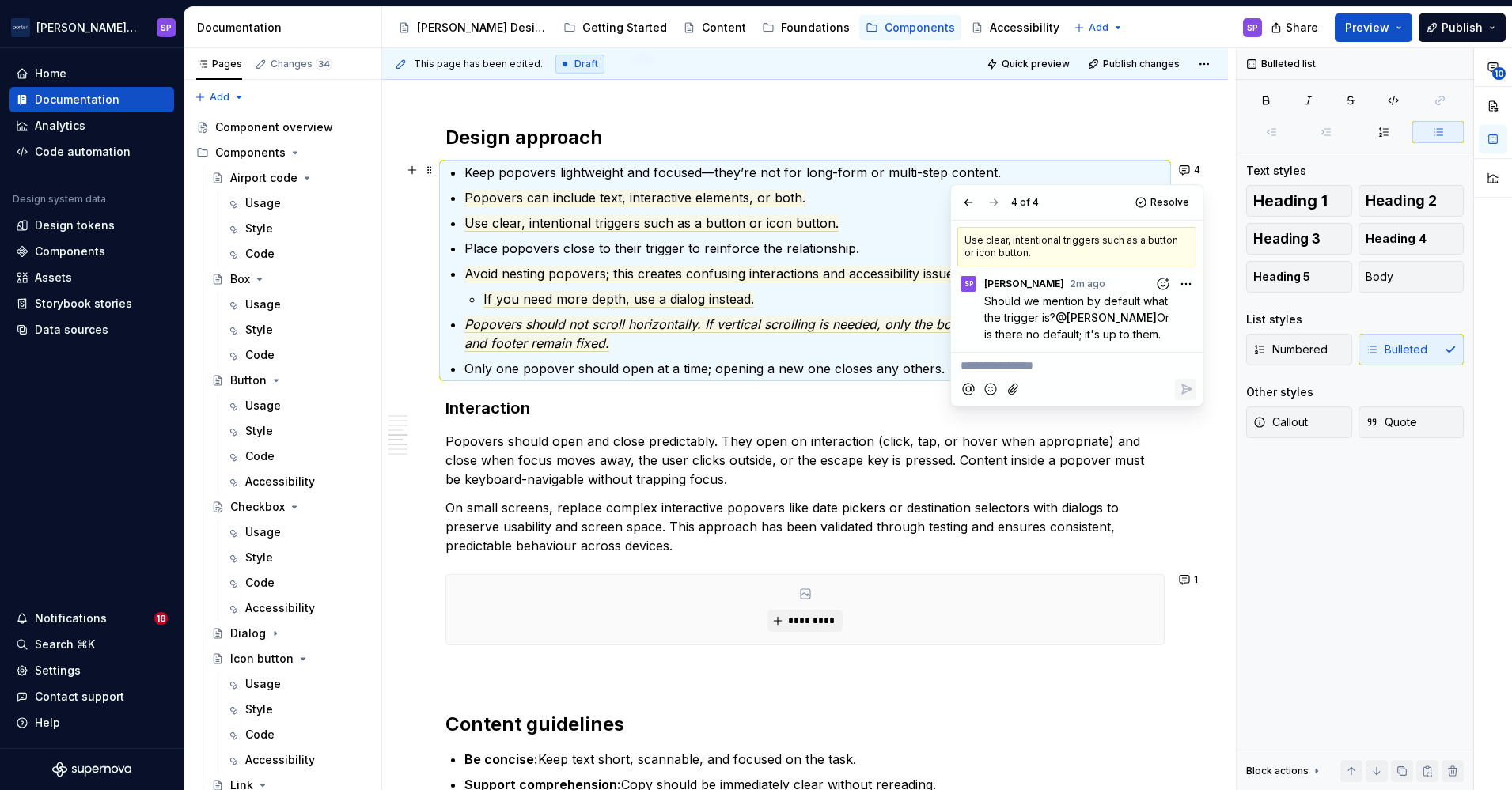
click at [1001, 138] on h2 "Design approach" at bounding box center [805, 137] width 720 height 25
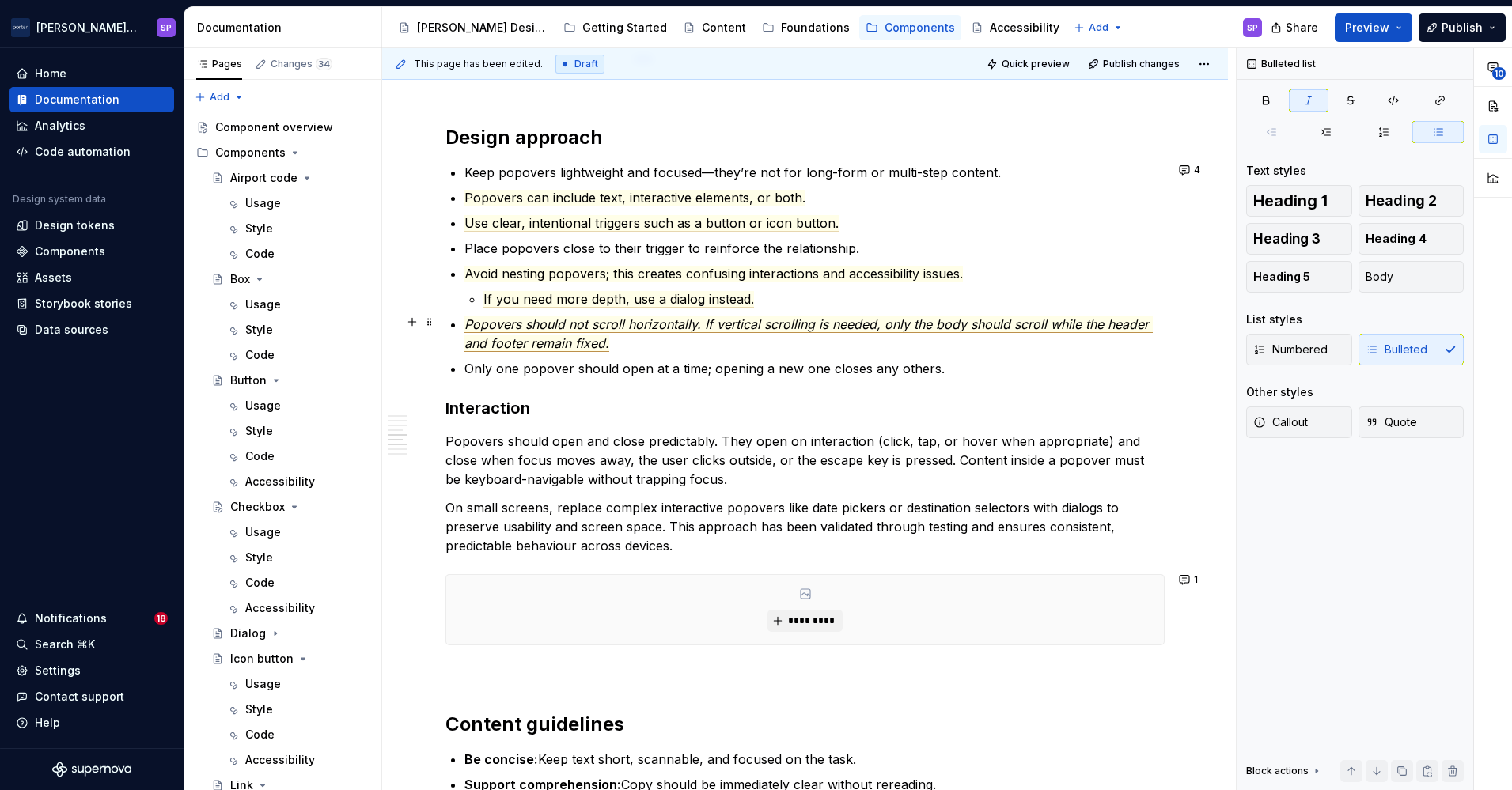
click at [851, 319] on span "Popovers should not scroll horizontally. If vertical scrolling is needed, only …" at bounding box center [809, 333] width 688 height 35
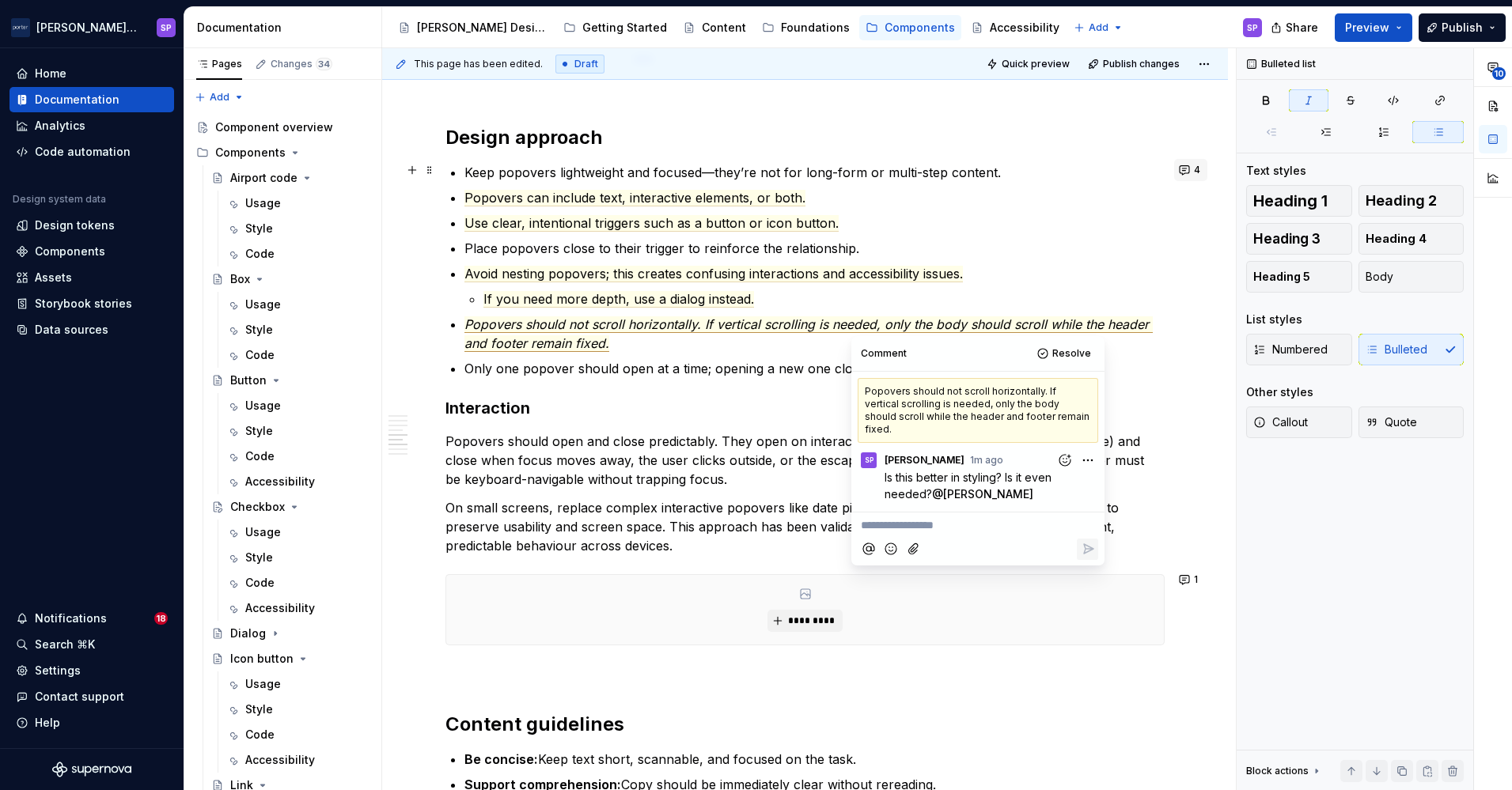
click at [1179, 167] on button "4" at bounding box center [1190, 169] width 34 height 22
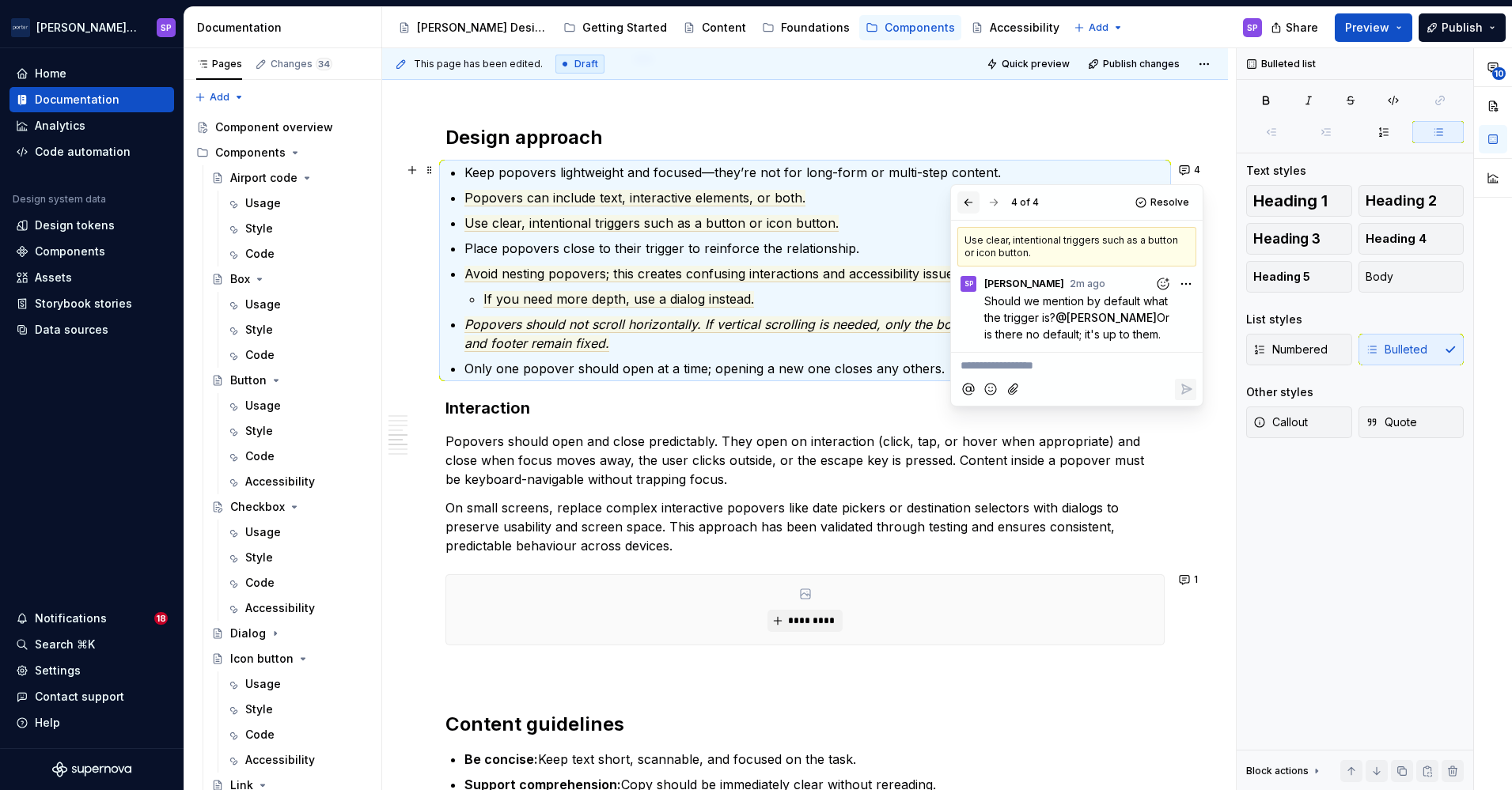
click at [965, 202] on button "button" at bounding box center [968, 202] width 22 height 22
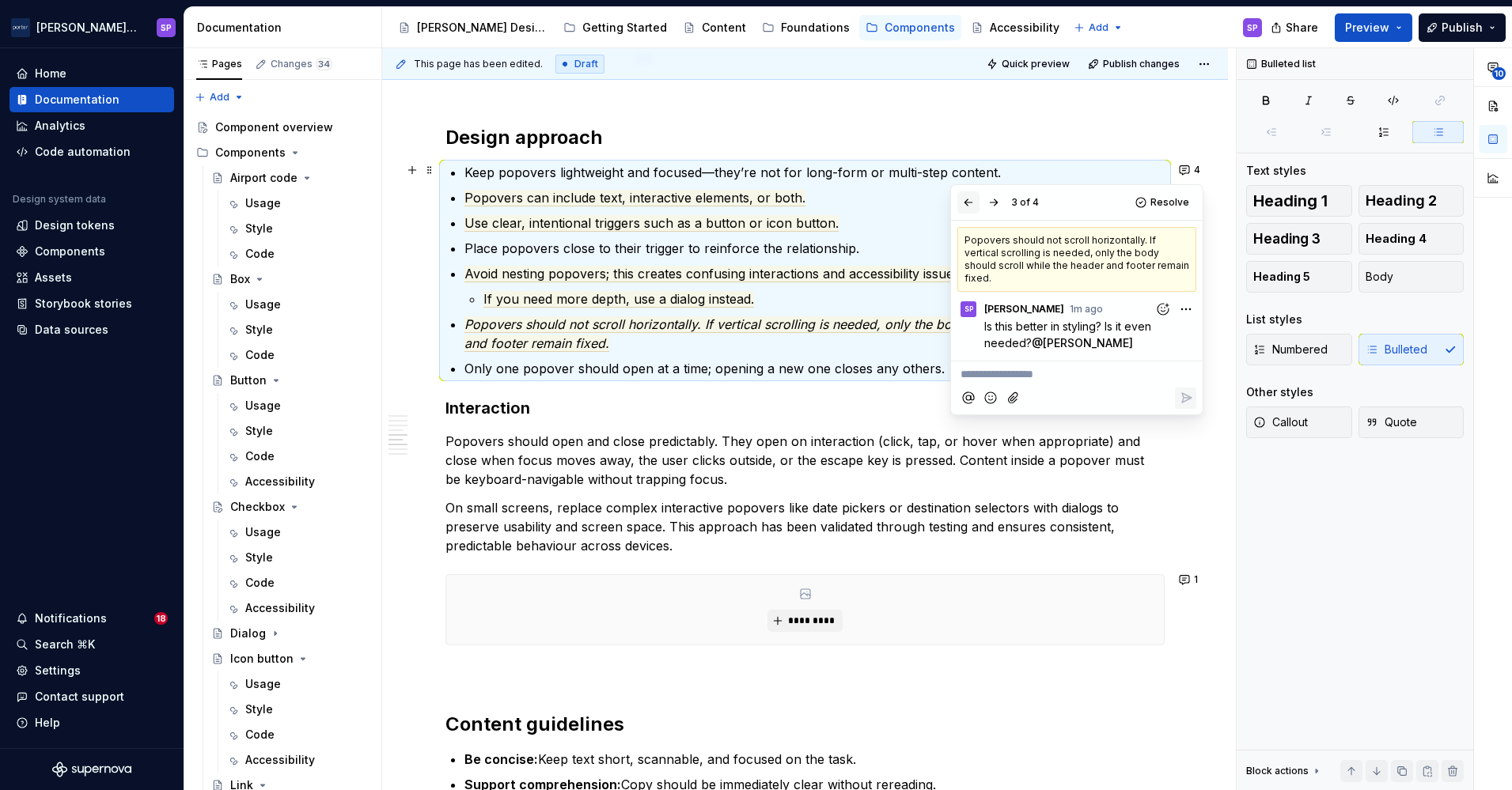
click at [965, 202] on button "button" at bounding box center [968, 202] width 22 height 22
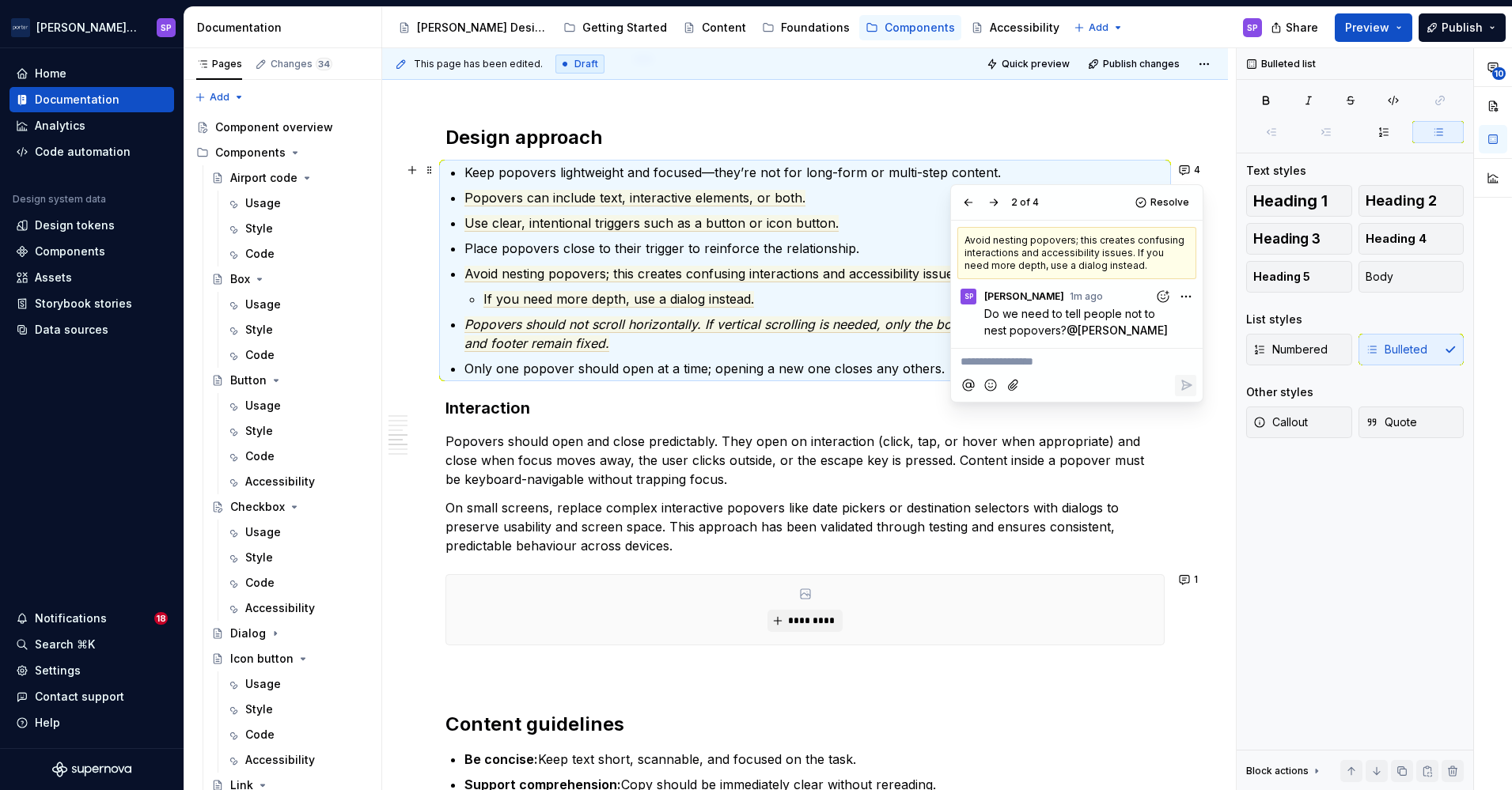
click at [778, 283] on li "Avoid nesting popovers; this creates confusing interactions and accessibility i…" at bounding box center [814, 286] width 700 height 44
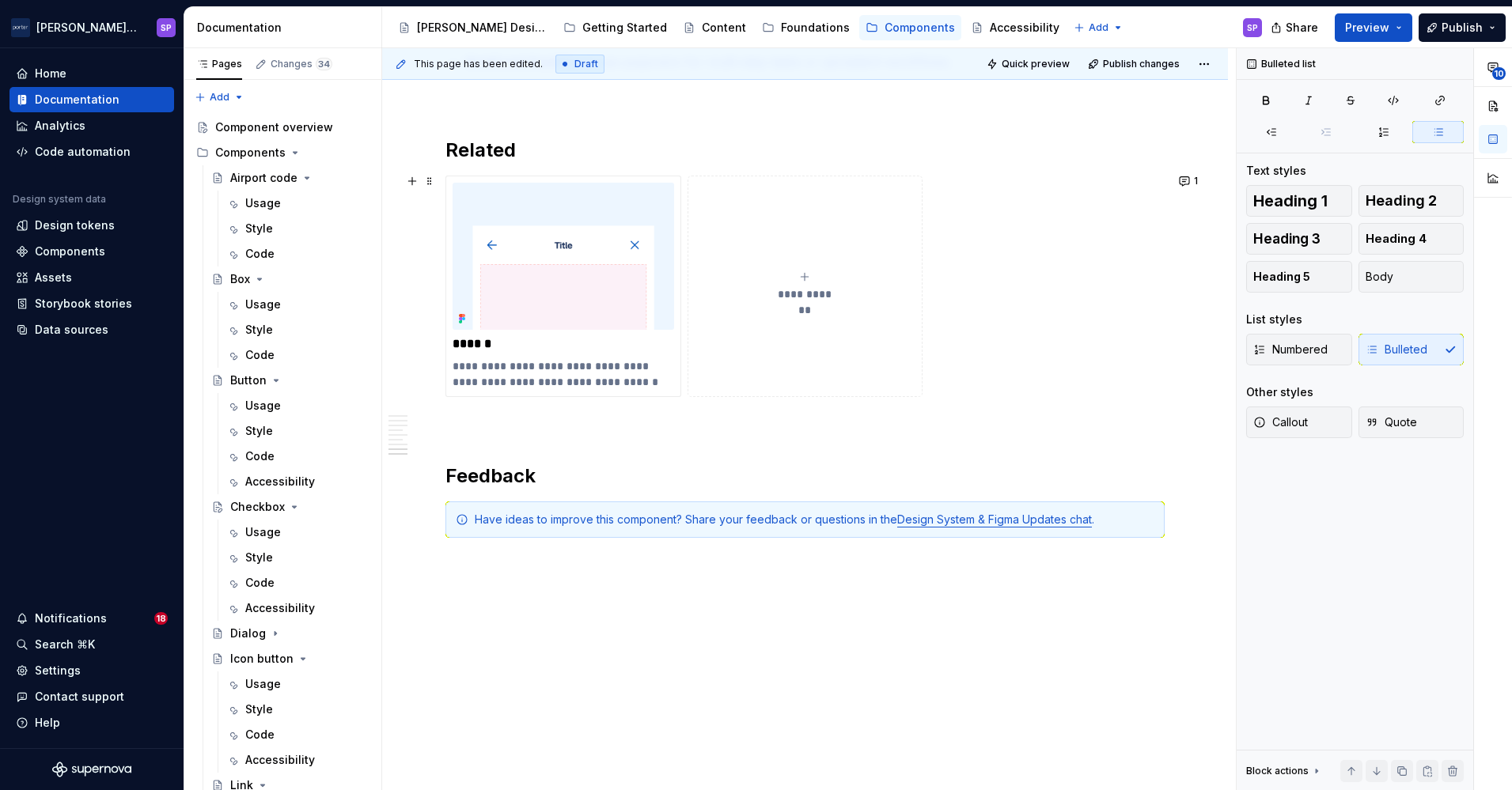
scroll to position [2018, 0]
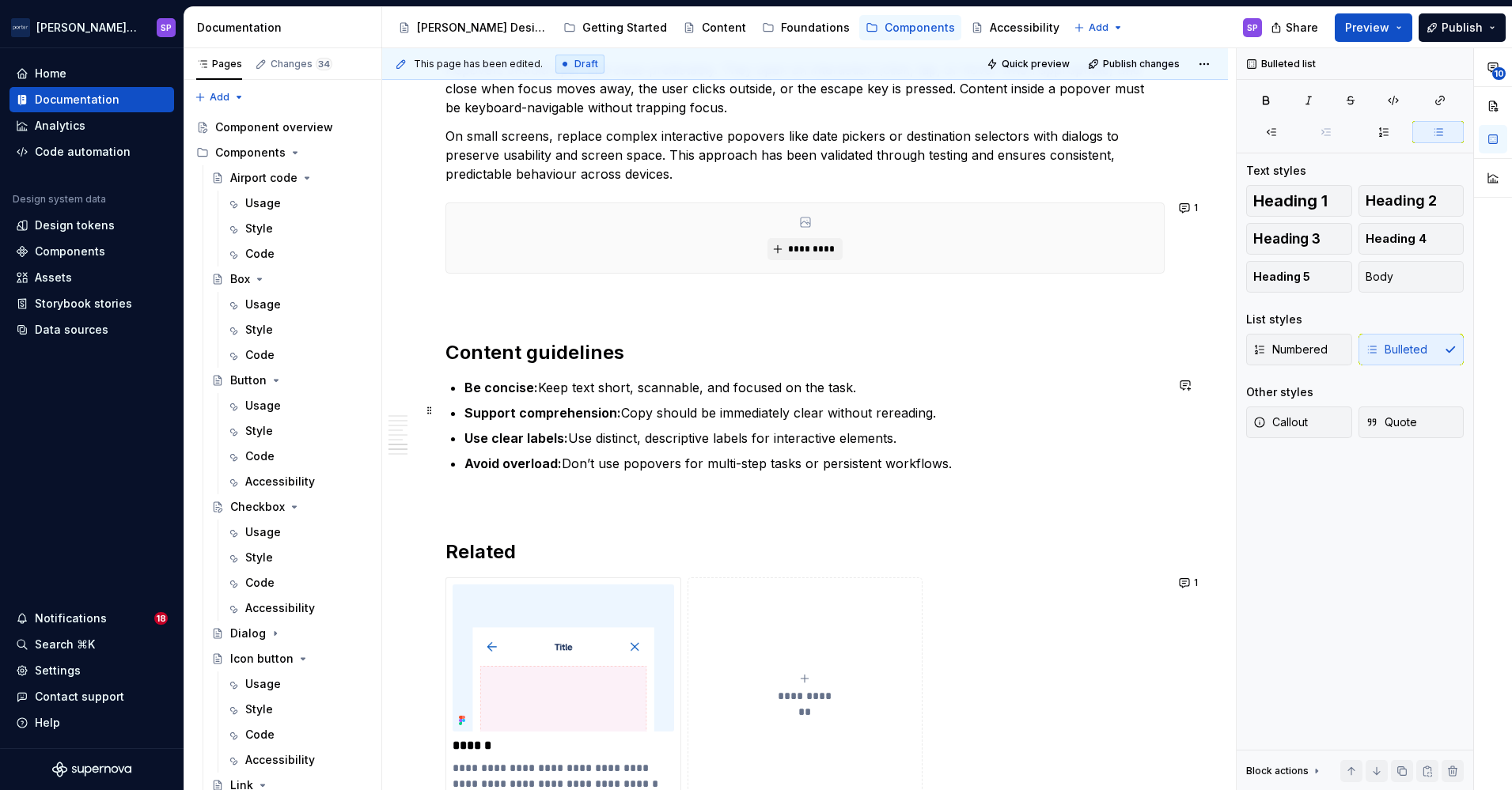
click at [1119, 460] on p "Avoid overload: Don’t use popovers for multi-step tasks or persistent workflows." at bounding box center [814, 463] width 700 height 19
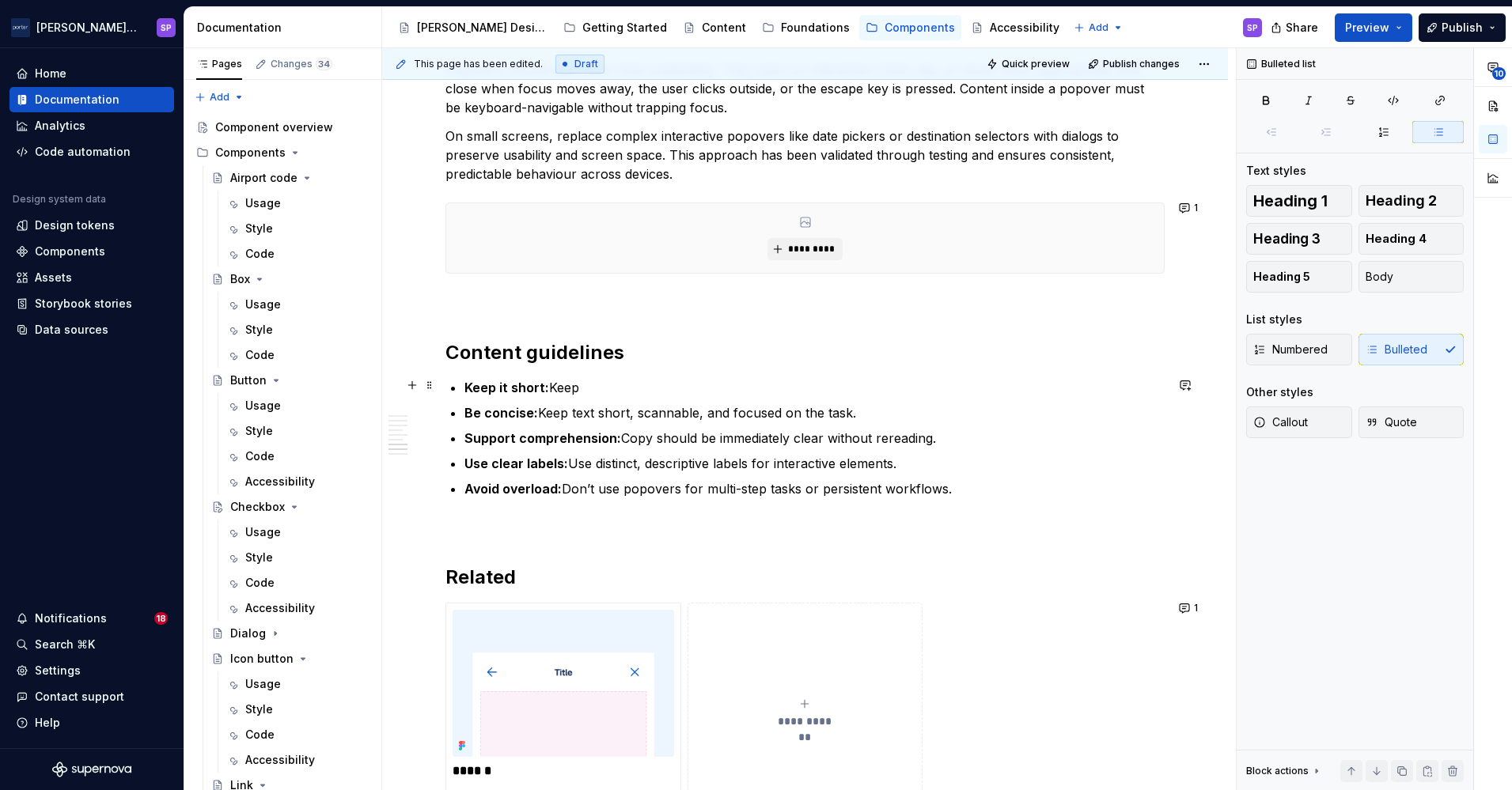
click at [477, 389] on strong "Keep it short:" at bounding box center [507, 387] width 84 height 16
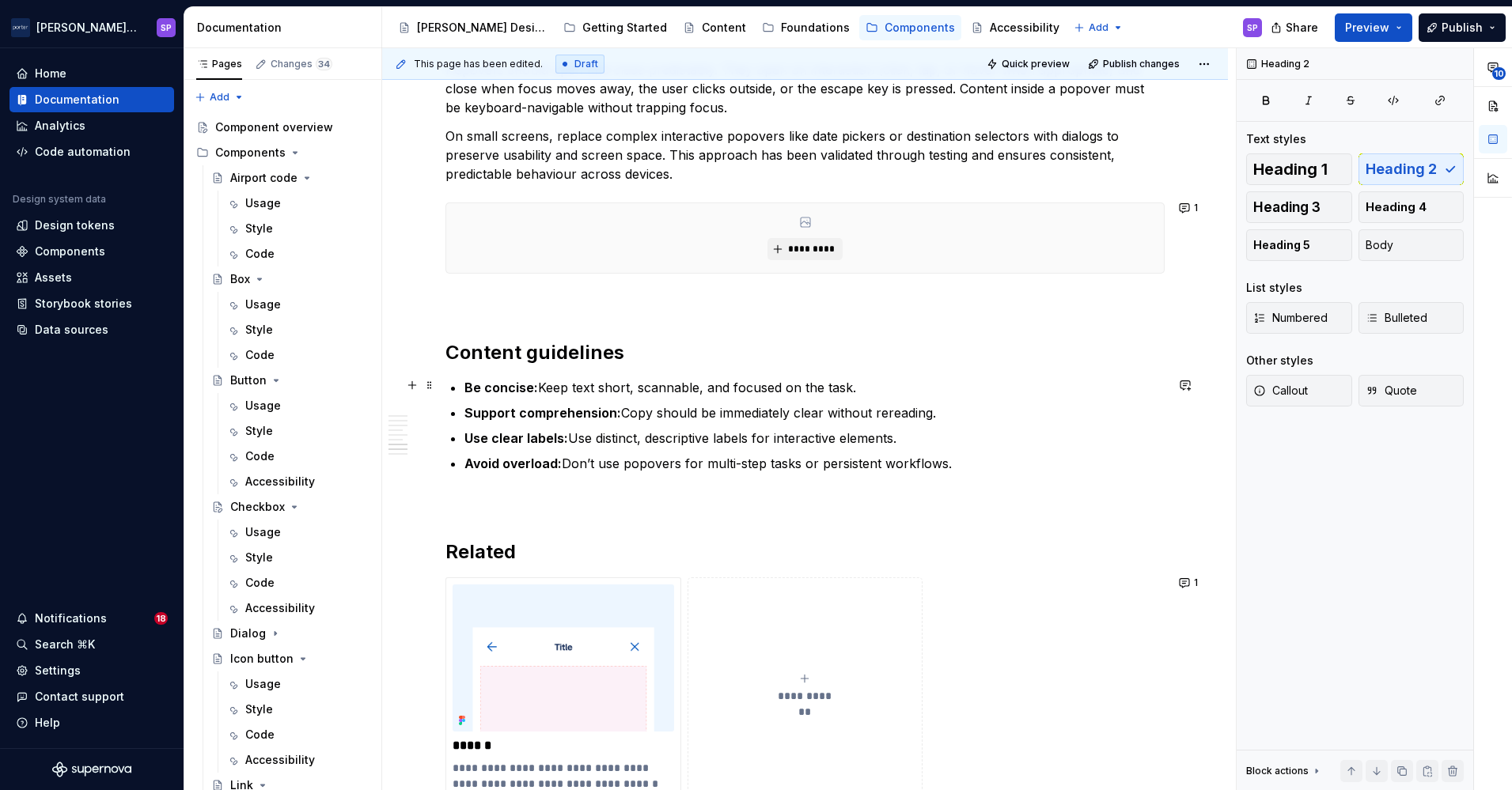
click at [465, 393] on li "Be concise: Keep text short, scannable, and focused on the task." at bounding box center [814, 388] width 700 height 19
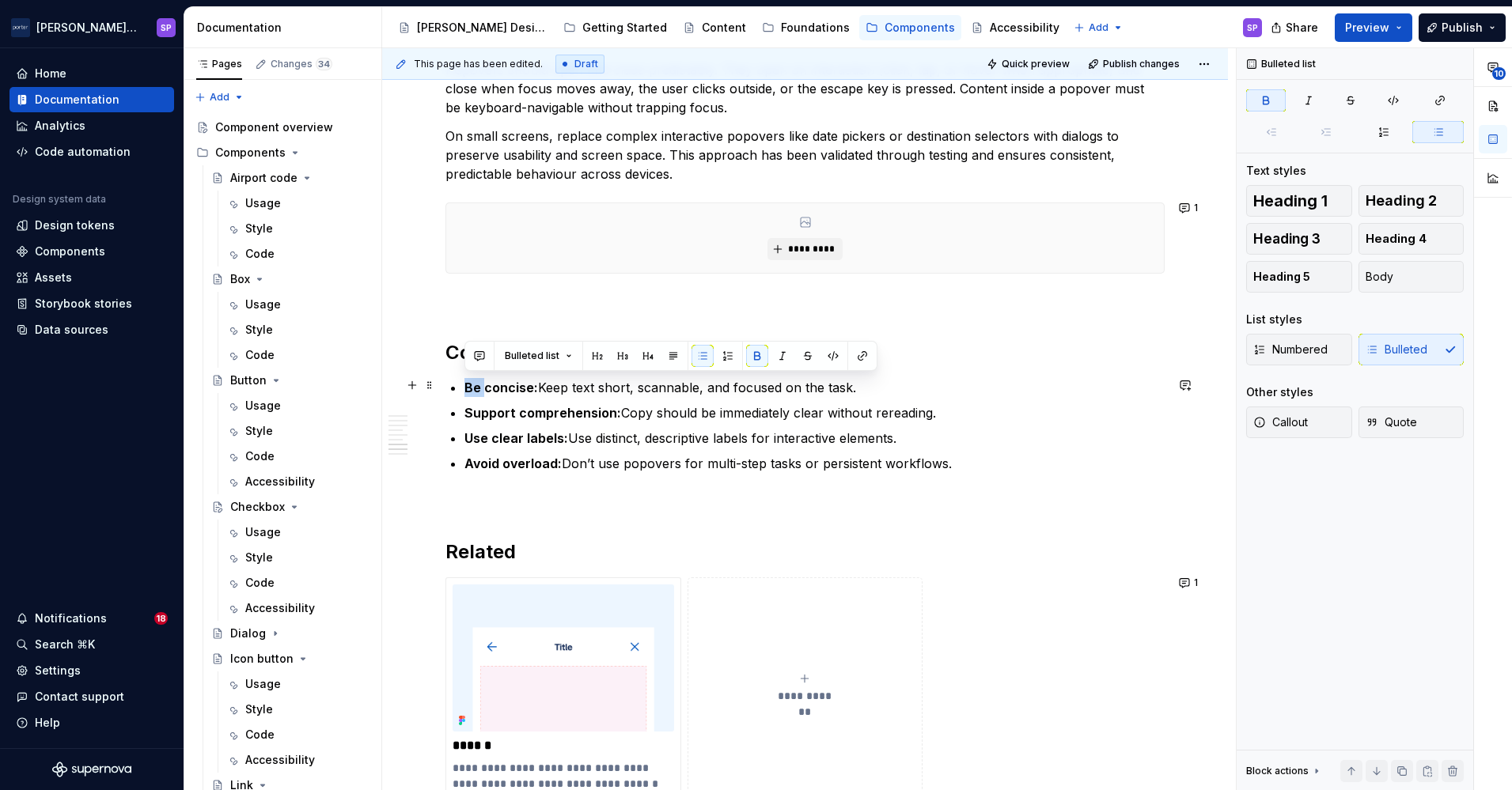
click at [465, 393] on li "Be concise: Keep text short, scannable, and focused on the task." at bounding box center [814, 388] width 700 height 19
click at [582, 383] on p "Keep it concise: Keep text short, scannable, and focused on the task." at bounding box center [814, 388] width 700 height 19
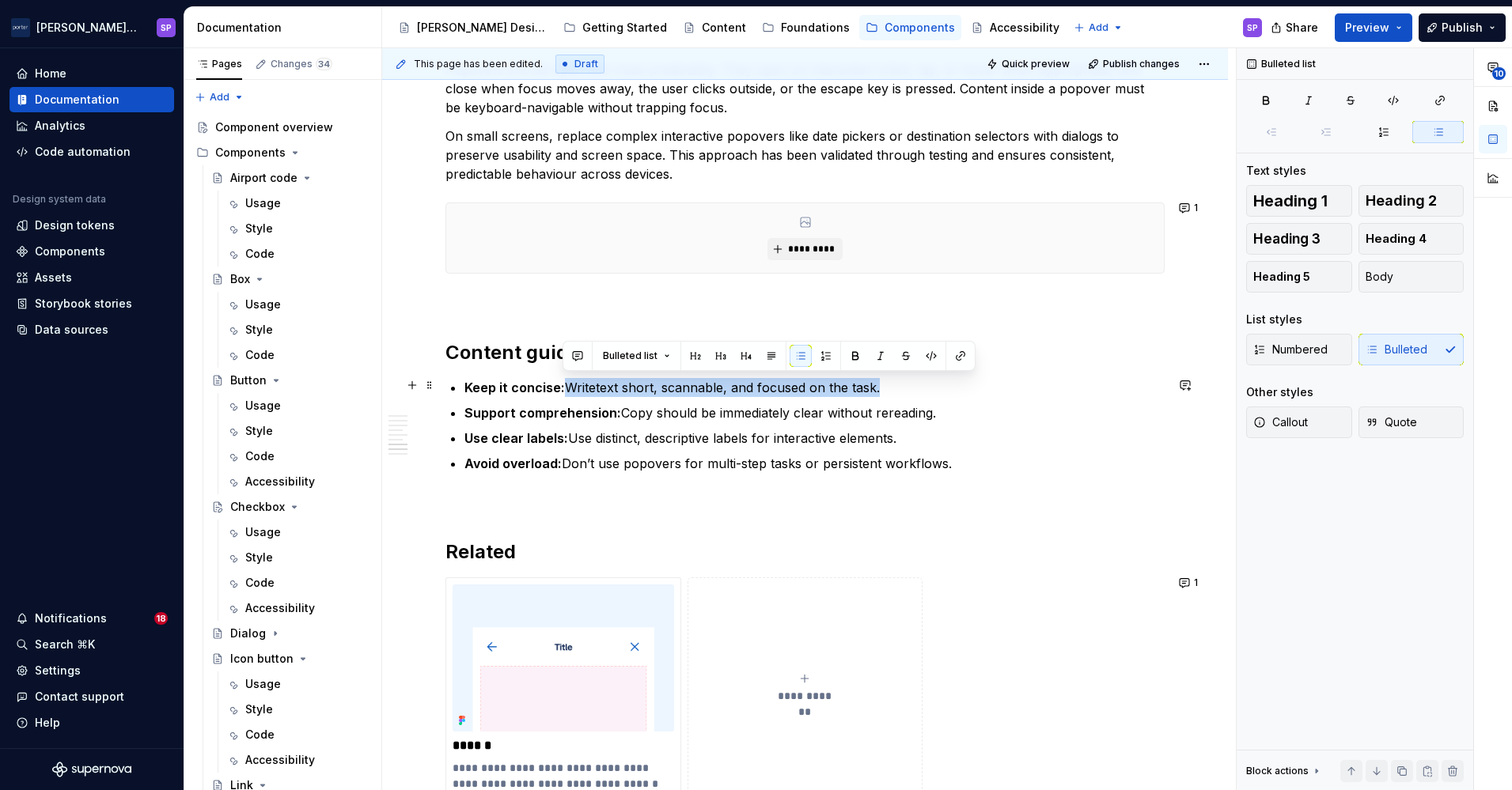
drag, startPoint x: 561, startPoint y: 384, endPoint x: 902, endPoint y: 383, distance: 341.0
click at [902, 383] on p "Keep it concise: Writetext short, scannable, and focused on the task." at bounding box center [814, 388] width 700 height 19
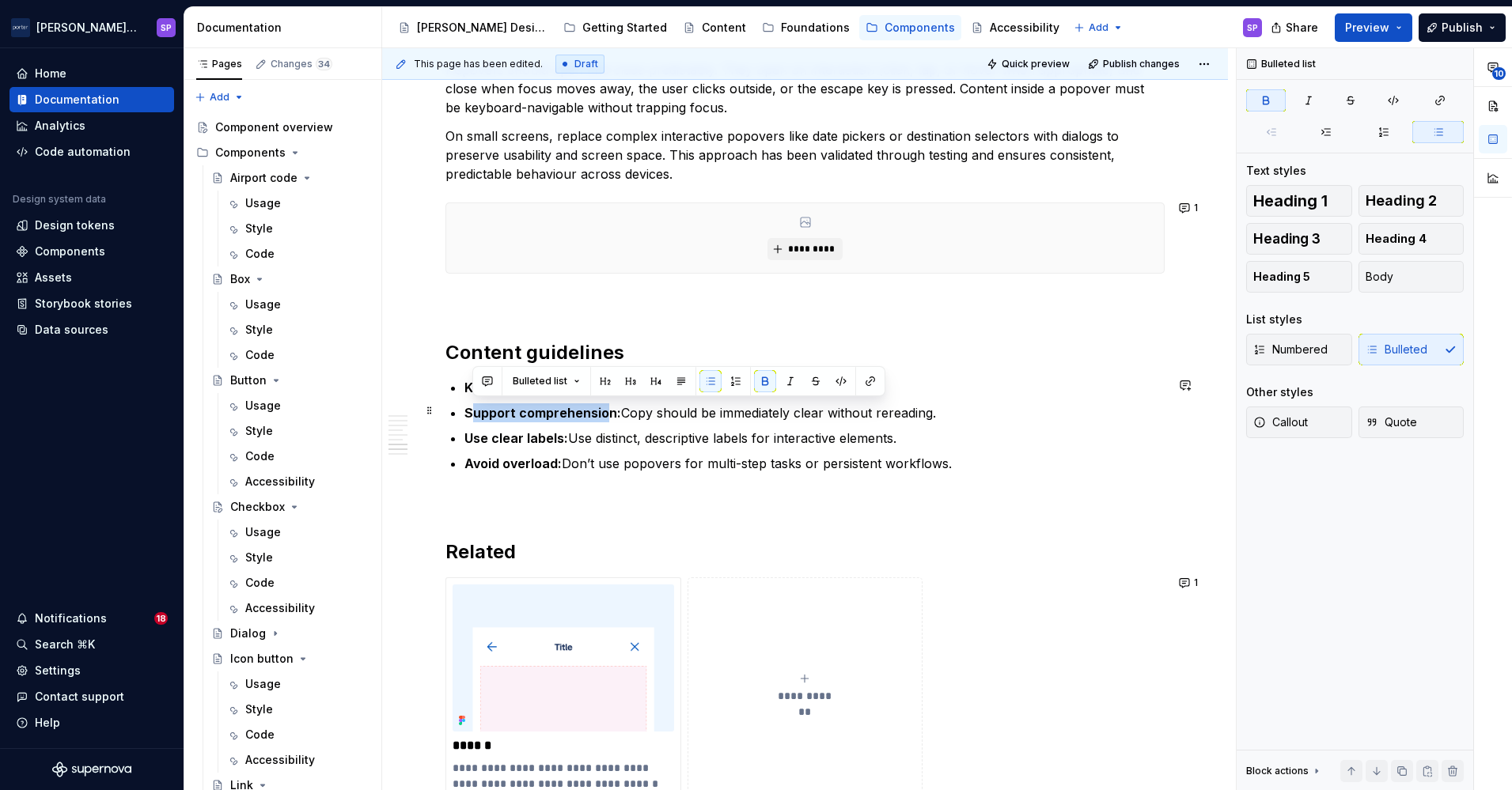
drag, startPoint x: 608, startPoint y: 409, endPoint x: 470, endPoint y: 405, distance: 138.1
click at [470, 405] on strong "Support comprehension:" at bounding box center [542, 413] width 156 height 16
click at [676, 406] on p "Make it clear: Copy should be immediately clear without rereading." at bounding box center [814, 413] width 700 height 19
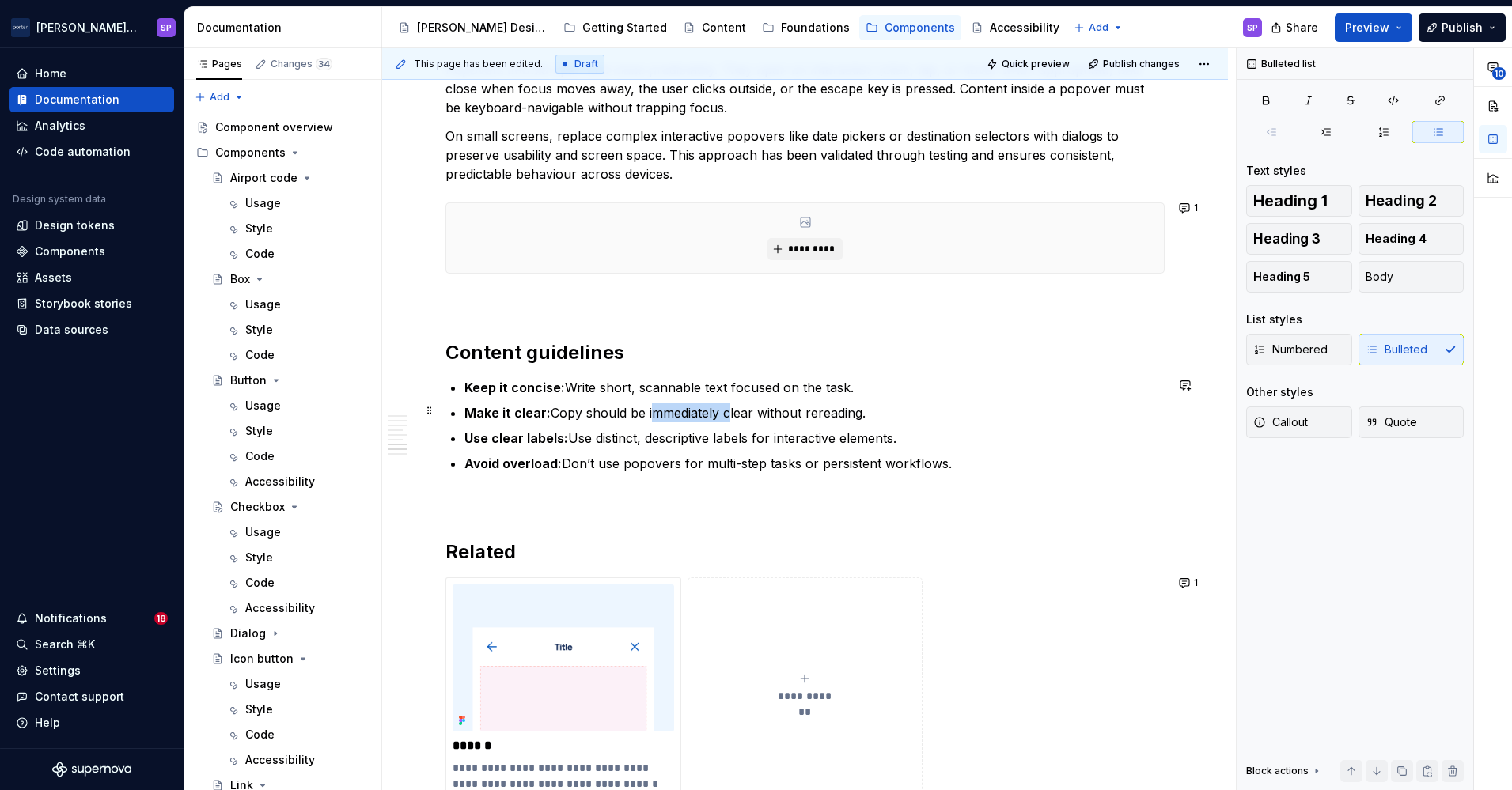
click at [676, 406] on p "Make it clear: Copy should be immediately clear without rereading." at bounding box center [814, 413] width 700 height 19
click at [727, 403] on p "Make it clear: Copy should be instantly clear without rereading." at bounding box center [814, 413] width 700 height 19
drag, startPoint x: 561, startPoint y: 440, endPoint x: 461, endPoint y: 440, distance: 100.0
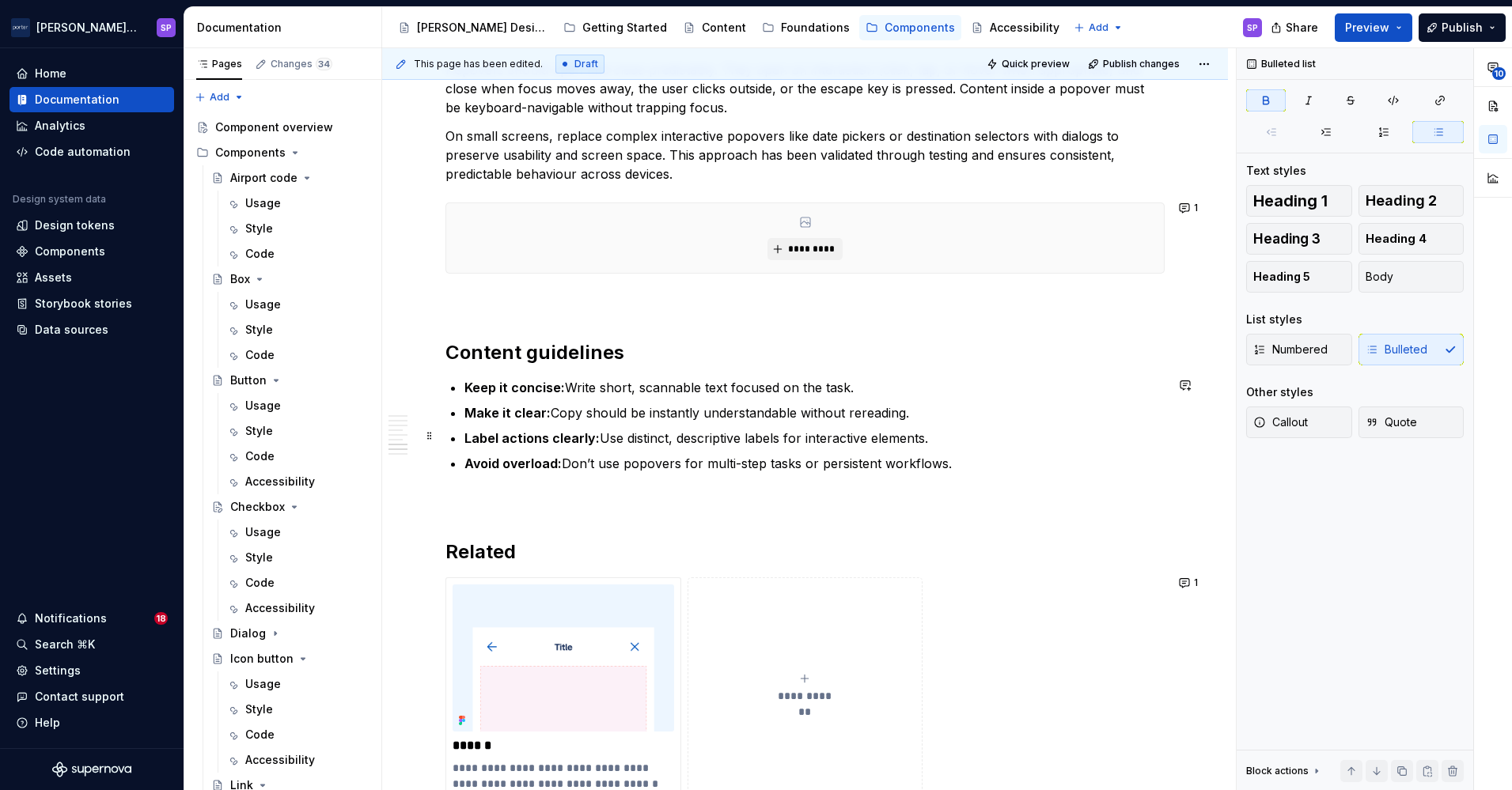
click at [797, 422] on ul "Keep it concise: Write short, scannable text focused on the task. Make it clear…" at bounding box center [814, 425] width 700 height 95
click at [801, 429] on p "Label actions clearly: Use distinct, descriptive labels for interactive element…" at bounding box center [814, 439] width 700 height 19
drag, startPoint x: 551, startPoint y: 462, endPoint x: 306, endPoint y: 463, distance: 245.0
click at [306, 463] on div "Pages Changes 34 Add Accessibility guide for tree Page tree. Navigate the tree …" at bounding box center [847, 422] width 1327 height 749
click at [882, 469] on p "Limit complexity: Don’t use popovers for multi-step tasks or persistent workflo…" at bounding box center [814, 463] width 700 height 19
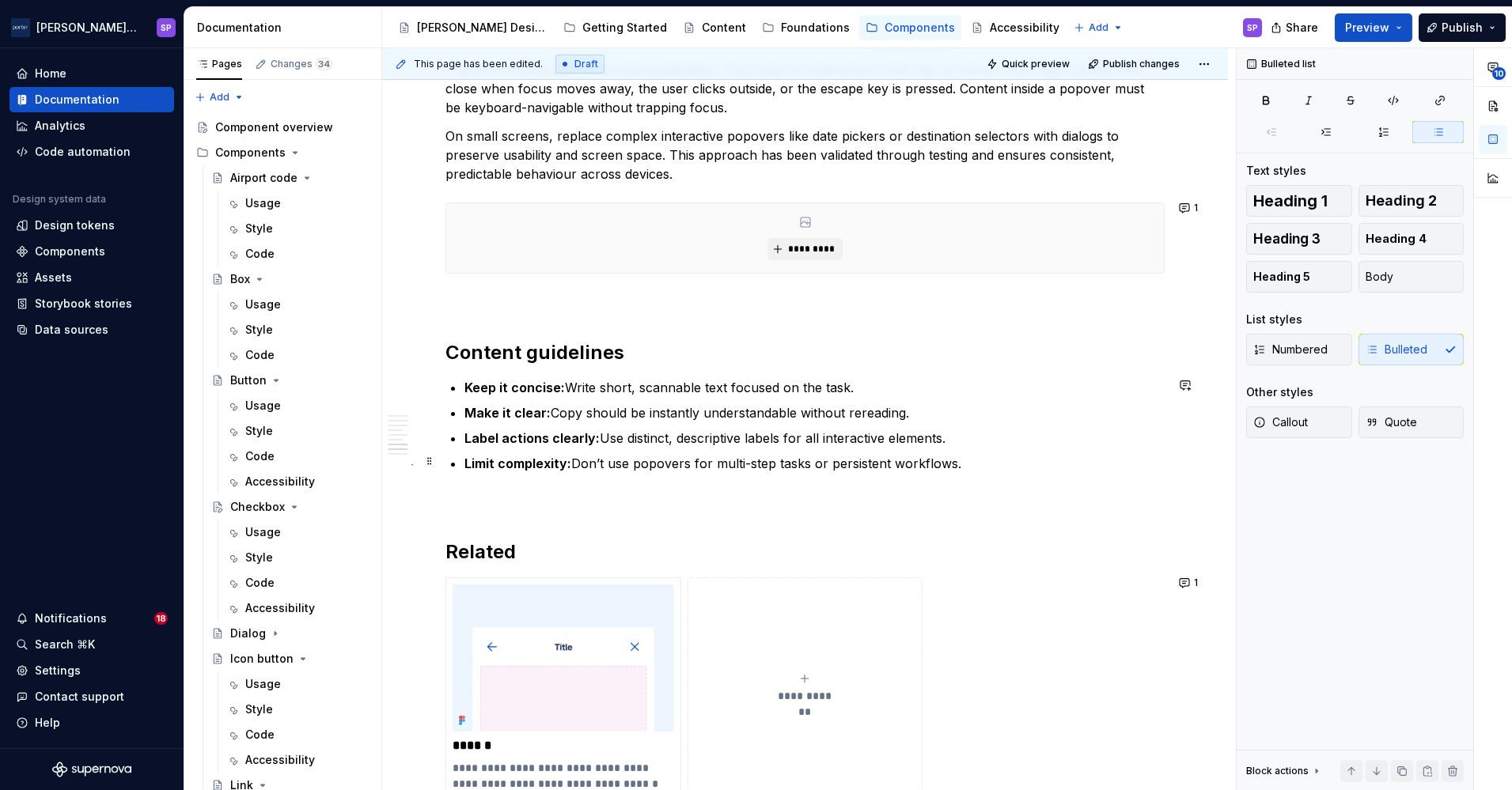
click at [846, 461] on p "Limit complexity: Don’t use popovers for multi-step tasks or persistent workflo…" at bounding box center [814, 463] width 700 height 19
click at [971, 455] on p "Limit complexity: Don’t use popovers for multi-step tasks or persistent workflo…" at bounding box center [814, 463] width 700 height 19
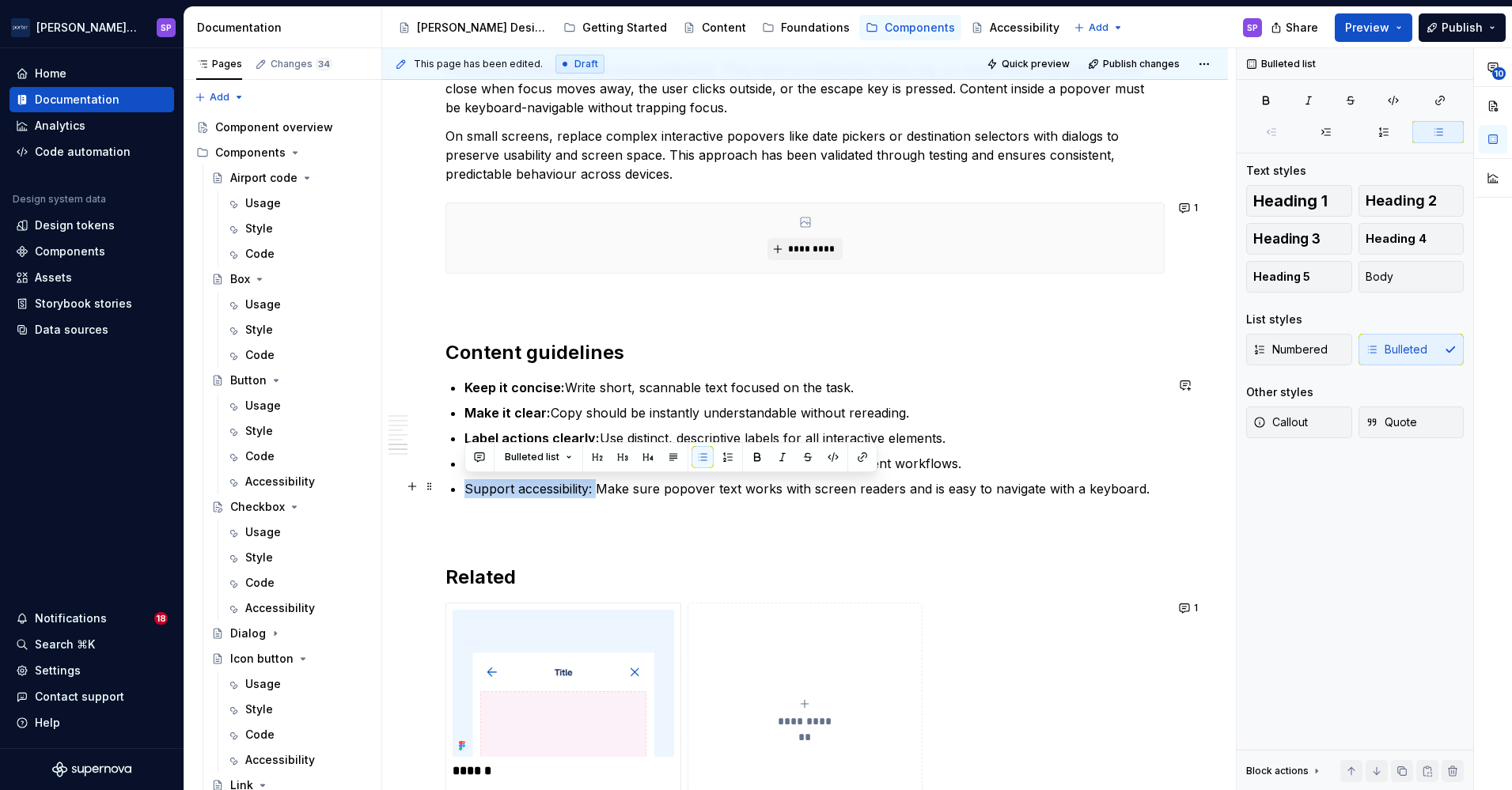
drag, startPoint x: 596, startPoint y: 492, endPoint x: 438, endPoint y: 475, distance: 158.9
click at [536, 487] on strong "Support accessibility:" at bounding box center [534, 488] width 138 height 16
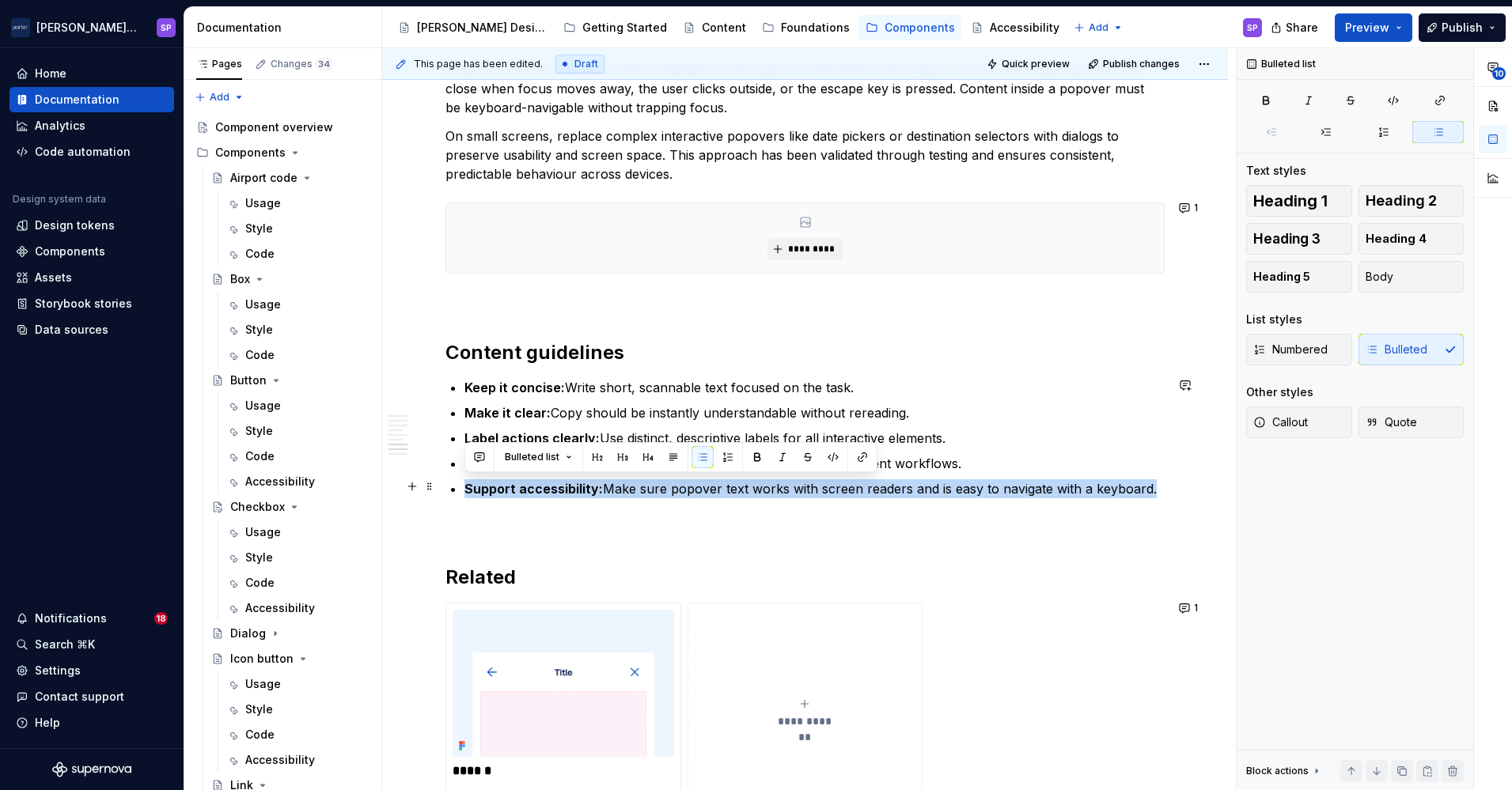
click at [536, 487] on strong "Support accessibility:" at bounding box center [534, 488] width 138 height 16
click at [469, 455] on button "button" at bounding box center [479, 457] width 22 height 22
